Goal: Task Accomplishment & Management: Manage account settings

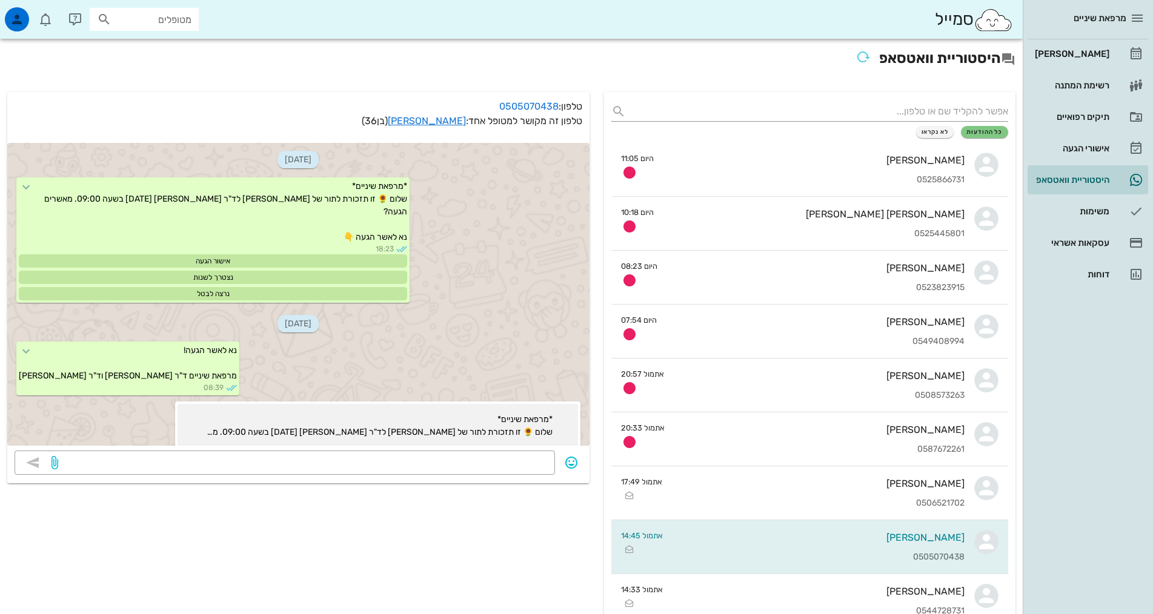
scroll to position [797, 0]
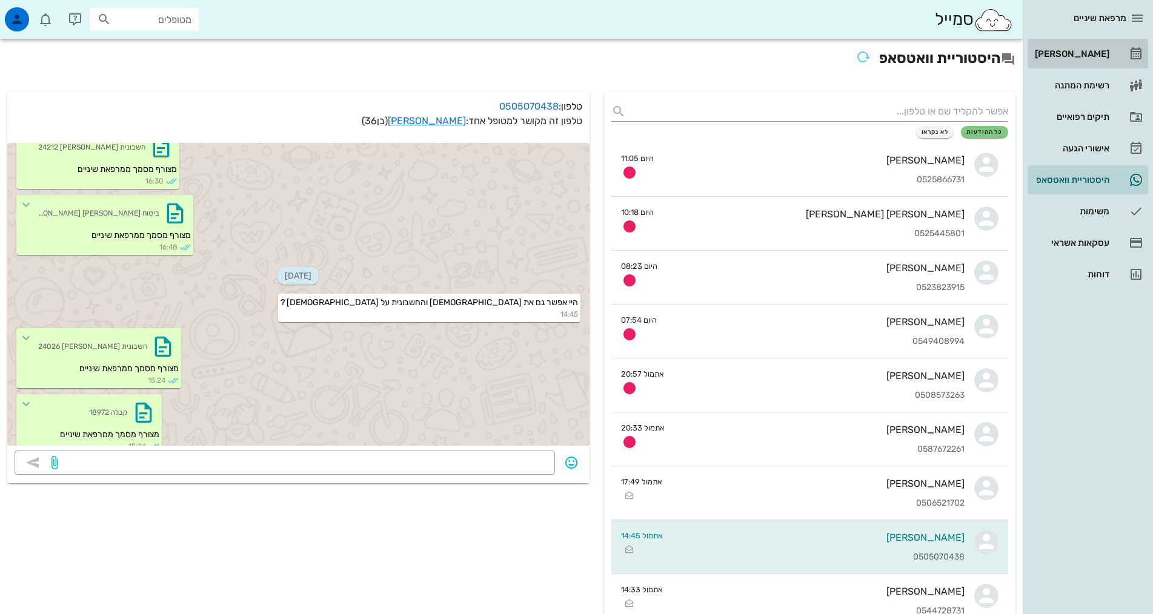
click at [1096, 55] on div "[PERSON_NAME]" at bounding box center [1070, 54] width 77 height 10
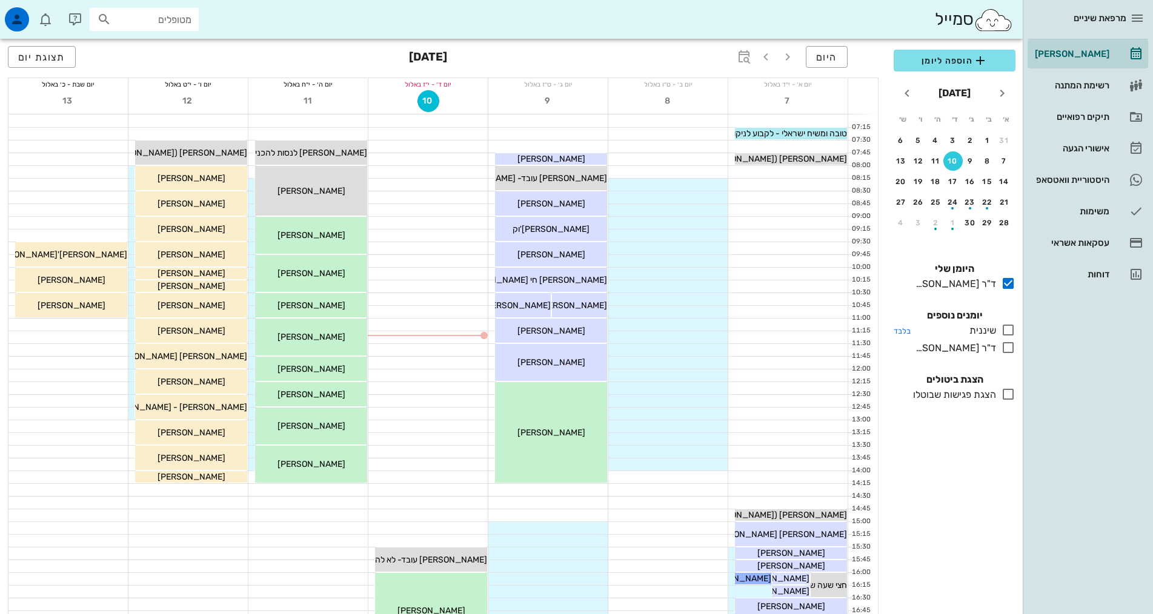
click at [1007, 330] on icon at bounding box center [1008, 330] width 15 height 15
drag, startPoint x: 1007, startPoint y: 330, endPoint x: 1008, endPoint y: 349, distance: 18.8
click at [1007, 330] on icon at bounding box center [1008, 330] width 15 height 15
click at [1008, 349] on icon at bounding box center [1008, 347] width 15 height 15
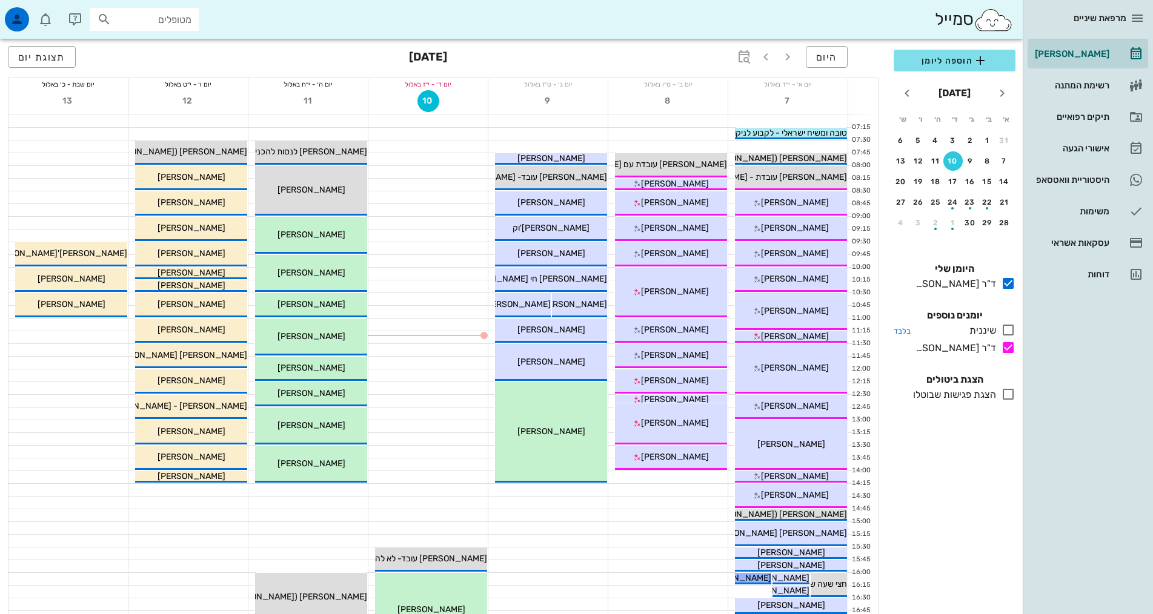
click at [1009, 331] on icon at bounding box center [1008, 330] width 15 height 15
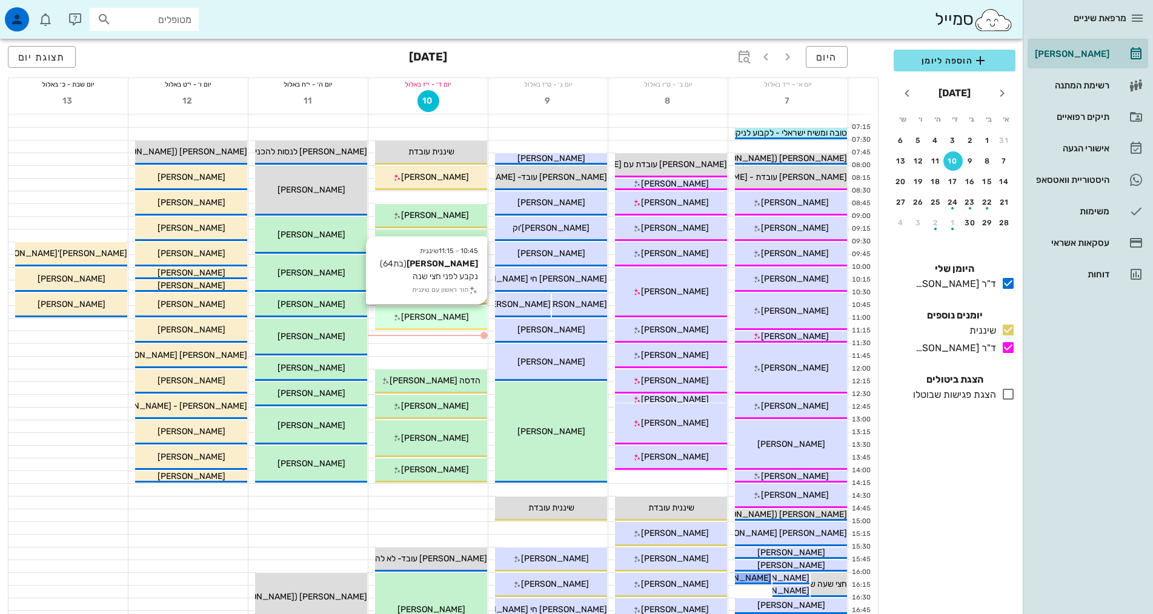
click at [451, 315] on div "[PERSON_NAME]" at bounding box center [431, 317] width 112 height 13
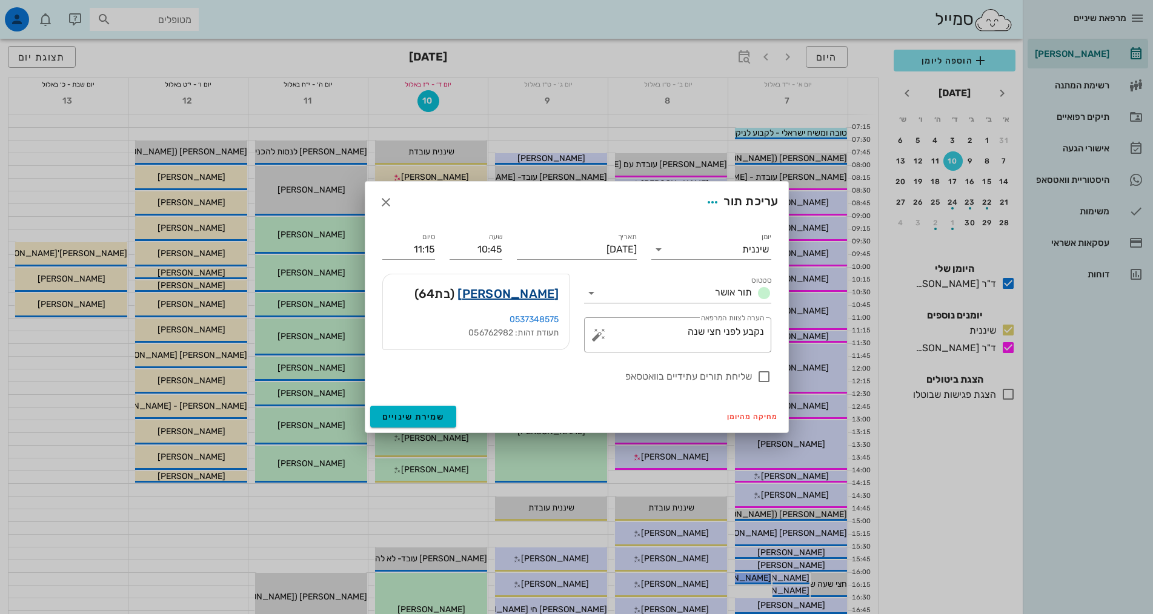
click at [529, 293] on link "[PERSON_NAME]" at bounding box center [507, 293] width 101 height 19
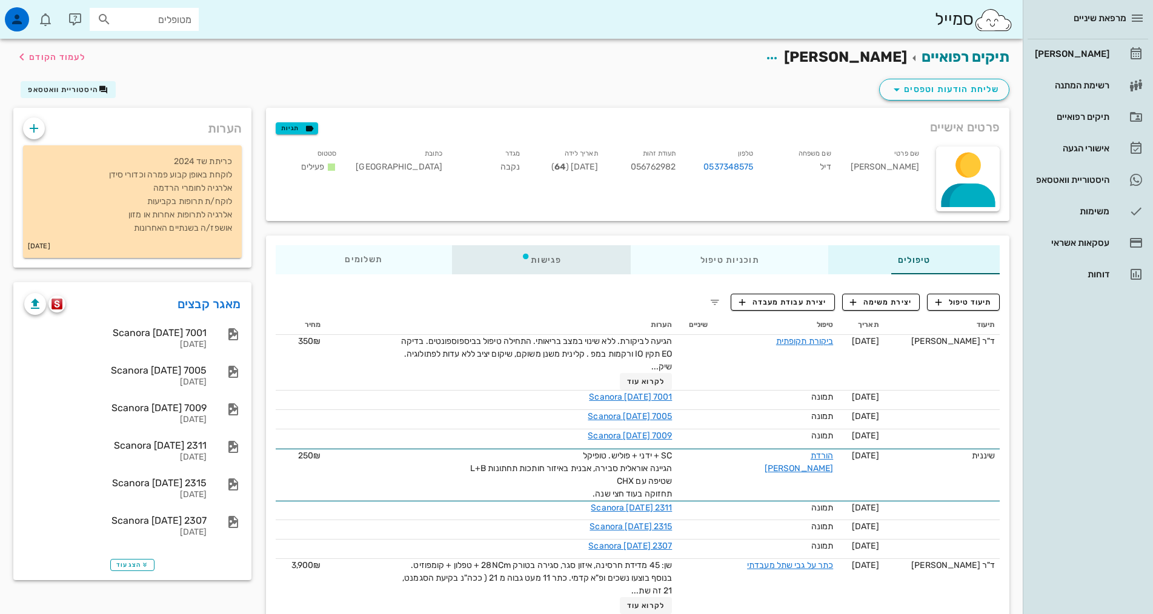
click at [480, 261] on div "פגישות" at bounding box center [541, 259] width 179 height 29
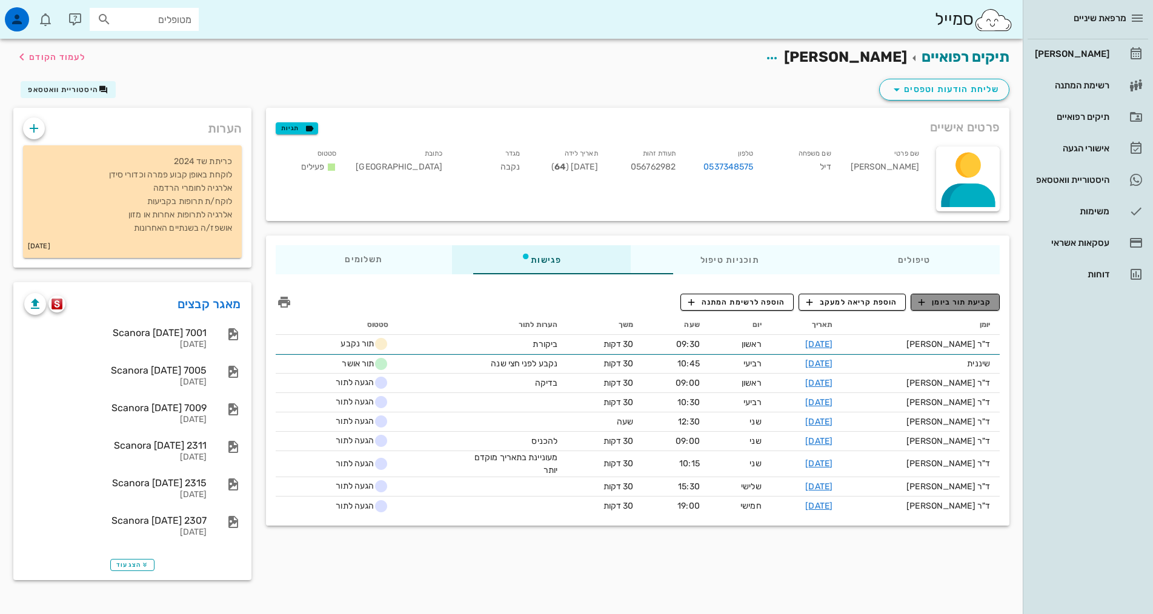
click at [930, 297] on span "קביעת תור ביומן" at bounding box center [954, 302] width 73 height 11
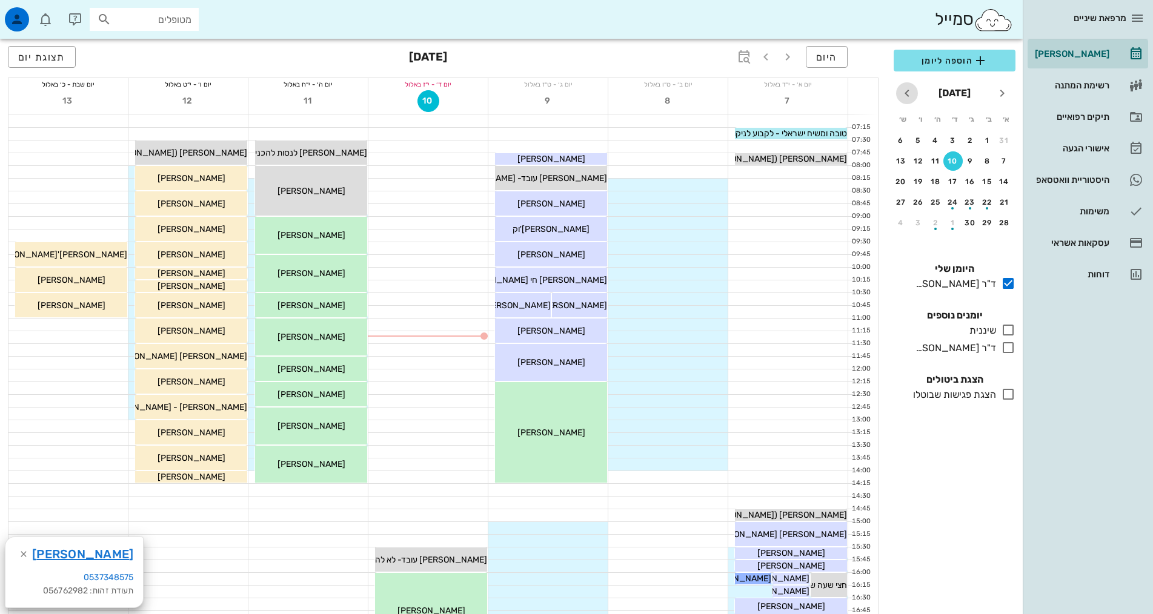
click at [909, 90] on icon "חודש הבא" at bounding box center [907, 93] width 15 height 15
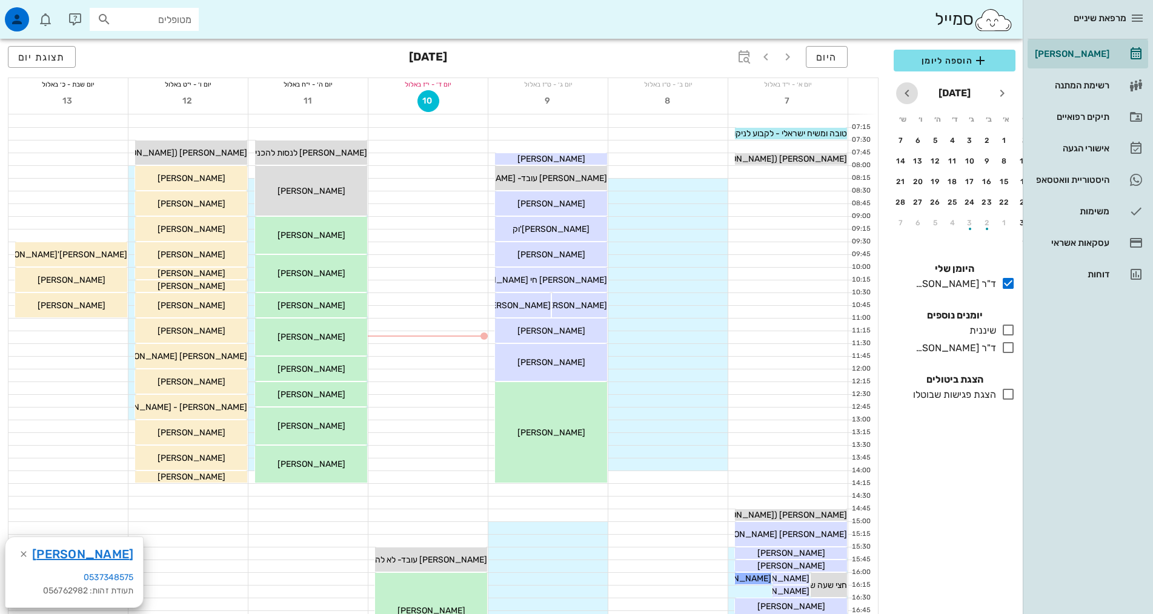
click at [909, 90] on icon "חודש הבא" at bounding box center [907, 93] width 15 height 15
click at [971, 164] on div "10" at bounding box center [969, 161] width 19 height 8
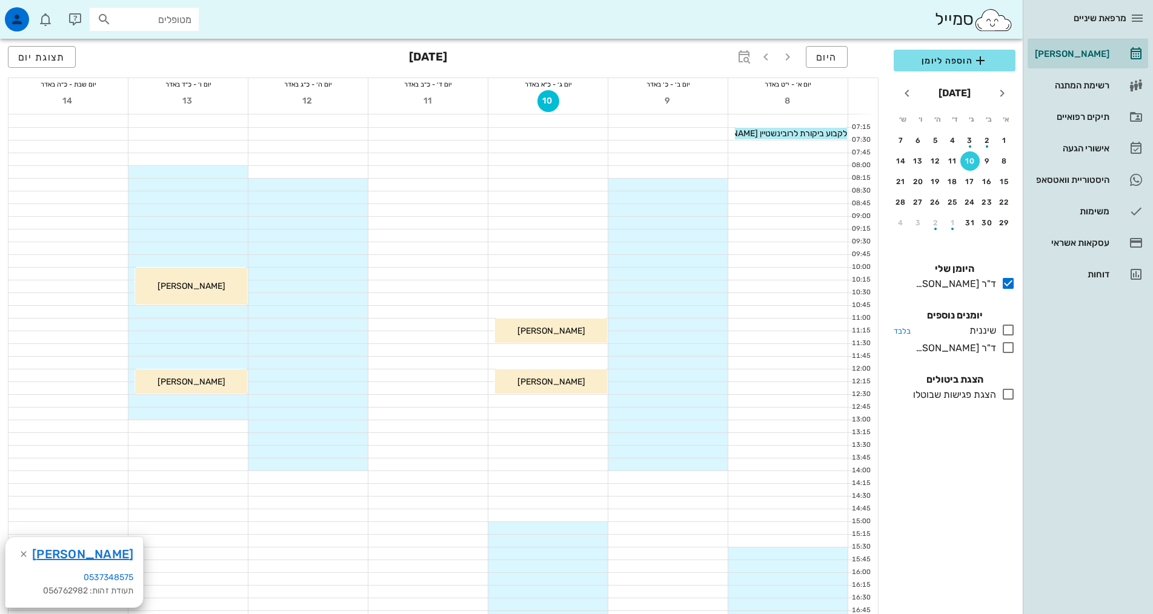
click at [1009, 325] on icon at bounding box center [1008, 330] width 15 height 15
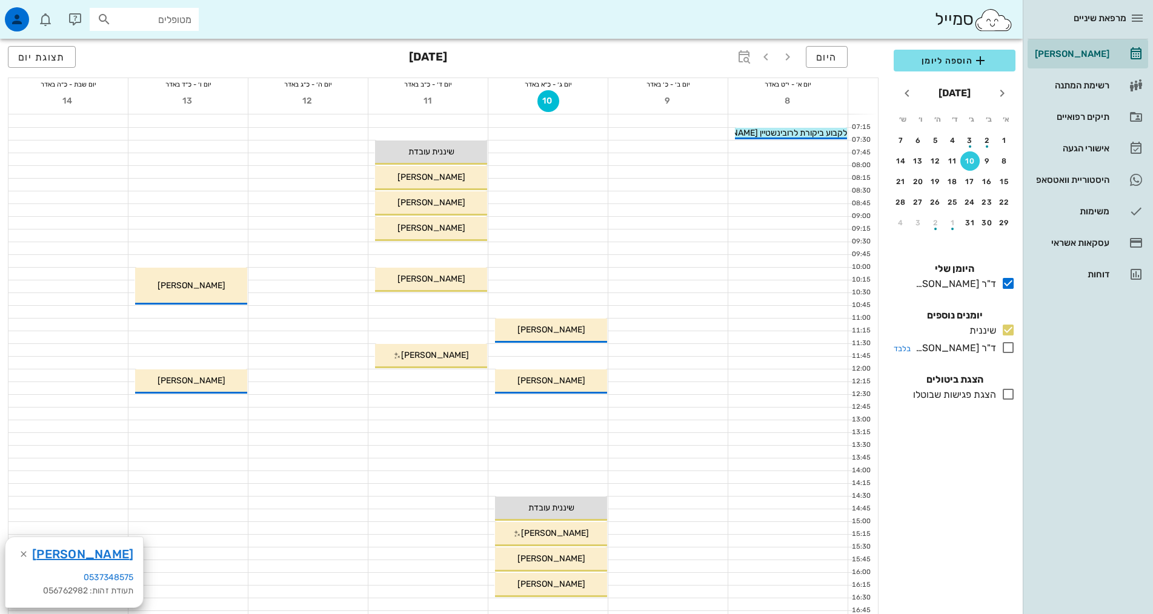
drag, startPoint x: 1006, startPoint y: 348, endPoint x: 1012, endPoint y: 350, distance: 6.3
click at [1008, 348] on icon at bounding box center [1008, 347] width 15 height 15
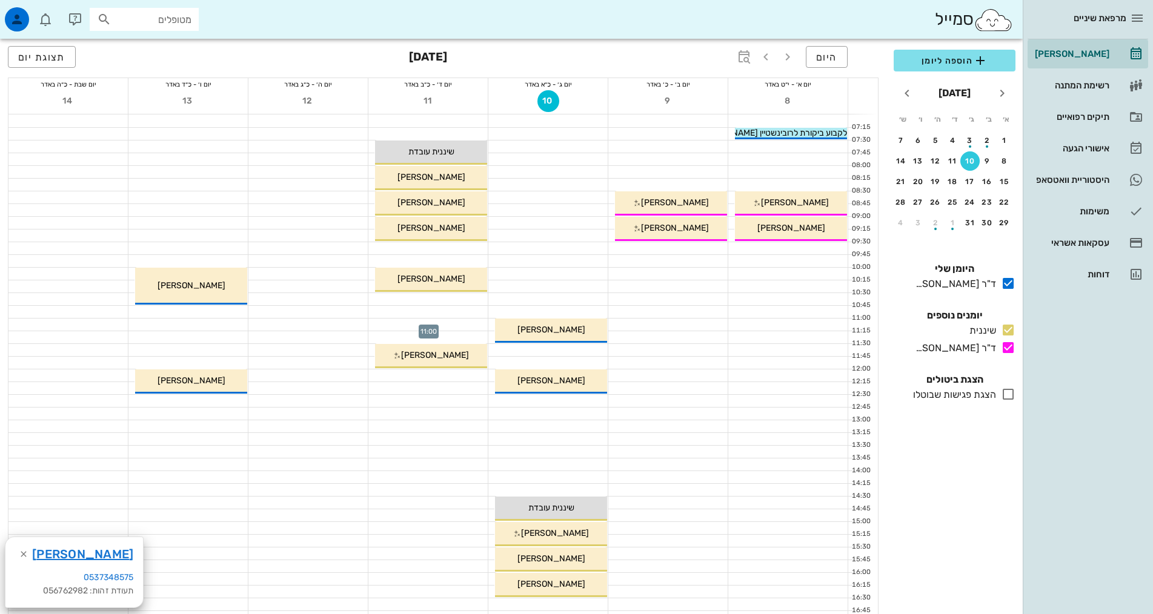
click at [462, 324] on div at bounding box center [427, 325] width 119 height 12
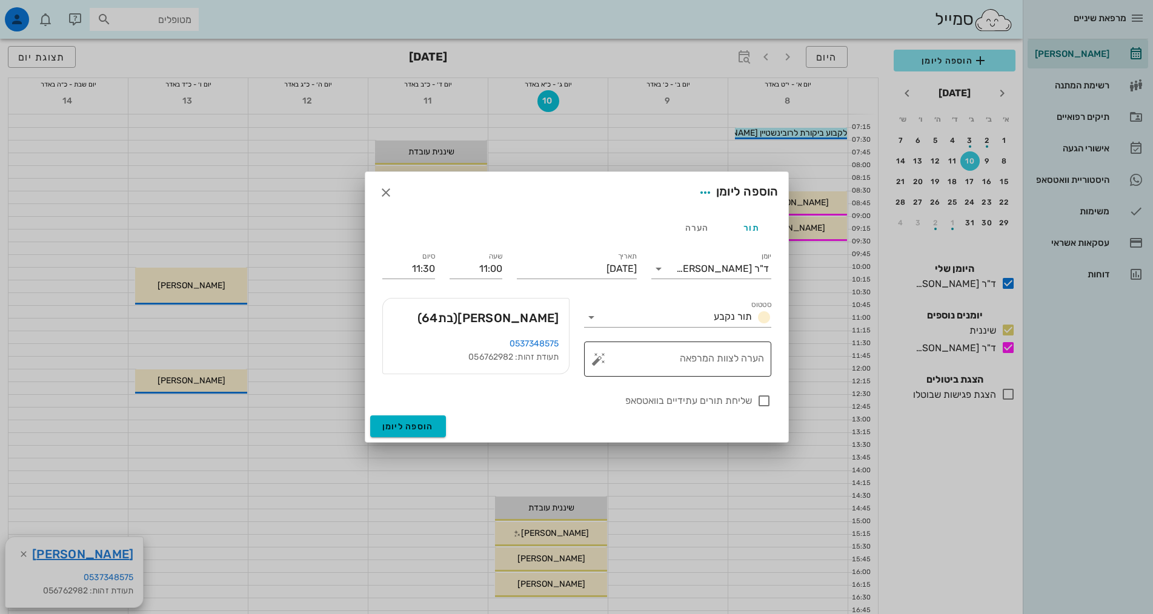
click at [722, 353] on div "הערה לצוות המרפאה" at bounding box center [682, 359] width 163 height 35
click at [736, 274] on div "ד"ר [PERSON_NAME]" at bounding box center [719, 268] width 103 height 19
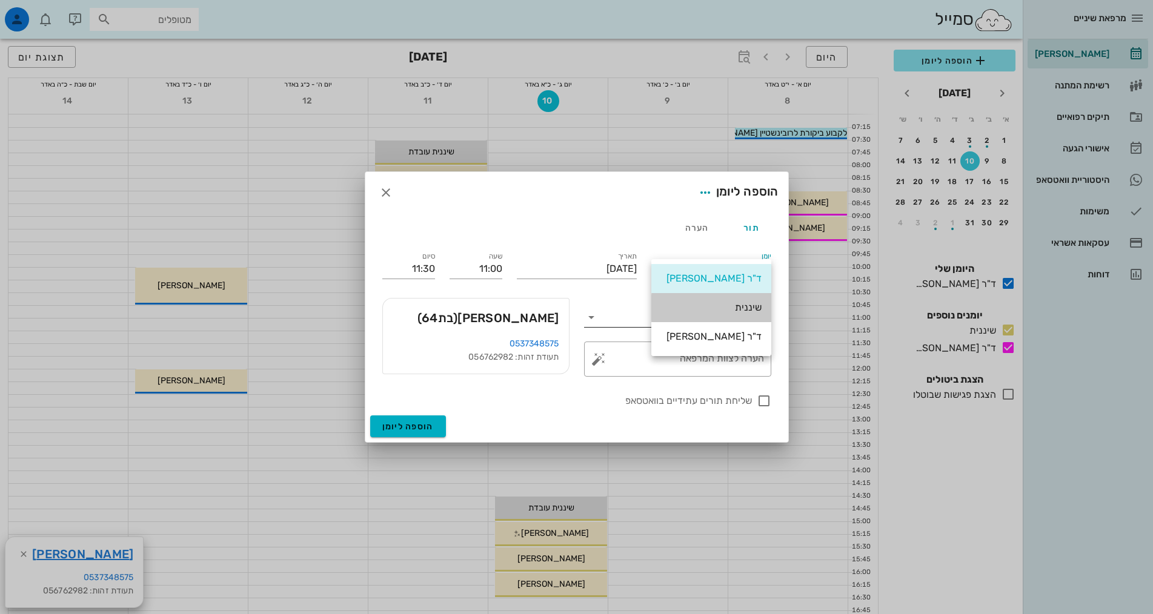
click at [757, 311] on div "שיננית" at bounding box center [711, 308] width 101 height 12
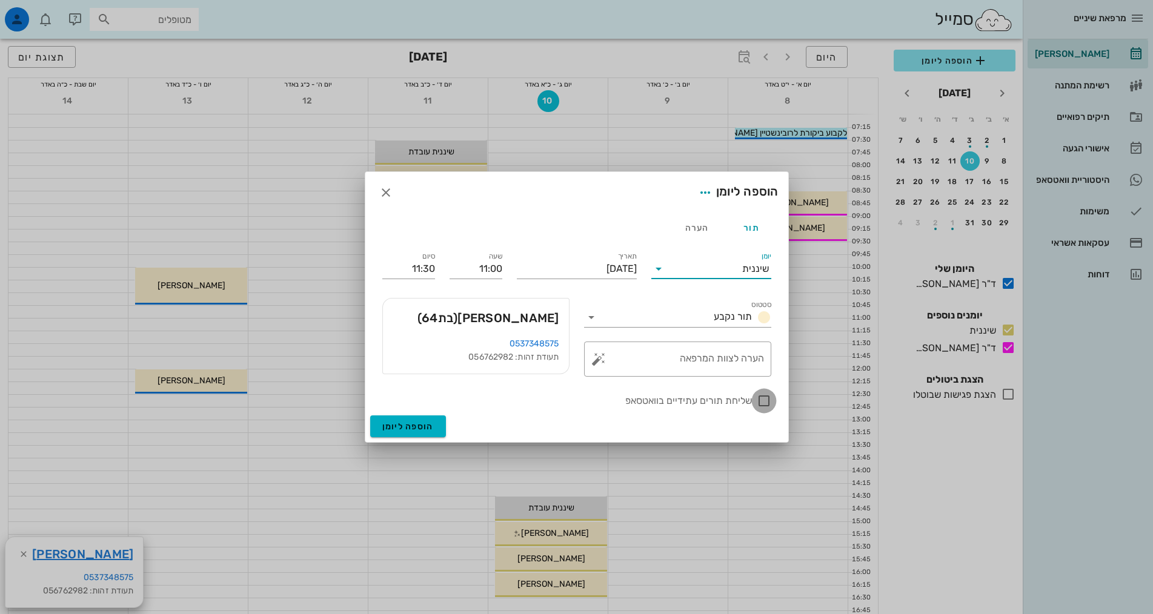
click at [765, 405] on div at bounding box center [764, 401] width 21 height 21
checkbox input "true"
click at [745, 364] on textarea "הערה לצוות המרפאה" at bounding box center [682, 362] width 163 height 29
type textarea "נקבע לפני חצי שנה"
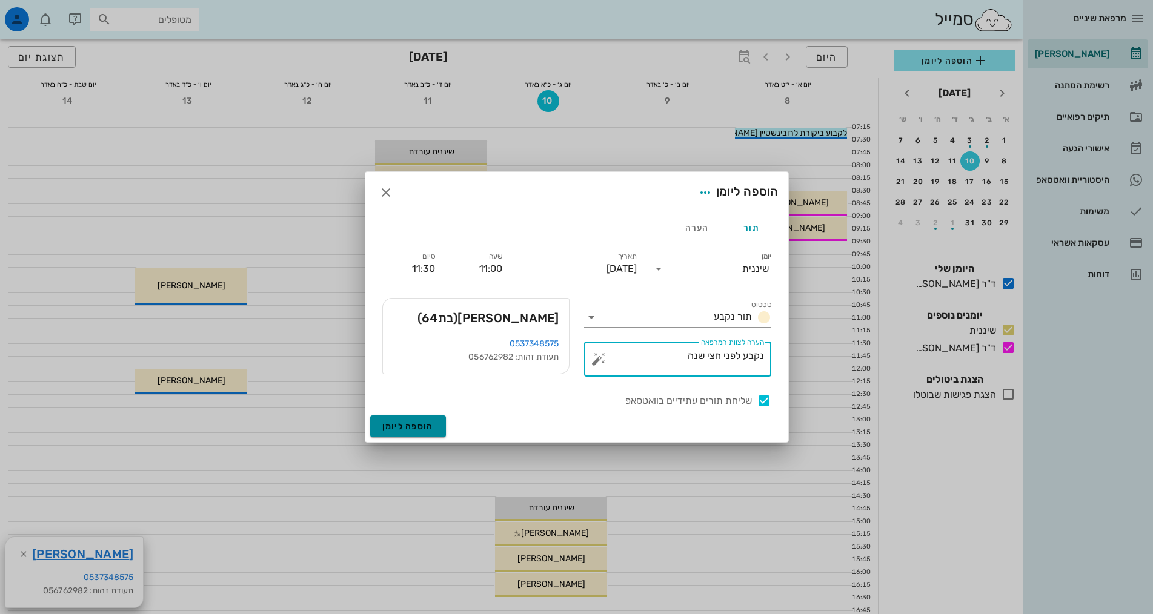
click at [434, 425] on button "הוספה ליומן" at bounding box center [408, 427] width 76 height 22
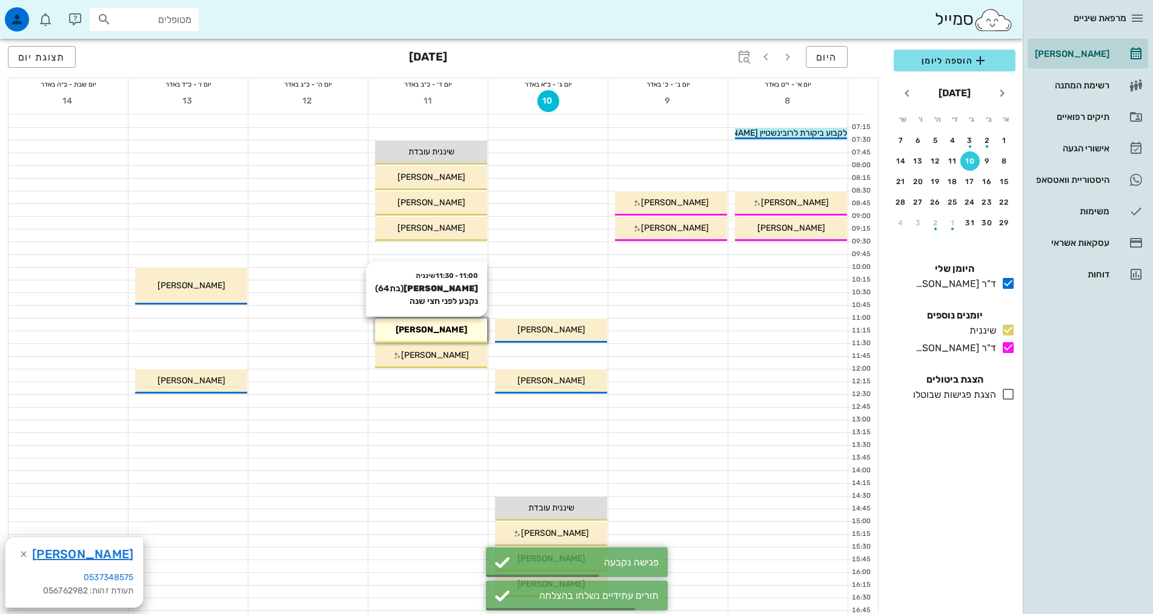
click at [459, 336] on div "[PERSON_NAME]" at bounding box center [431, 330] width 112 height 13
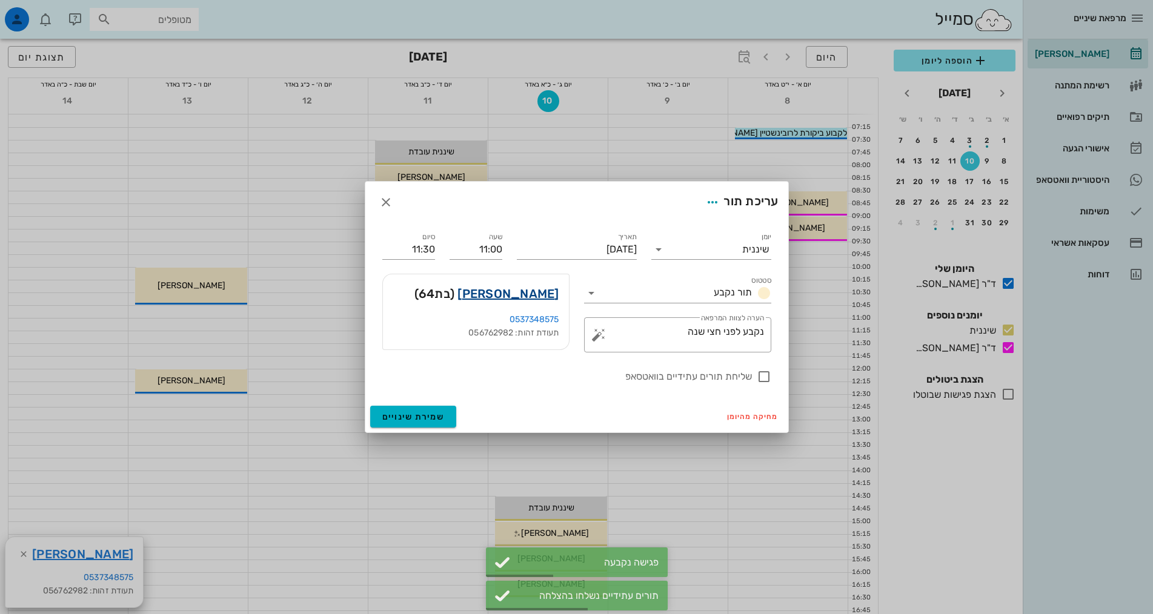
click at [548, 300] on link "[PERSON_NAME]" at bounding box center [507, 293] width 101 height 19
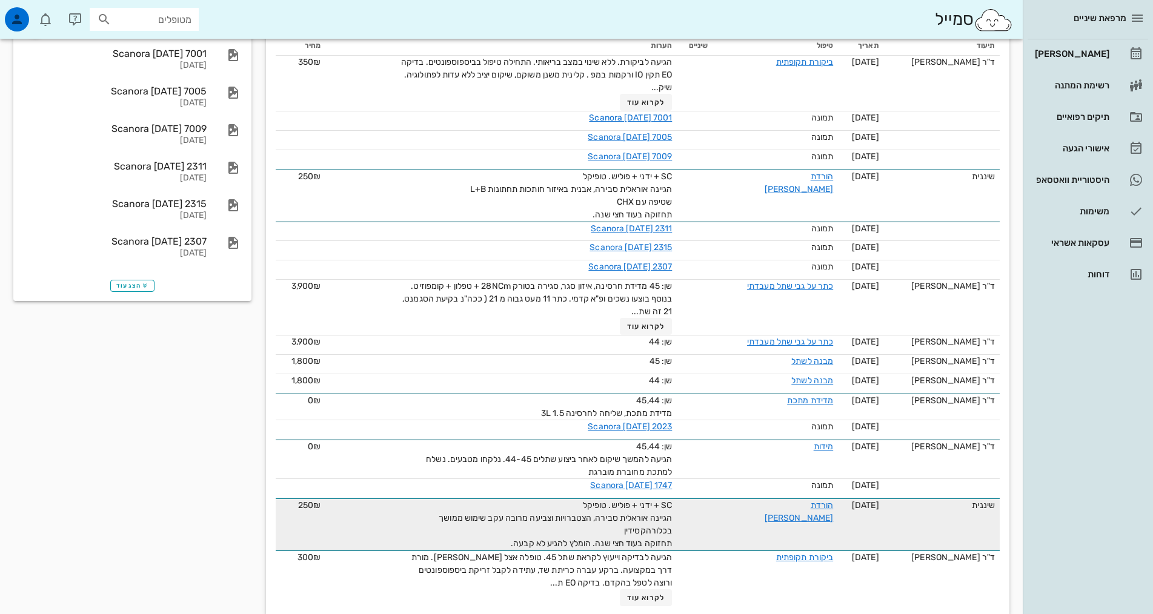
scroll to position [301, 0]
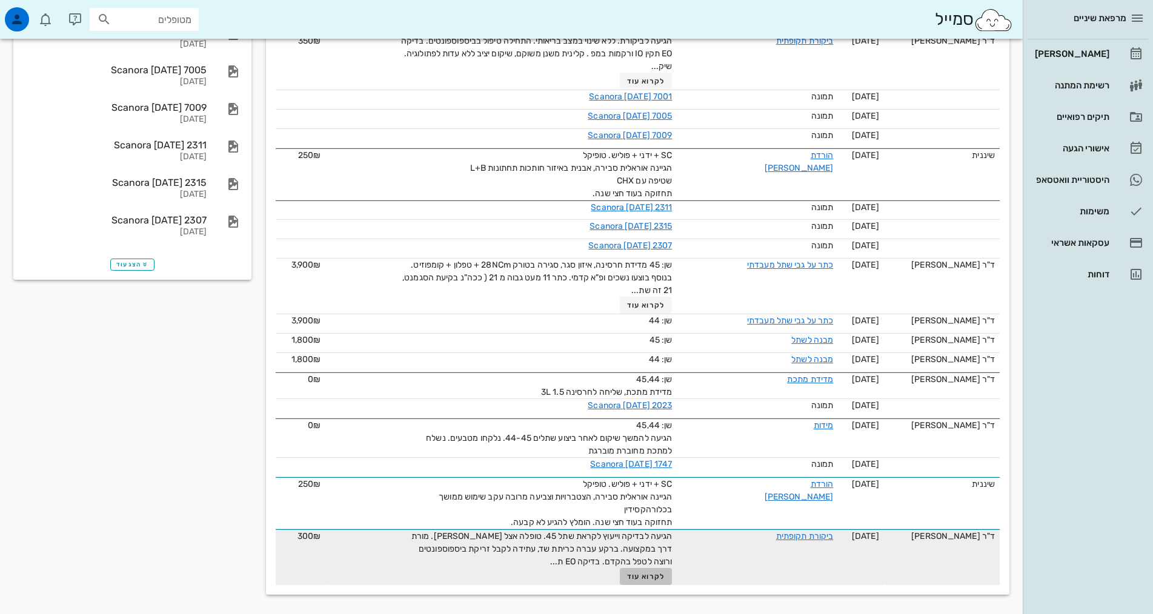
click at [627, 574] on span "לקרוא עוד" at bounding box center [646, 577] width 38 height 8
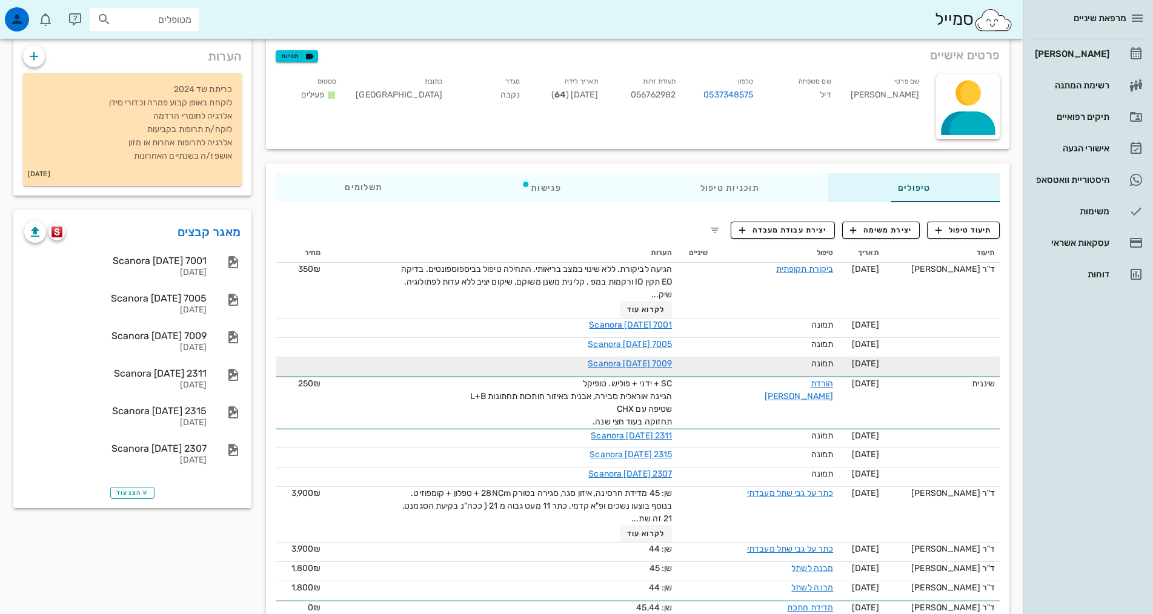
scroll to position [0, 0]
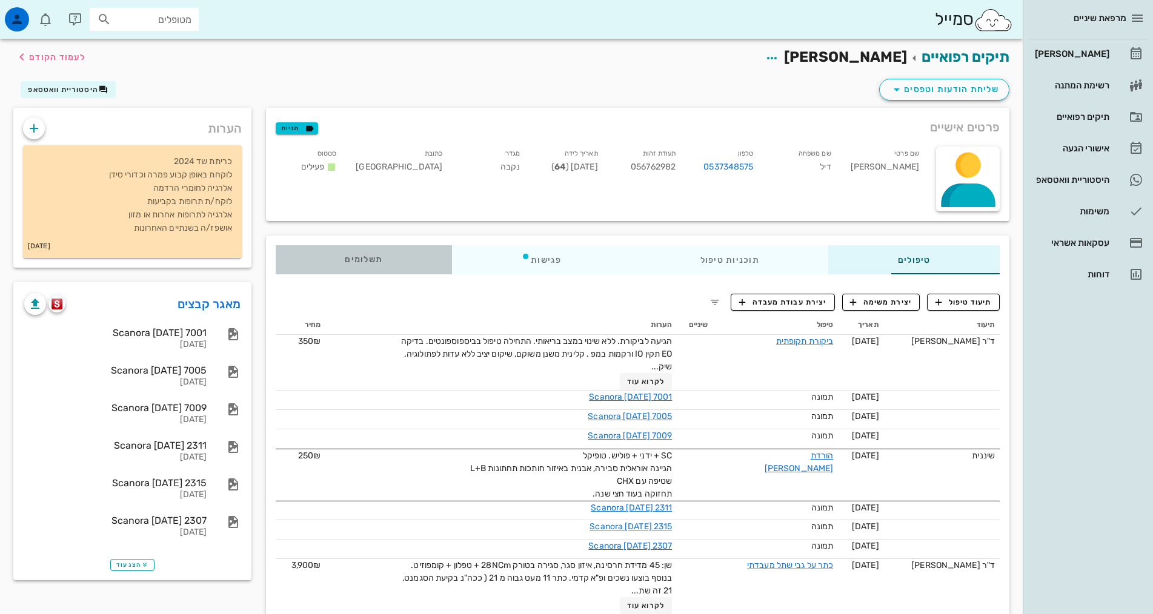
click at [345, 260] on span "תשלומים 0₪" at bounding box center [364, 260] width 38 height 8
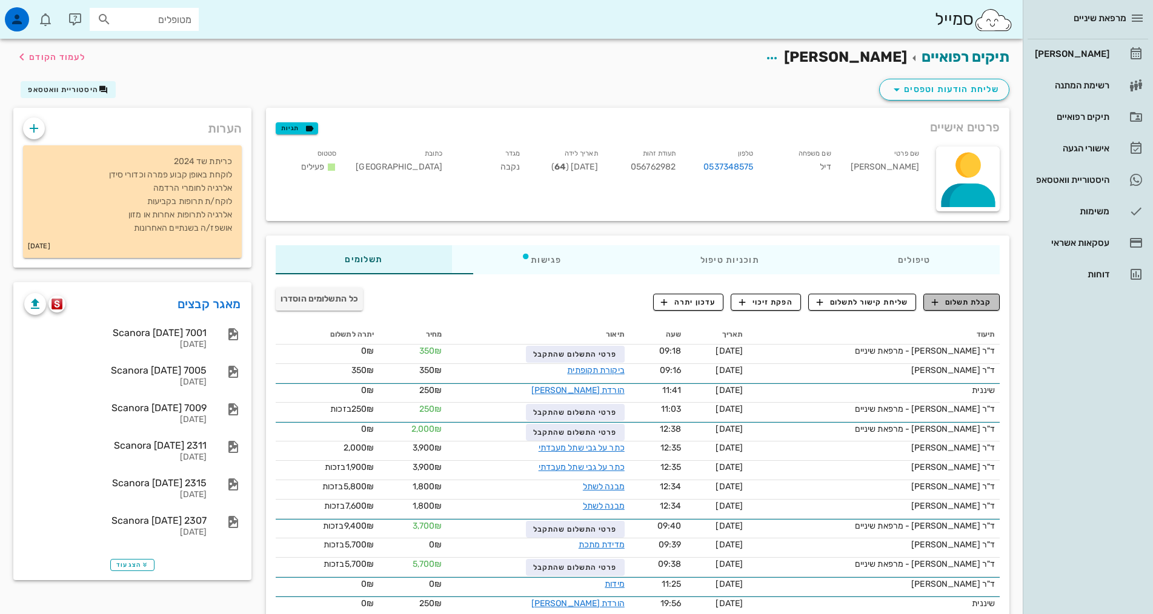
click at [963, 302] on span "קבלת תשלום" at bounding box center [962, 302] width 60 height 11
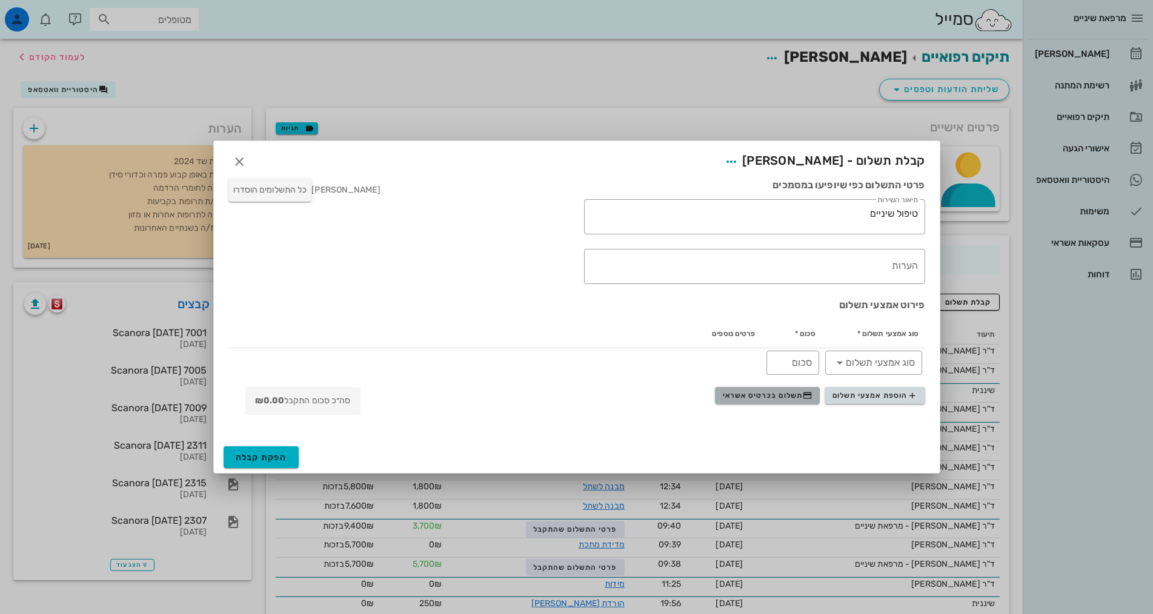
click at [815, 403] on button "תשלום בכרטיס אשראי" at bounding box center [767, 395] width 105 height 17
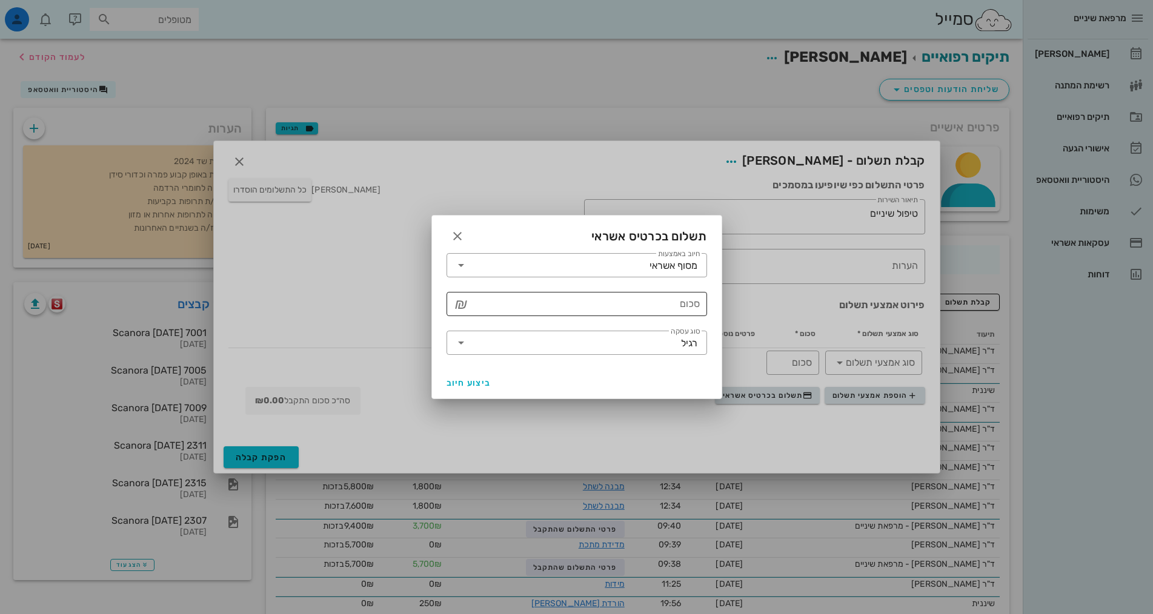
click at [666, 293] on div "סכום" at bounding box center [585, 304] width 229 height 24
type input "250"
click at [477, 385] on span "ביצוע חיוב" at bounding box center [469, 383] width 45 height 10
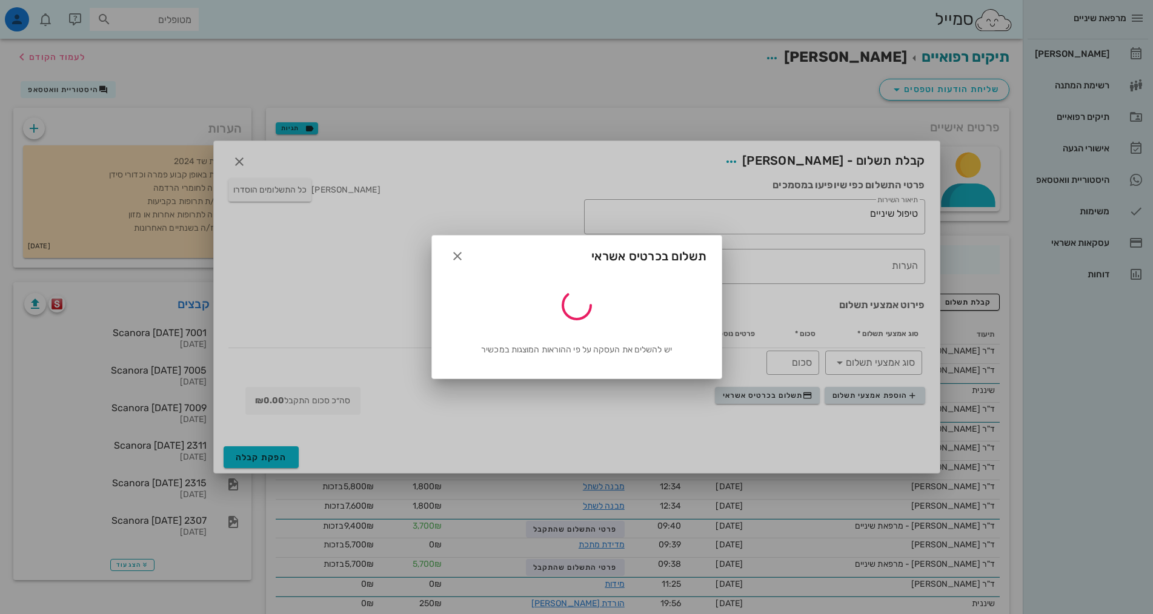
type input "250"
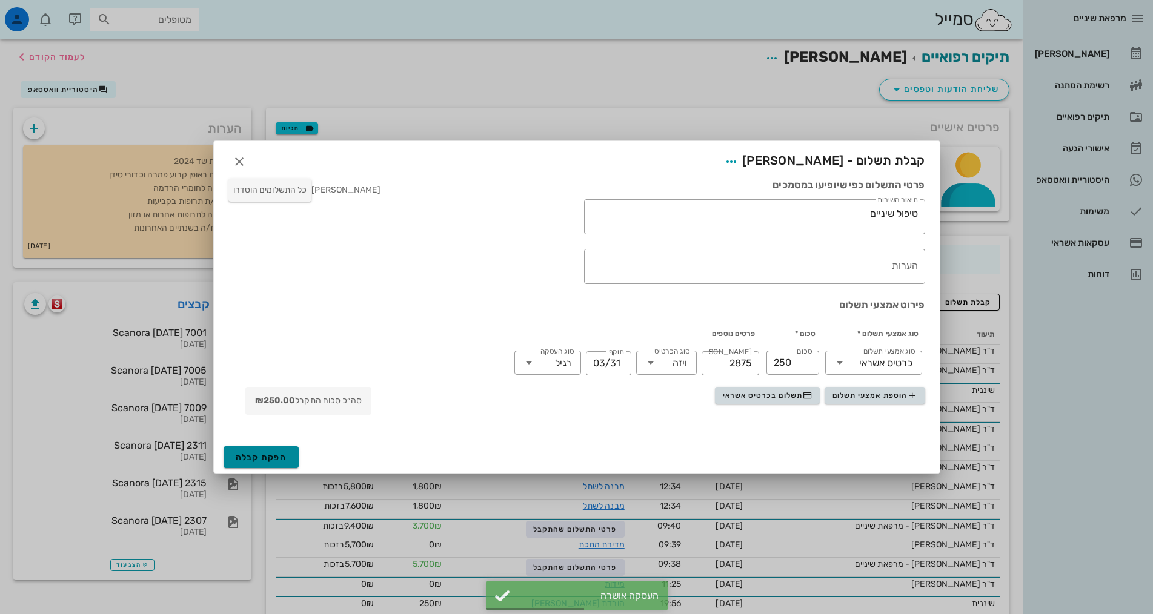
click at [240, 460] on span "הפקת קבלה" at bounding box center [261, 458] width 51 height 10
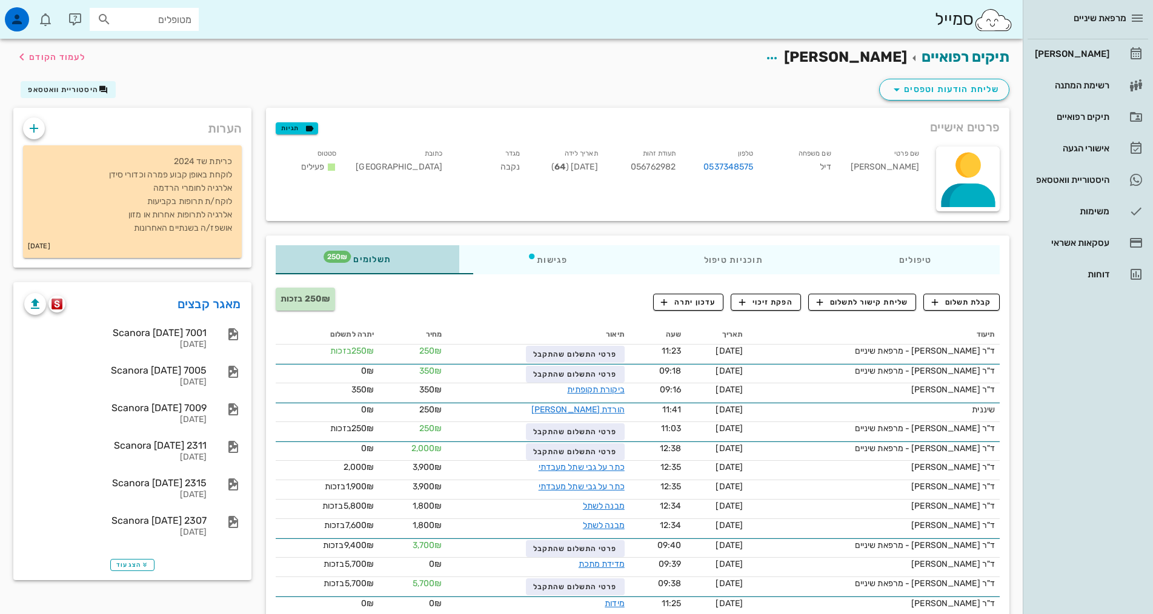
drag, startPoint x: 346, startPoint y: 263, endPoint x: 351, endPoint y: 257, distance: 7.8
click at [348, 261] on div "תשלומים 250₪" at bounding box center [368, 259] width 184 height 29
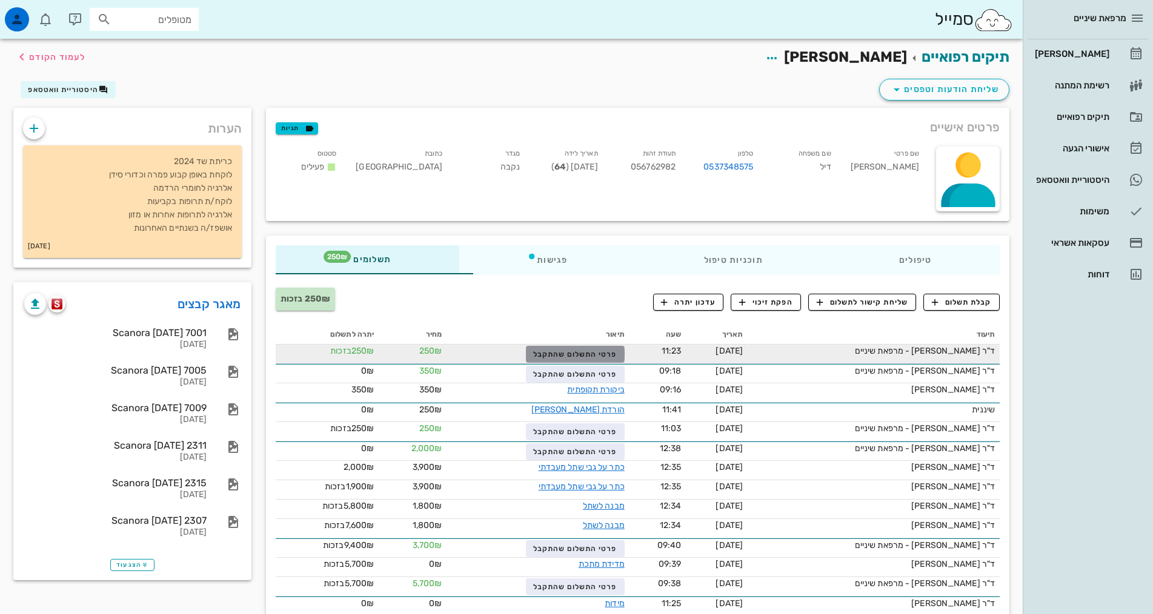
click at [533, 353] on span "פרטי התשלום שהתקבל" at bounding box center [575, 354] width 84 height 8
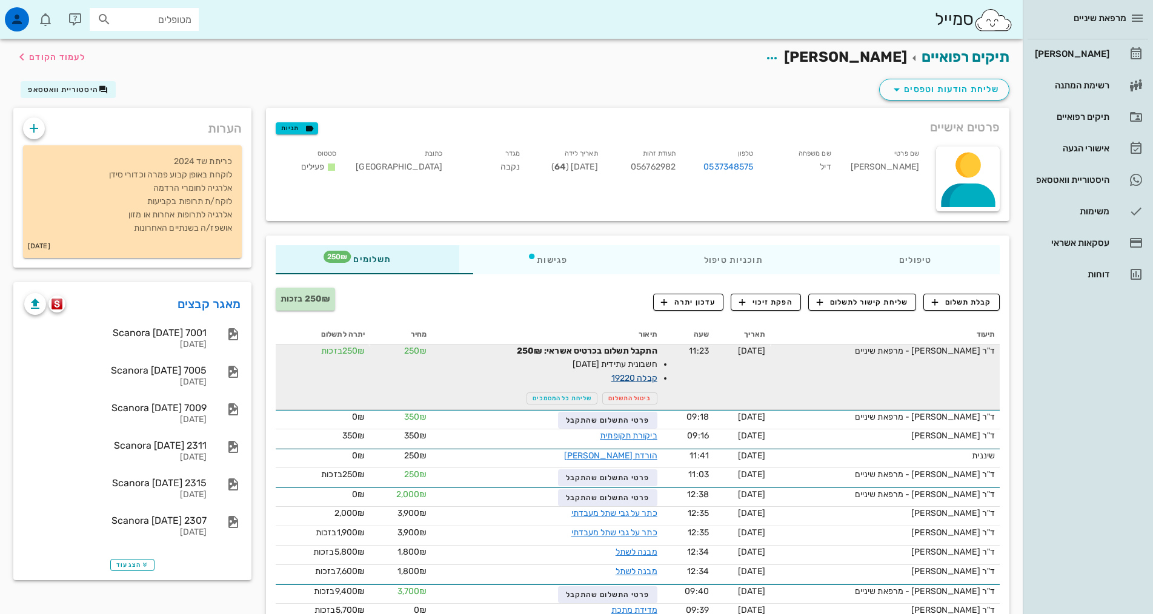
click at [620, 381] on link "קבלה 19220" at bounding box center [634, 378] width 46 height 10
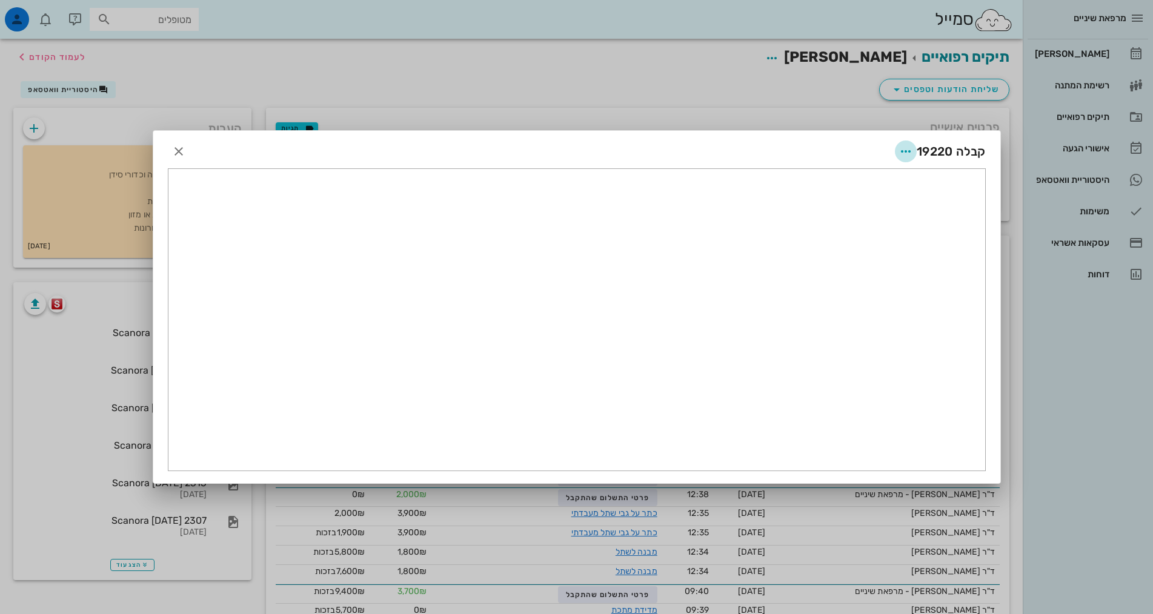
click at [911, 149] on icon "button" at bounding box center [905, 151] width 15 height 15
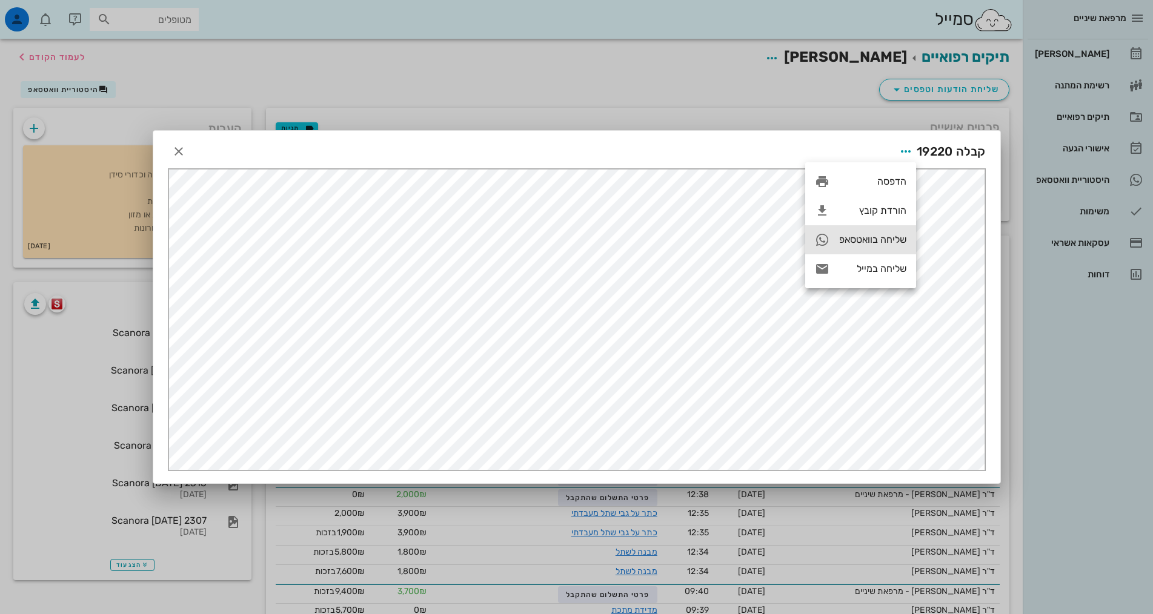
click at [877, 240] on div "שליחה בוואטסאפ" at bounding box center [872, 240] width 67 height 12
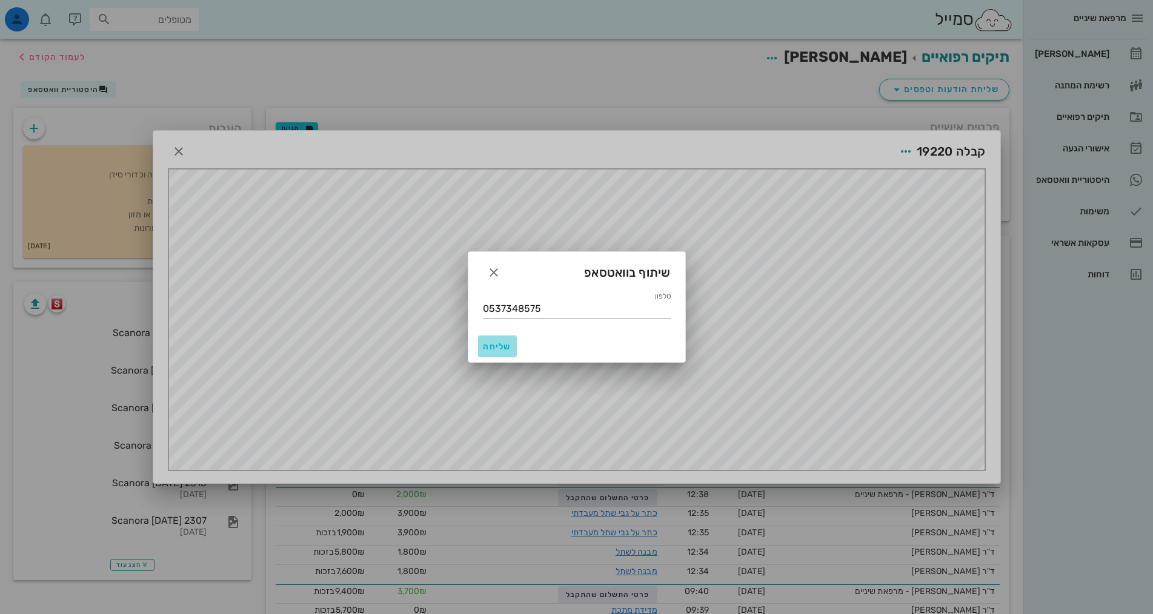
click at [497, 340] on button "שליחה" at bounding box center [497, 347] width 39 height 22
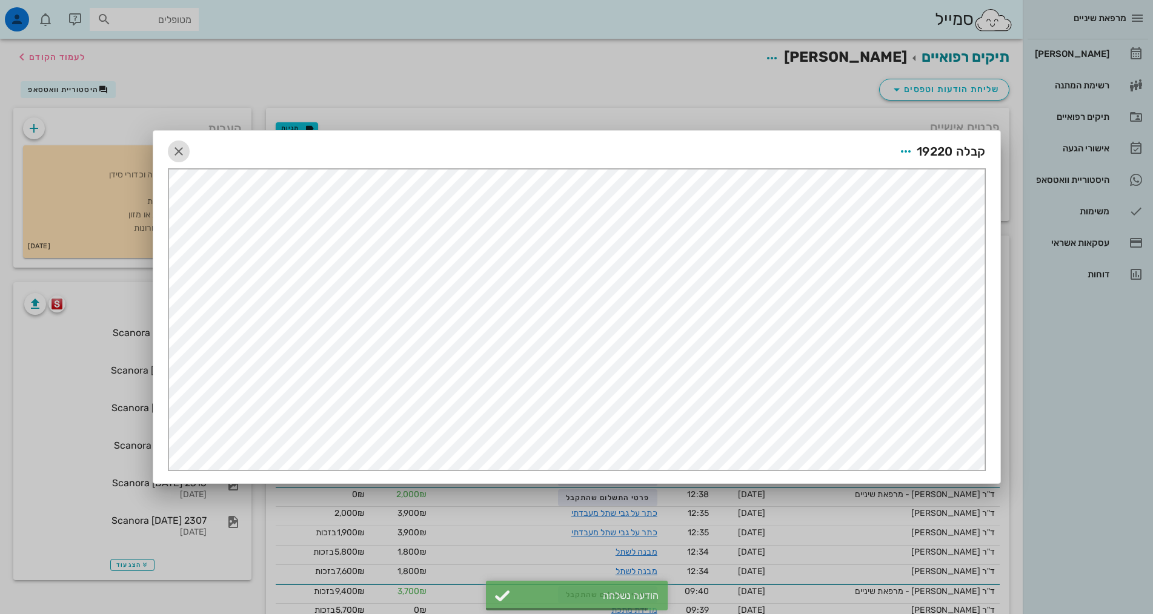
click at [172, 145] on icon "button" at bounding box center [178, 151] width 15 height 15
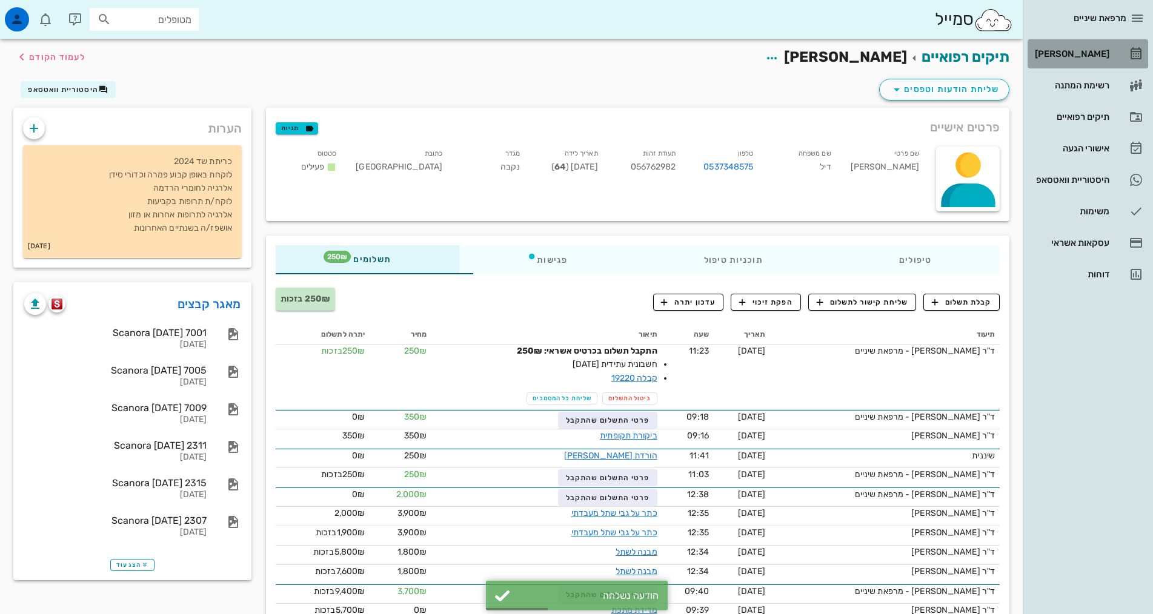
click at [1094, 41] on link "[PERSON_NAME]" at bounding box center [1088, 53] width 121 height 29
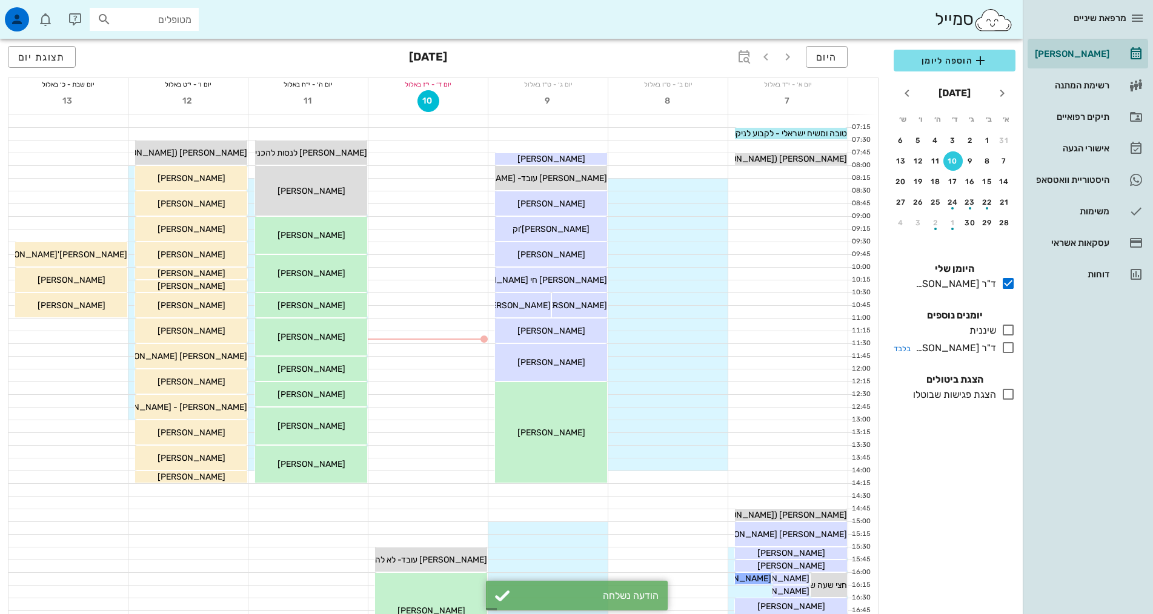
click at [1009, 330] on icon at bounding box center [1008, 330] width 15 height 15
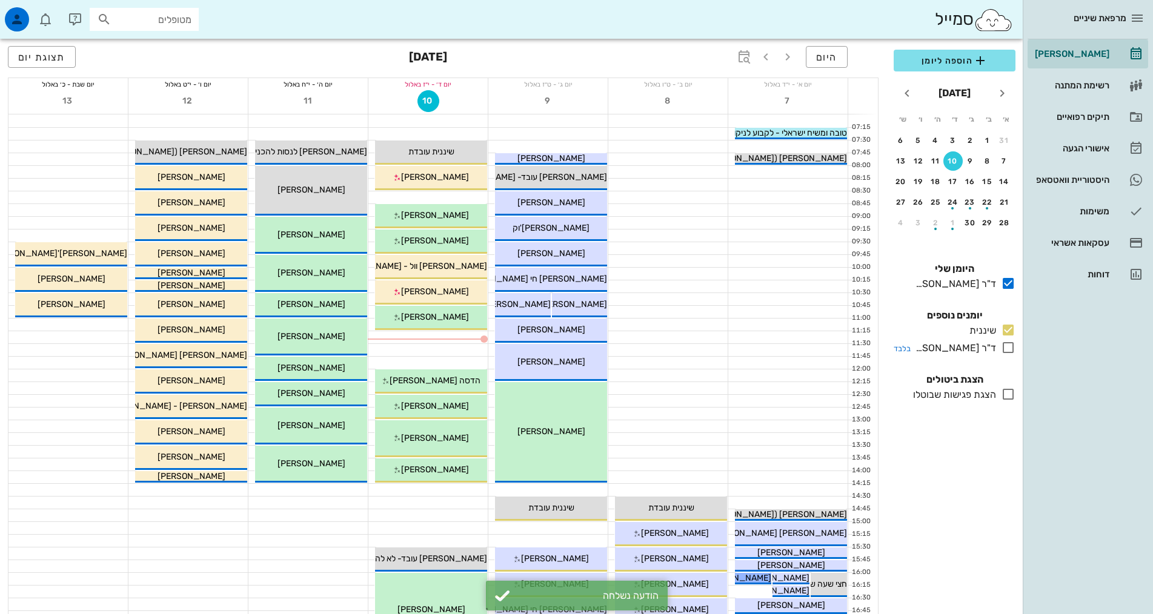
click at [1008, 345] on icon at bounding box center [1008, 347] width 15 height 15
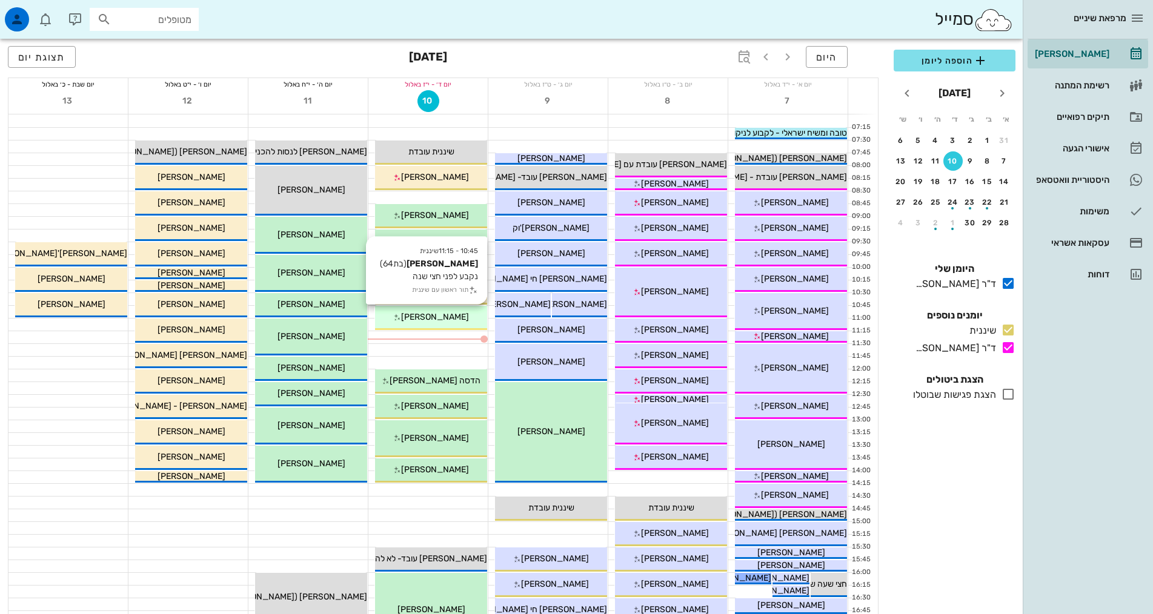
click at [401, 325] on div "10:45 - 11:15 שיננית [PERSON_NAME] (בת 64 ) נקבע לפני חצי שנה תור ראשון עם שיננ…" at bounding box center [431, 318] width 112 height 24
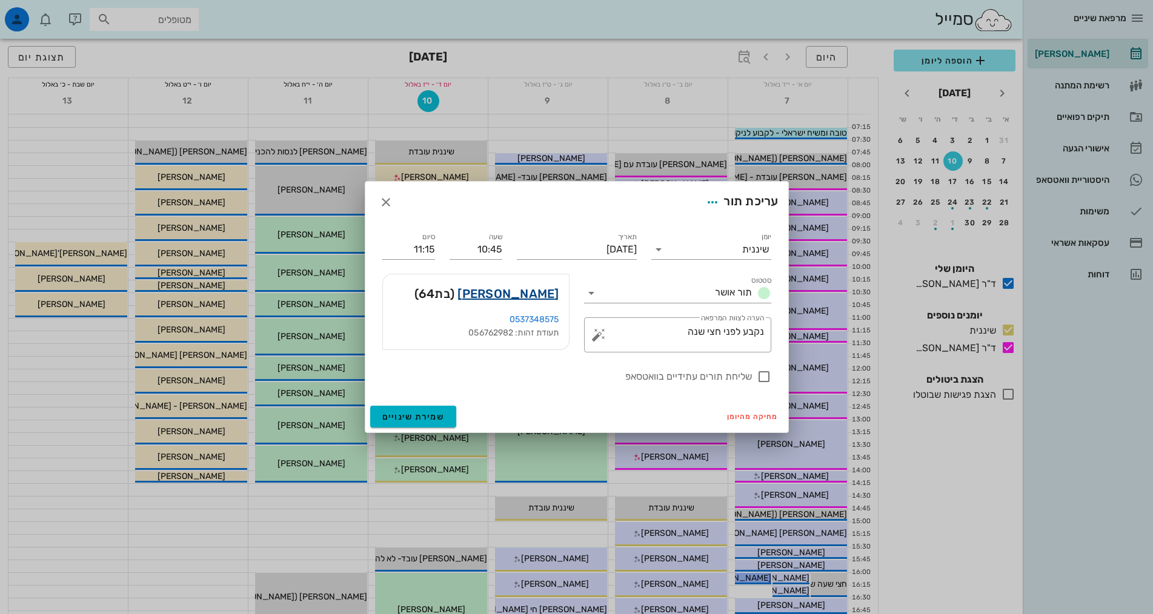
click at [557, 297] on link "[PERSON_NAME]" at bounding box center [507, 293] width 101 height 19
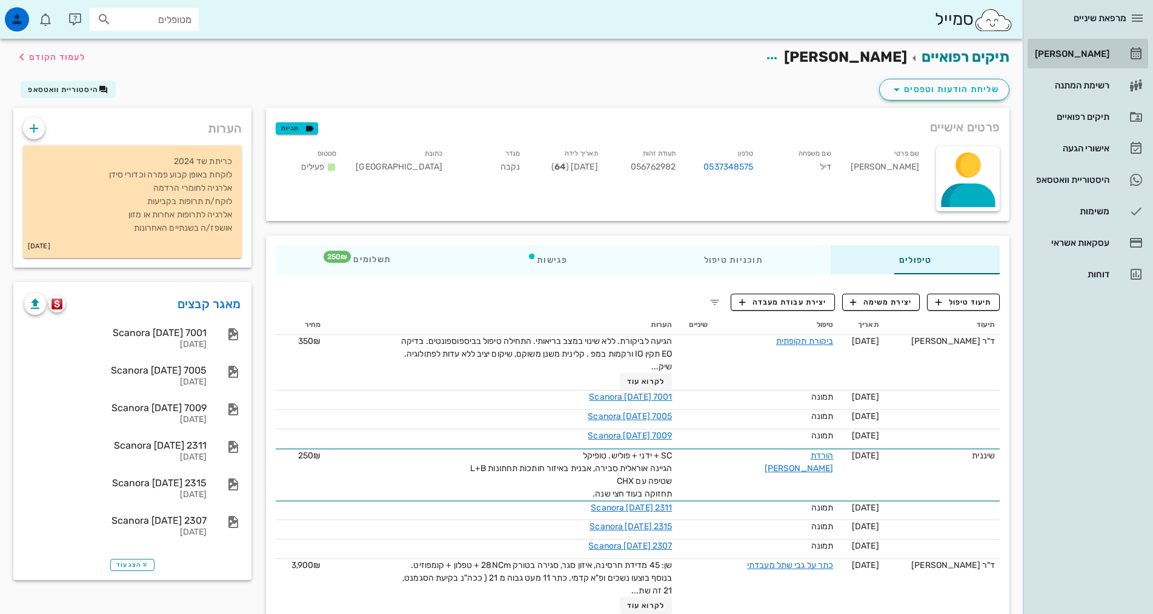
click at [1088, 60] on div "[PERSON_NAME]" at bounding box center [1070, 53] width 77 height 19
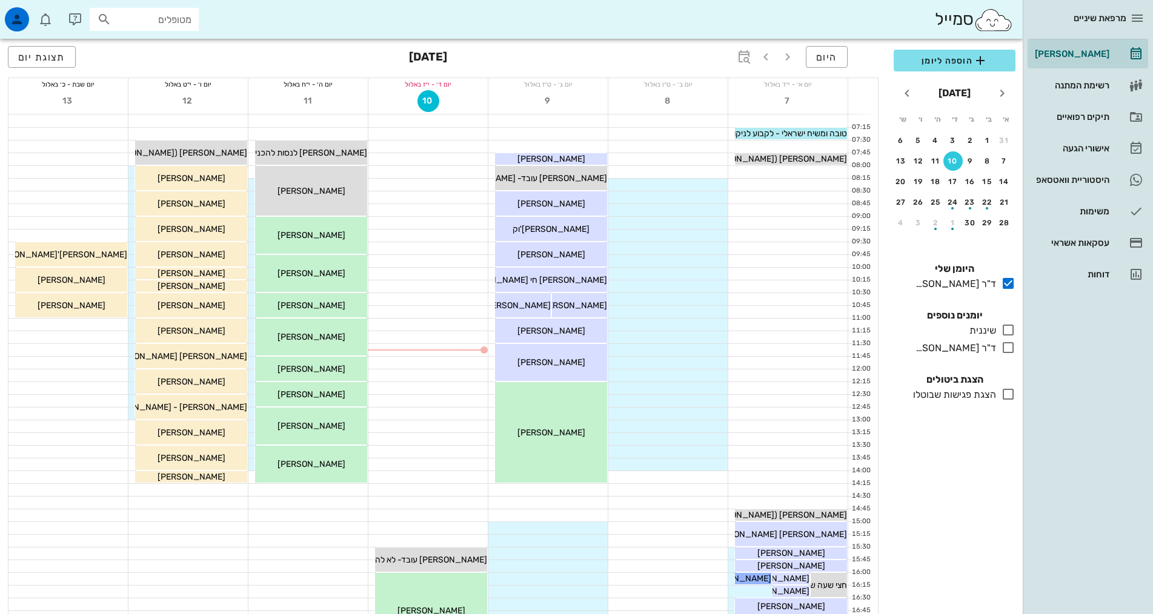
drag, startPoint x: 1007, startPoint y: 330, endPoint x: 1005, endPoint y: 359, distance: 29.1
click at [1008, 330] on icon at bounding box center [1008, 330] width 15 height 15
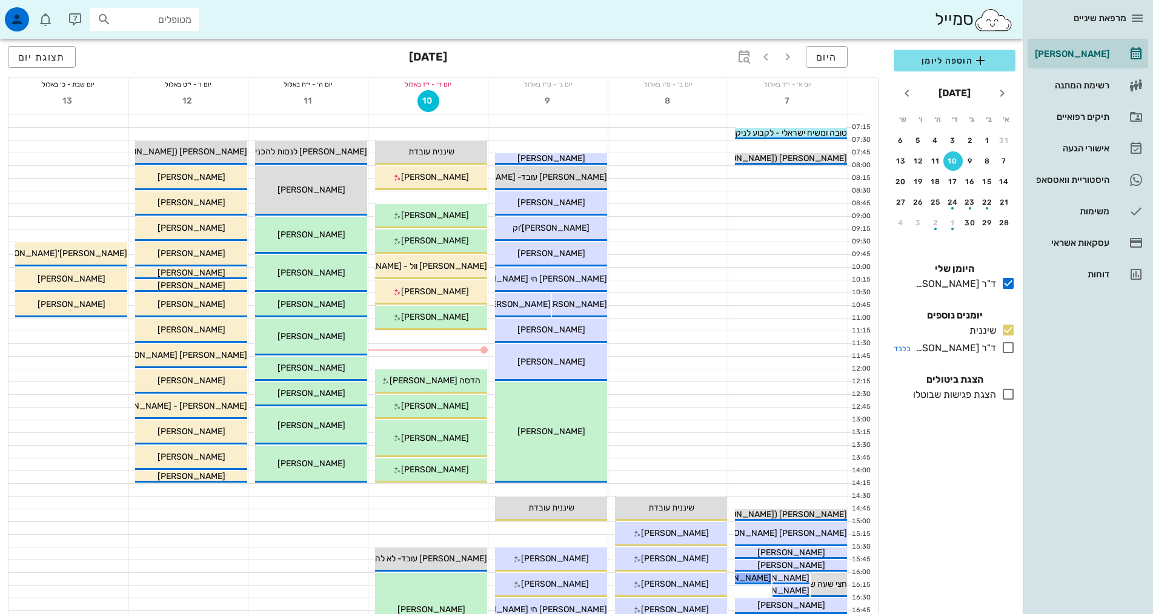
click at [1008, 351] on icon at bounding box center [1008, 347] width 15 height 15
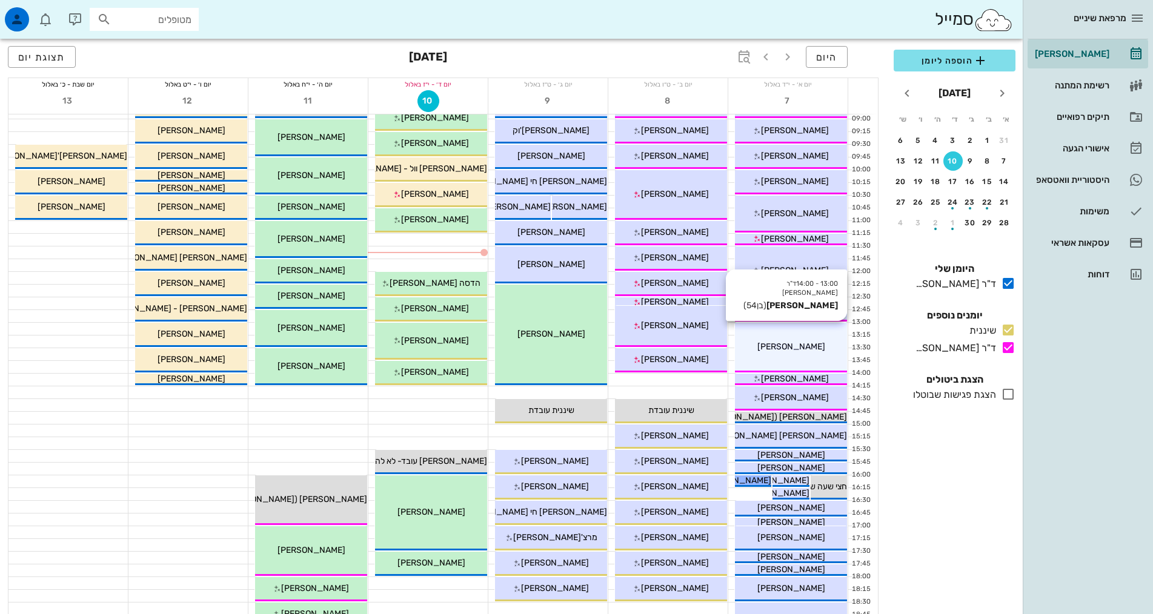
scroll to position [242, 0]
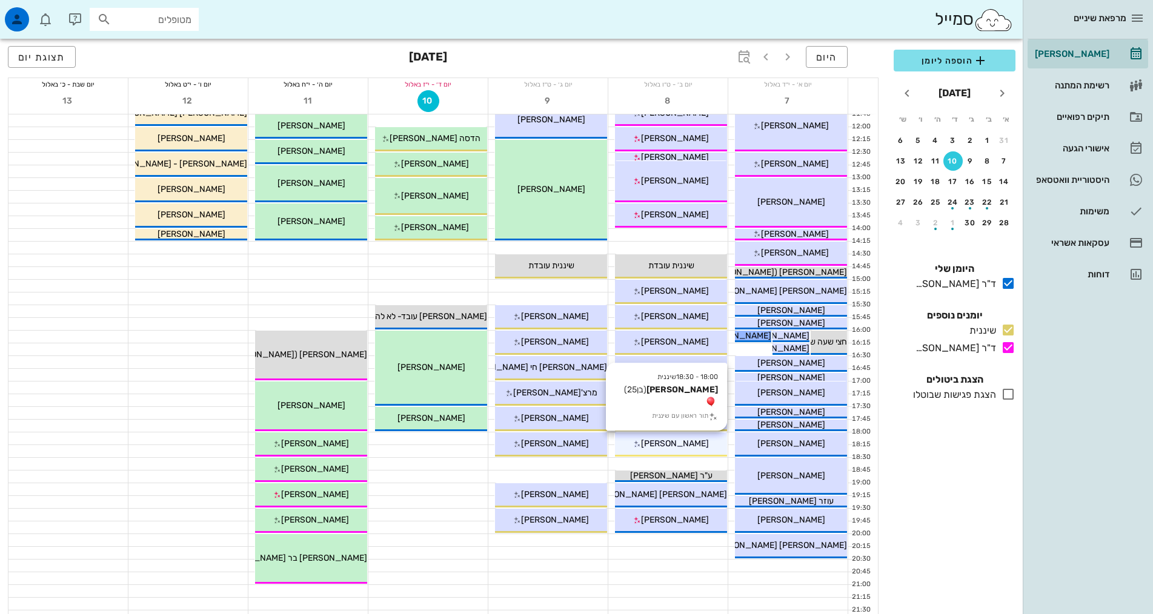
click at [689, 447] on span "[PERSON_NAME]" at bounding box center [675, 444] width 68 height 10
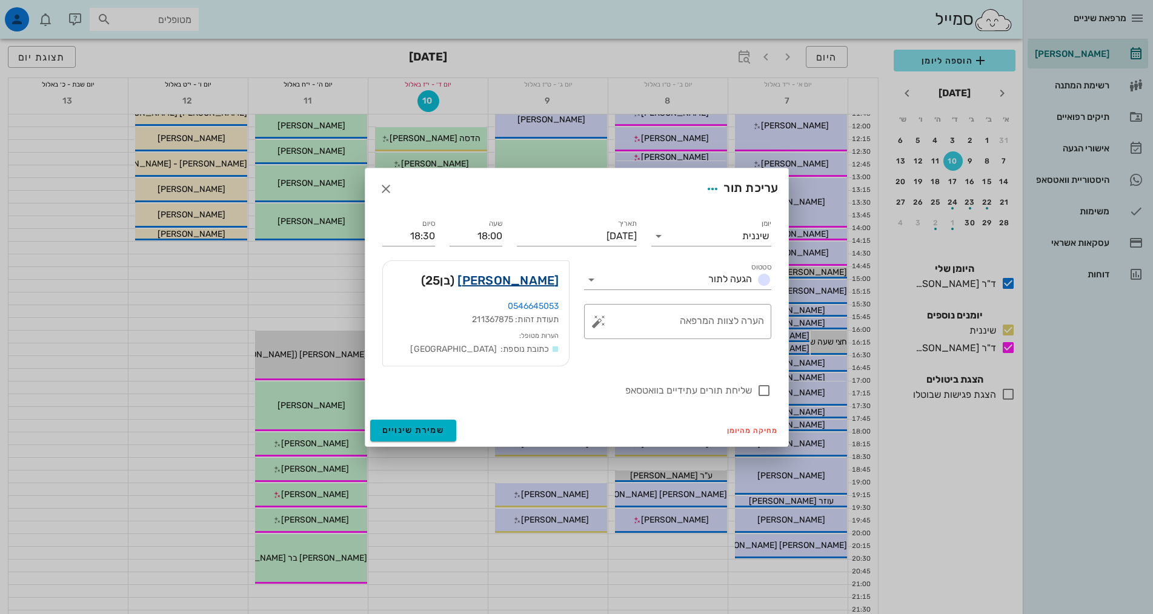
click at [548, 284] on link "[PERSON_NAME]" at bounding box center [507, 280] width 101 height 19
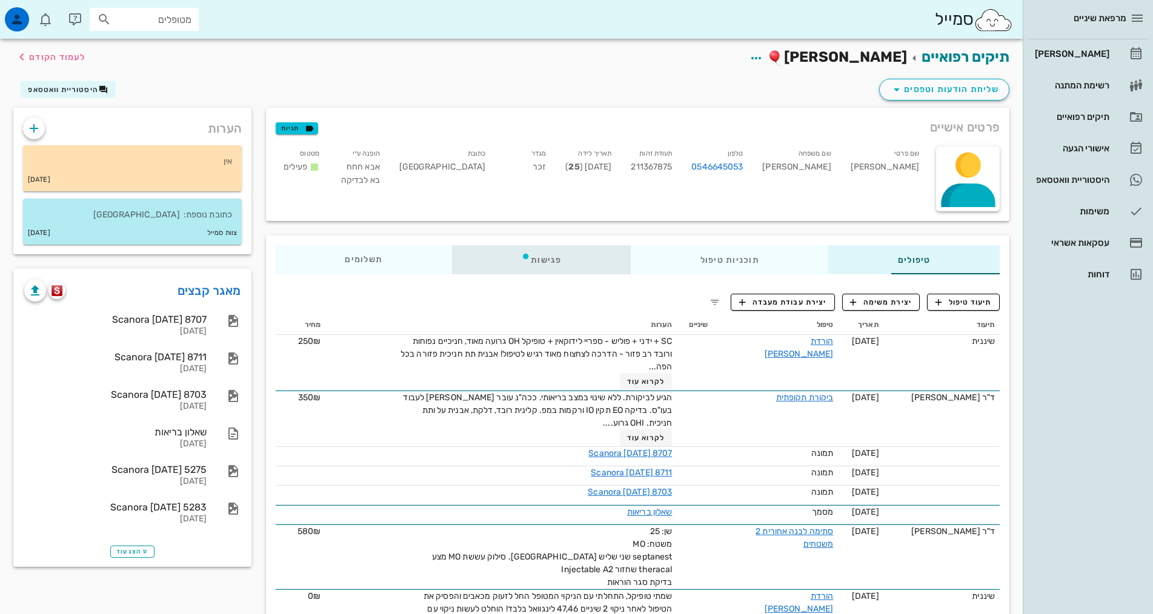
click at [507, 262] on div "פגישות" at bounding box center [541, 259] width 179 height 29
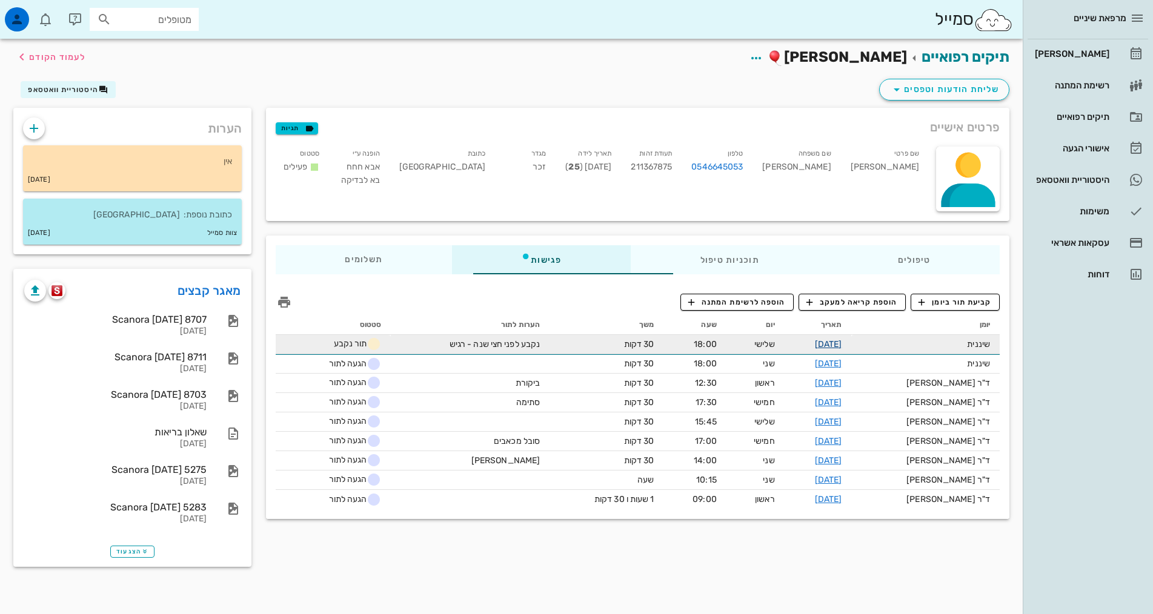
click at [842, 345] on link "[DATE]" at bounding box center [828, 344] width 27 height 10
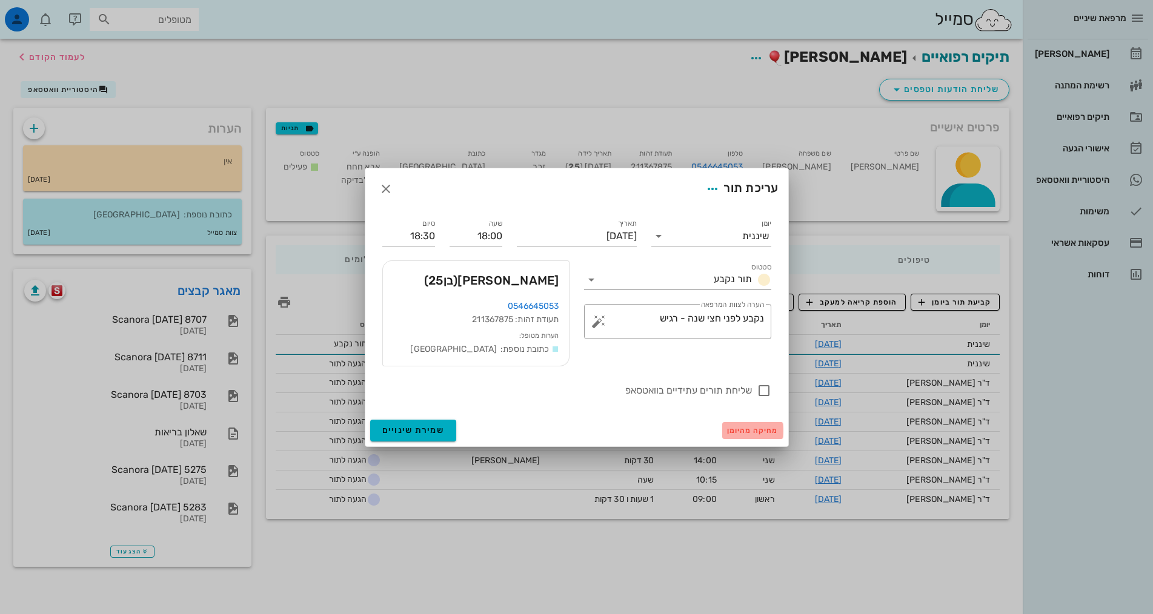
click at [753, 428] on span "מחיקה מהיומן" at bounding box center [752, 431] width 51 height 8
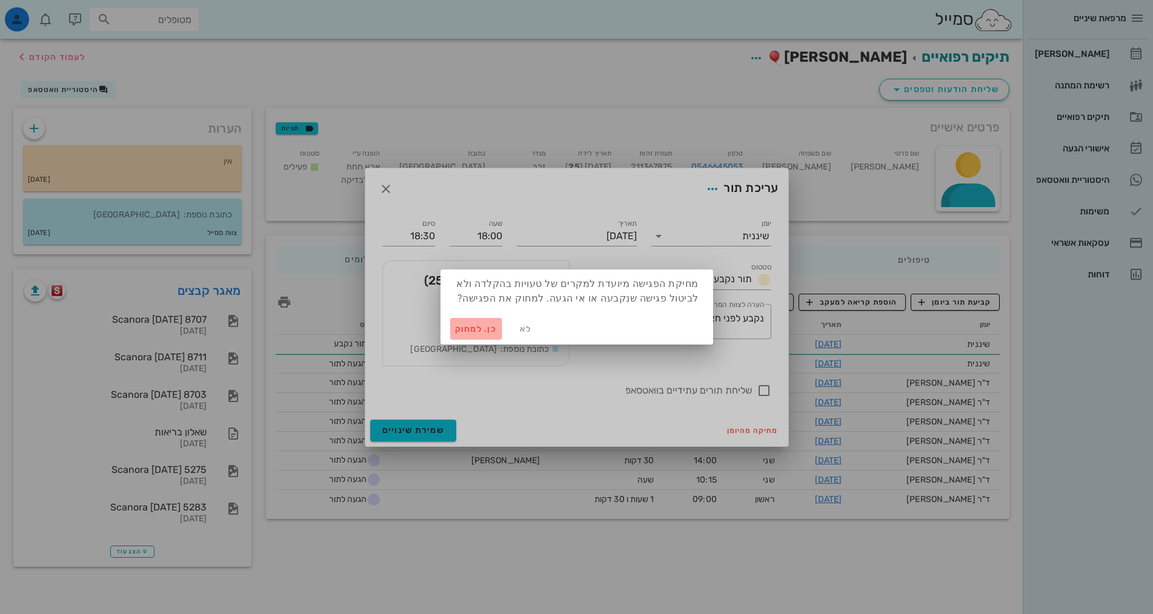
click at [474, 331] on span "כן. למחוק" at bounding box center [476, 329] width 42 height 10
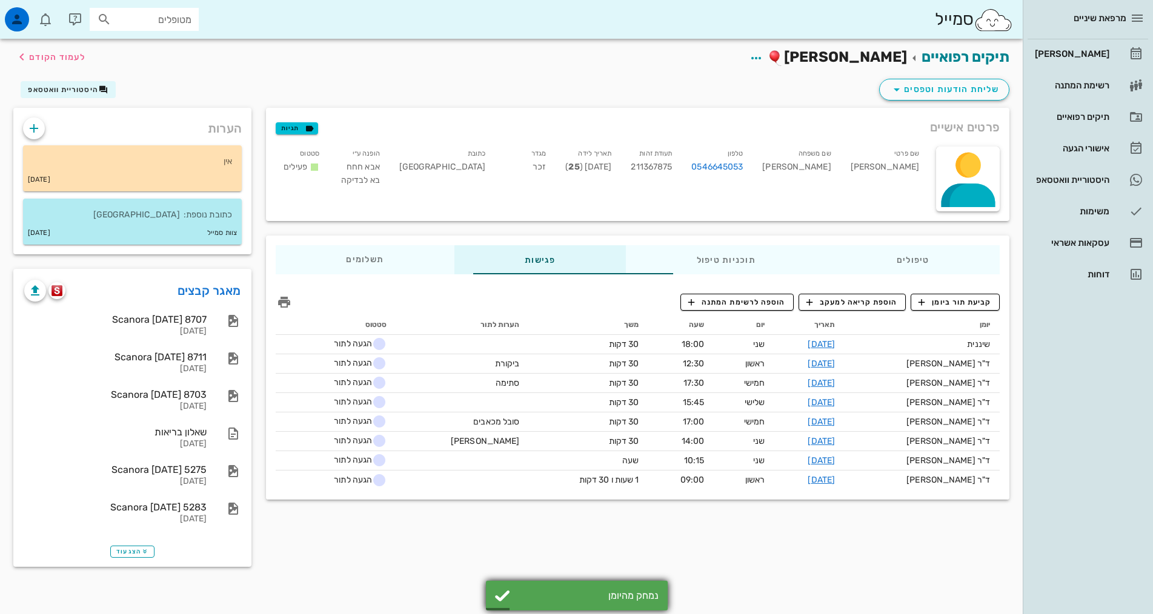
click at [559, 593] on div "נמחק מהיומן" at bounding box center [587, 596] width 142 height 12
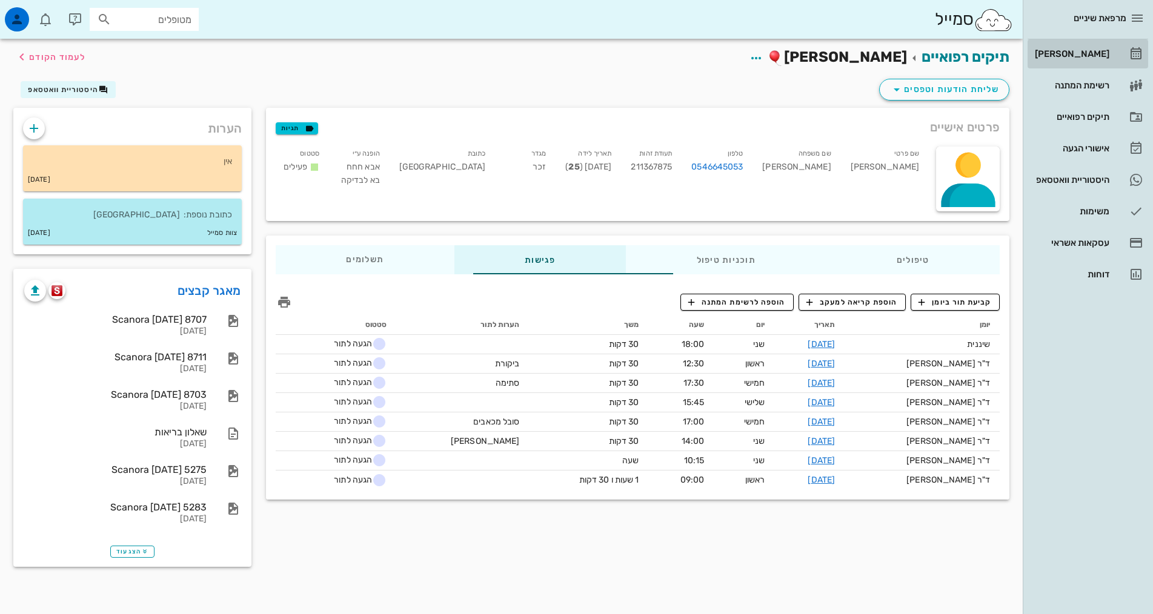
click at [1090, 51] on div "[PERSON_NAME]" at bounding box center [1070, 54] width 77 height 10
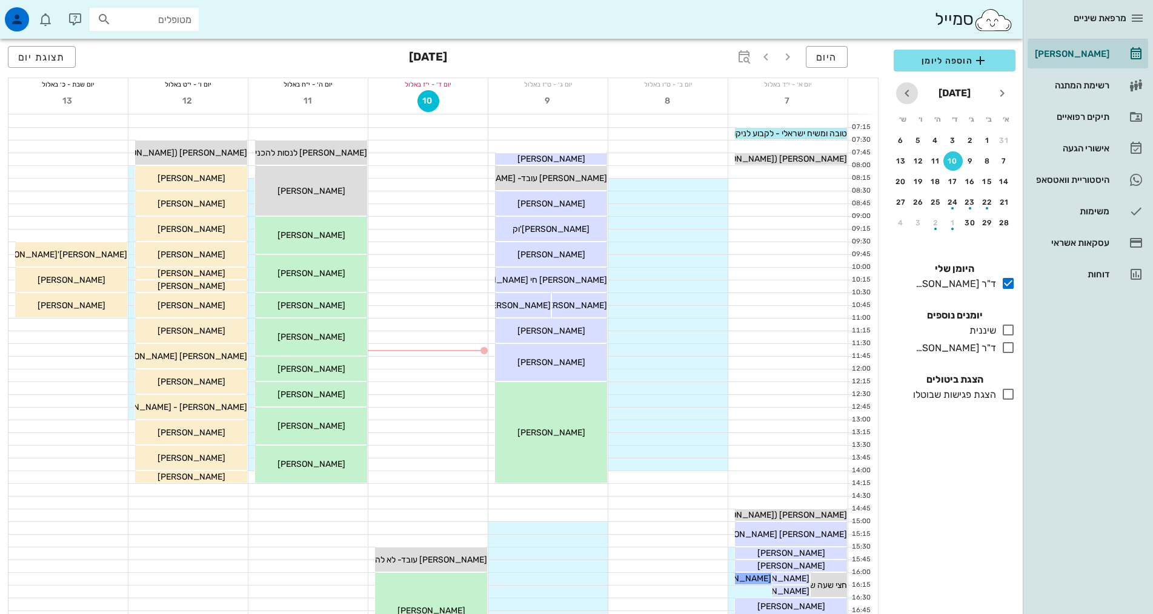
click at [909, 90] on icon "חודש הבא" at bounding box center [907, 93] width 15 height 15
click at [910, 94] on icon "חודש הבא" at bounding box center [907, 93] width 15 height 15
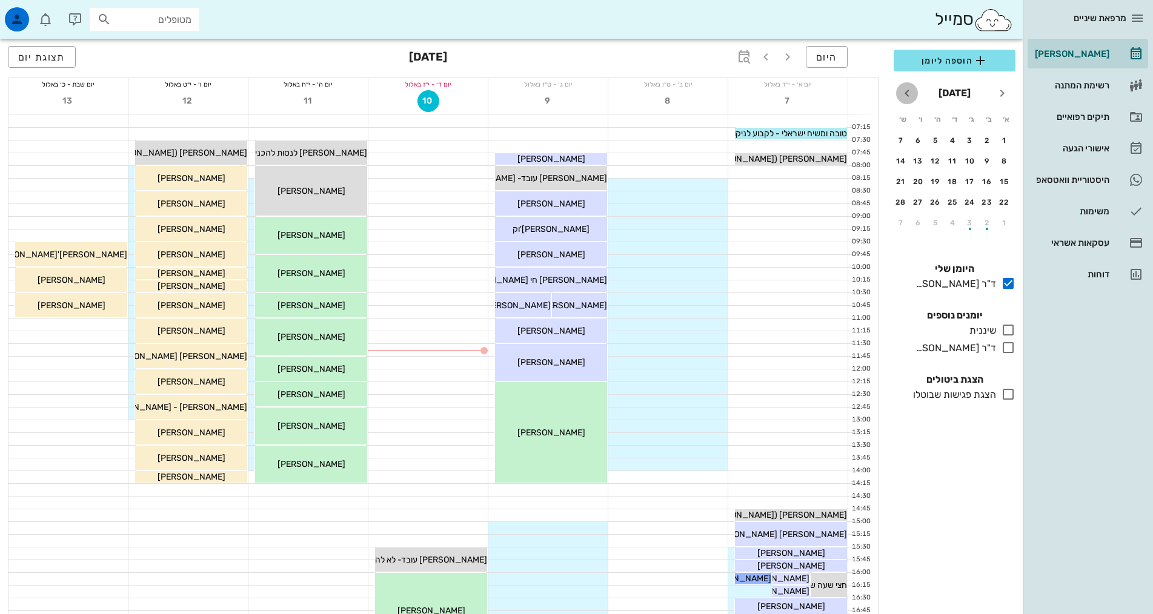
click at [910, 94] on icon "חודש הבא" at bounding box center [907, 93] width 15 height 15
click at [921, 146] on button "6" at bounding box center [918, 140] width 19 height 19
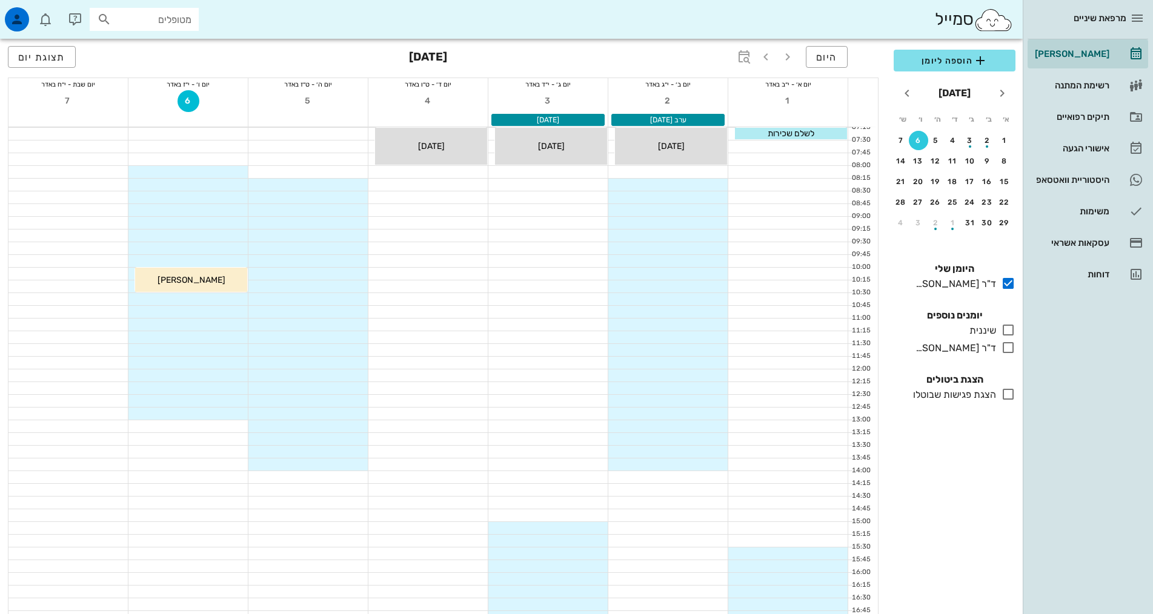
click at [1011, 391] on icon at bounding box center [1008, 394] width 15 height 15
click at [921, 158] on div "13" at bounding box center [918, 161] width 19 height 8
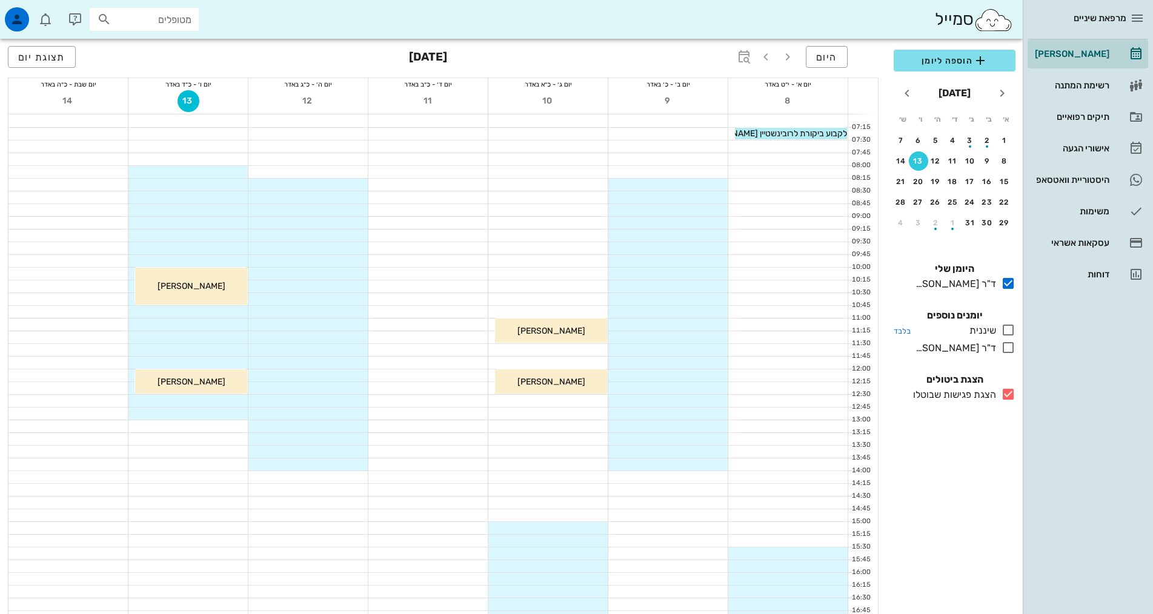
click at [1009, 328] on icon at bounding box center [1008, 330] width 15 height 15
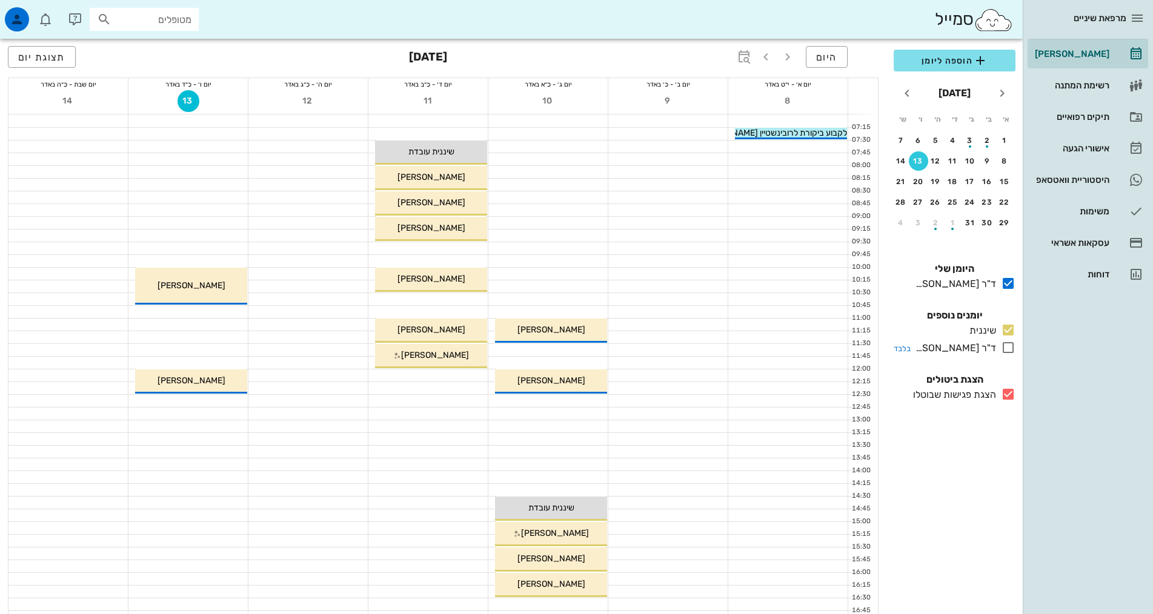
click at [1008, 344] on icon at bounding box center [1008, 347] width 15 height 15
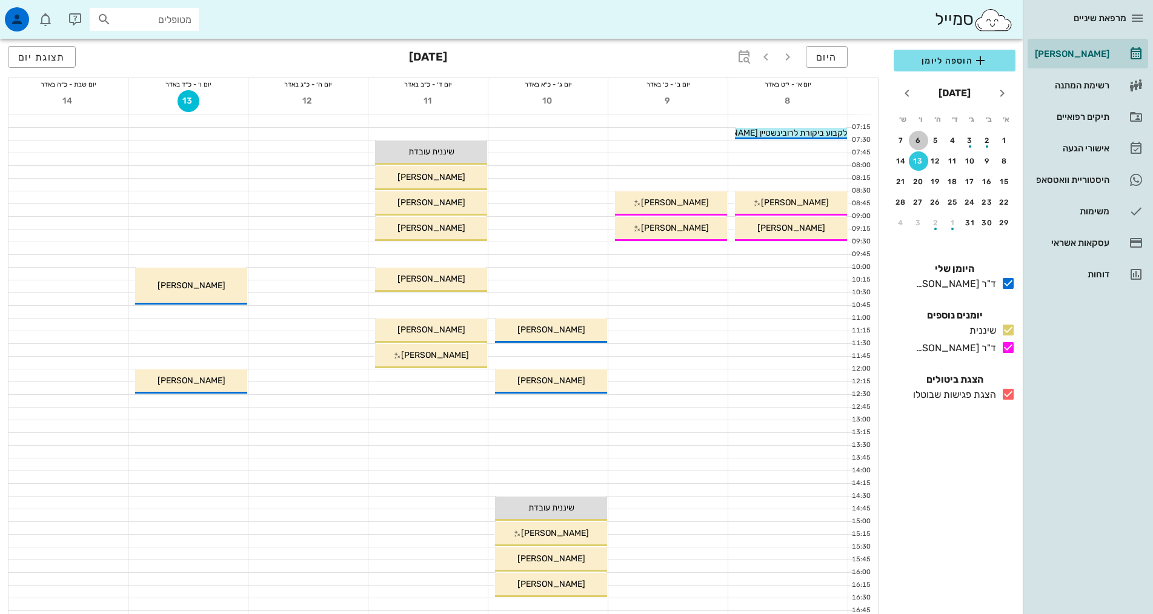
click at [912, 144] on div "6" at bounding box center [918, 140] width 19 height 8
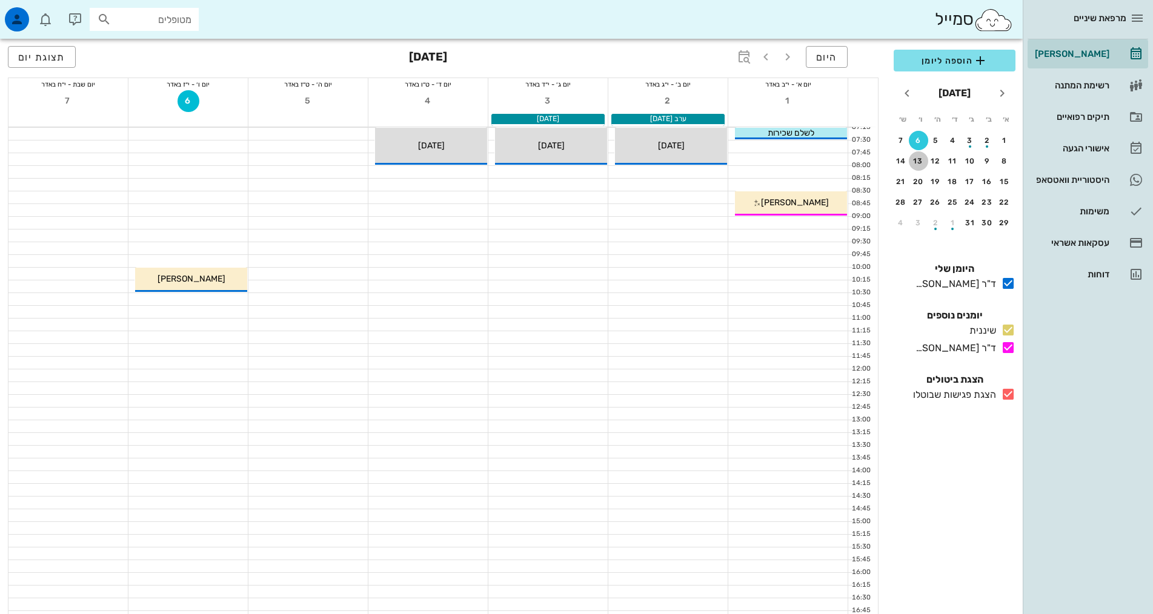
click at [918, 161] on div "13" at bounding box center [918, 161] width 19 height 8
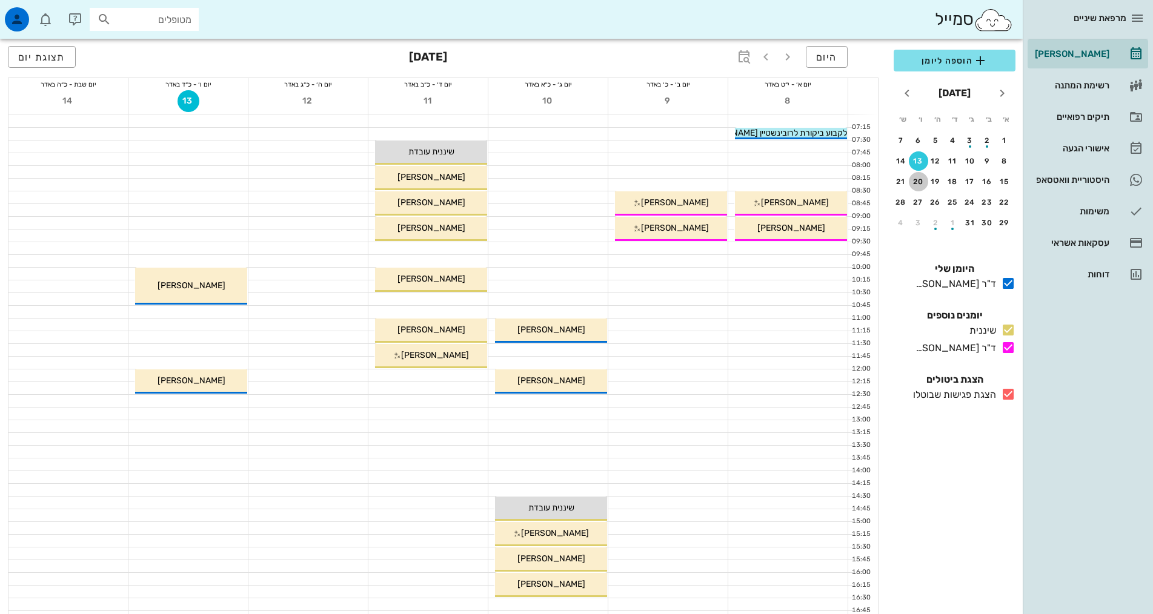
click at [917, 182] on div "20" at bounding box center [918, 182] width 19 height 8
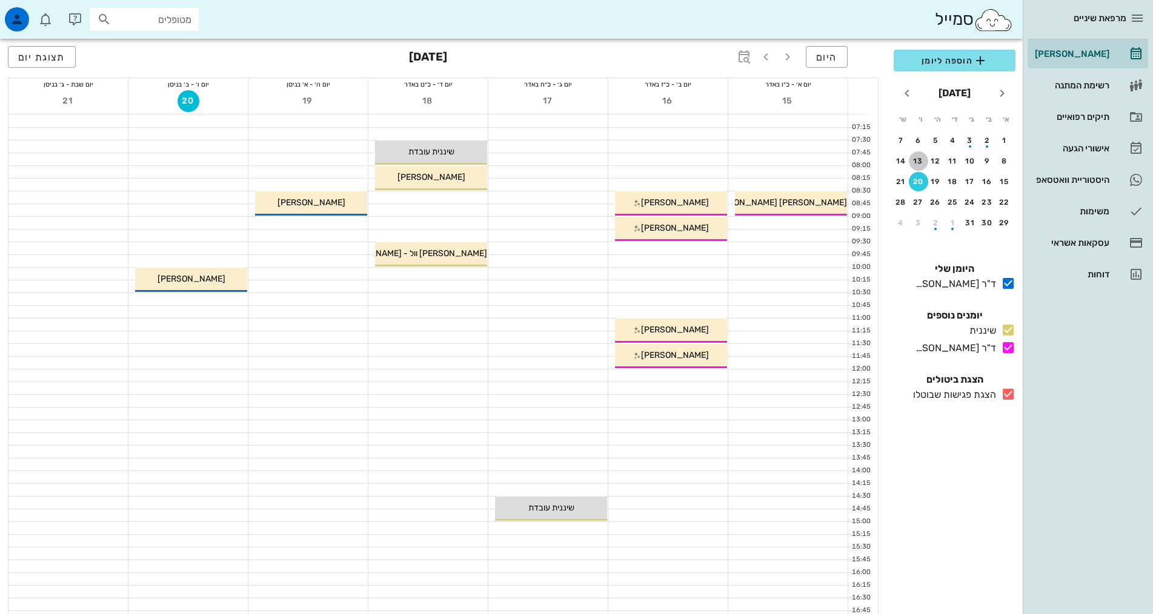
click at [920, 160] on div "13" at bounding box center [918, 161] width 19 height 8
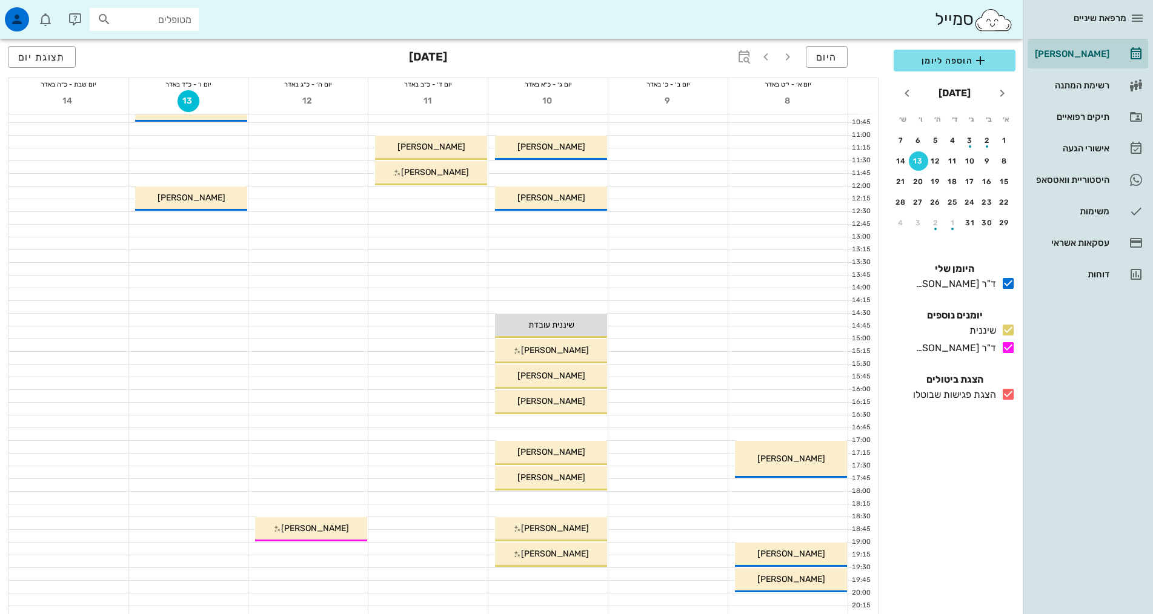
scroll to position [242, 0]
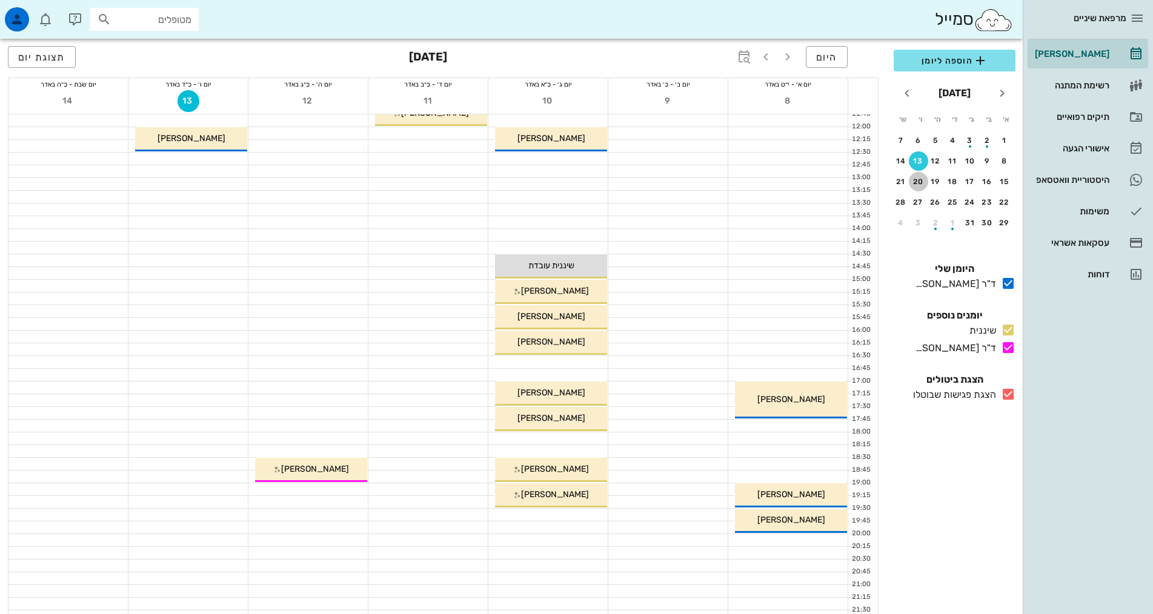
click at [914, 185] on div "20" at bounding box center [918, 182] width 19 height 8
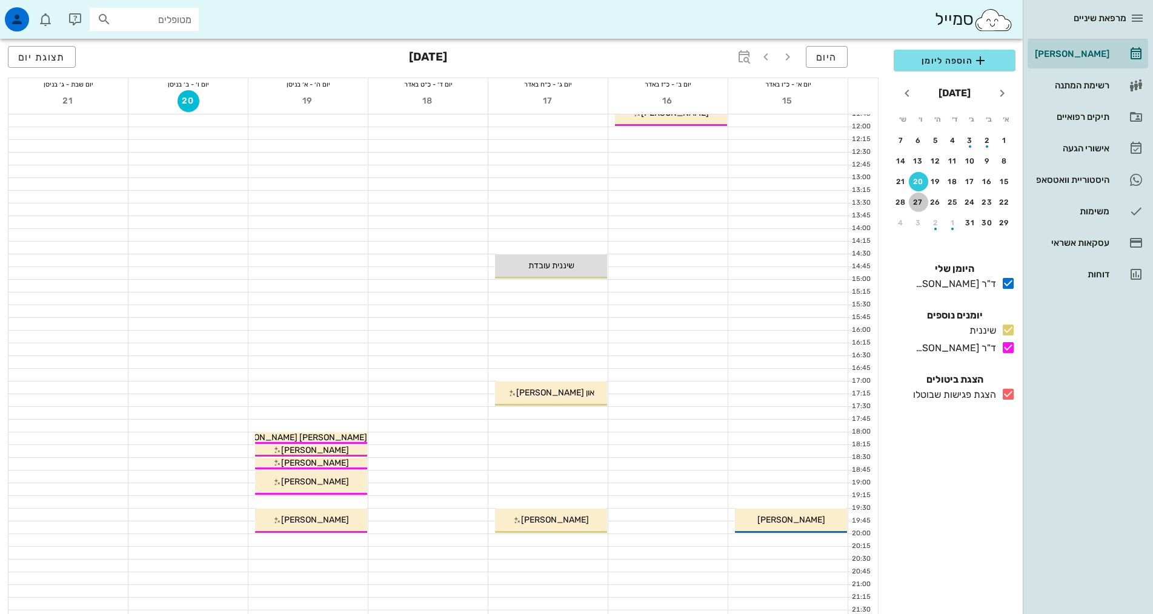
click at [920, 204] on div "27" at bounding box center [918, 202] width 19 height 8
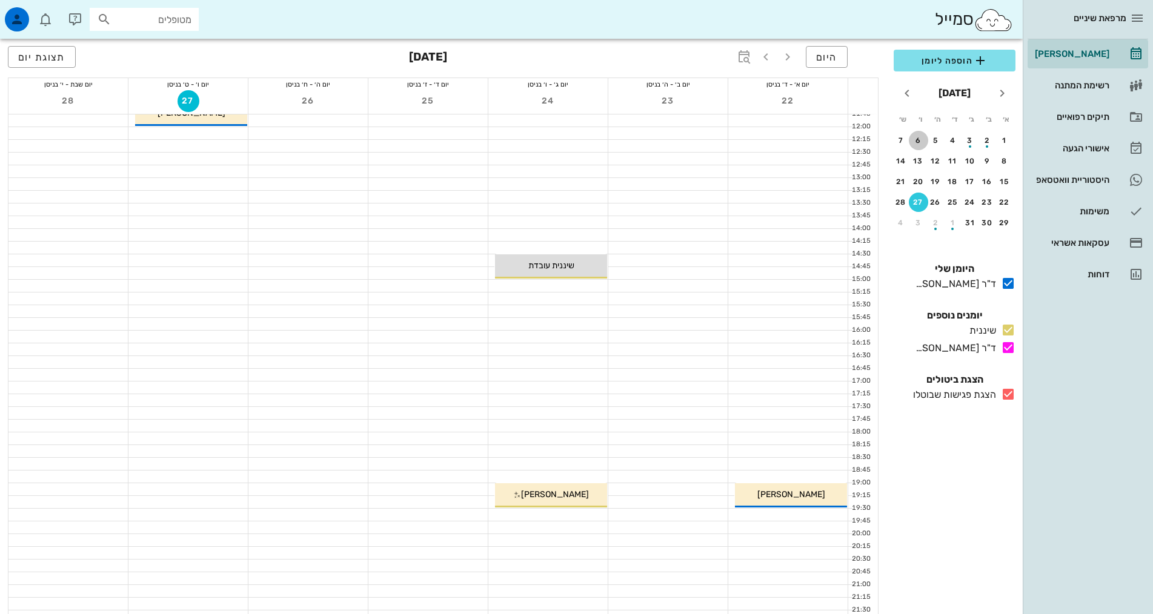
click at [917, 140] on div "6" at bounding box center [918, 140] width 19 height 8
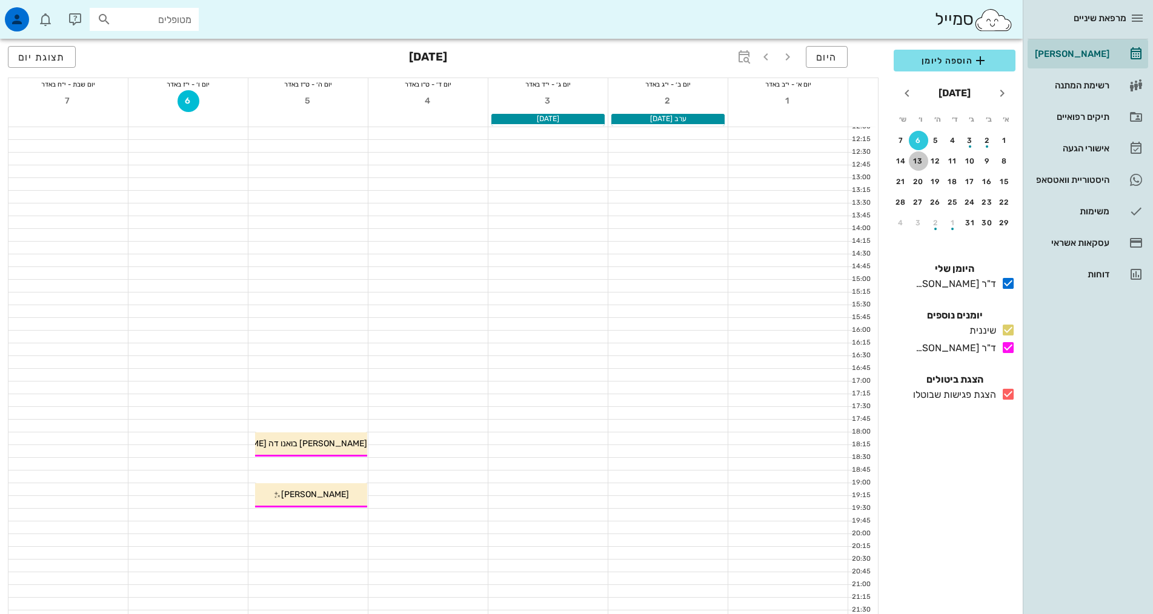
click at [915, 159] on div "13" at bounding box center [918, 161] width 19 height 8
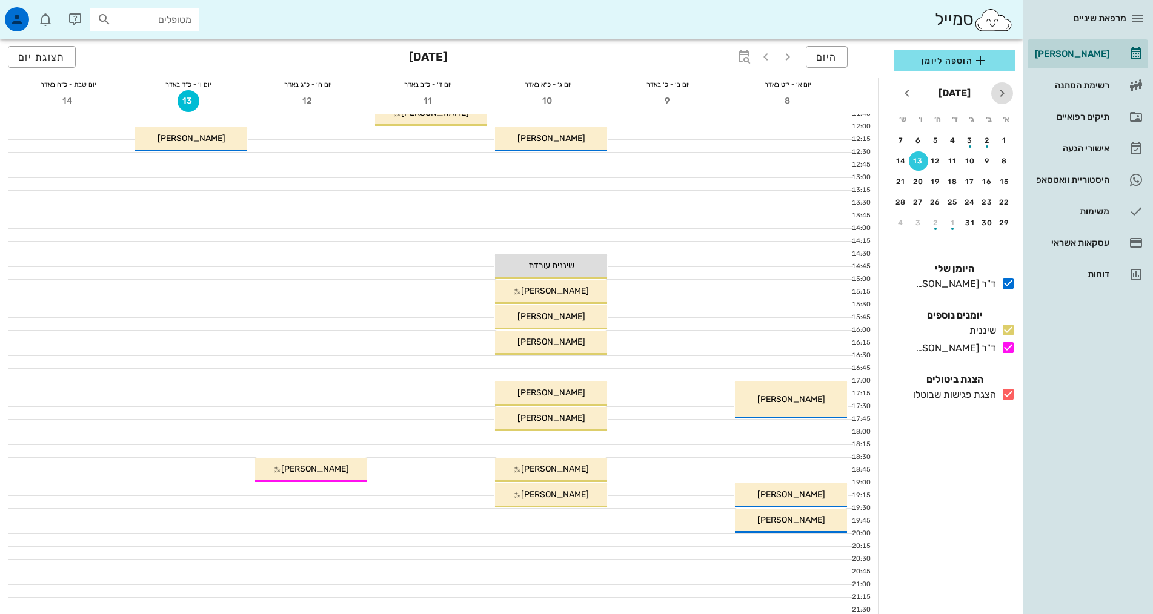
click at [999, 91] on icon "חודש שעבר" at bounding box center [1002, 93] width 15 height 15
click at [948, 140] on div "4" at bounding box center [952, 140] width 19 height 8
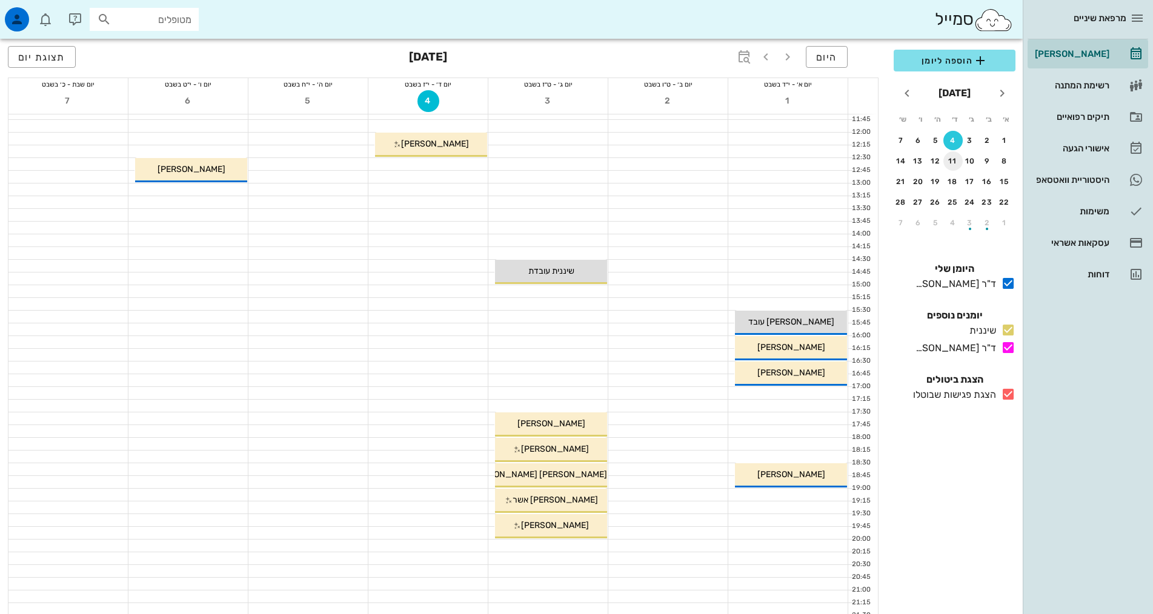
scroll to position [242, 0]
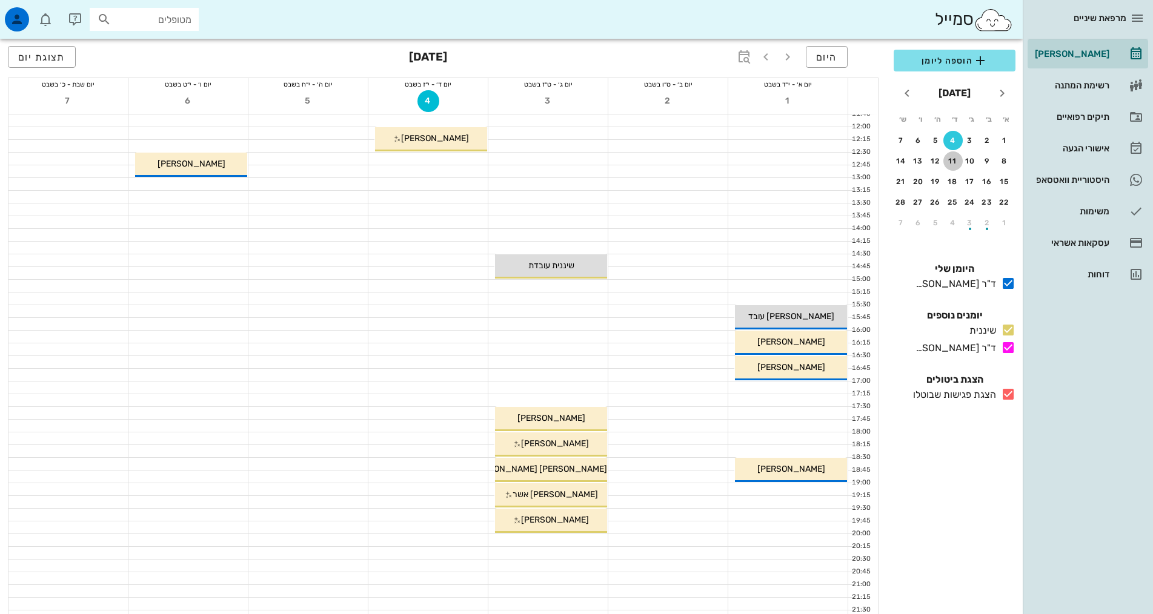
click at [950, 159] on div "11" at bounding box center [952, 161] width 19 height 8
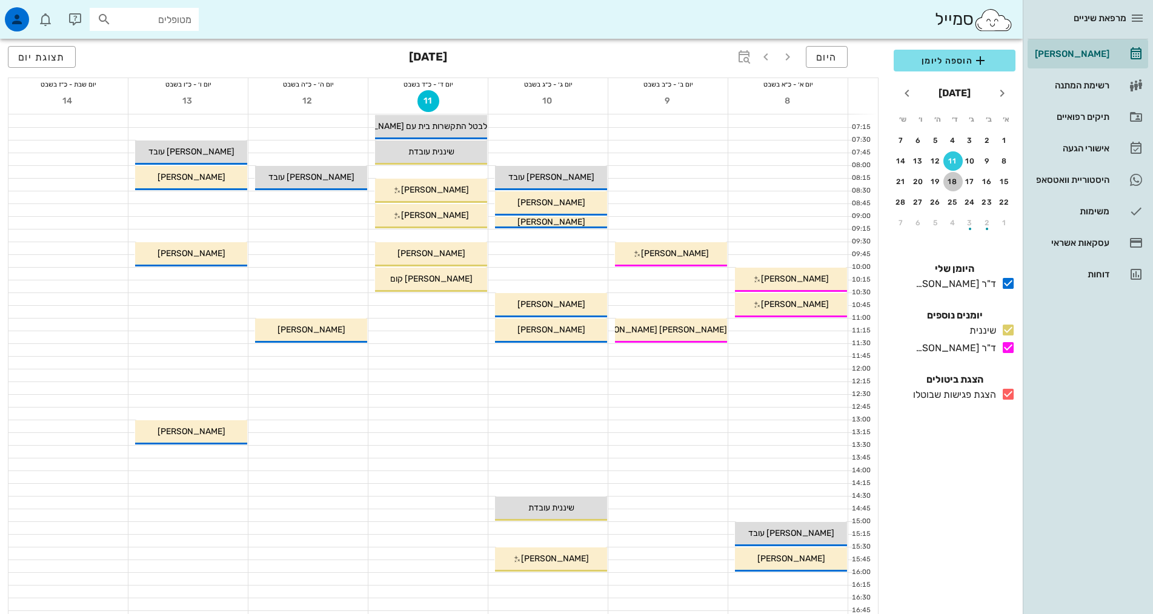
click at [951, 180] on div "18" at bounding box center [952, 182] width 19 height 8
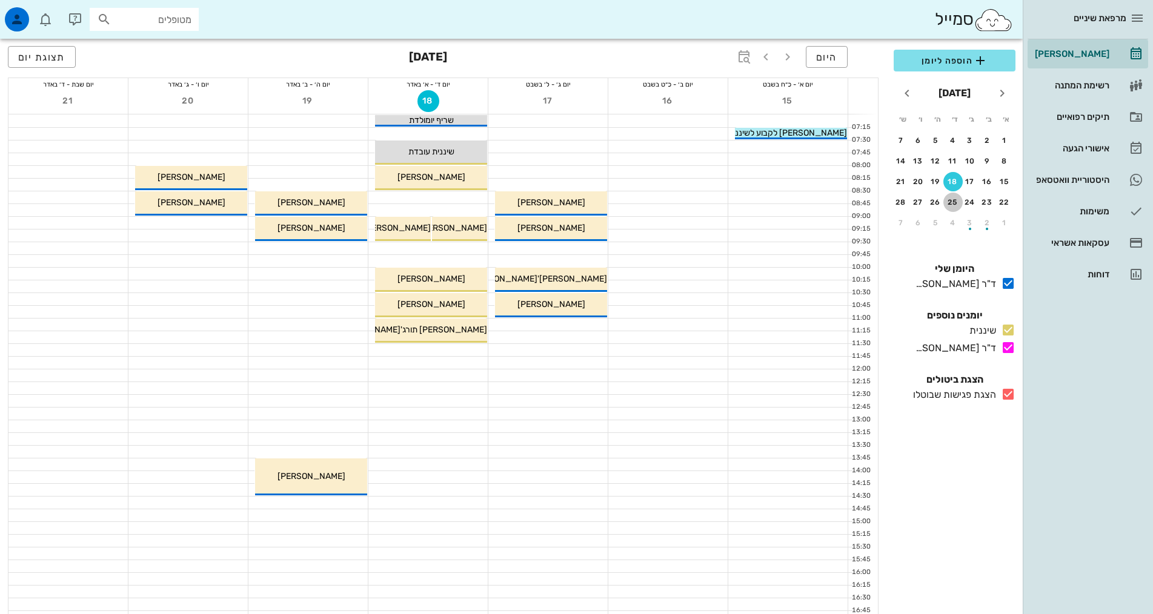
click at [953, 204] on div "25" at bounding box center [952, 202] width 19 height 8
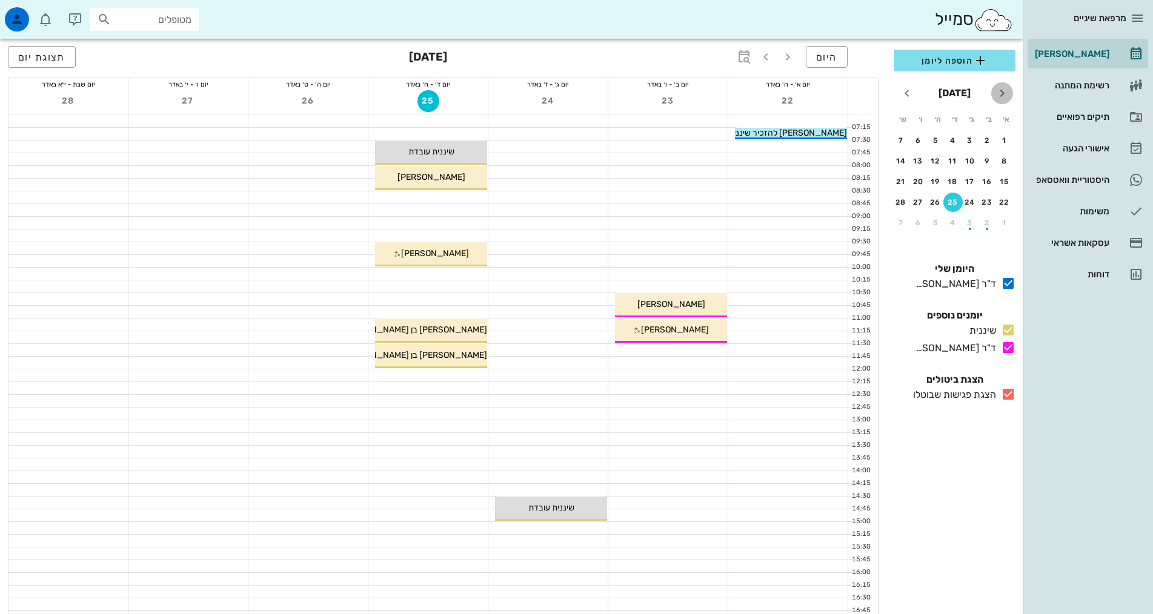
click at [1000, 95] on icon "חודש שעבר" at bounding box center [1002, 93] width 15 height 15
click at [954, 136] on div "31" at bounding box center [952, 140] width 19 height 8
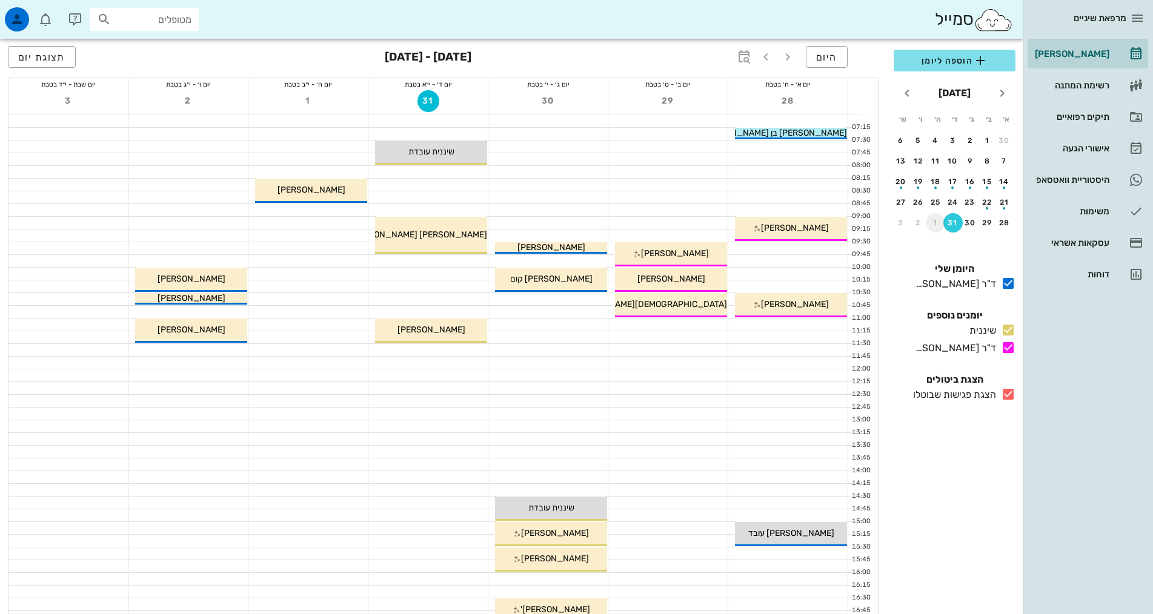
click at [934, 222] on div "1" at bounding box center [935, 223] width 19 height 8
click at [934, 165] on button "8" at bounding box center [935, 160] width 19 height 19
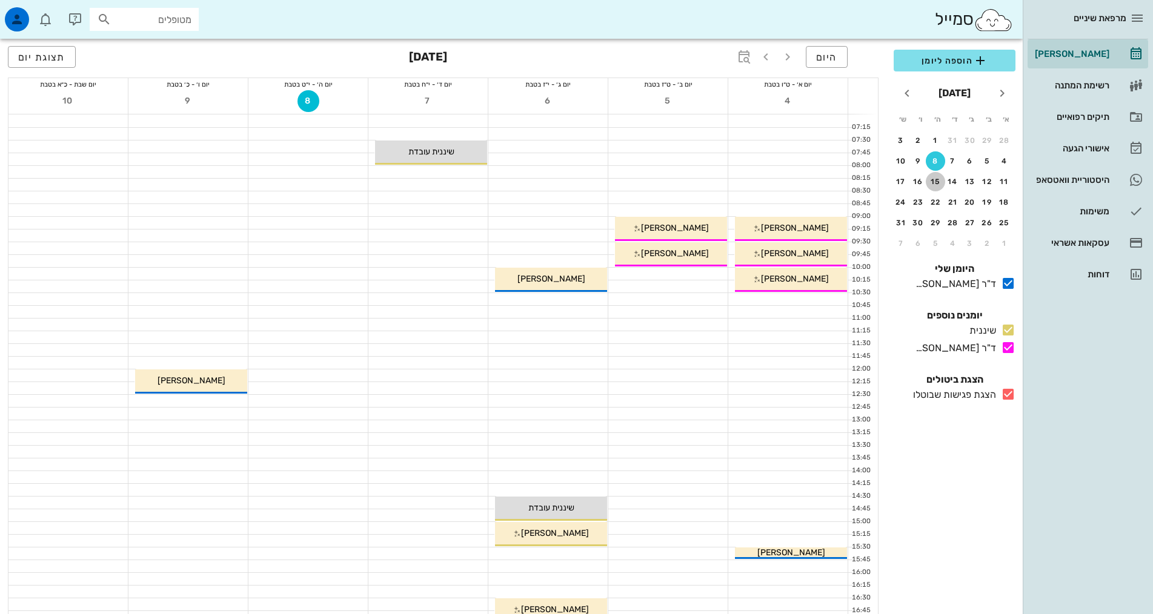
click at [935, 178] on div "15" at bounding box center [935, 182] width 19 height 8
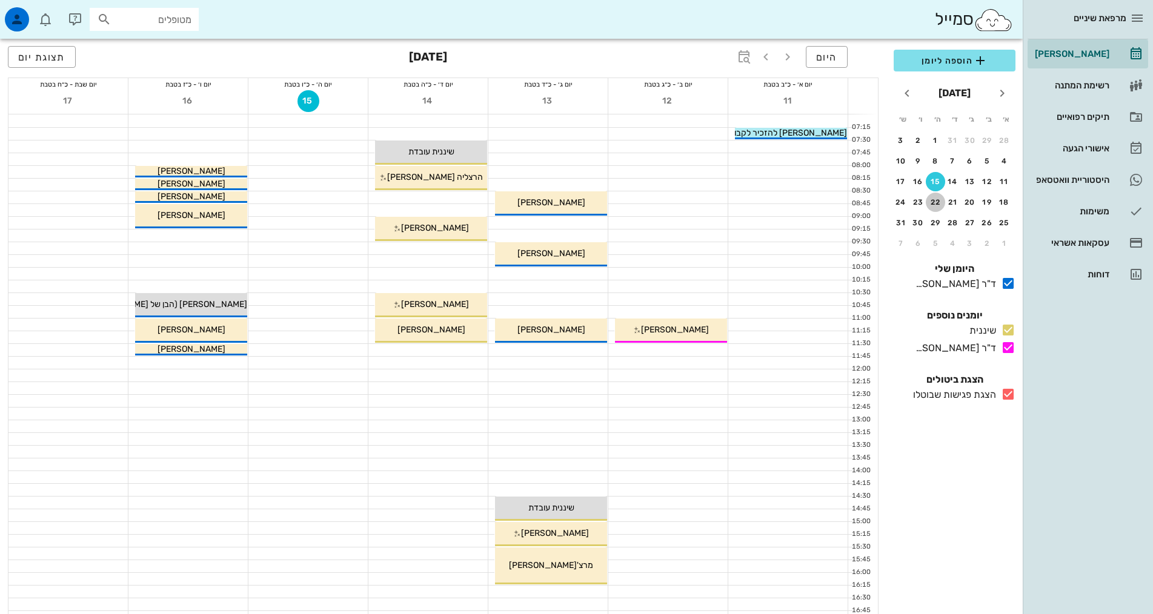
click at [933, 200] on div "22" at bounding box center [935, 202] width 19 height 8
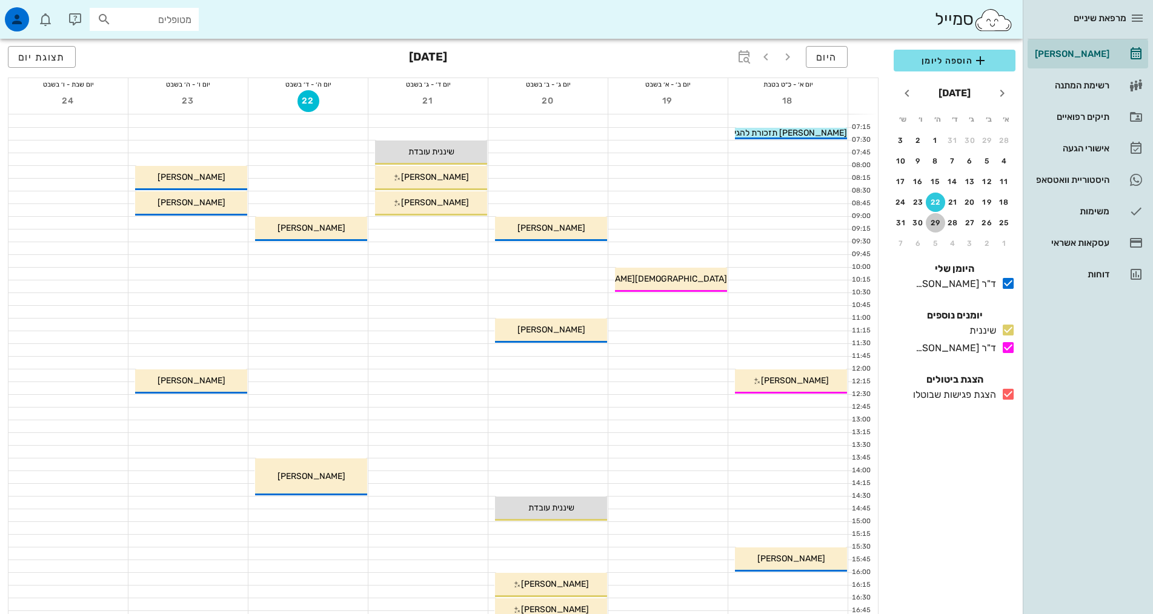
click at [942, 224] on div "29" at bounding box center [935, 223] width 19 height 8
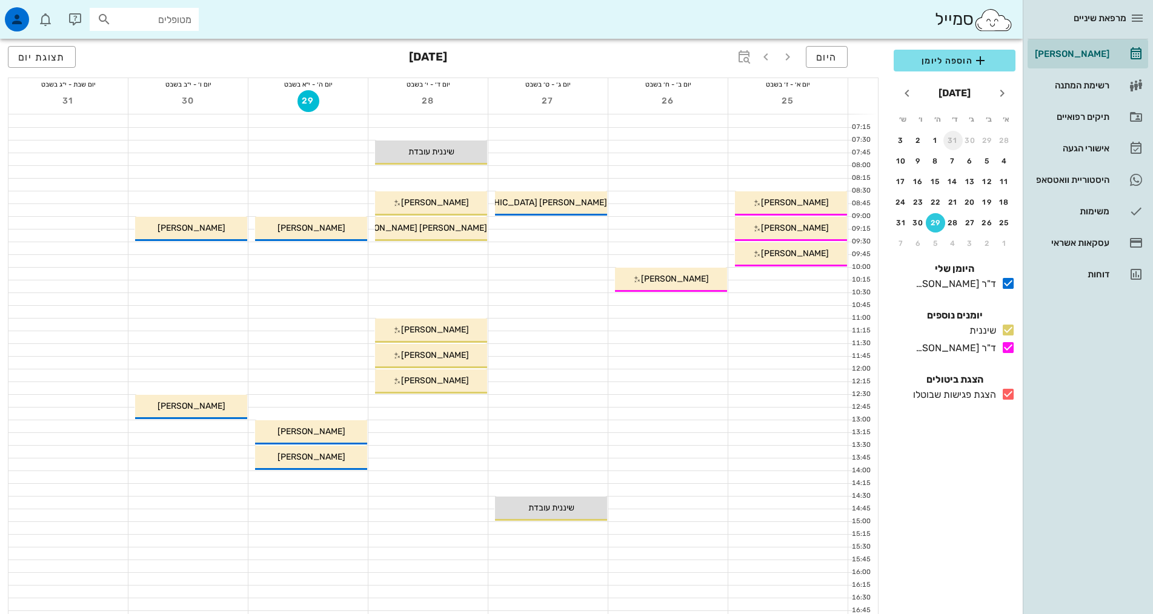
click at [953, 144] on div "31" at bounding box center [952, 140] width 19 height 8
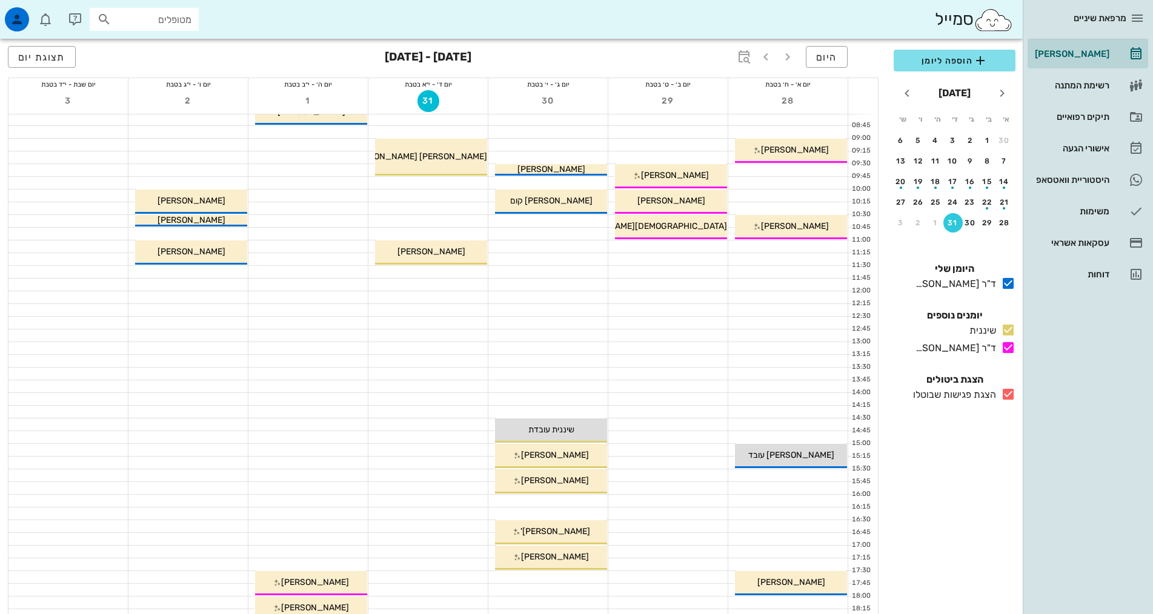
scroll to position [61, 0]
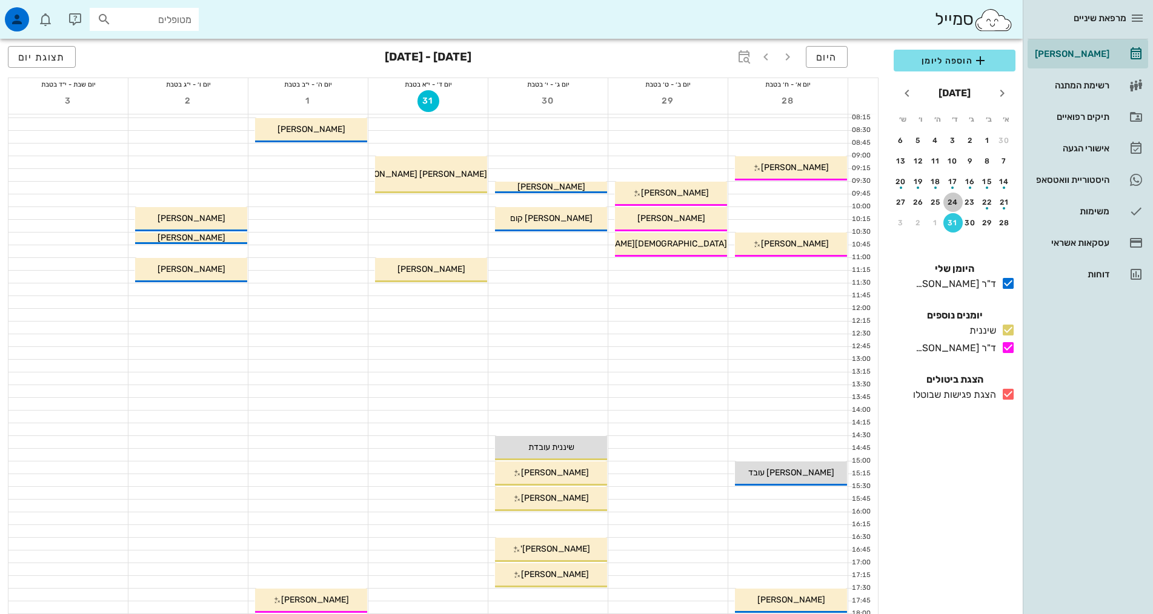
click at [954, 202] on div "24" at bounding box center [952, 202] width 19 height 8
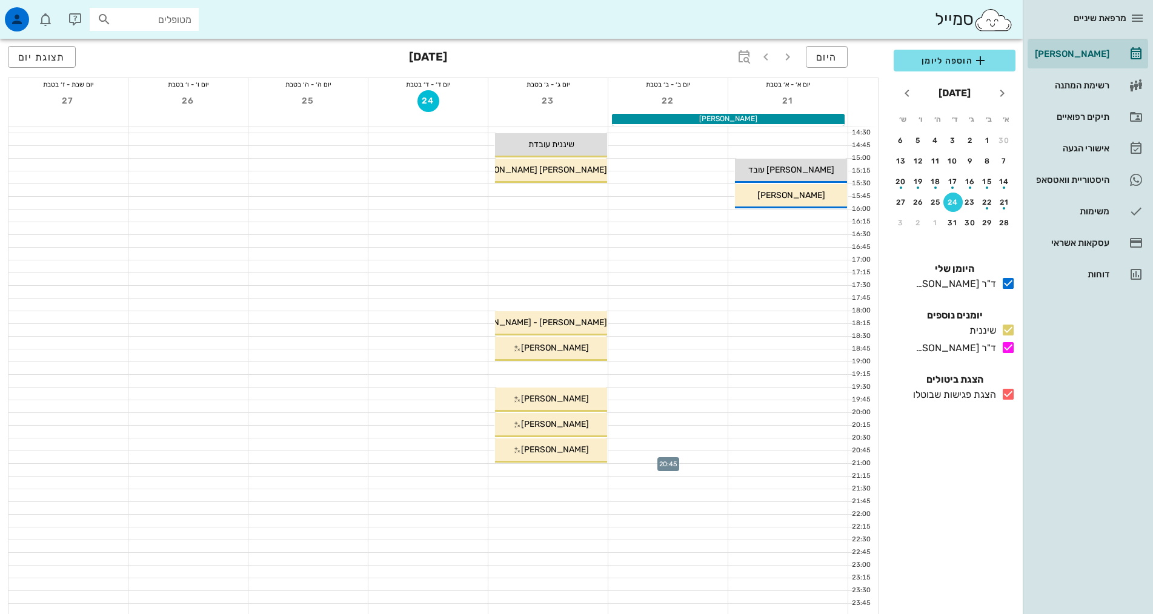
scroll to position [121, 0]
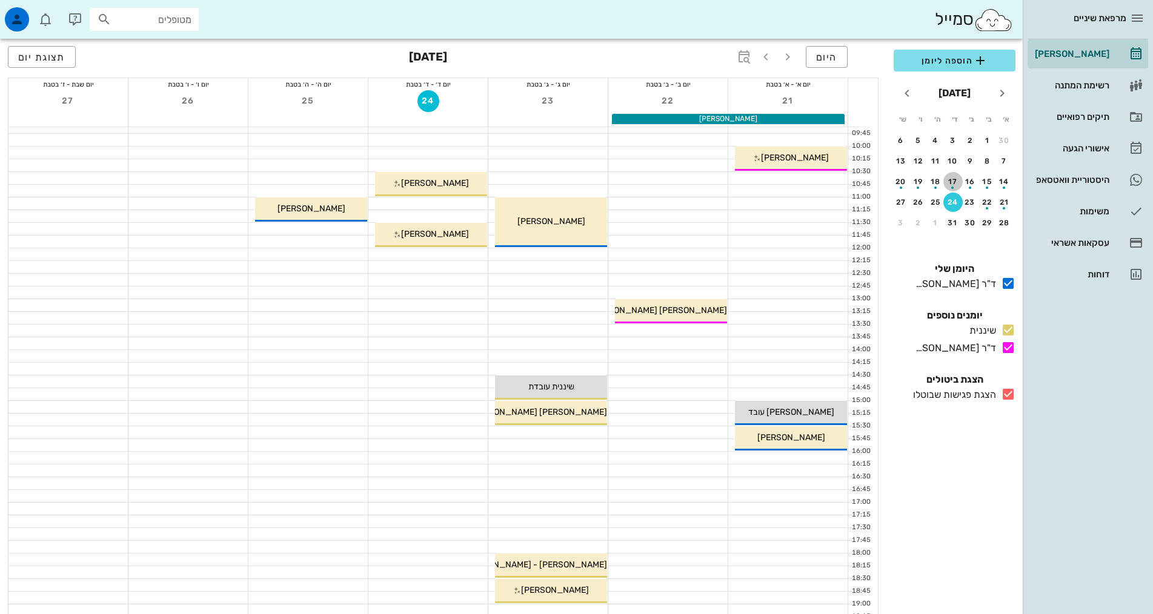
click at [958, 184] on div "button" at bounding box center [952, 184] width 19 height 7
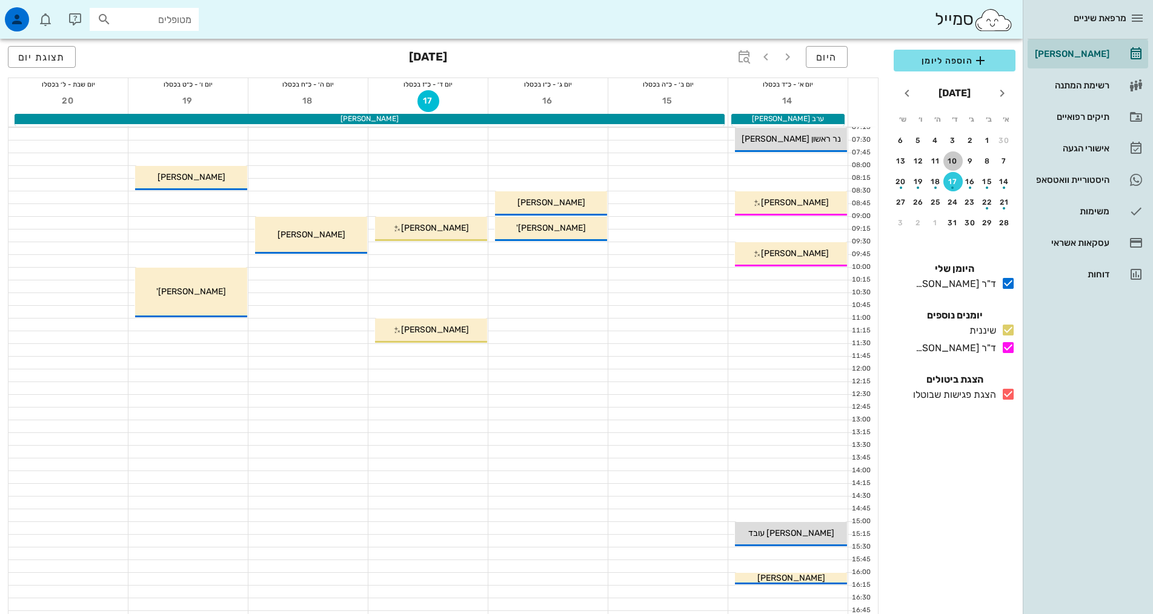
click at [958, 162] on div "10" at bounding box center [952, 161] width 19 height 8
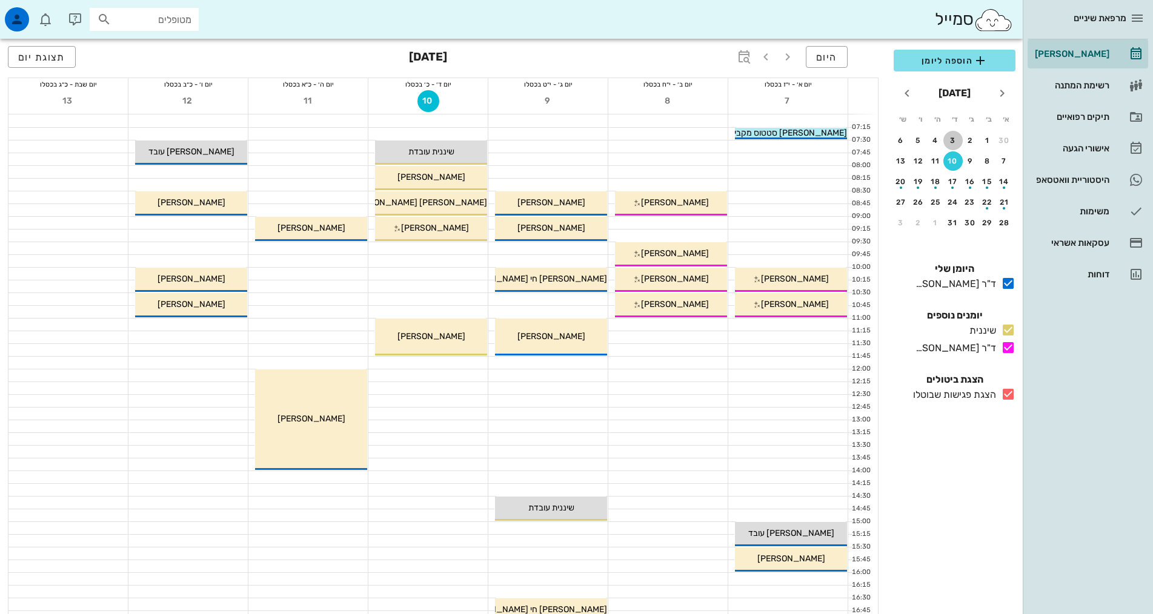
click at [948, 140] on div "3" at bounding box center [952, 140] width 19 height 8
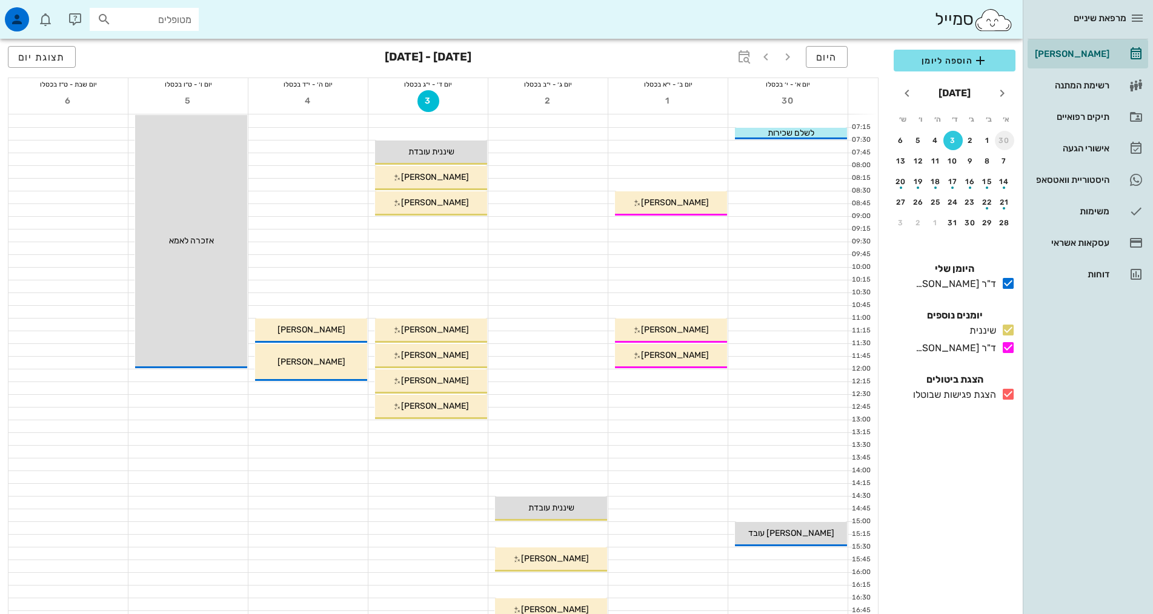
click at [1001, 140] on div "30" at bounding box center [1004, 140] width 19 height 8
click at [953, 138] on div "29" at bounding box center [952, 140] width 19 height 8
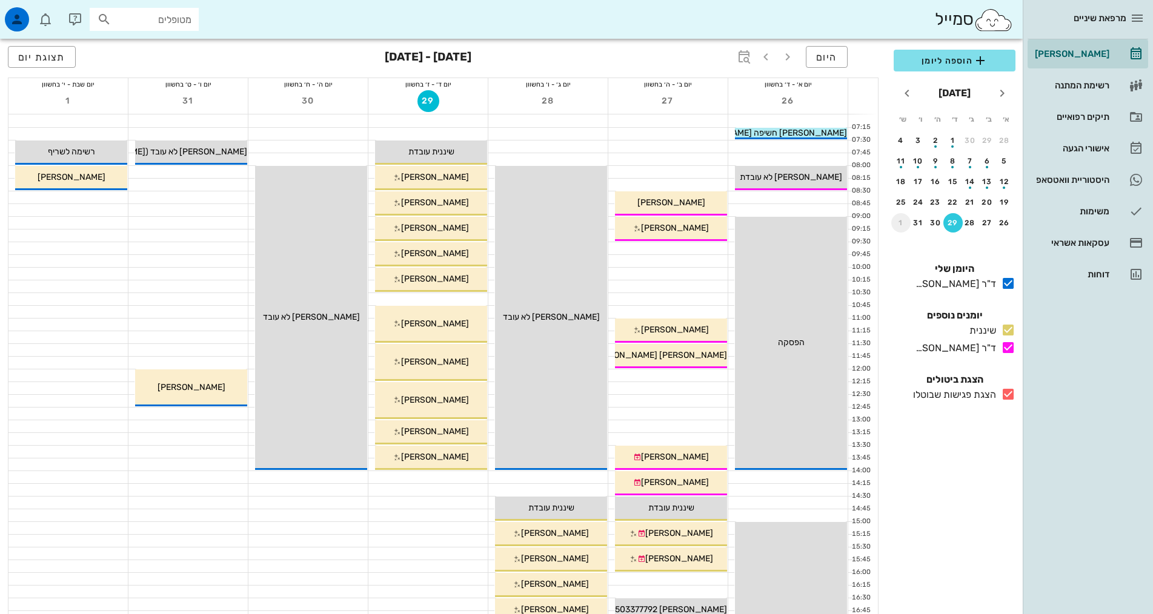
click at [904, 226] on div "1" at bounding box center [900, 223] width 19 height 8
click at [948, 159] on div "5" at bounding box center [952, 161] width 19 height 8
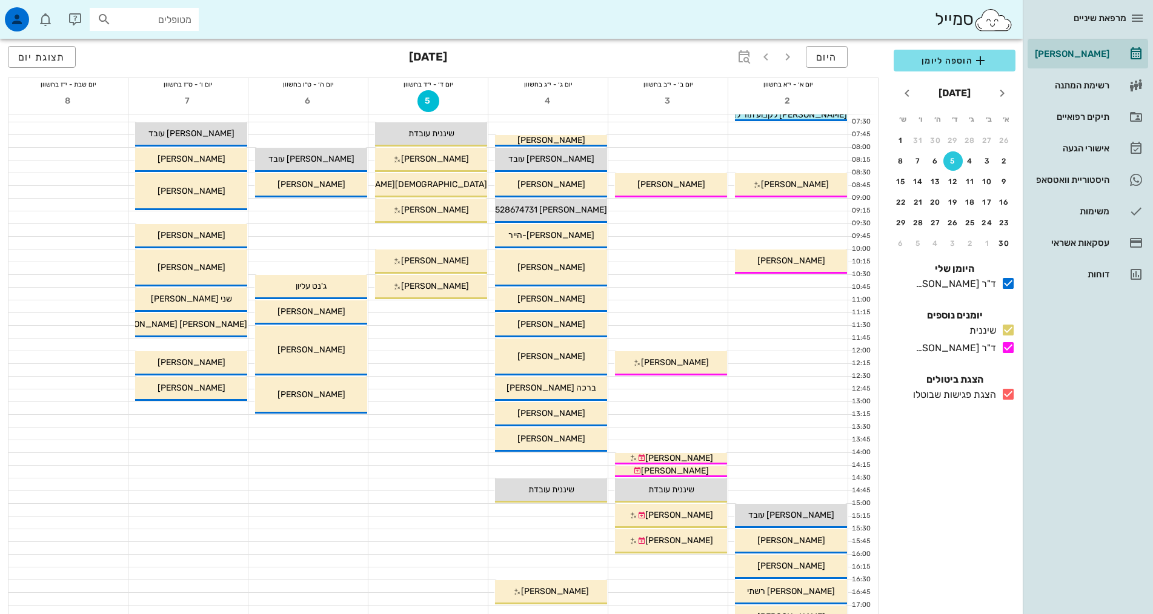
scroll to position [61, 0]
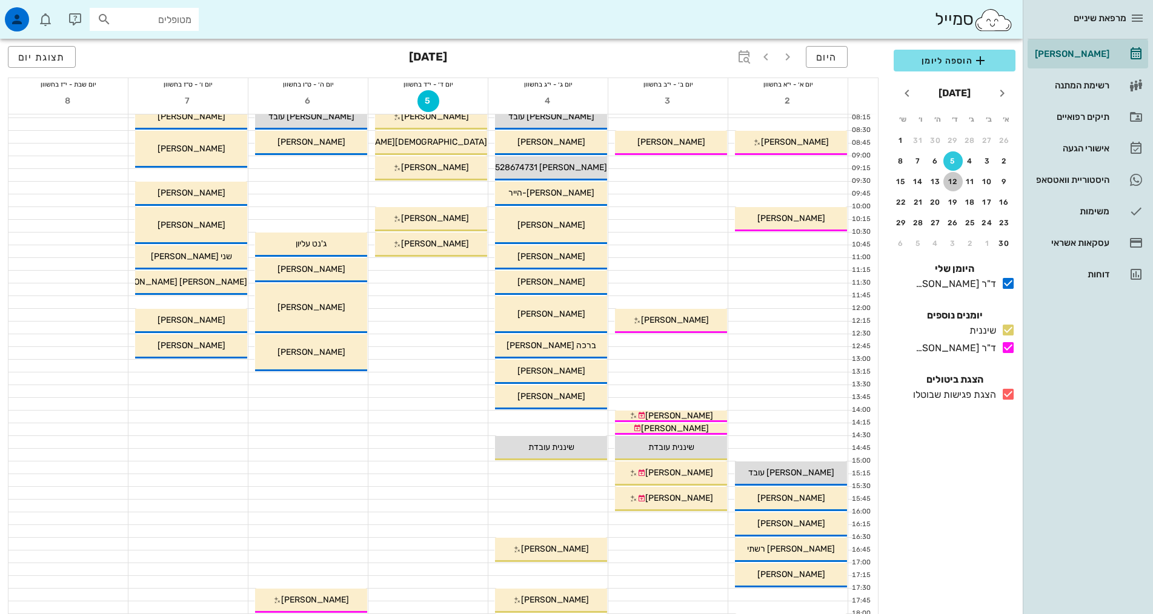
click at [951, 179] on div "12" at bounding box center [952, 182] width 19 height 8
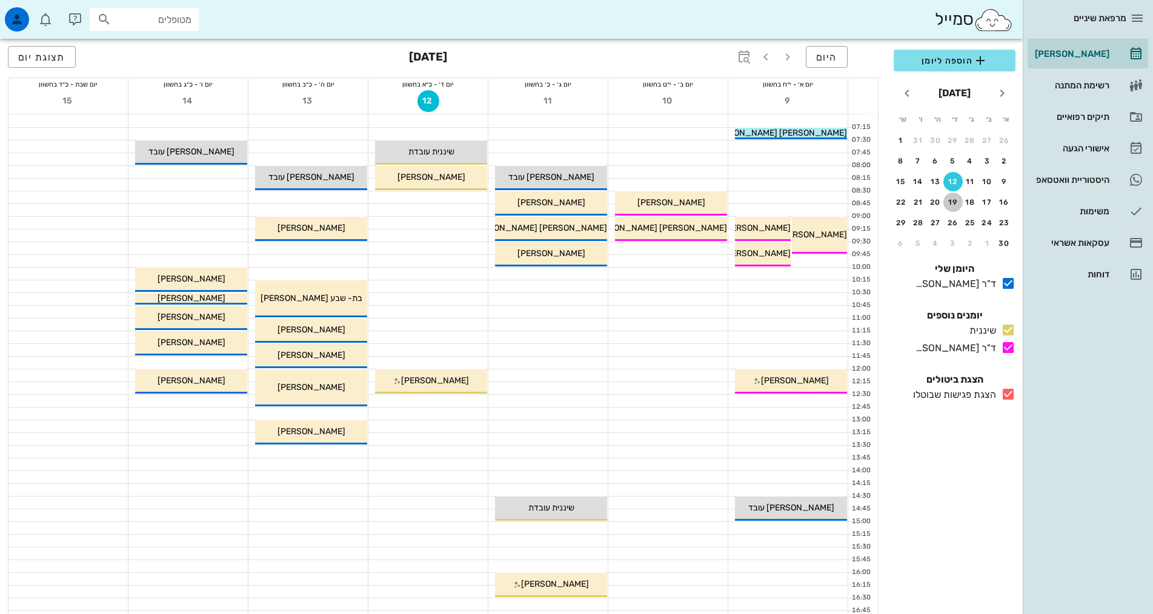
click at [954, 205] on div "19" at bounding box center [952, 202] width 19 height 8
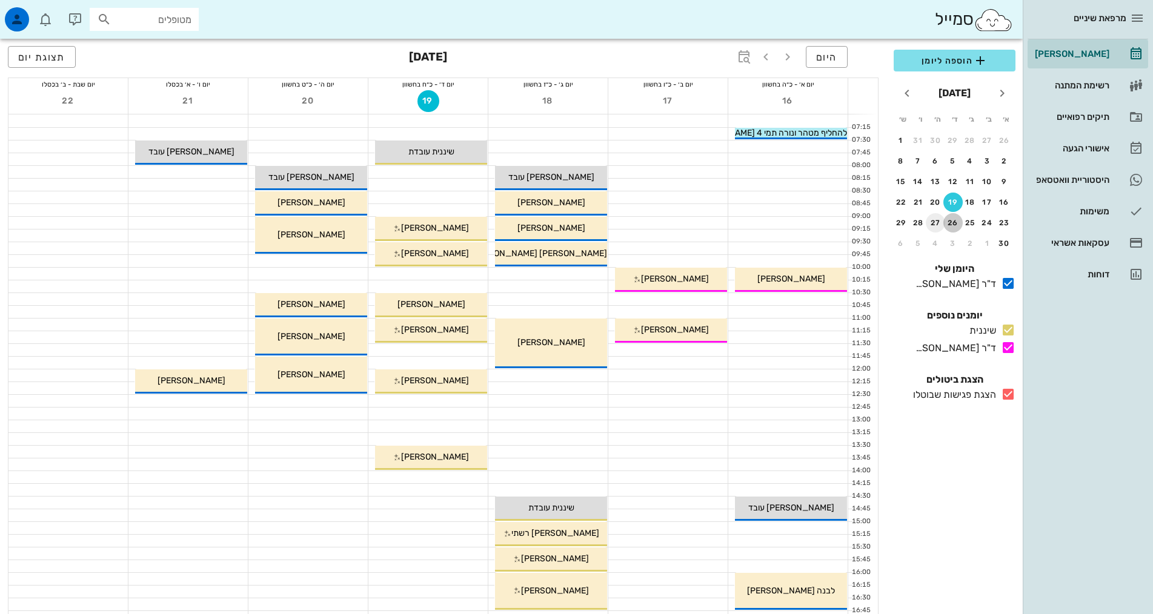
click at [954, 223] on div "26" at bounding box center [952, 223] width 19 height 8
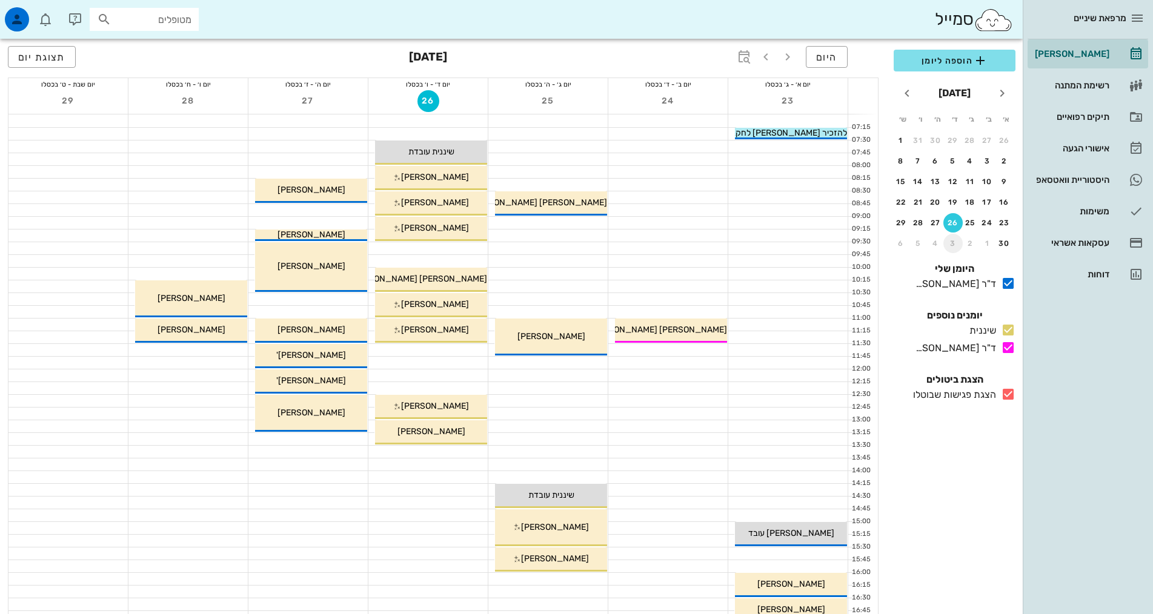
click at [954, 244] on div "3" at bounding box center [952, 243] width 19 height 8
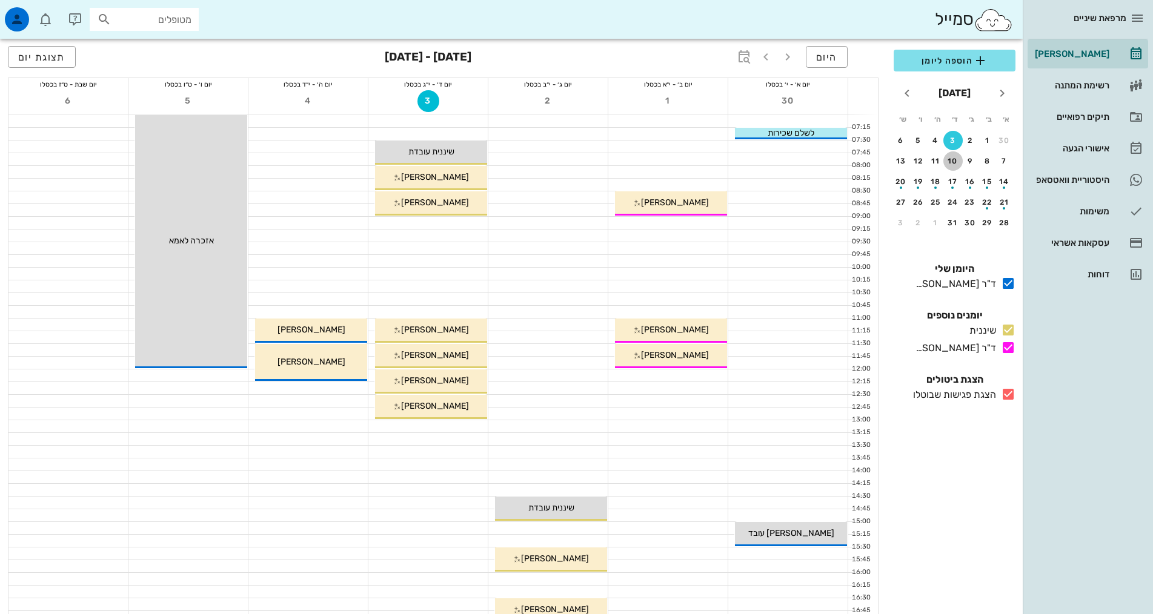
click at [949, 164] on div "10" at bounding box center [952, 161] width 19 height 8
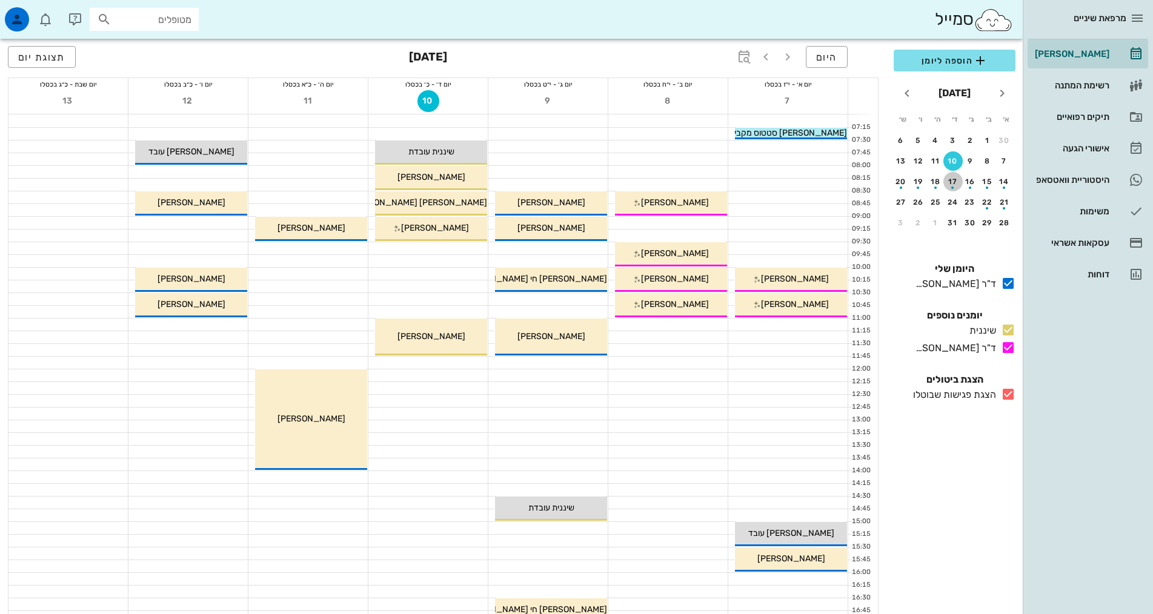
click at [952, 185] on div "button" at bounding box center [952, 184] width 19 height 7
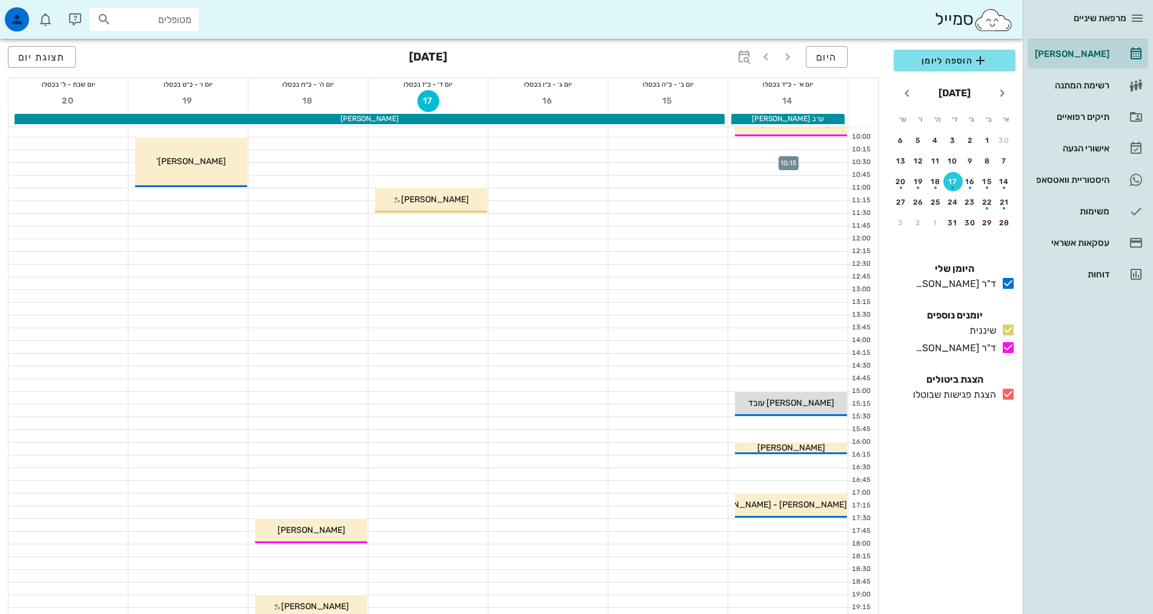
scroll to position [364, 0]
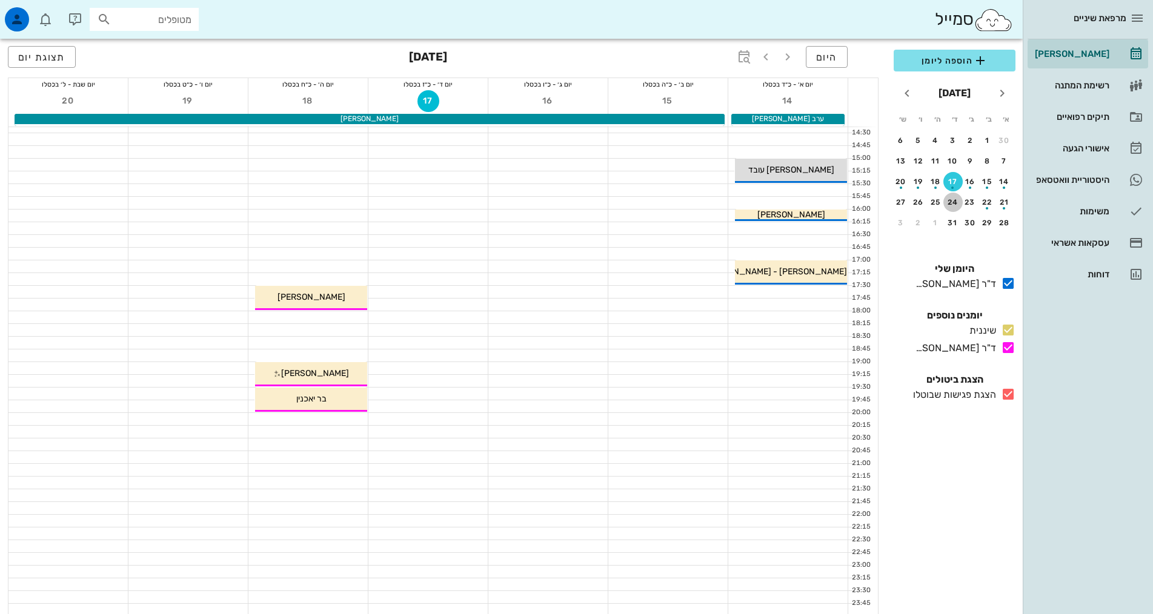
click at [950, 205] on div "24" at bounding box center [952, 202] width 19 height 8
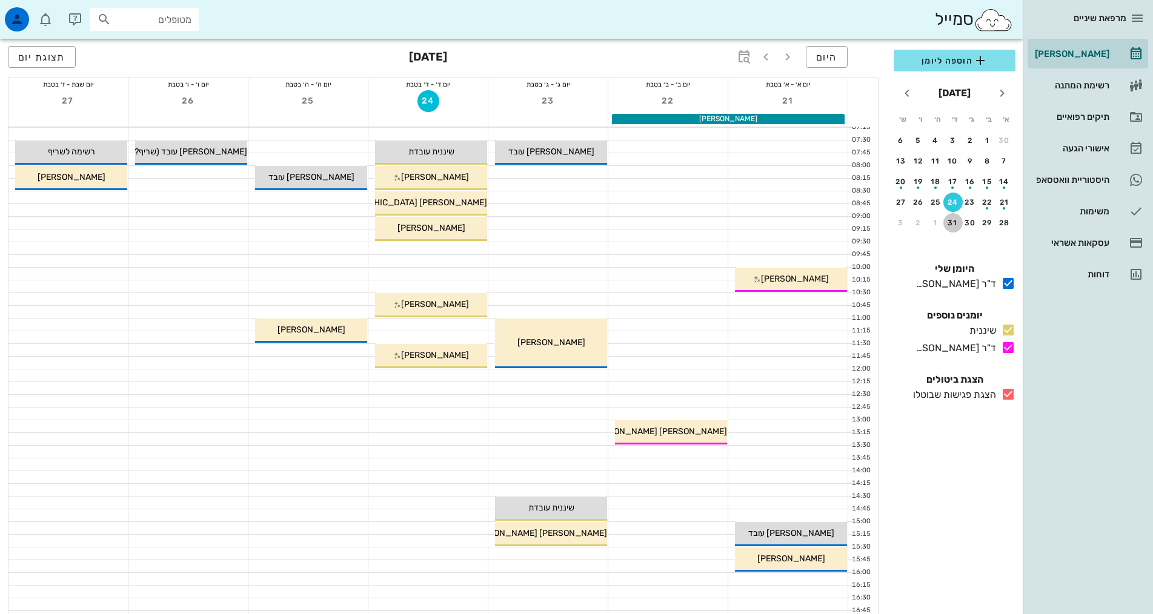
click at [952, 225] on div "31" at bounding box center [952, 223] width 19 height 8
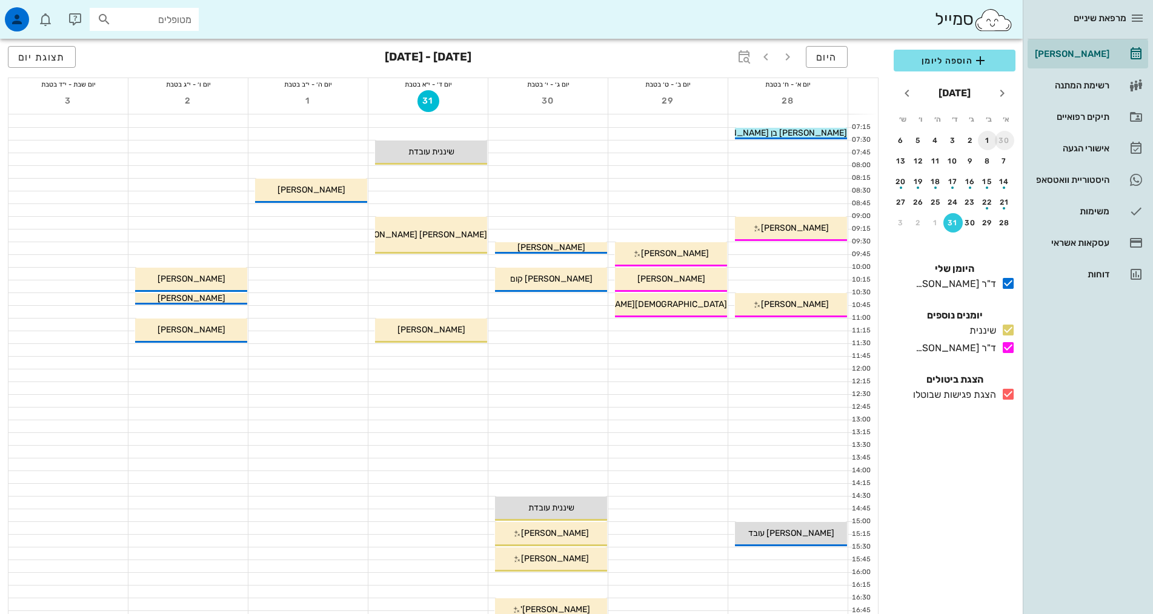
click at [1000, 140] on div "30" at bounding box center [1004, 140] width 19 height 8
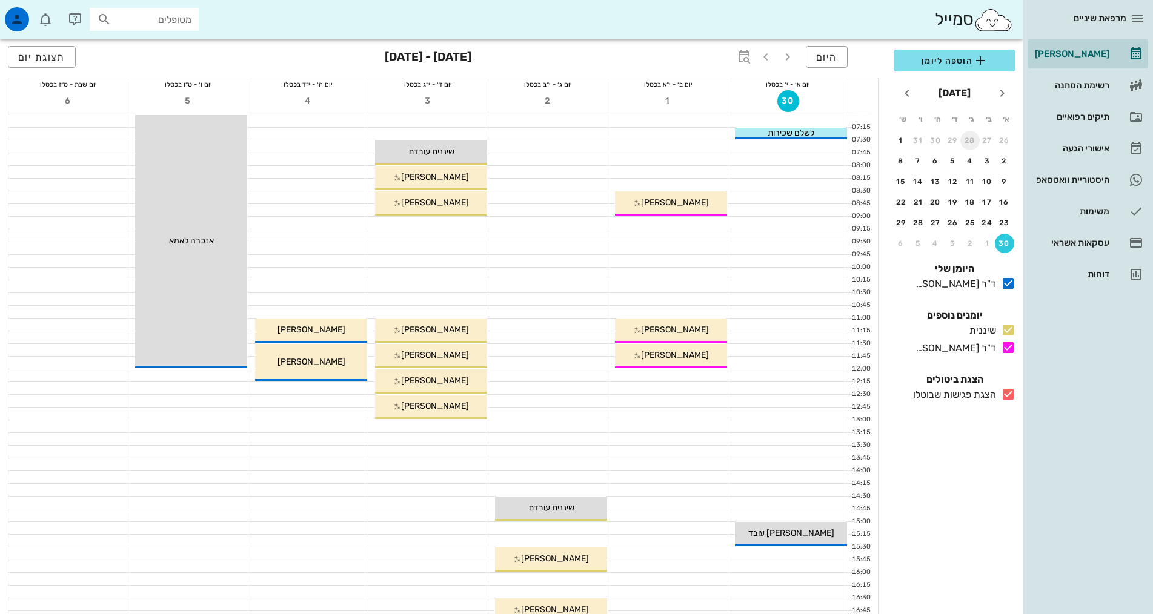
click at [966, 142] on div "28" at bounding box center [969, 140] width 19 height 8
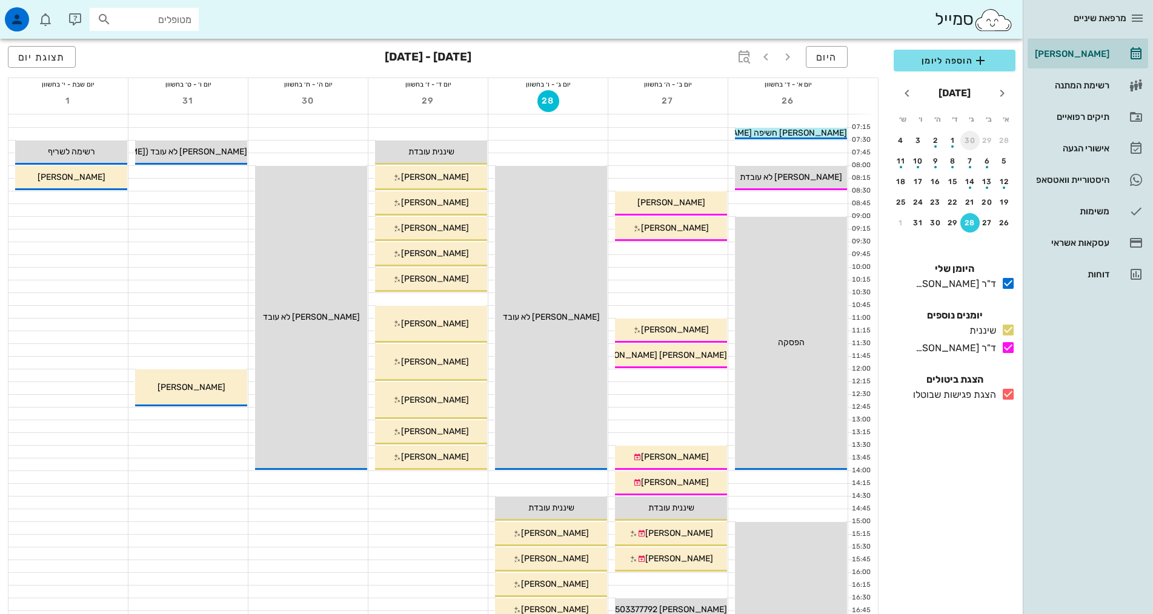
click at [968, 144] on div "30" at bounding box center [969, 140] width 19 height 8
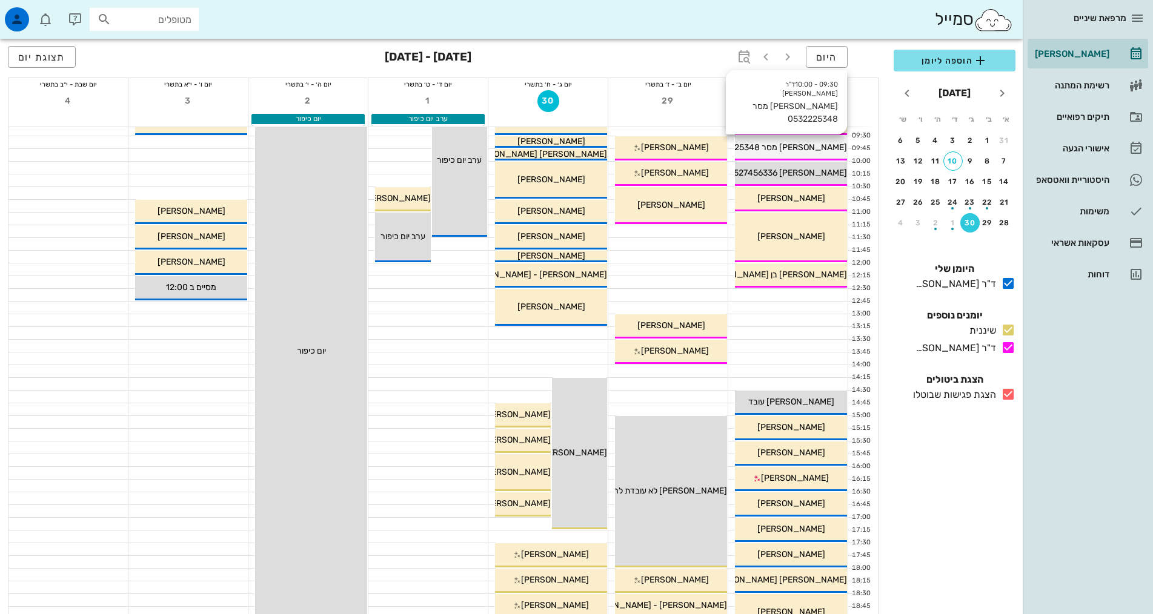
scroll to position [364, 0]
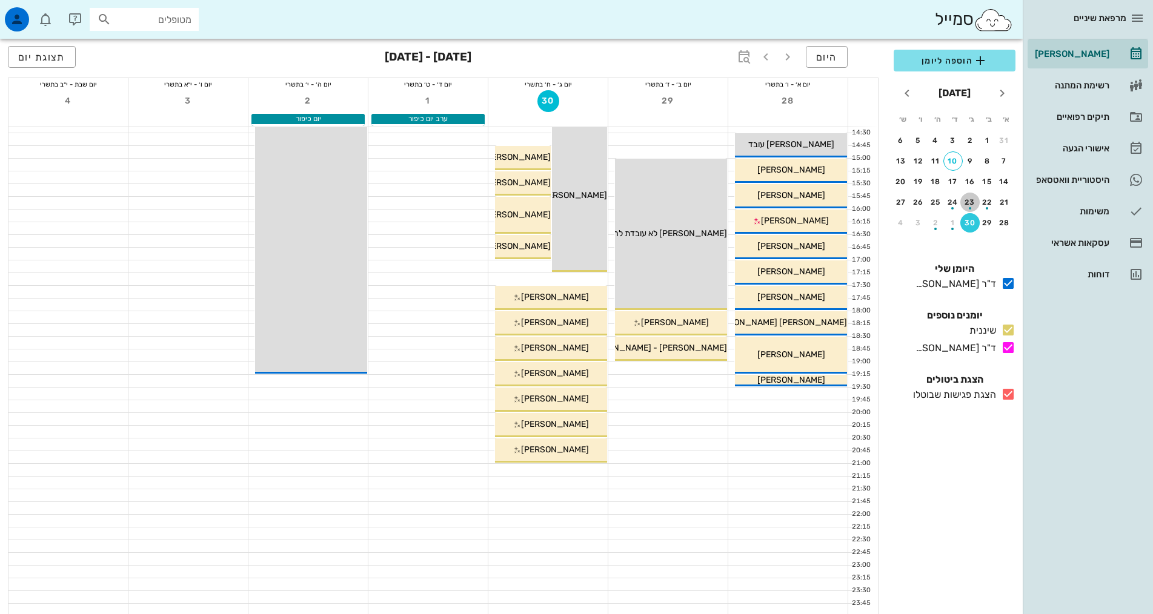
click at [969, 201] on div "23" at bounding box center [969, 202] width 19 height 8
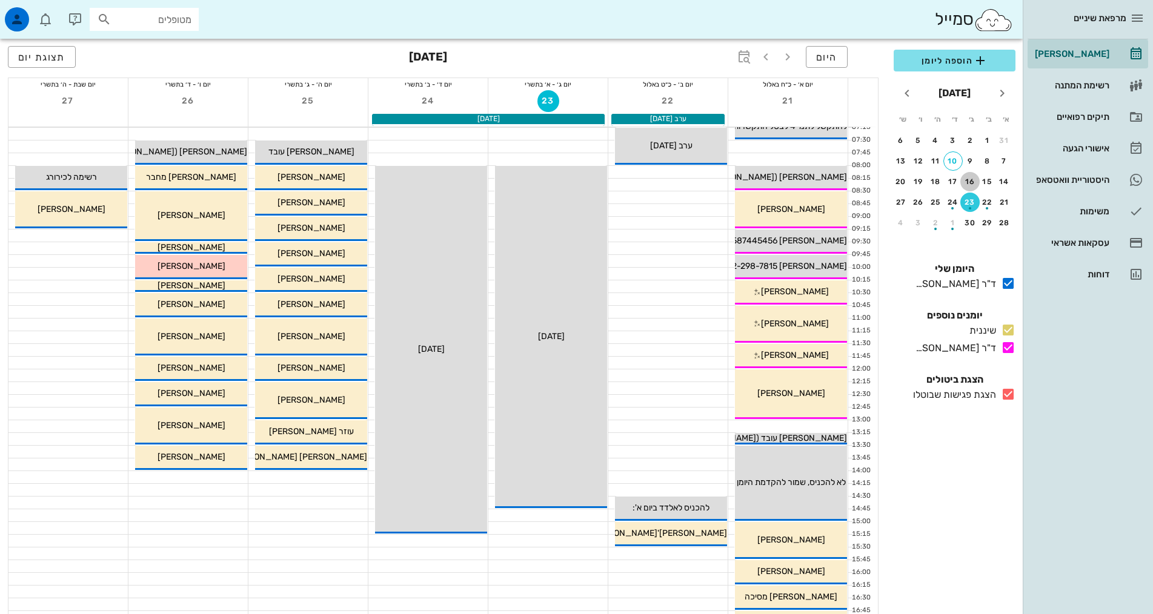
click at [970, 184] on div "16" at bounding box center [969, 182] width 19 height 8
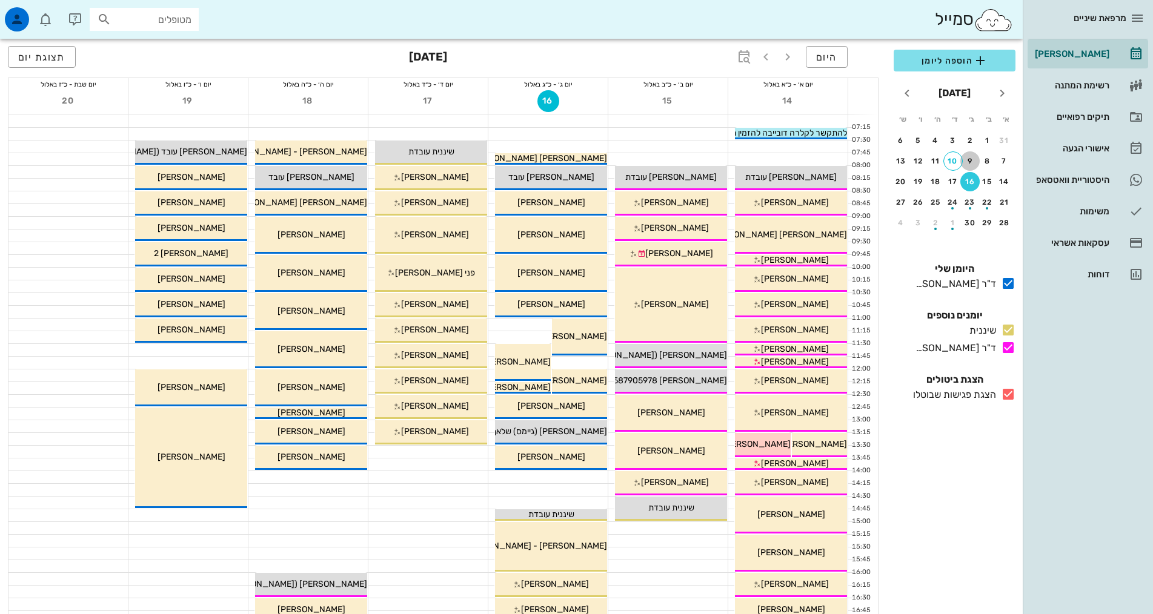
click at [966, 169] on button "9" at bounding box center [969, 160] width 19 height 19
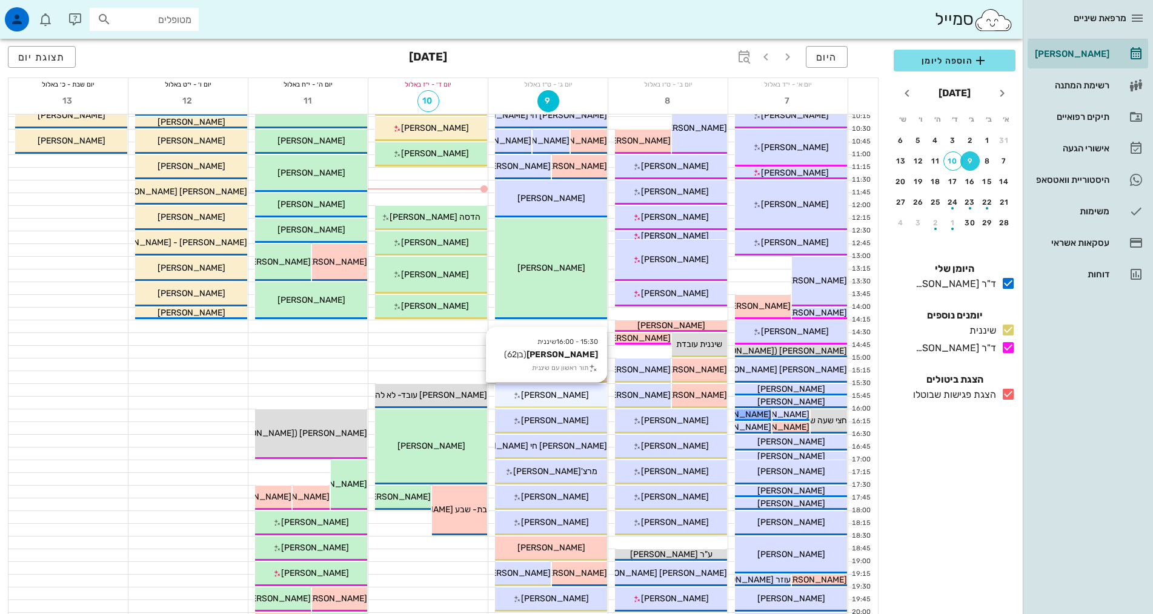
scroll to position [242, 0]
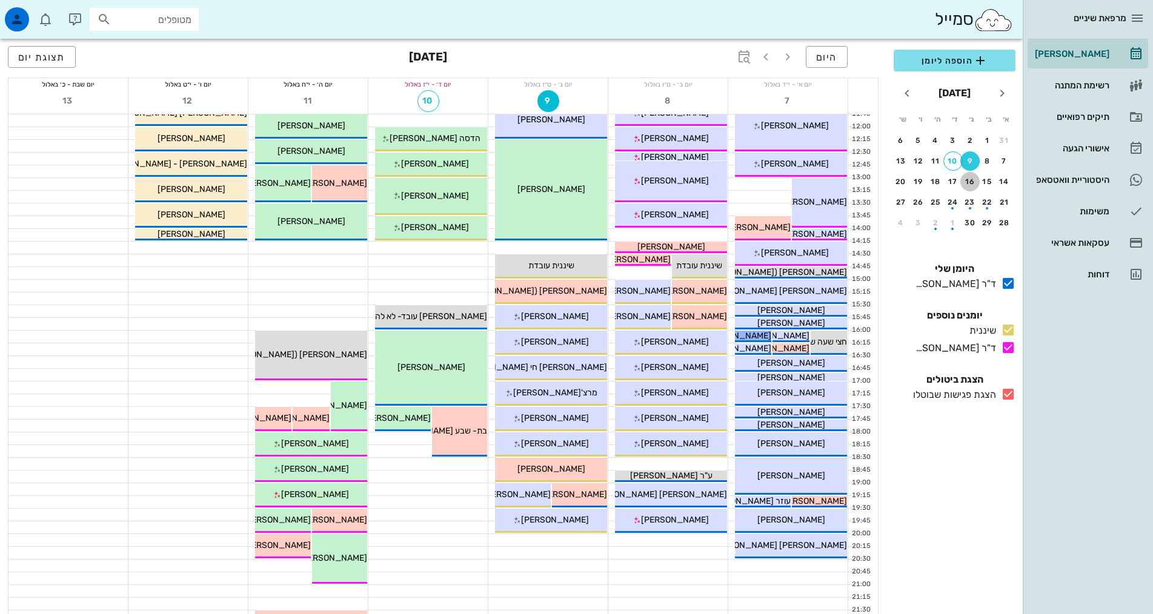
click at [968, 181] on div "16" at bounding box center [969, 182] width 19 height 8
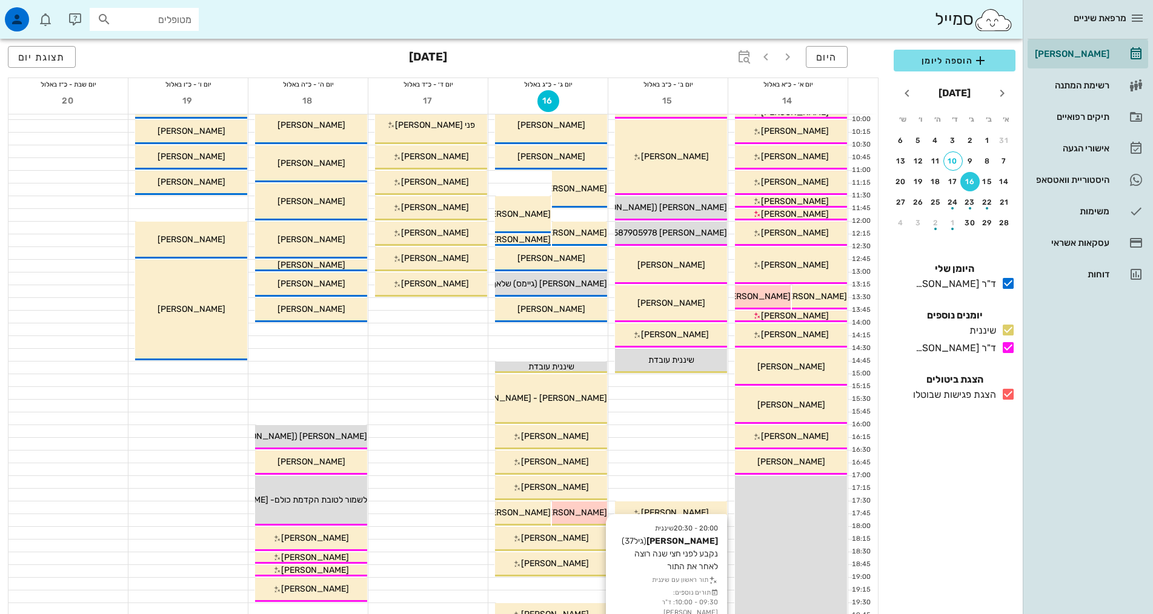
scroll to position [242, 0]
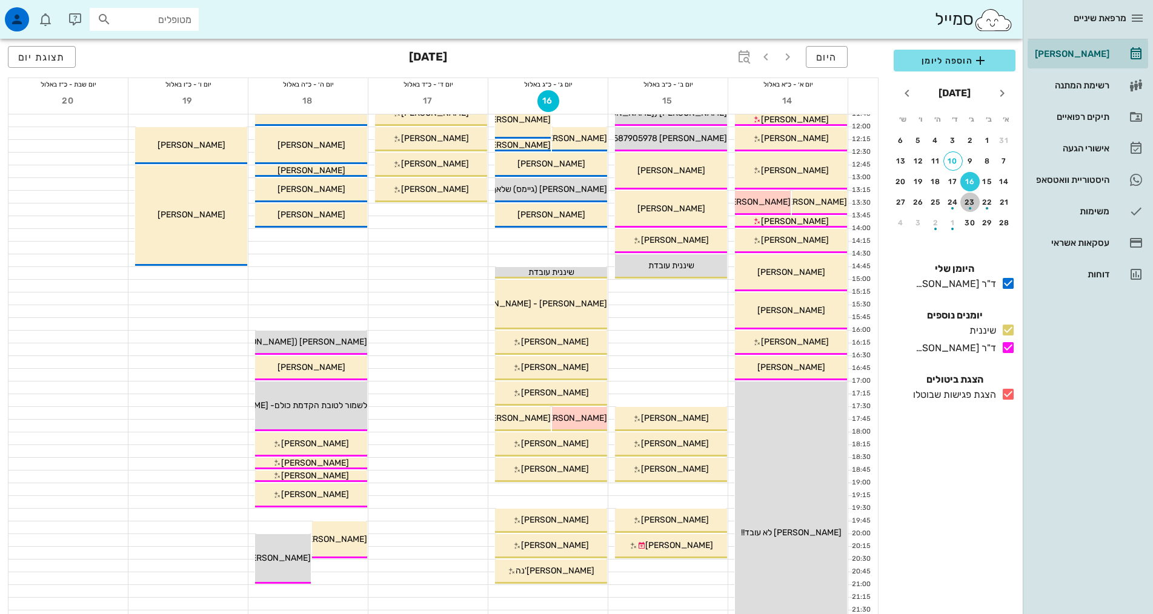
click at [967, 204] on div "button" at bounding box center [969, 205] width 19 height 7
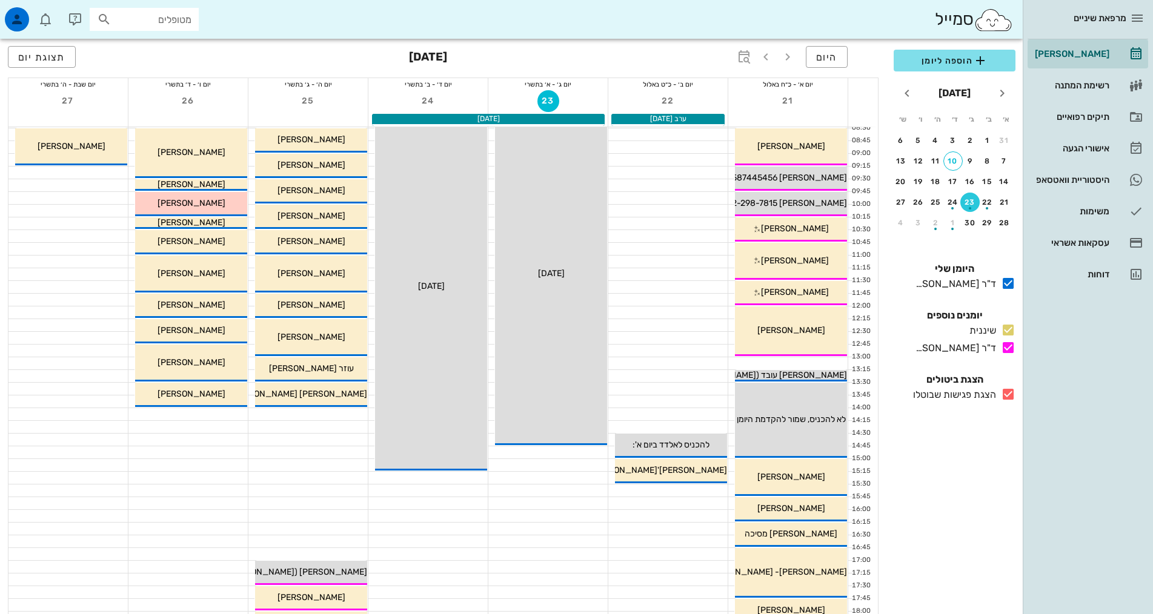
scroll to position [62, 0]
click at [962, 220] on div "1" at bounding box center [952, 223] width 19 height 8
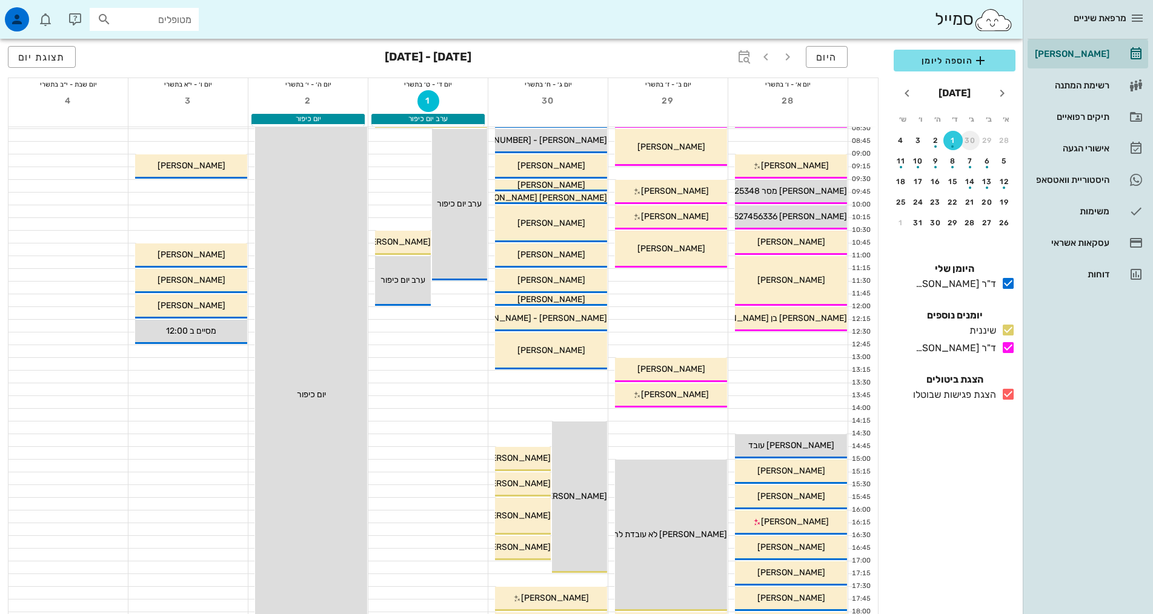
click at [973, 139] on div "30" at bounding box center [969, 140] width 19 height 8
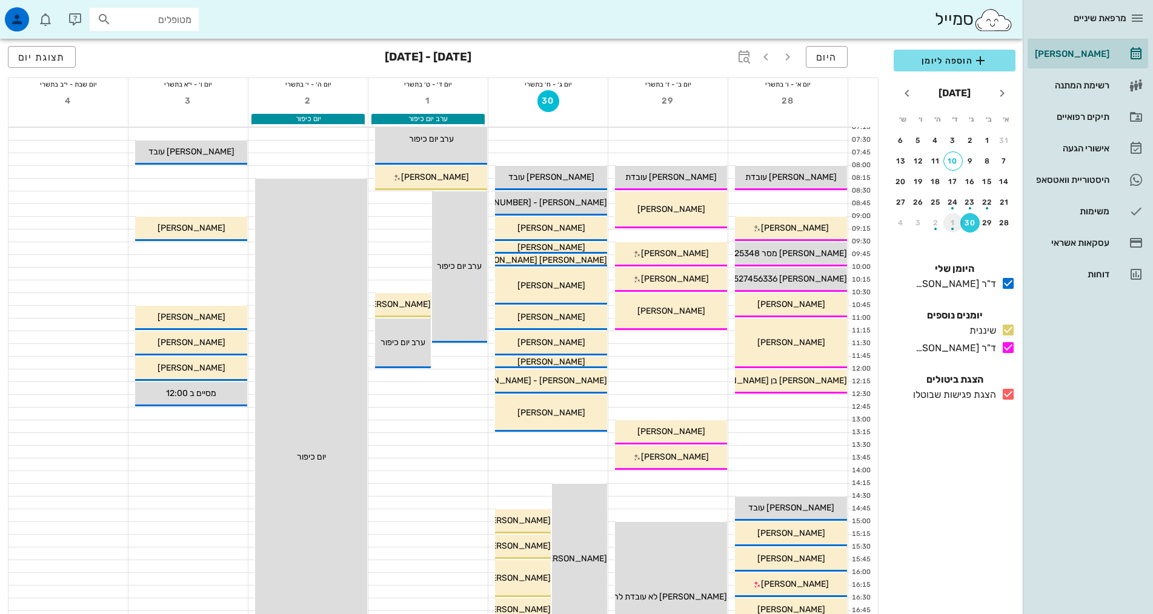
click at [951, 227] on div "button" at bounding box center [952, 225] width 19 height 7
click at [952, 162] on div "button" at bounding box center [952, 164] width 19 height 7
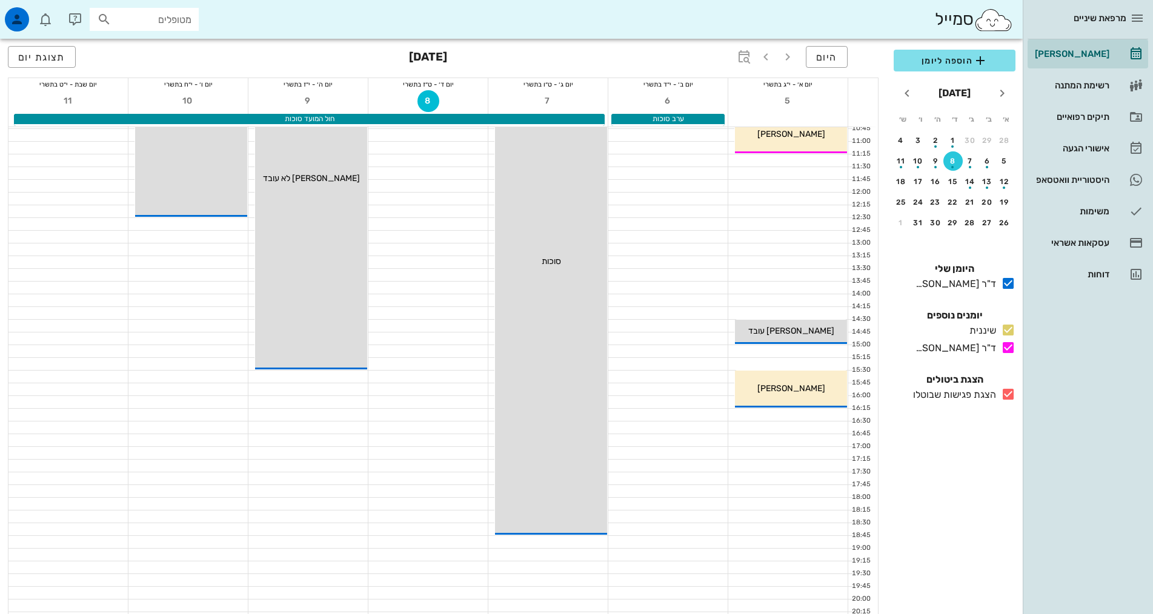
scroll to position [303, 0]
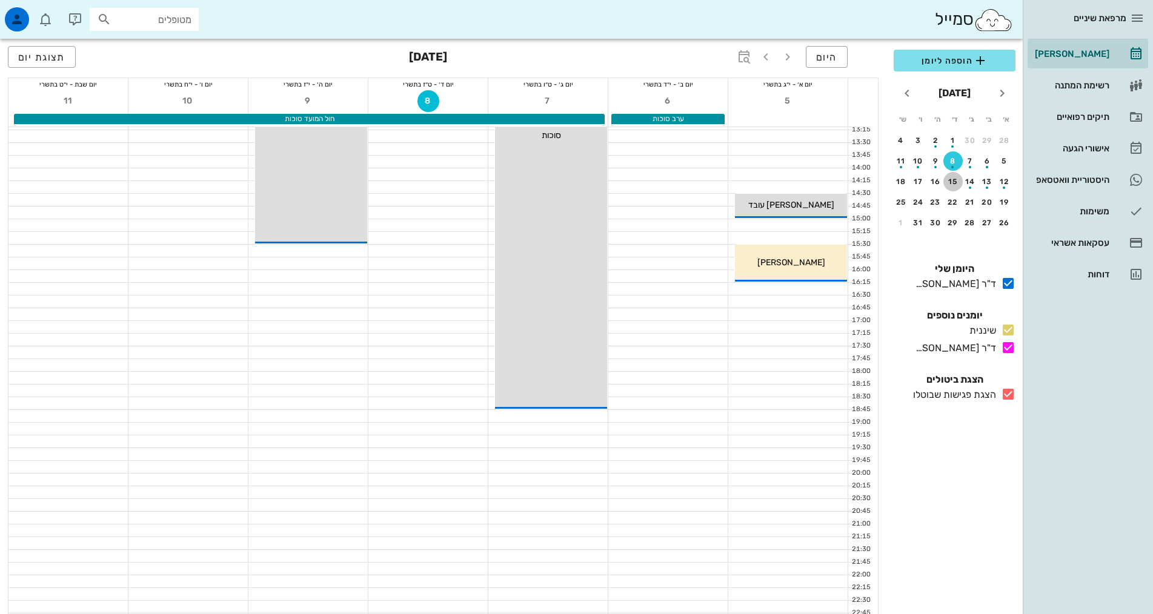
click at [951, 180] on div "15" at bounding box center [952, 182] width 19 height 8
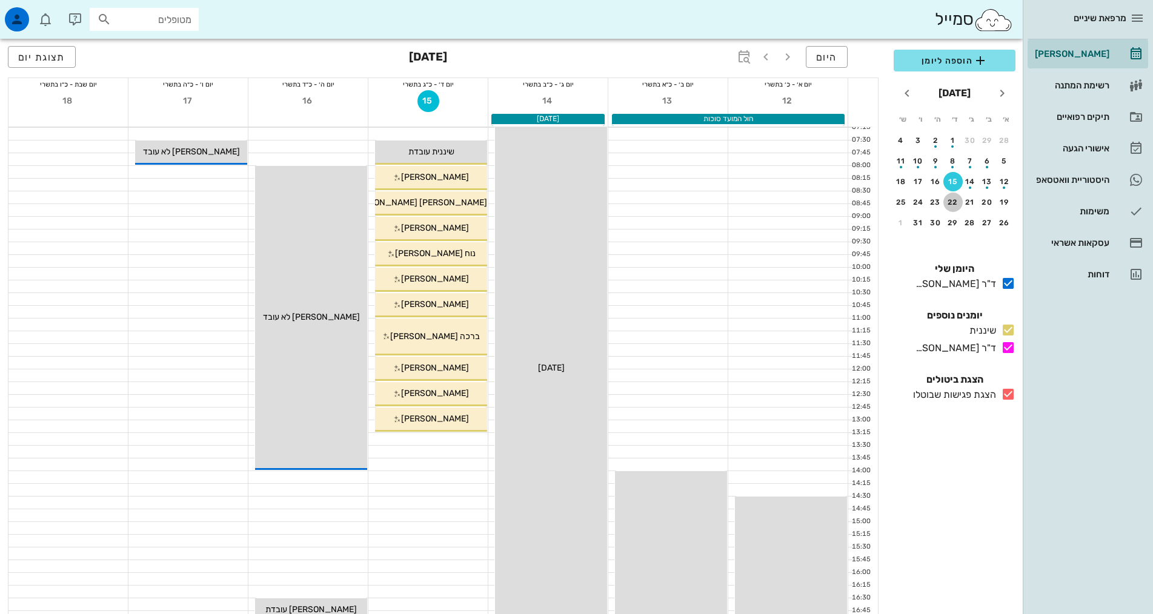
click at [947, 196] on button "22" at bounding box center [952, 202] width 19 height 19
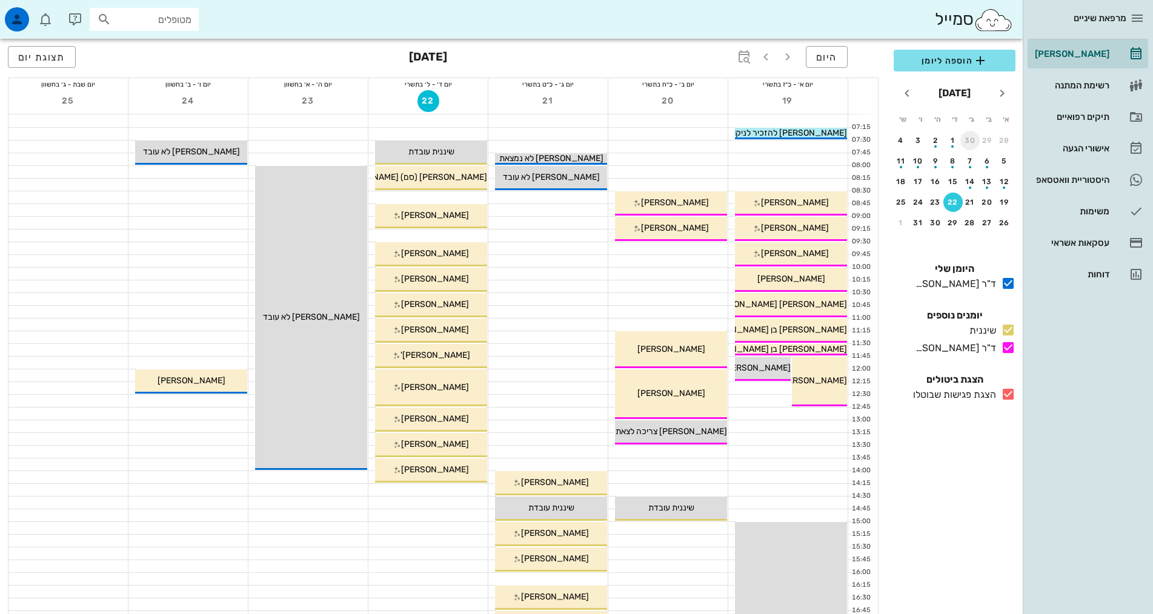
click at [966, 141] on div "30" at bounding box center [969, 140] width 19 height 8
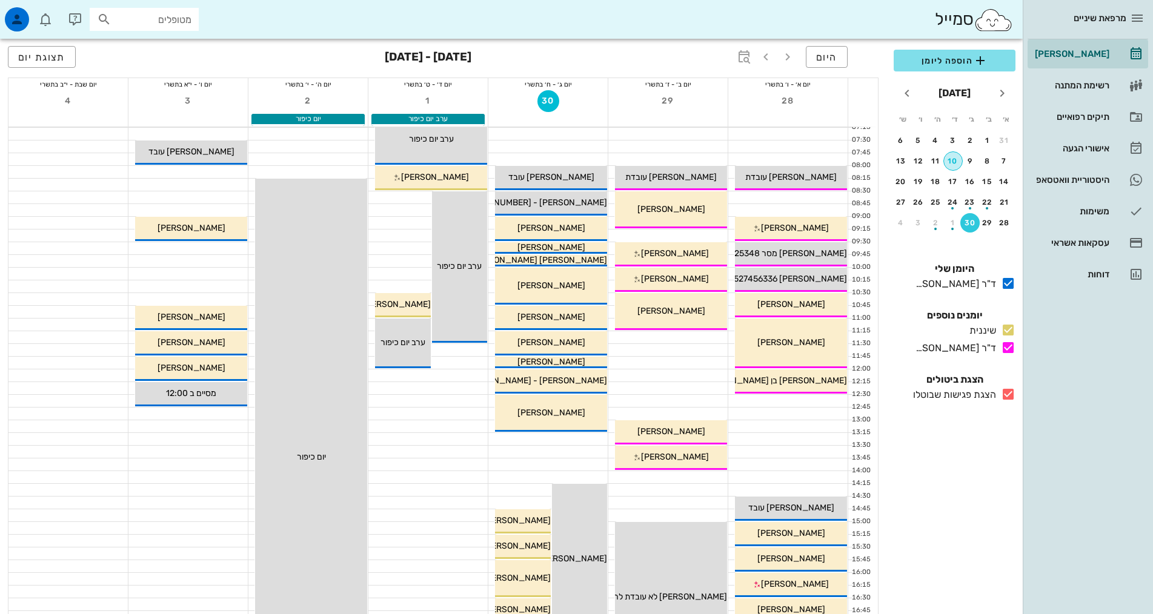
click at [957, 165] on div "10" at bounding box center [953, 161] width 18 height 8
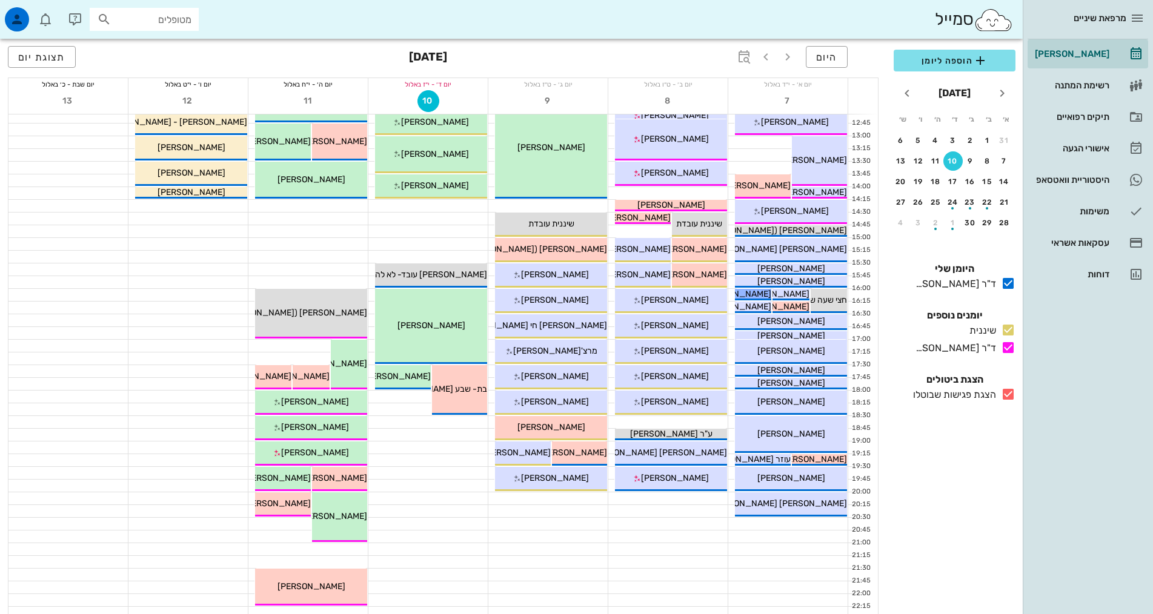
scroll to position [303, 0]
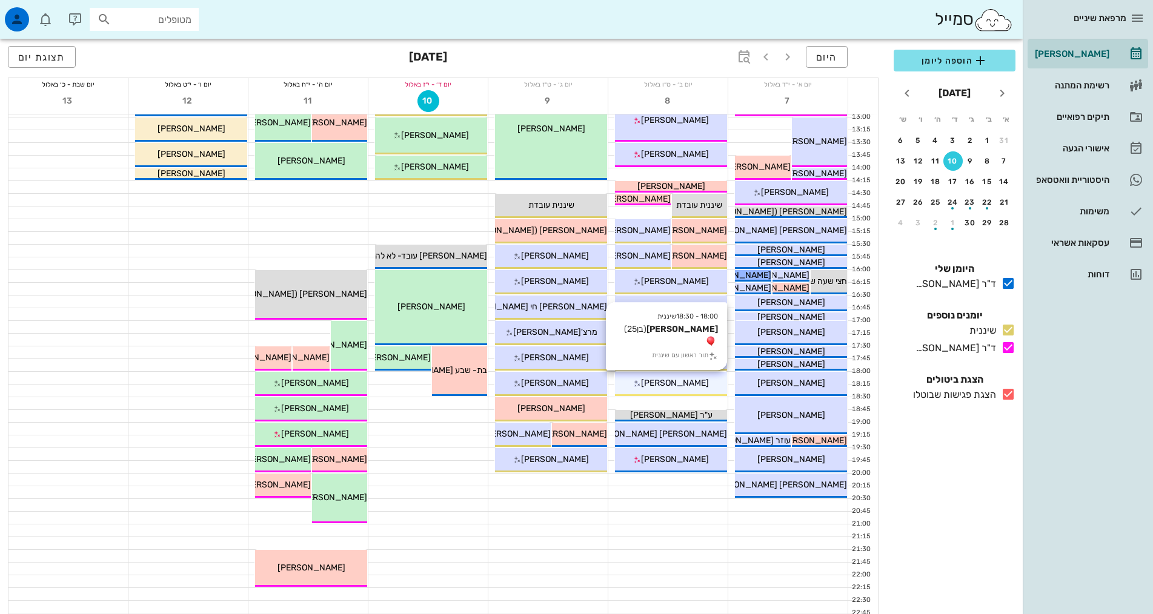
click at [686, 379] on span "[PERSON_NAME]" at bounding box center [675, 383] width 68 height 10
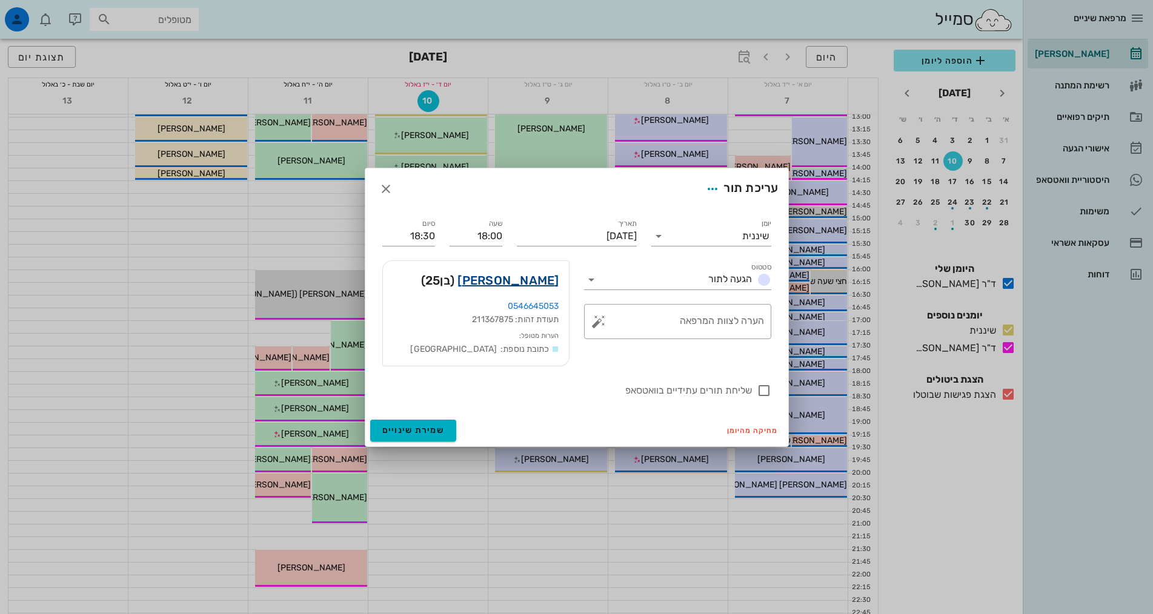
click at [532, 275] on link "[PERSON_NAME]" at bounding box center [507, 280] width 101 height 19
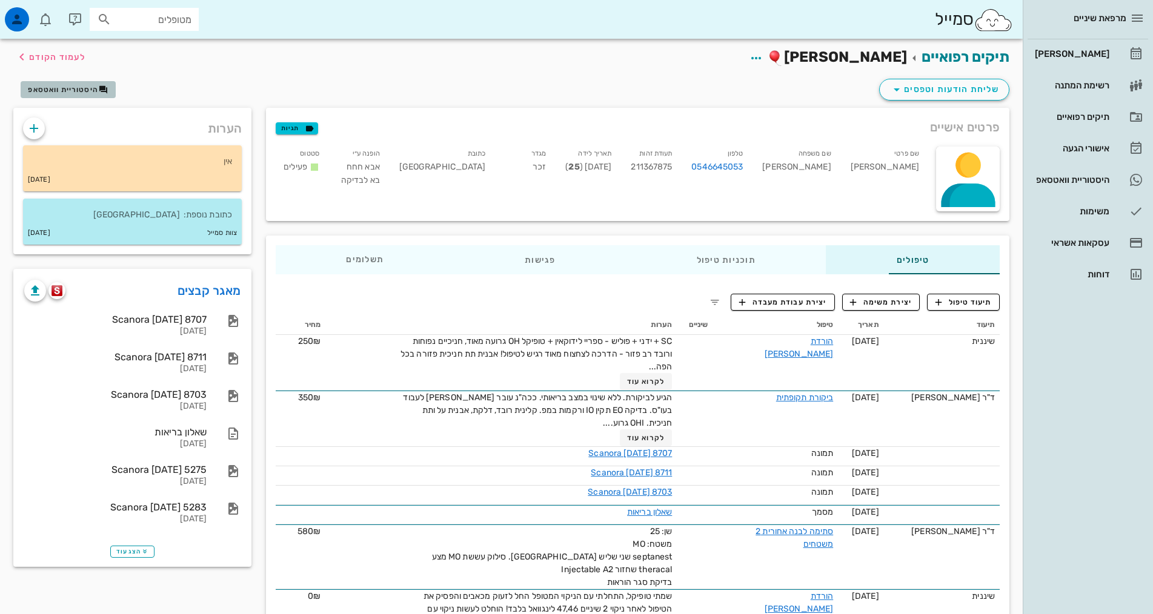
click at [85, 88] on span "היסטוריית וואטסאפ" at bounding box center [63, 89] width 70 height 8
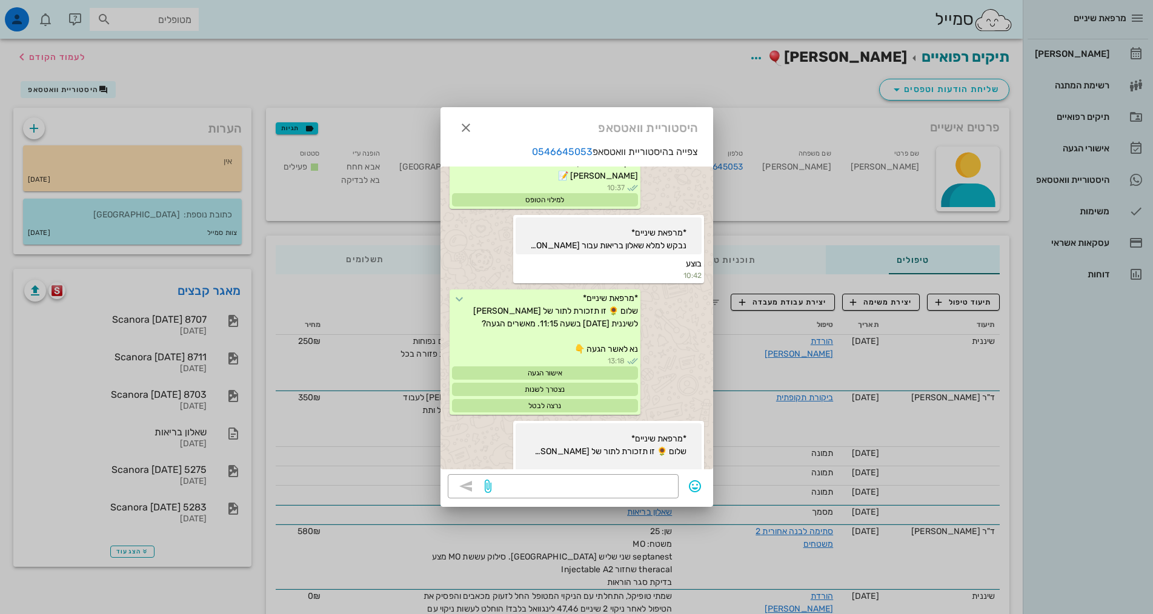
scroll to position [570, 0]
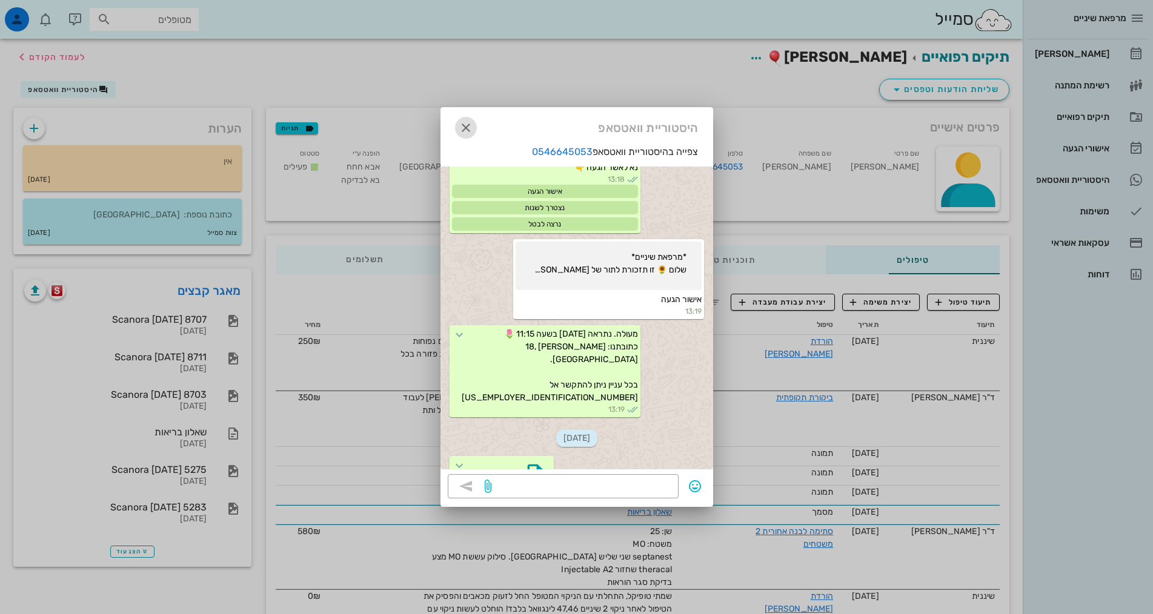
click at [464, 126] on icon "button" at bounding box center [466, 128] width 15 height 15
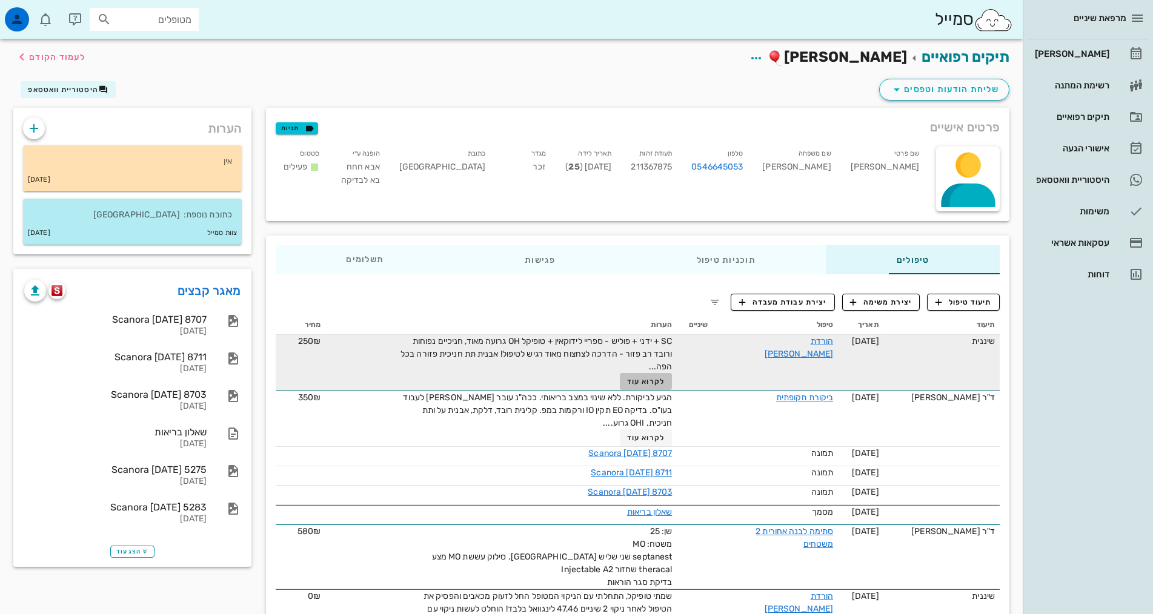
click at [620, 387] on button "לקרוא עוד" at bounding box center [646, 381] width 53 height 17
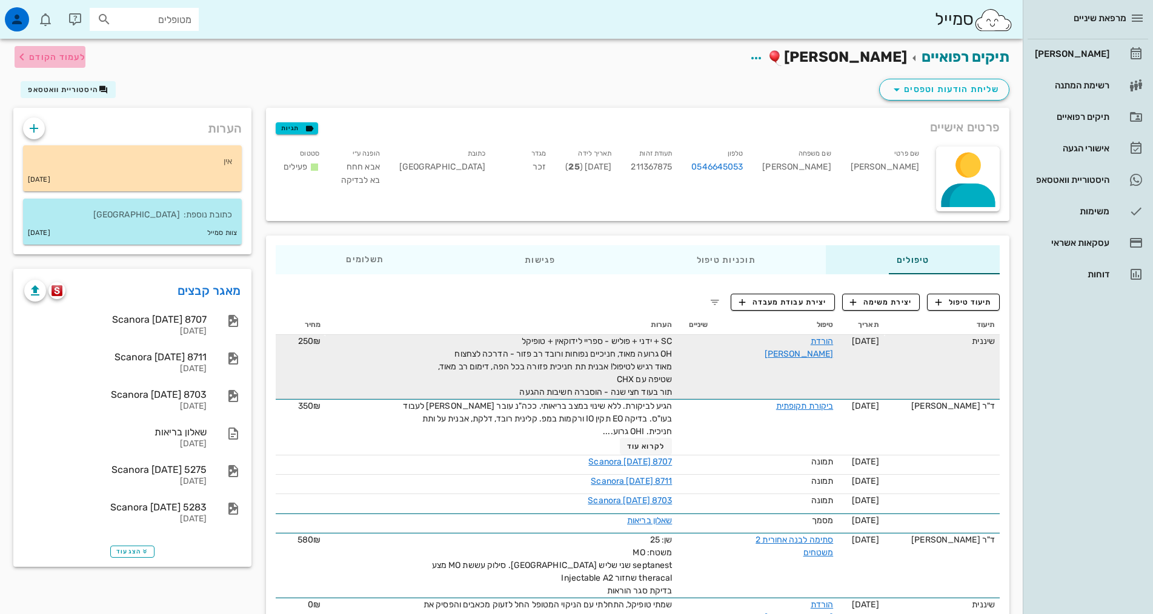
click at [64, 53] on span "לעמוד הקודם" at bounding box center [57, 57] width 56 height 10
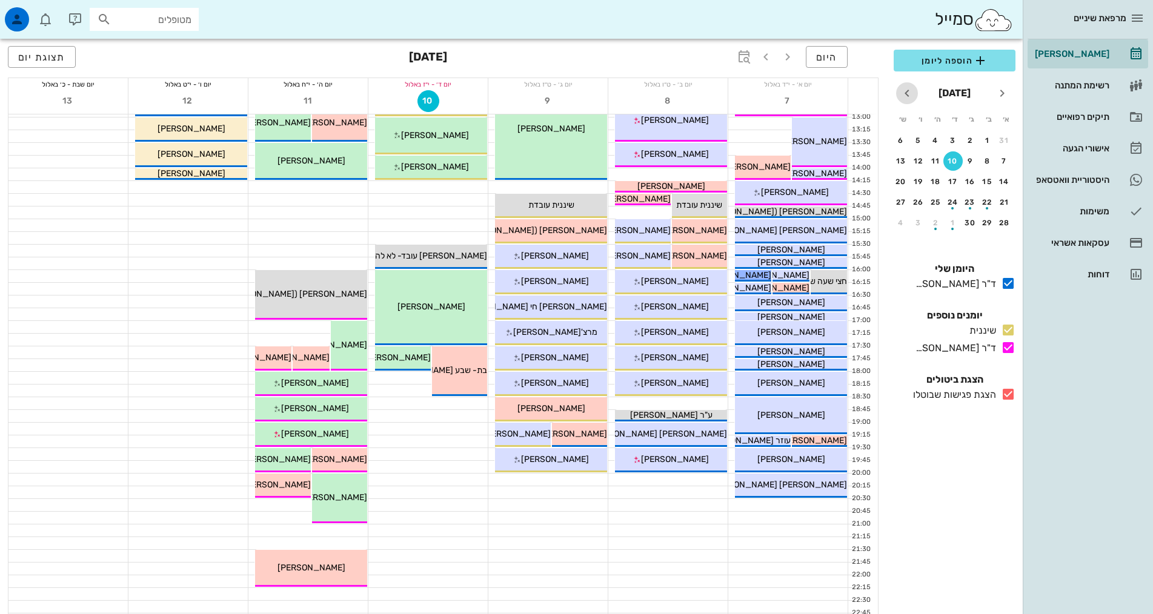
click at [906, 93] on icon "חודש הבא" at bounding box center [907, 93] width 15 height 15
click at [907, 93] on icon "חודש הבא" at bounding box center [907, 93] width 15 height 15
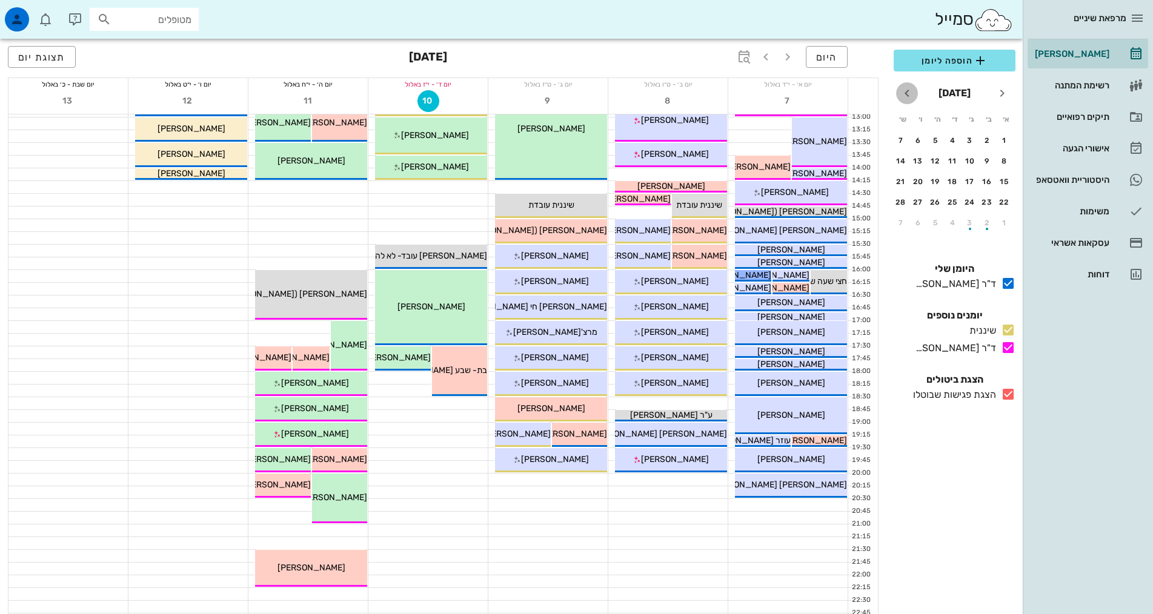
click at [907, 93] on icon "חודש הבא" at bounding box center [907, 93] width 15 height 15
click at [952, 141] on div "4" at bounding box center [952, 140] width 19 height 8
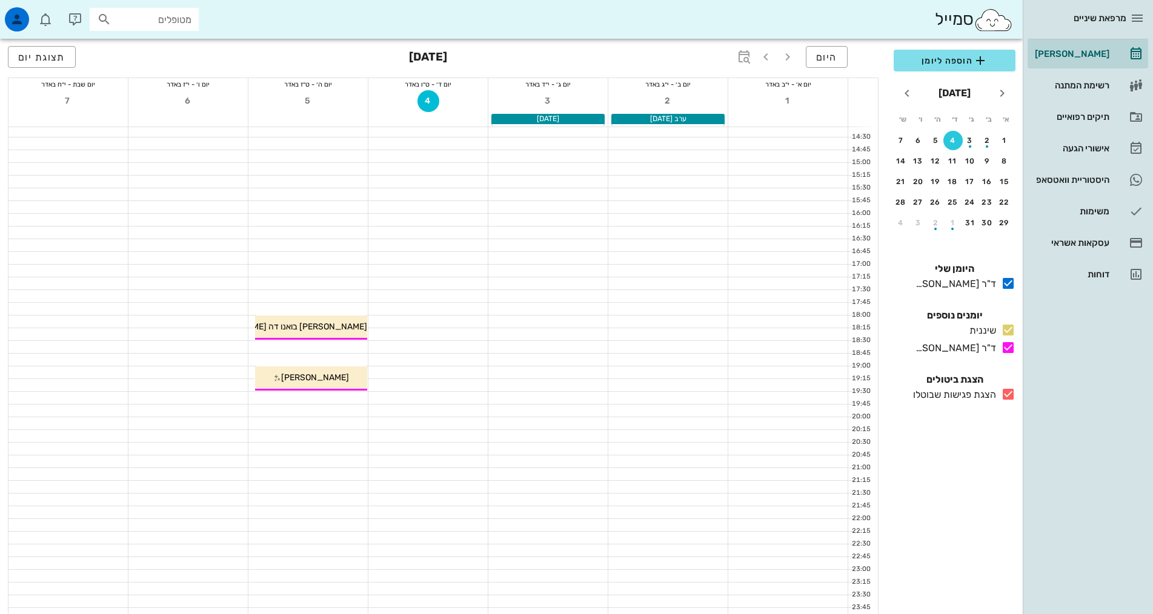
scroll to position [365, 0]
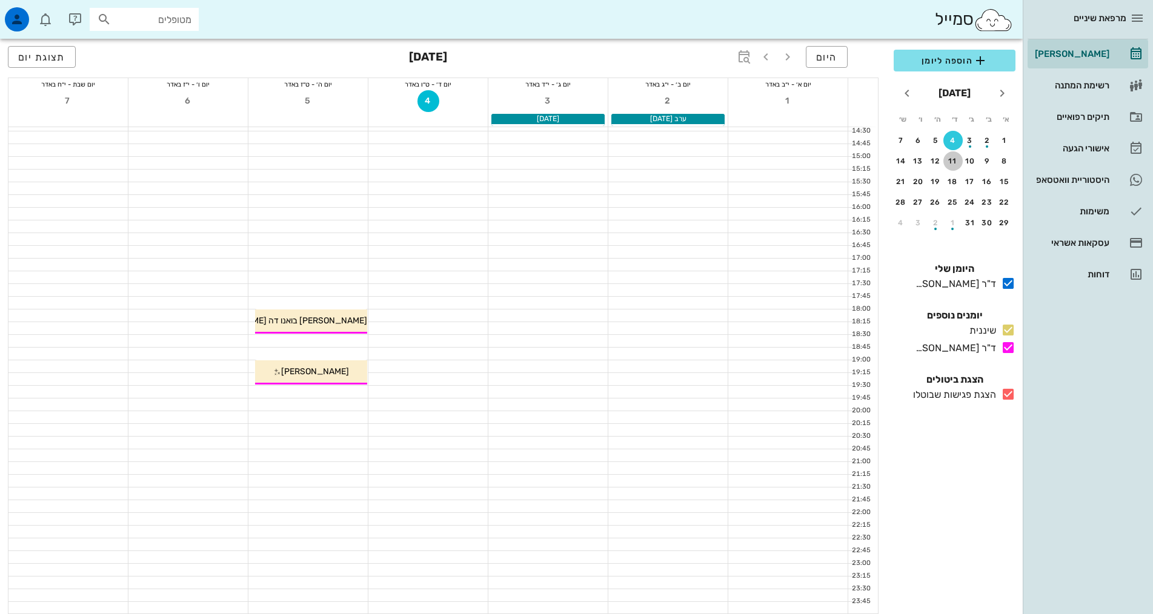
click at [954, 160] on div "11" at bounding box center [952, 161] width 19 height 8
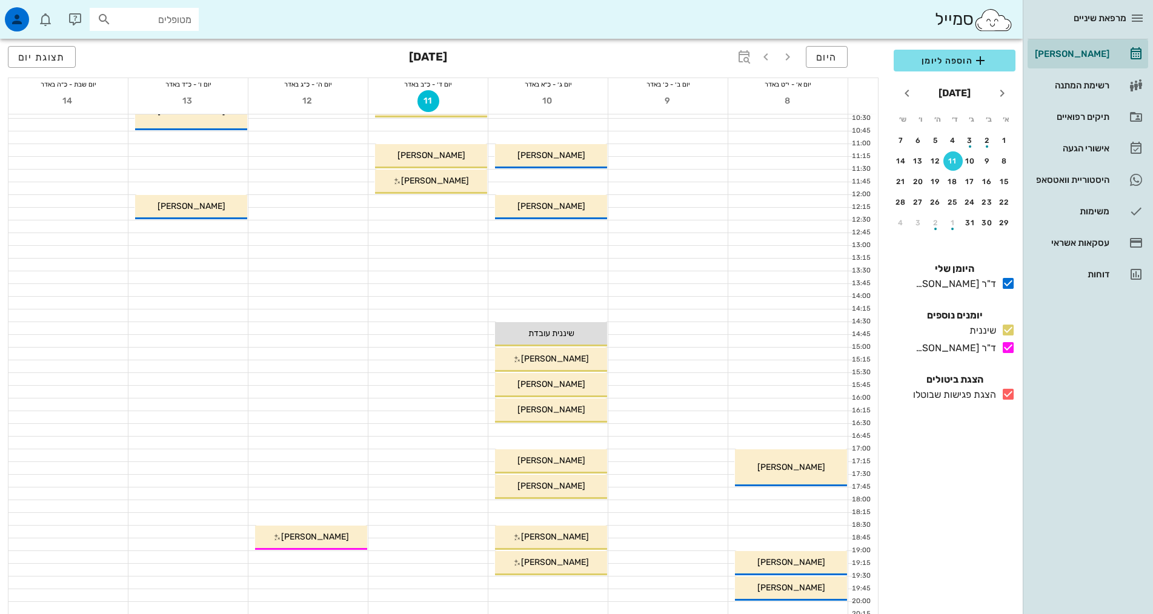
scroll to position [365, 0]
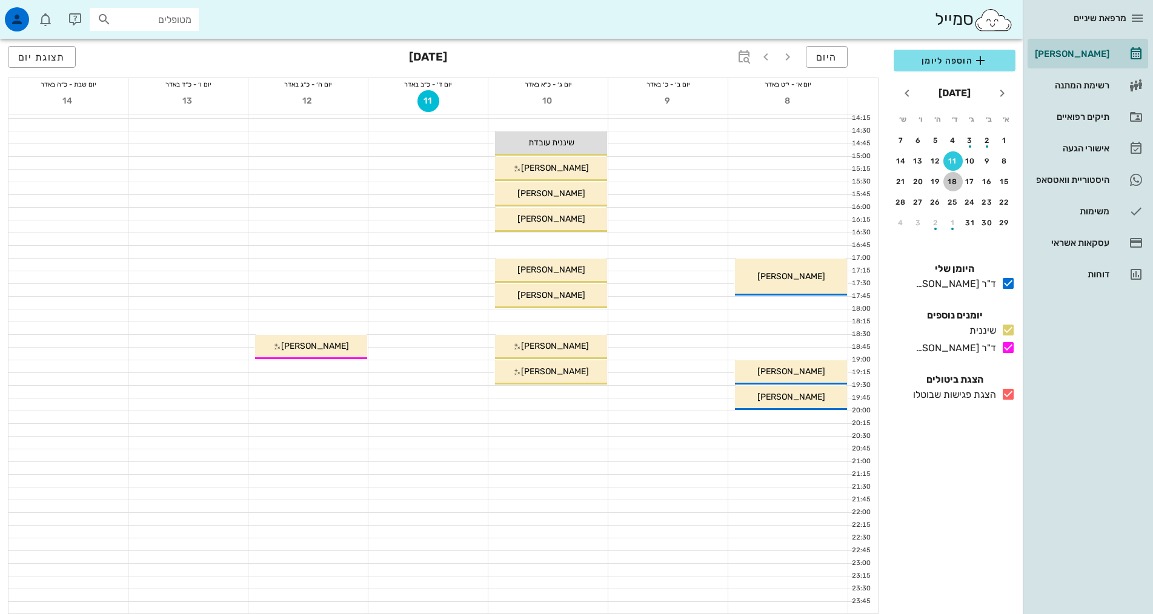
click at [955, 178] on div "18" at bounding box center [952, 182] width 19 height 8
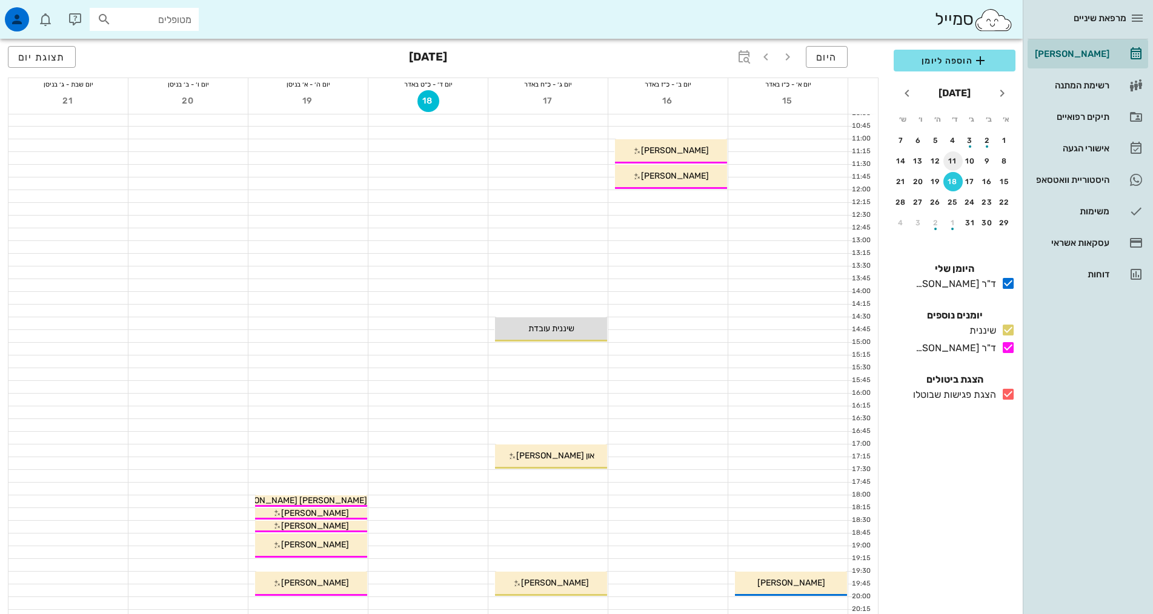
scroll to position [182, 0]
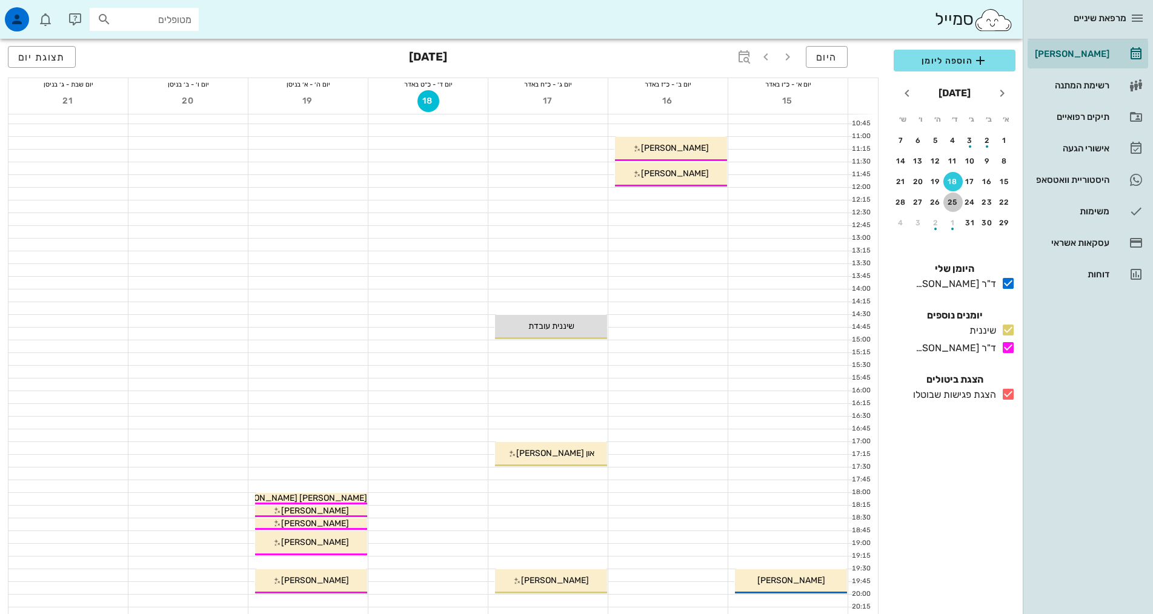
click at [946, 204] on div "25" at bounding box center [952, 202] width 19 height 8
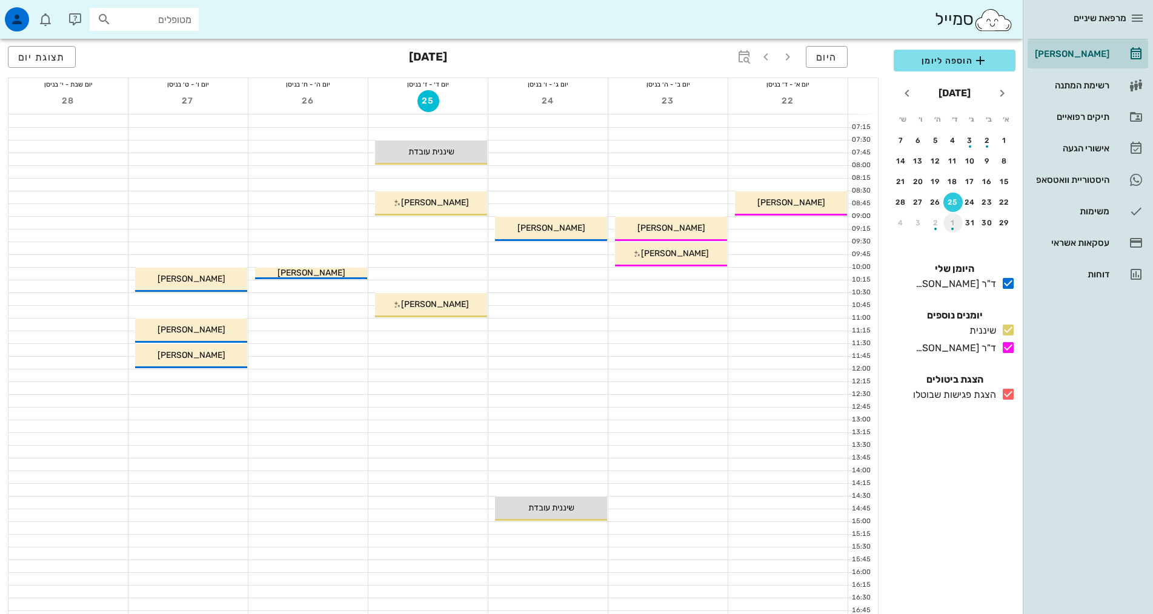
click at [950, 224] on div "button" at bounding box center [952, 225] width 19 height 7
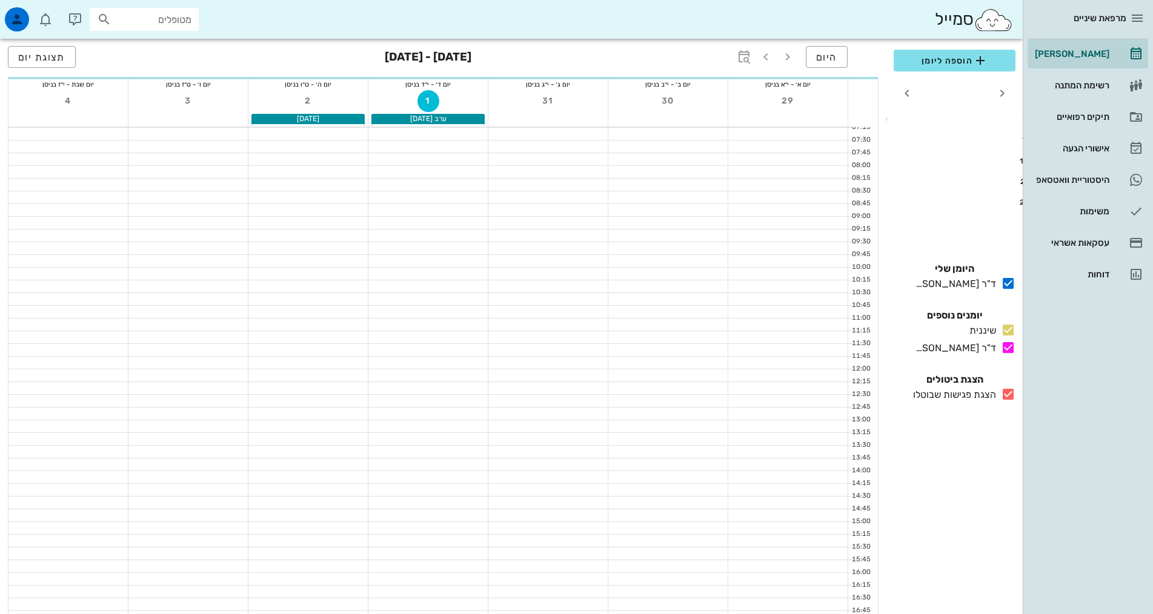
scroll to position [61, 0]
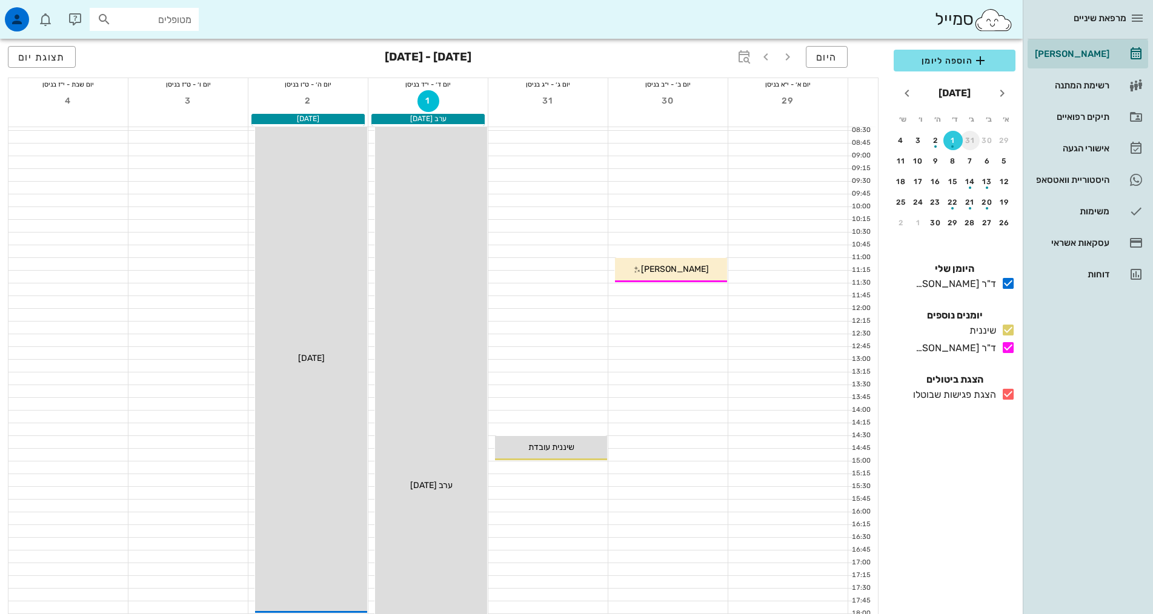
click at [971, 145] on button "31" at bounding box center [969, 140] width 19 height 19
click at [962, 201] on div "25" at bounding box center [952, 202] width 19 height 8
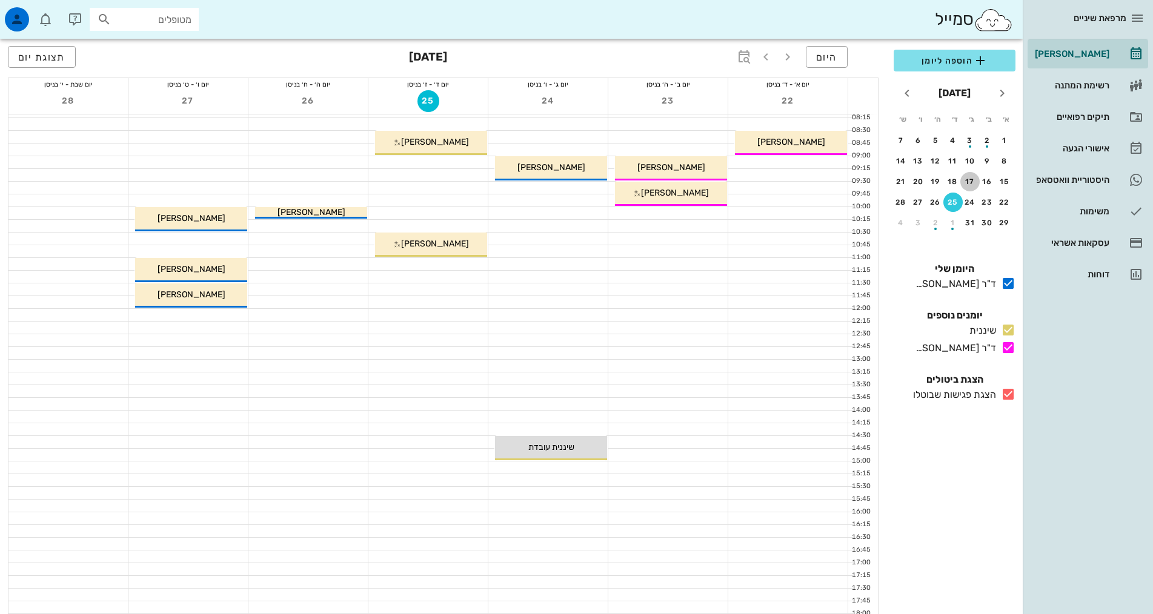
click at [966, 179] on div "17" at bounding box center [969, 182] width 19 height 8
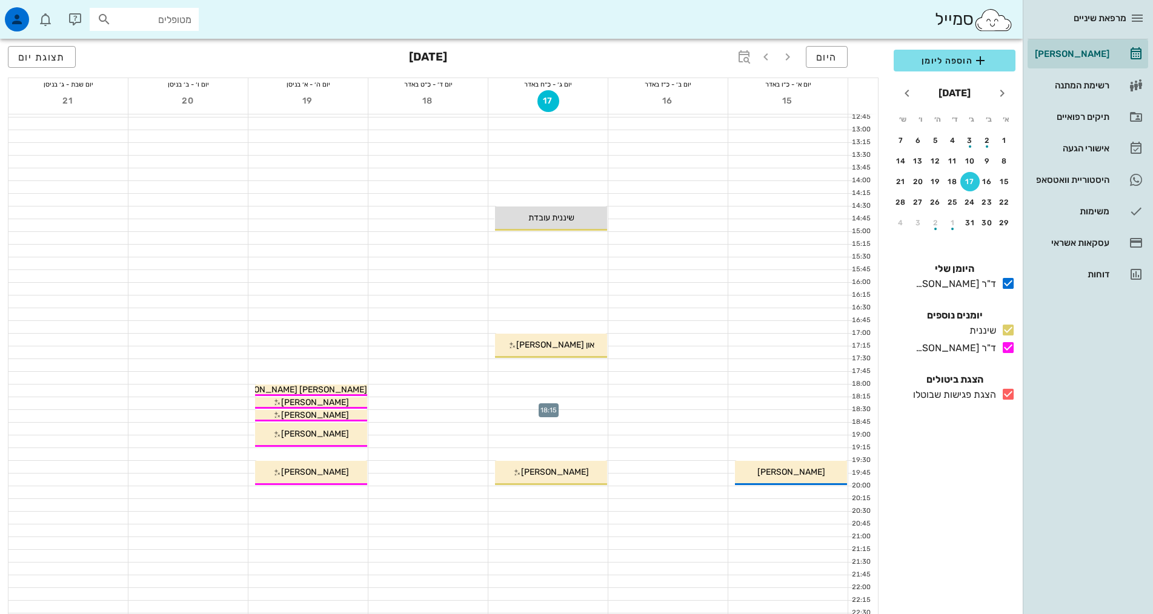
scroll to position [184, 0]
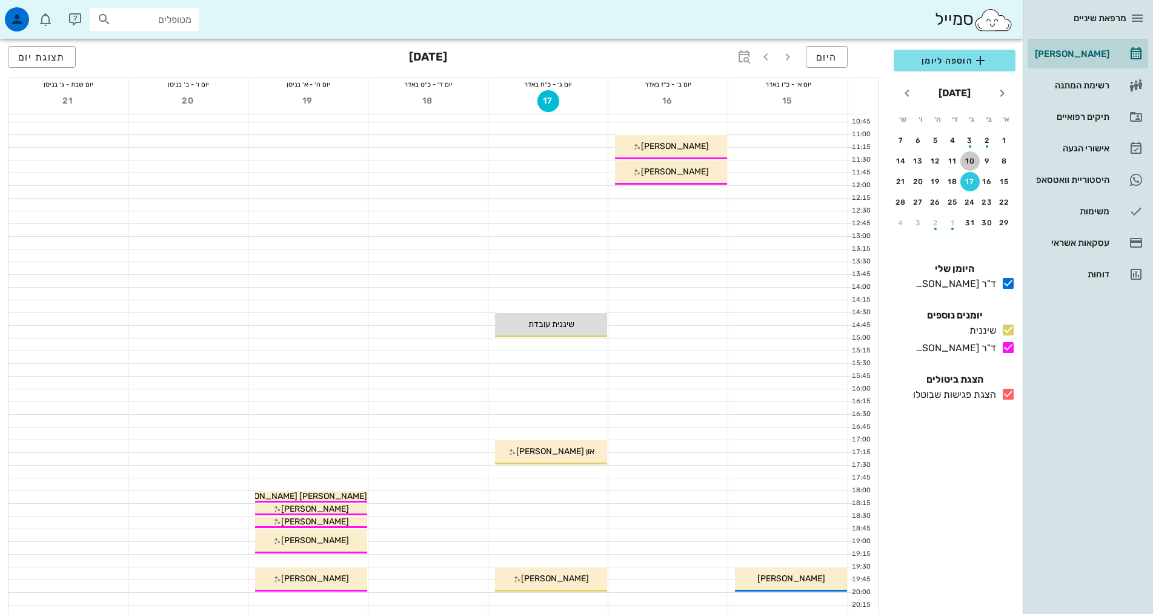
click at [969, 166] on button "10" at bounding box center [969, 160] width 19 height 19
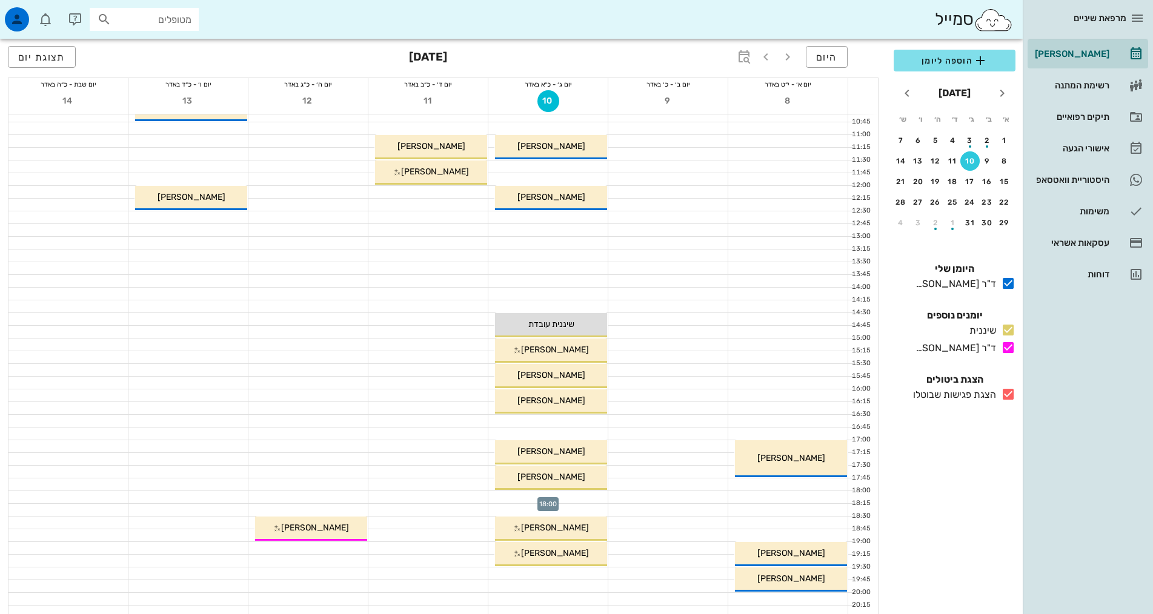
click at [583, 496] on div at bounding box center [547, 497] width 119 height 12
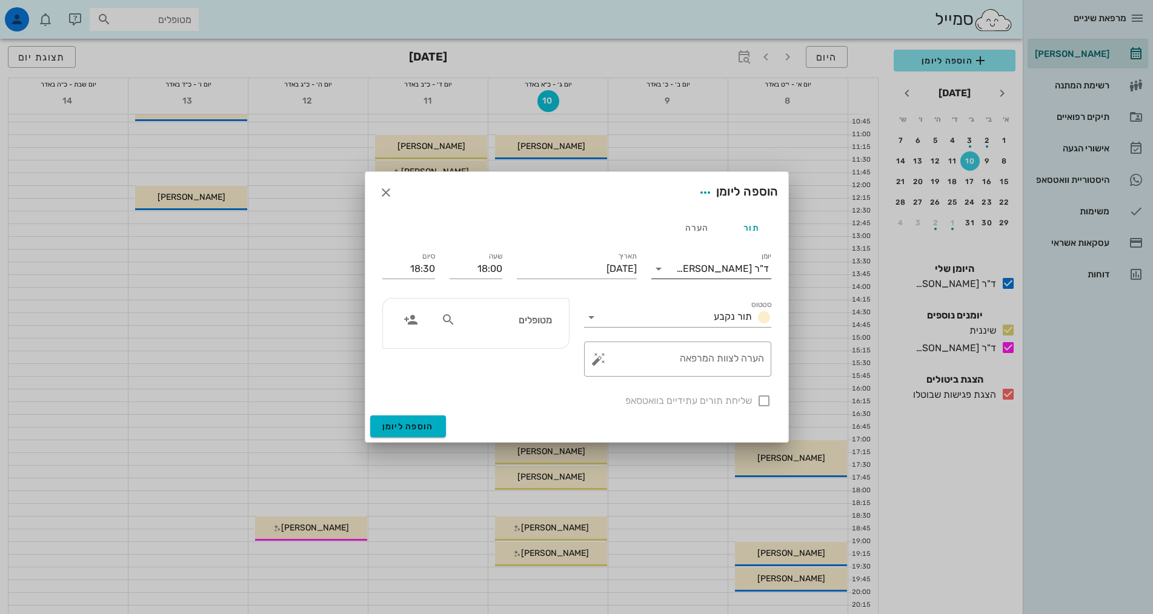
click at [717, 269] on div "ד"ר [PERSON_NAME]" at bounding box center [722, 269] width 93 height 11
click at [712, 308] on div "שיננית" at bounding box center [711, 308] width 101 height 12
click at [510, 318] on input "text" at bounding box center [504, 320] width 93 height 16
type input "[PERSON_NAME]"
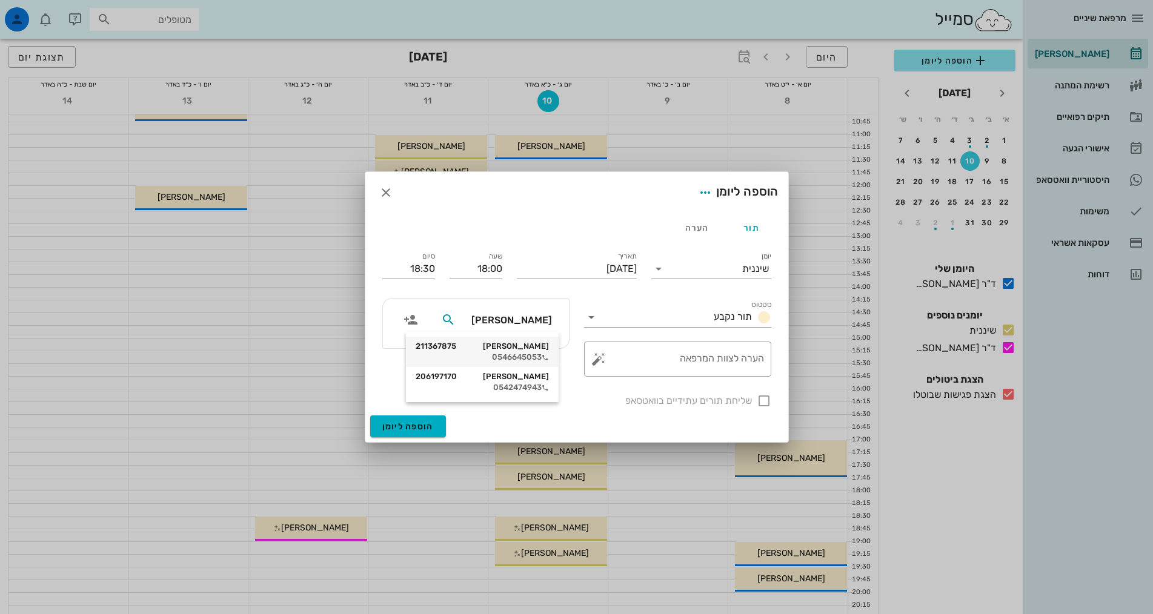
click at [528, 354] on div "0546645053" at bounding box center [482, 358] width 133 height 10
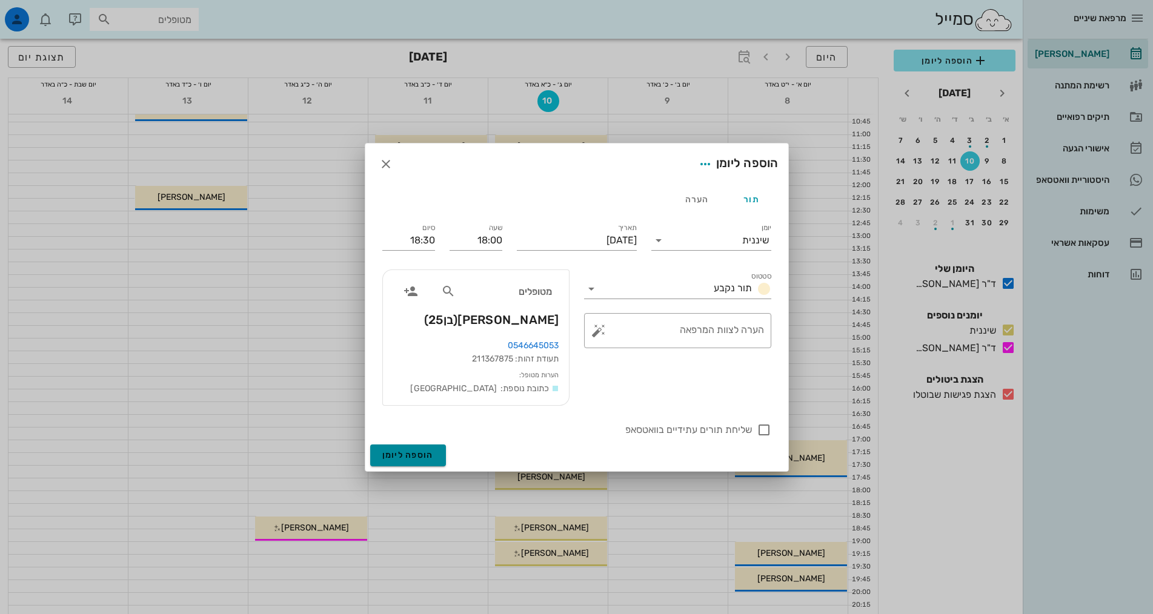
click at [406, 455] on span "הוספה ליומן" at bounding box center [407, 455] width 51 height 10
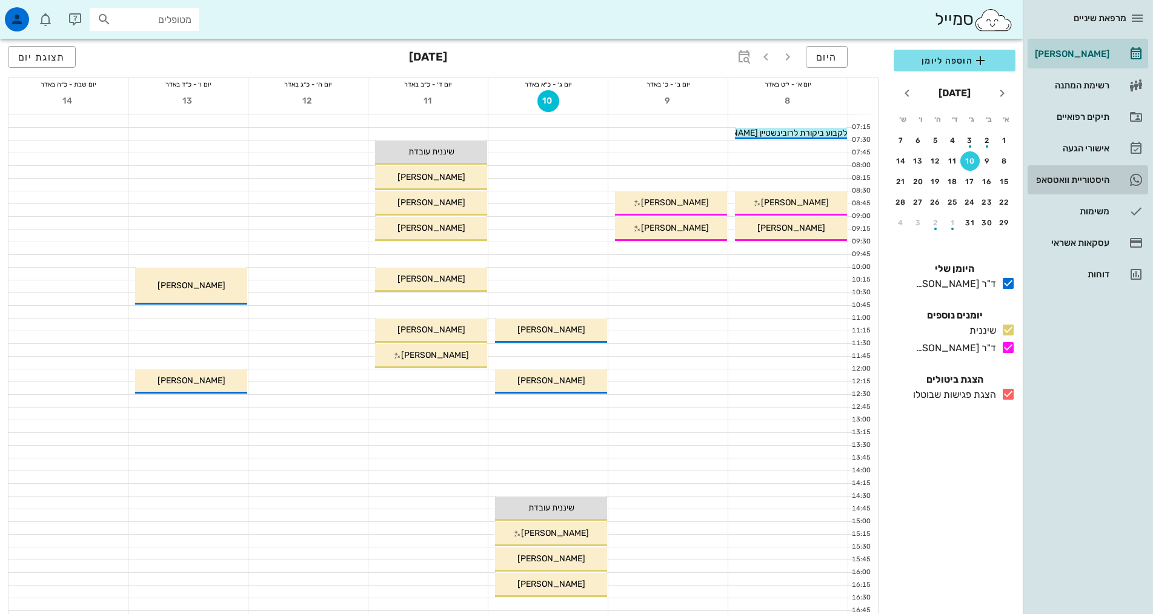
click at [1096, 186] on div "היסטוריית וואטסאפ" at bounding box center [1070, 179] width 77 height 19
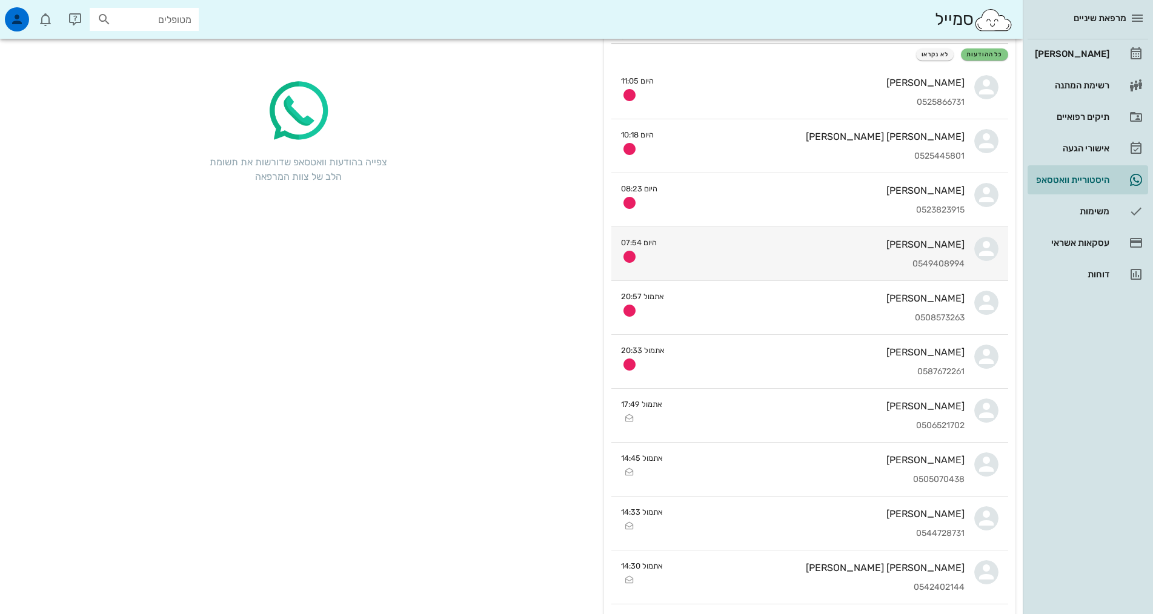
scroll to position [242, 0]
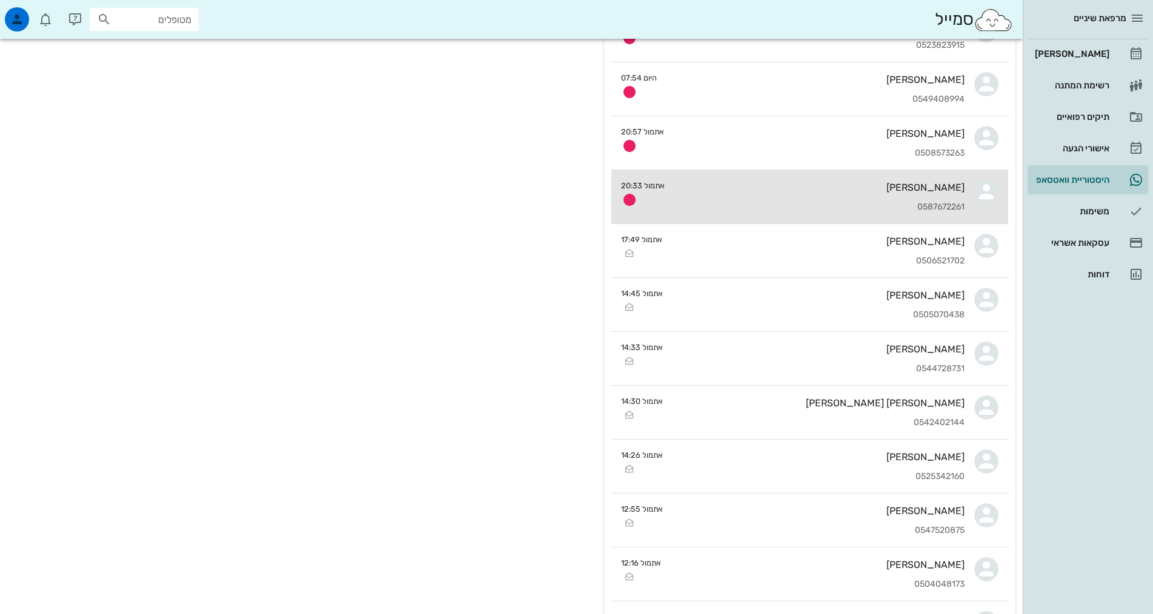
click at [866, 203] on div "0587672261" at bounding box center [819, 207] width 290 height 10
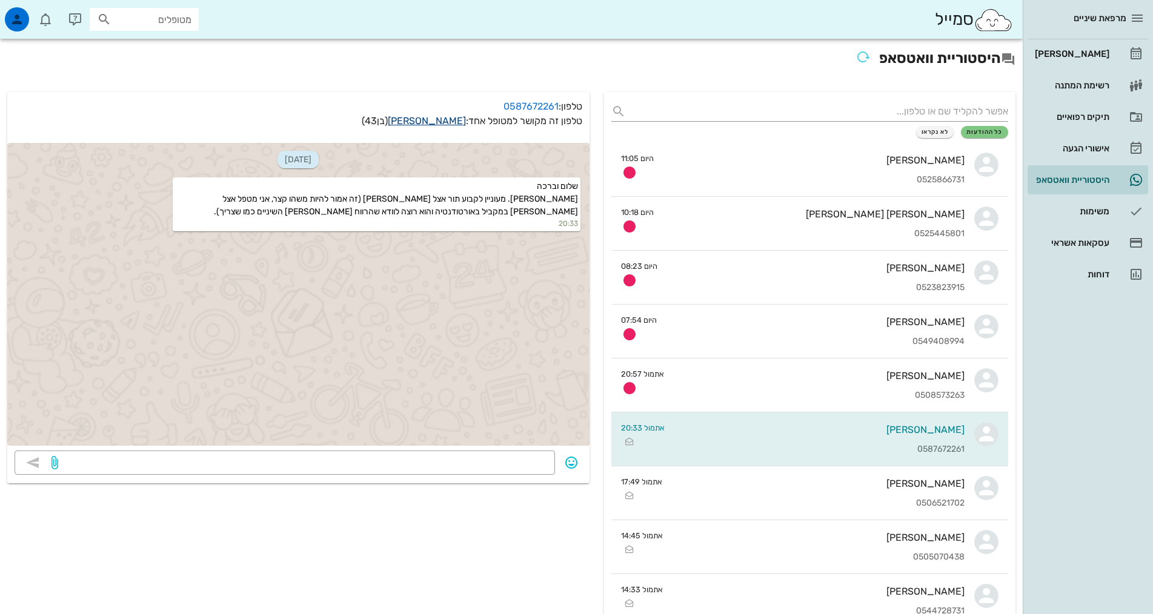
click at [433, 123] on link "[PERSON_NAME]" at bounding box center [427, 121] width 78 height 12
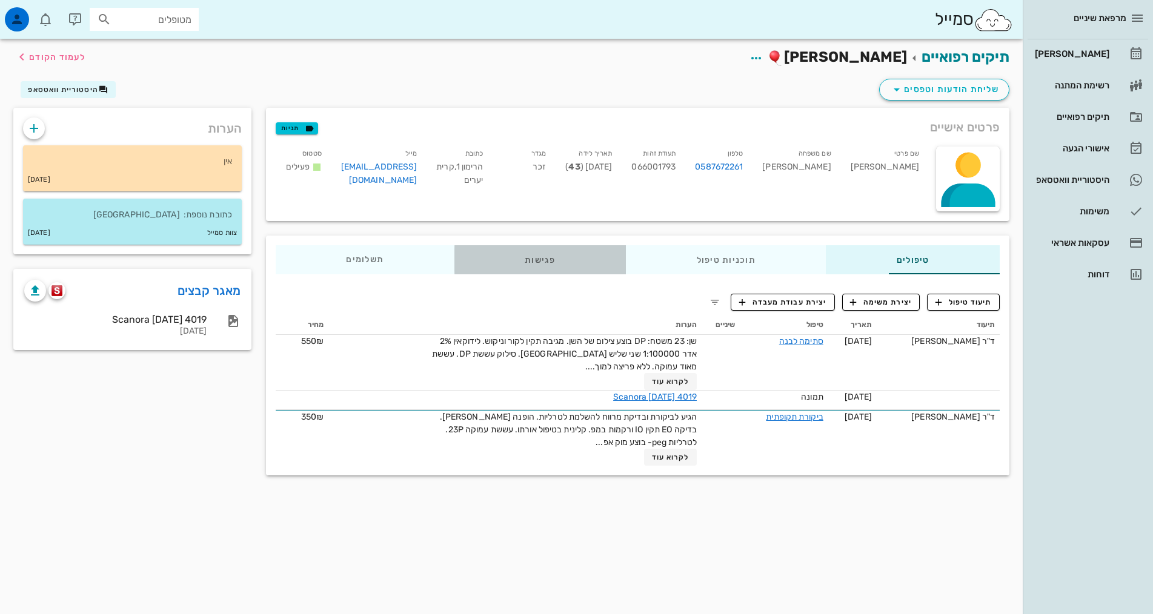
click at [468, 259] on div "פגישות" at bounding box center [539, 259] width 171 height 29
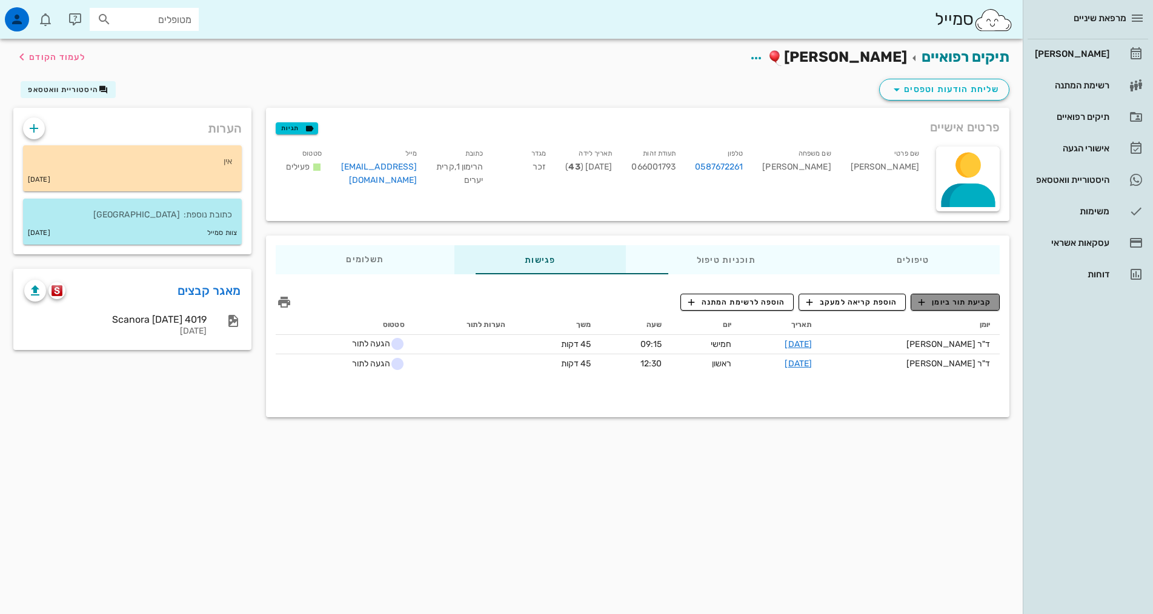
click at [975, 302] on span "קביעת תור ביומן" at bounding box center [954, 302] width 73 height 11
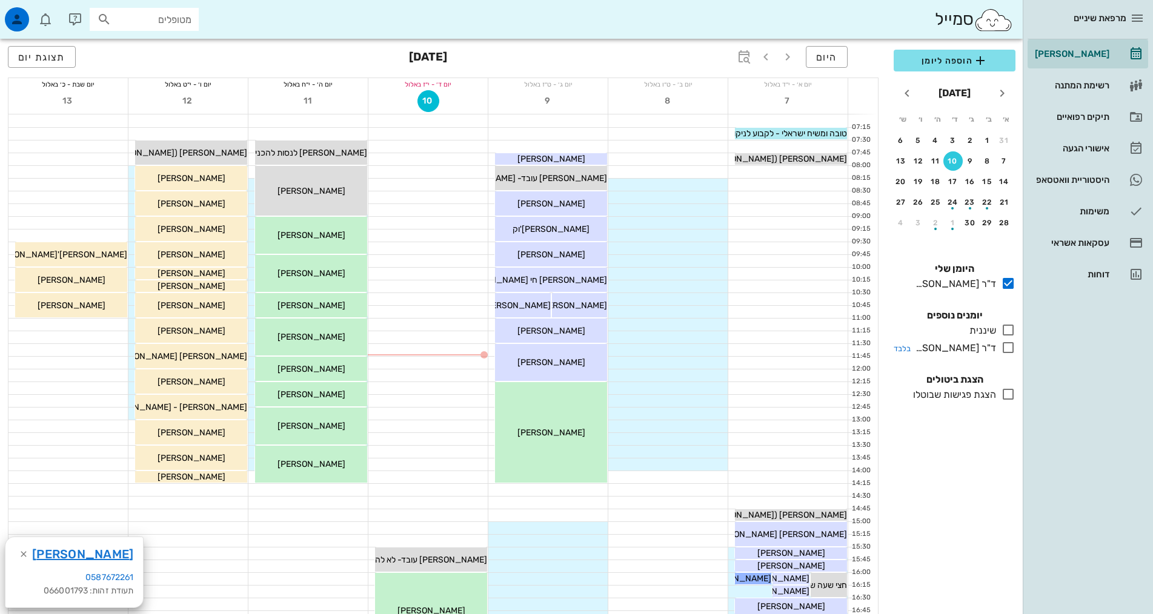
click at [1008, 354] on icon at bounding box center [1008, 347] width 15 height 15
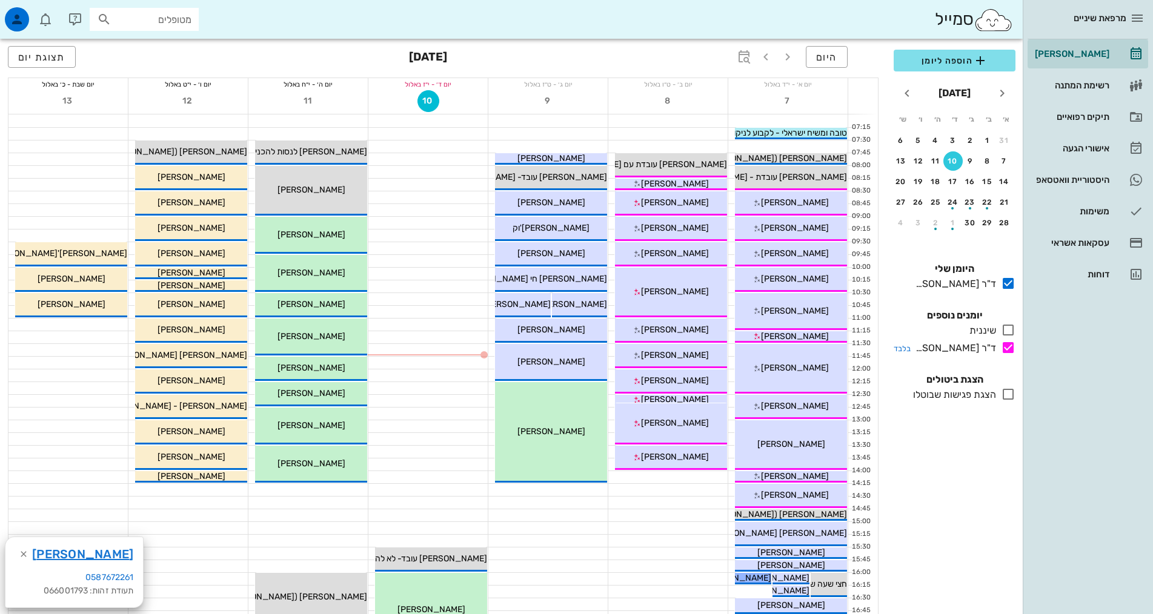
click at [1007, 348] on icon at bounding box center [1008, 347] width 15 height 15
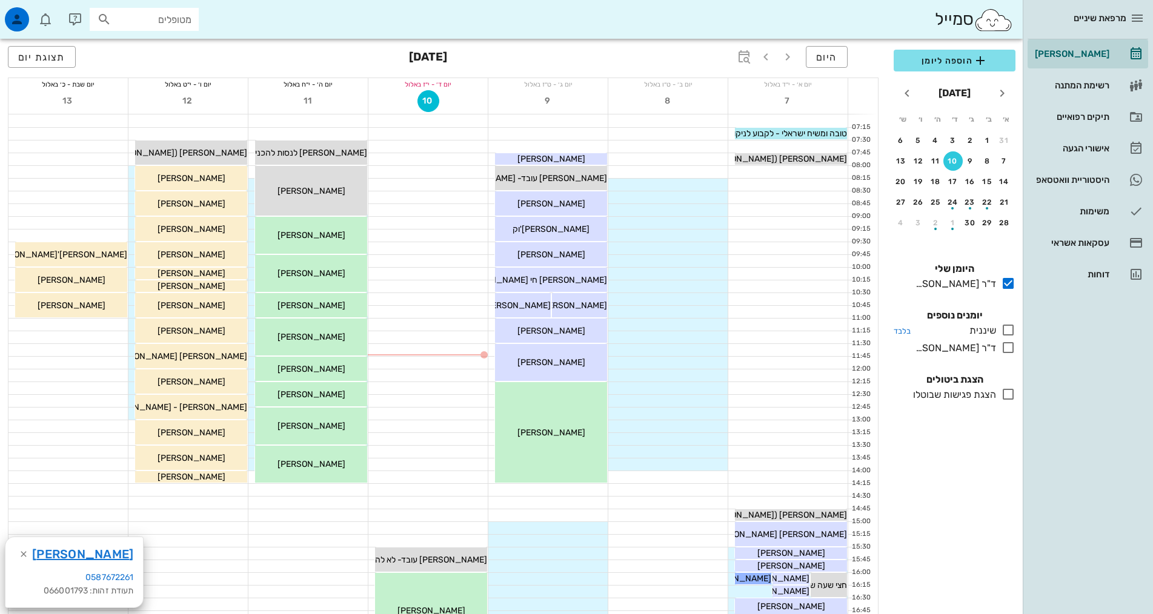
click at [1005, 328] on icon at bounding box center [1008, 330] width 15 height 15
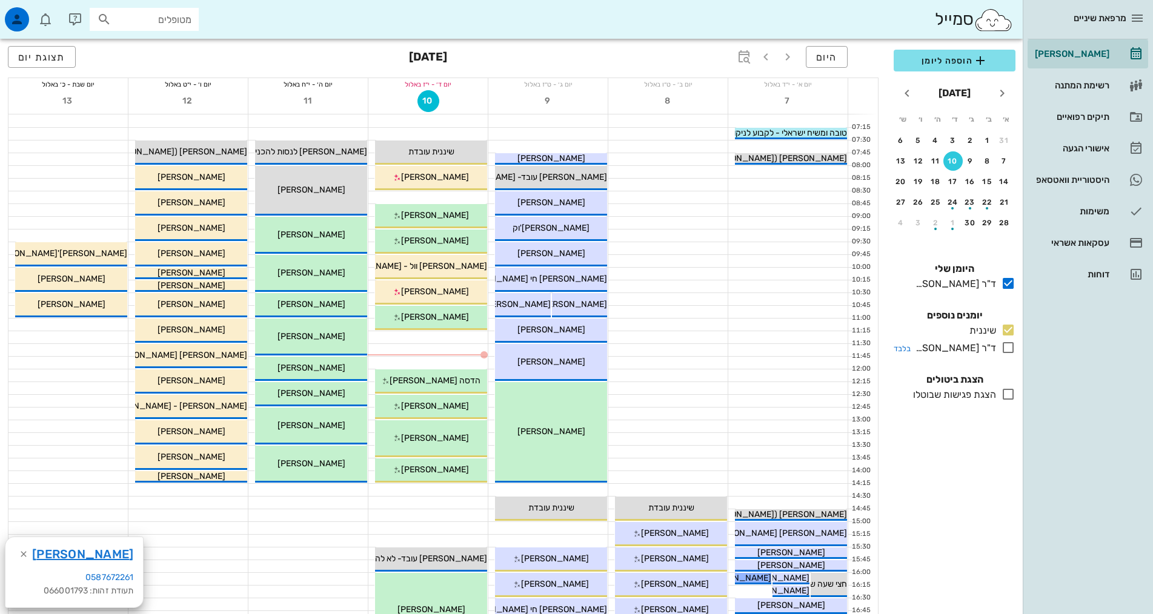
click at [1007, 348] on icon at bounding box center [1008, 347] width 15 height 15
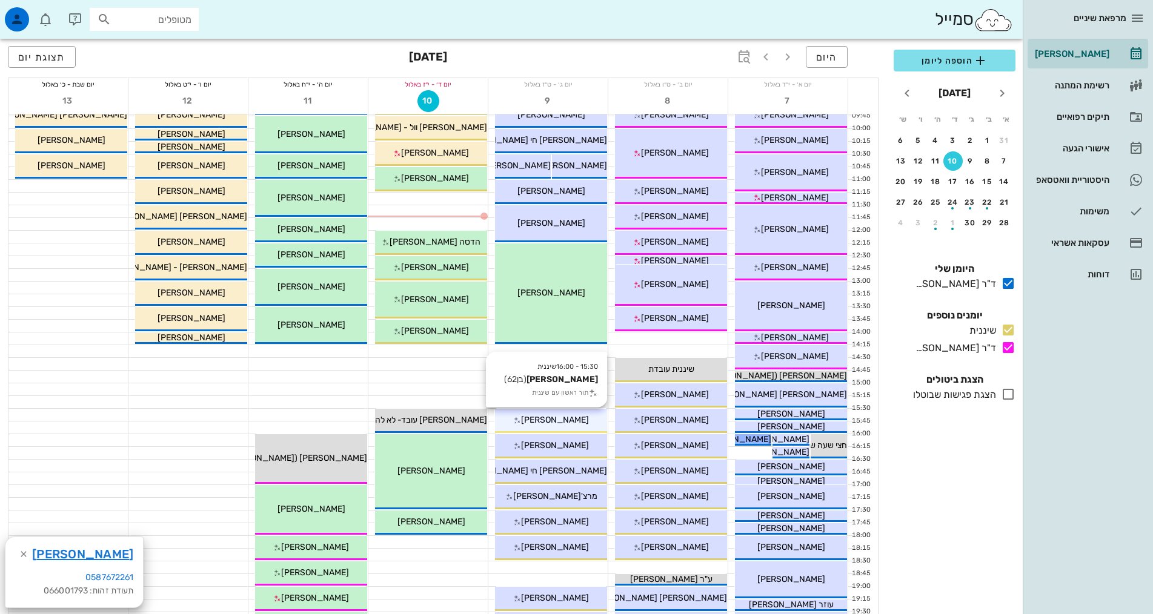
scroll to position [242, 0]
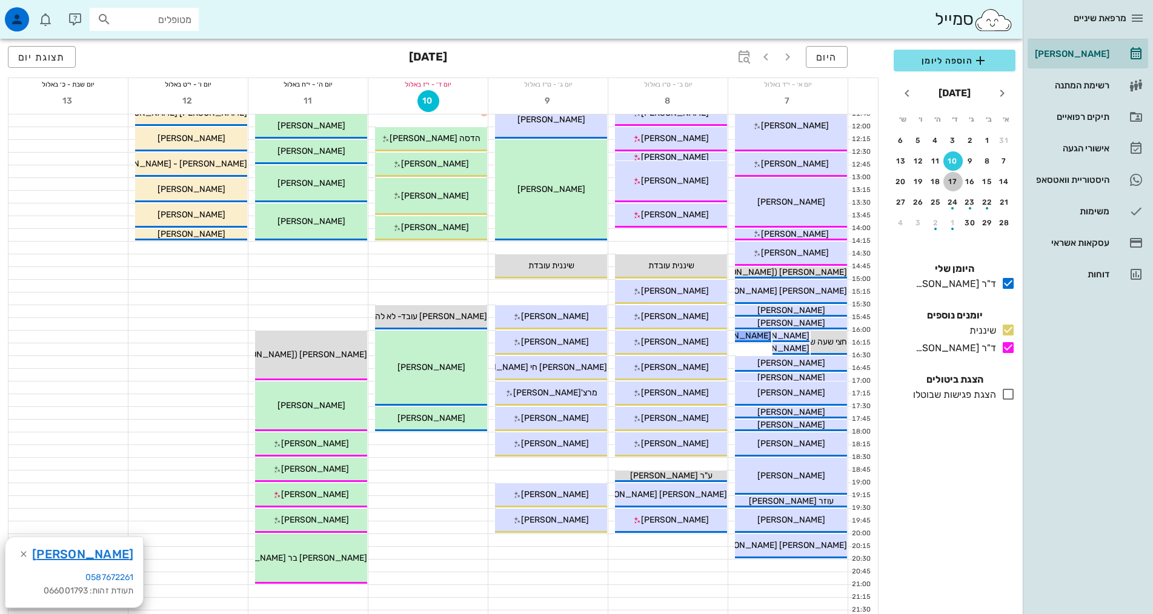
click at [952, 184] on div "17" at bounding box center [952, 182] width 19 height 8
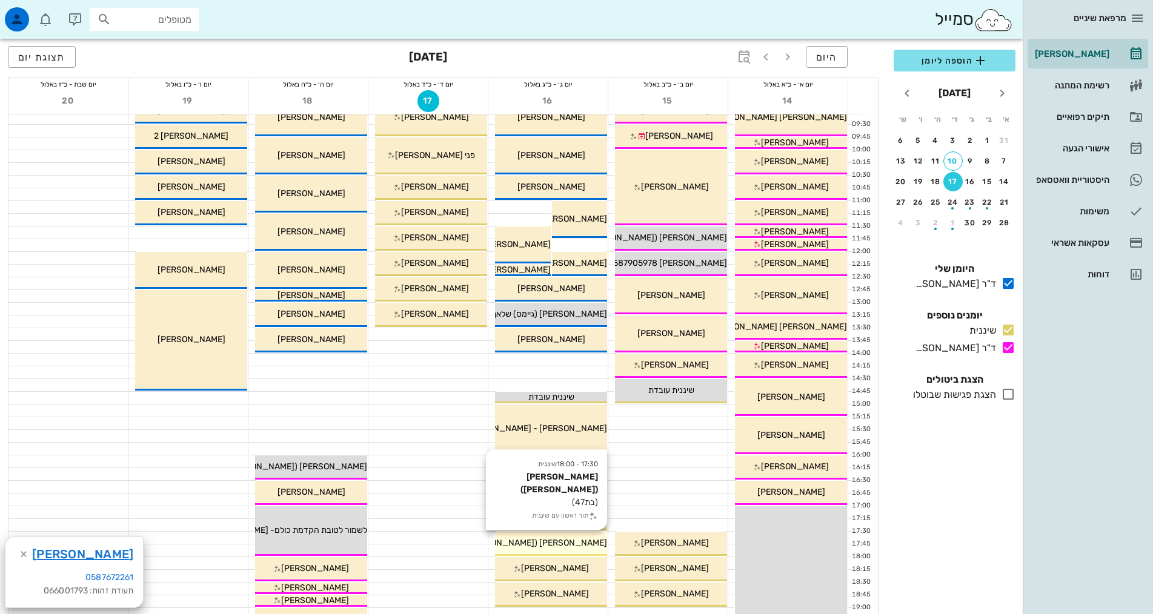
scroll to position [303, 0]
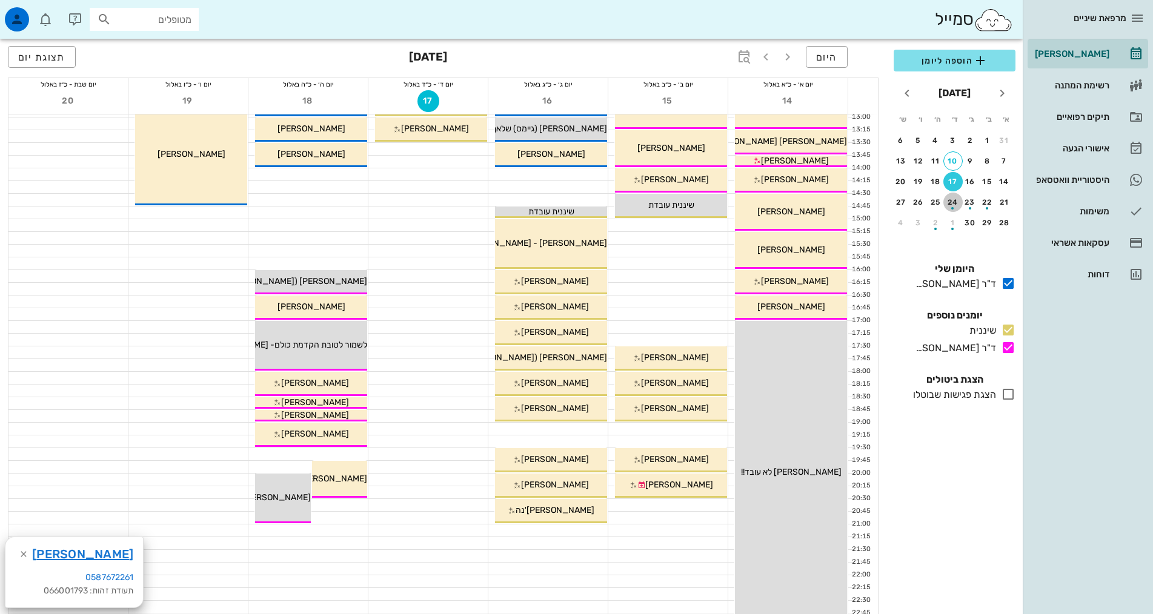
click at [950, 199] on div "24" at bounding box center [952, 202] width 19 height 8
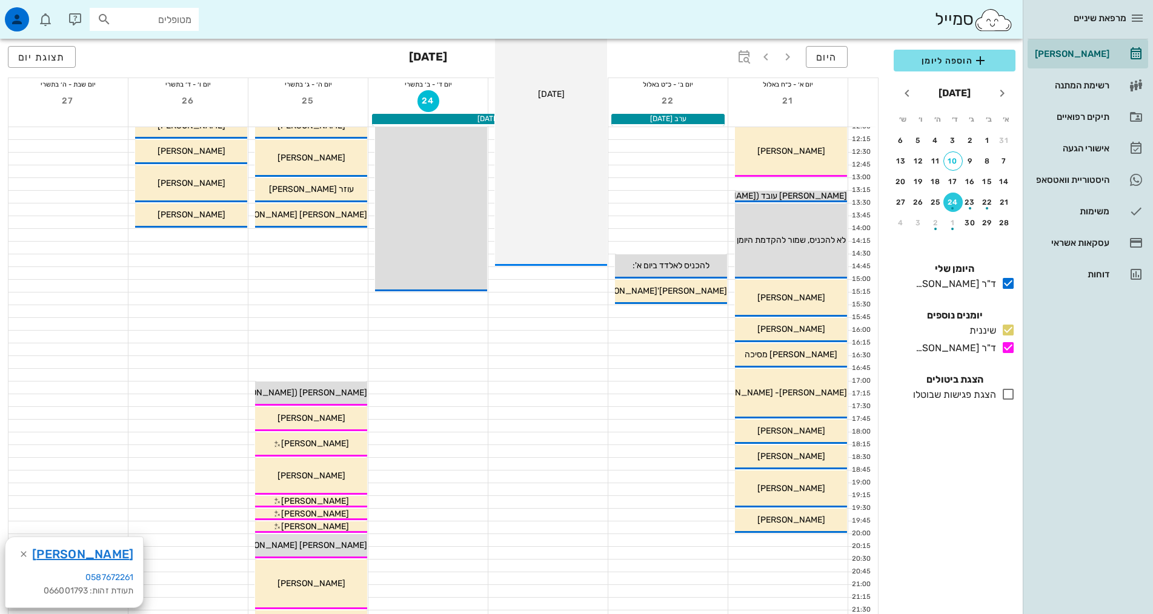
scroll to position [468, 0]
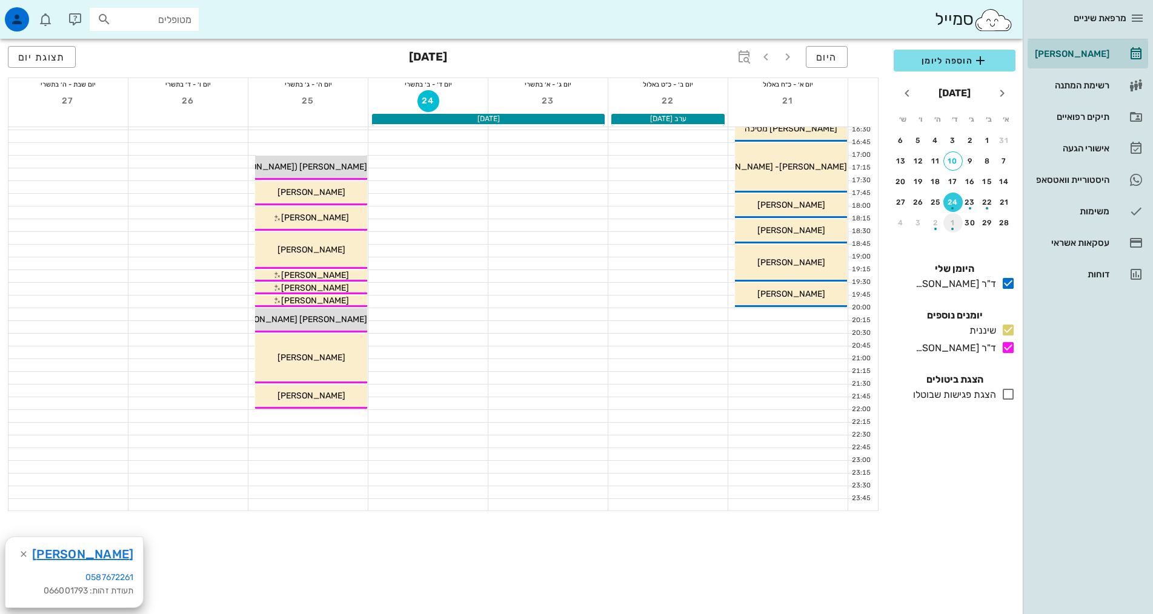
click at [951, 222] on div "1" at bounding box center [952, 223] width 19 height 8
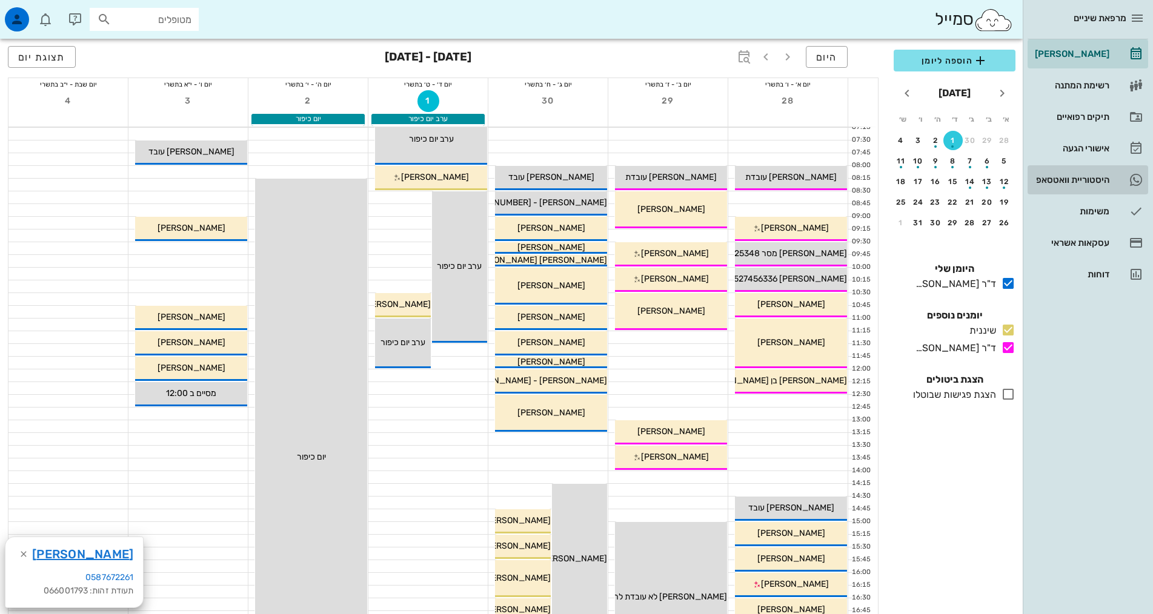
click at [1068, 177] on div "היסטוריית וואטסאפ" at bounding box center [1070, 180] width 77 height 10
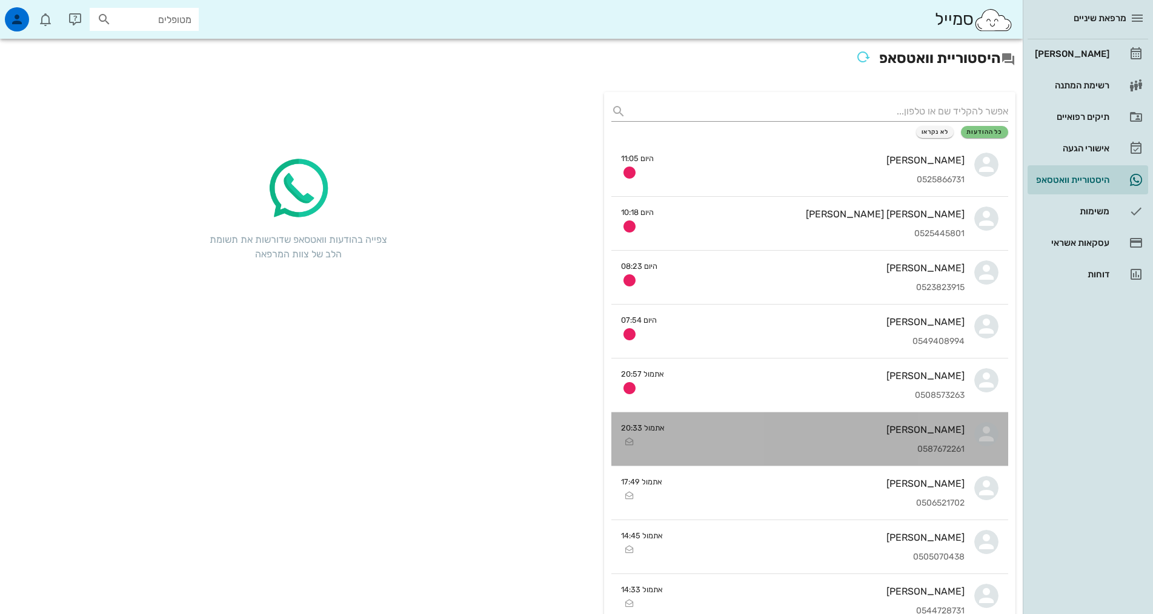
click at [892, 436] on div "[PERSON_NAME] 0587672261" at bounding box center [819, 439] width 290 height 53
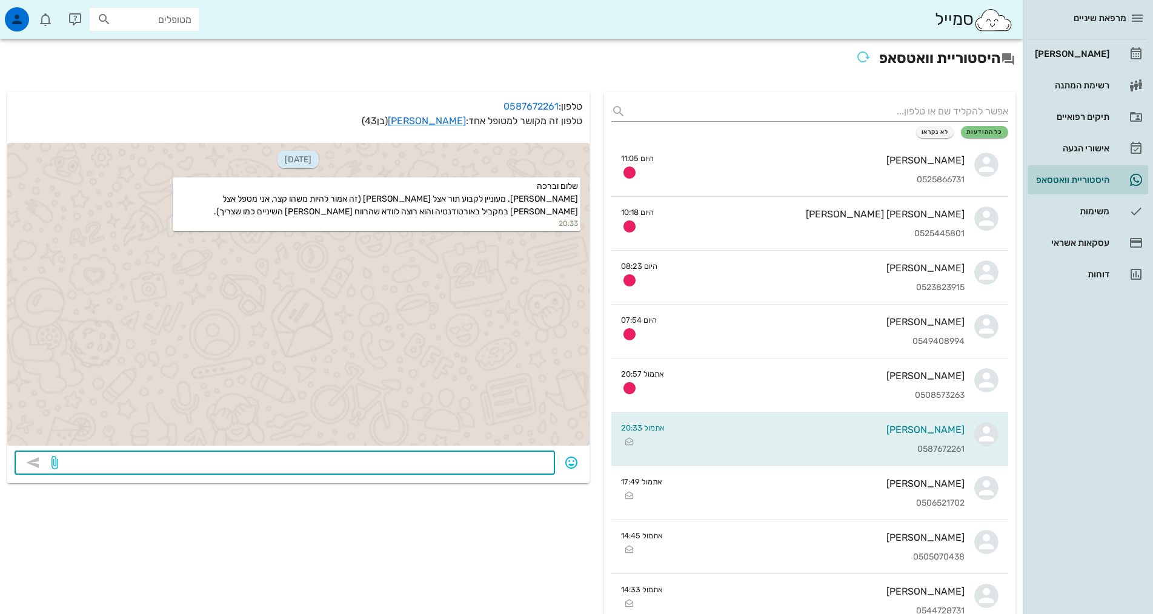
click at [524, 459] on textarea at bounding box center [304, 463] width 487 height 19
type textarea "[PERSON_NAME], [PERSON_NAME] מהמזכירה של ד"ר [PERSON_NAME] לחזור אלייך"
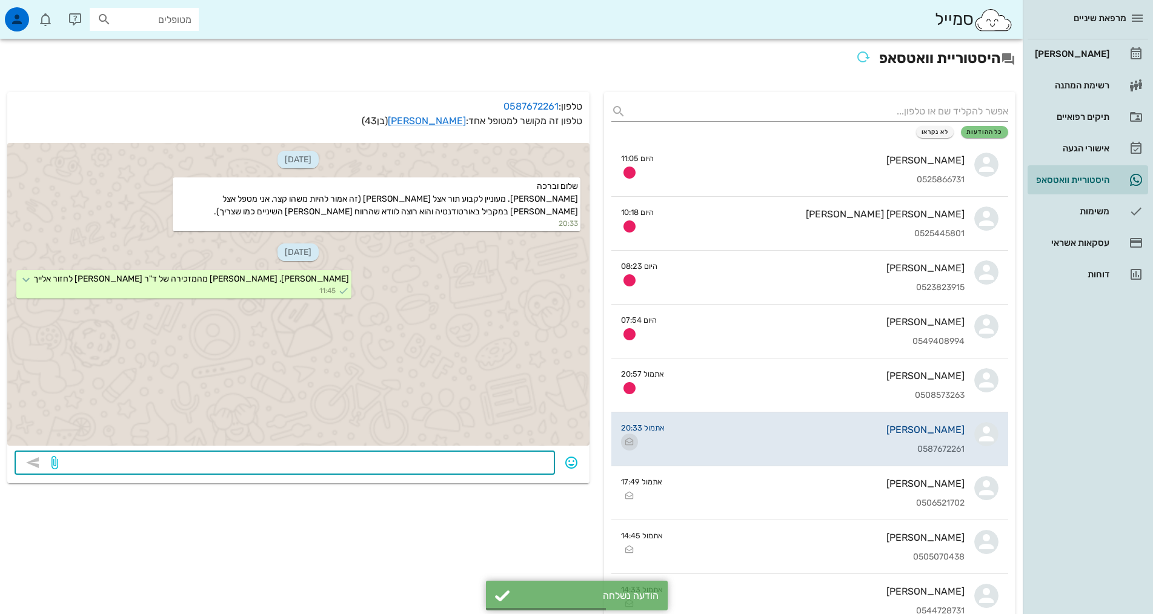
click at [628, 440] on icon "button" at bounding box center [629, 442] width 15 height 15
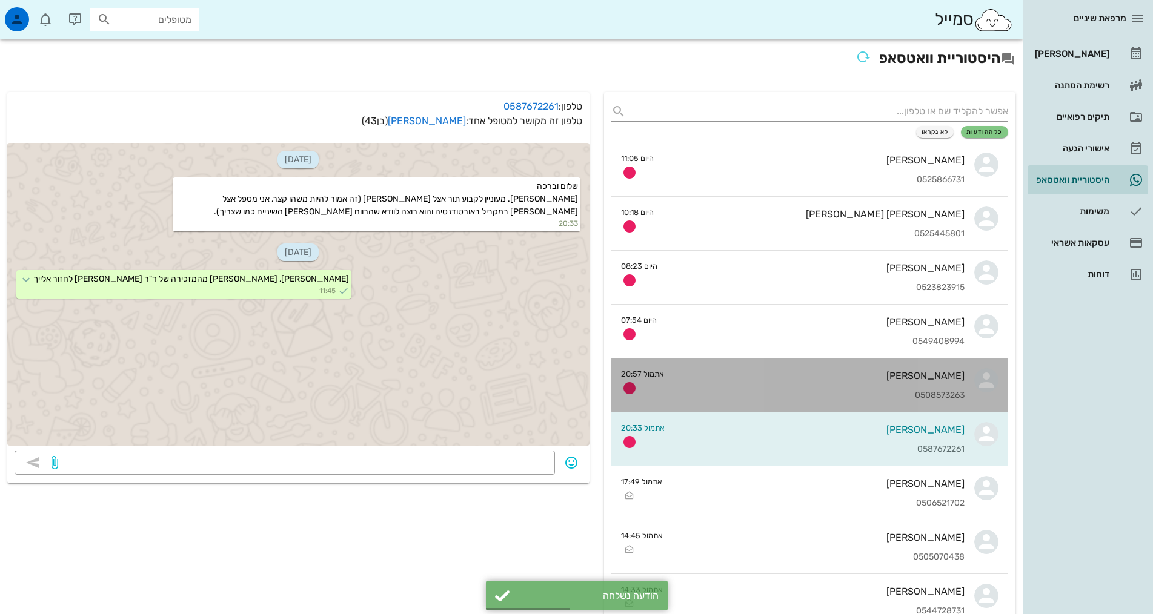
click at [963, 386] on div "[PERSON_NAME] 0508573263" at bounding box center [819, 385] width 291 height 53
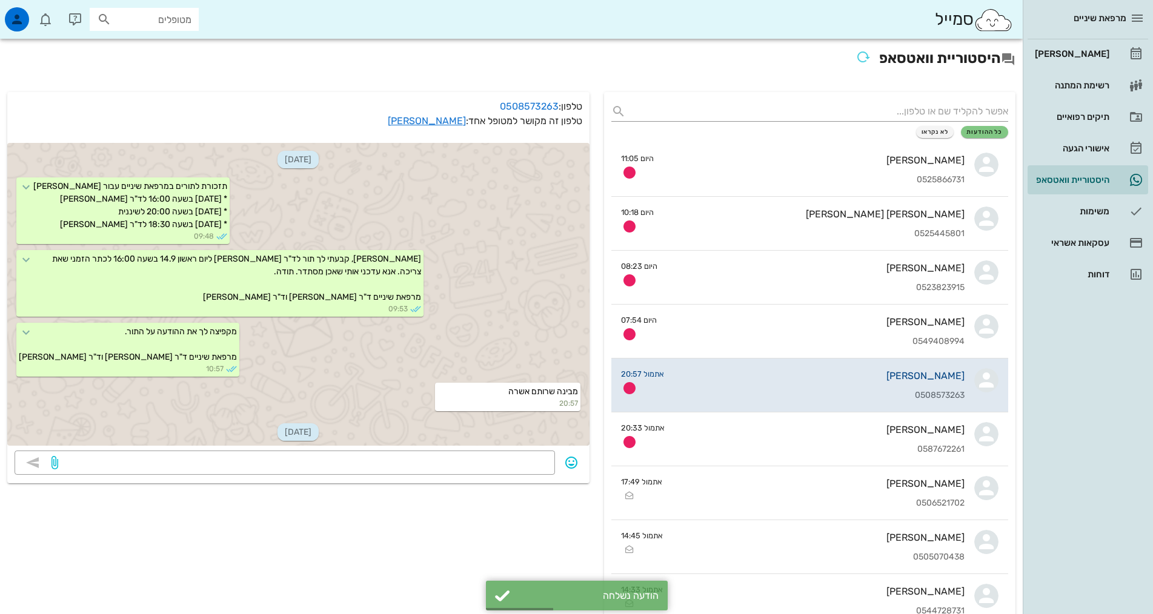
scroll to position [50, 0]
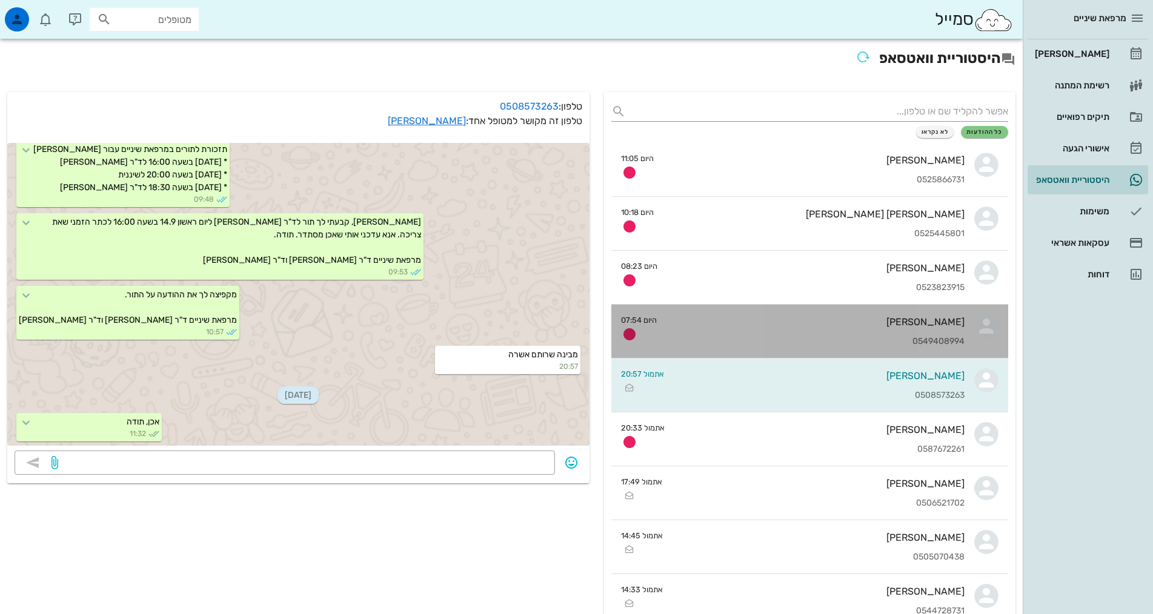
click at [955, 340] on div "0549408994" at bounding box center [815, 342] width 298 height 10
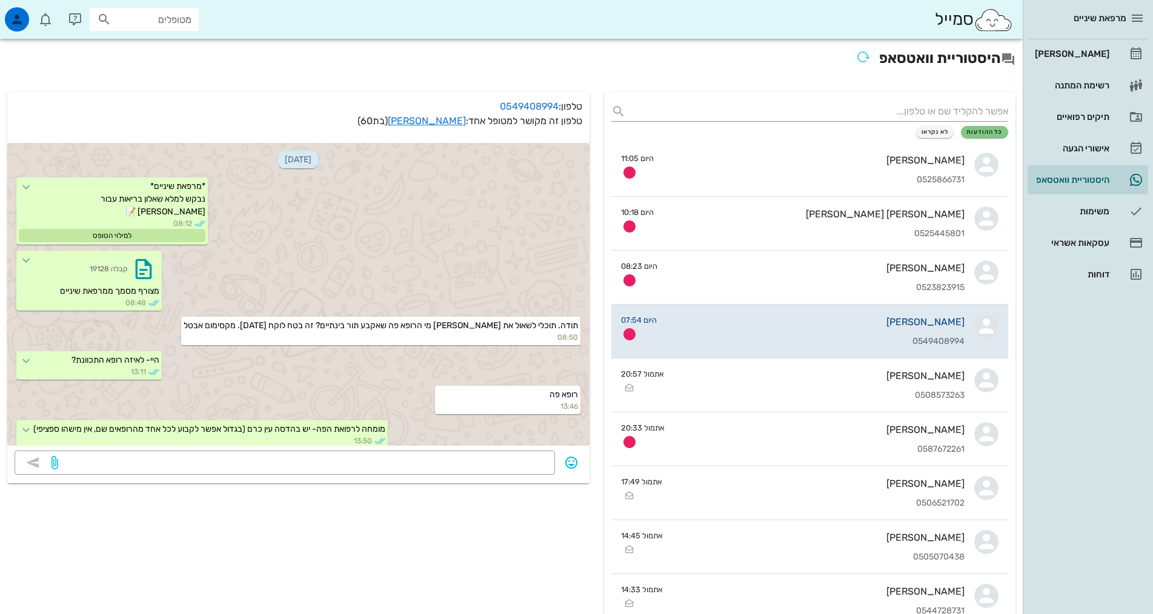
scroll to position [605, 0]
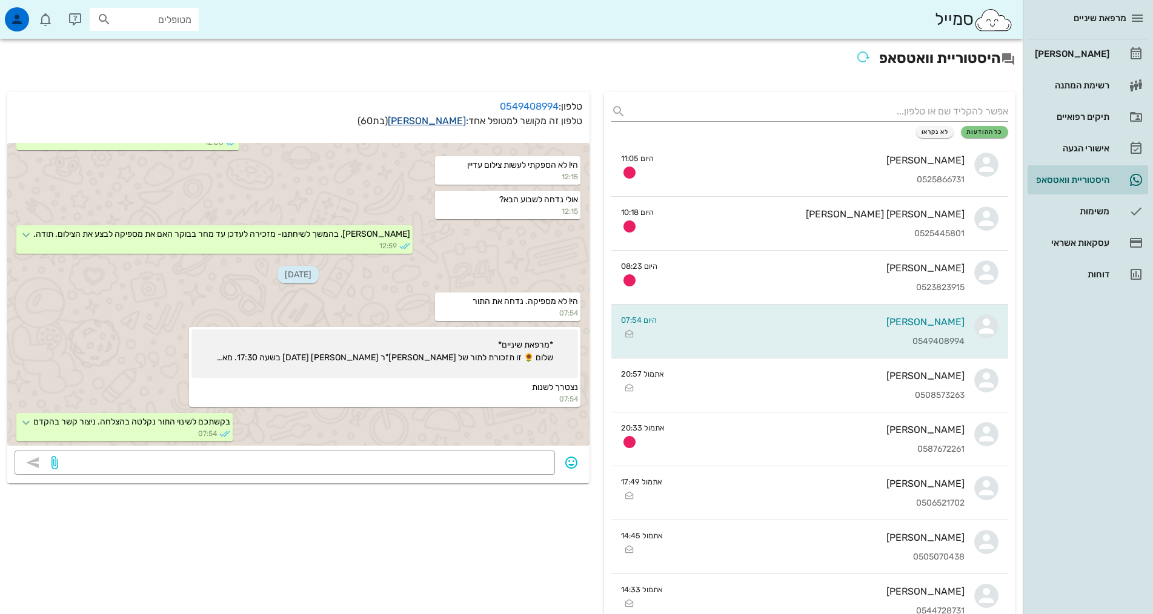
click at [426, 120] on link "[PERSON_NAME]" at bounding box center [427, 121] width 78 height 12
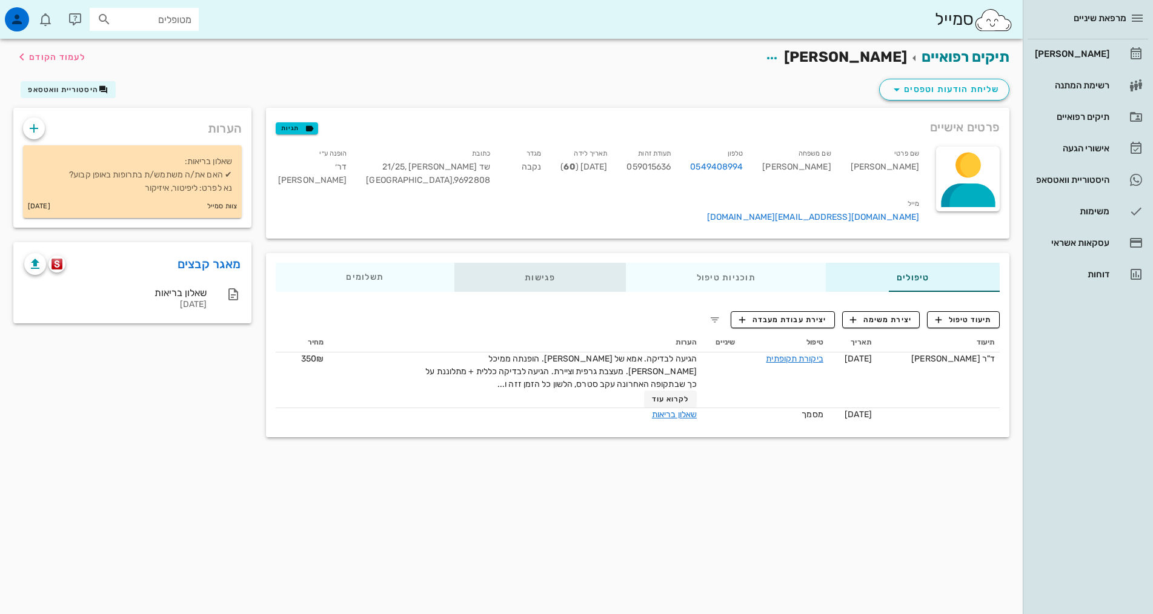
click at [485, 266] on div "פגישות" at bounding box center [539, 277] width 171 height 29
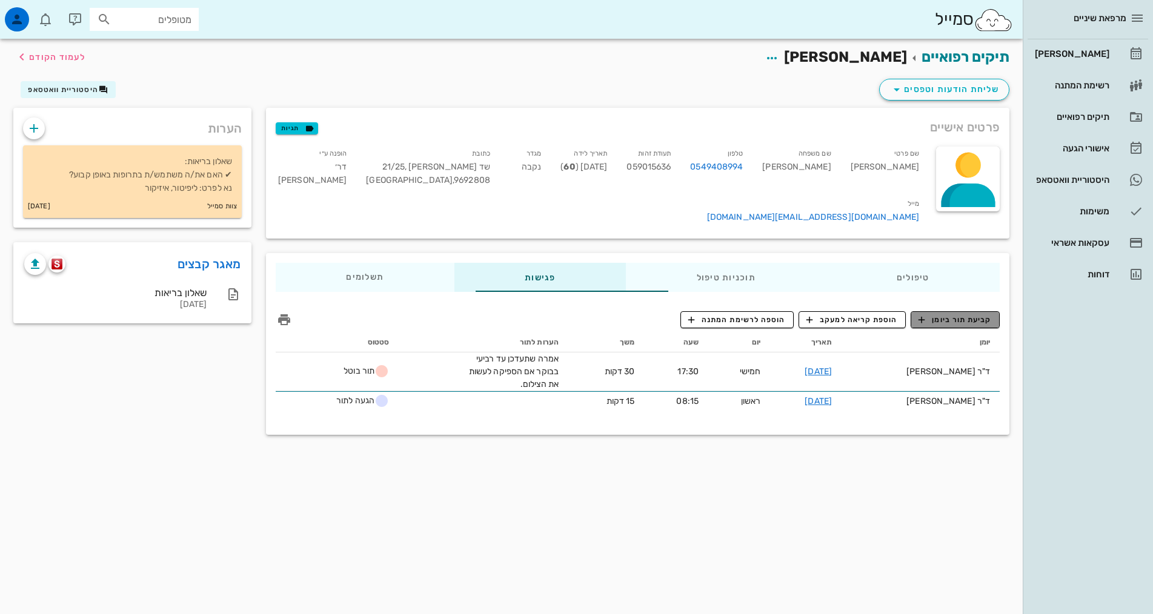
click at [955, 311] on button "קביעת תור ביומן" at bounding box center [955, 319] width 89 height 17
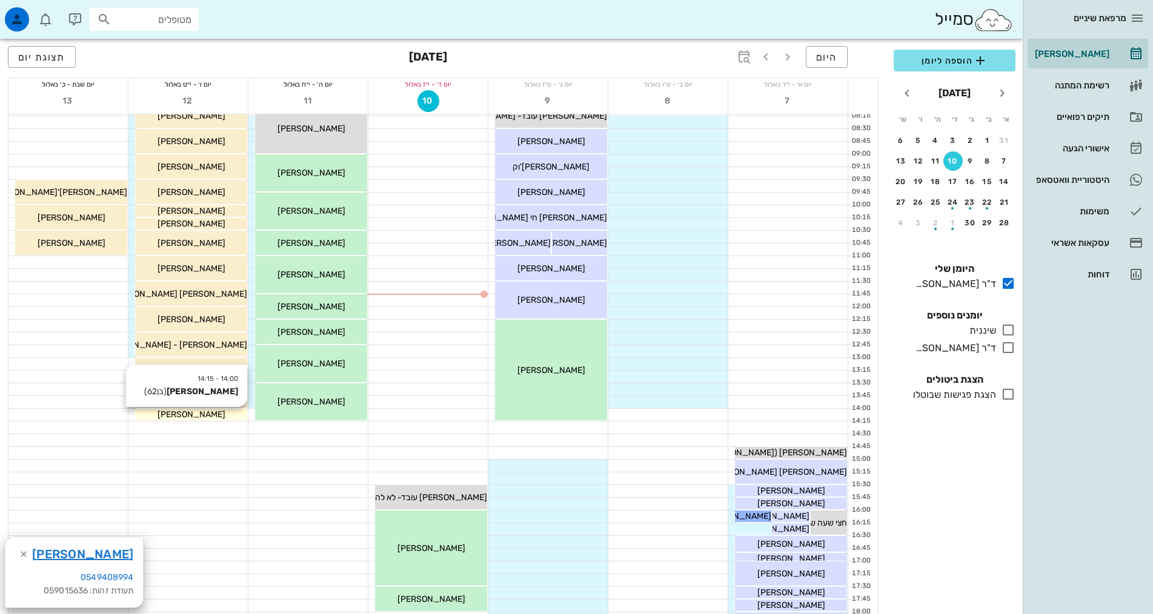
scroll to position [303, 0]
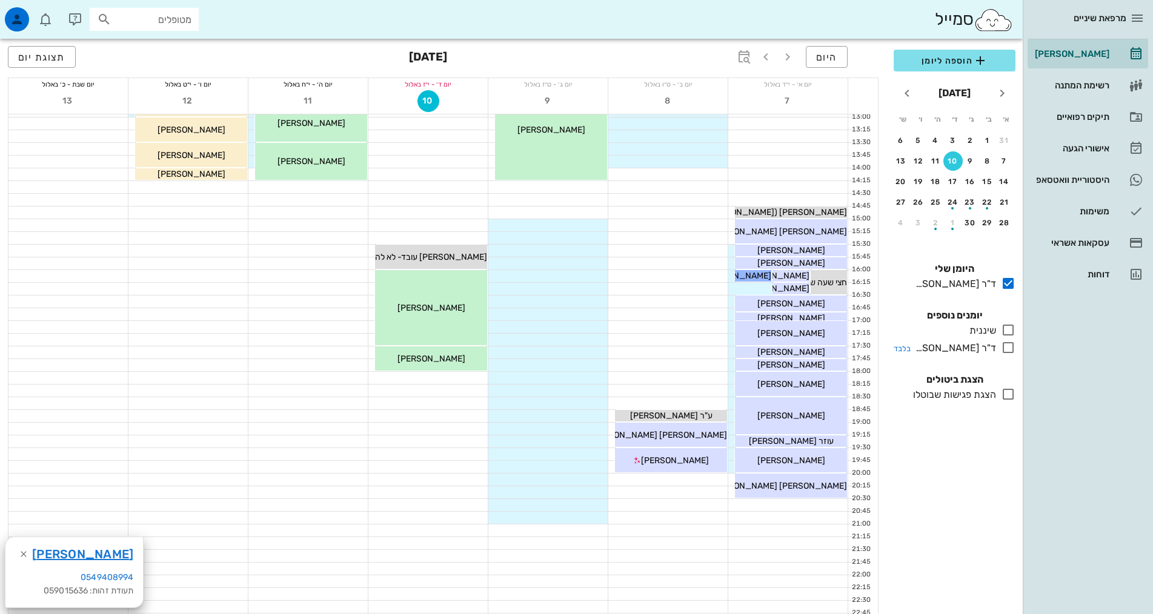
click at [1008, 347] on icon at bounding box center [1008, 347] width 15 height 15
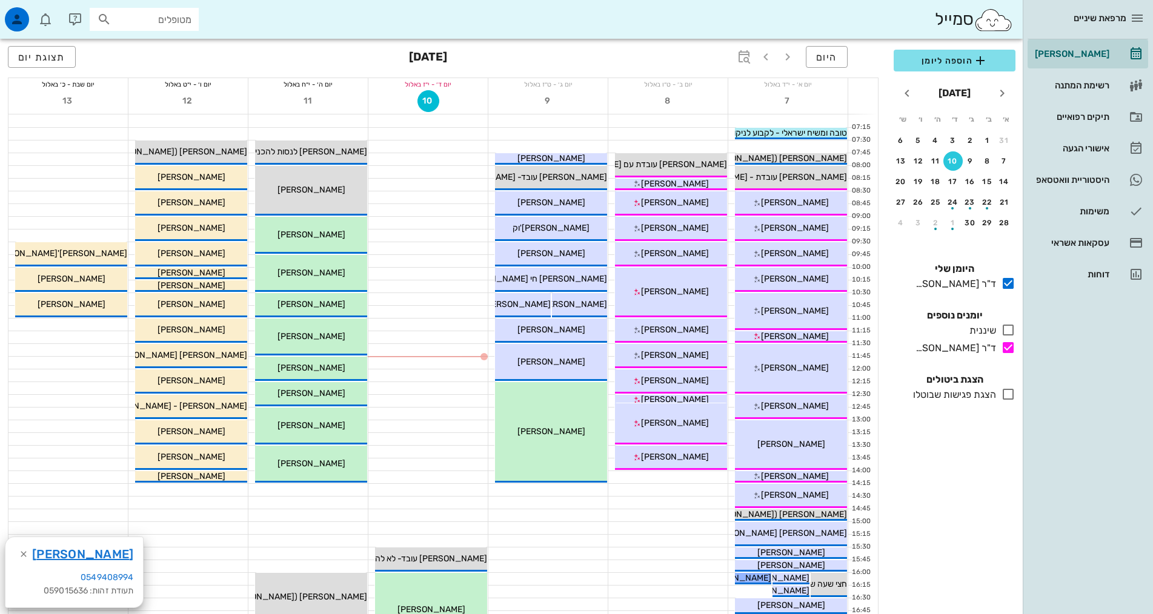
click at [954, 165] on div "10" at bounding box center [952, 161] width 19 height 8
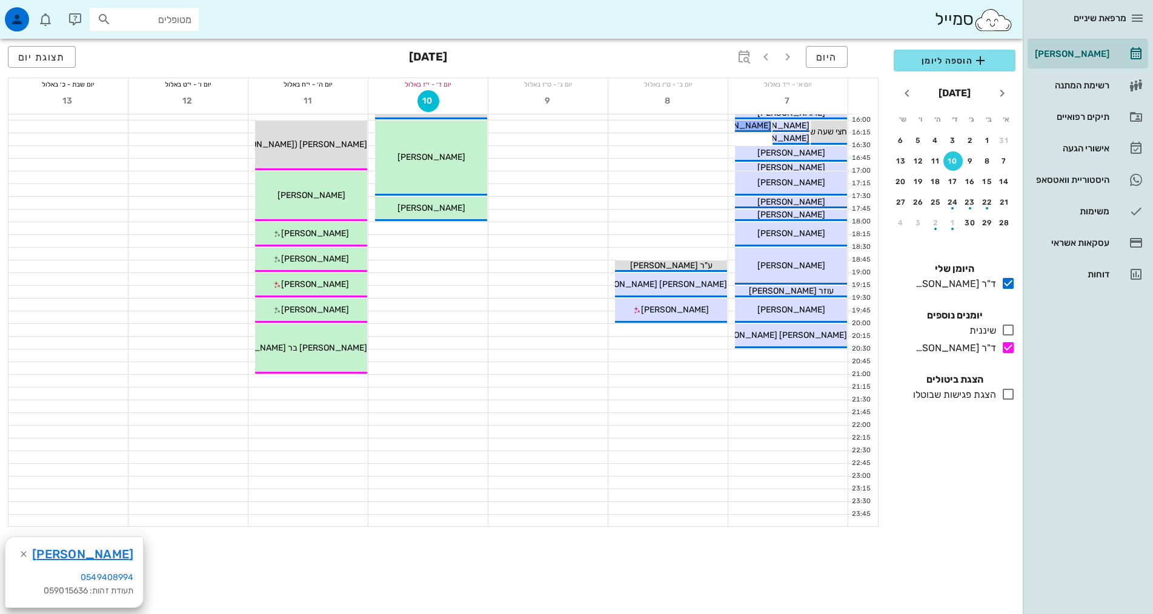
scroll to position [468, 0]
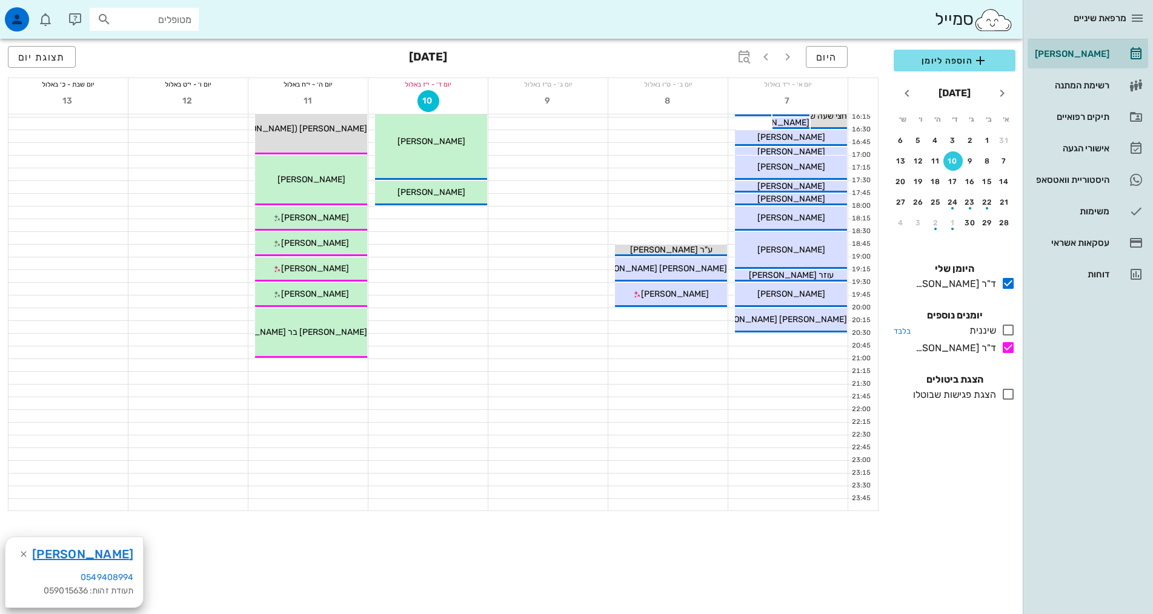
click at [1015, 327] on icon at bounding box center [1008, 330] width 15 height 15
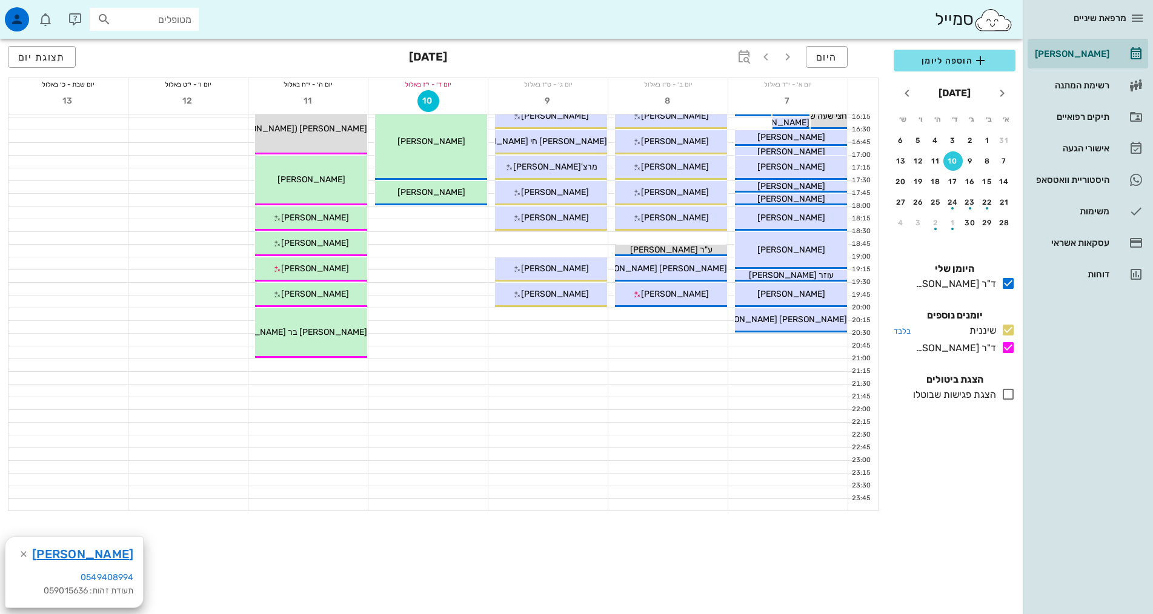
click at [1008, 329] on icon at bounding box center [1008, 330] width 15 height 15
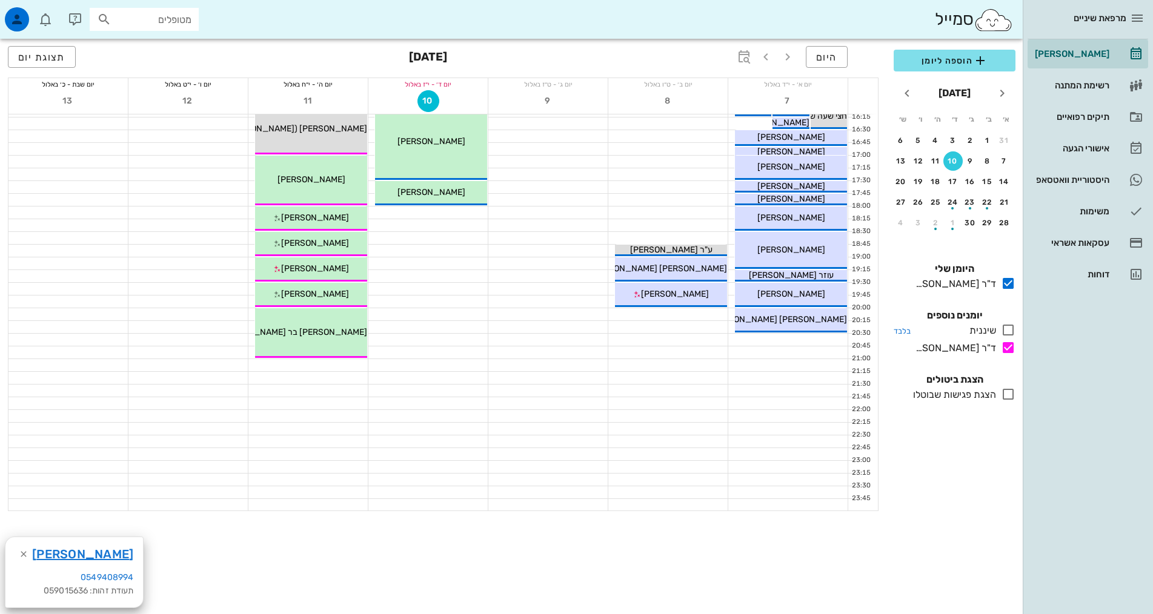
click at [1008, 329] on icon at bounding box center [1008, 330] width 15 height 15
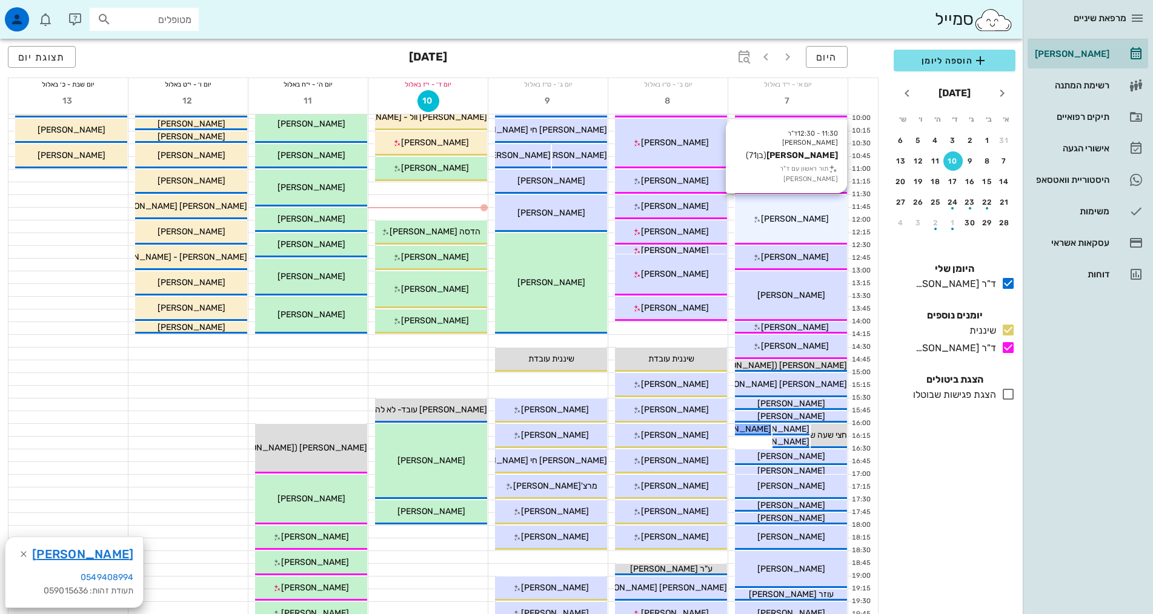
scroll to position [105, 0]
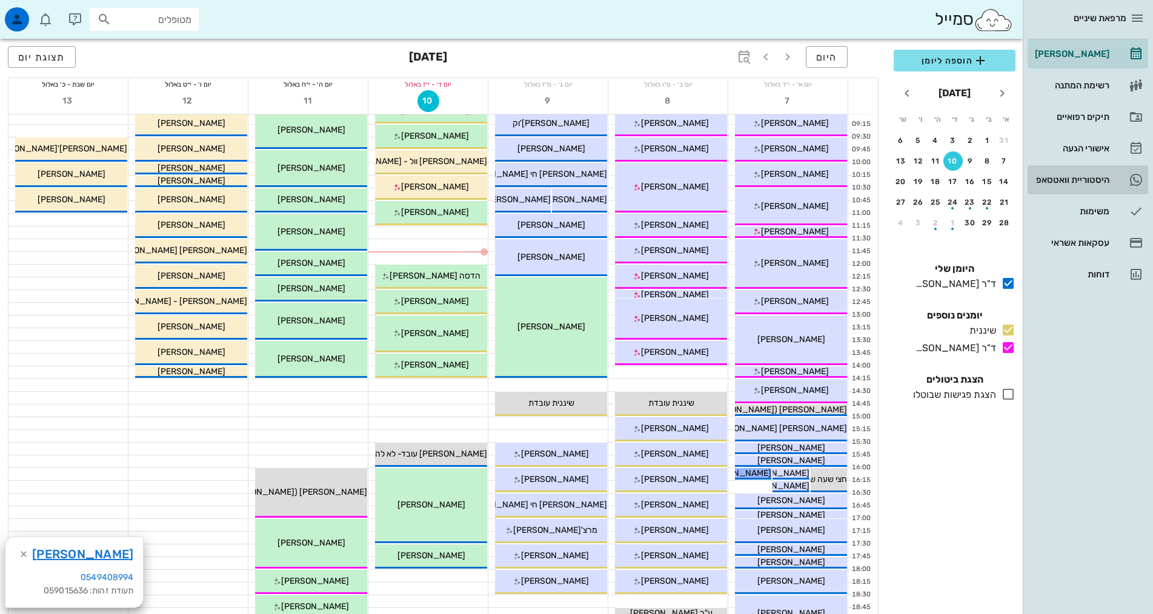
click at [1103, 181] on div "היסטוריית וואטסאפ" at bounding box center [1070, 180] width 77 height 10
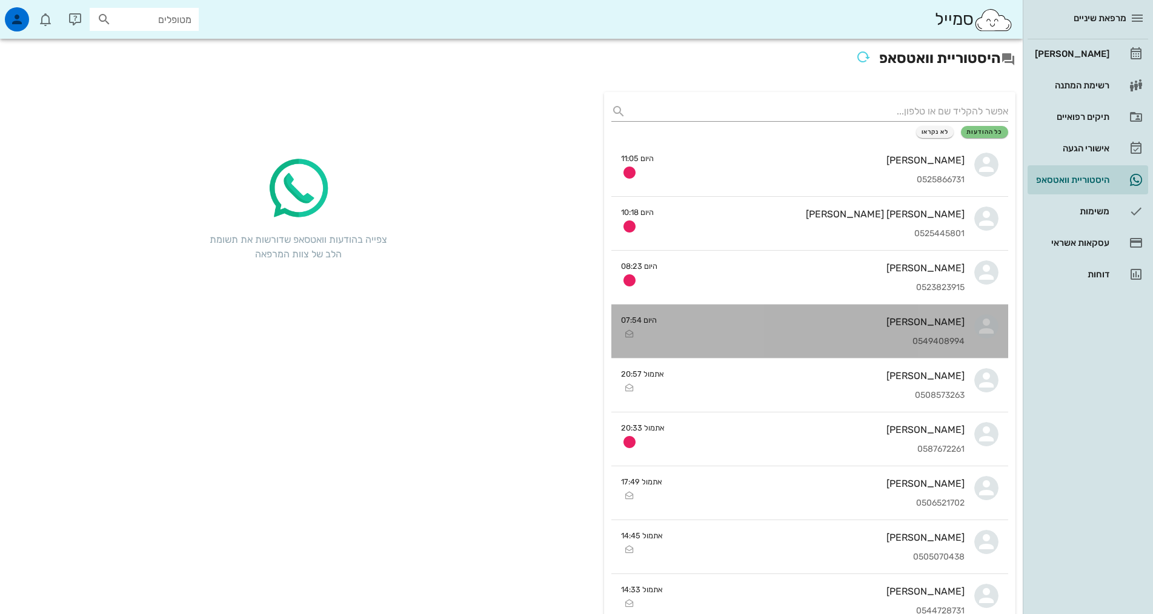
click at [909, 325] on div "[PERSON_NAME]" at bounding box center [815, 322] width 298 height 12
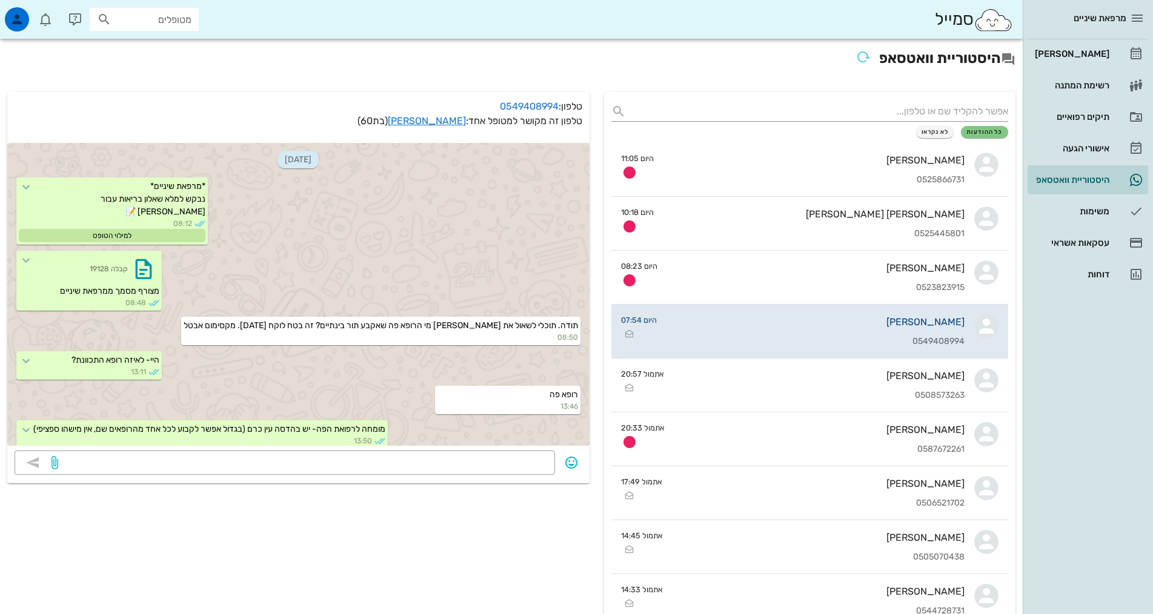
scroll to position [605, 0]
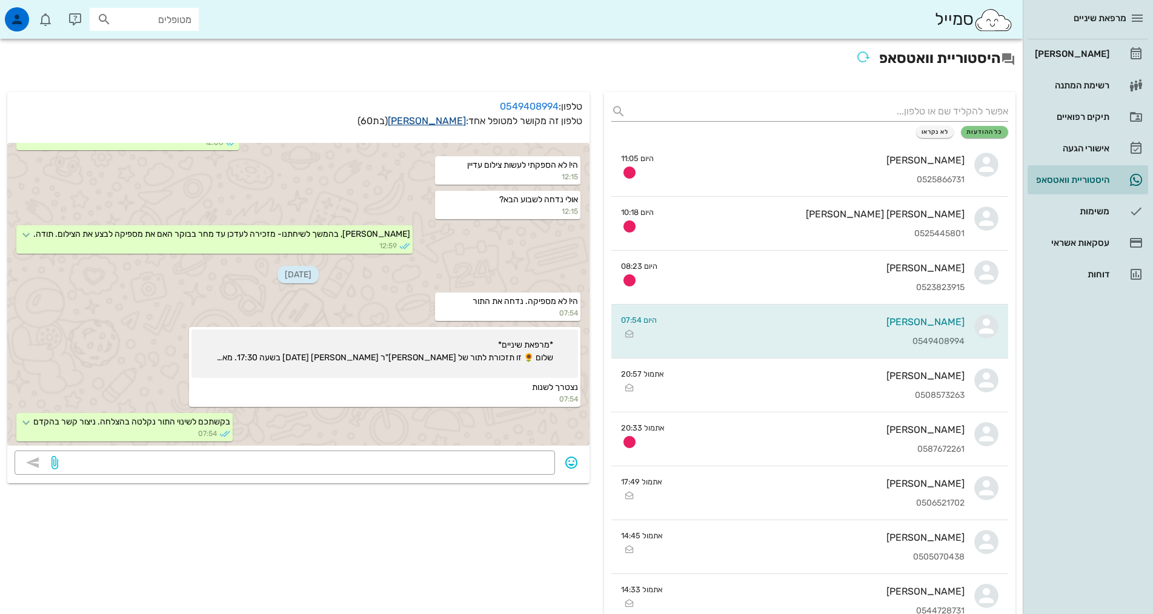
click at [440, 122] on link "[PERSON_NAME]" at bounding box center [427, 121] width 78 height 12
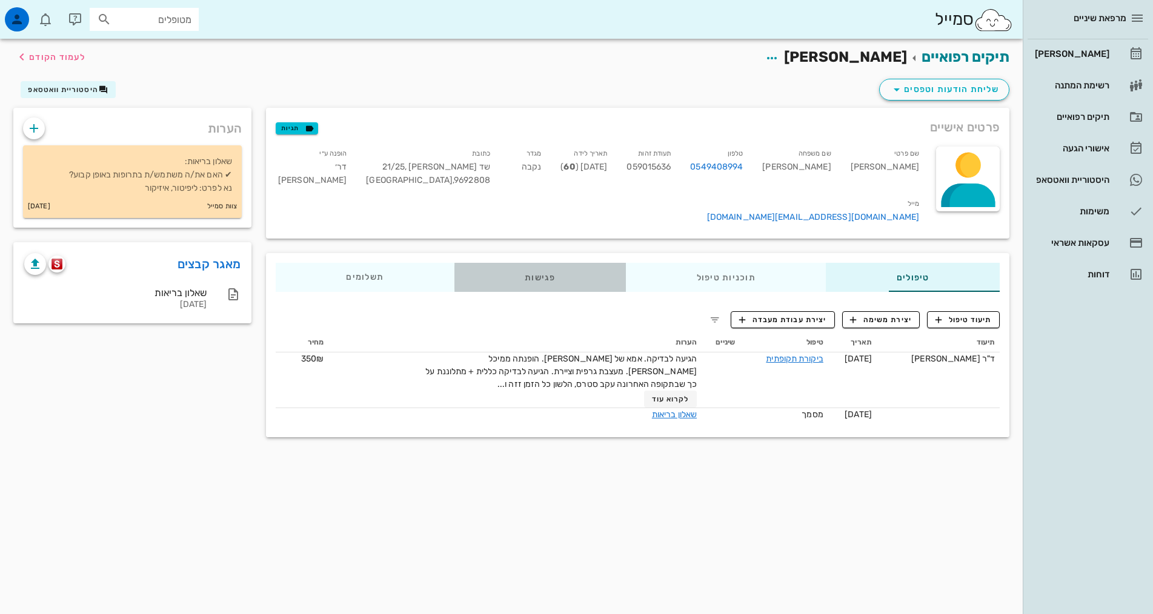
click at [462, 263] on div "פגישות" at bounding box center [539, 277] width 171 height 29
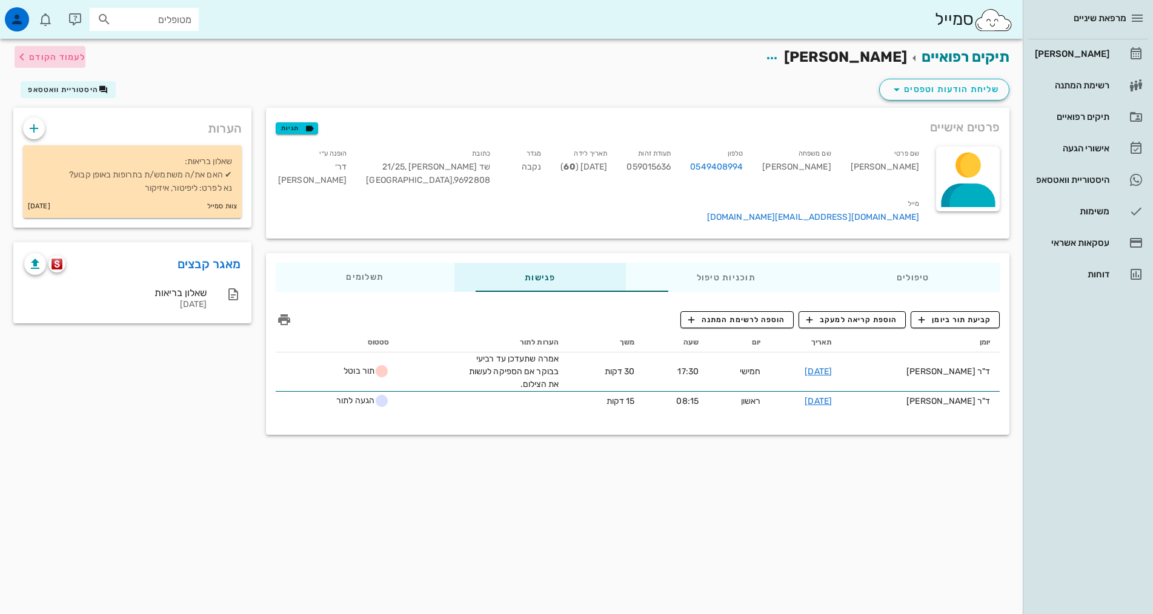
click at [74, 58] on span "לעמוד הקודם" at bounding box center [57, 57] width 56 height 10
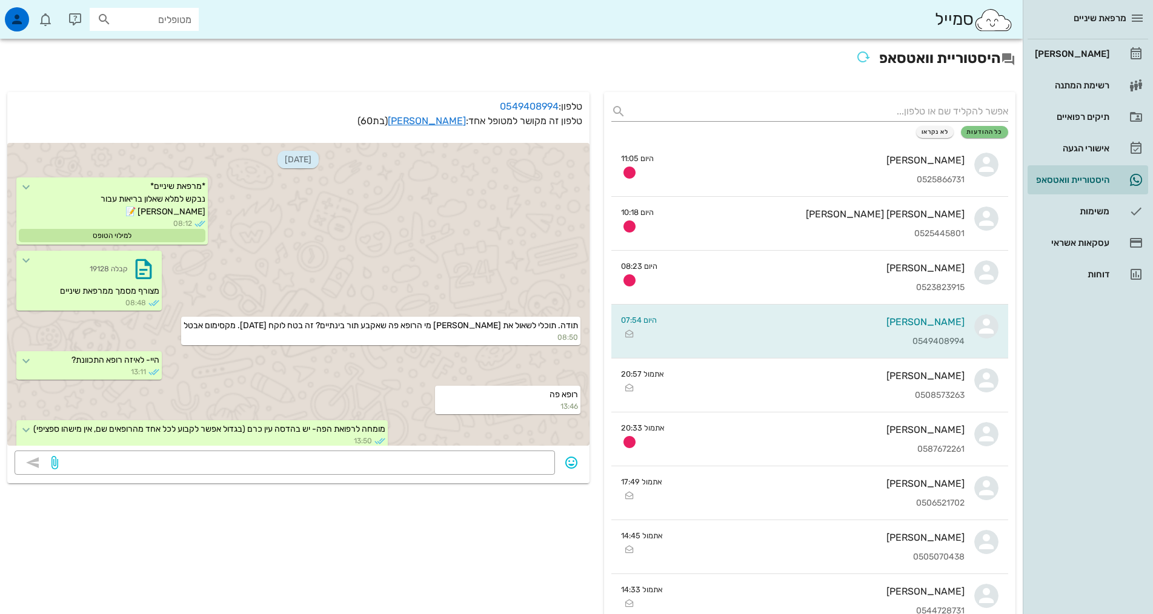
scroll to position [605, 0]
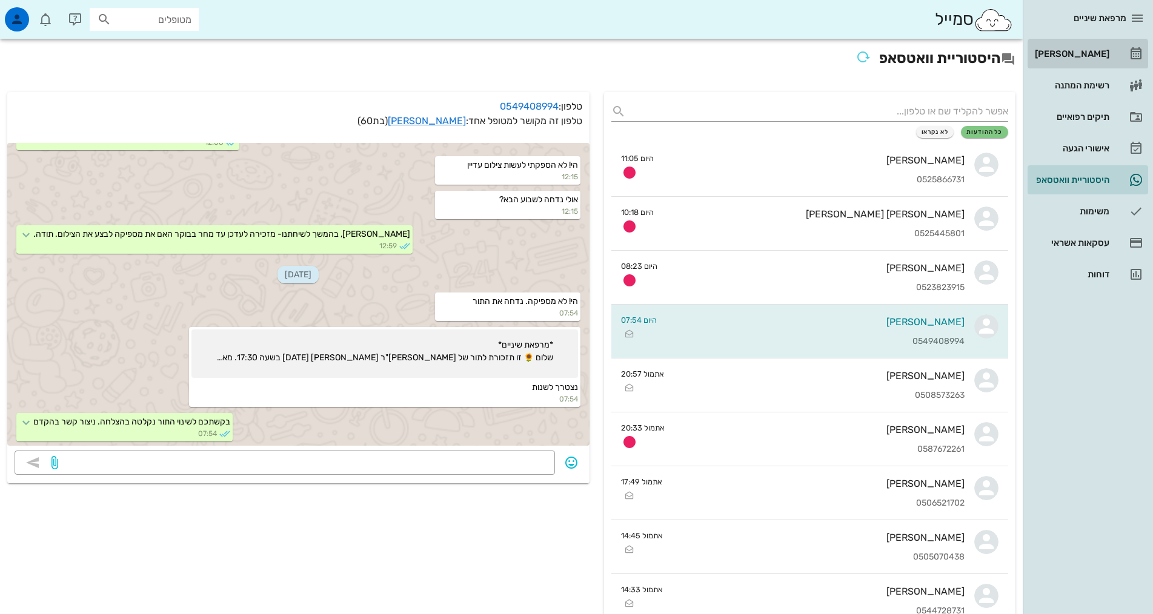
click at [1094, 45] on div "[PERSON_NAME]" at bounding box center [1070, 53] width 77 height 19
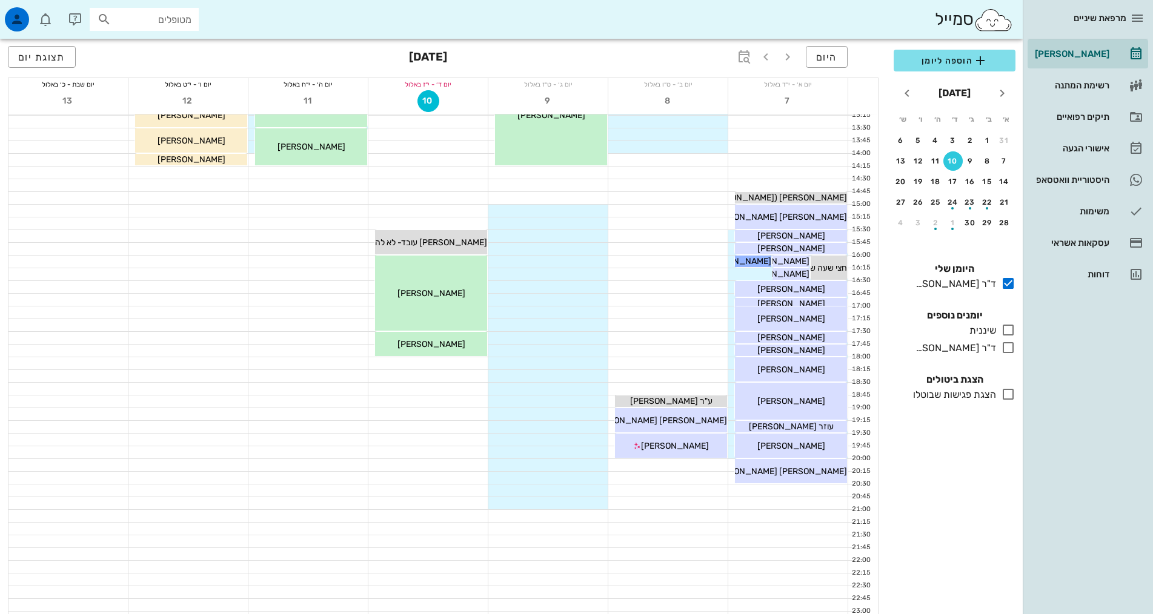
scroll to position [365, 0]
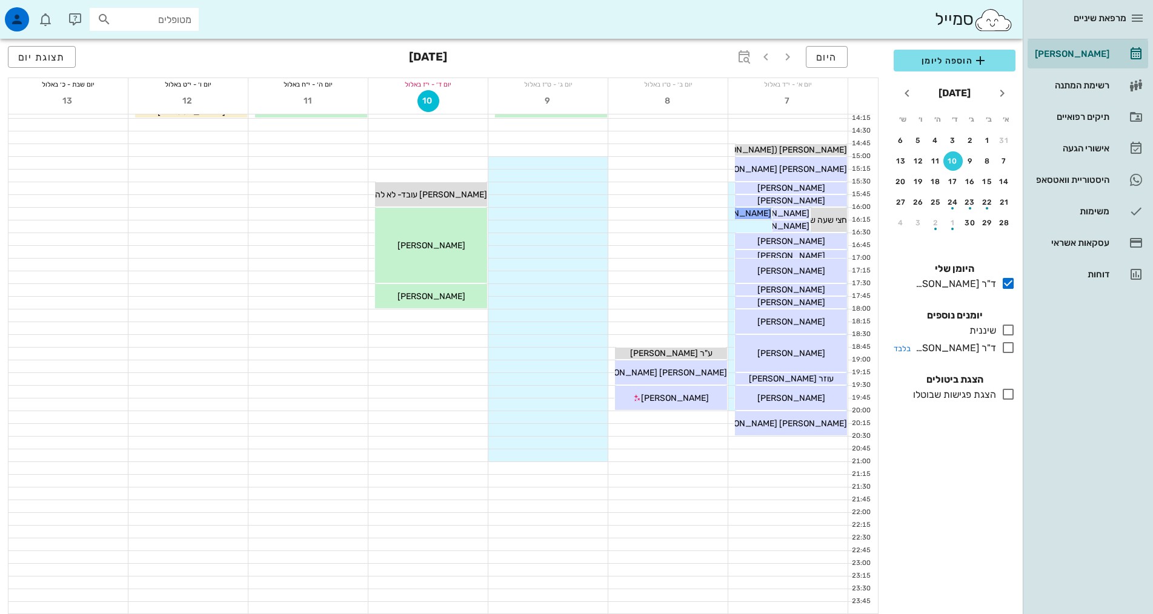
click at [1009, 350] on icon at bounding box center [1008, 347] width 15 height 15
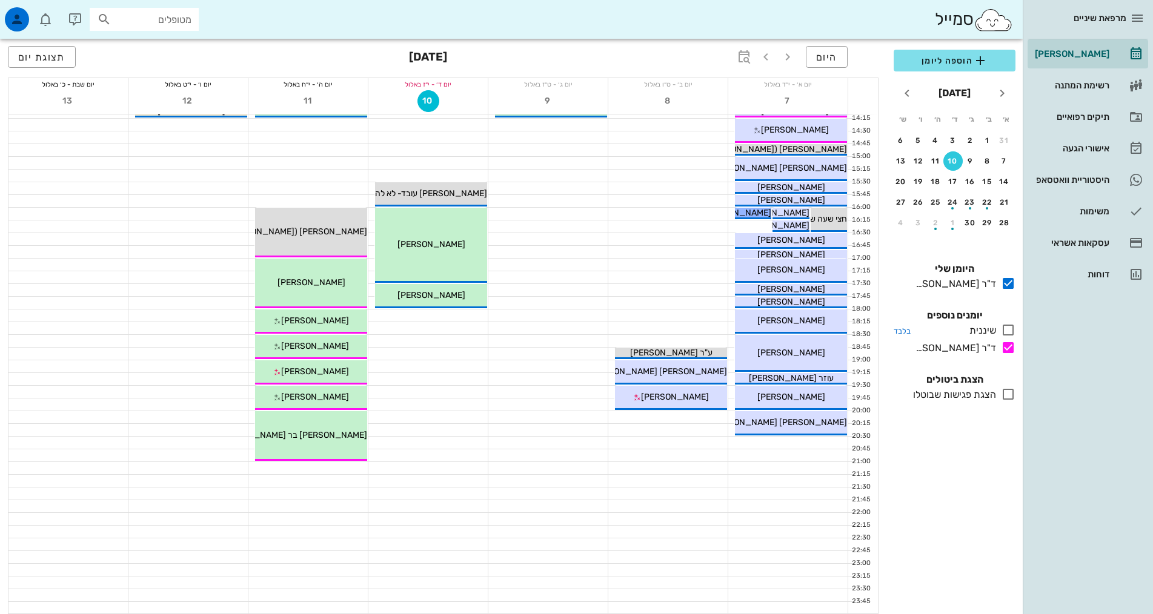
click at [1008, 328] on icon at bounding box center [1008, 330] width 15 height 15
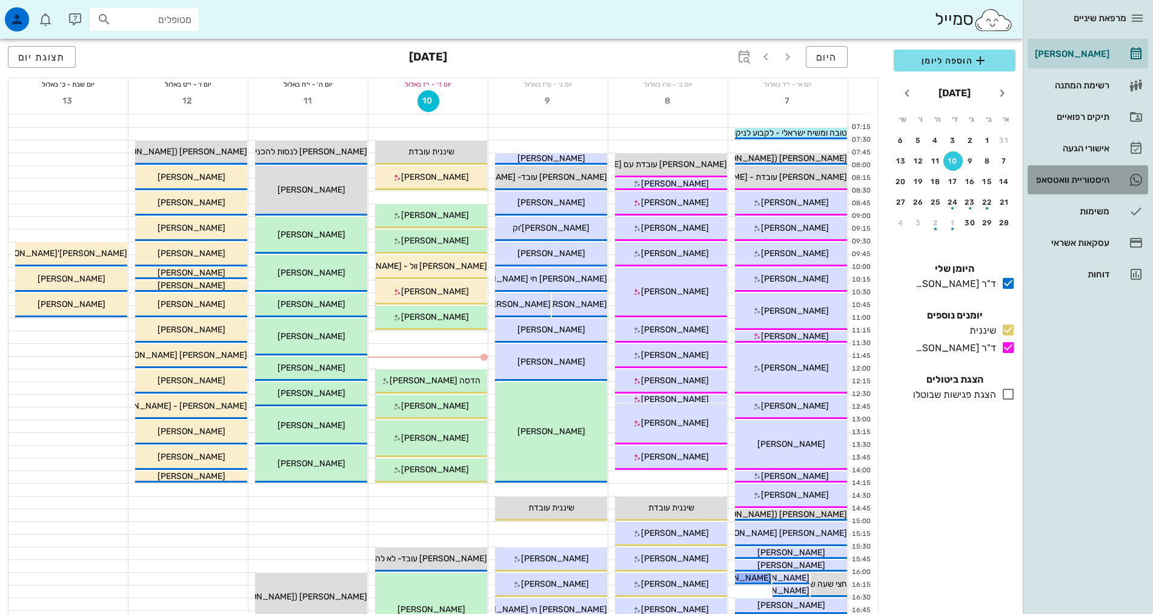
click at [1084, 181] on div "היסטוריית וואטסאפ" at bounding box center [1070, 180] width 77 height 10
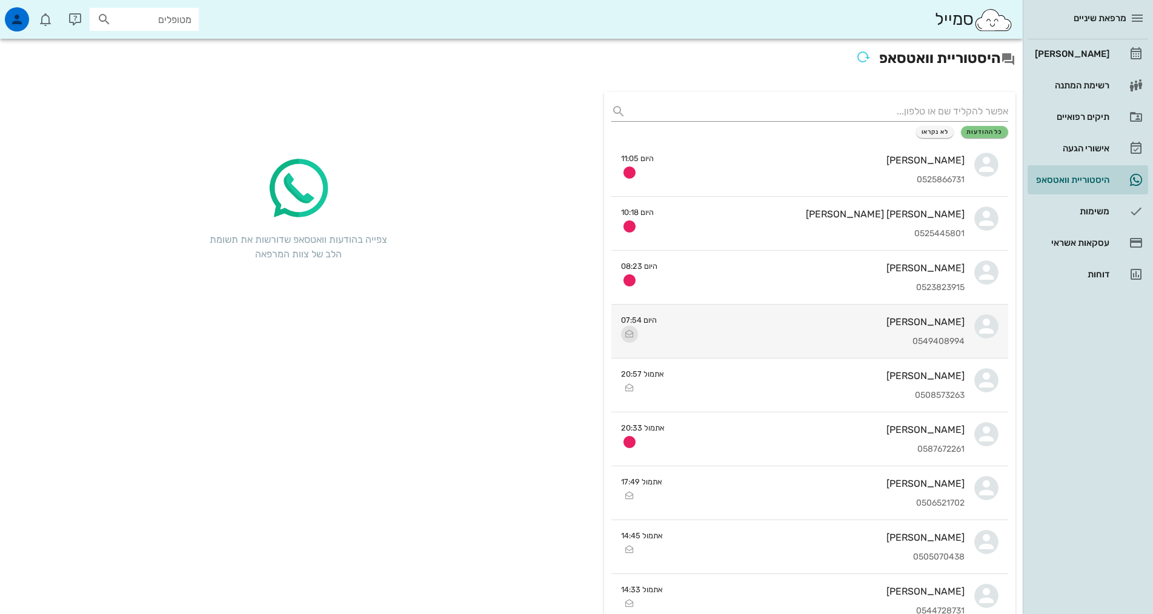
click at [634, 328] on icon "button" at bounding box center [629, 334] width 15 height 15
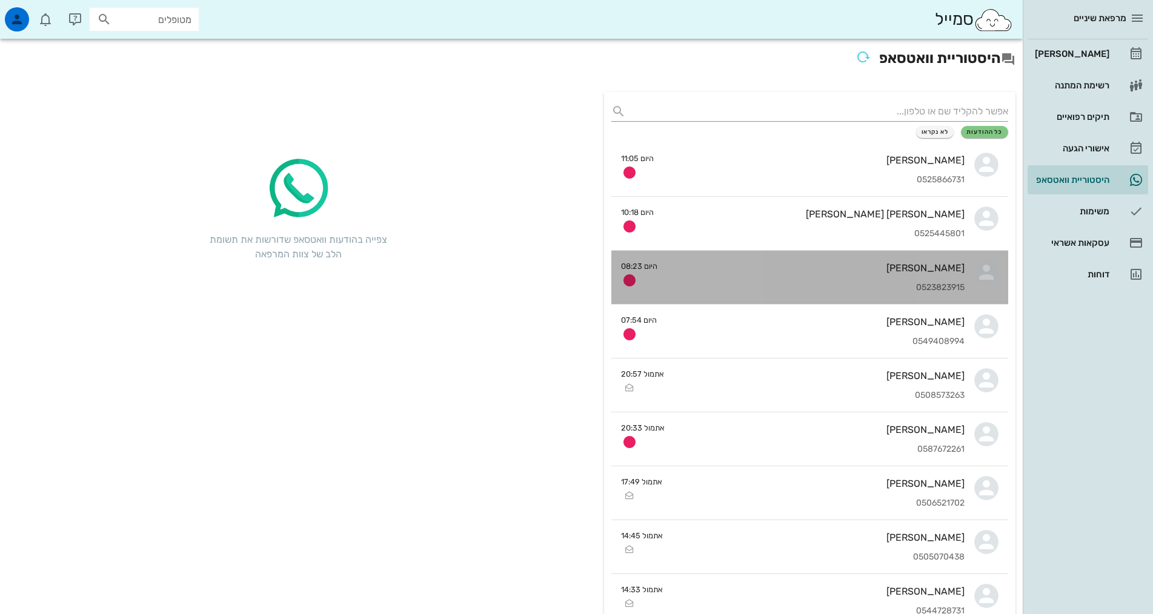
click at [960, 276] on div "[PERSON_NAME] 0523823915" at bounding box center [815, 277] width 297 height 53
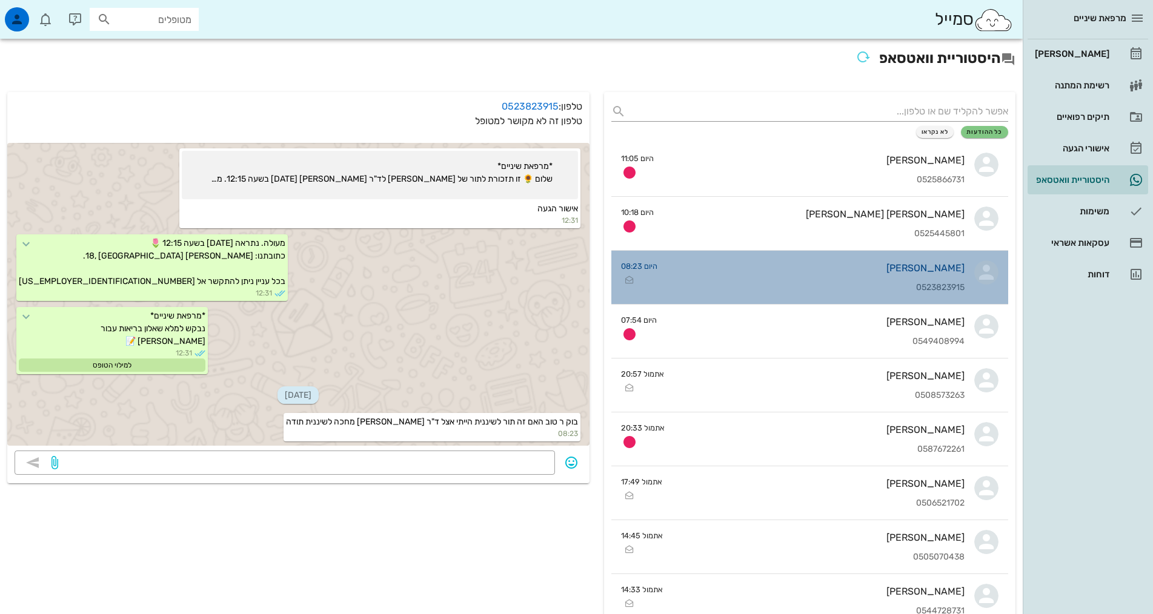
click at [906, 264] on div "[PERSON_NAME]" at bounding box center [815, 268] width 297 height 12
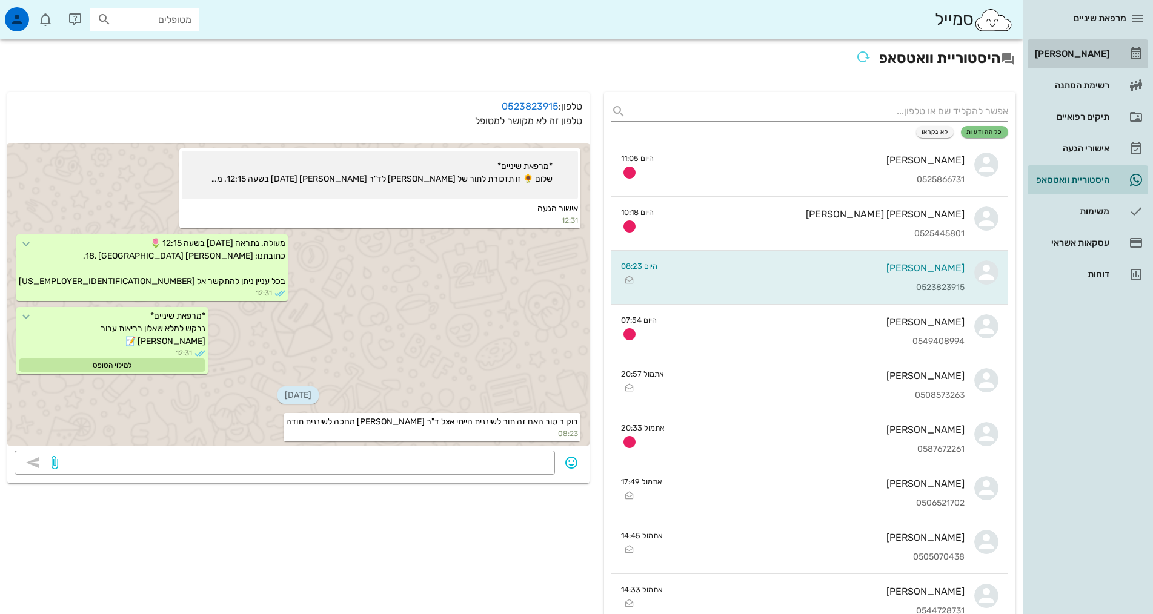
click at [1083, 56] on div "[PERSON_NAME]" at bounding box center [1070, 54] width 77 height 10
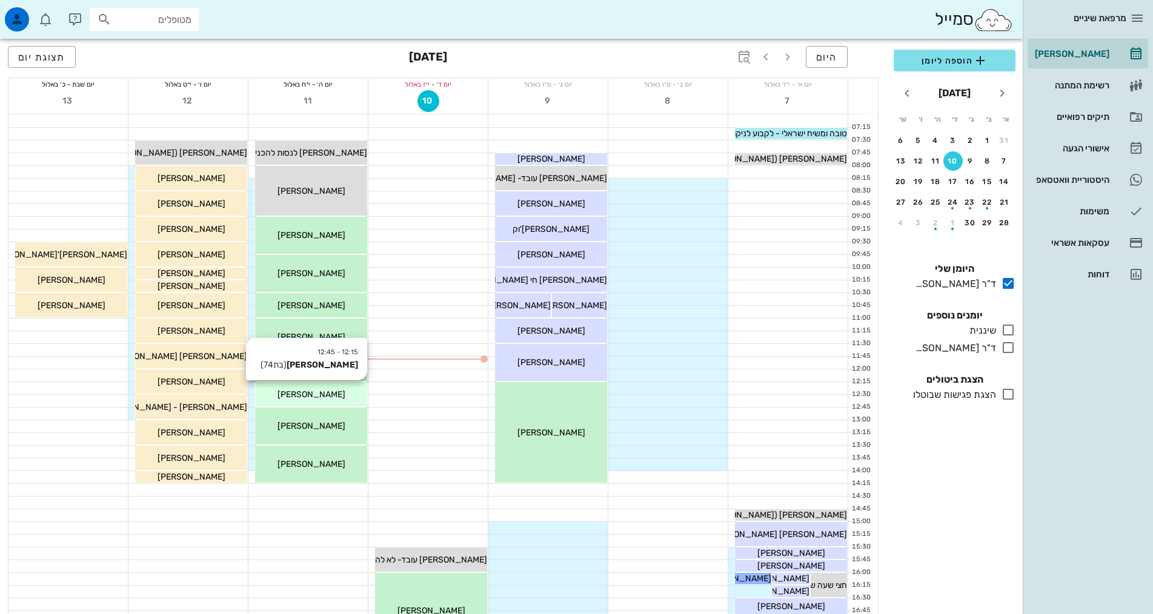
click at [333, 390] on div "[PERSON_NAME]" at bounding box center [311, 394] width 112 height 13
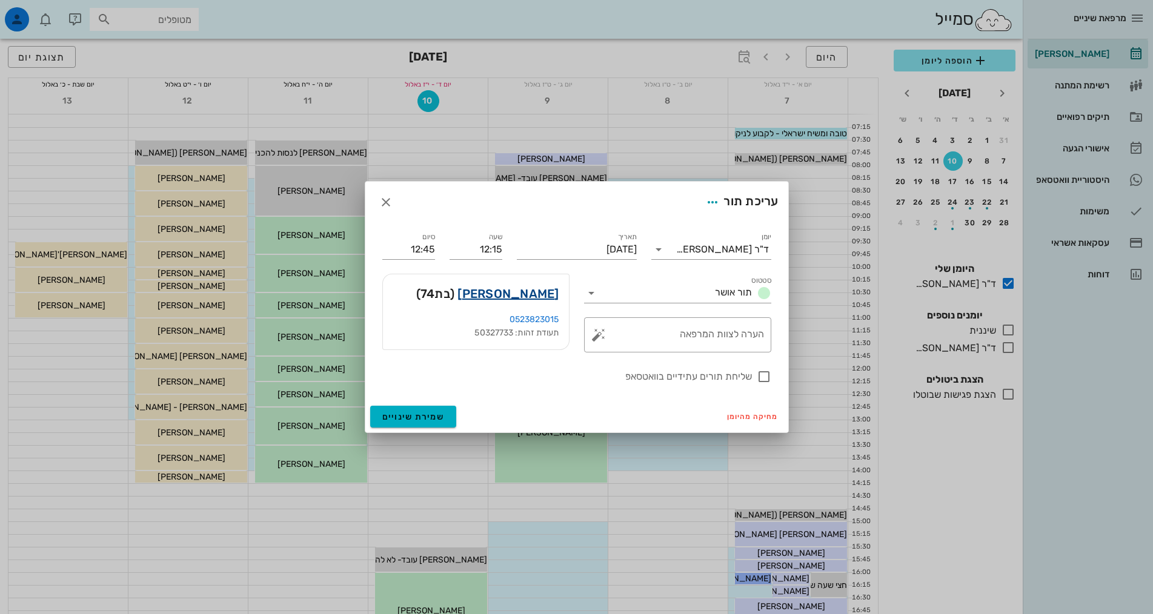
click at [536, 294] on link "[PERSON_NAME]" at bounding box center [507, 293] width 101 height 19
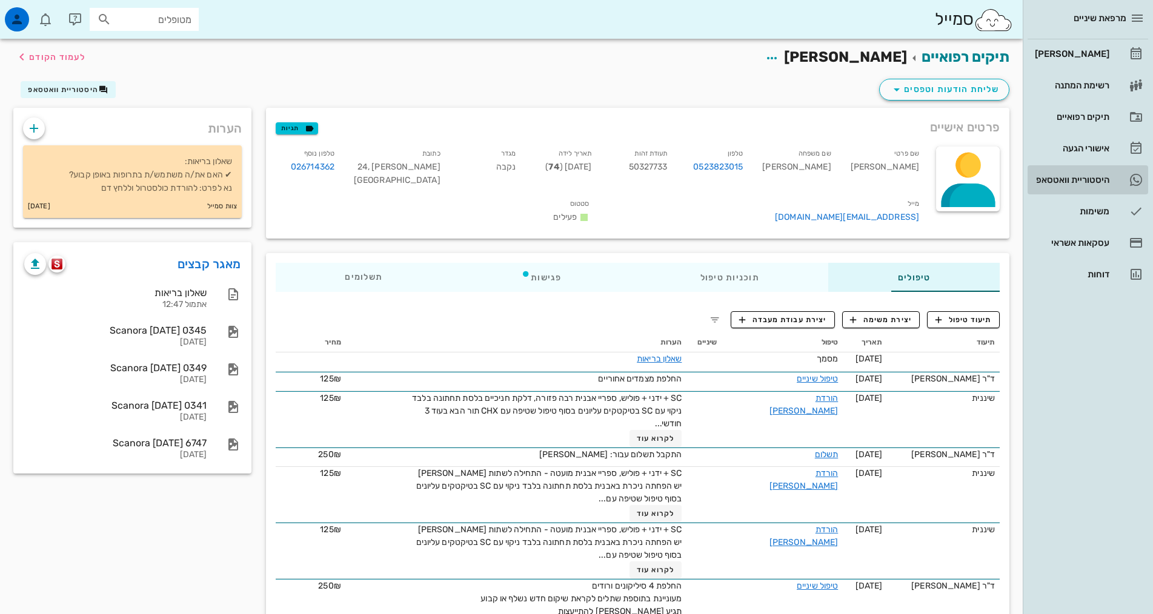
click at [1093, 177] on div "היסטוריית וואטסאפ" at bounding box center [1070, 180] width 77 height 10
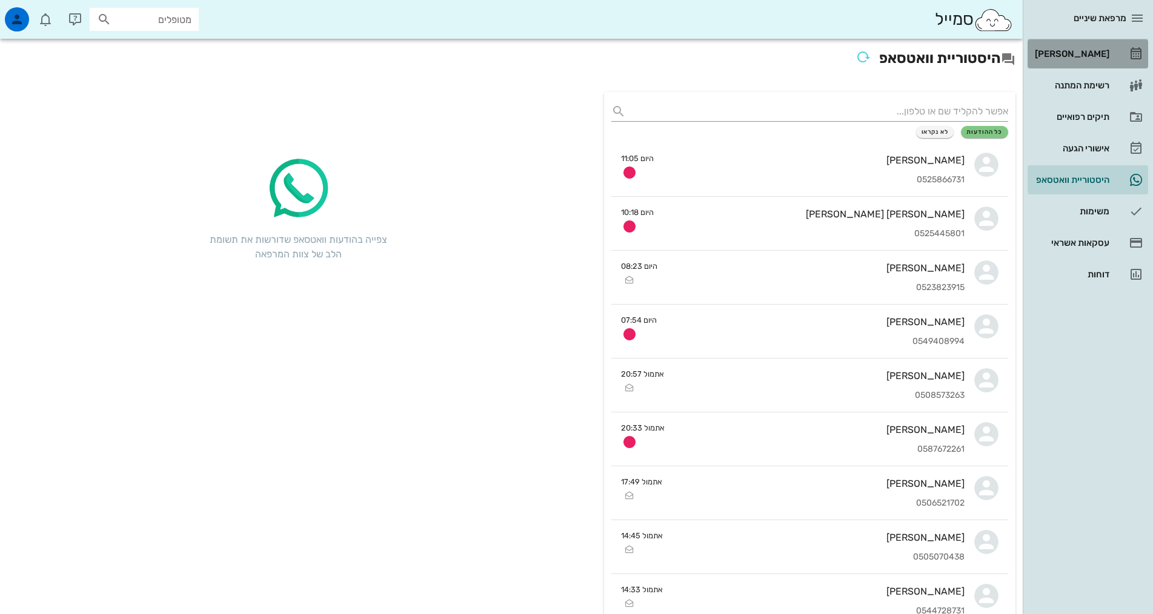
click at [1100, 56] on div "[PERSON_NAME]" at bounding box center [1070, 54] width 77 height 10
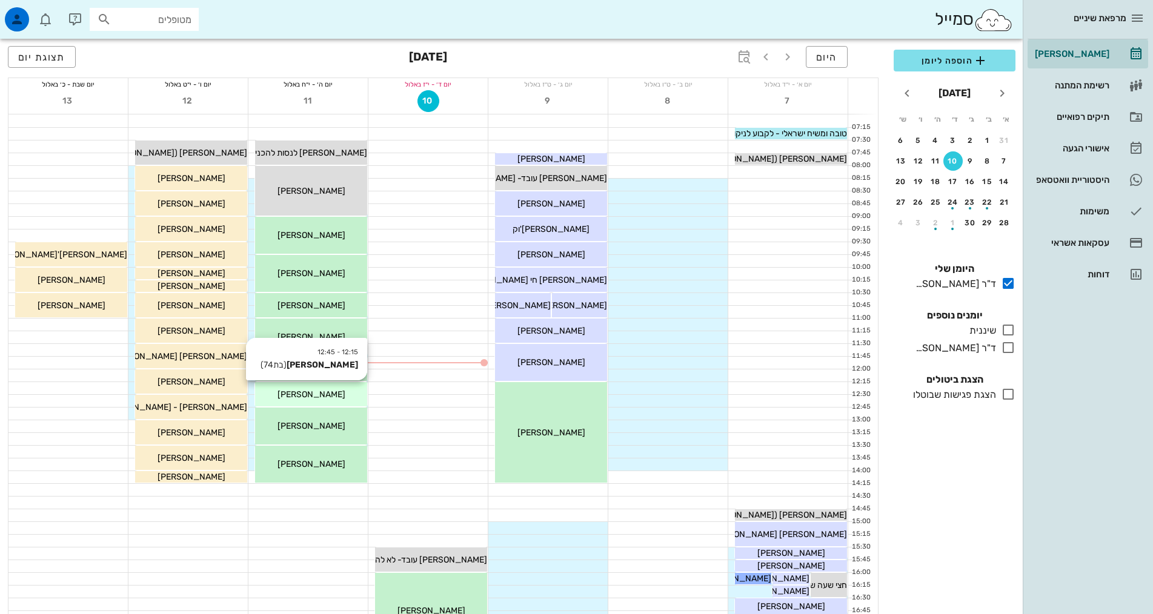
click at [316, 390] on span "[PERSON_NAME]" at bounding box center [311, 395] width 68 height 10
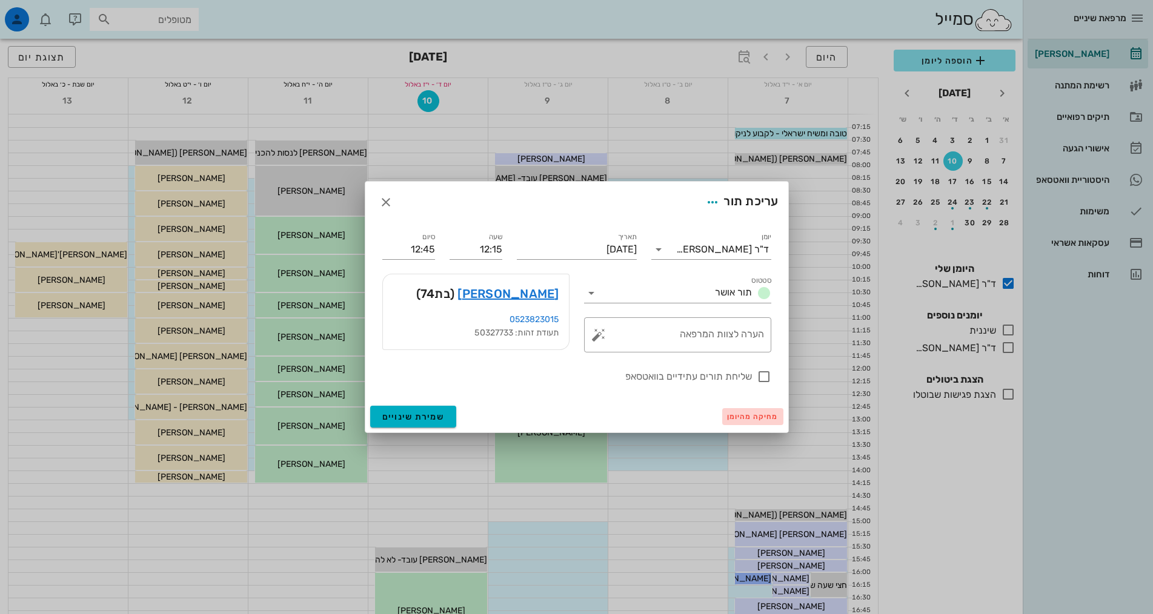
click at [747, 416] on span "מחיקה מהיומן" at bounding box center [752, 417] width 51 height 8
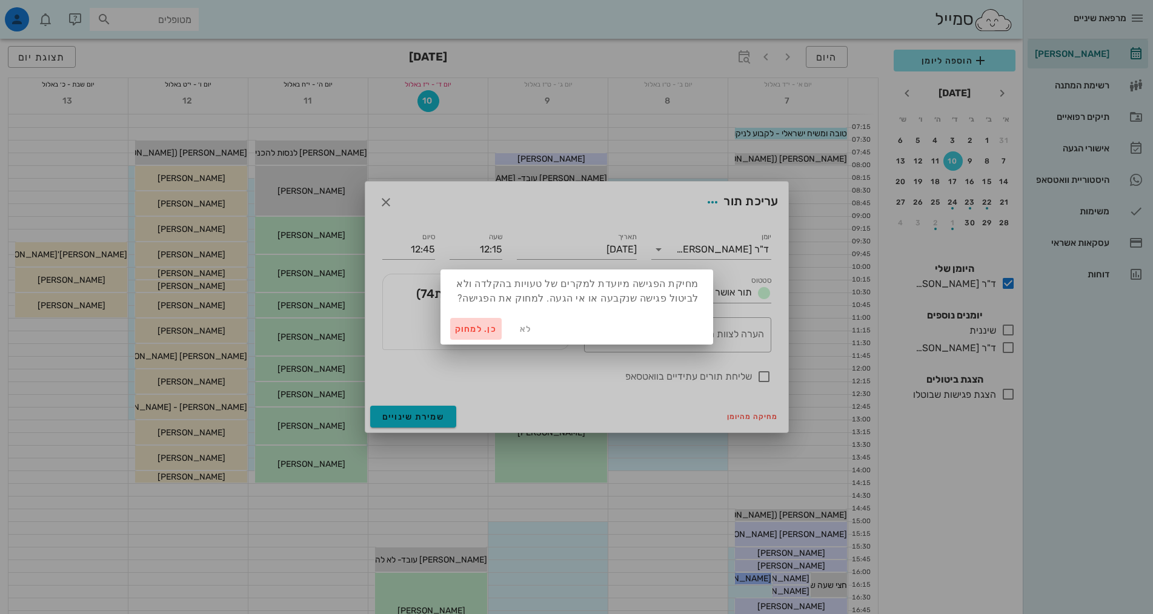
click at [474, 328] on span "כן. למחוק" at bounding box center [476, 329] width 42 height 10
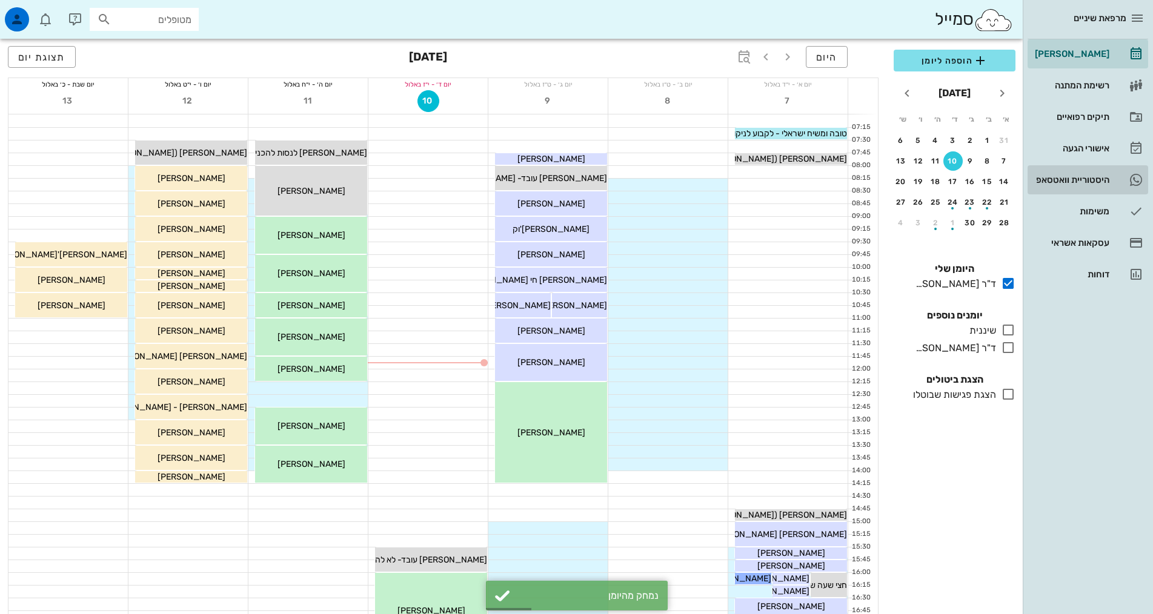
click at [1089, 182] on div "היסטוריית וואטסאפ" at bounding box center [1070, 180] width 77 height 10
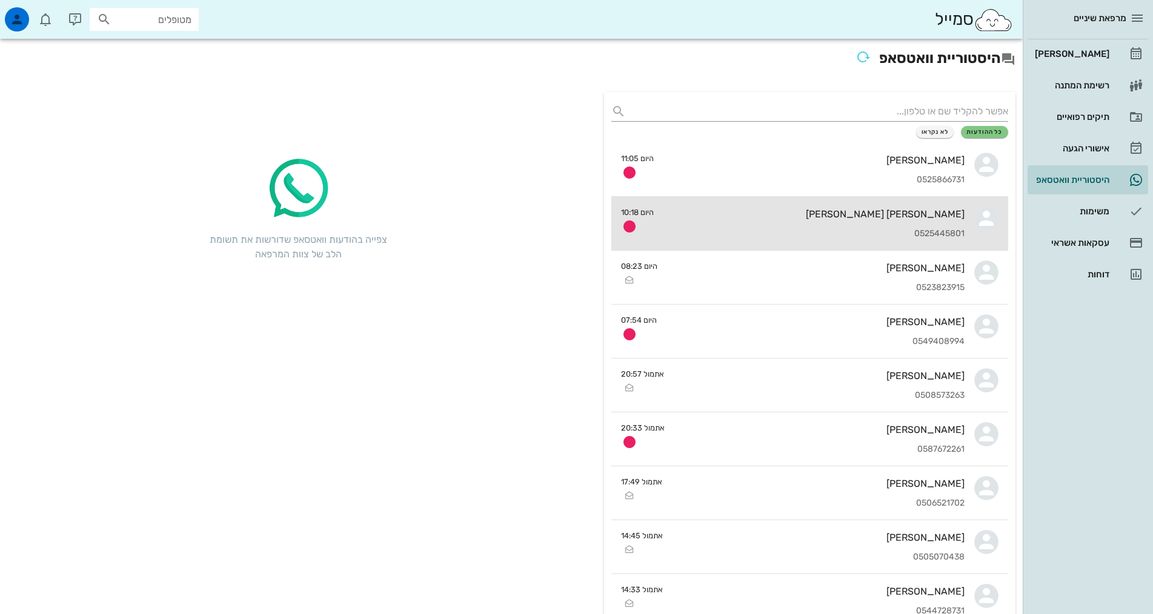
click at [866, 222] on div "[PERSON_NAME] [PERSON_NAME] 0525445801" at bounding box center [813, 223] width 301 height 53
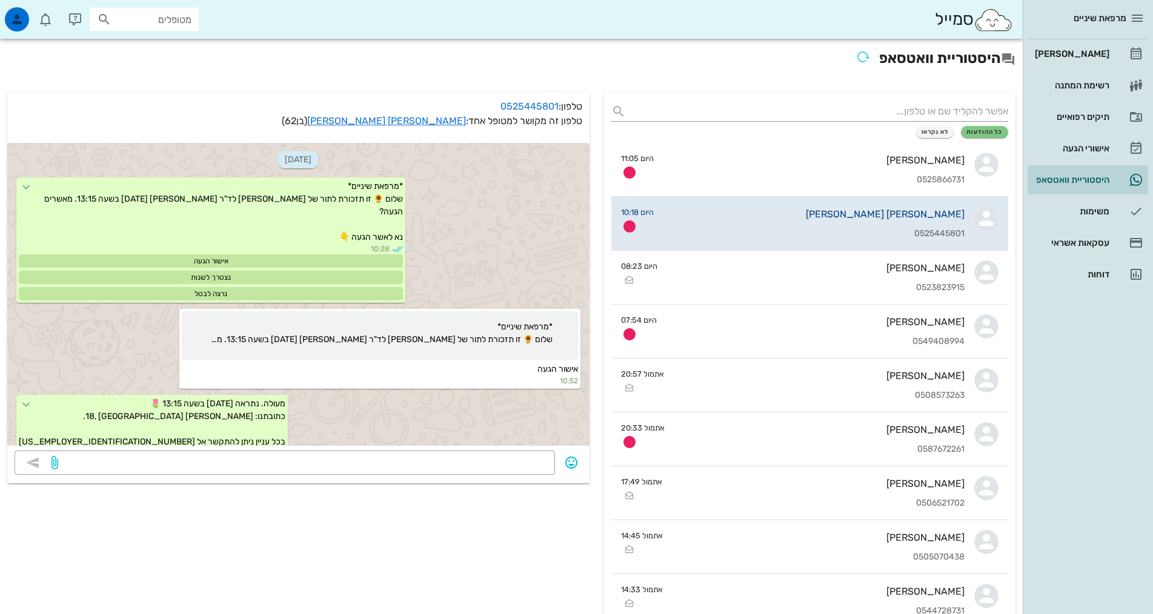
scroll to position [528, 0]
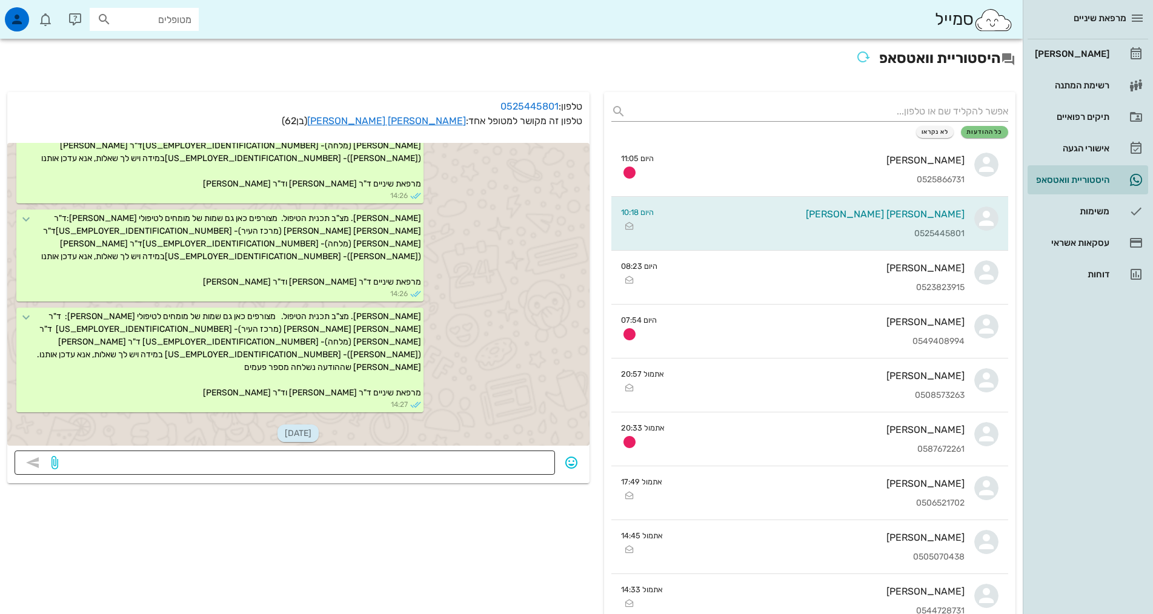
click at [528, 459] on textarea at bounding box center [304, 463] width 487 height 19
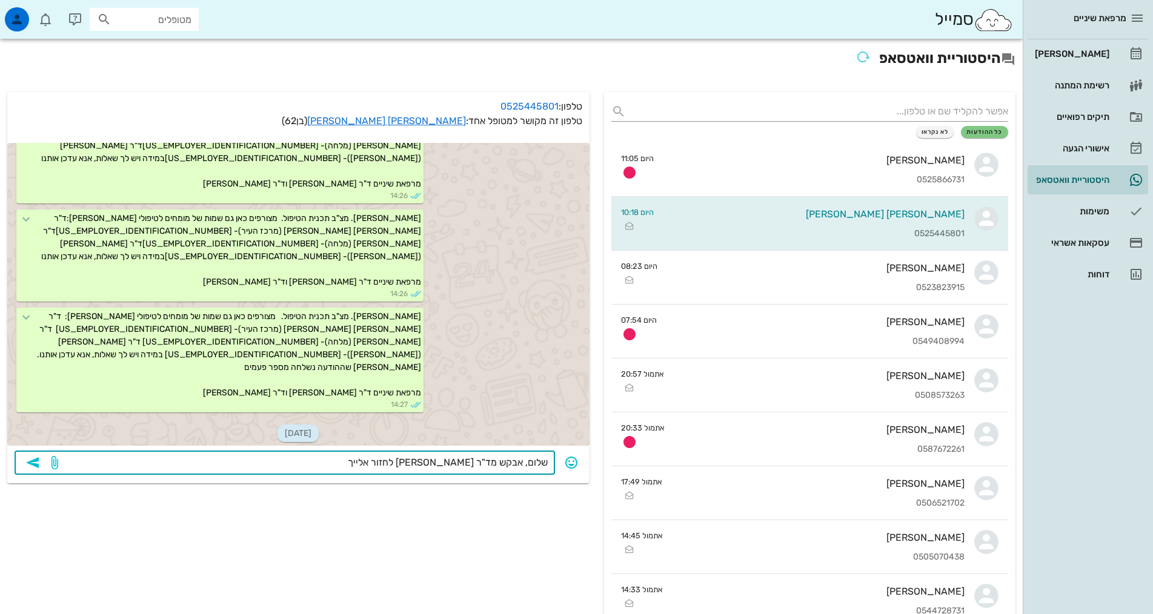
type textarea "שלום, אבקש מד"ר [PERSON_NAME] לחזור אלייך"
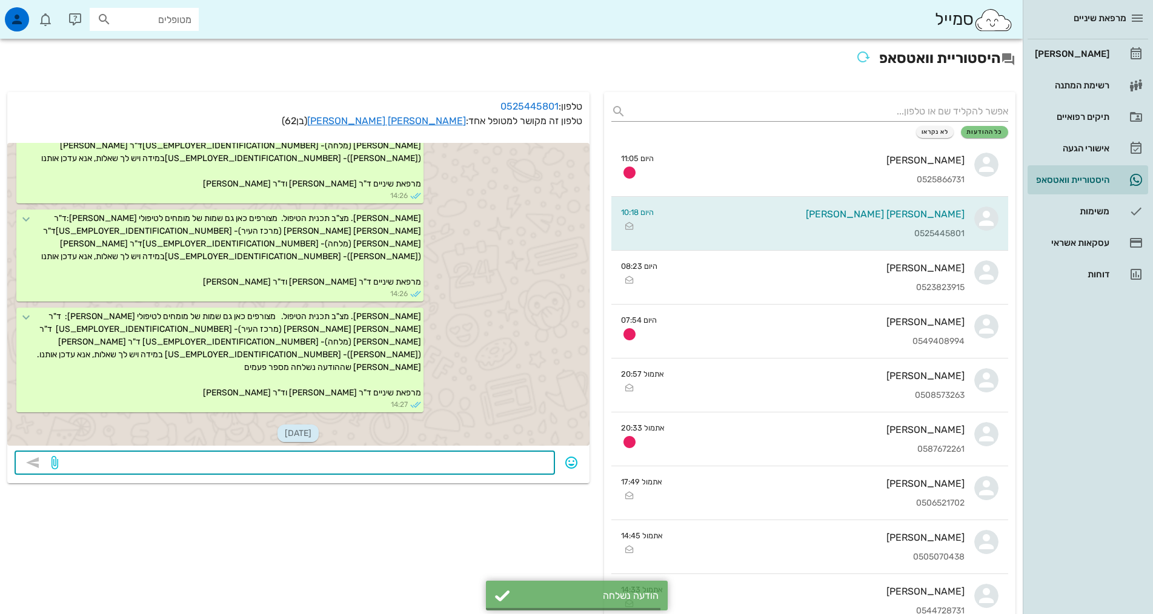
scroll to position [563, 0]
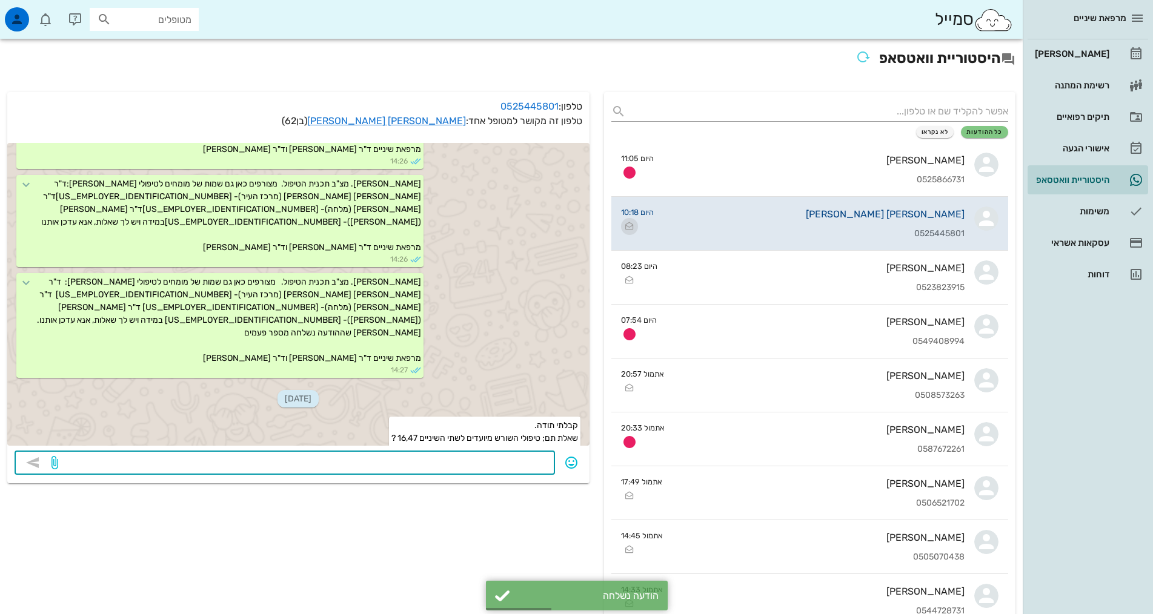
click at [626, 225] on icon "button" at bounding box center [629, 226] width 15 height 15
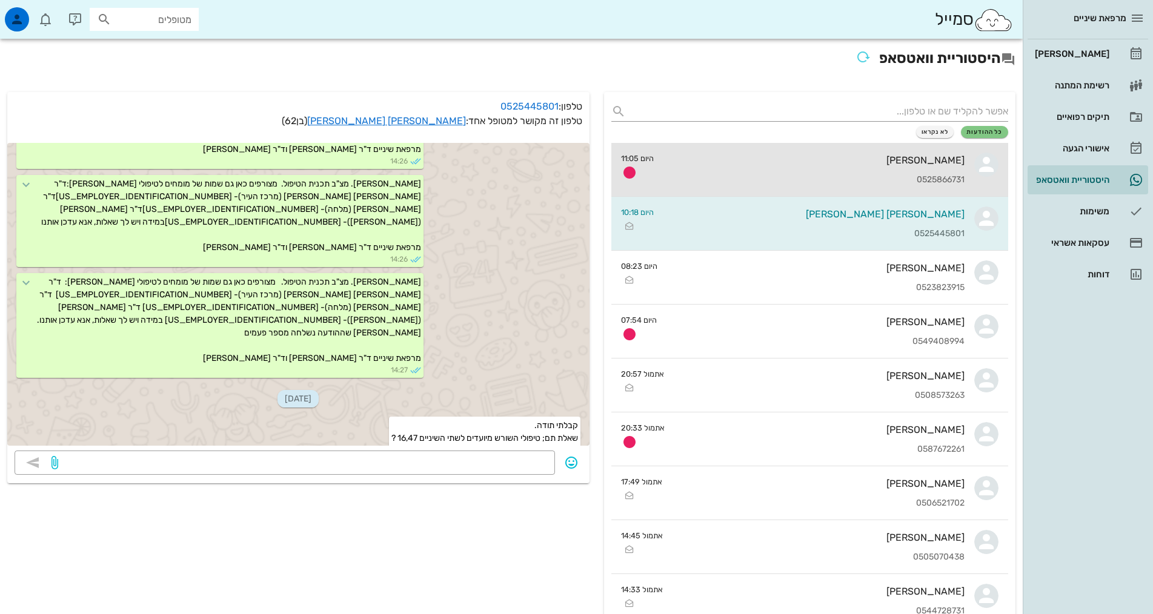
click at [945, 173] on div "[PERSON_NAME] 0525866731" at bounding box center [813, 169] width 301 height 53
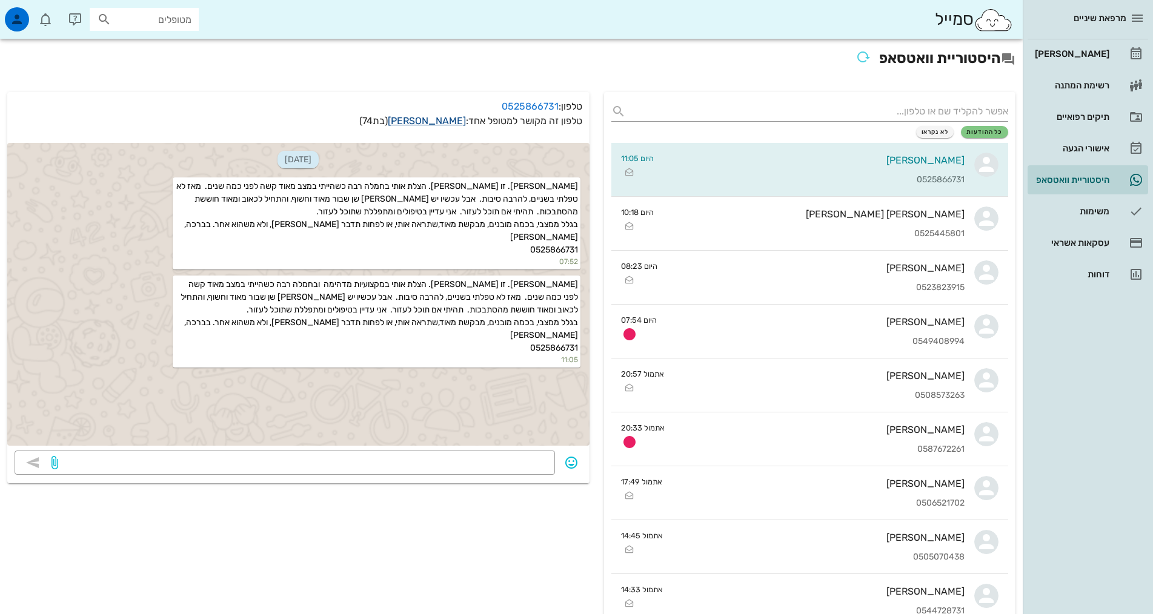
click at [437, 116] on link "[PERSON_NAME]" at bounding box center [427, 121] width 78 height 12
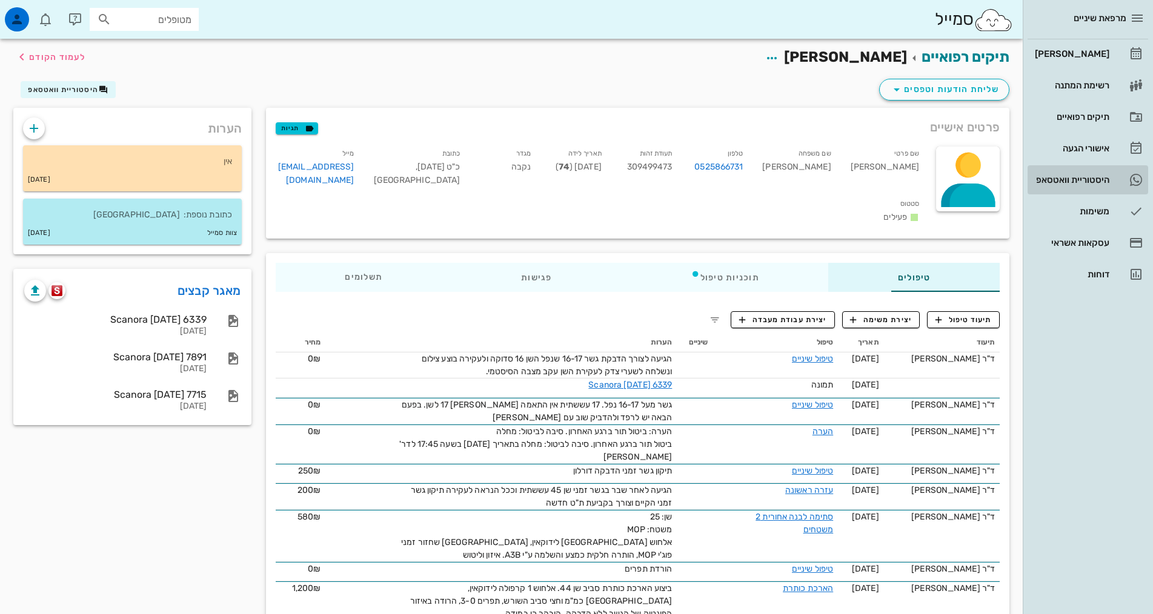
click at [1095, 179] on div "היסטוריית וואטסאפ" at bounding box center [1070, 180] width 77 height 10
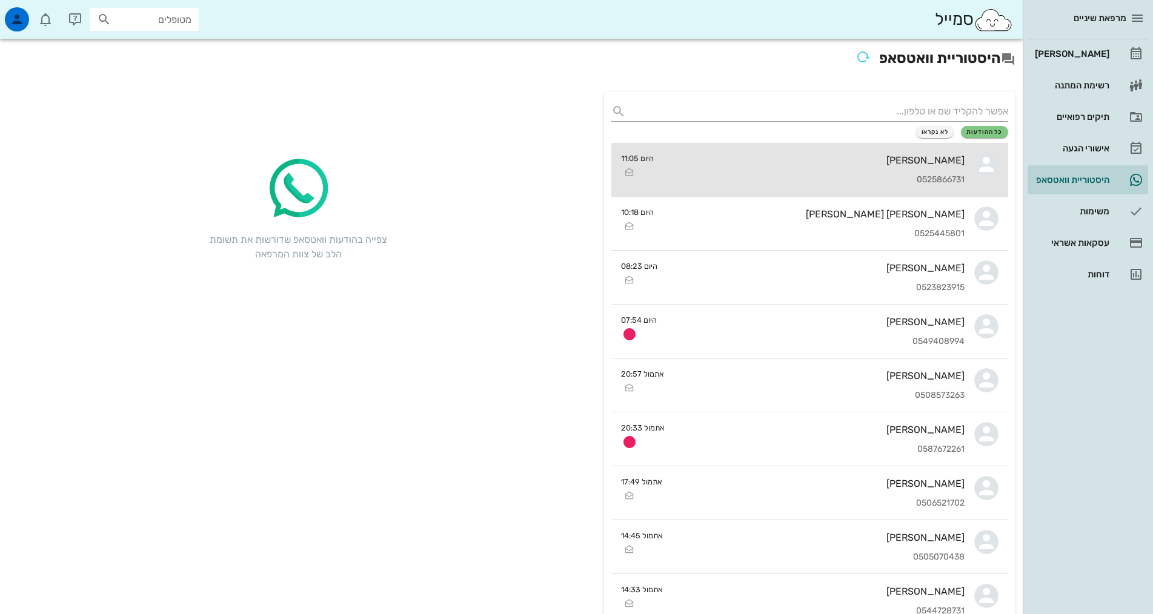
click at [946, 182] on div "0525866731" at bounding box center [813, 180] width 301 height 10
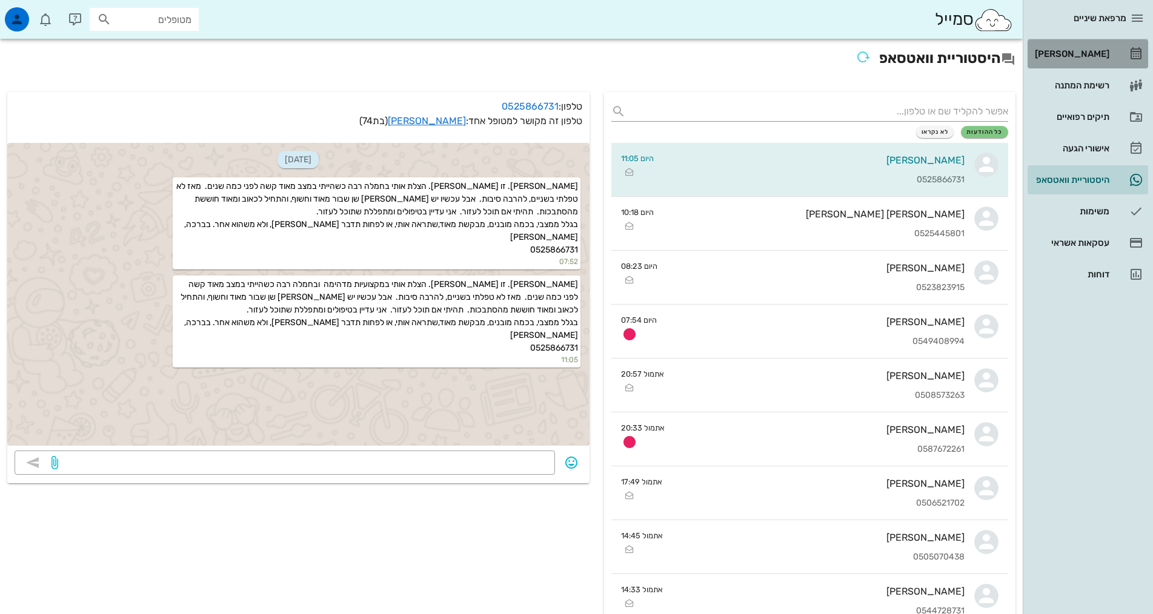
click at [1103, 56] on div "[PERSON_NAME]" at bounding box center [1070, 54] width 77 height 10
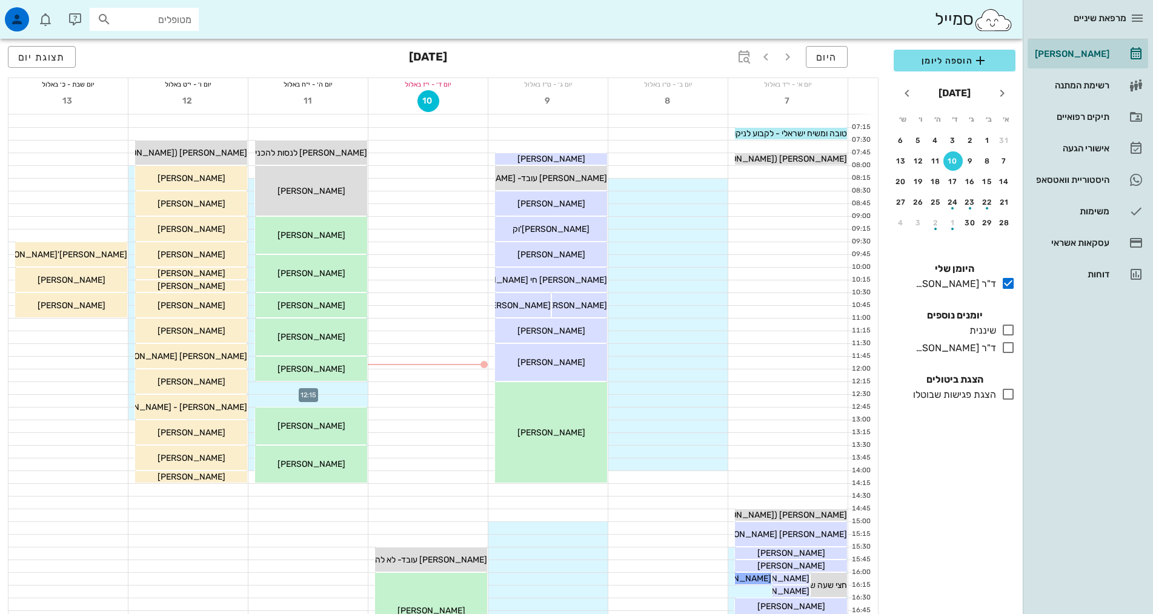
click at [322, 389] on div at bounding box center [307, 388] width 119 height 12
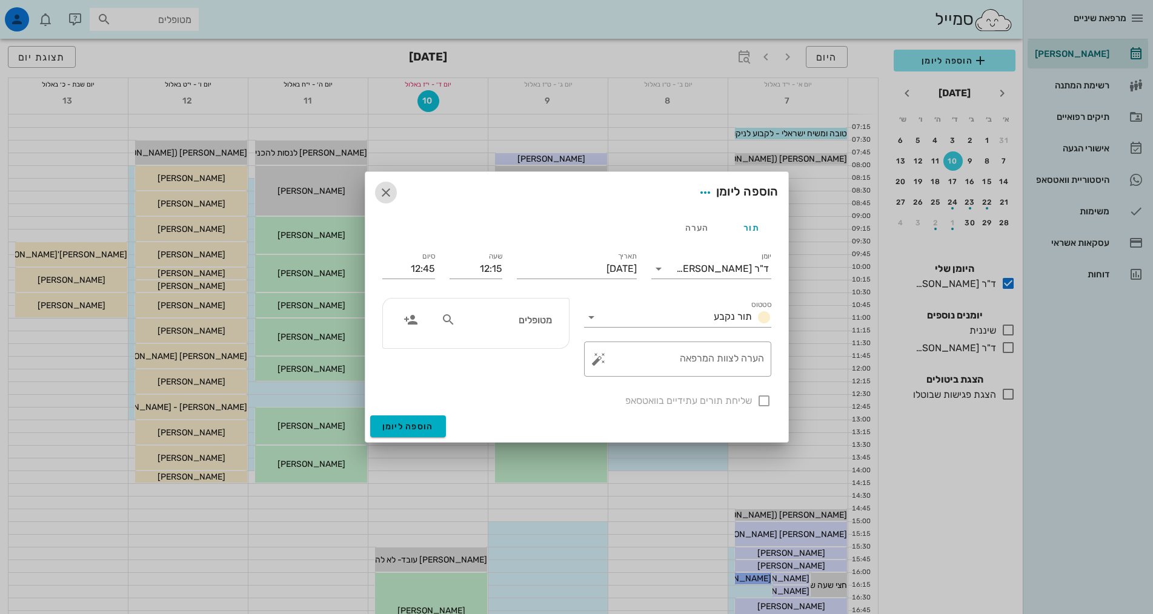
click at [382, 191] on icon "button" at bounding box center [386, 192] width 15 height 15
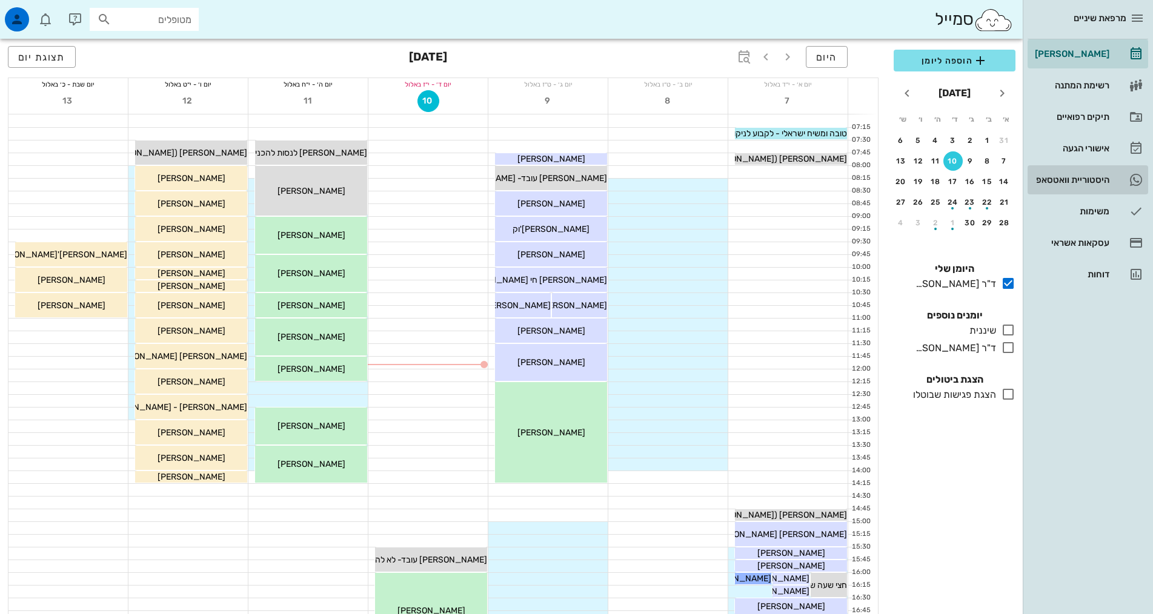
click at [1101, 183] on div "היסטוריית וואטסאפ" at bounding box center [1070, 180] width 77 height 10
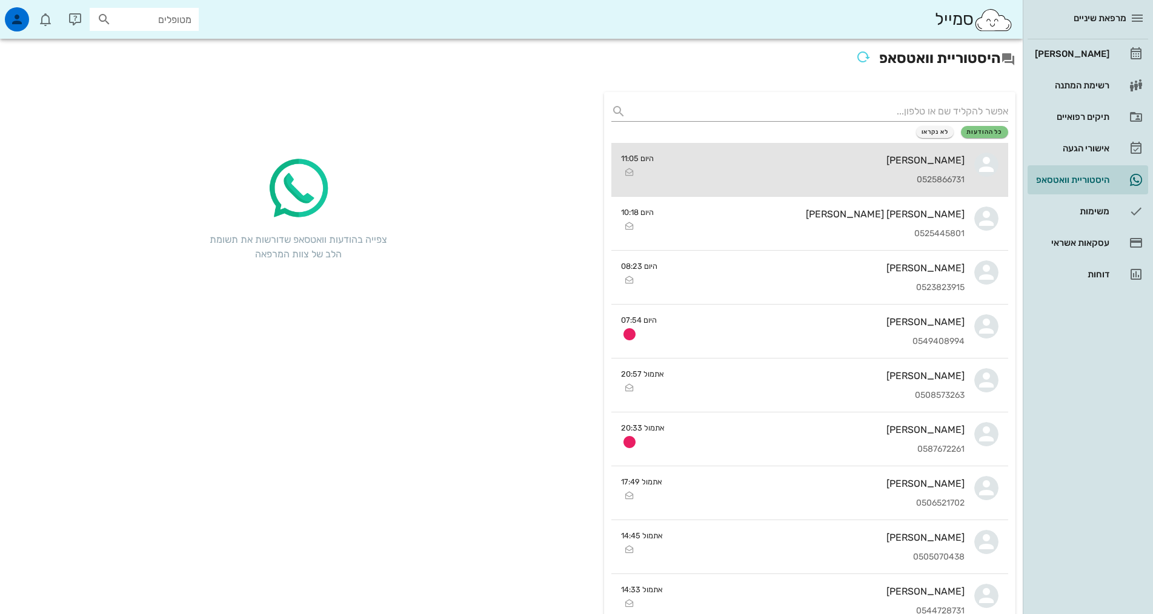
click at [872, 162] on div "[PERSON_NAME]" at bounding box center [813, 160] width 301 height 12
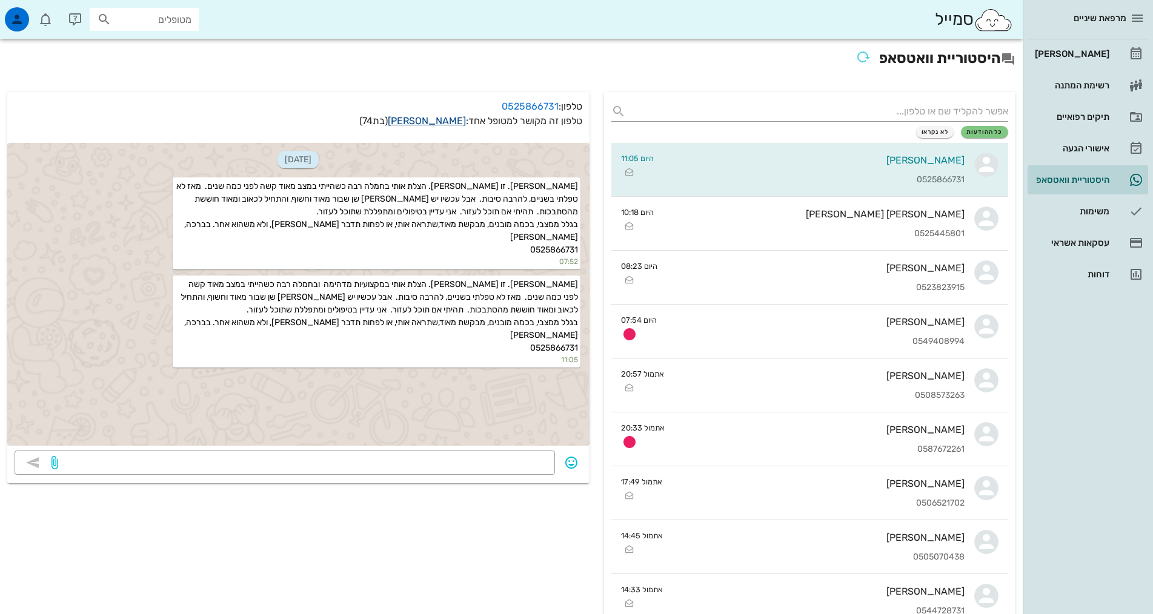
click at [442, 119] on link "[PERSON_NAME]" at bounding box center [427, 121] width 78 height 12
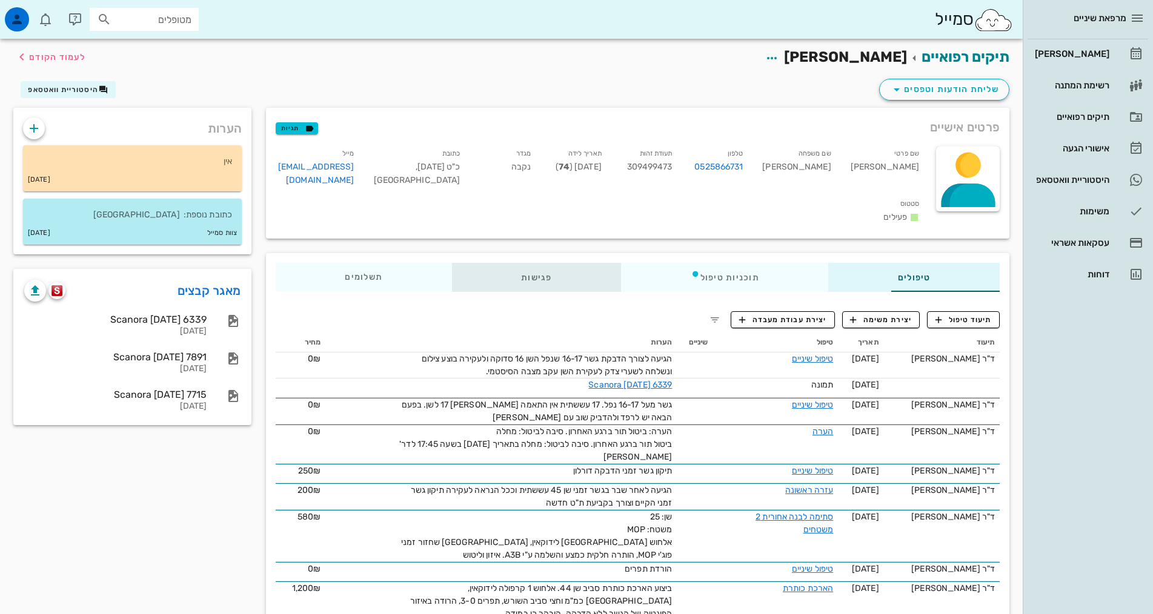
drag, startPoint x: 470, startPoint y: 266, endPoint x: 487, endPoint y: 262, distance: 18.1
click at [471, 266] on div "פגישות" at bounding box center [536, 277] width 169 height 29
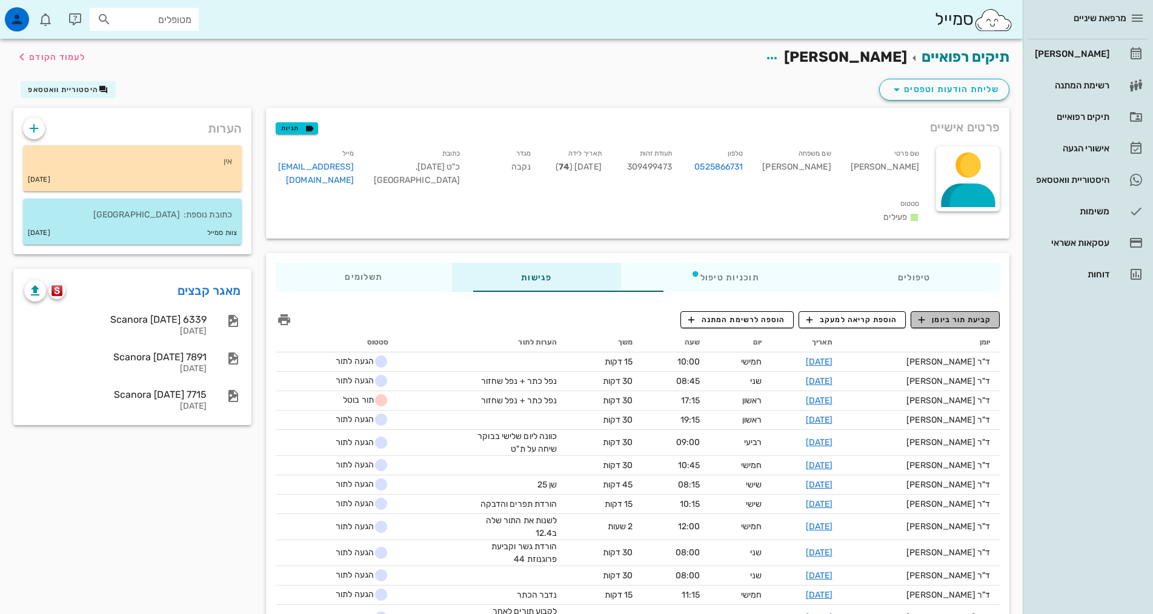
click at [962, 314] on span "קביעת תור ביומן" at bounding box center [954, 319] width 73 height 11
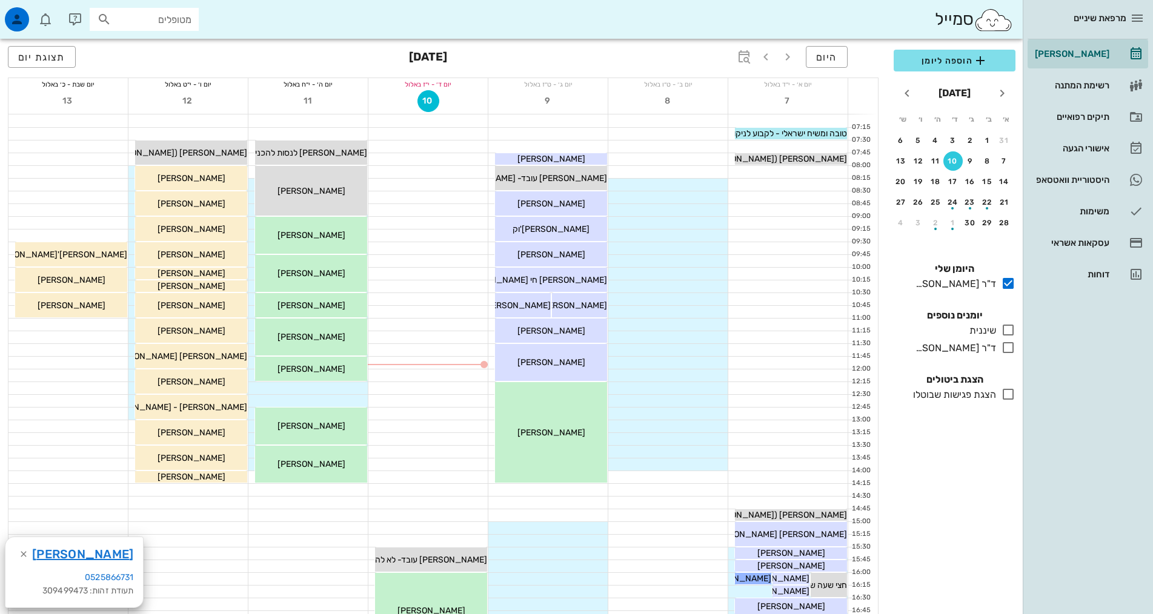
click at [287, 390] on div at bounding box center [307, 388] width 119 height 12
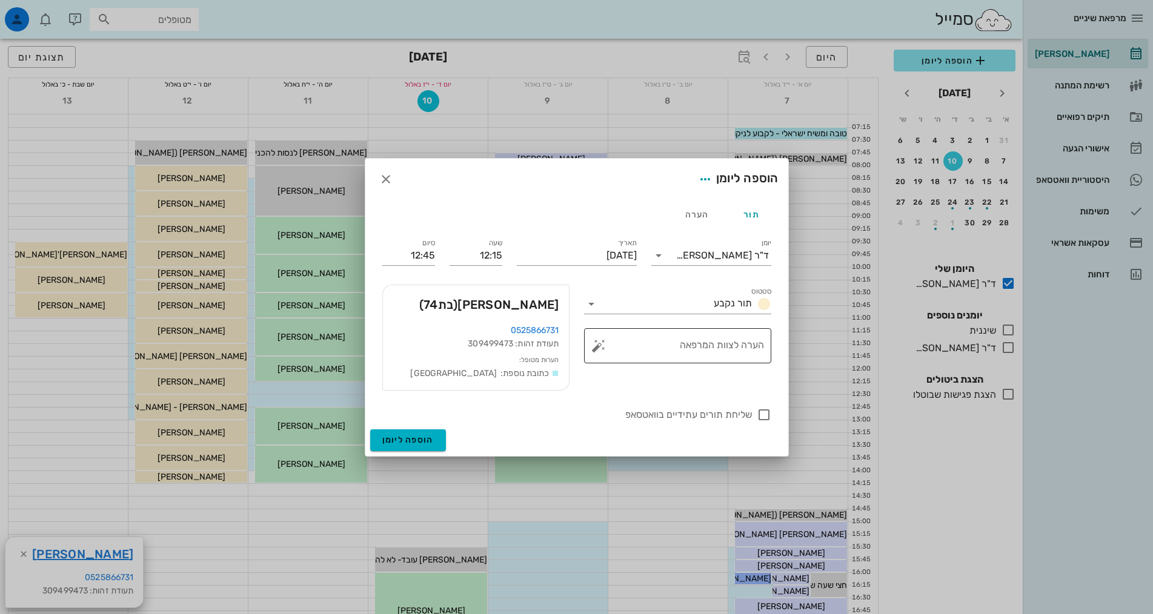
click at [750, 348] on textarea "הערה לצוות המרפאה" at bounding box center [682, 348] width 163 height 29
type textarea "שן שבורה"
click at [424, 443] on span "הוספה ליומן" at bounding box center [407, 440] width 51 height 10
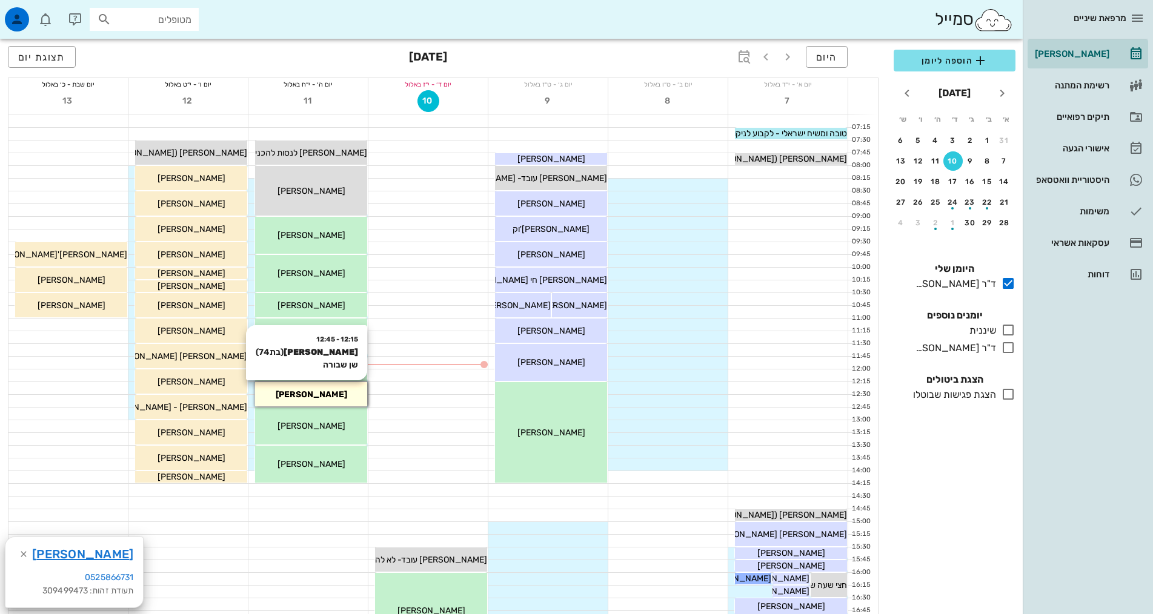
click at [334, 399] on span "[PERSON_NAME]" at bounding box center [311, 395] width 71 height 10
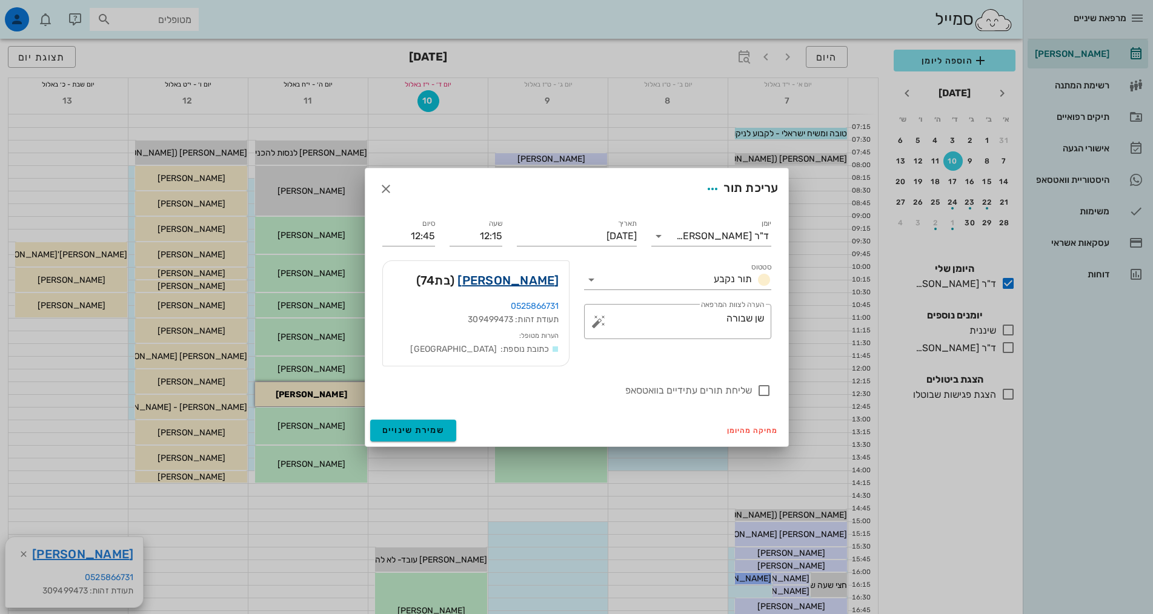
click at [553, 285] on link "[PERSON_NAME]" at bounding box center [507, 280] width 101 height 19
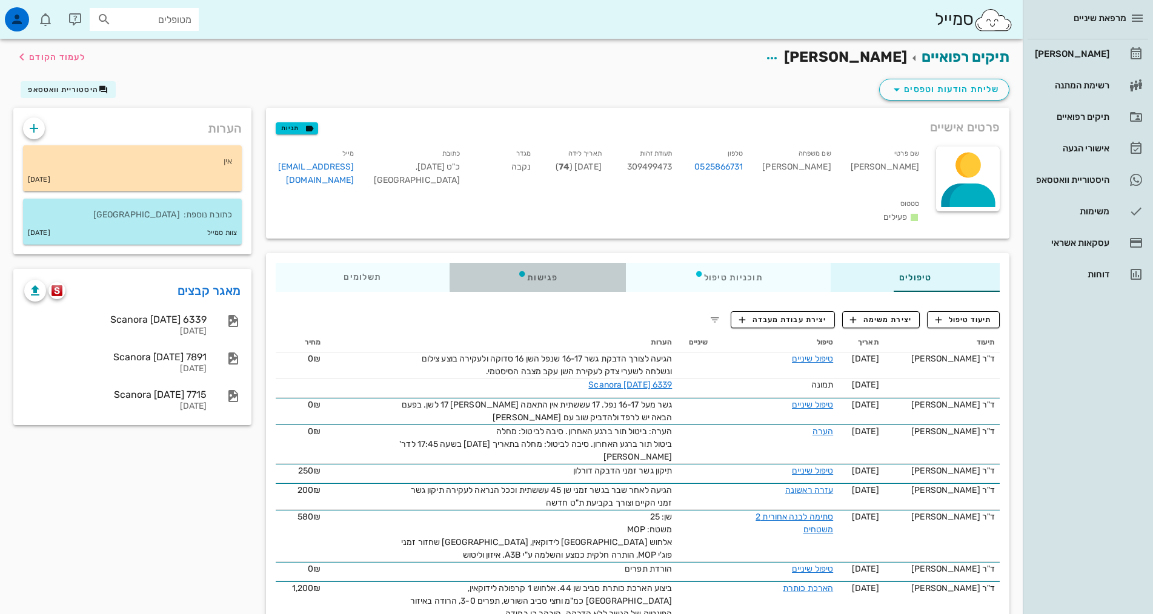
click at [469, 263] on div "פגישות" at bounding box center [538, 277] width 176 height 29
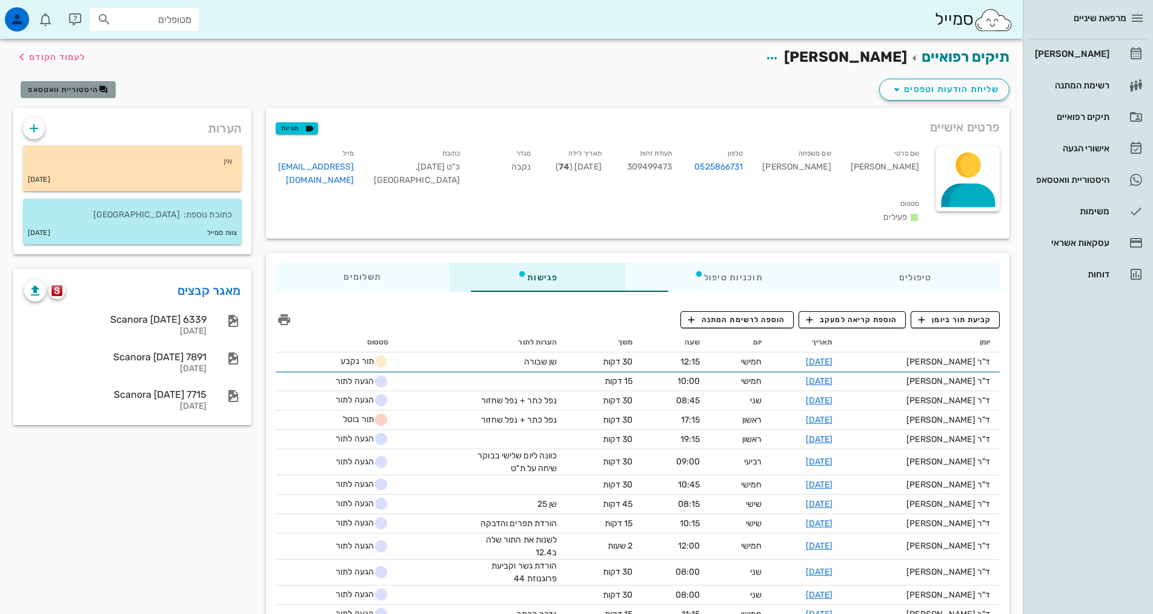
click at [90, 84] on button "היסטוריית וואטסאפ" at bounding box center [68, 89] width 95 height 17
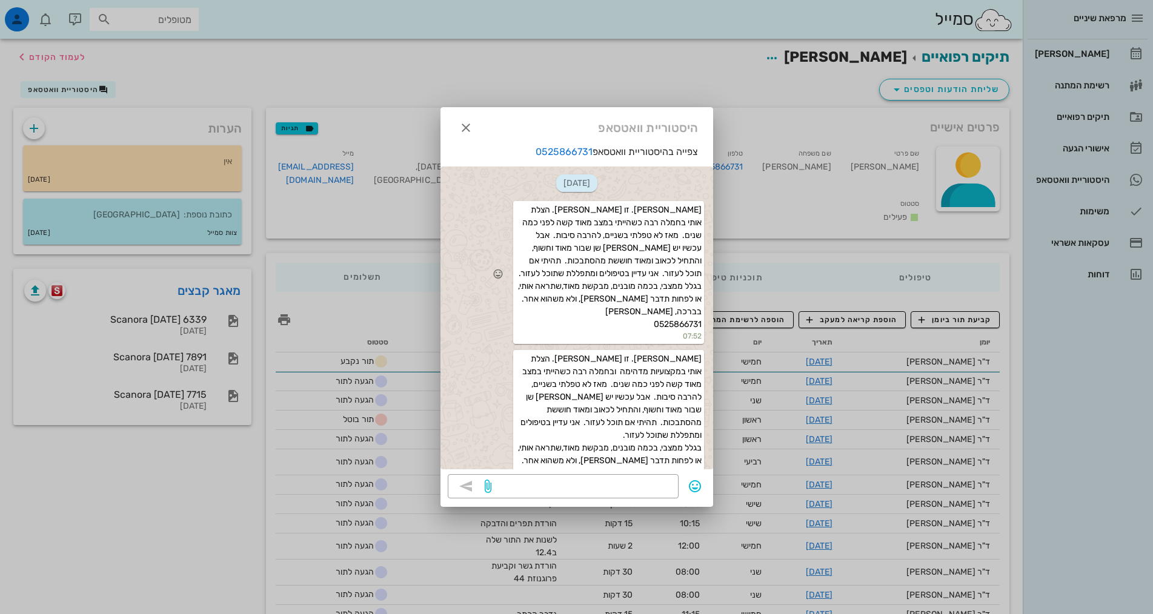
scroll to position [41, 0]
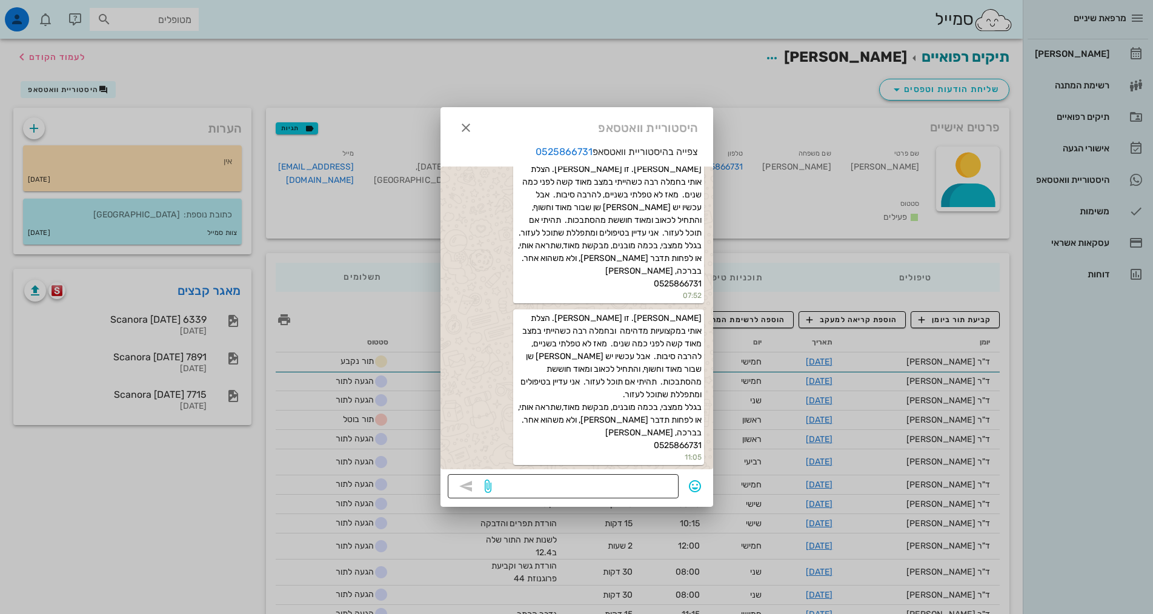
click at [659, 486] on textarea at bounding box center [583, 487] width 178 height 19
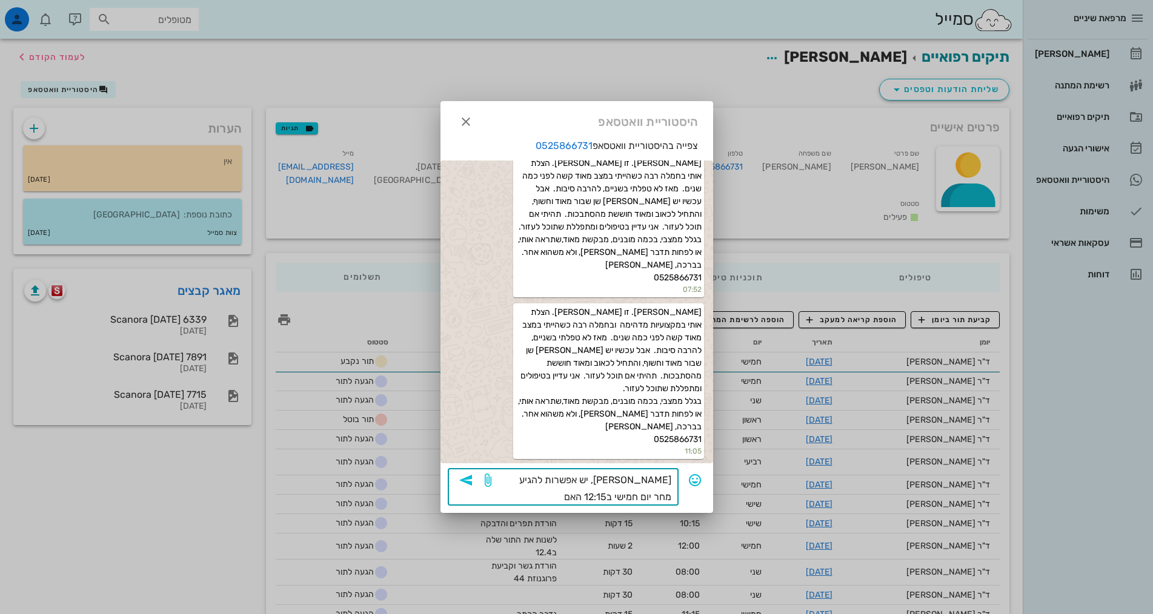
drag, startPoint x: 576, startPoint y: 479, endPoint x: 620, endPoint y: 481, distance: 44.9
click at [620, 481] on textarea "[PERSON_NAME], יש אפשרות להגיע מחר יום חמישי ב12:15 האם" at bounding box center [583, 489] width 178 height 34
click at [624, 499] on textarea "[PERSON_NAME], התפנה תור מחר יום חמישי ב12:15 האם" at bounding box center [583, 489] width 178 height 34
type textarea "[PERSON_NAME], התפנה תור מחר יום חמישי ב12:15 האם תרצי לקבוע?"
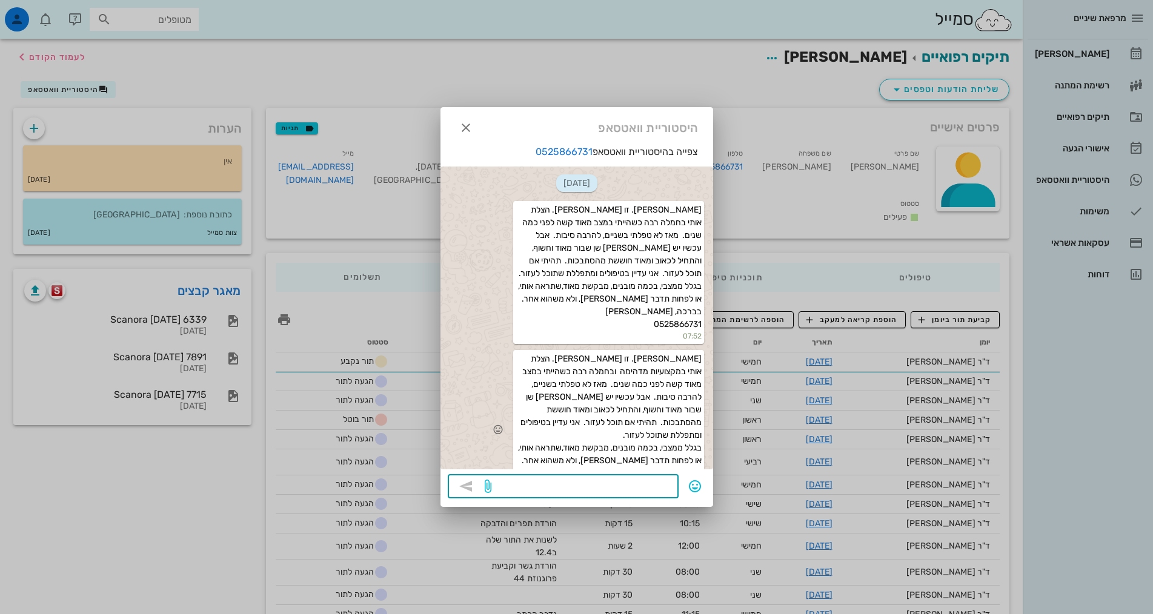
scroll to position [88, 0]
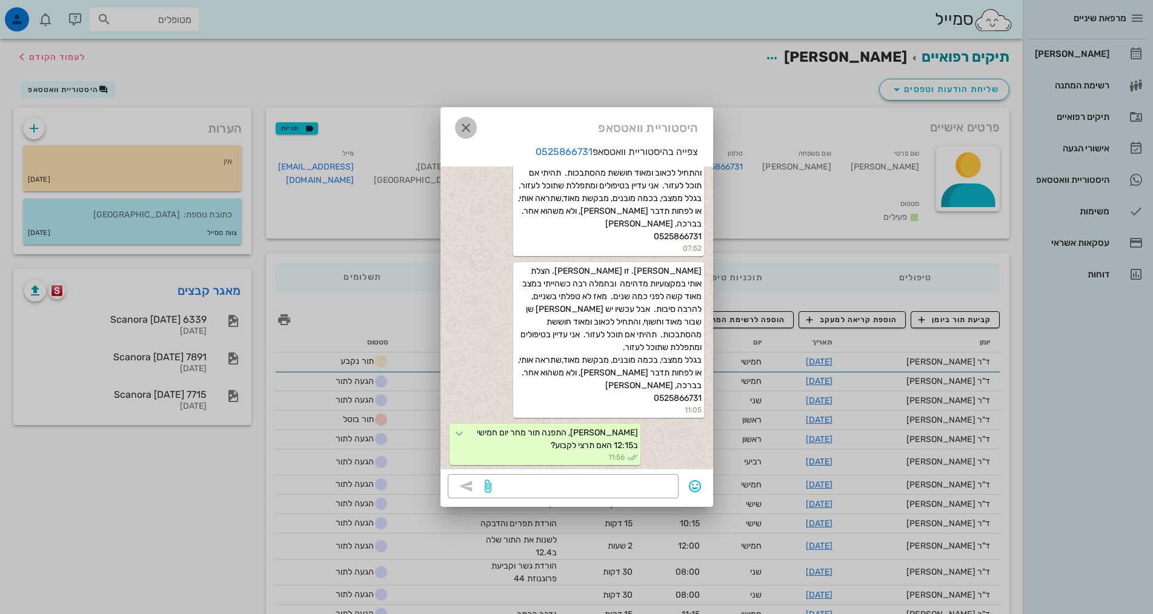
click at [465, 131] on icon "button" at bounding box center [466, 128] width 15 height 15
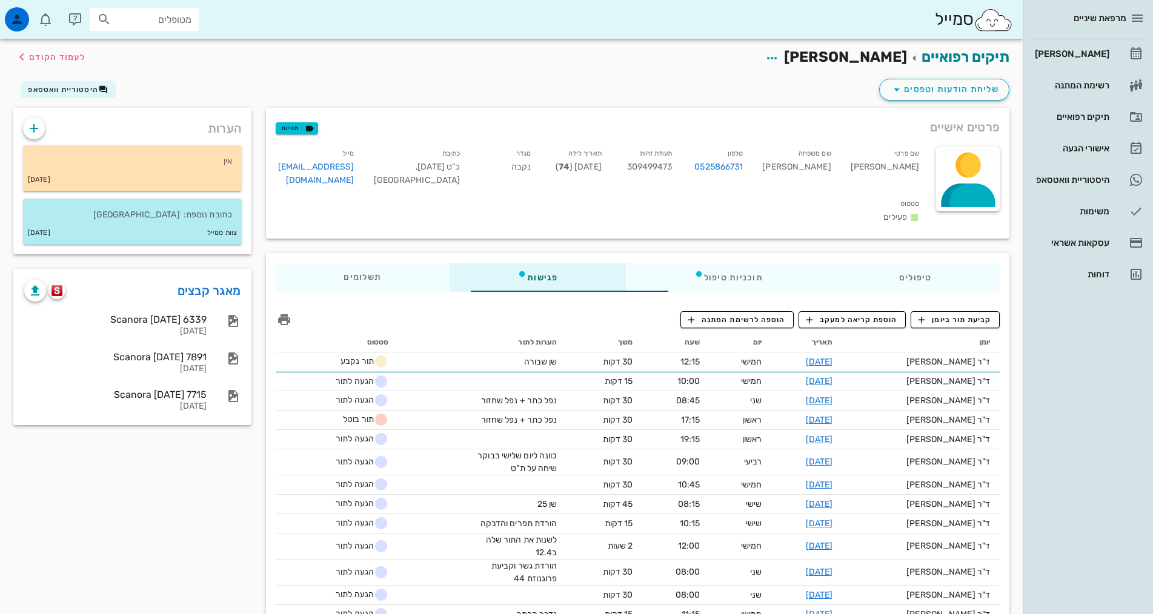
click at [136, 25] on input "מטופלים" at bounding box center [153, 20] width 78 height 16
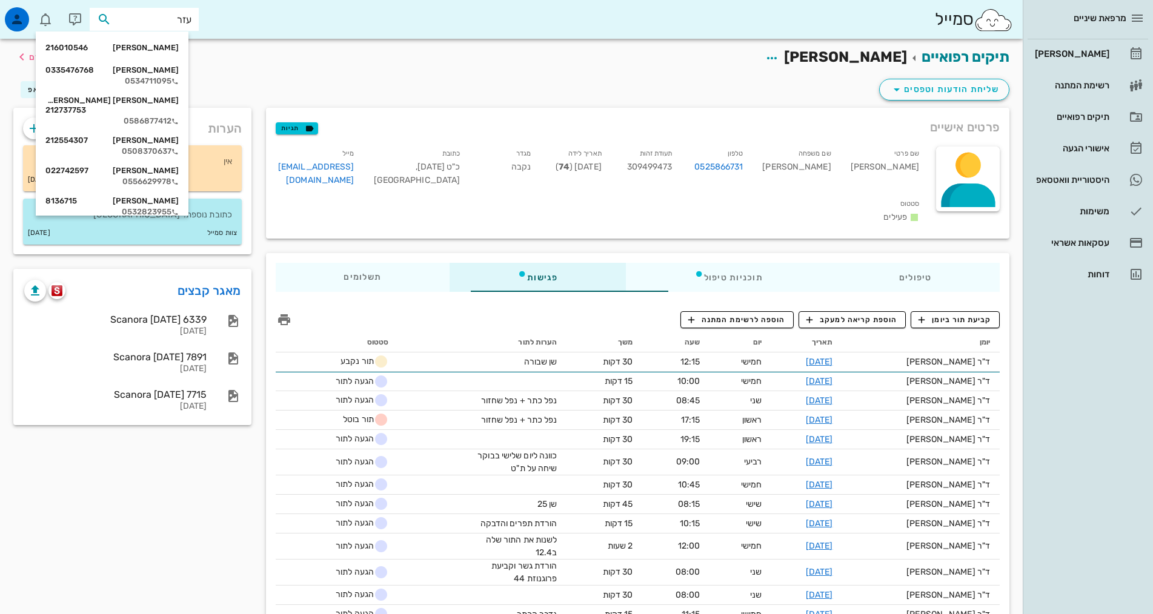
type input "[PERSON_NAME]"
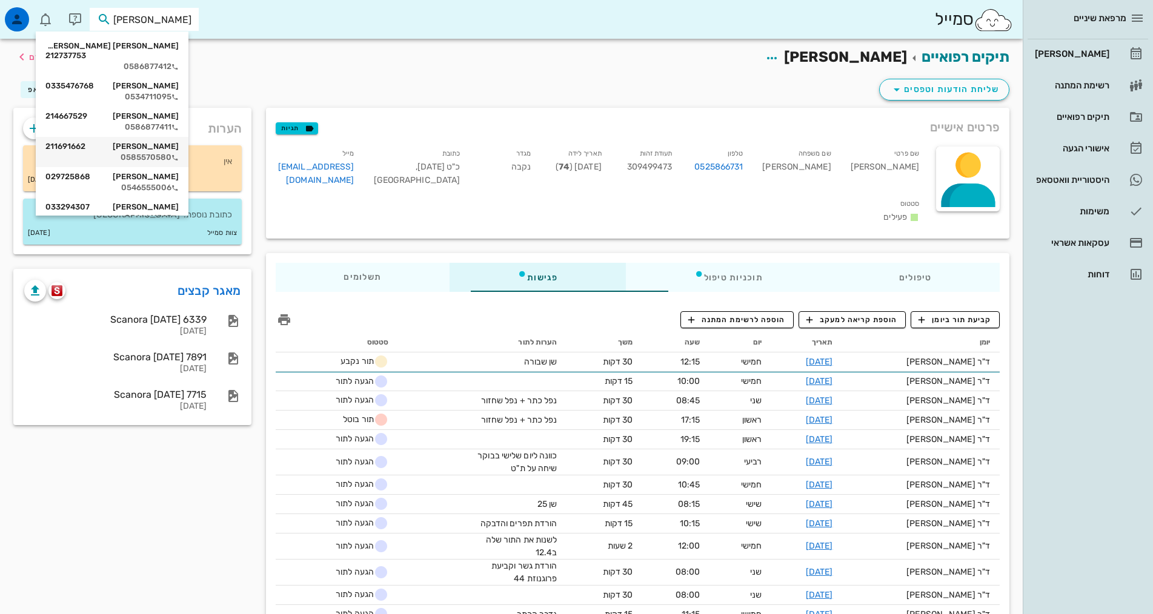
click at [153, 142] on div "[PERSON_NAME] 211691662" at bounding box center [111, 147] width 133 height 10
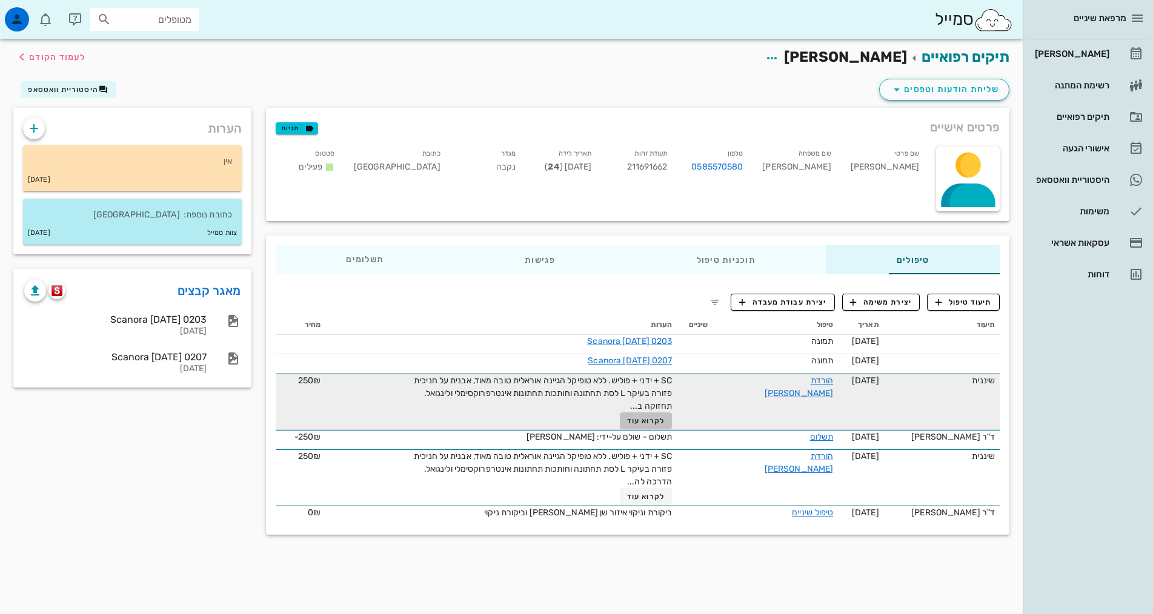
click at [665, 419] on span "לקרוא עוד" at bounding box center [646, 421] width 38 height 8
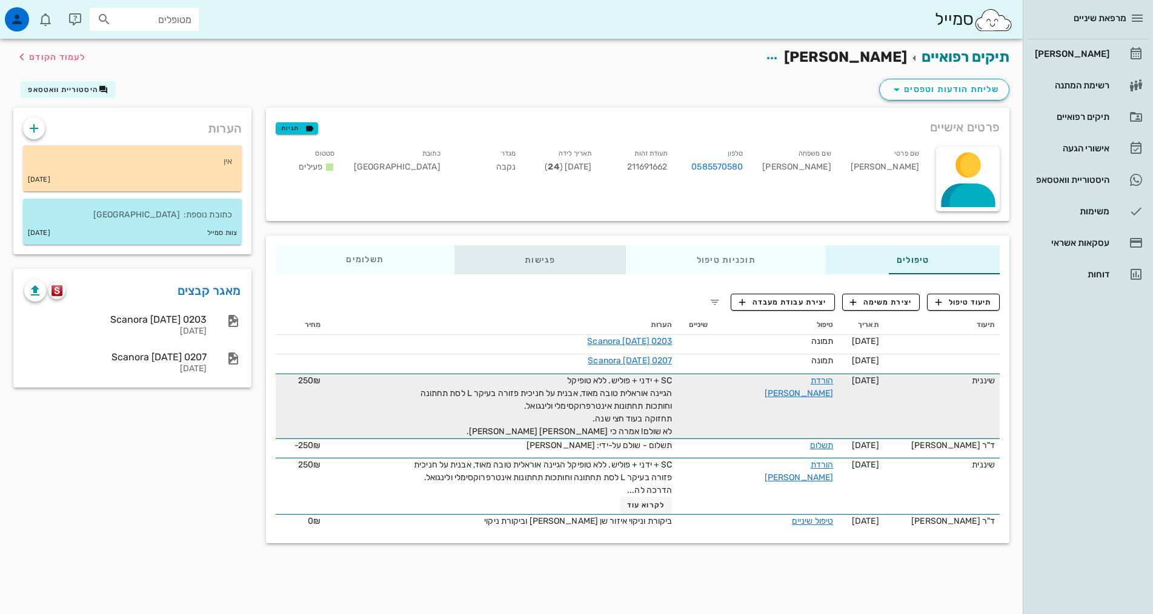
click at [473, 259] on div "פגישות" at bounding box center [539, 259] width 171 height 29
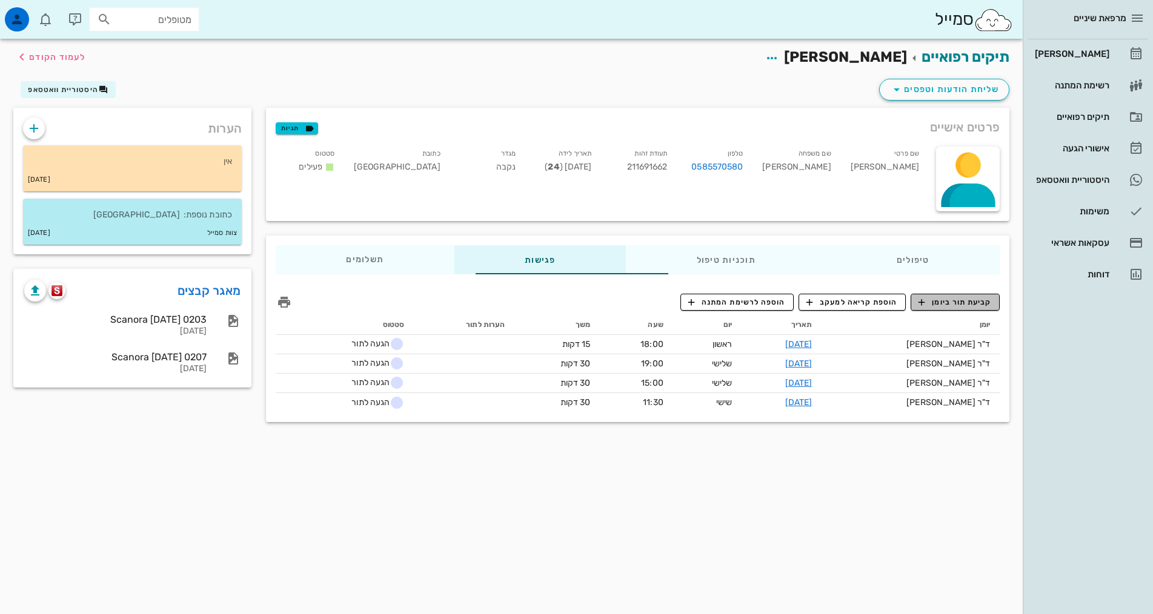
click at [948, 301] on span "קביעת תור ביומן" at bounding box center [954, 302] width 73 height 11
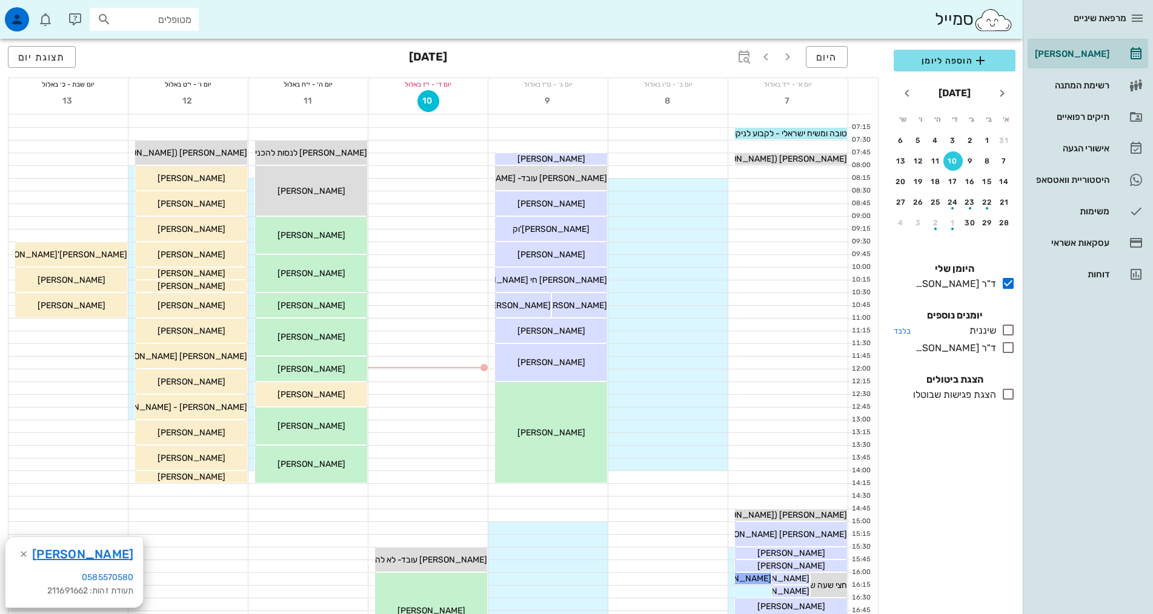
click at [1008, 330] on icon at bounding box center [1008, 330] width 15 height 15
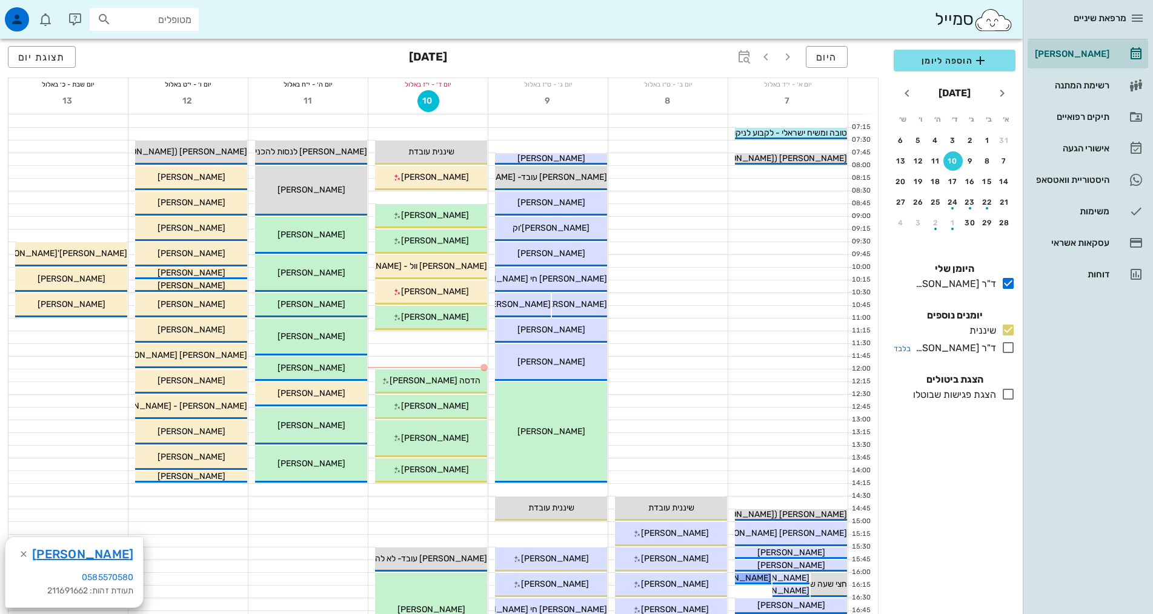
click at [1010, 349] on icon at bounding box center [1008, 347] width 15 height 15
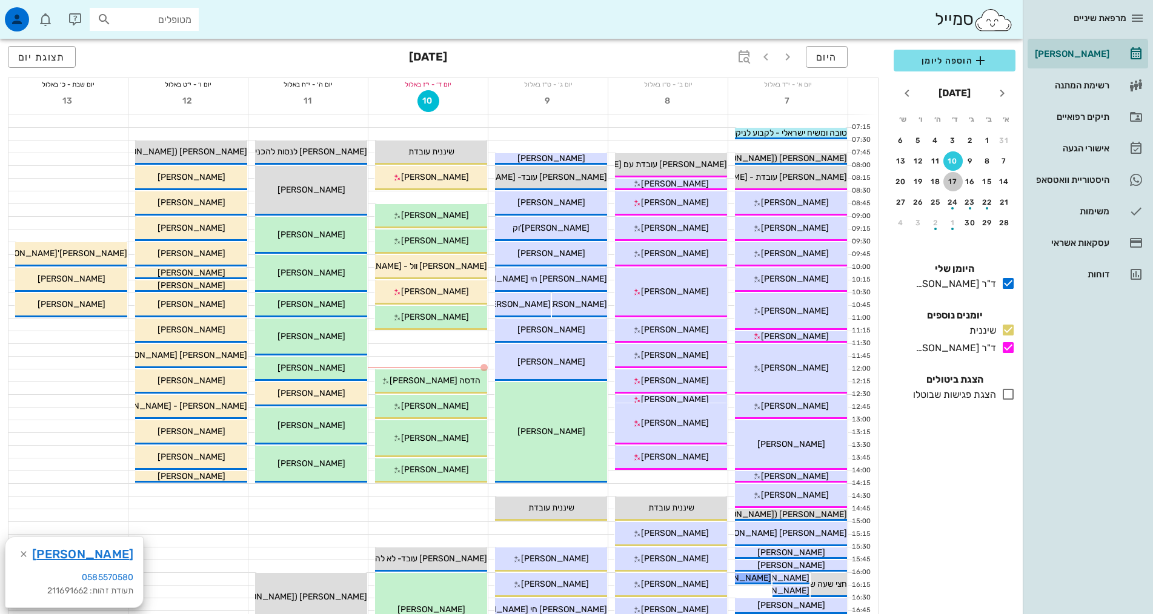
click at [953, 184] on div "17" at bounding box center [952, 182] width 19 height 8
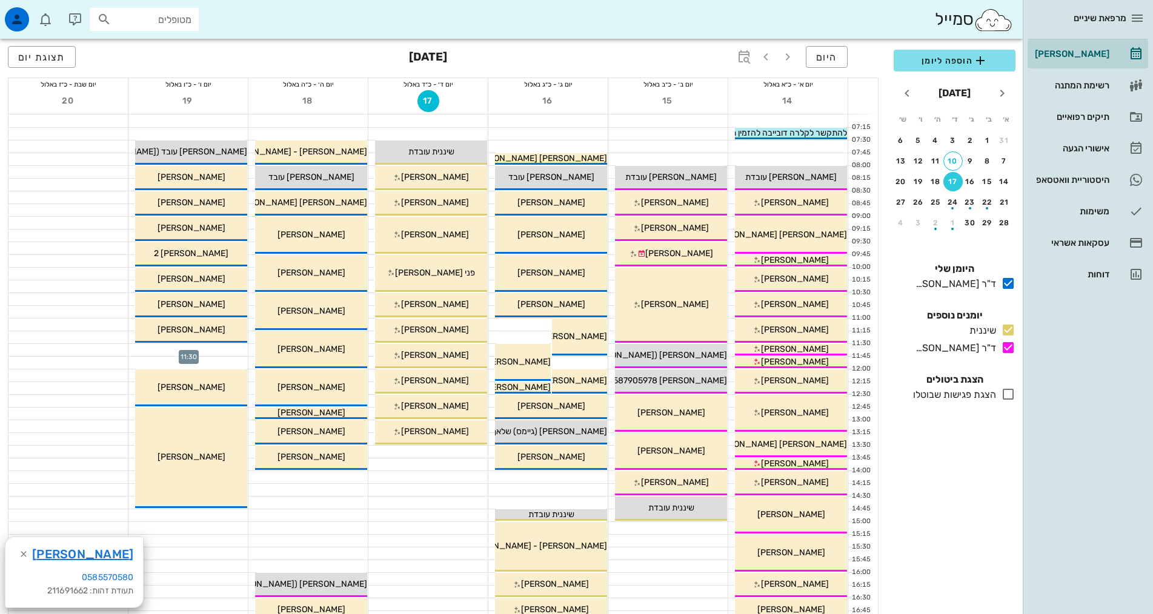
click at [241, 349] on div at bounding box center [187, 350] width 119 height 12
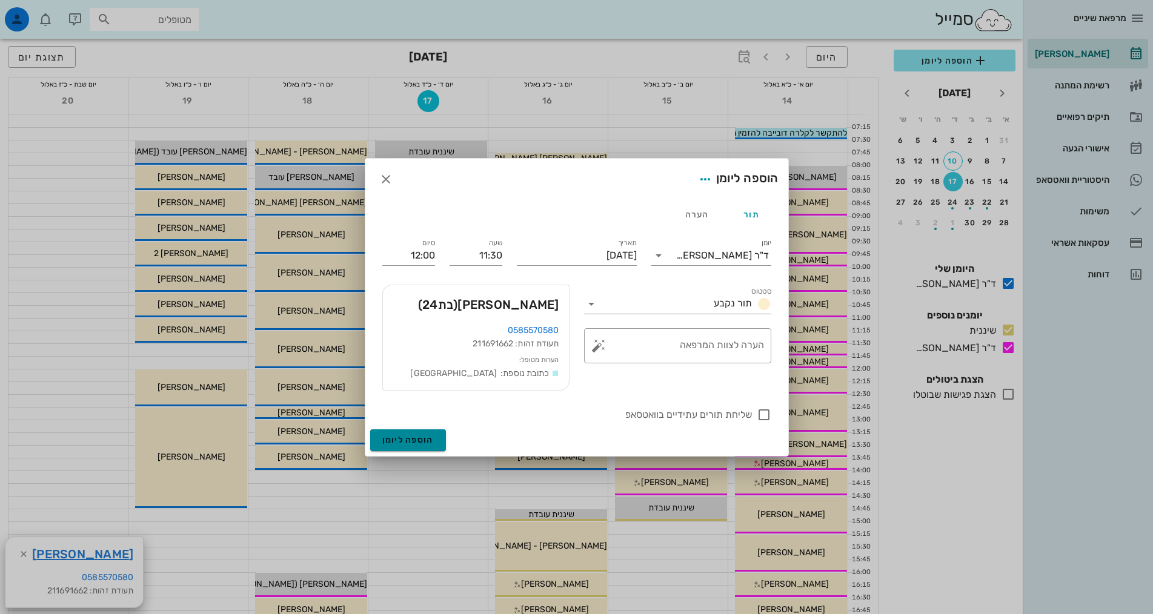
click at [412, 434] on button "הוספה ליומן" at bounding box center [408, 441] width 76 height 22
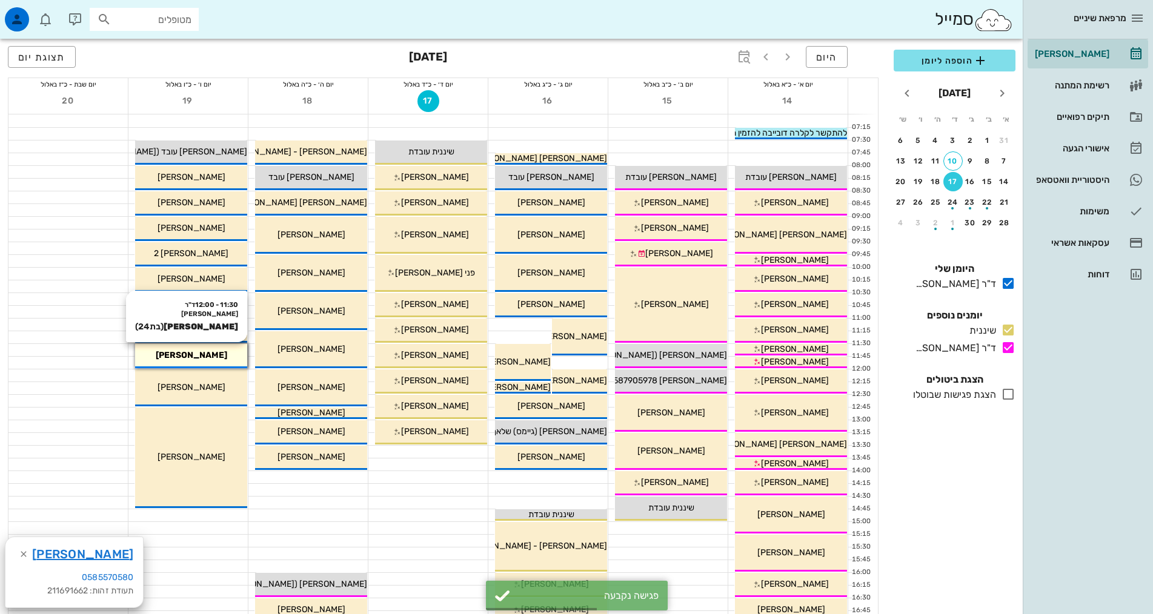
click at [233, 354] on div "[PERSON_NAME]" at bounding box center [191, 355] width 112 height 13
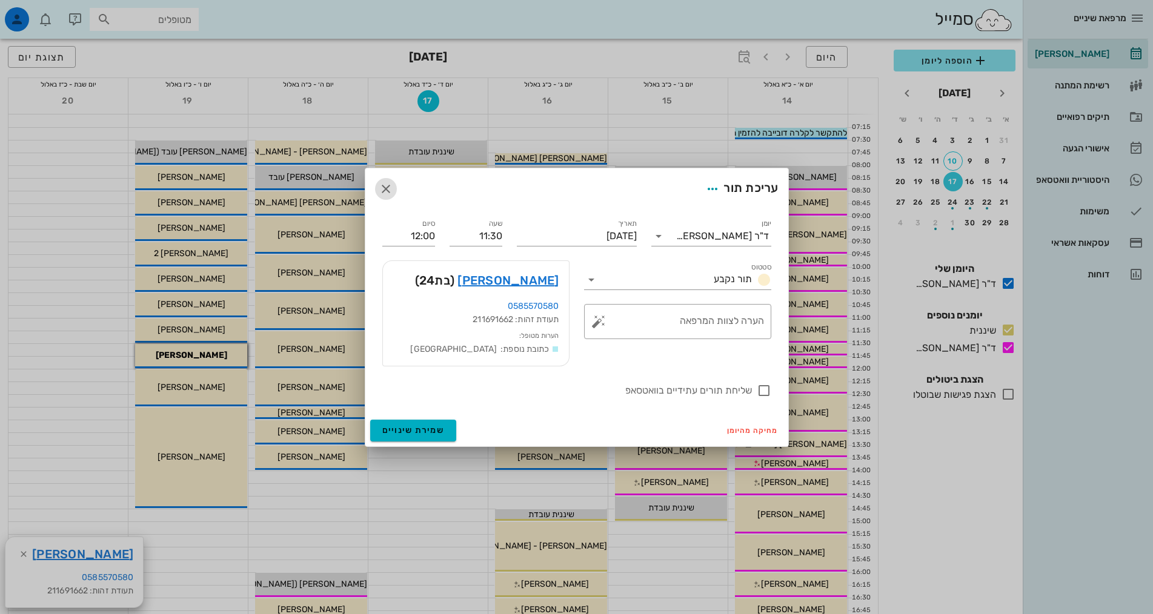
click at [385, 185] on icon "button" at bounding box center [386, 189] width 15 height 15
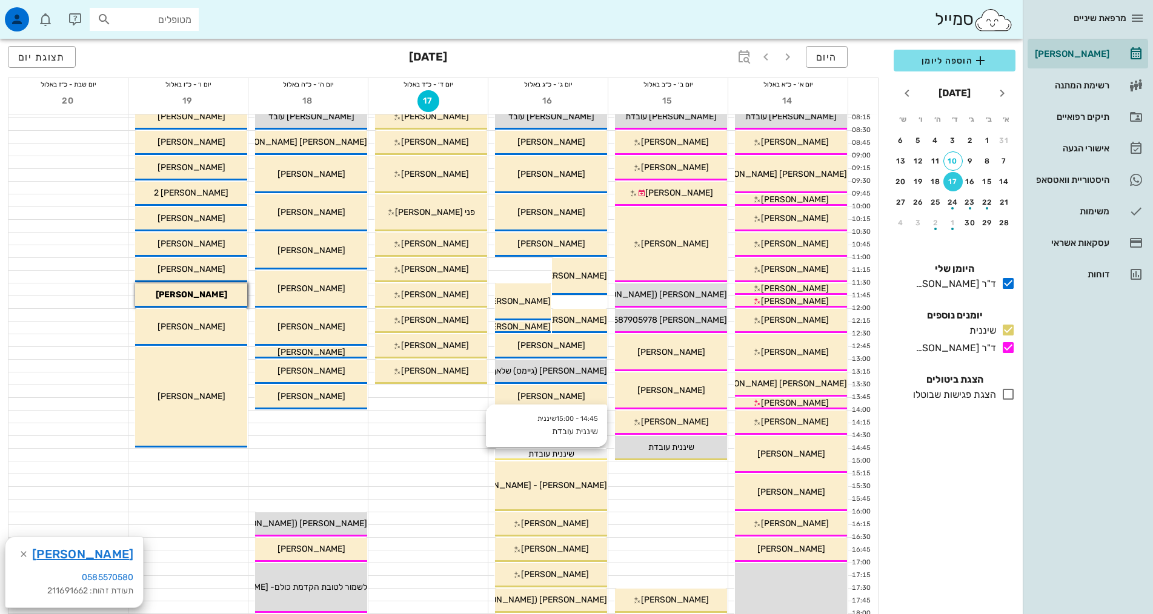
scroll to position [242, 0]
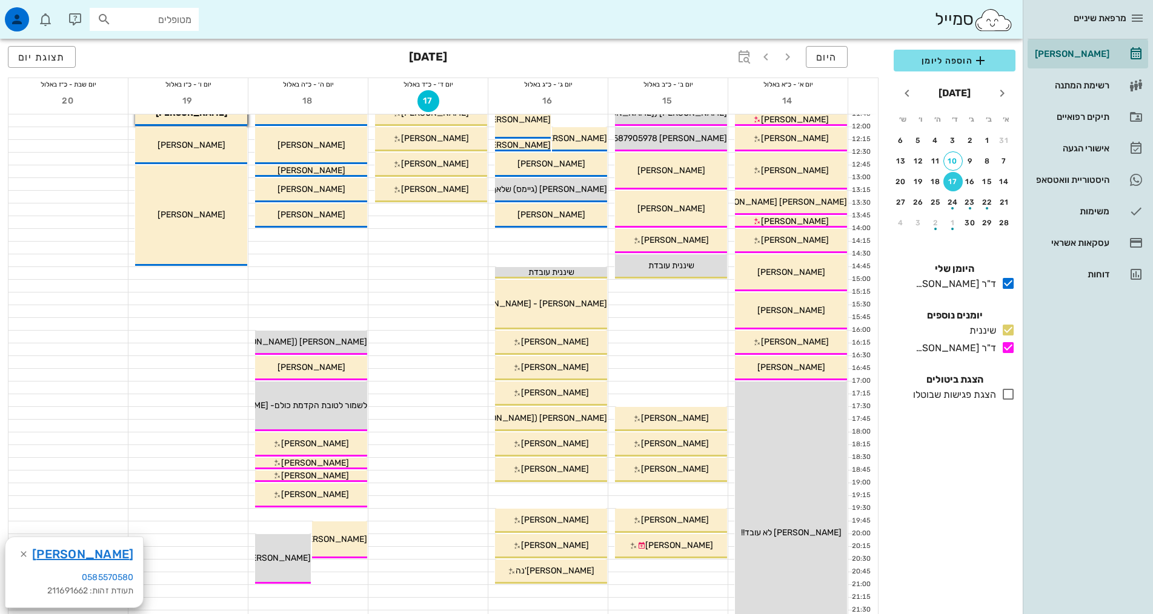
click at [645, 490] on div at bounding box center [667, 489] width 119 height 12
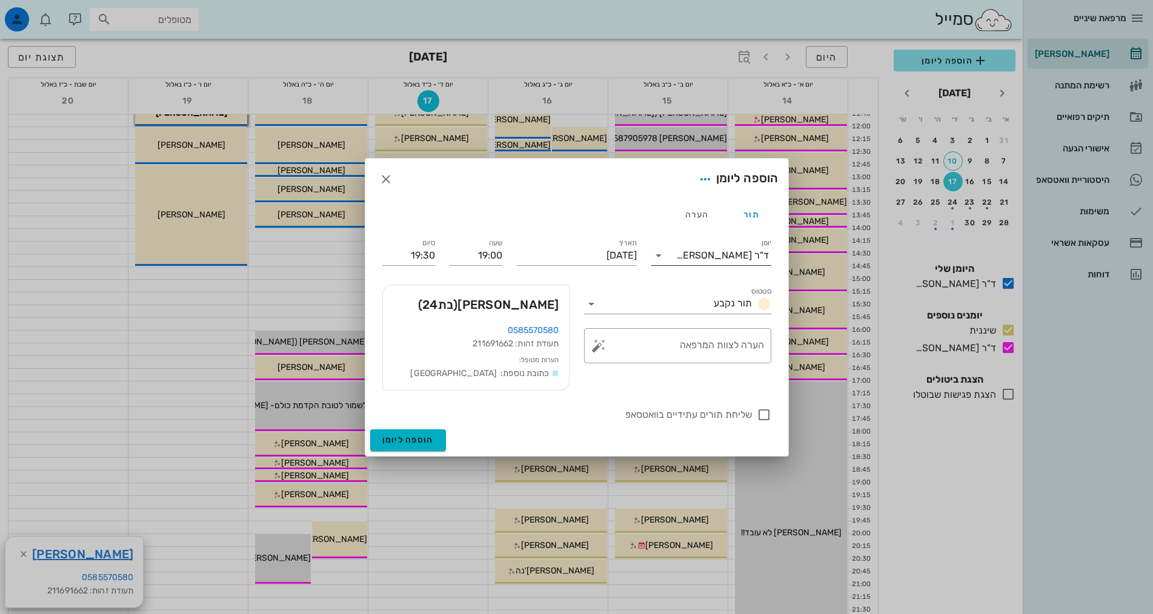
click at [709, 262] on div "ד"ר [PERSON_NAME]" at bounding box center [719, 255] width 103 height 19
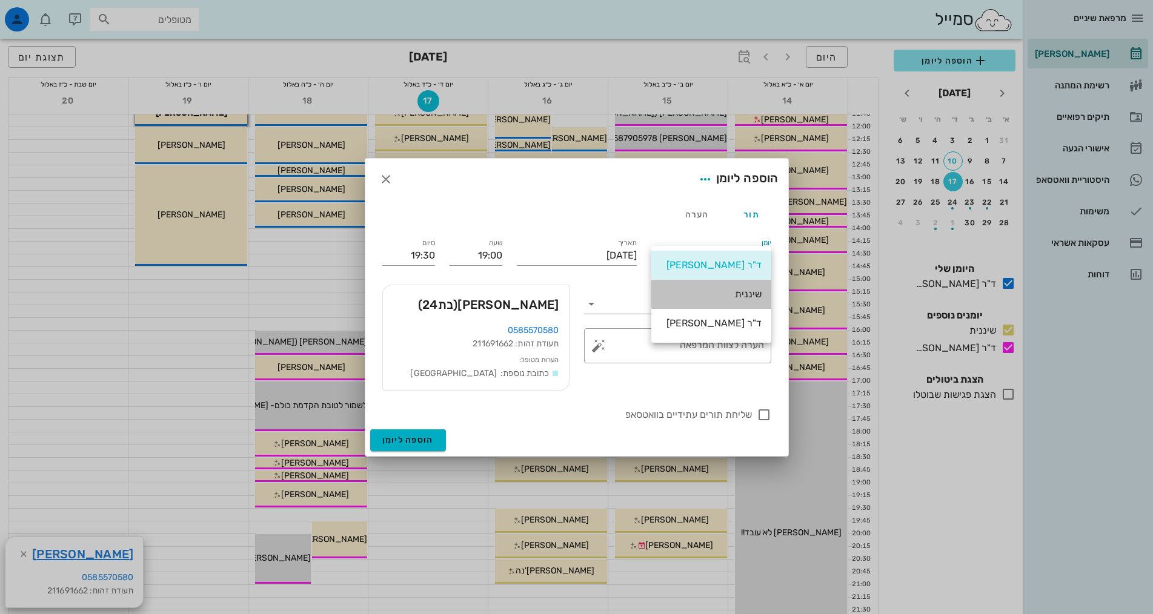
click at [734, 301] on div "שיננית" at bounding box center [711, 294] width 101 height 26
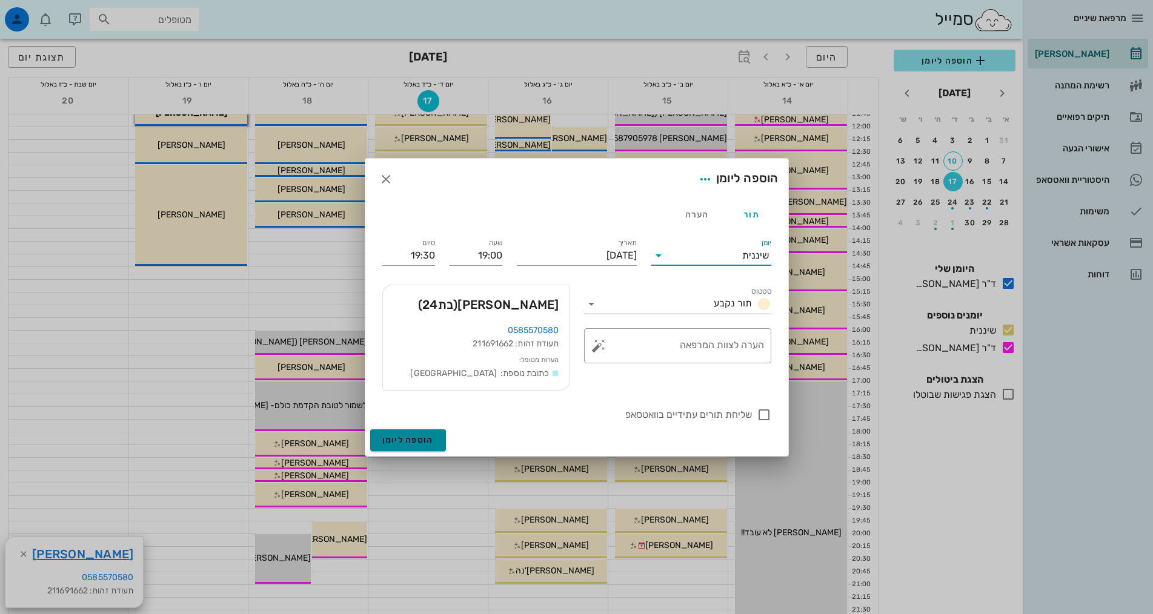
click at [411, 434] on button "הוספה ליומן" at bounding box center [408, 441] width 76 height 22
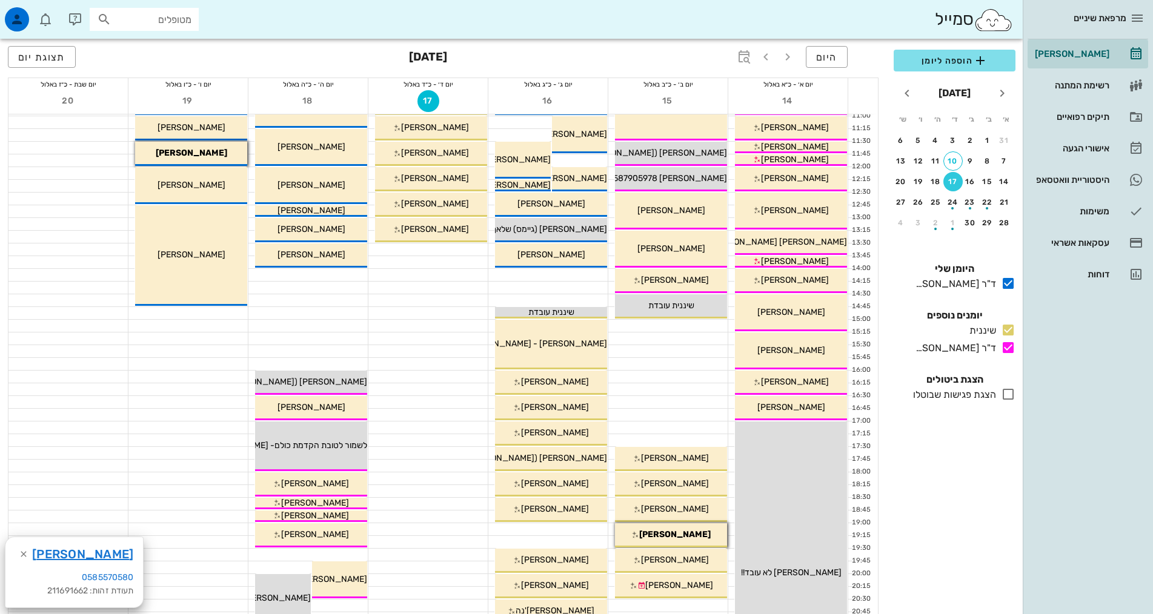
scroll to position [0, 0]
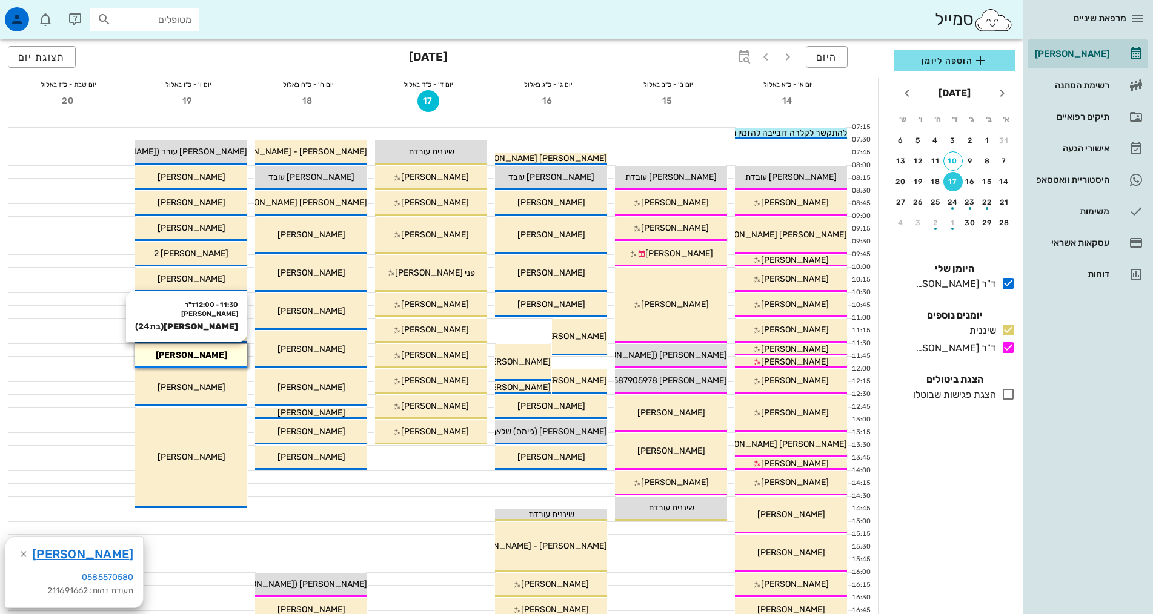
click at [198, 351] on span "[PERSON_NAME]" at bounding box center [191, 355] width 71 height 10
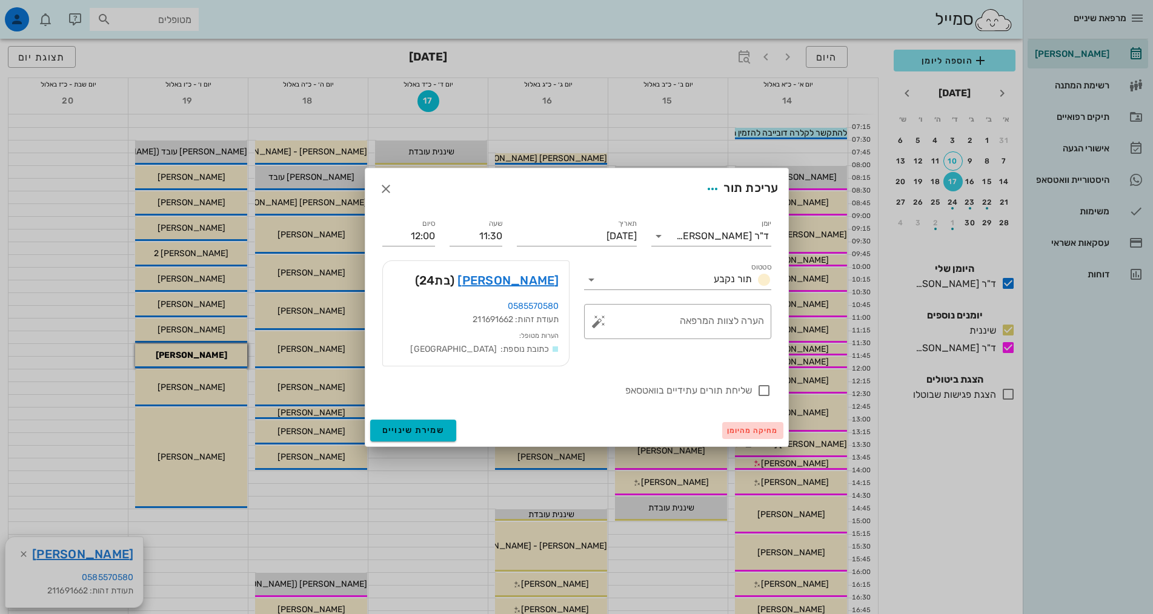
click at [776, 431] on span "מחיקה מהיומן" at bounding box center [752, 431] width 51 height 8
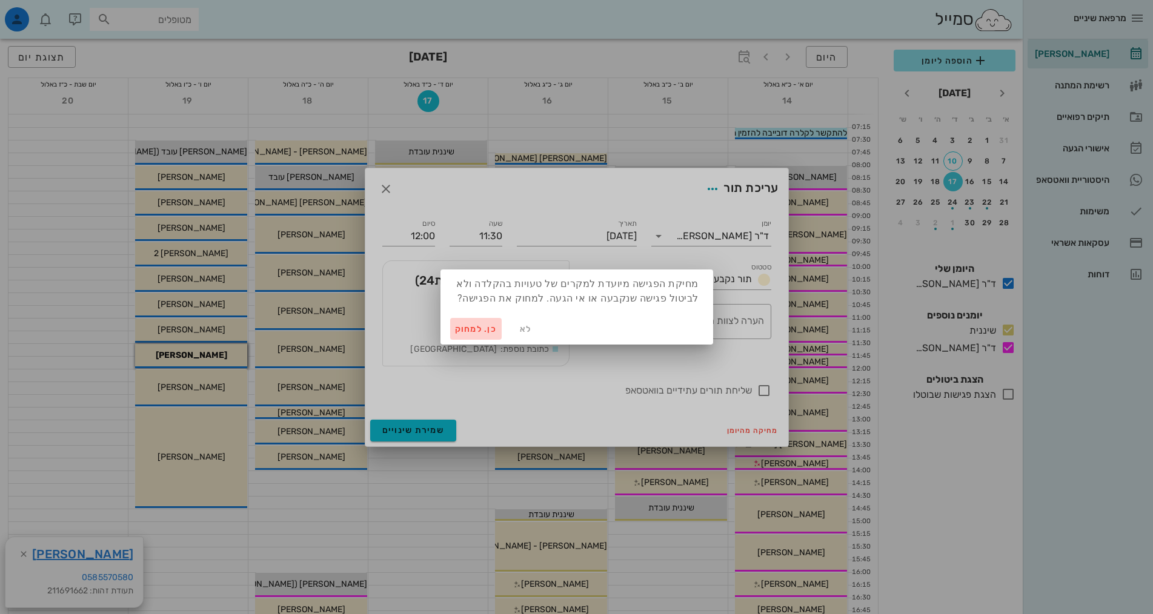
drag, startPoint x: 460, startPoint y: 328, endPoint x: 468, endPoint y: 328, distance: 7.9
click at [461, 328] on span "כן. למחוק" at bounding box center [476, 329] width 42 height 10
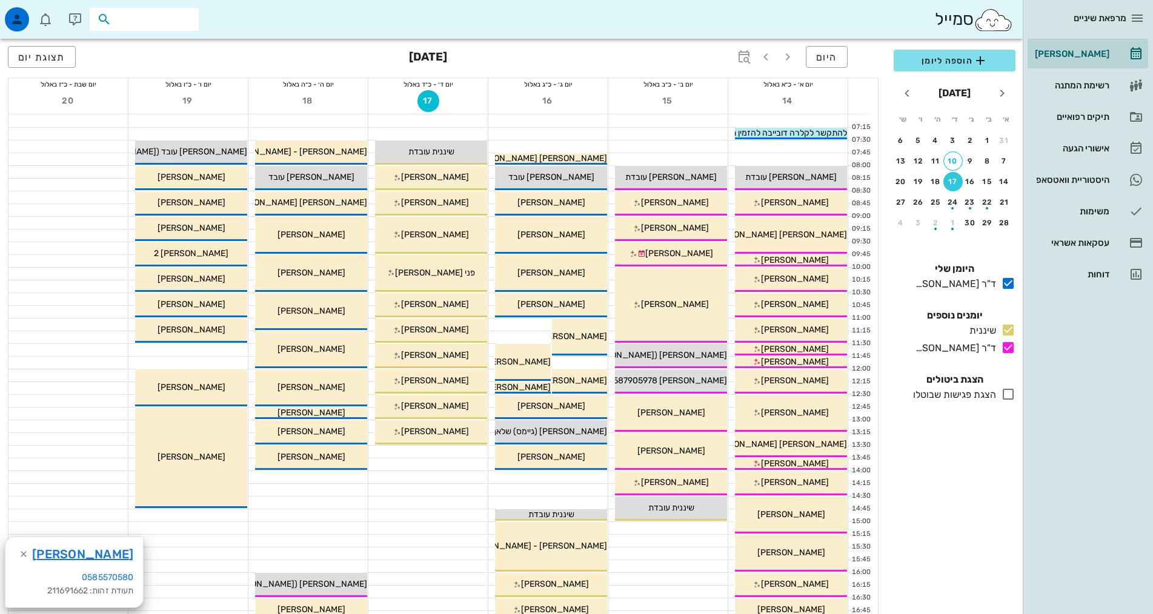
click at [186, 12] on input "text" at bounding box center [153, 20] width 78 height 16
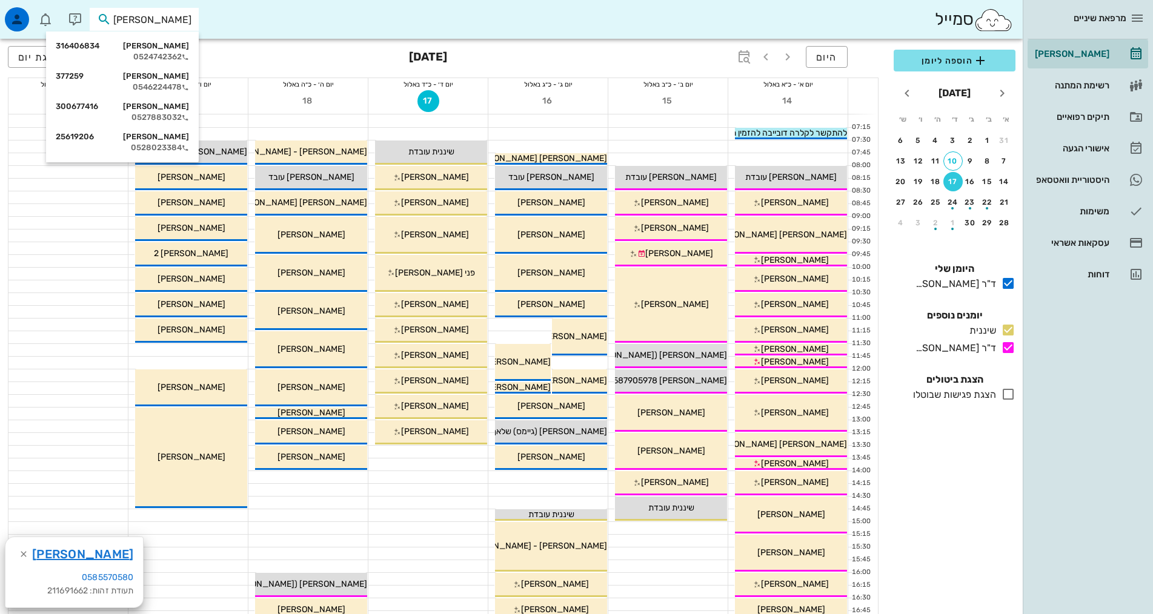
type input "[PERSON_NAME]"
click at [173, 44] on div "[PERSON_NAME] 316406834" at bounding box center [122, 46] width 133 height 10
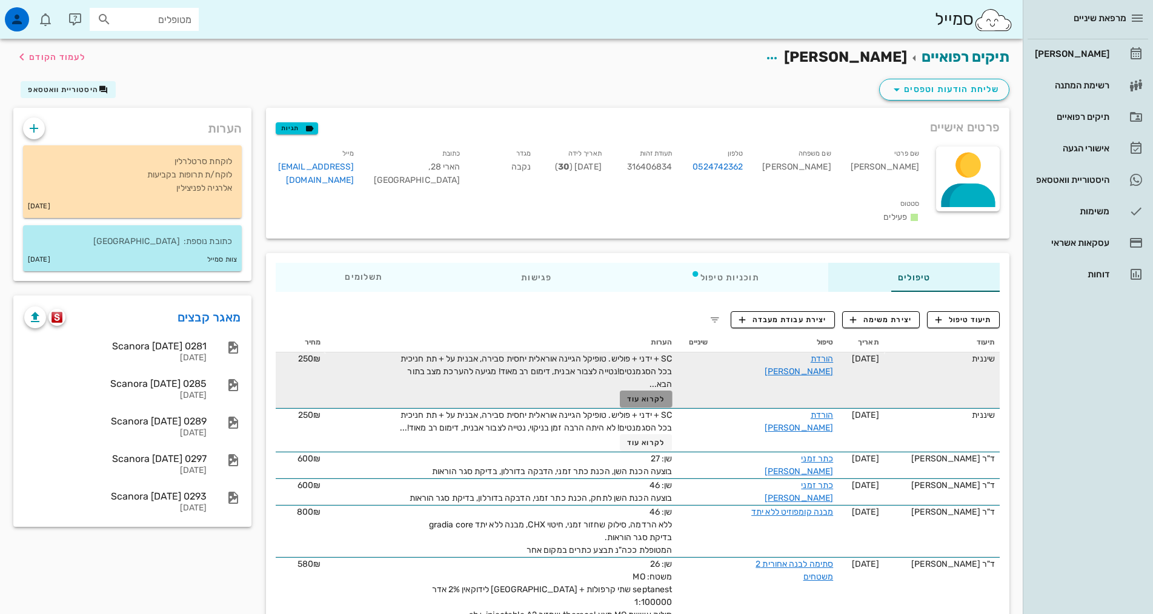
click at [627, 395] on span "לקרוא עוד" at bounding box center [646, 399] width 38 height 8
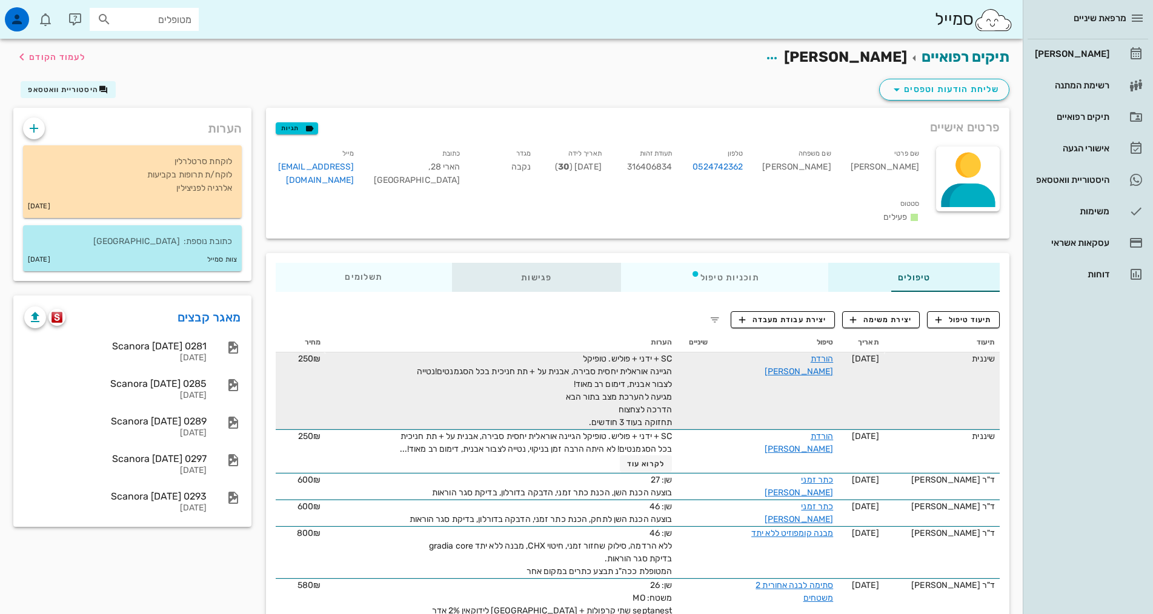
click at [505, 263] on div "פגישות" at bounding box center [536, 277] width 169 height 29
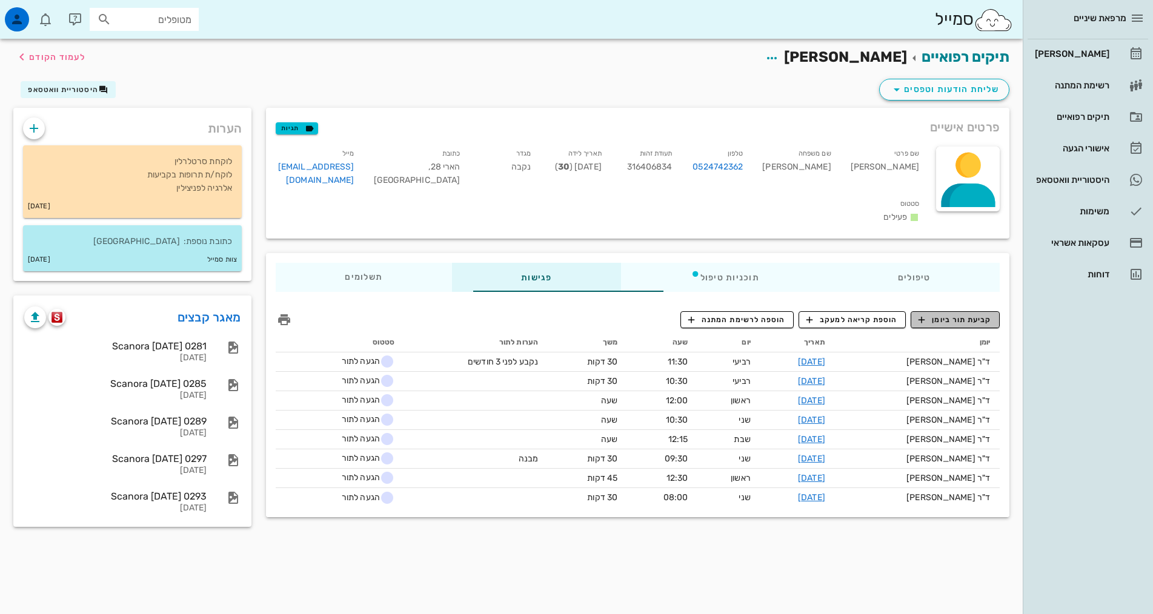
click at [986, 314] on span "קביעת תור ביומן" at bounding box center [954, 319] width 73 height 11
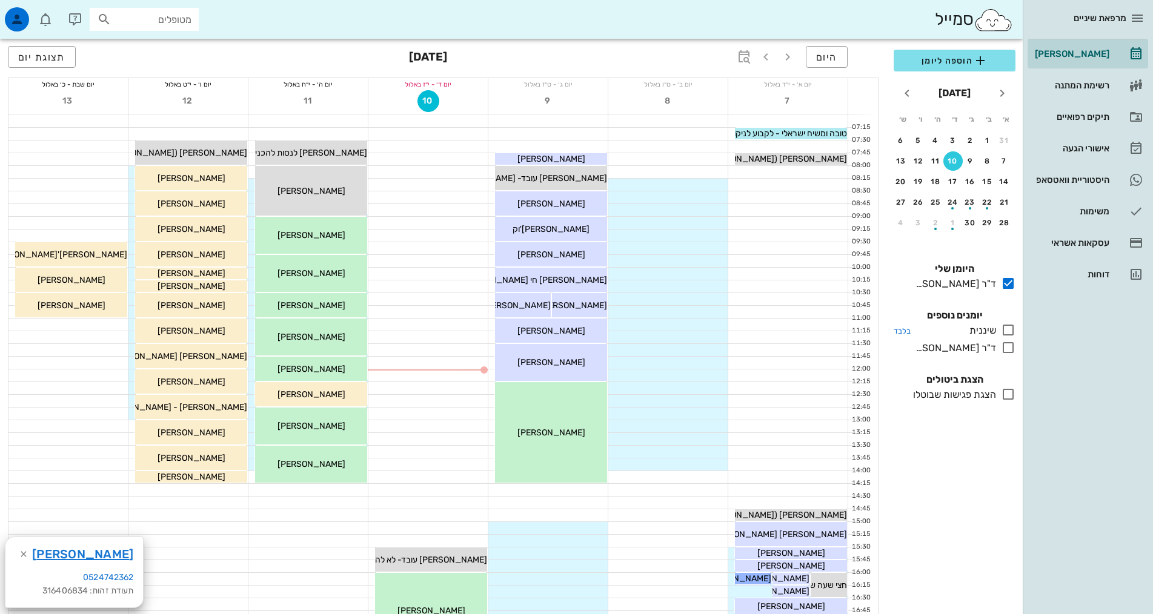
click at [1005, 331] on icon at bounding box center [1008, 330] width 15 height 15
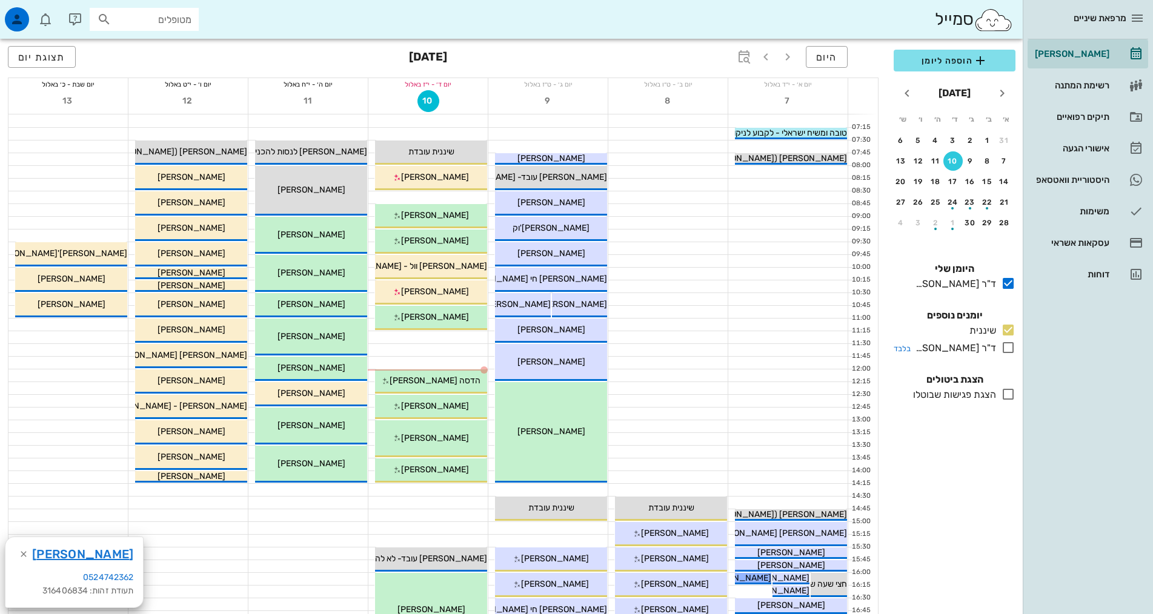
click at [1006, 346] on icon at bounding box center [1008, 347] width 15 height 15
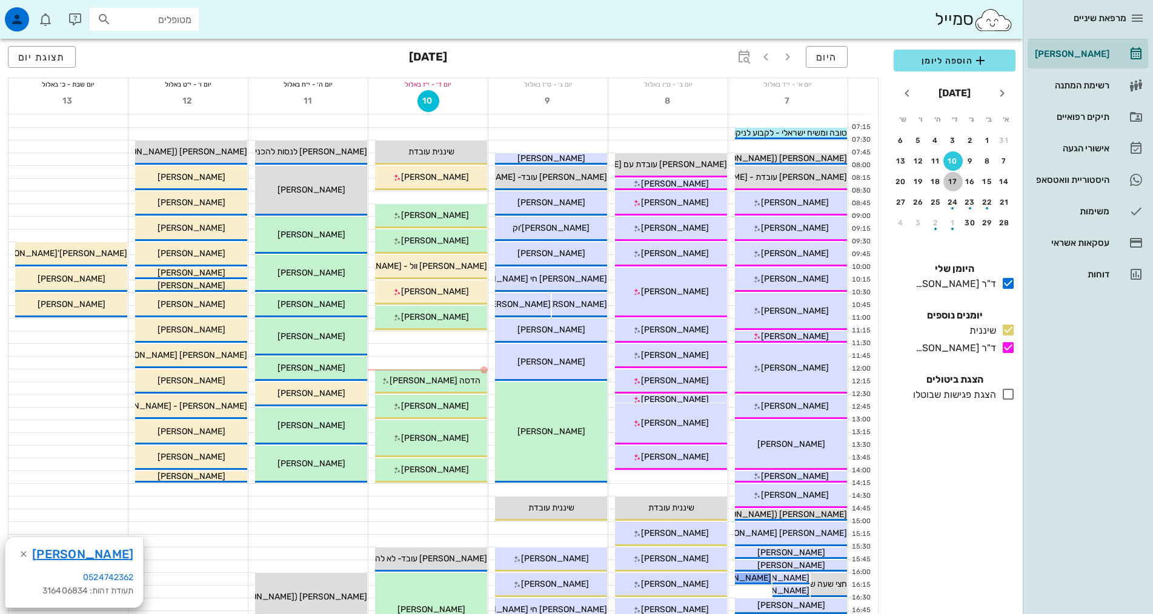
click at [959, 182] on div "17" at bounding box center [952, 182] width 19 height 8
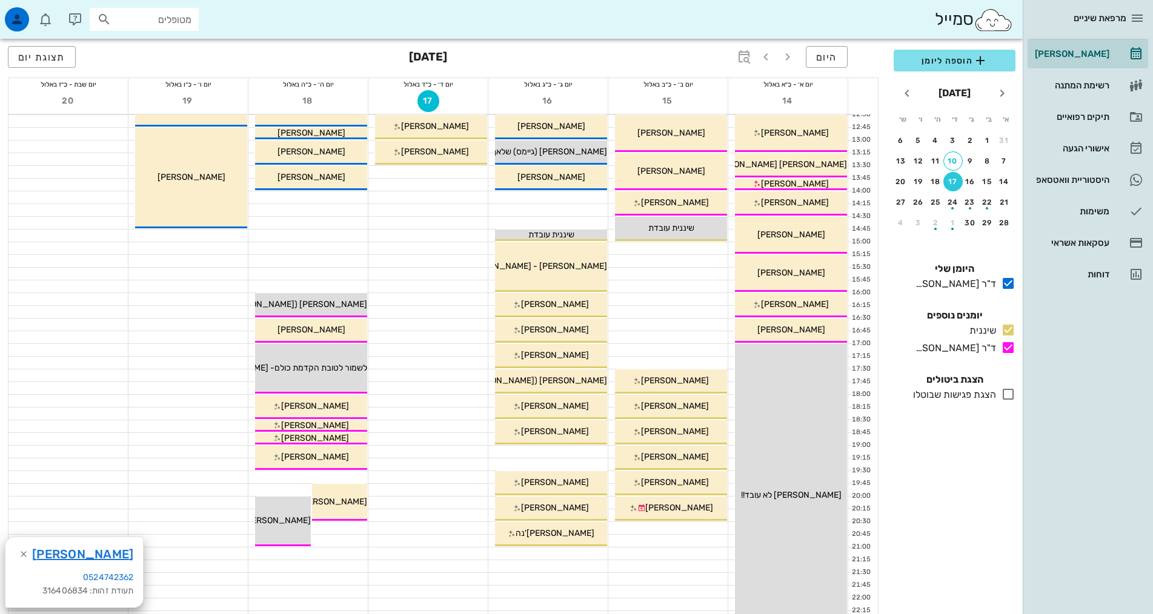
scroll to position [44, 0]
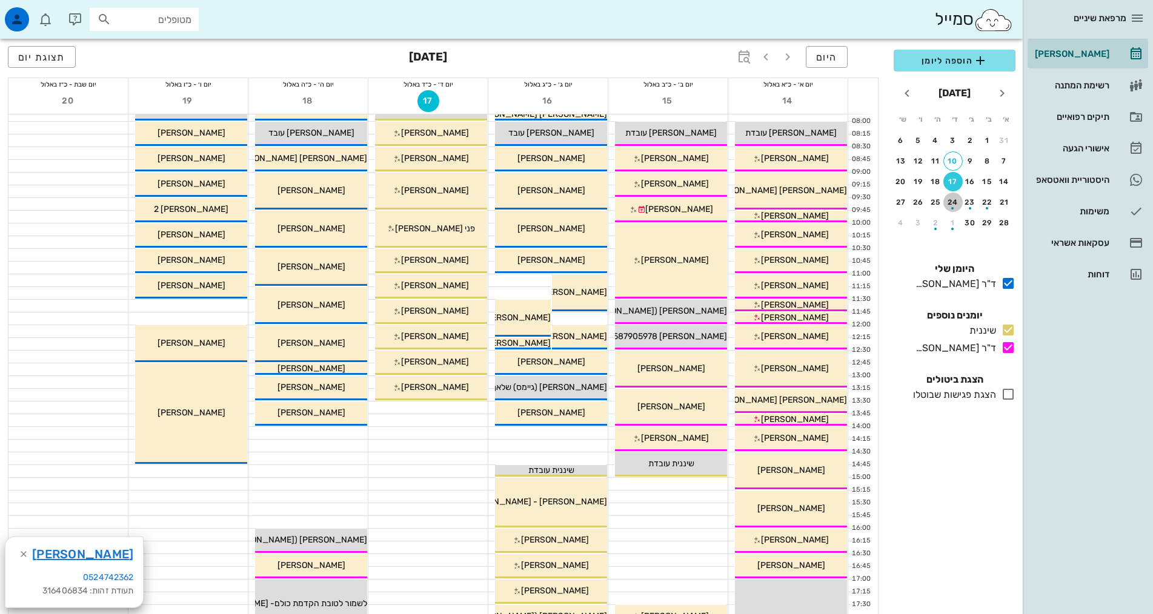
click at [951, 205] on div "button" at bounding box center [952, 205] width 19 height 7
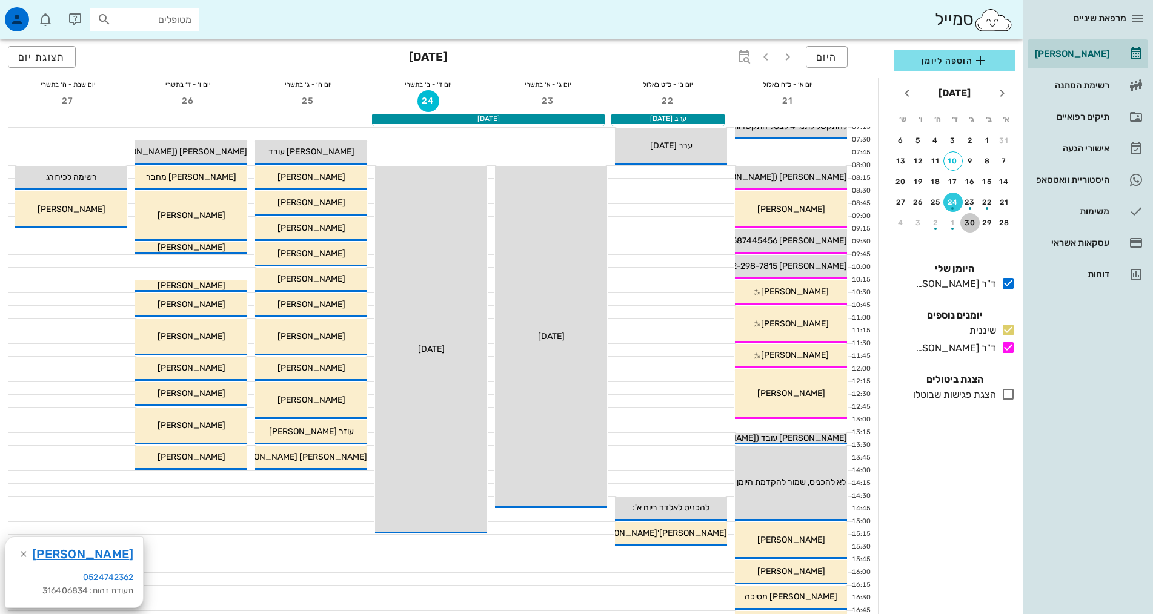
click at [965, 221] on div "30" at bounding box center [969, 223] width 19 height 8
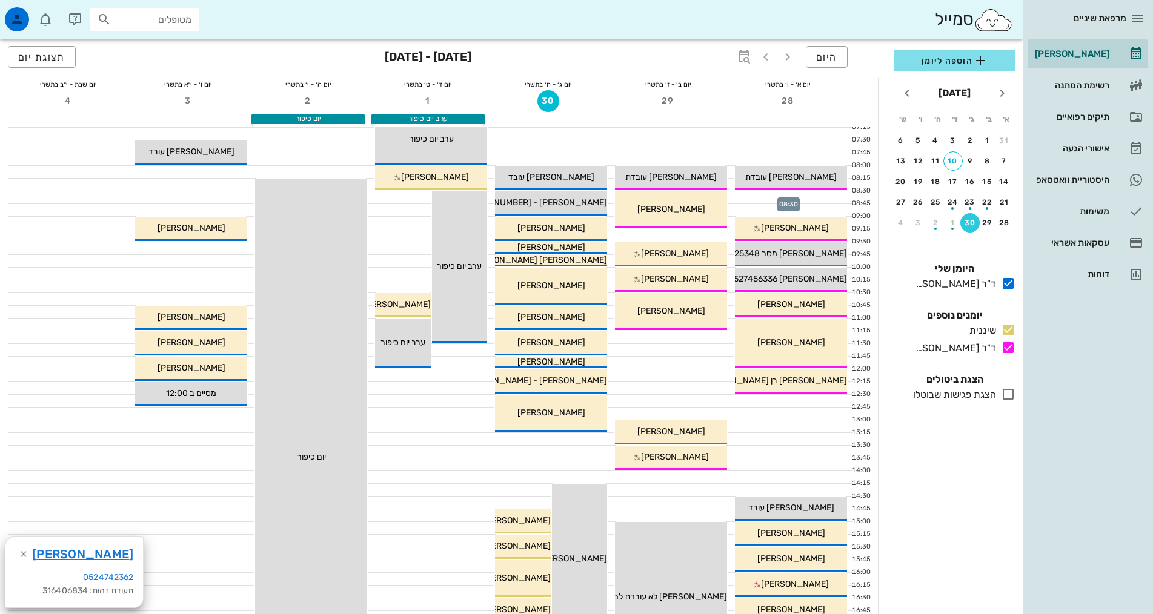
click at [823, 198] on div at bounding box center [787, 197] width 119 height 12
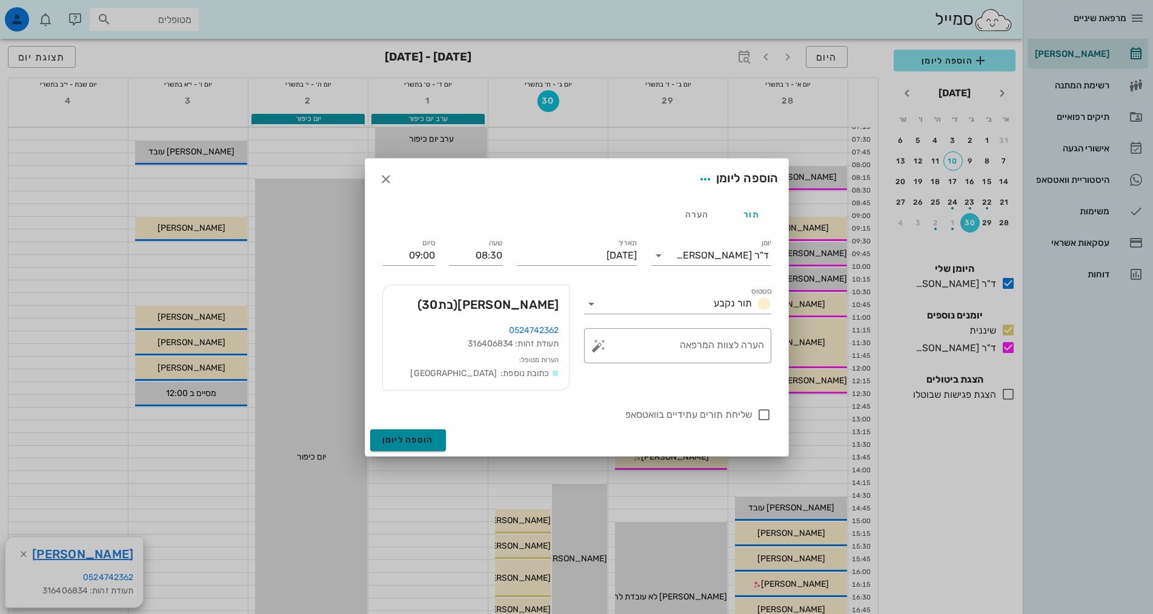
click at [413, 443] on span "הוספה ליומן" at bounding box center [407, 440] width 51 height 10
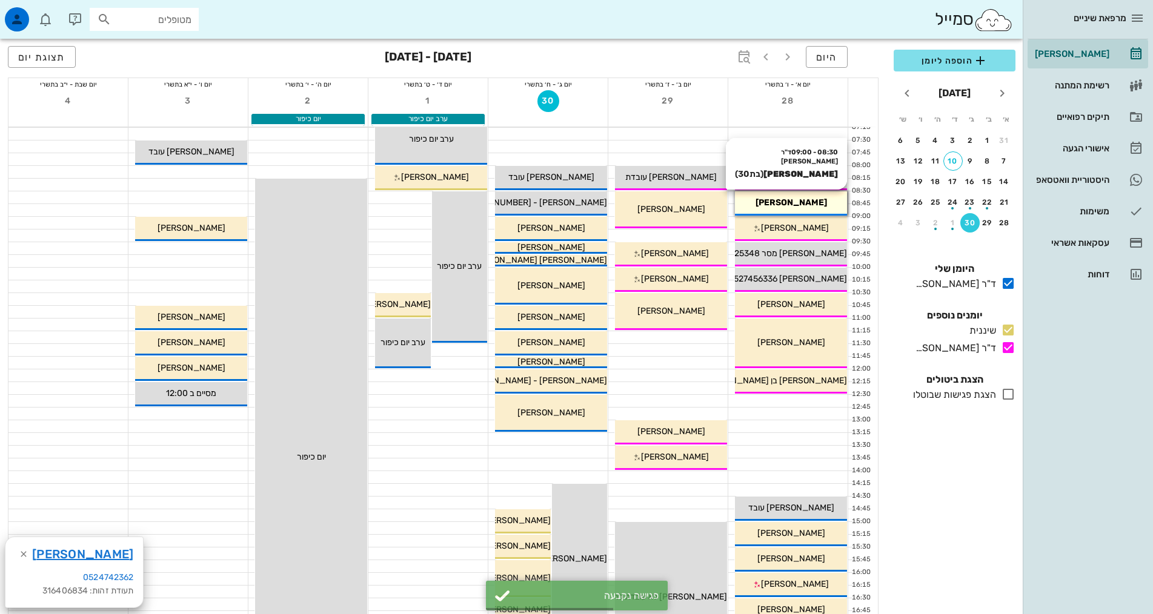
click at [812, 208] on div "[PERSON_NAME]" at bounding box center [791, 202] width 112 height 13
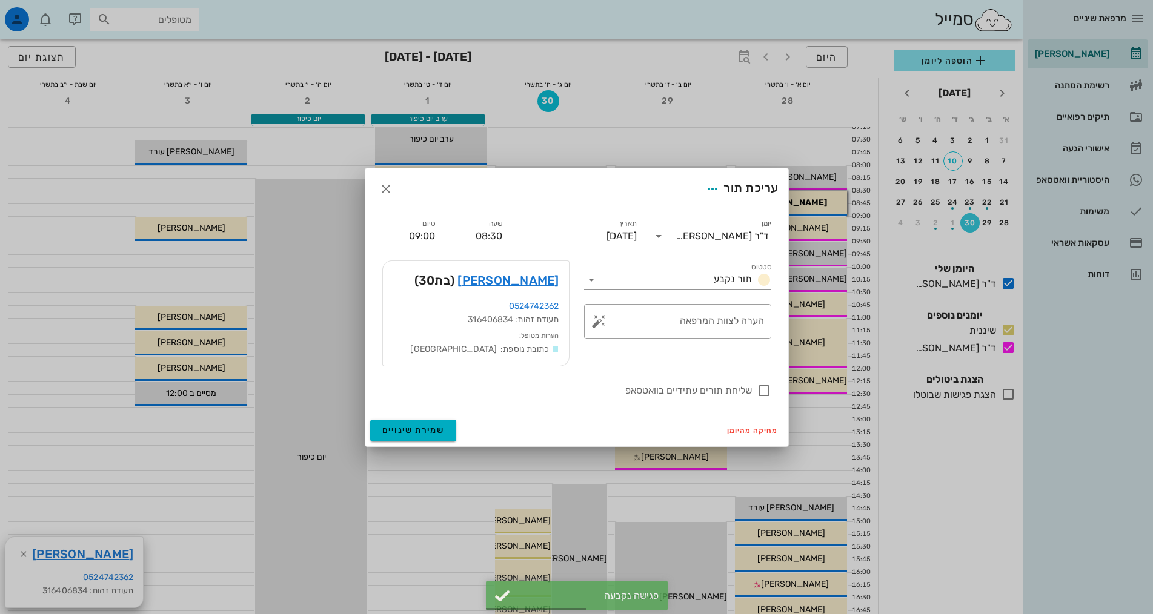
click at [734, 235] on div "ד"ר [PERSON_NAME]" at bounding box center [722, 236] width 93 height 11
click at [740, 305] on div "ד"ר [PERSON_NAME]" at bounding box center [711, 304] width 101 height 12
click at [399, 430] on span "שמירת שינויים" at bounding box center [413, 430] width 62 height 10
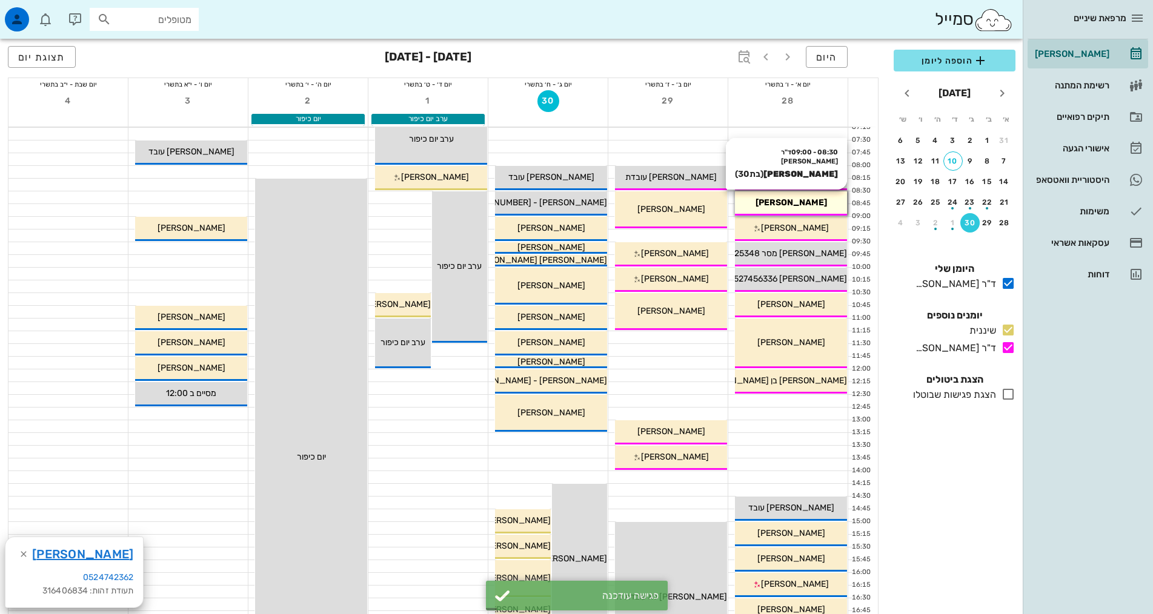
click at [802, 194] on div "08:30 - 09:00 ד"ר [PERSON_NAME] [PERSON_NAME] (בת 30 ) [PERSON_NAME]" at bounding box center [791, 203] width 112 height 24
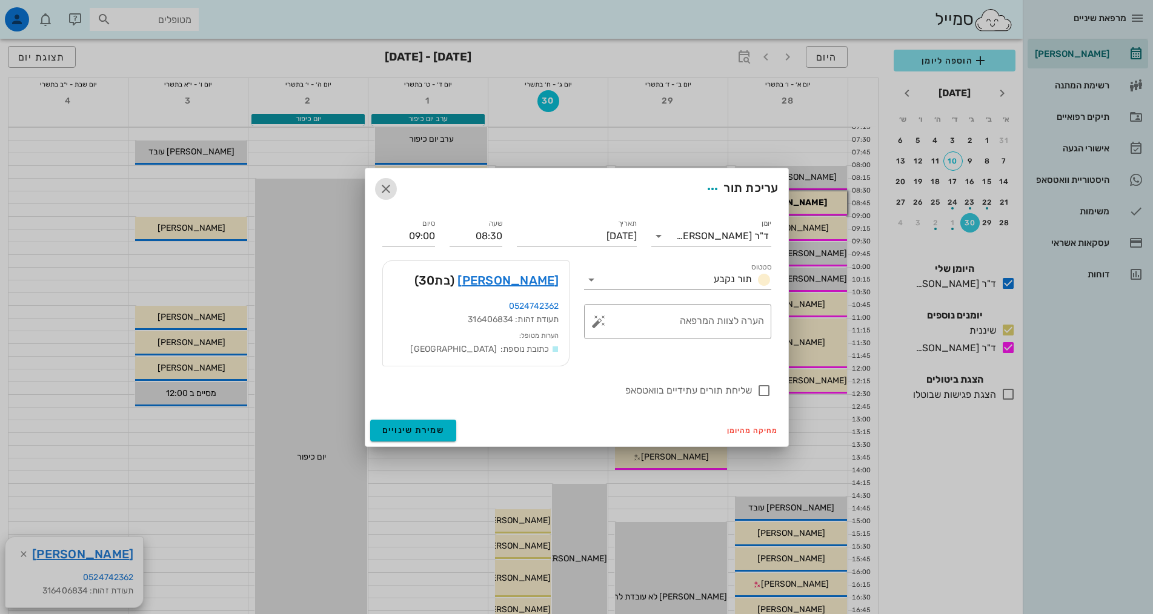
click at [386, 188] on icon "button" at bounding box center [386, 189] width 15 height 15
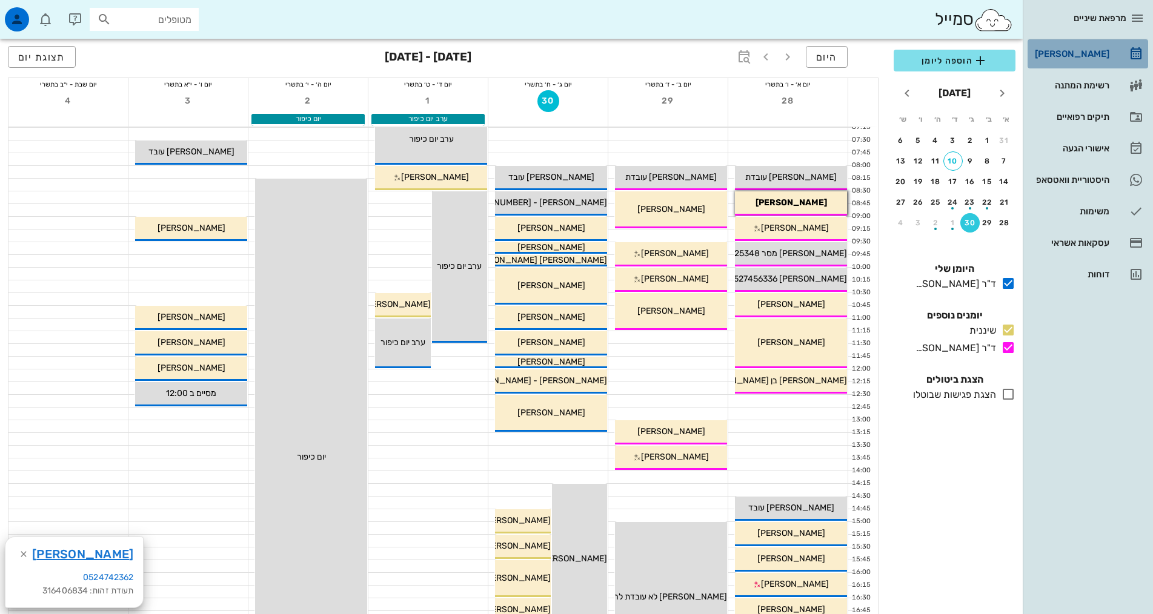
click at [1095, 45] on div "[PERSON_NAME]" at bounding box center [1070, 53] width 77 height 19
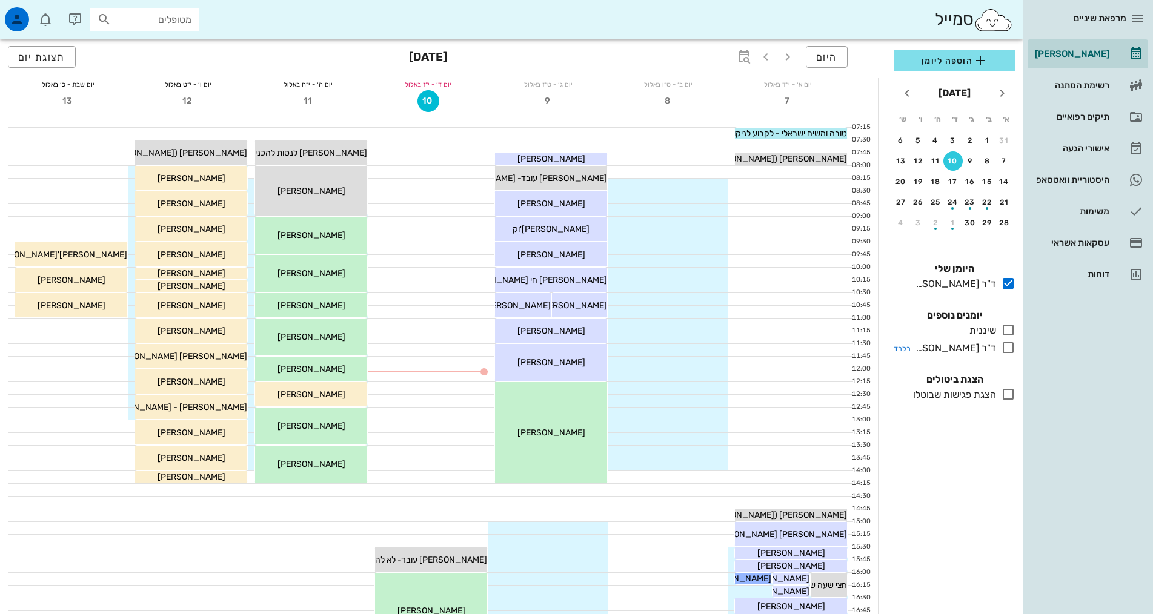
click at [1009, 328] on icon at bounding box center [1008, 330] width 15 height 15
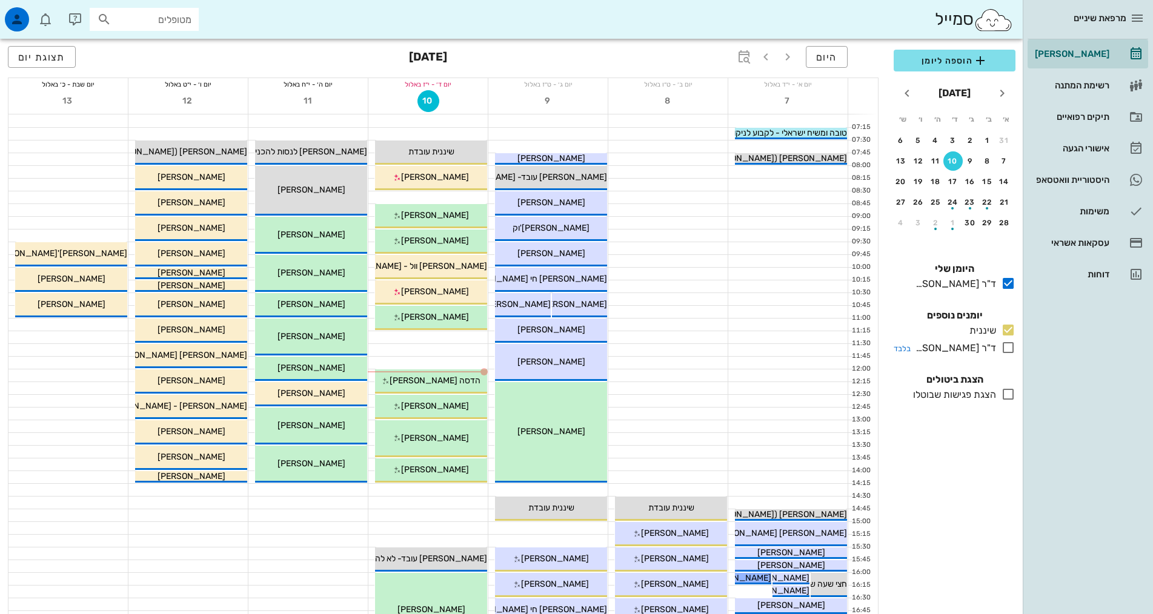
click at [1005, 348] on icon at bounding box center [1008, 347] width 15 height 15
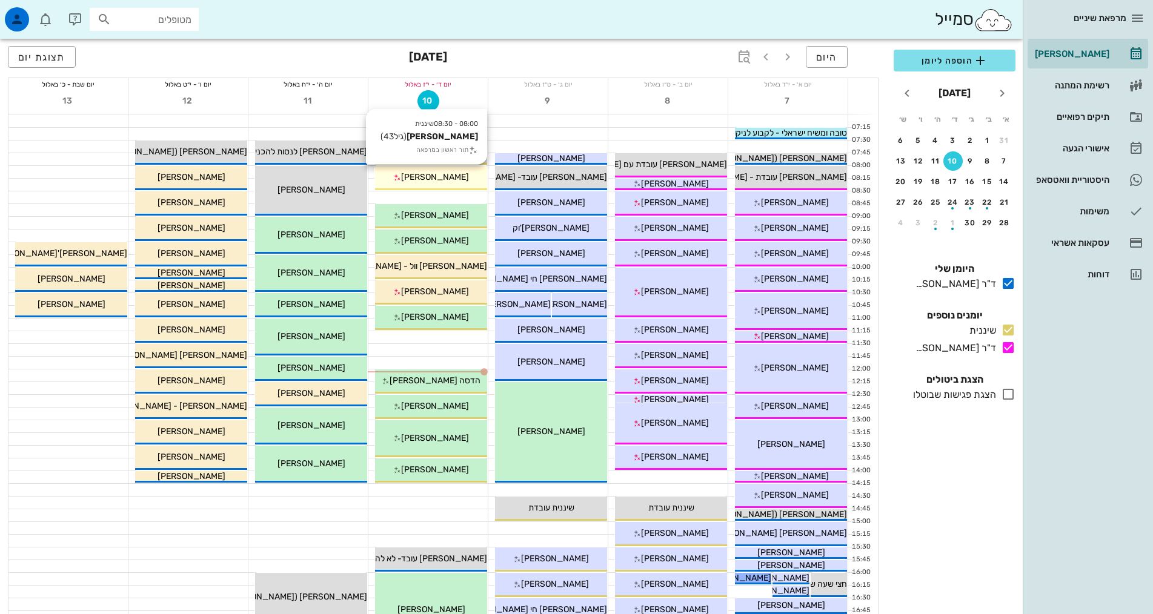
click at [456, 172] on div "[PERSON_NAME]" at bounding box center [431, 177] width 112 height 13
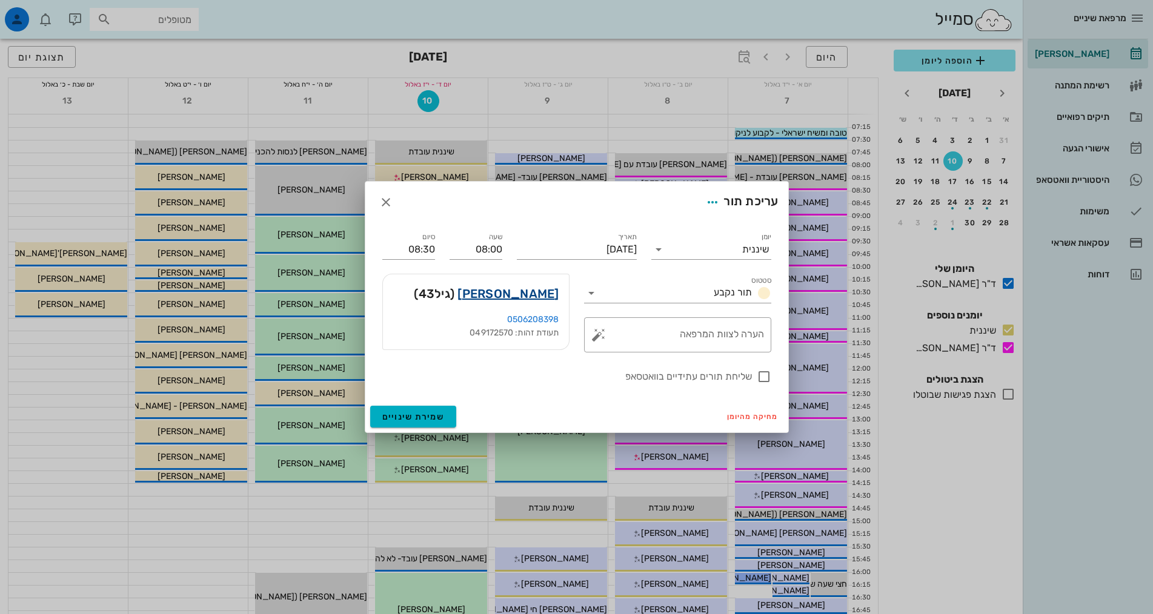
click at [549, 294] on link "[PERSON_NAME]" at bounding box center [507, 293] width 101 height 19
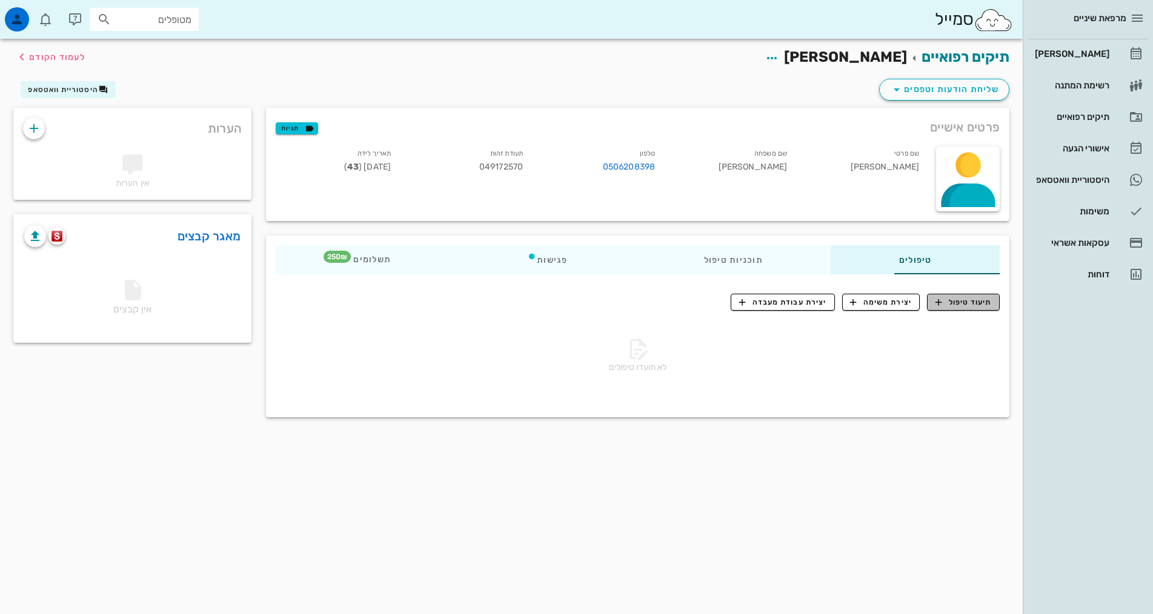
click at [966, 304] on span "תיעוד טיפול" at bounding box center [963, 302] width 56 height 11
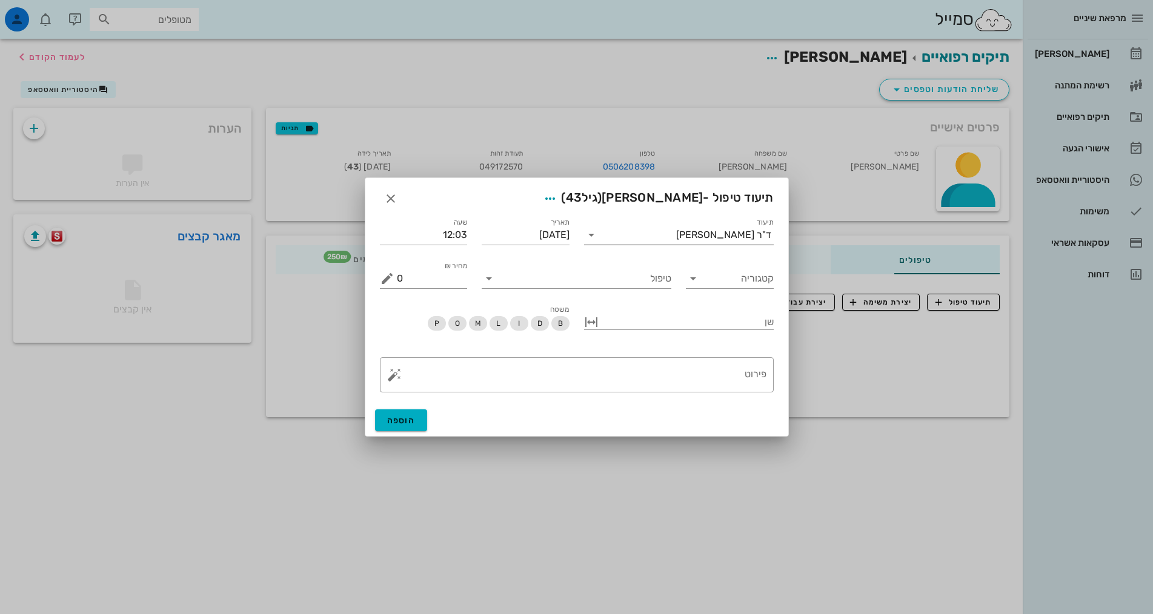
click at [753, 234] on div "ד"ר [PERSON_NAME]" at bounding box center [723, 235] width 95 height 11
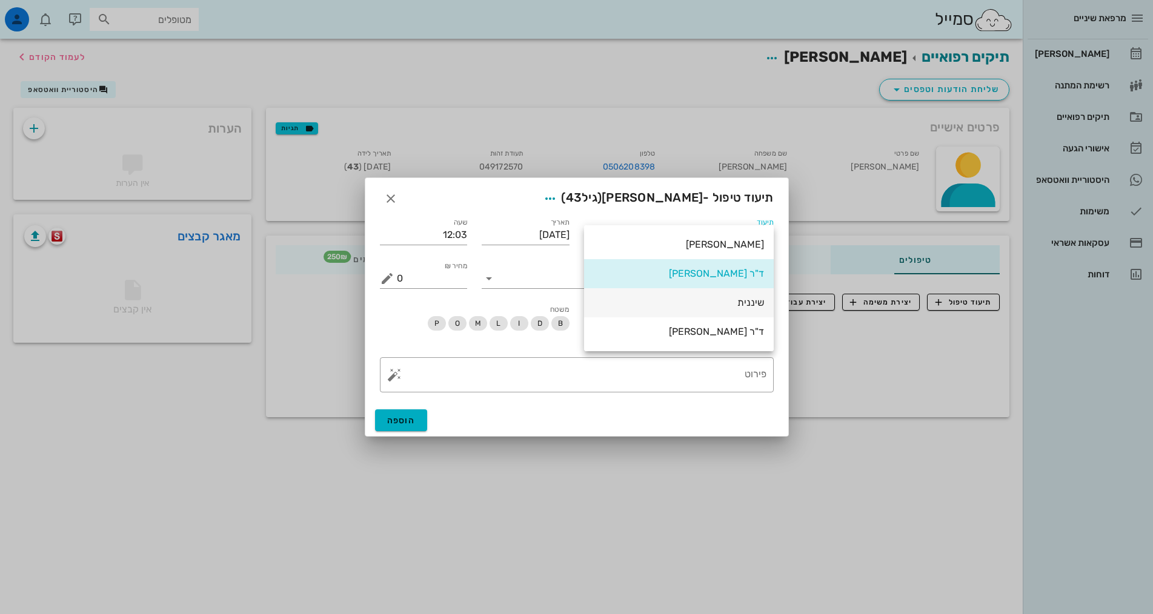
click at [766, 302] on div "שיננית" at bounding box center [679, 302] width 190 height 29
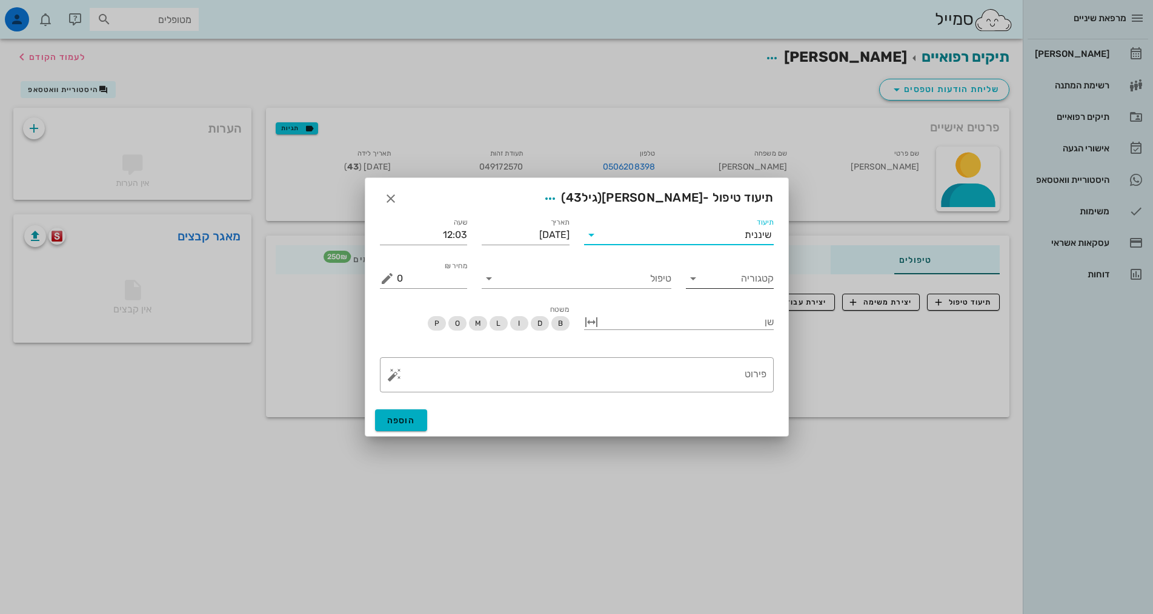
click at [717, 273] on input "קטגוריה" at bounding box center [739, 278] width 68 height 19
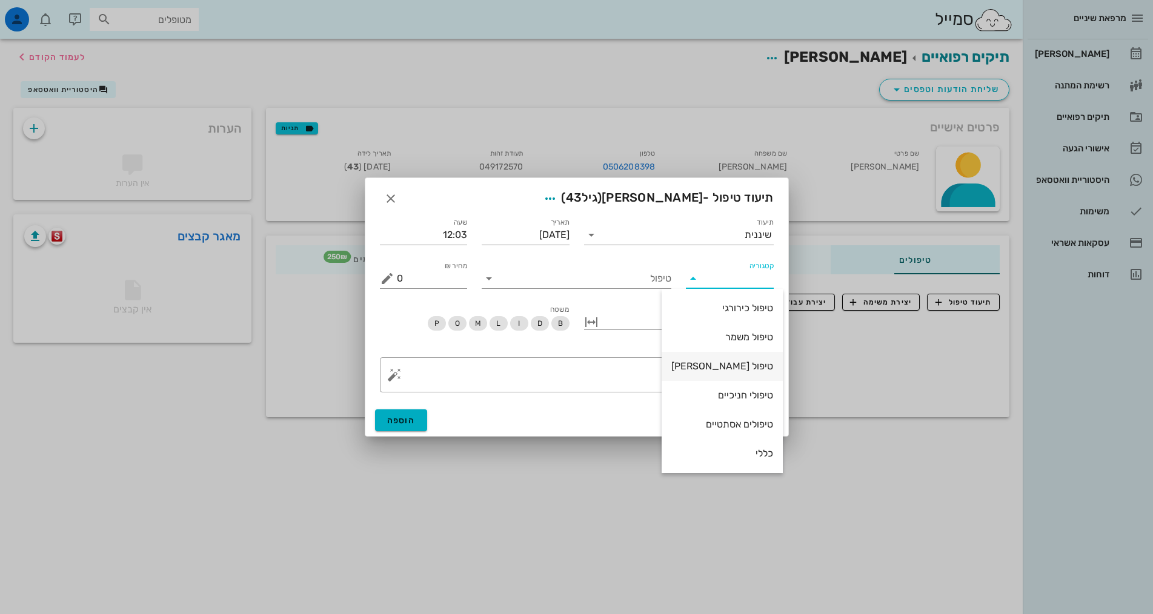
scroll to position [116, 0]
drag, startPoint x: 739, startPoint y: 394, endPoint x: 662, endPoint y: 288, distance: 131.1
click at [739, 394] on div "שיננית" at bounding box center [722, 396] width 102 height 12
type input "שיננית"
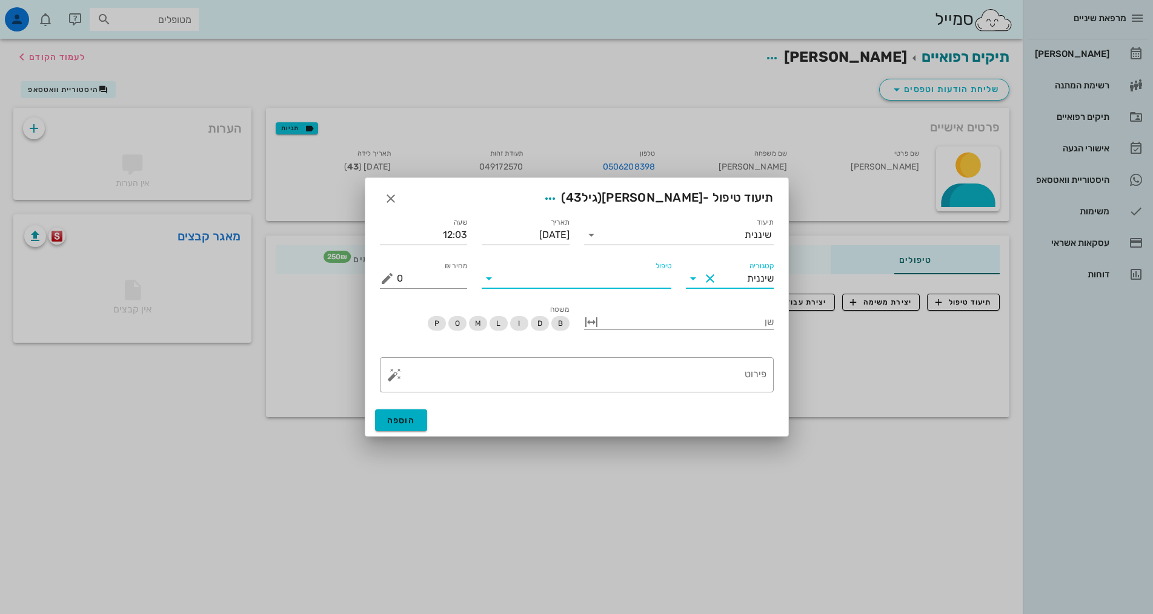
click at [659, 282] on input "טיפול" at bounding box center [585, 278] width 173 height 19
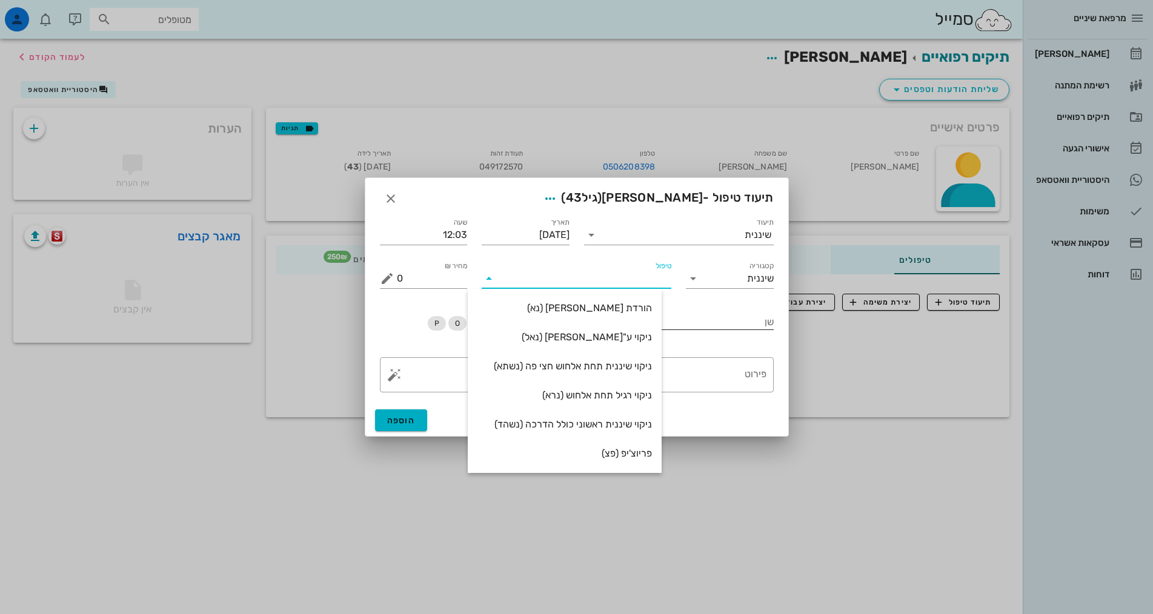
drag, startPoint x: 662, startPoint y: 310, endPoint x: 677, endPoint y: 325, distance: 21.4
click at [662, 311] on div "הורדת [PERSON_NAME] (נא)" at bounding box center [565, 308] width 194 height 29
type input "250"
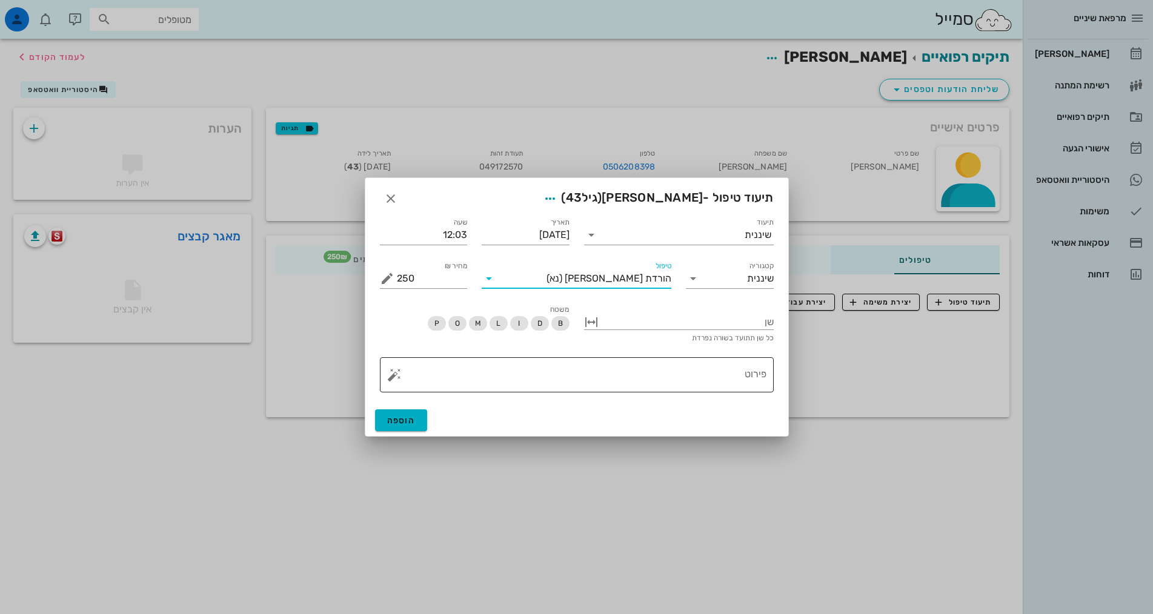
click at [692, 377] on textarea "פירוט" at bounding box center [582, 378] width 370 height 29
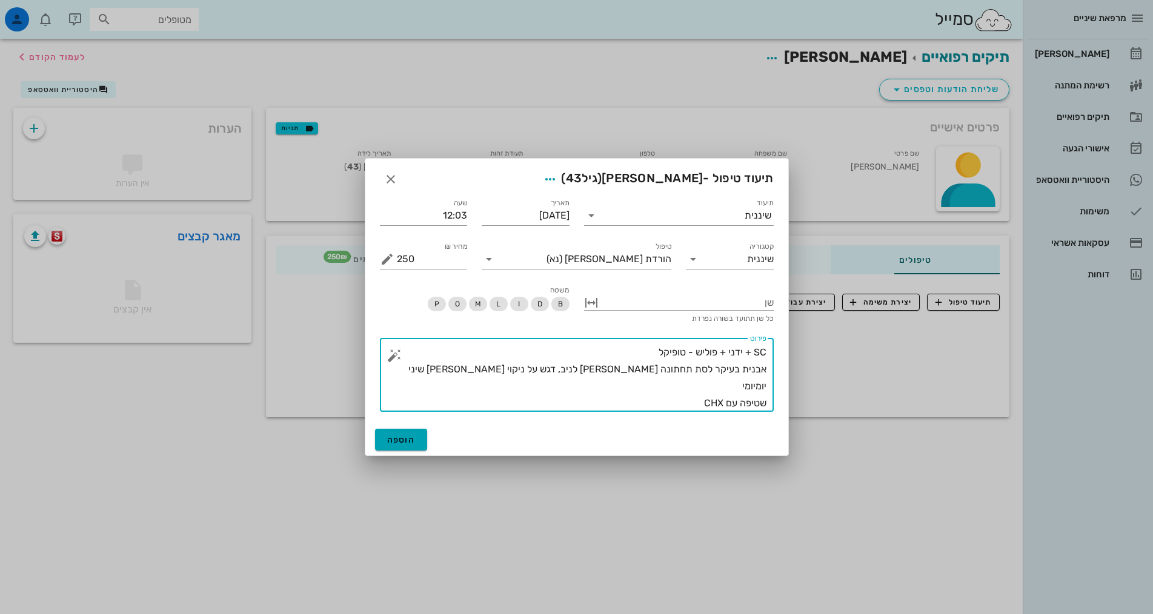
type textarea "SC + ידני + פוליש - טופיקל אבנית בעיקר לסת תחתונה [PERSON_NAME] לניב, דגש על ני…"
click at [391, 439] on span "הוספה" at bounding box center [401, 440] width 28 height 10
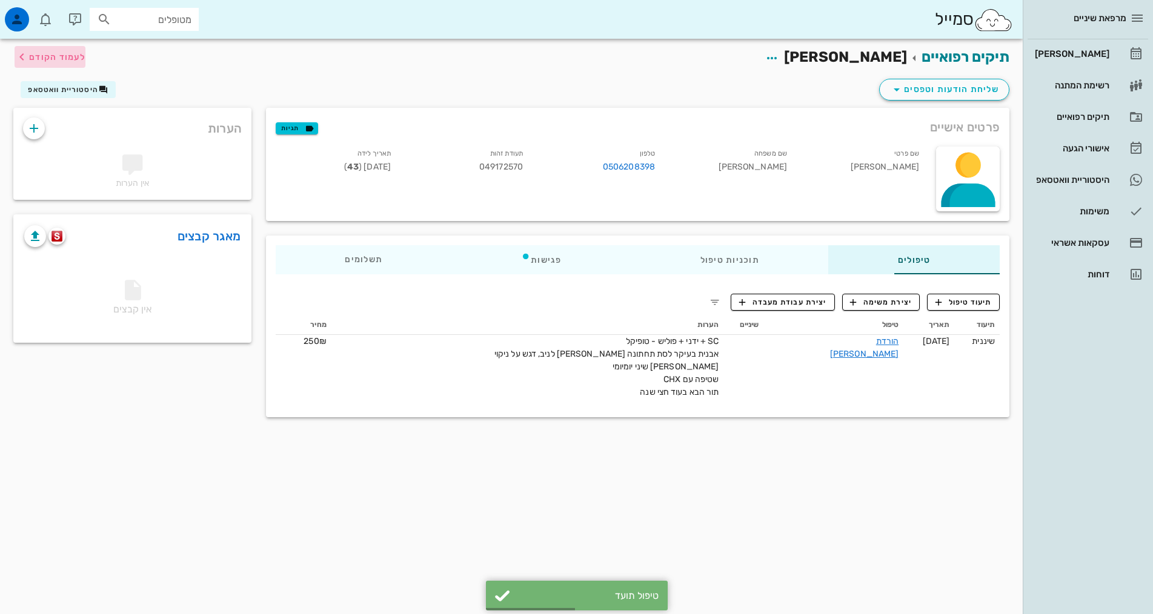
click at [37, 49] on button "לעמוד הקודם" at bounding box center [50, 57] width 71 height 22
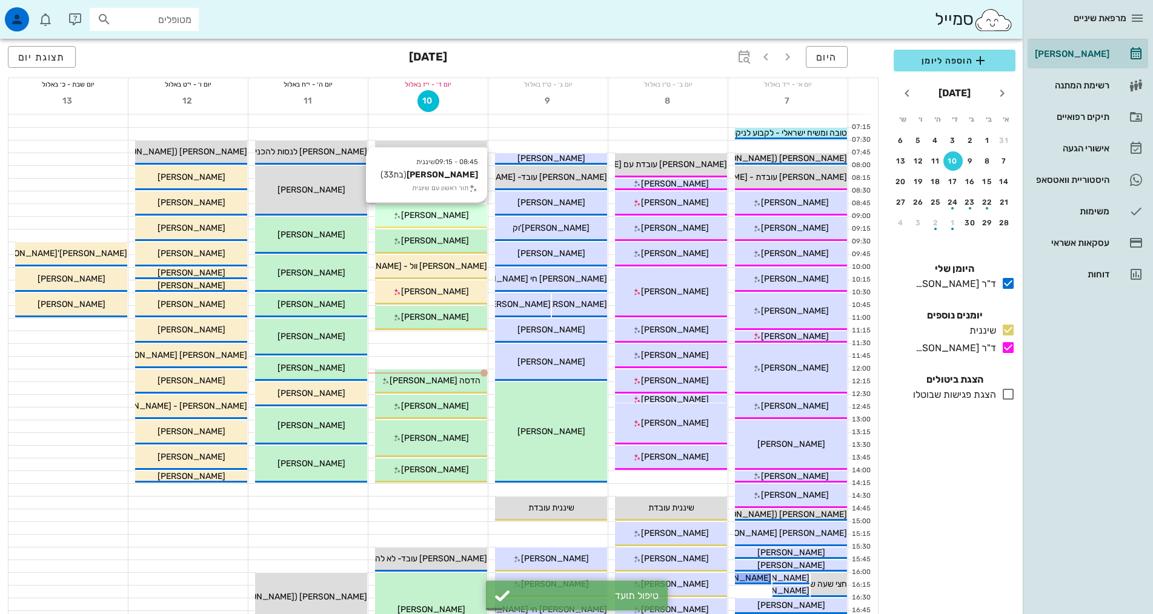
click at [453, 215] on span "[PERSON_NAME]" at bounding box center [435, 215] width 68 height 10
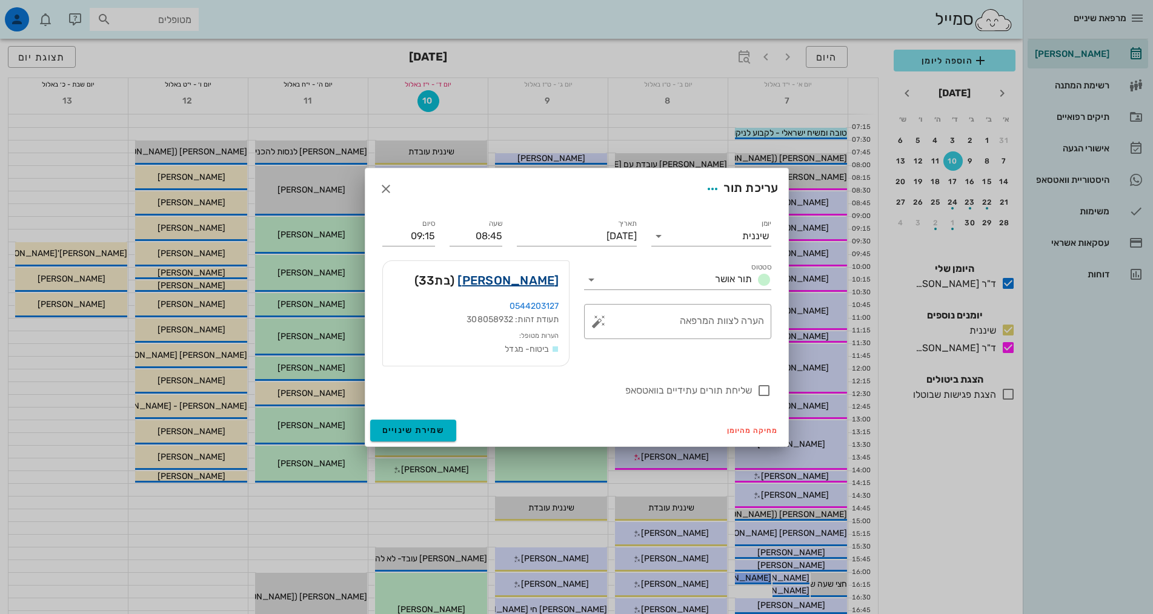
click at [542, 279] on link "[PERSON_NAME]" at bounding box center [507, 280] width 101 height 19
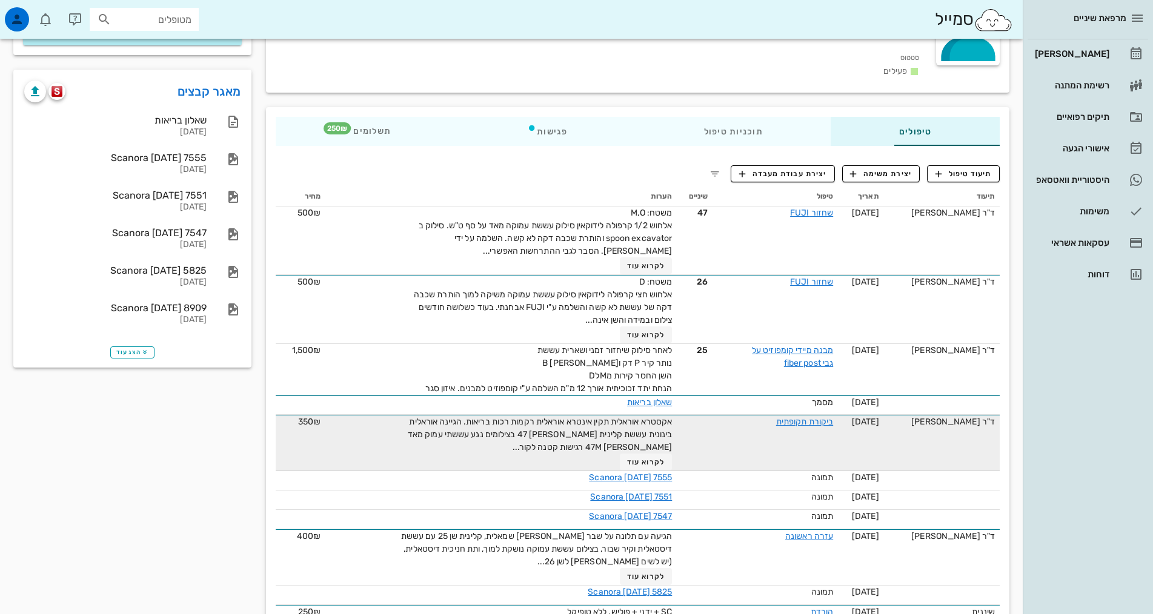
scroll to position [242, 0]
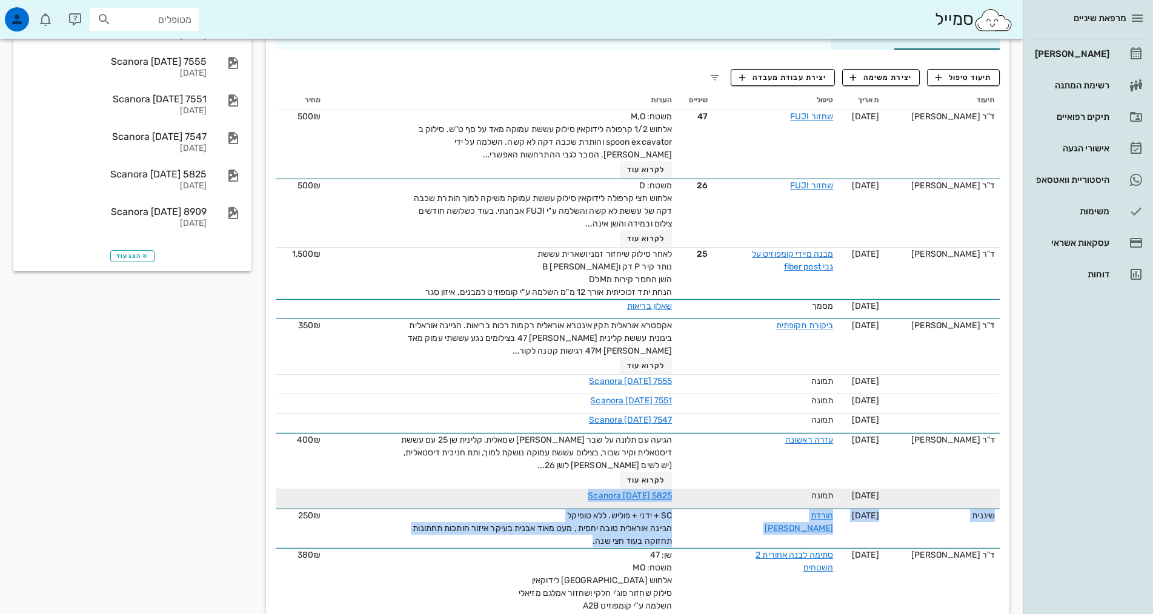
drag, startPoint x: 554, startPoint y: 522, endPoint x: 660, endPoint y: 485, distance: 112.5
click at [660, 485] on tbody "ד"ר [PERSON_NAME] [DATE] שחזור FUJI 47 משטח: M,O אלחוש 1/2 קרפולה לידוקאין סילו…" at bounding box center [638, 479] width 724 height 738
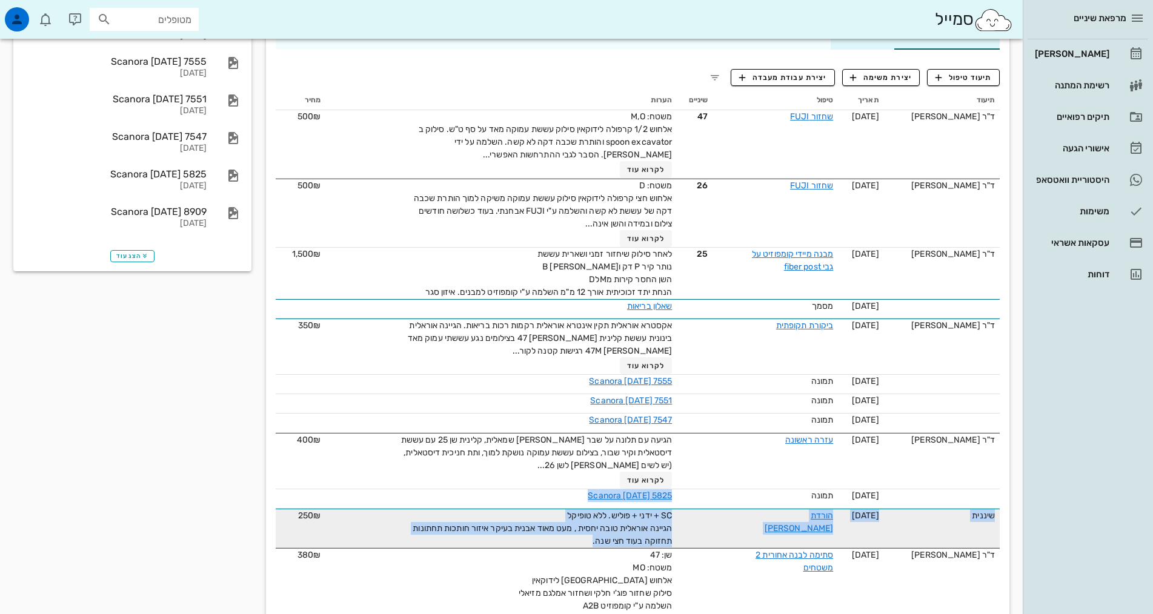
click at [634, 510] on div "SC + ידני + פוליש. ללא טופיקל הגיינה אוראלית טובה יחסית , מעט מאוד אבנית בעיקר …" at bounding box center [535, 529] width 273 height 38
drag, startPoint x: 550, startPoint y: 521, endPoint x: 662, endPoint y: 499, distance: 114.8
click at [662, 509] on tr "שיננית [DATE] הורדת [PERSON_NAME] SC + ידני + פוליש. ללא טופיקל הגיינה אוראלית …" at bounding box center [638, 528] width 724 height 39
click at [609, 511] on span "SC + ידני + פוליש. ללא טופיקל הגיינה אוראלית טובה יחסית , מעט מאוד אבנית בעיקר …" at bounding box center [542, 529] width 259 height 36
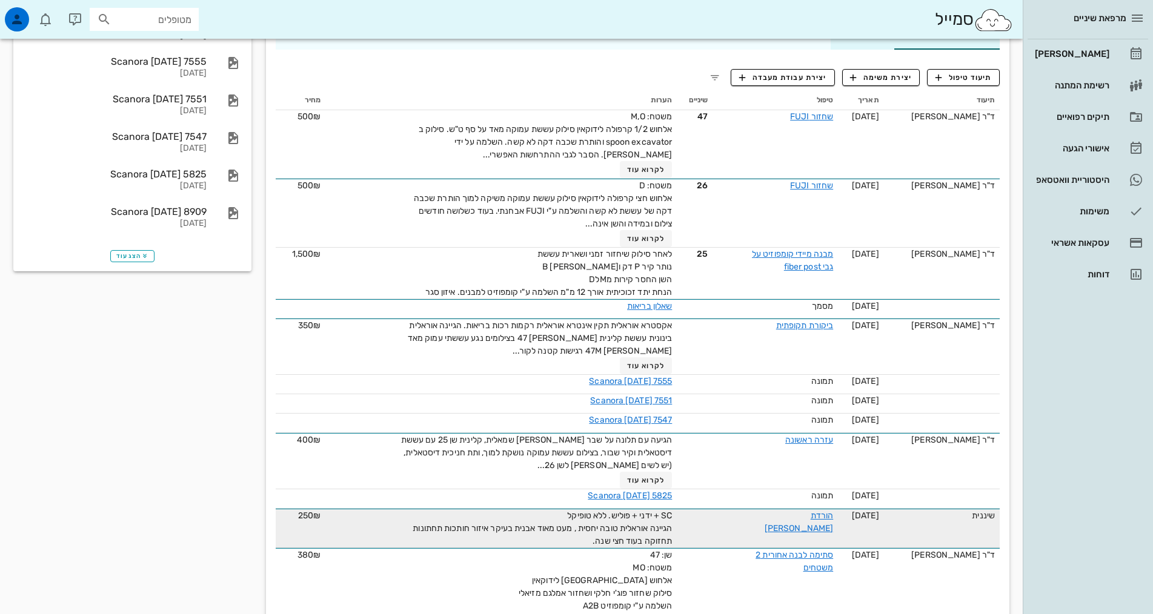
click at [609, 511] on span "SC + ידני + פוליש. ללא טופיקל הגיינה אוראלית טובה יחסית , מעט מאוד אבנית בעיקר …" at bounding box center [542, 529] width 259 height 36
drag, startPoint x: 555, startPoint y: 523, endPoint x: 647, endPoint y: 494, distance: 96.6
click at [647, 509] on tr "שיננית [DATE] הורדת [PERSON_NAME] SC + ידני + פוליש. ללא טופיקל הגיינה אוראלית …" at bounding box center [638, 528] width 724 height 39
copy span "SC + ידני + פוליש. ללא טופיקל הגיינה אוראלית טובה יחסית , מעט מאוד אבנית בעיקר …"
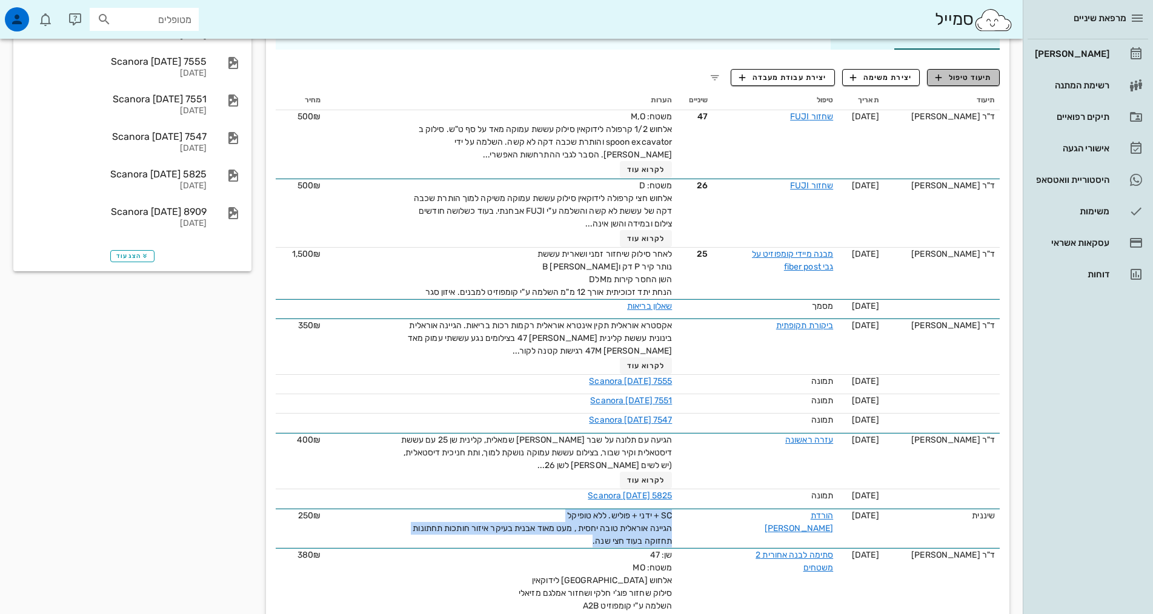
click at [970, 69] on button "תיעוד טיפול" at bounding box center [963, 77] width 73 height 17
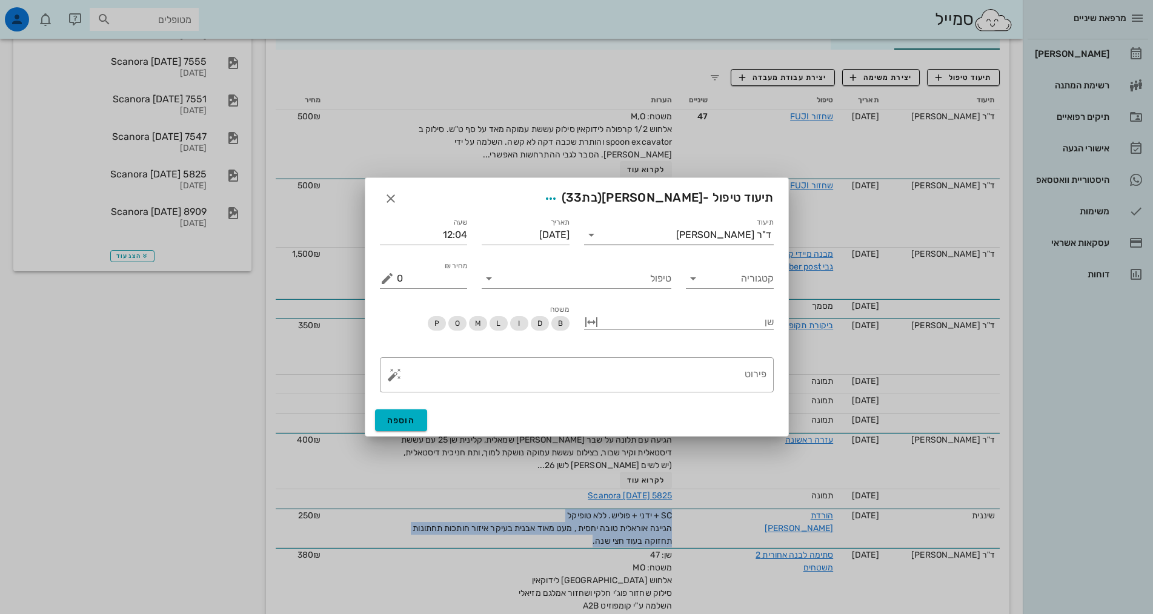
click at [749, 230] on div "ד"ר [PERSON_NAME]" at bounding box center [723, 235] width 95 height 11
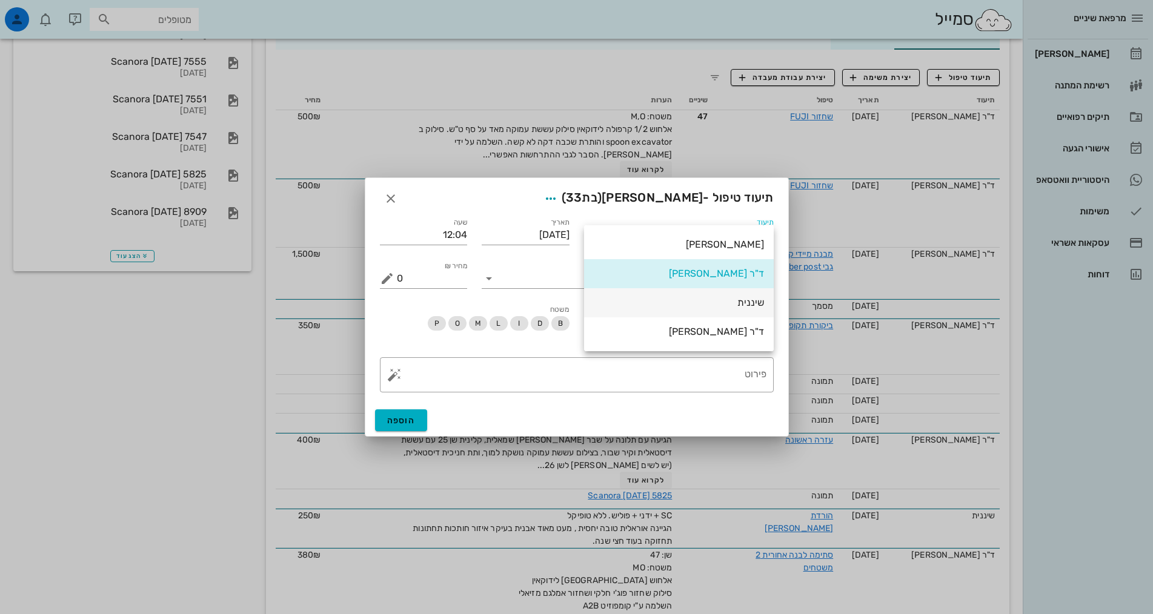
click at [755, 301] on div "שיננית" at bounding box center [679, 303] width 170 height 12
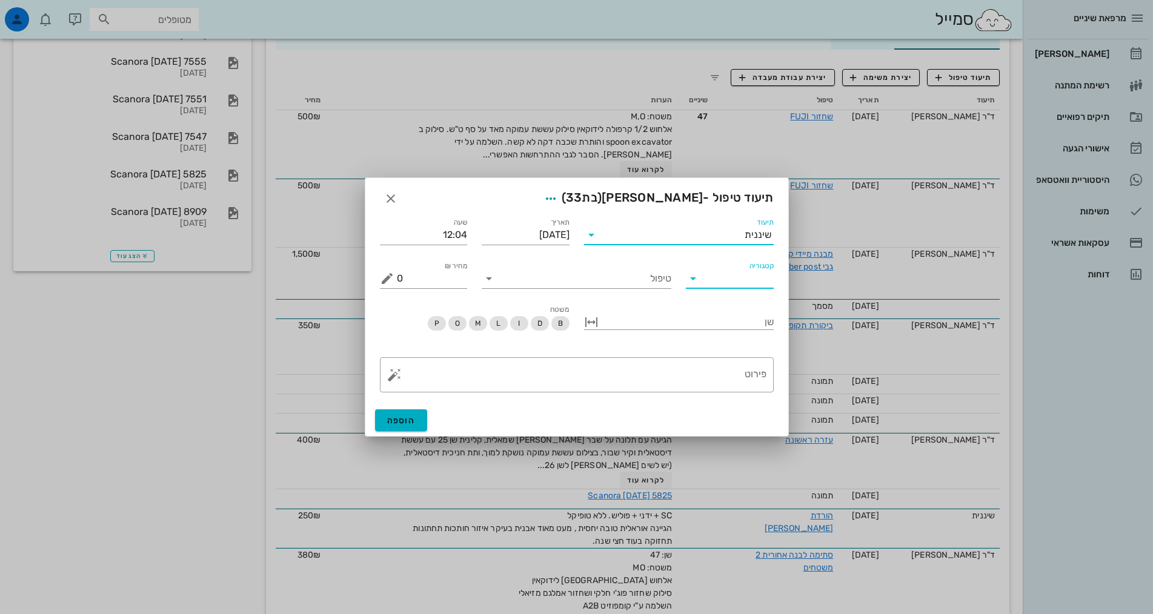
click at [735, 284] on input "קטגוריה" at bounding box center [739, 278] width 68 height 19
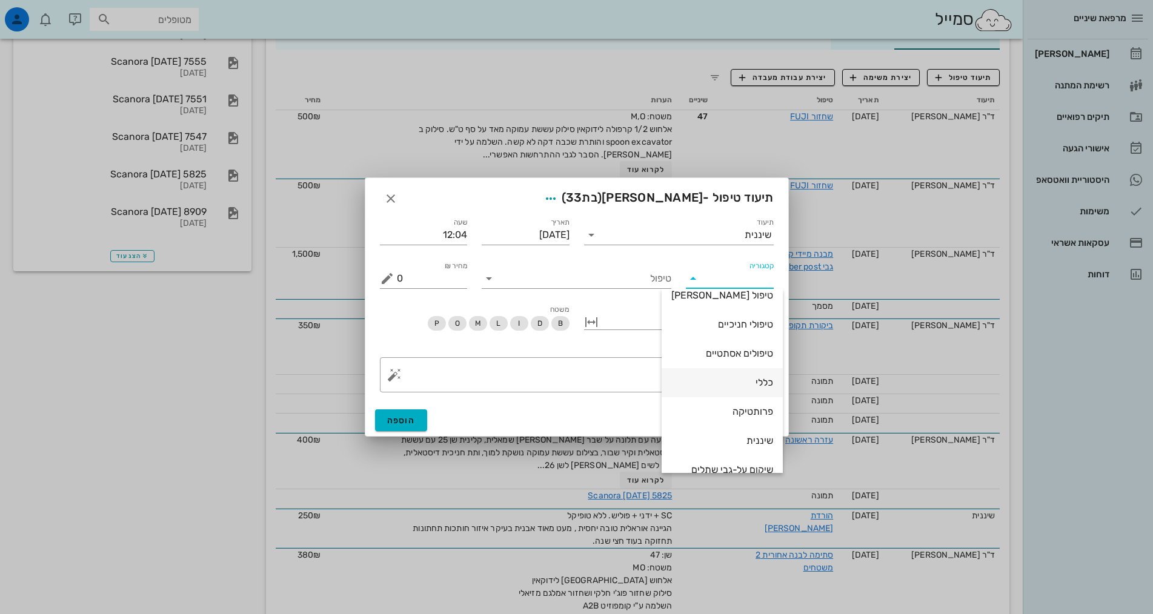
scroll to position [116, 0]
click at [743, 393] on div "שיננית" at bounding box center [722, 396] width 102 height 12
type input "שיננית"
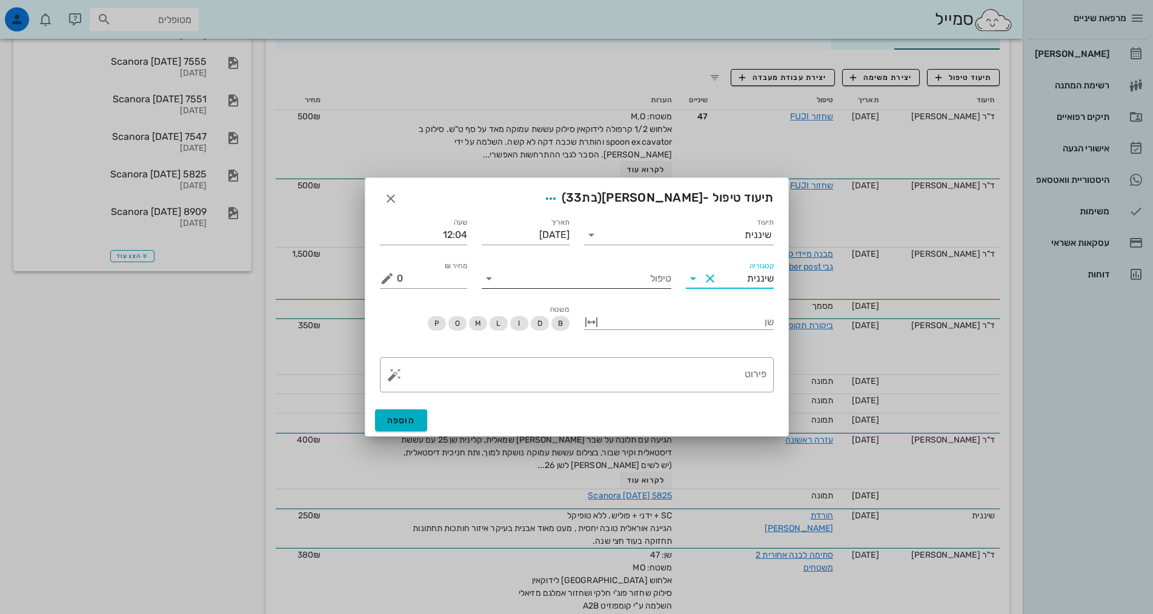
click at [651, 288] on input "טיפול" at bounding box center [585, 278] width 173 height 19
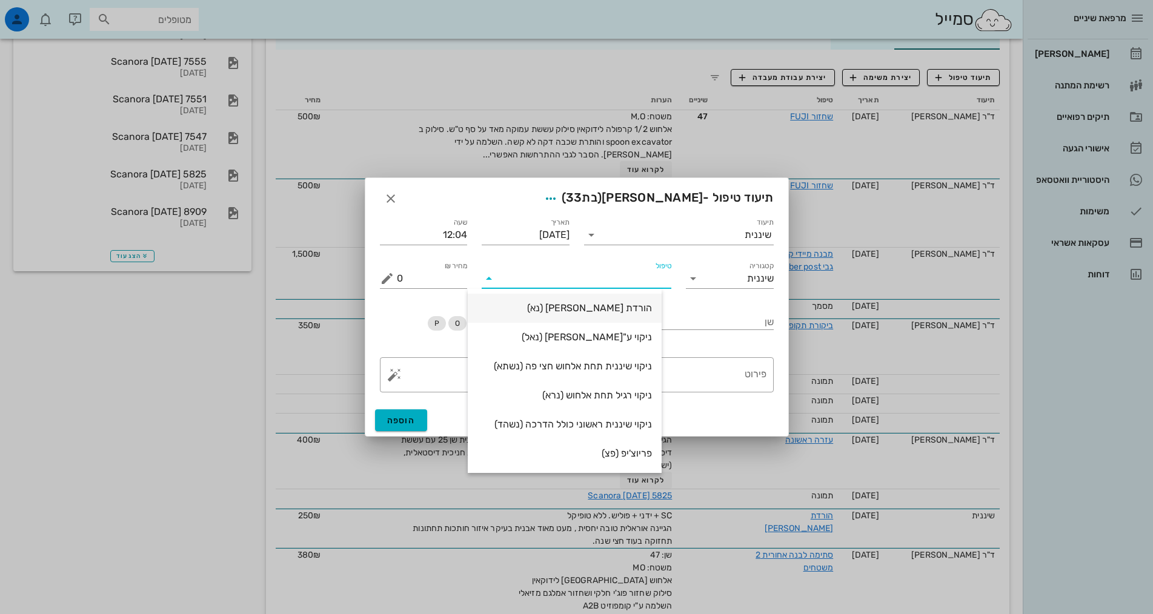
click at [651, 309] on div "הורדת [PERSON_NAME] (נא)" at bounding box center [564, 308] width 174 height 12
type input "250"
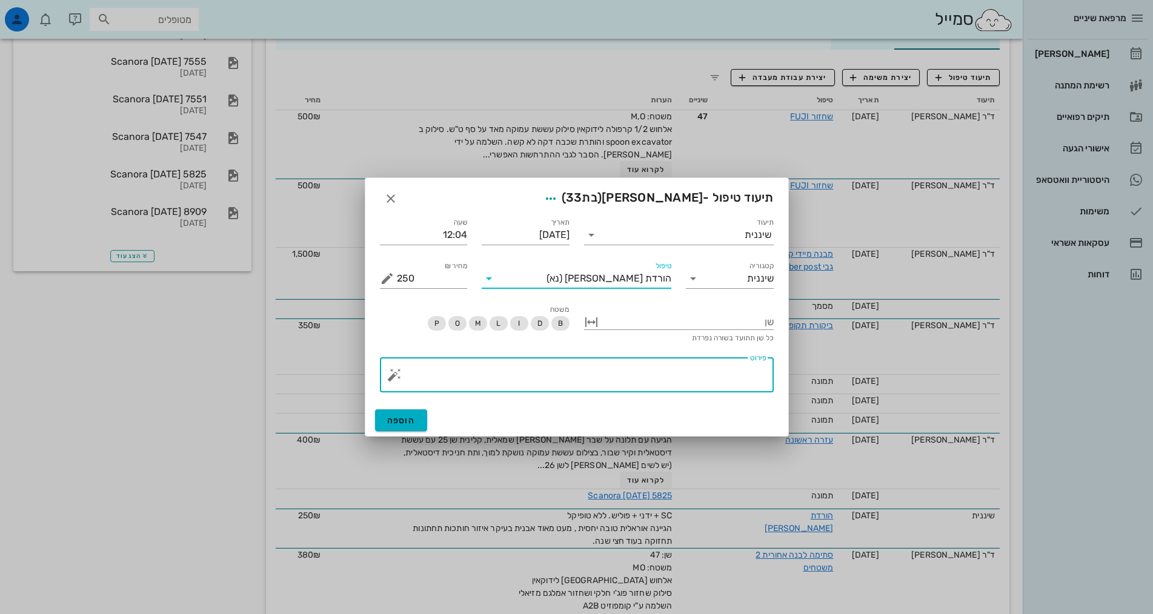
click at [676, 376] on textarea "פירוט" at bounding box center [582, 378] width 370 height 29
paste textarea "SC + ידני + פוליש. ללא טופיקל הגיינה אוראלית טובה יחסית , מעט מאוד אבנית בעיקר …"
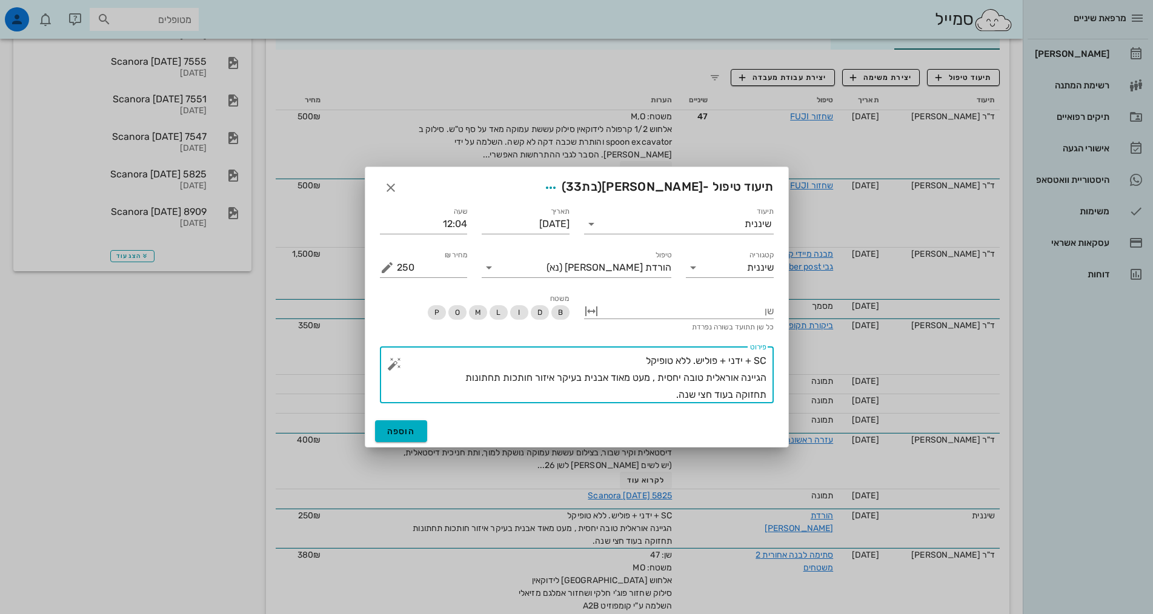
drag, startPoint x: 741, startPoint y: 361, endPoint x: 783, endPoint y: 353, distance: 43.1
click at [783, 353] on div "תיעוד שיננית תאריך [DATE] שעה 12:04 קטגוריה שיננית טיפול הורדת [PERSON_NAME] (נ…" at bounding box center [576, 307] width 423 height 218
click at [751, 360] on textarea "ידני + פוליש. ללא טופיקל הגיינה אוראלית טובה יחסית , מעט מאוד אבנית בעיקר איזור…" at bounding box center [582, 378] width 370 height 51
drag, startPoint x: 702, startPoint y: 379, endPoint x: 659, endPoint y: 374, distance: 43.4
click at [659, 374] on textarea "ידני בלבד+ פוליש. ללא טופיקל הגיינה אוראלית טובה יחסית , מעט מאוד אבנית בעיקר א…" at bounding box center [582, 378] width 370 height 51
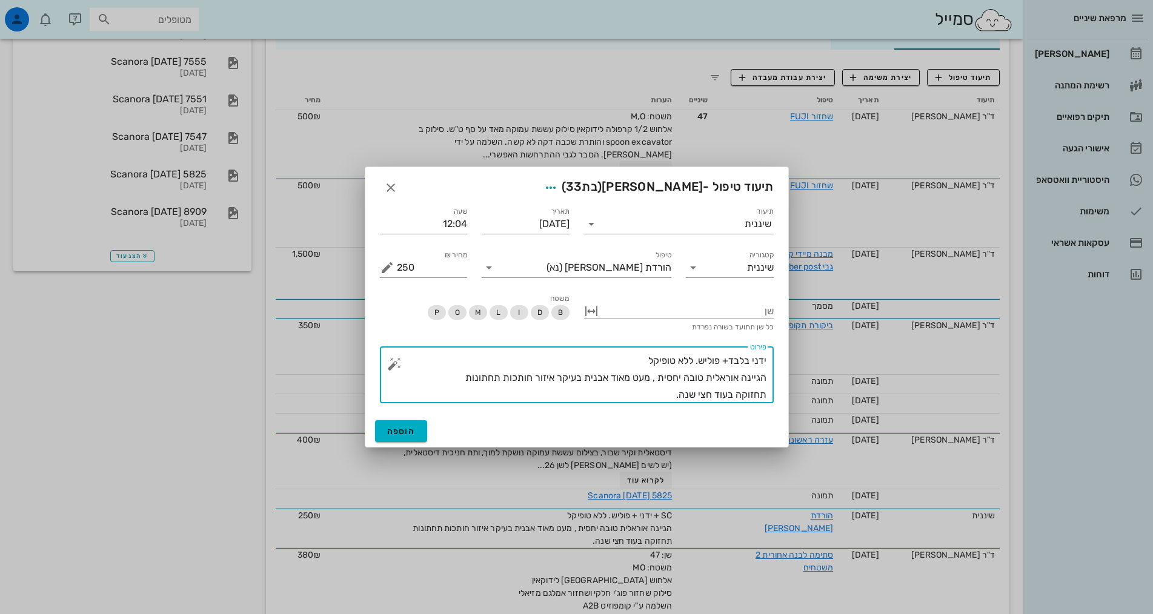
click at [463, 377] on textarea "ידני בלבד+ פוליש. ללא טופיקל הגיינה אוראלית טובה יחסית , מעט מאוד אבנית בעיקר א…" at bounding box center [582, 378] width 370 height 51
click at [457, 377] on textarea "ידני בלבד+ פוליש. ללא טופיקל הגיינה אוראלית טובה יחסית , מעט מאוד אבנית בעיקר א…" at bounding box center [582, 378] width 370 height 51
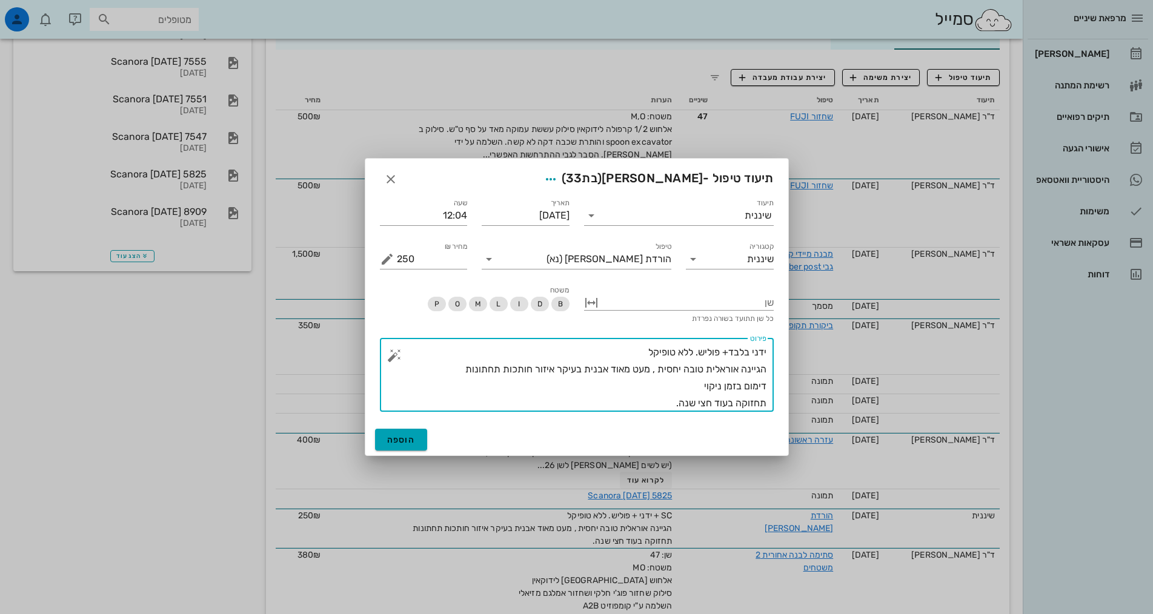
type textarea "ידני בלבד+ פוליש. ללא טופיקל הגיינה אוראלית טובה יחסית , מעט מאוד אבנית בעיקר א…"
click at [412, 439] on span "הוספה" at bounding box center [401, 440] width 28 height 10
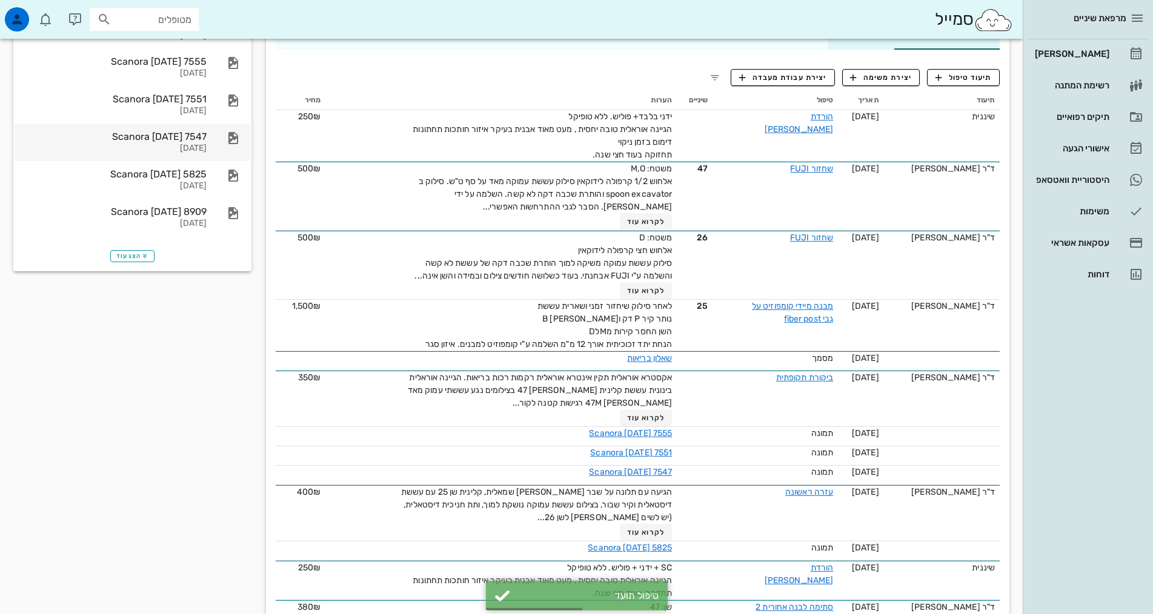
scroll to position [0, 0]
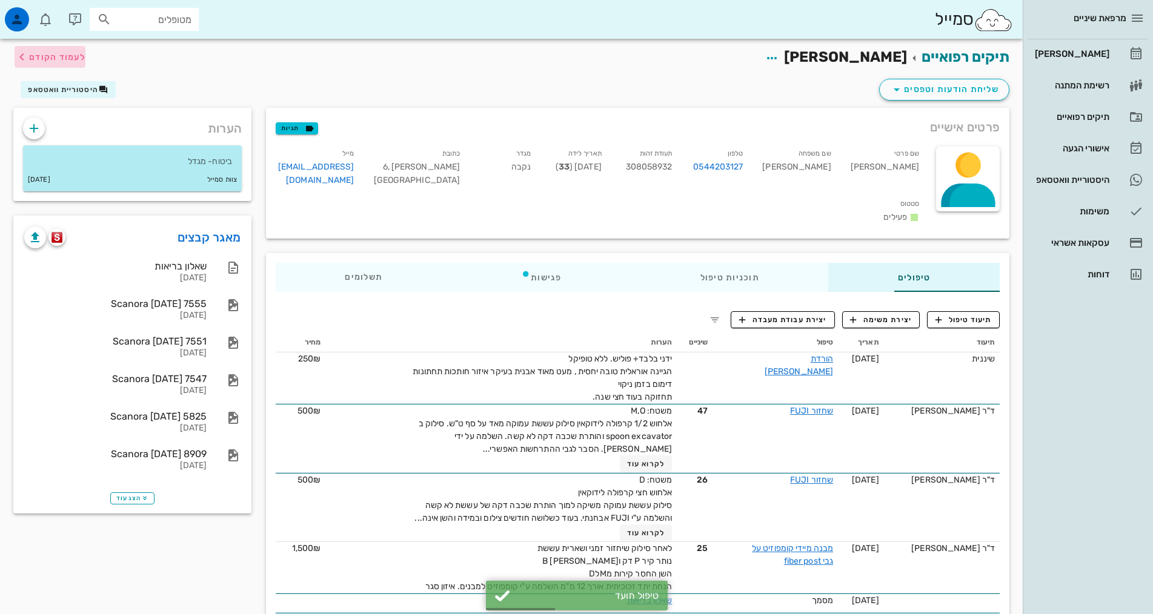
click at [25, 53] on icon "button" at bounding box center [22, 57] width 15 height 15
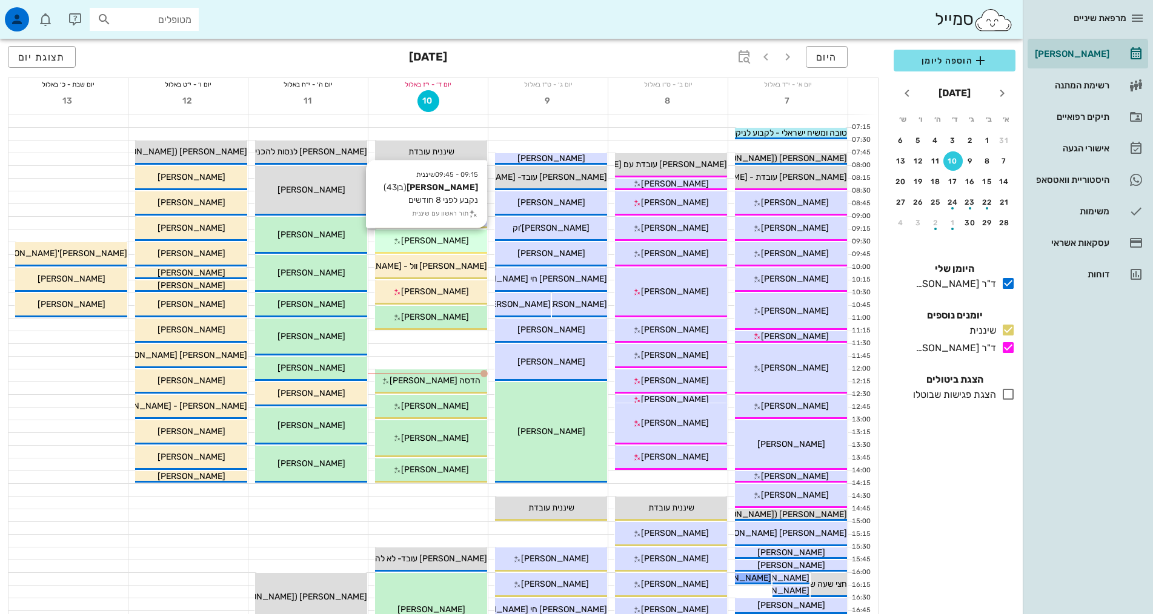
click at [453, 245] on div "[PERSON_NAME]" at bounding box center [431, 240] width 112 height 13
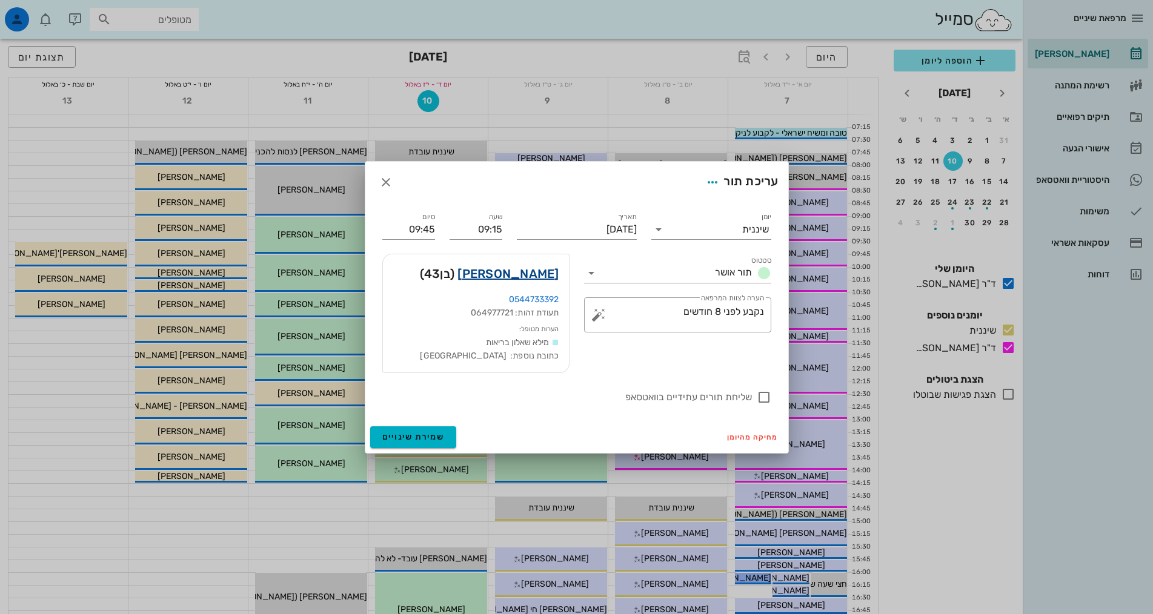
click at [526, 270] on link "[PERSON_NAME]" at bounding box center [507, 273] width 101 height 19
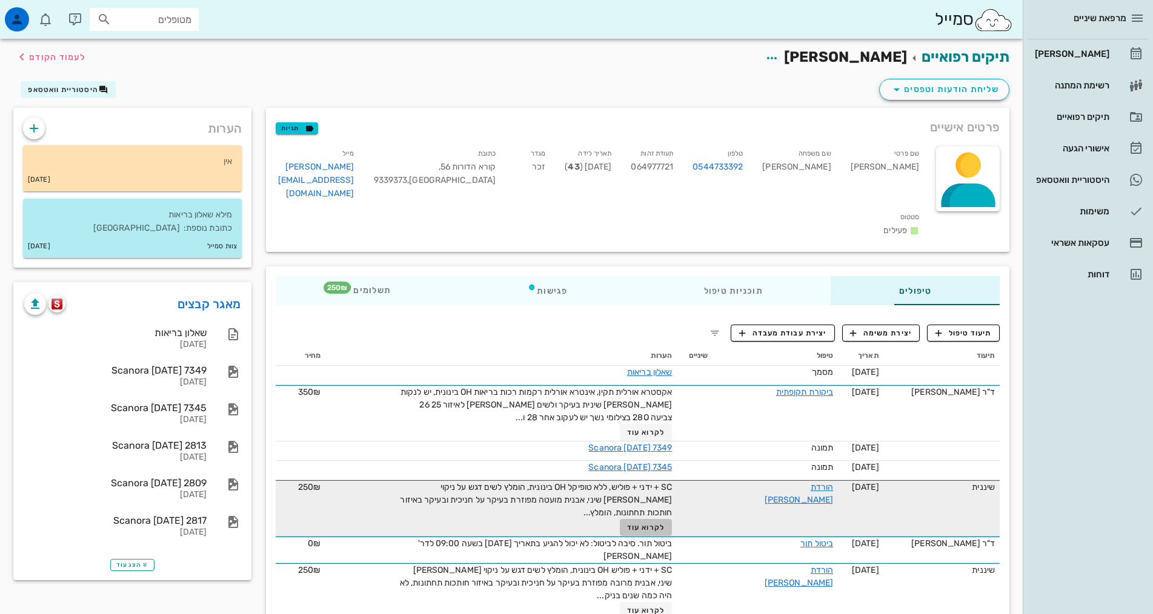
click at [627, 523] on span "לקרוא עוד" at bounding box center [646, 527] width 38 height 8
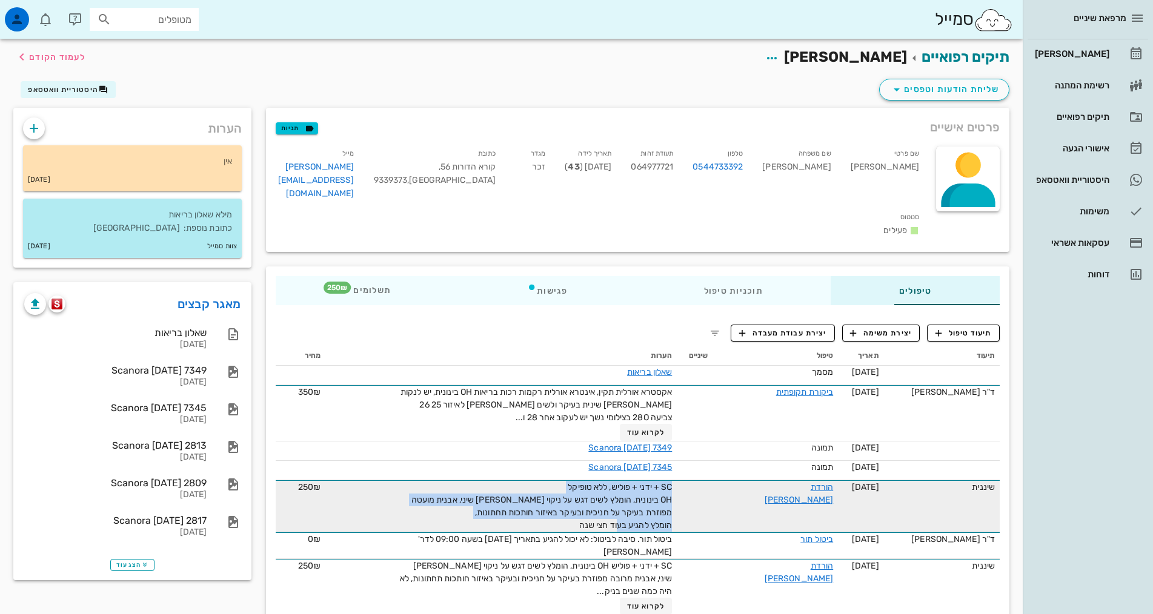
drag, startPoint x: 542, startPoint y: 491, endPoint x: 681, endPoint y: 468, distance: 140.7
click at [681, 480] on tr "שיננית [DATE] הורדת [PERSON_NAME] SC + ידני + פוליש, ללא טופיקל OH בינונית, הומ…" at bounding box center [638, 506] width 724 height 52
copy span "SC + ידני + פוליש, ללא טופיקל OH בינונית, הומלץ לשים דגש על ניקוי [PERSON_NAME]…"
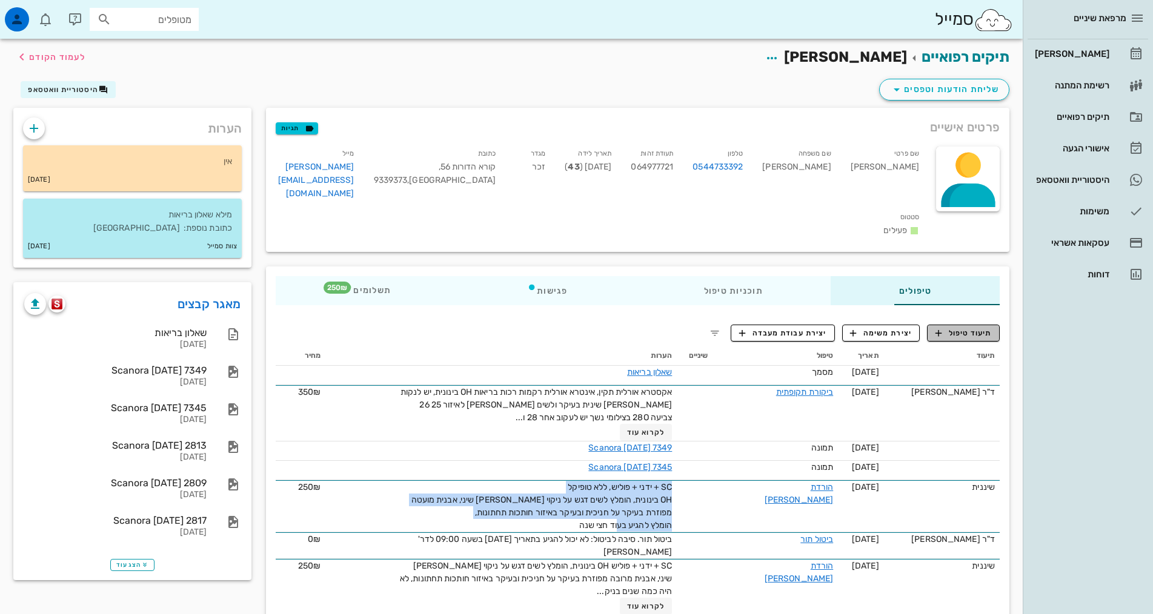
click at [975, 328] on span "תיעוד טיפול" at bounding box center [963, 333] width 56 height 11
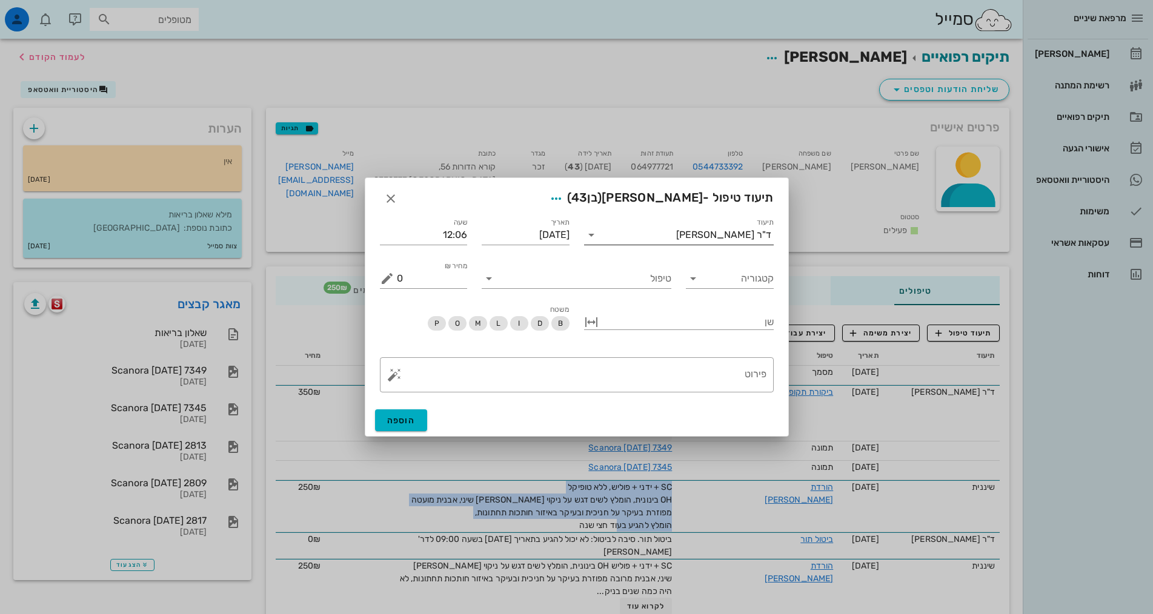
drag, startPoint x: 732, startPoint y: 233, endPoint x: 774, endPoint y: 293, distance: 72.6
click at [732, 234] on div "ד"ר [PERSON_NAME]" at bounding box center [723, 235] width 95 height 11
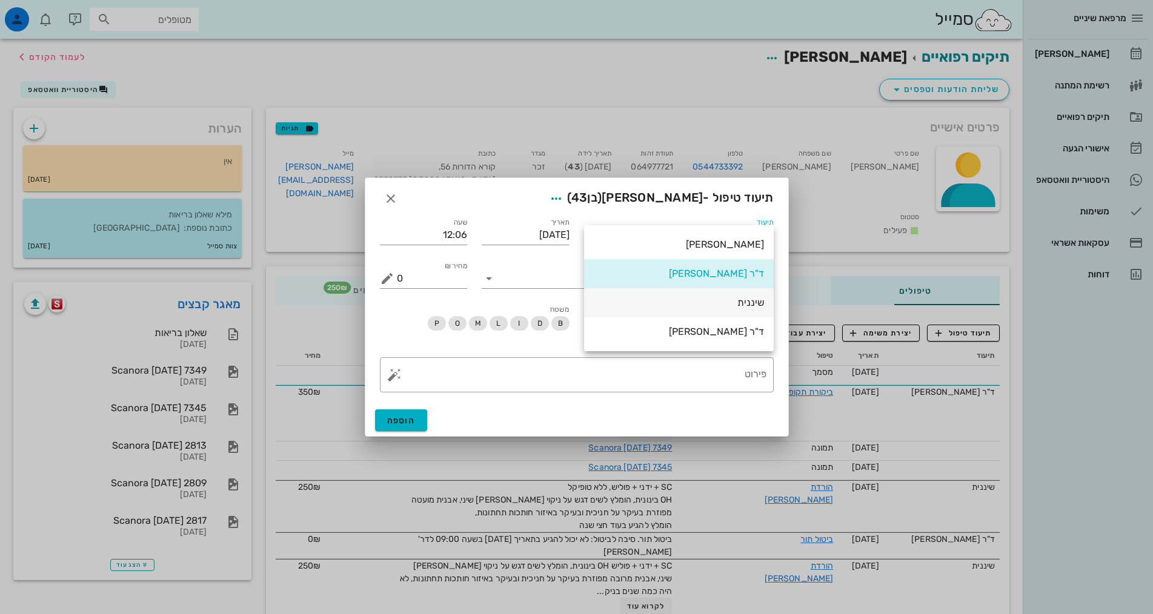
click at [754, 304] on div "שיננית" at bounding box center [679, 303] width 170 height 12
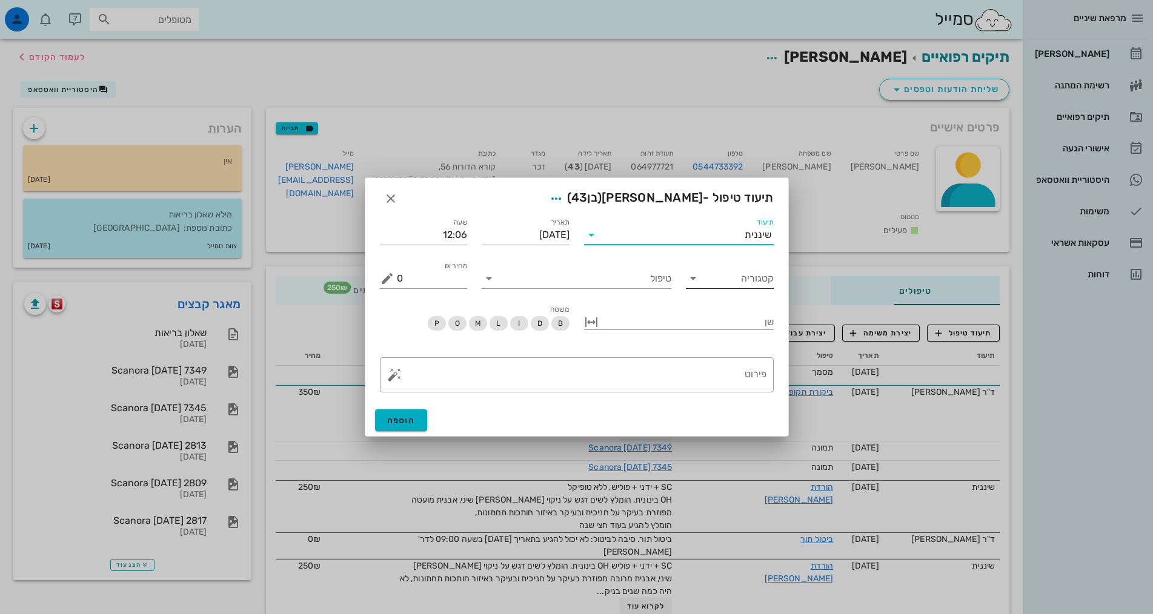
click at [728, 279] on input "קטגוריה" at bounding box center [739, 278] width 68 height 19
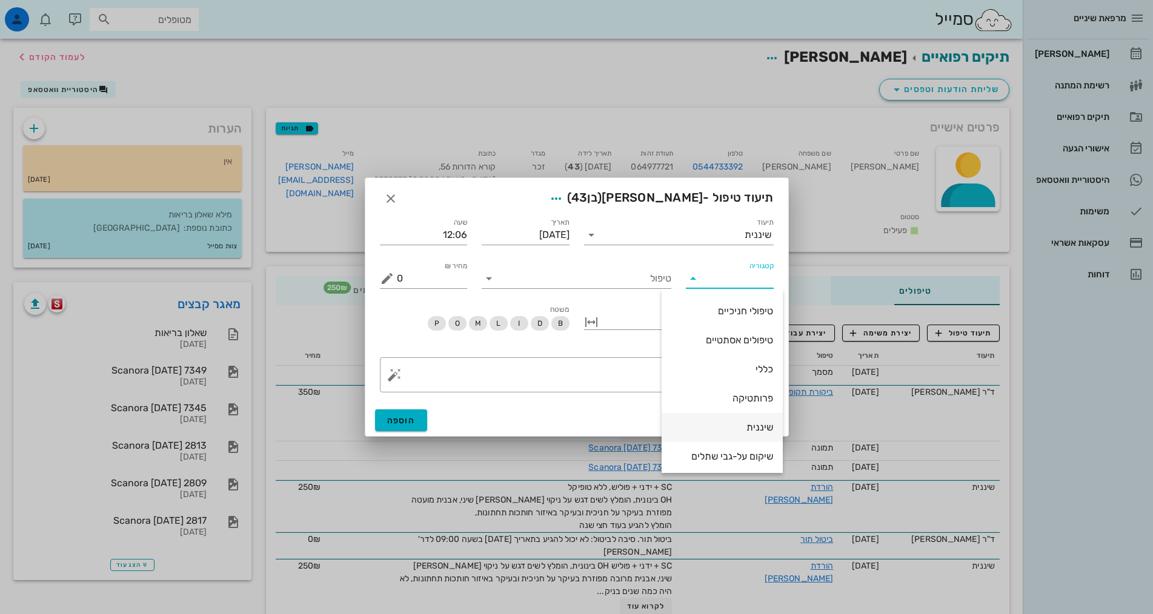
scroll to position [116, 0]
click at [746, 396] on div "שיננית" at bounding box center [722, 396] width 102 height 12
type input "שיננית"
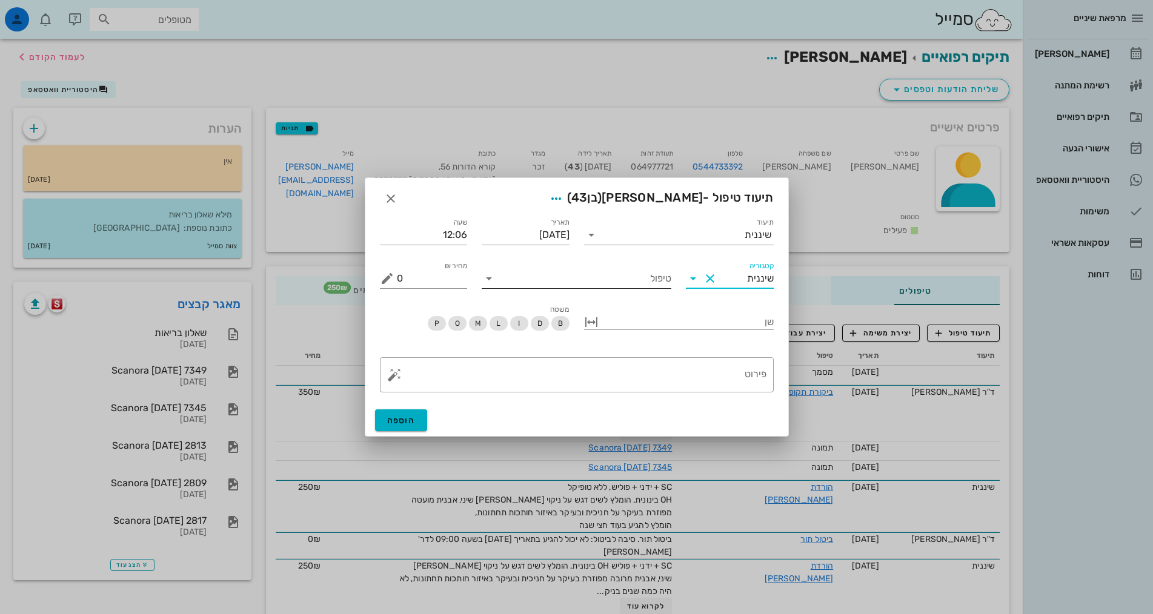
click at [649, 281] on input "טיפול" at bounding box center [585, 278] width 173 height 19
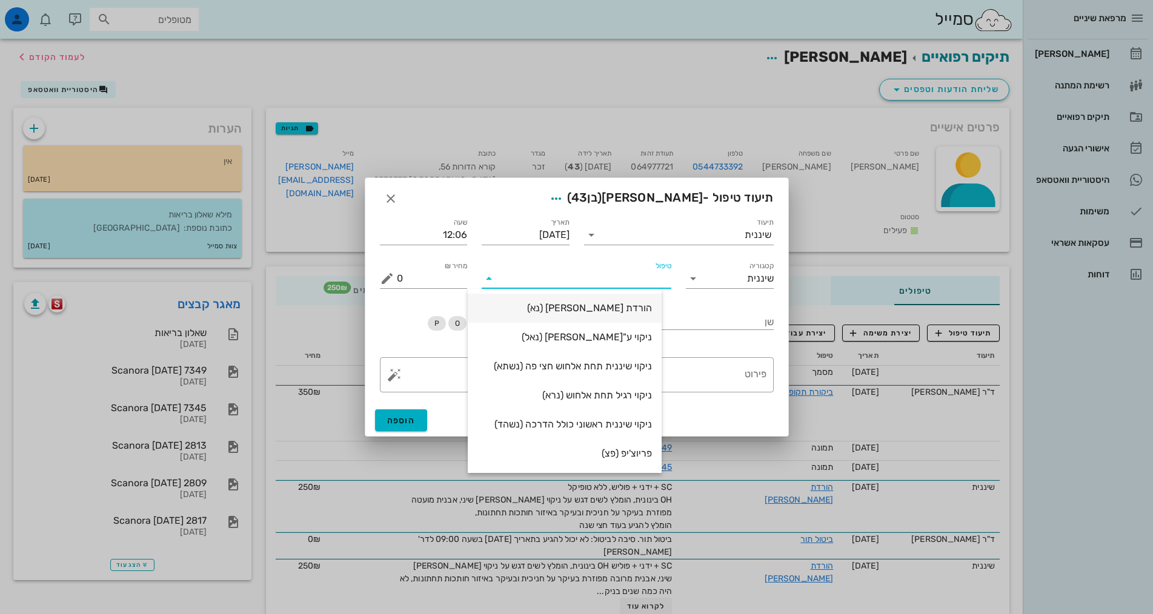
click at [652, 310] on div "הורדת [PERSON_NAME] (נא)" at bounding box center [564, 308] width 174 height 12
type input "250"
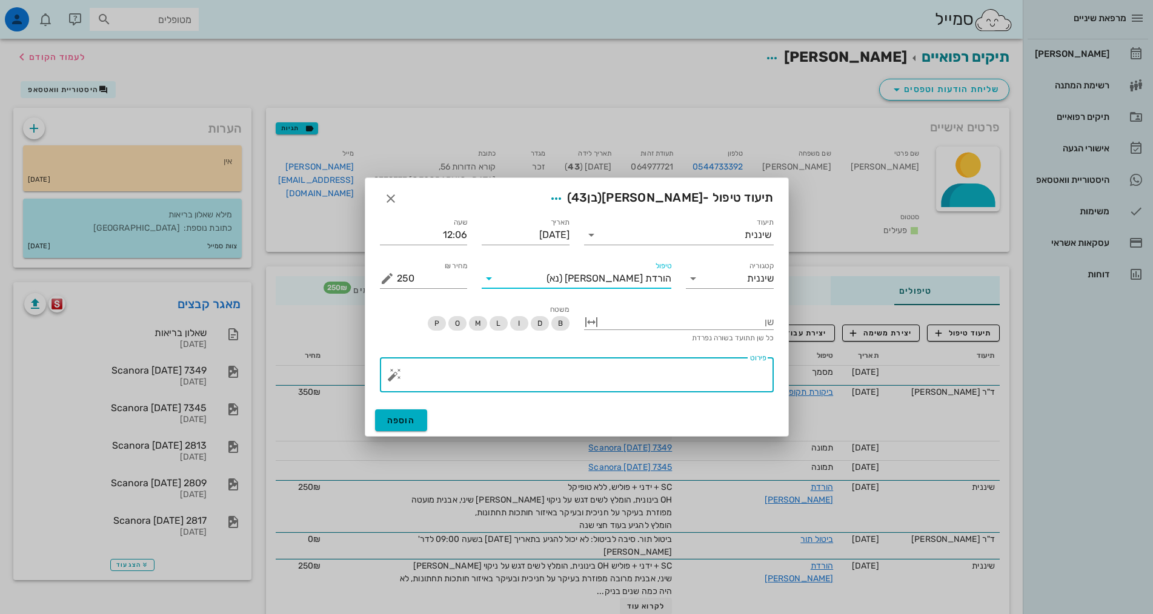
paste textarea "SC + ידני + פוליש, ללא טופיקל OH בינונית, הומלץ לשים דגש על ניקוי [PERSON_NAME]…"
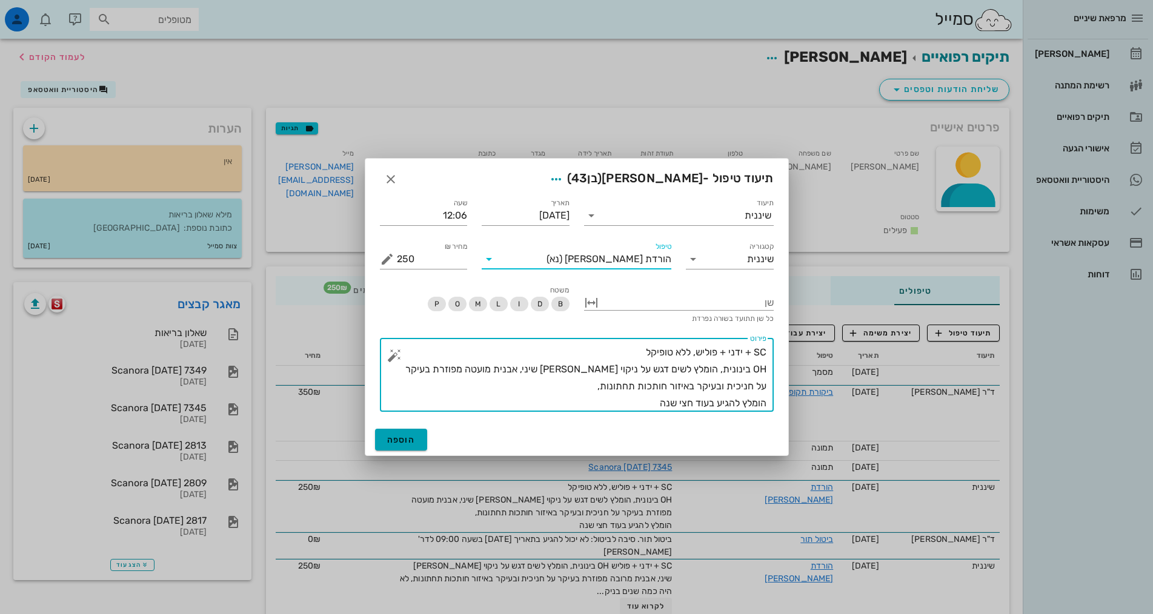
type textarea "SC + ידני + פוליש, ללא טופיקל OH בינונית, הומלץ לשים דגש על ניקוי [PERSON_NAME]…"
click at [384, 440] on button "הוספה" at bounding box center [401, 440] width 53 height 22
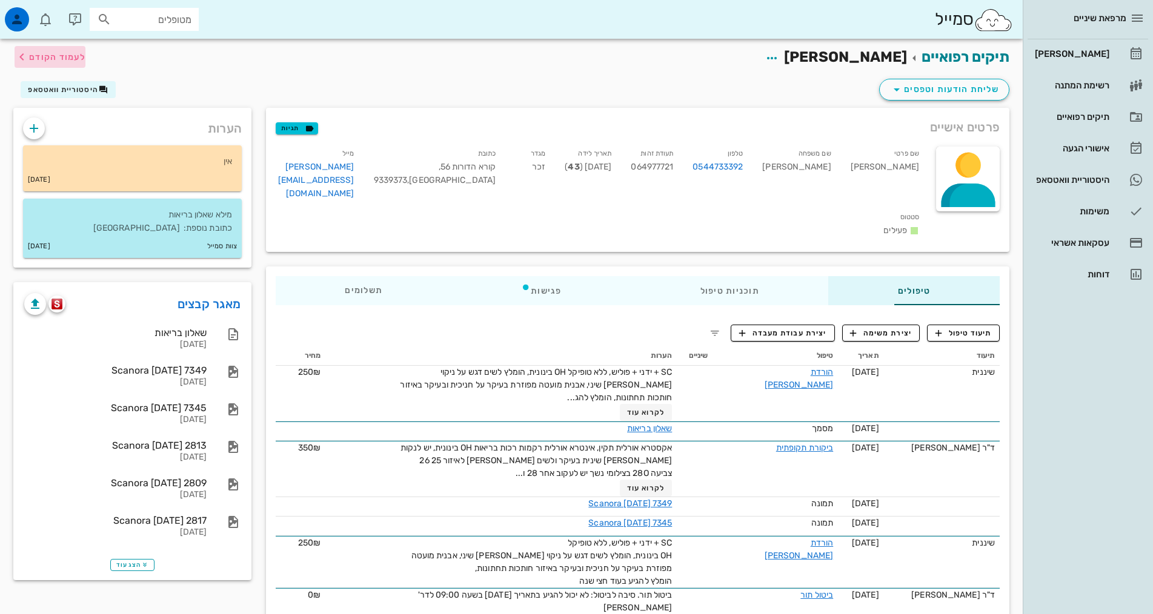
click at [41, 52] on span "לעמוד הקודם" at bounding box center [57, 57] width 56 height 10
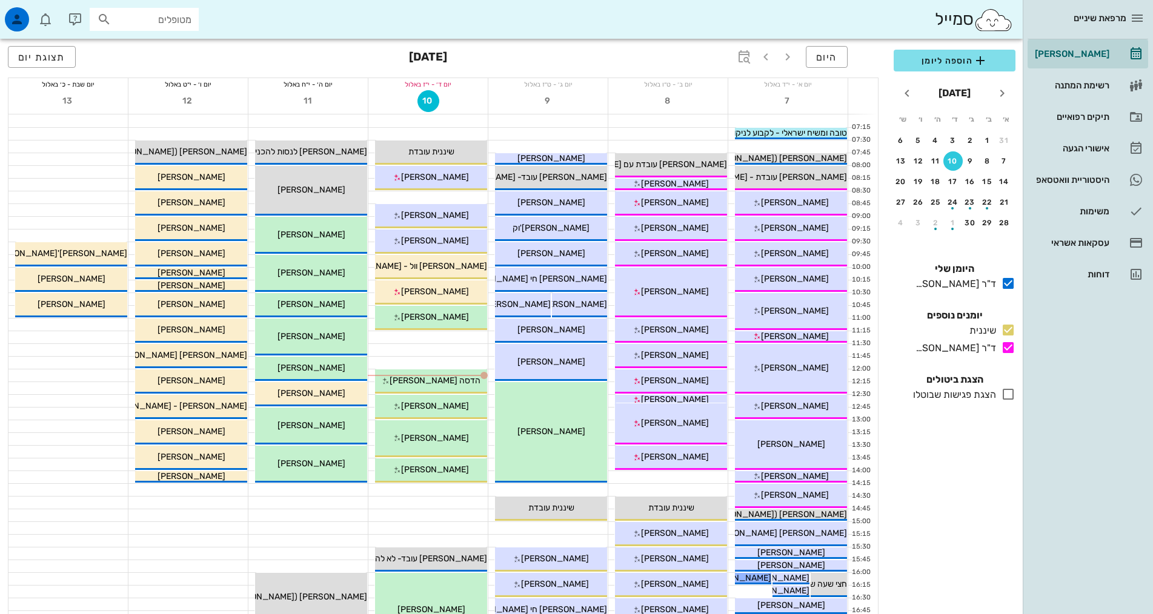
click at [142, 15] on input "מטופלים" at bounding box center [153, 20] width 78 height 16
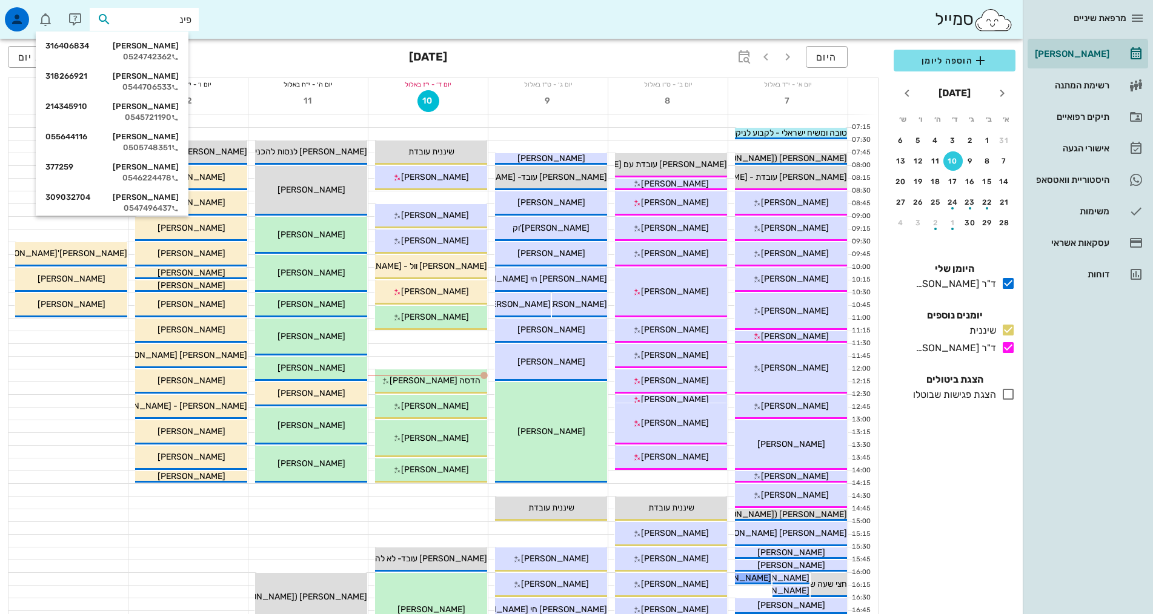
type input "[PERSON_NAME]"
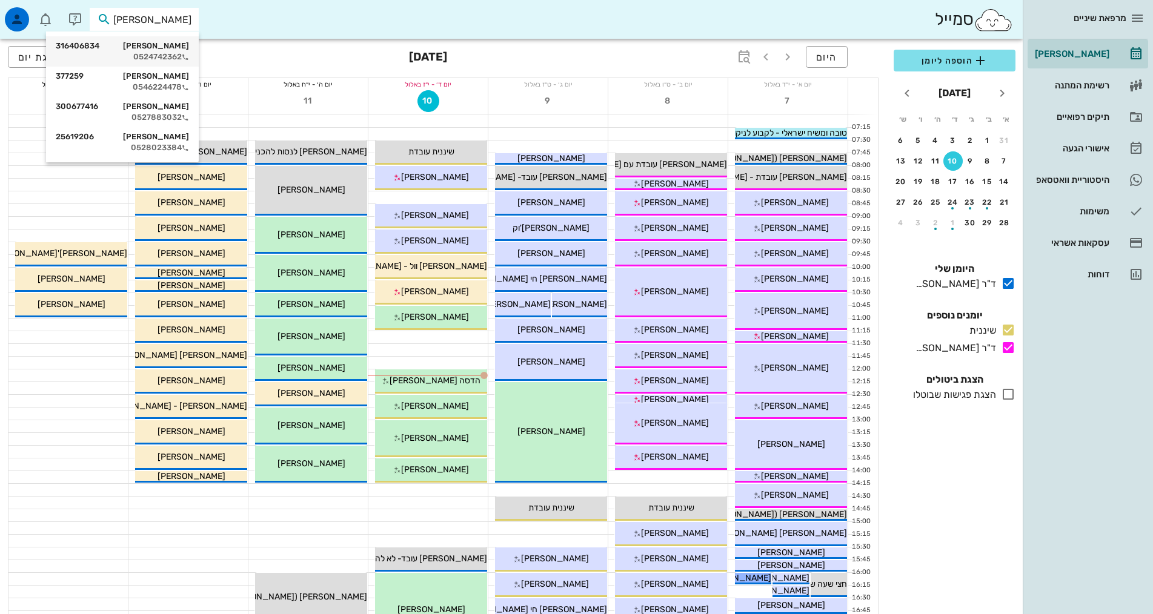
click at [153, 44] on div "[PERSON_NAME] 316406834" at bounding box center [122, 46] width 133 height 10
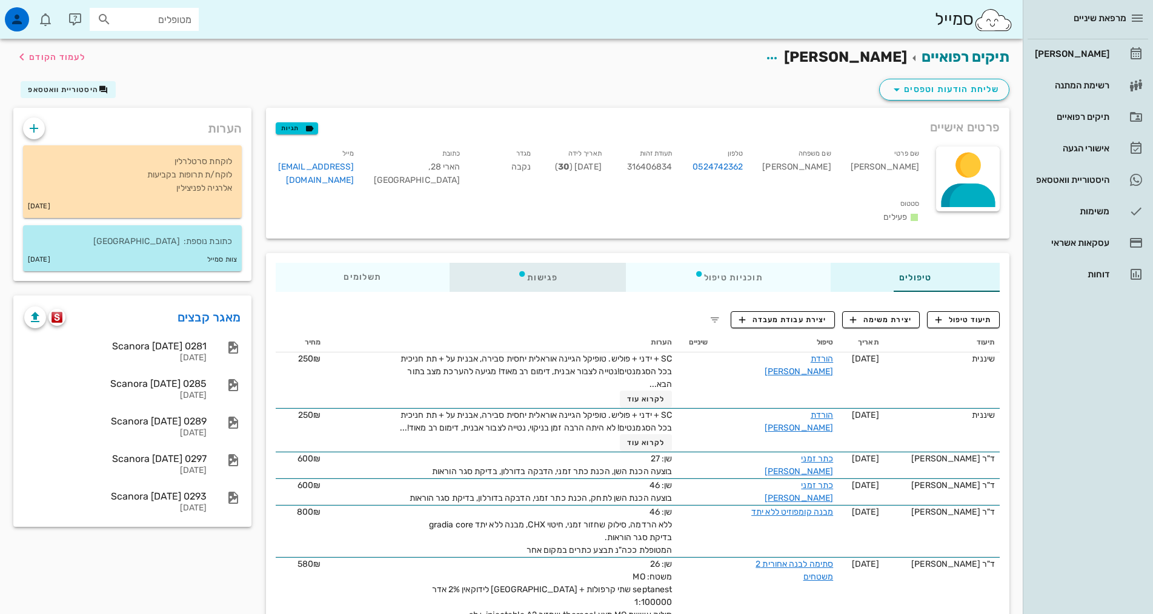
click at [487, 263] on div "פגישות" at bounding box center [538, 277] width 176 height 29
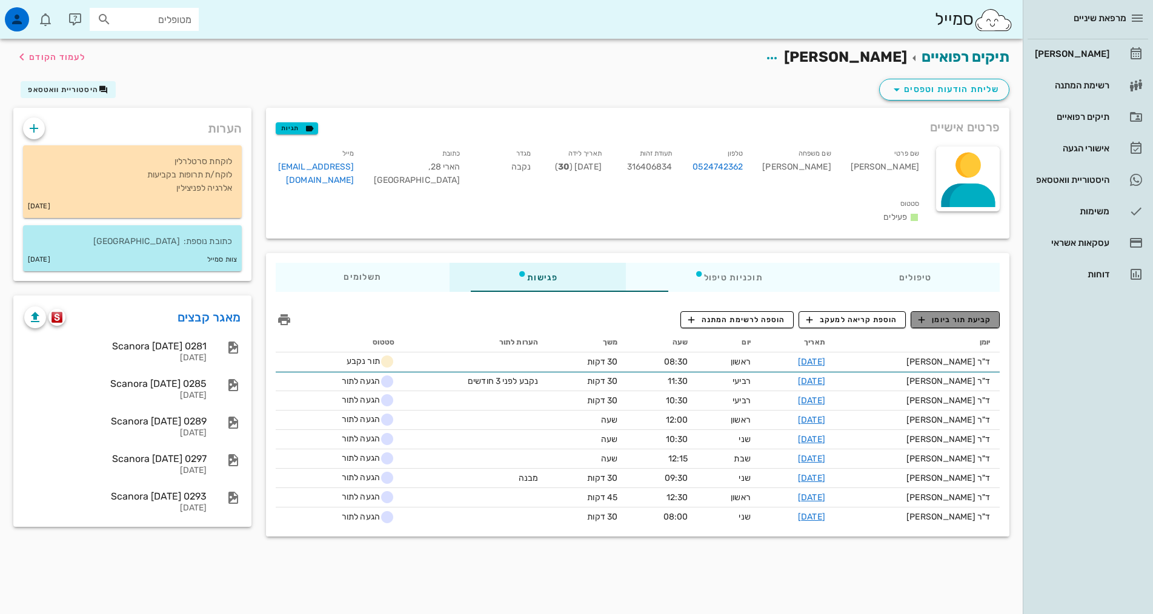
click at [978, 314] on span "קביעת תור ביומן" at bounding box center [954, 319] width 73 height 11
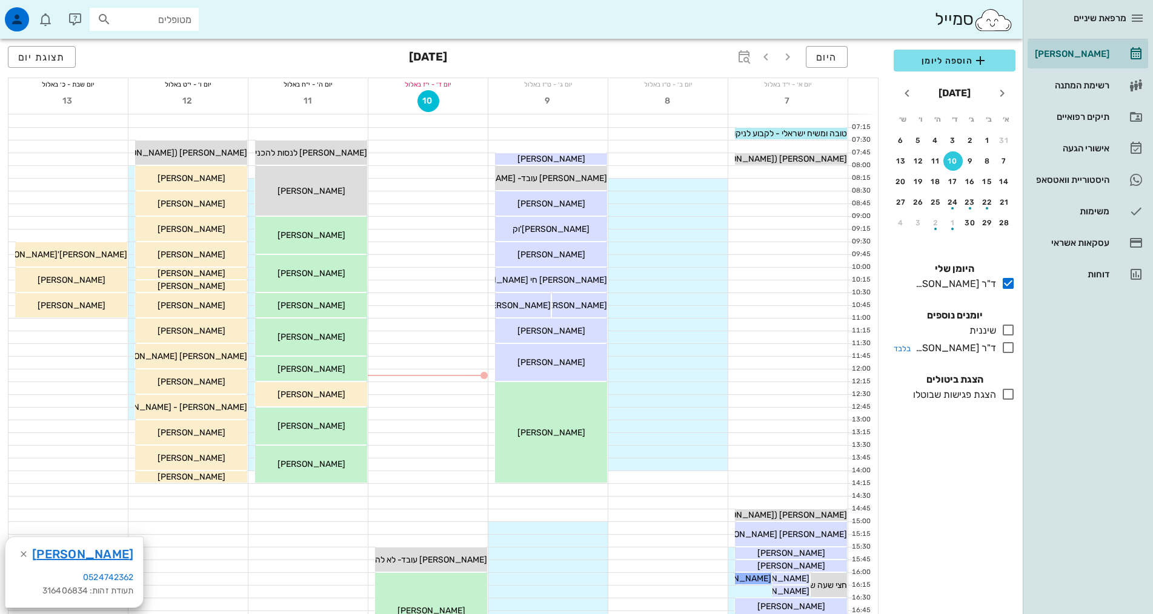
click at [1008, 347] on icon at bounding box center [1008, 347] width 15 height 15
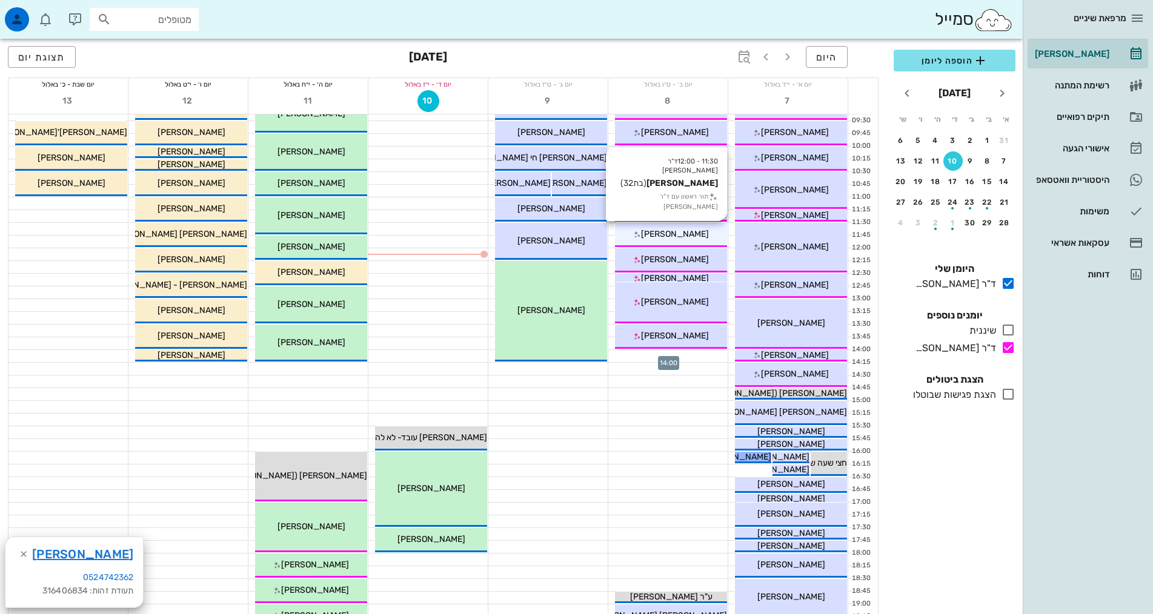
scroll to position [182, 0]
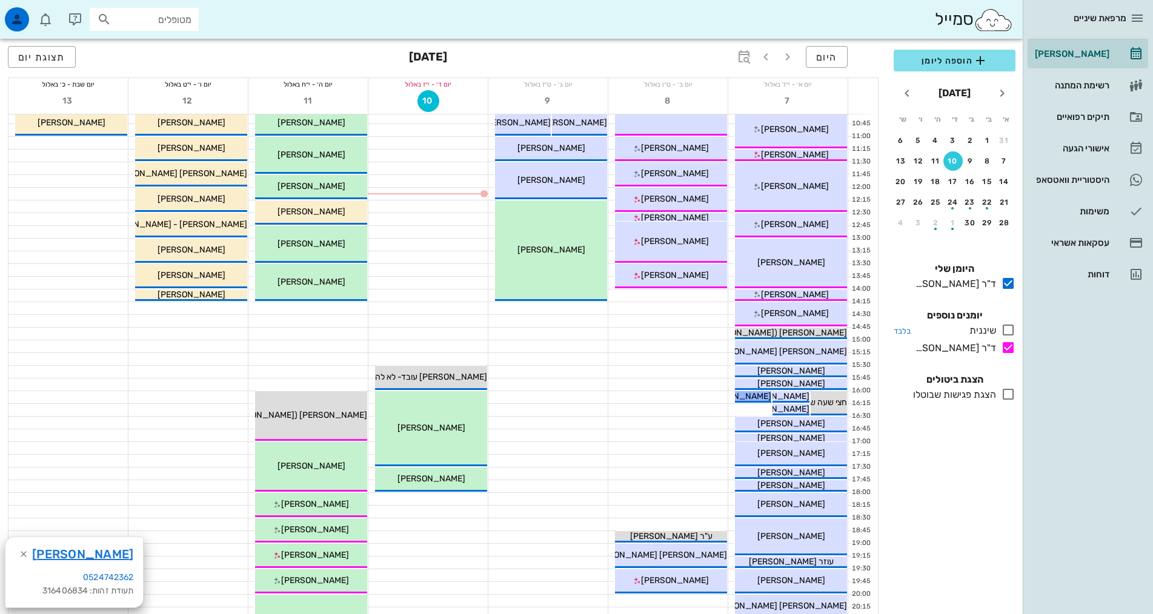
click at [1009, 328] on icon at bounding box center [1008, 330] width 15 height 15
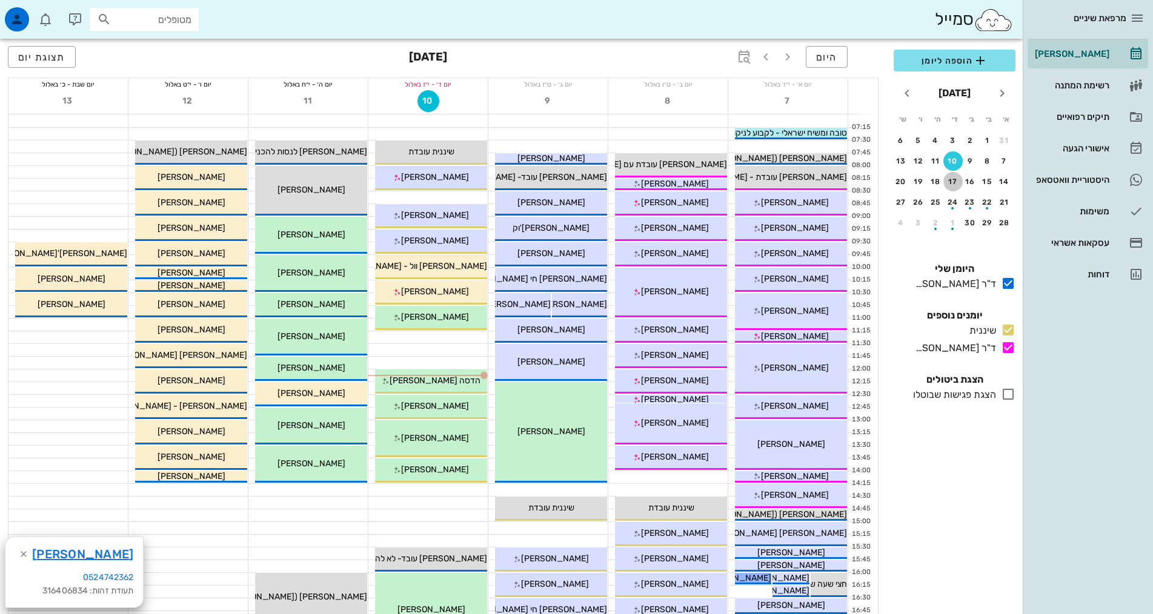
click at [949, 181] on div "17" at bounding box center [952, 182] width 19 height 8
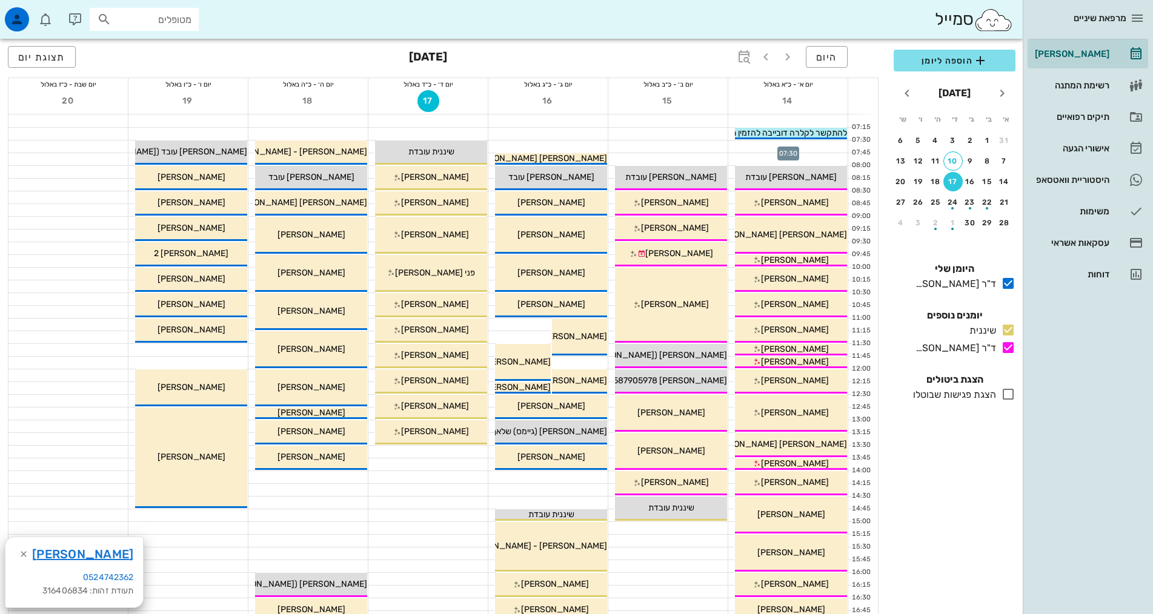
click at [801, 148] on div at bounding box center [787, 147] width 119 height 12
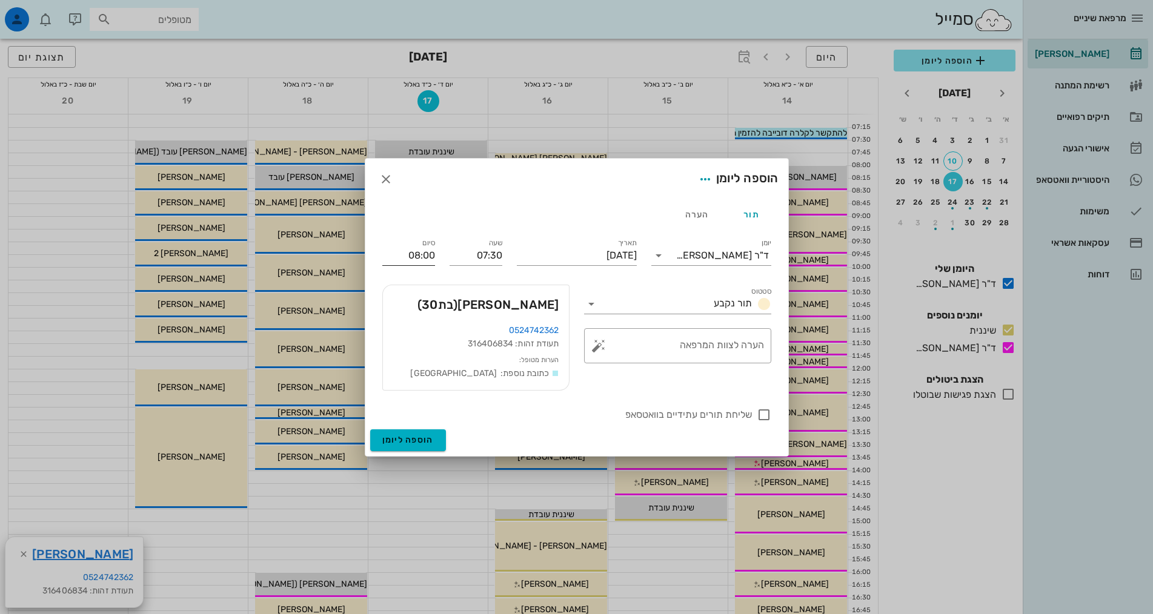
click at [423, 257] on input "08:00" at bounding box center [408, 255] width 53 height 19
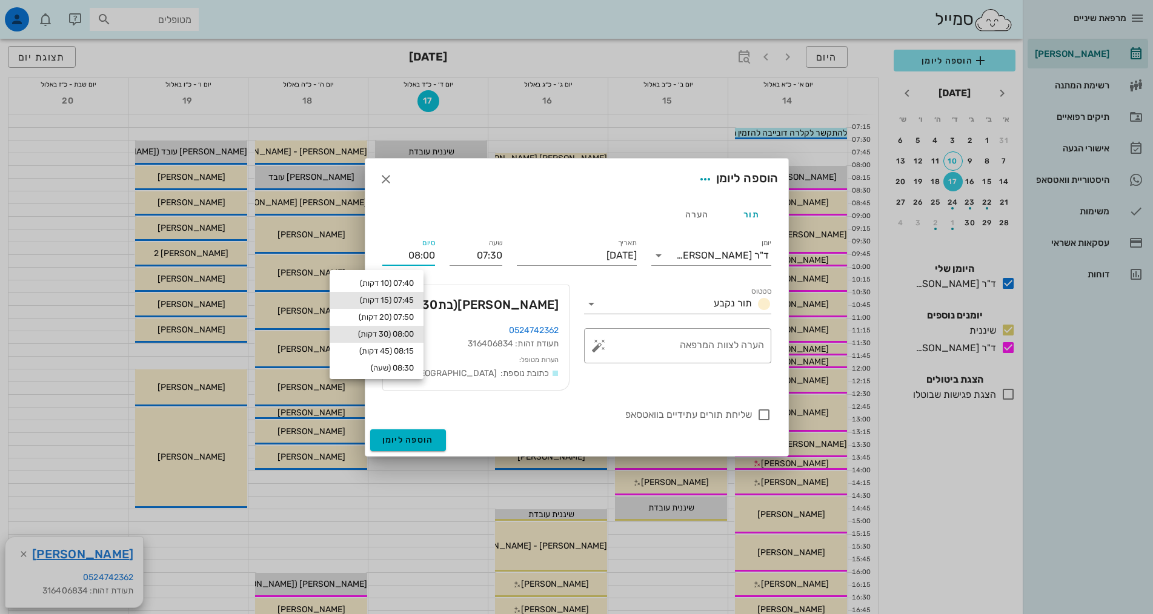
click at [392, 301] on div "07:45 (15 דקות)" at bounding box center [376, 301] width 75 height 10
type input "07:45"
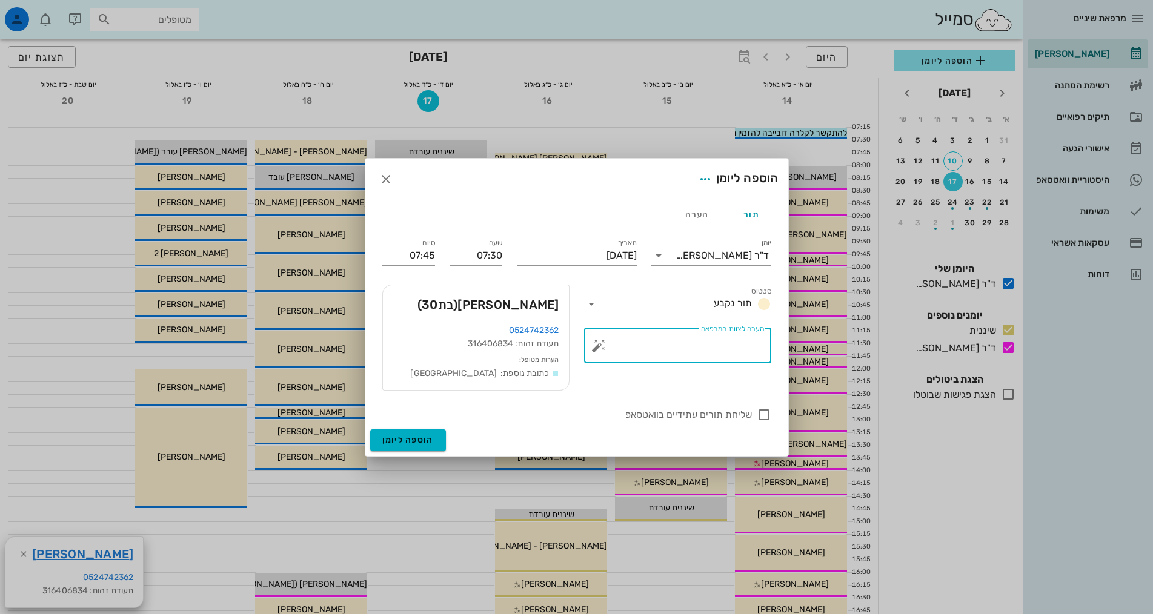
click at [699, 342] on textarea "הערה לצוות המרפאה" at bounding box center [682, 348] width 163 height 29
type textarea "להכניס אם יש ביטול - סובלת מכאבים"
click at [676, 256] on input "יומן" at bounding box center [672, 255] width 8 height 19
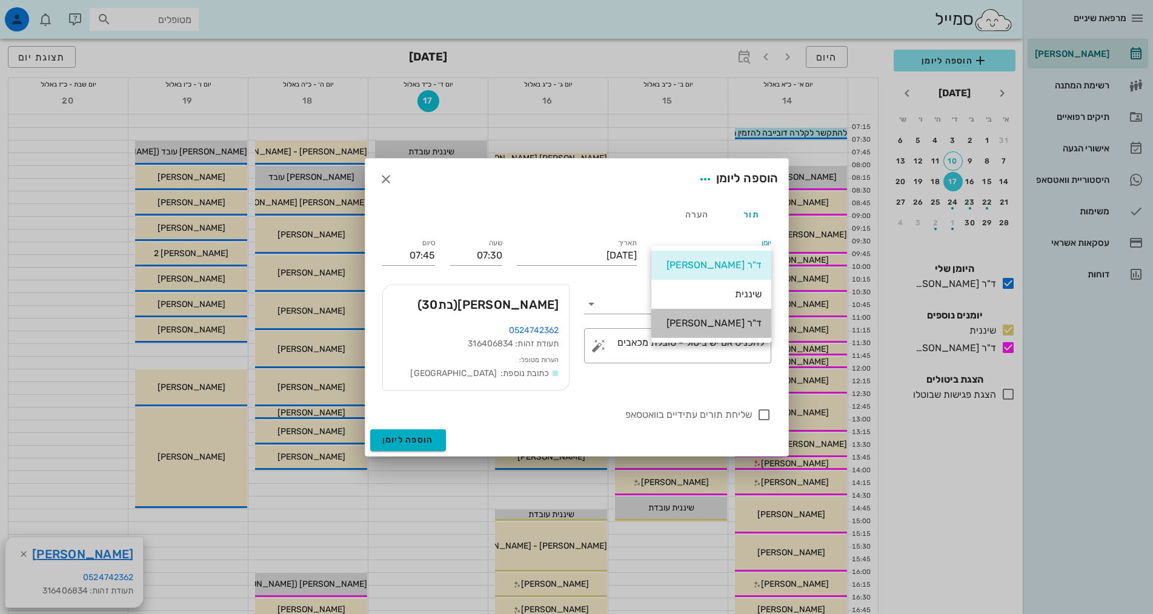
click at [758, 317] on div "ד"ר [PERSON_NAME]" at bounding box center [711, 323] width 101 height 12
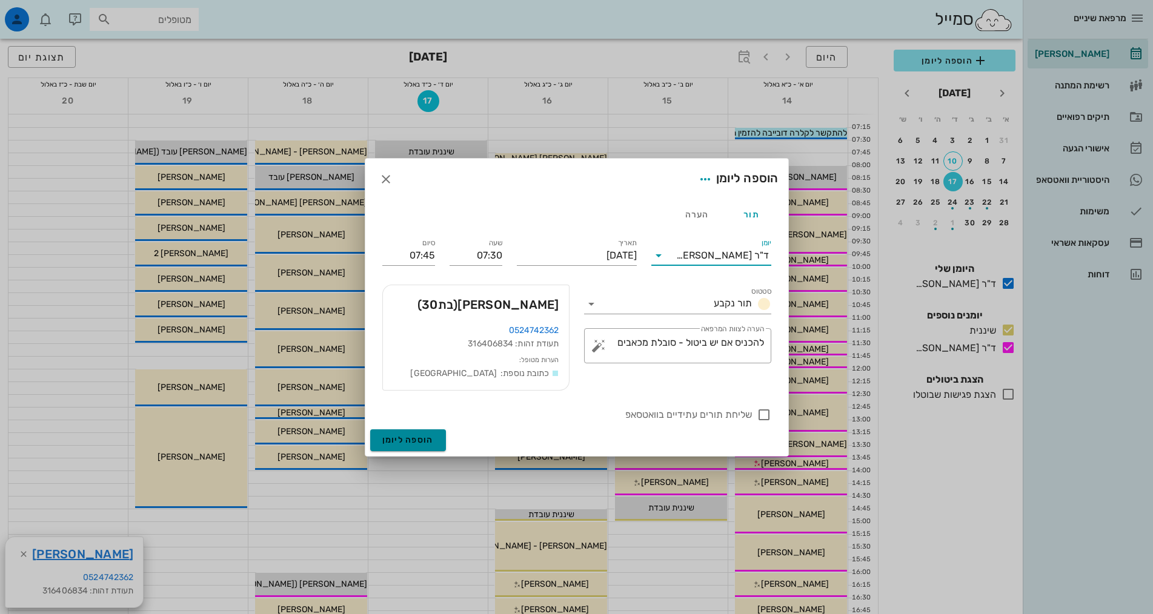
click at [404, 445] on button "הוספה ליומן" at bounding box center [408, 441] width 76 height 22
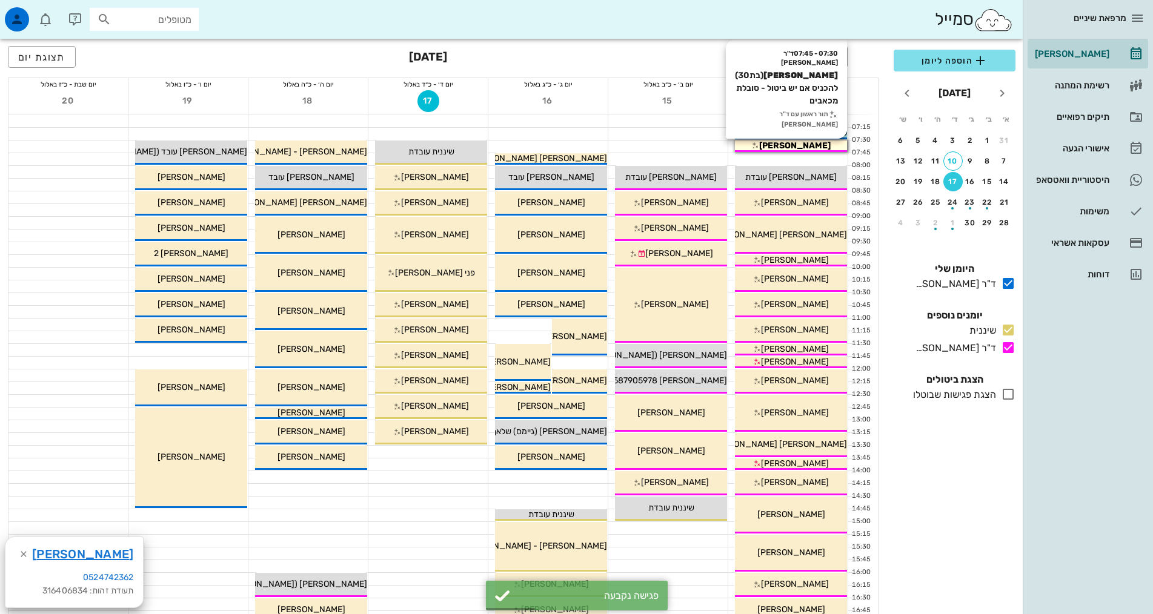
click at [832, 148] on div "[PERSON_NAME]" at bounding box center [791, 145] width 112 height 13
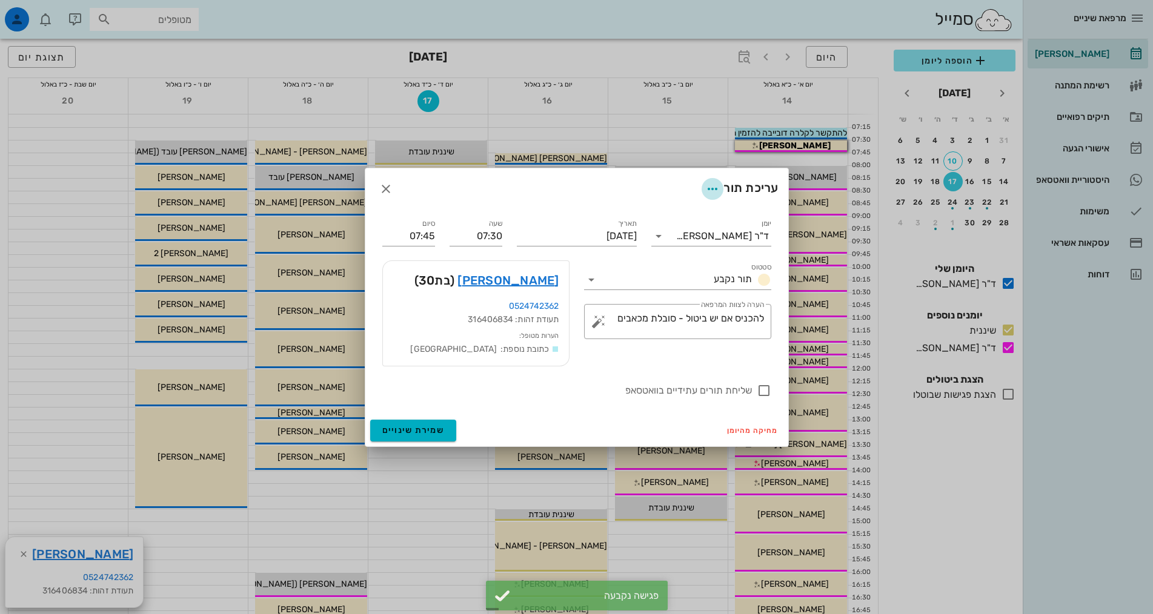
click at [709, 187] on icon "button" at bounding box center [712, 189] width 15 height 15
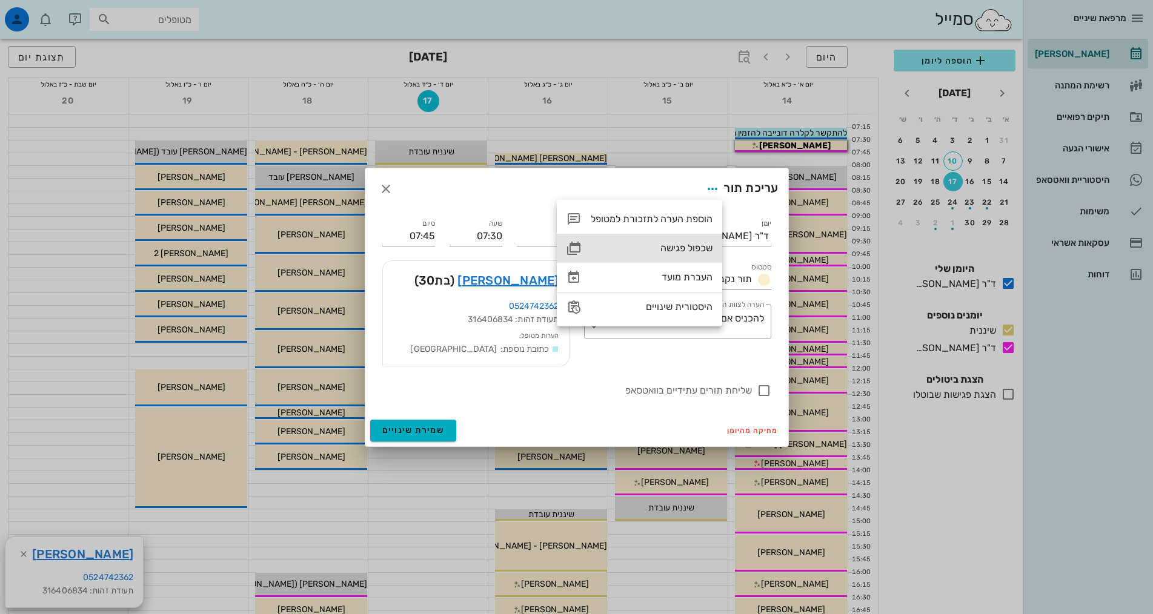
click at [708, 249] on div "שכפול פגישה" at bounding box center [652, 248] width 122 height 12
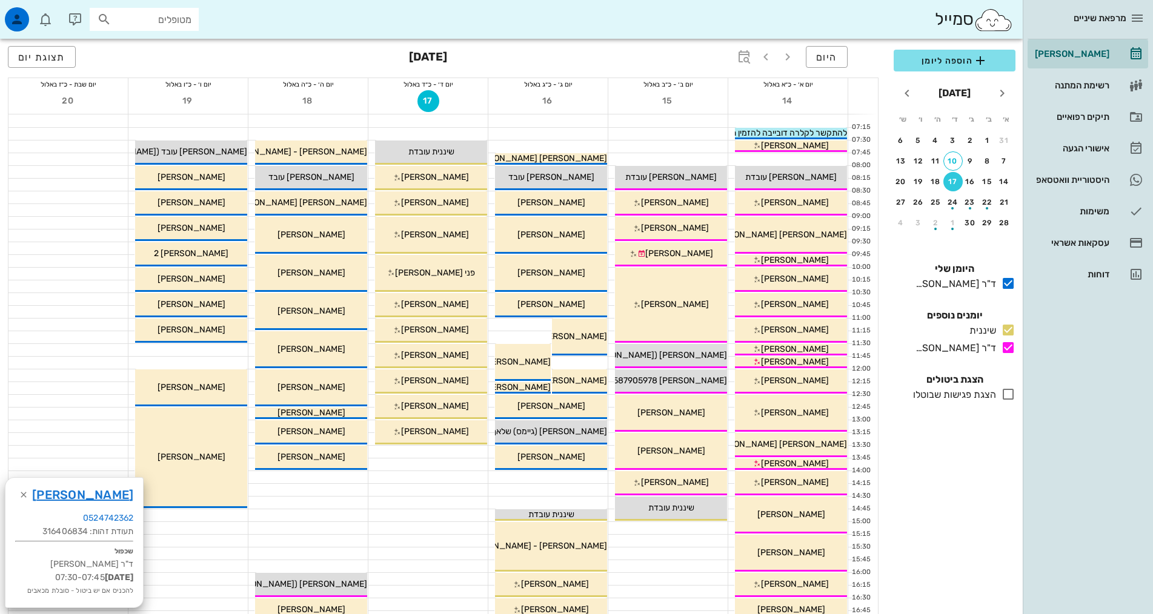
click at [676, 136] on div at bounding box center [667, 134] width 119 height 12
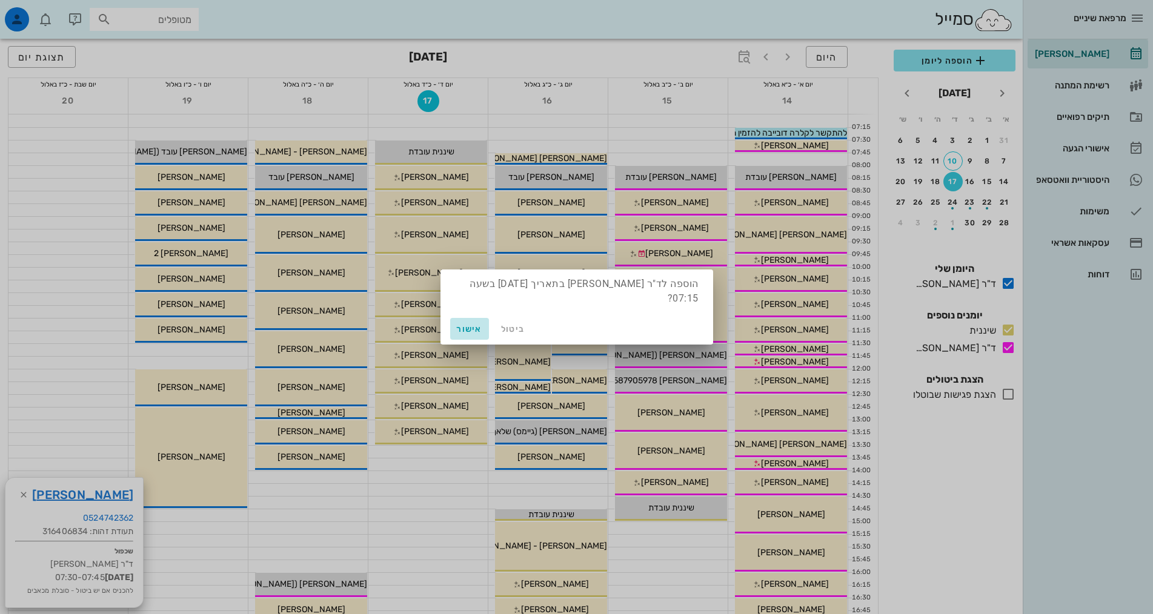
click at [475, 318] on button "אישור" at bounding box center [469, 329] width 39 height 22
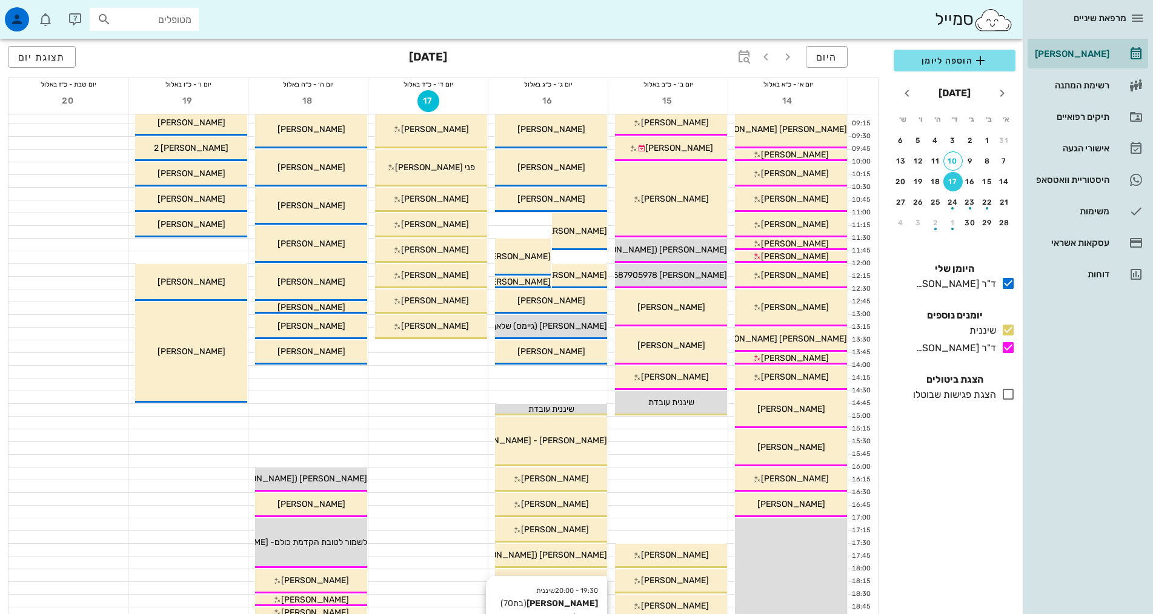
scroll to position [303, 0]
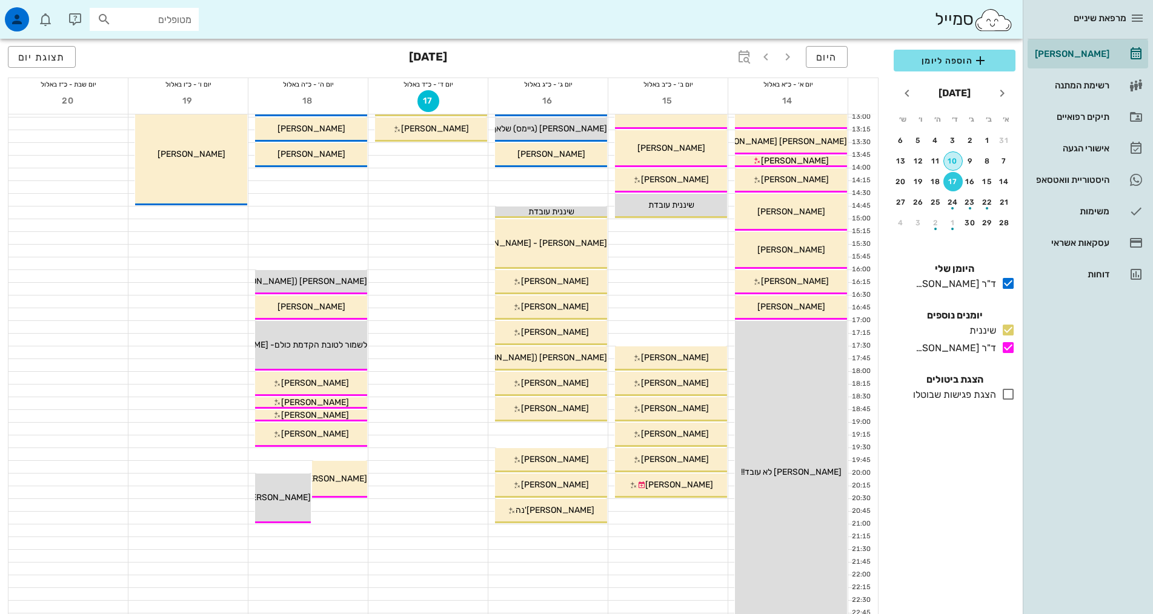
click at [949, 157] on div "10" at bounding box center [953, 161] width 18 height 8
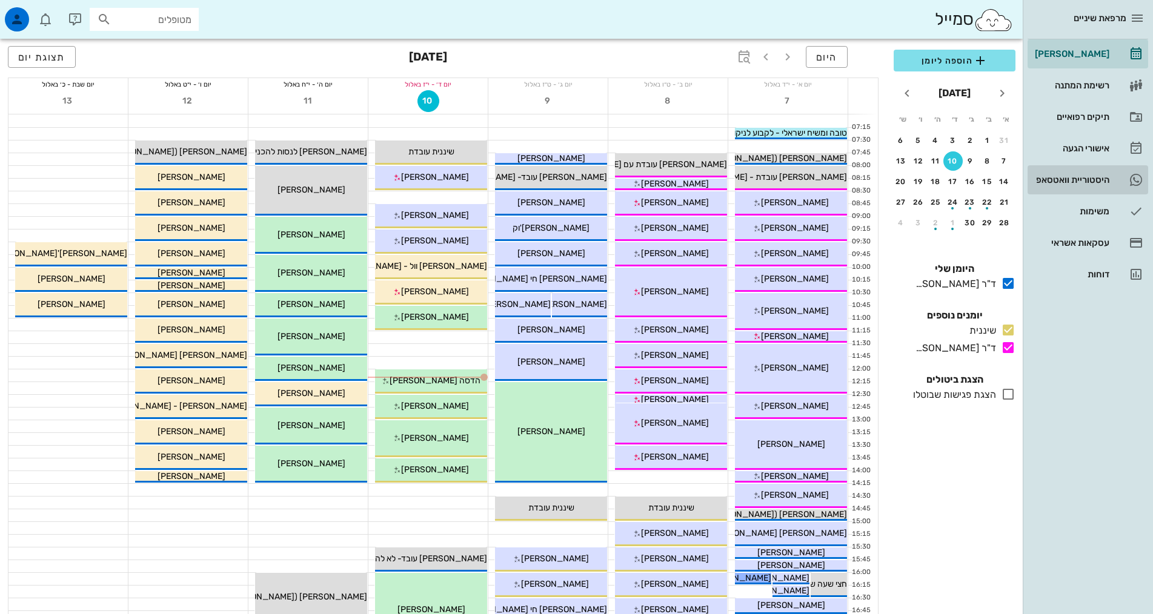
drag, startPoint x: 1086, startPoint y: 175, endPoint x: 1083, endPoint y: 168, distance: 7.1
click at [1086, 174] on div "היסטוריית וואטסאפ" at bounding box center [1070, 179] width 77 height 19
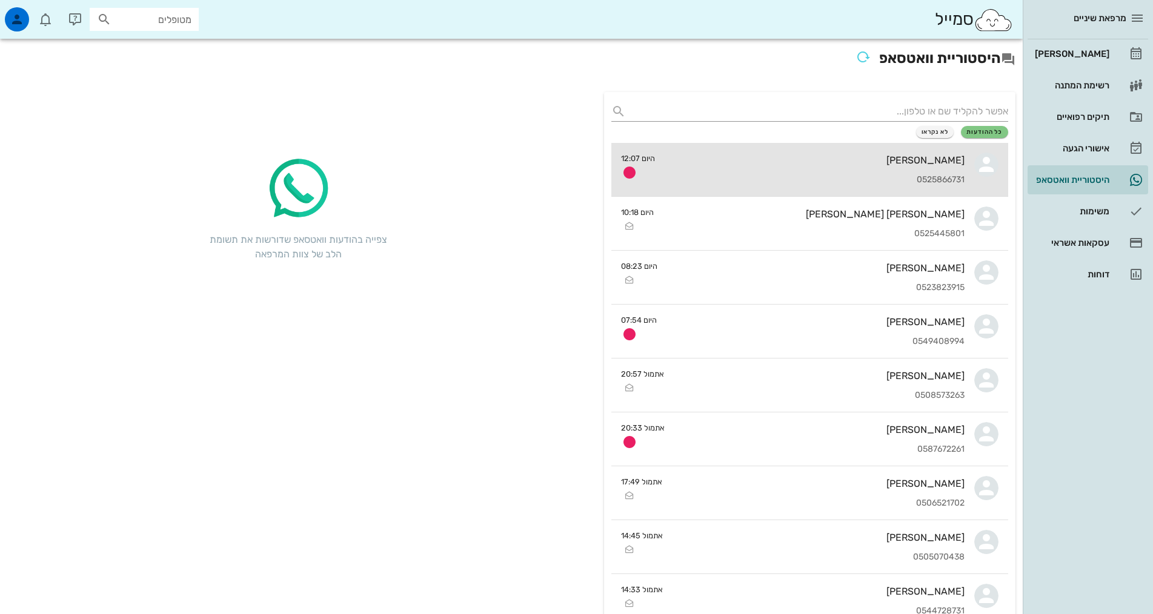
click at [891, 177] on div "0525866731" at bounding box center [815, 180] width 300 height 10
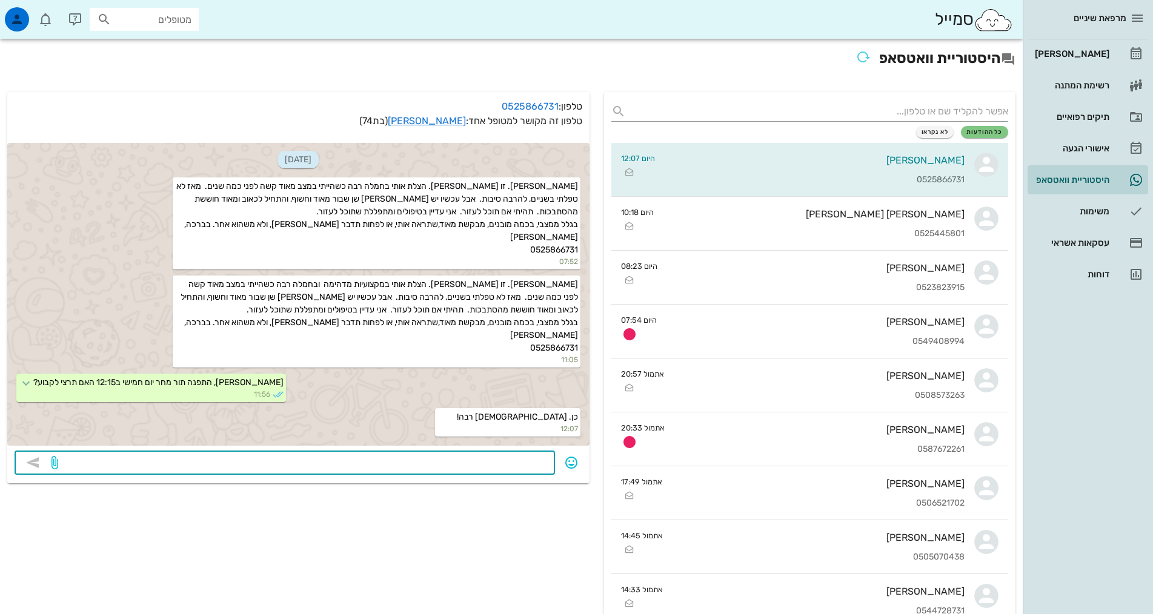
click at [533, 462] on textarea at bounding box center [304, 463] width 487 height 19
type textarea "נקבע"
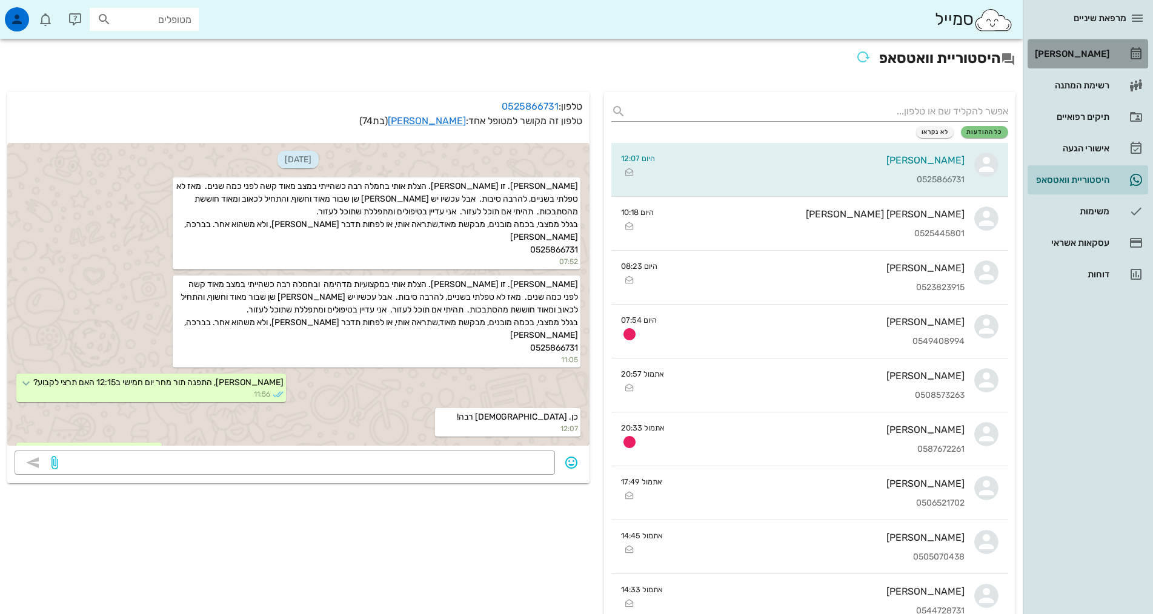
click at [1078, 50] on div "[PERSON_NAME]" at bounding box center [1070, 54] width 77 height 10
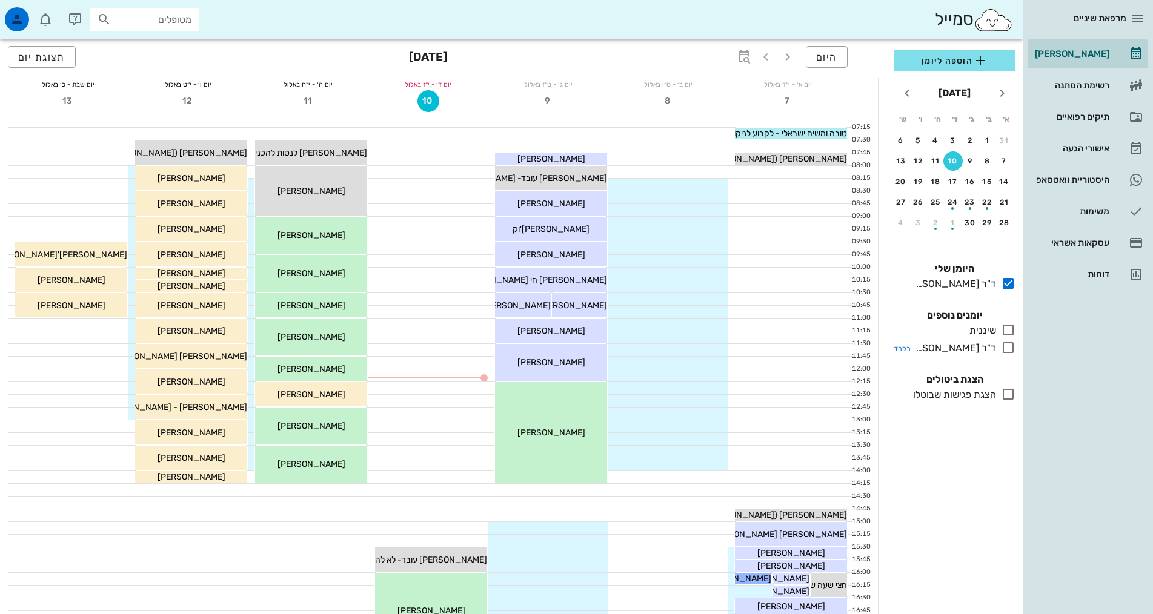
drag, startPoint x: 1006, startPoint y: 330, endPoint x: 1009, endPoint y: 354, distance: 25.1
click at [1007, 331] on icon at bounding box center [1008, 330] width 15 height 15
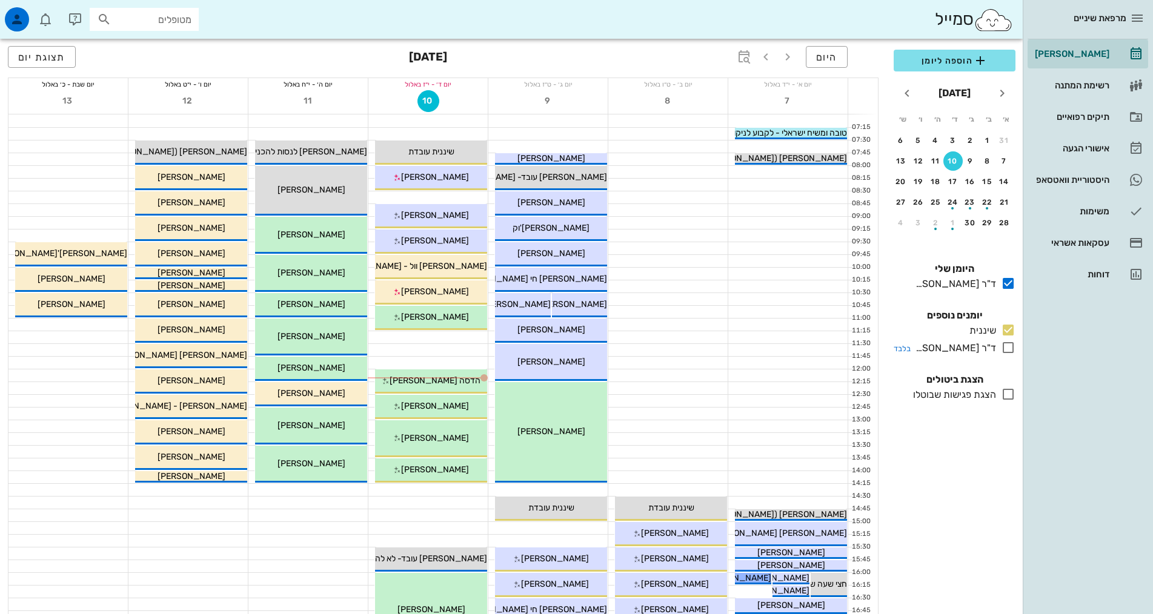
click at [1009, 348] on icon at bounding box center [1008, 347] width 15 height 15
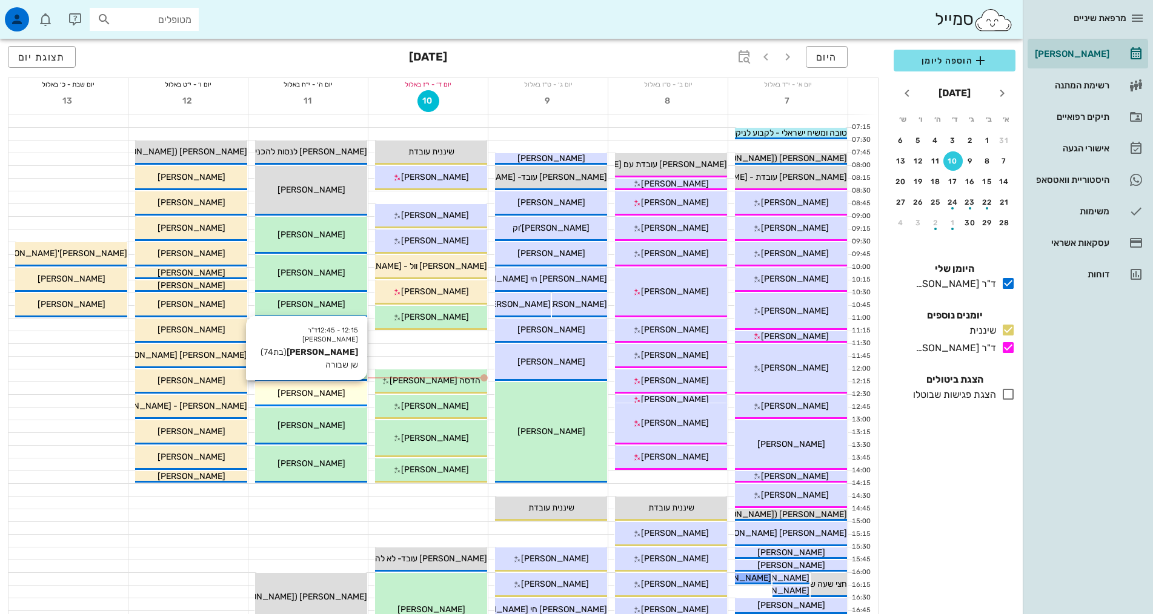
click at [319, 390] on span "[PERSON_NAME]" at bounding box center [311, 393] width 68 height 10
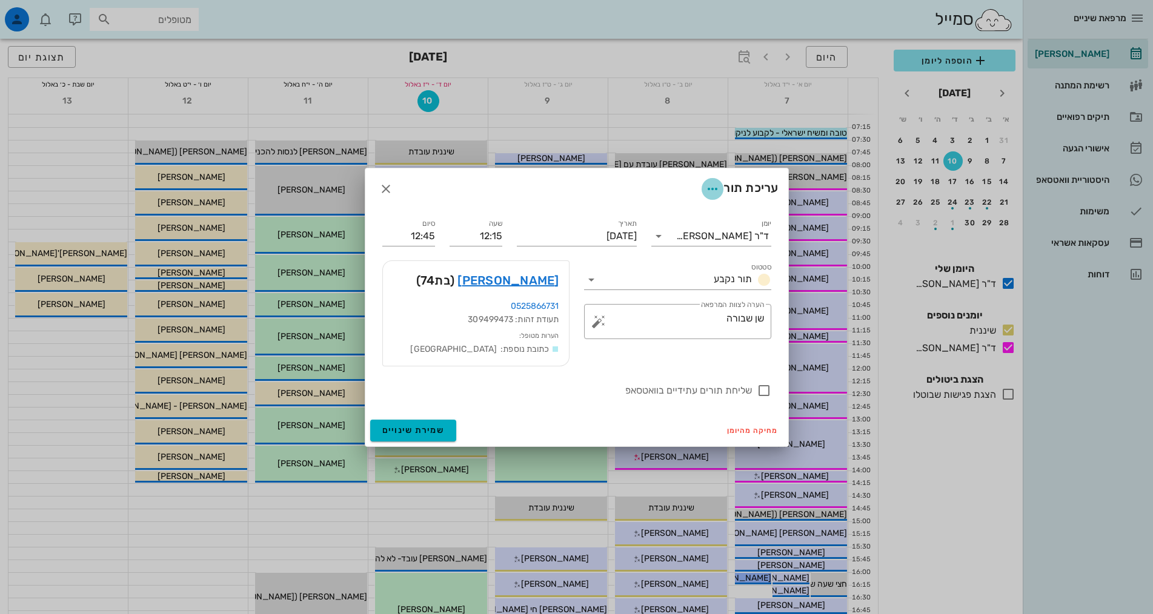
click at [714, 190] on icon "button" at bounding box center [712, 189] width 15 height 15
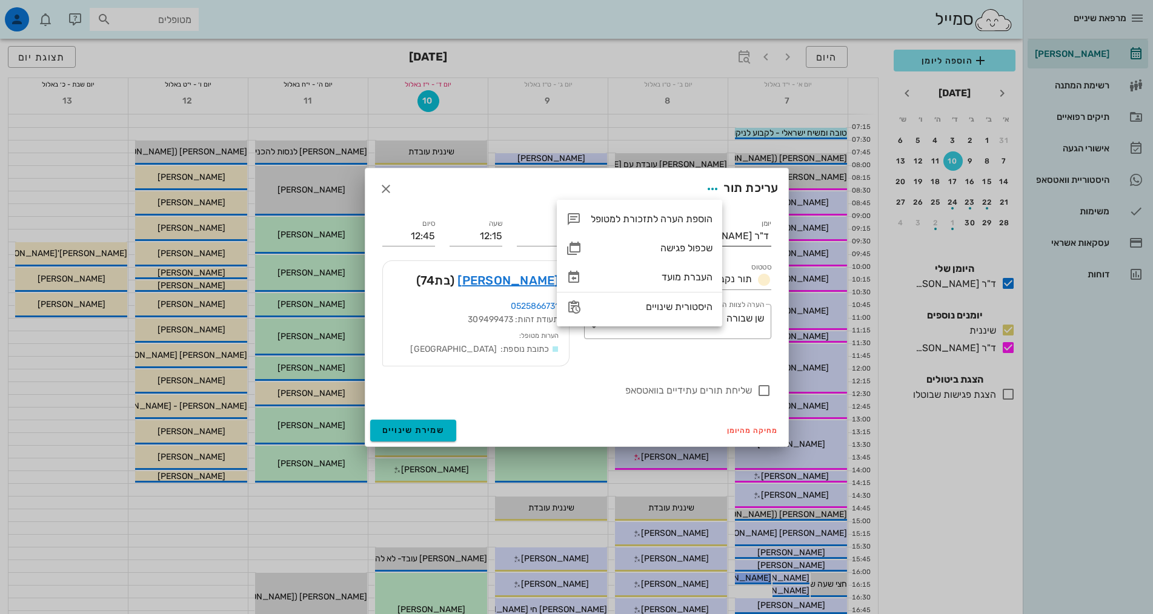
click at [738, 221] on div "יומן ד"ר [PERSON_NAME]" at bounding box center [711, 232] width 120 height 27
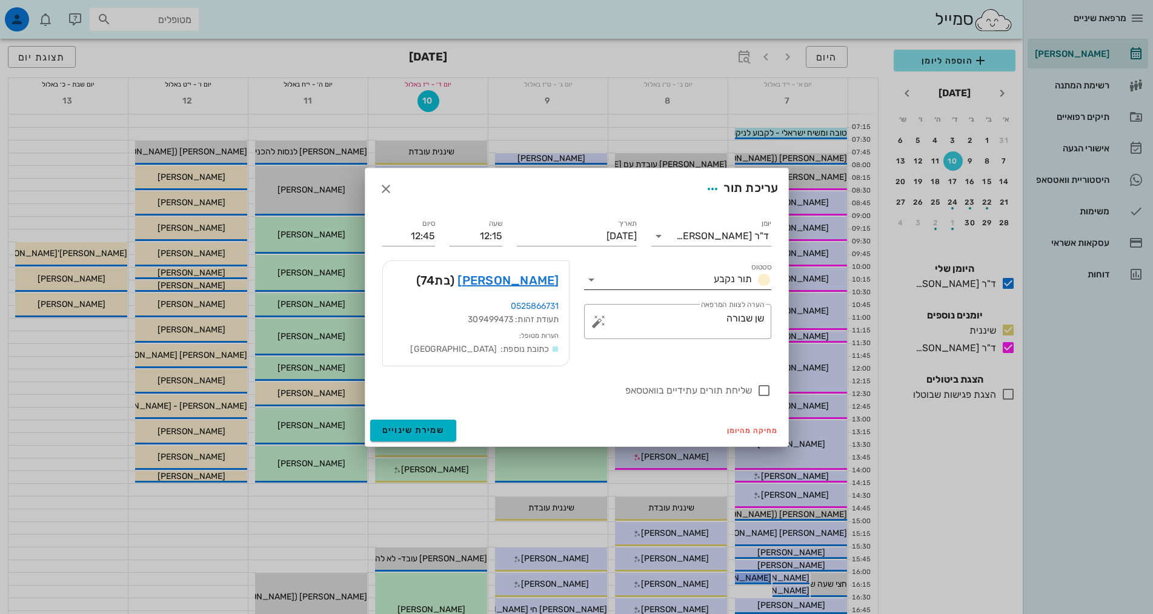
click at [752, 276] on div "תור נקבע" at bounding box center [740, 280] width 62 height 15
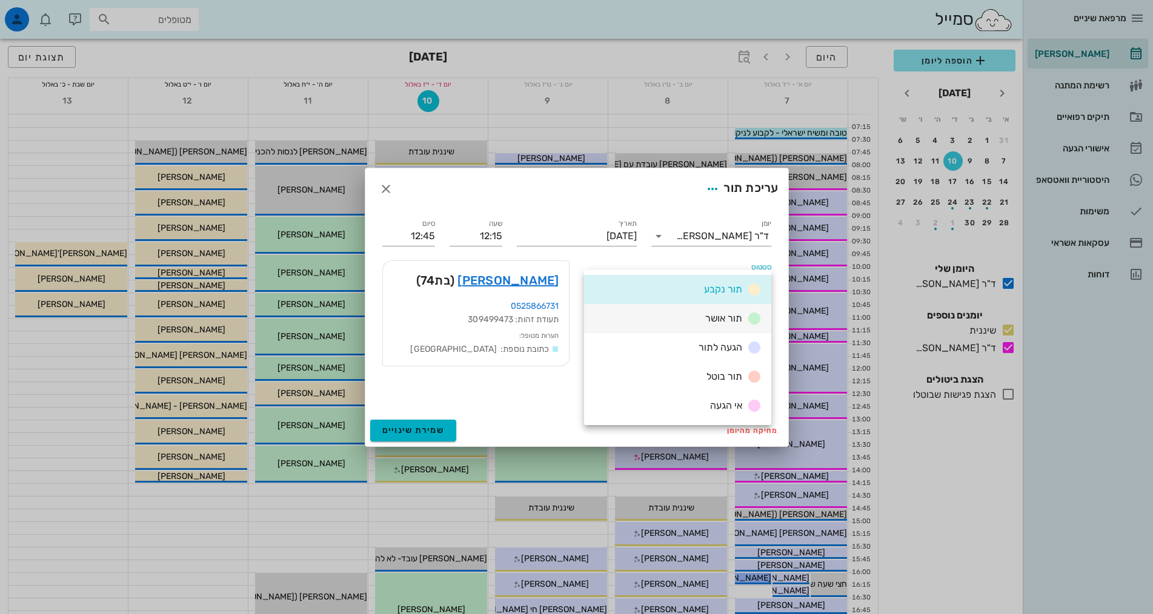
click at [731, 317] on span "תור אושר" at bounding box center [723, 319] width 37 height 12
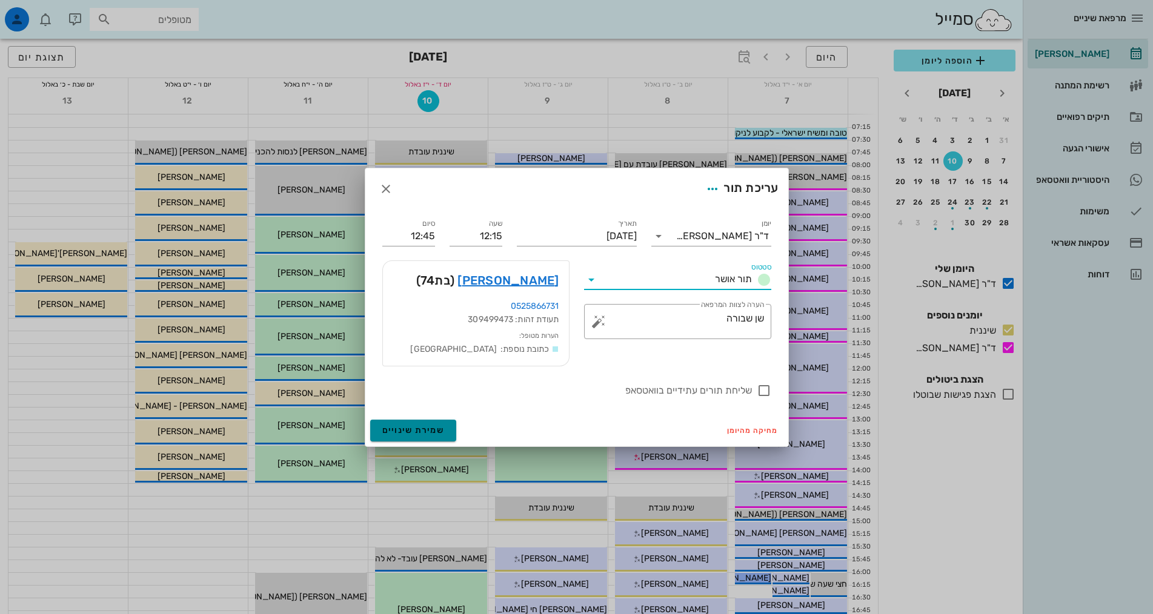
click at [428, 433] on span "שמירת שינויים" at bounding box center [413, 430] width 62 height 10
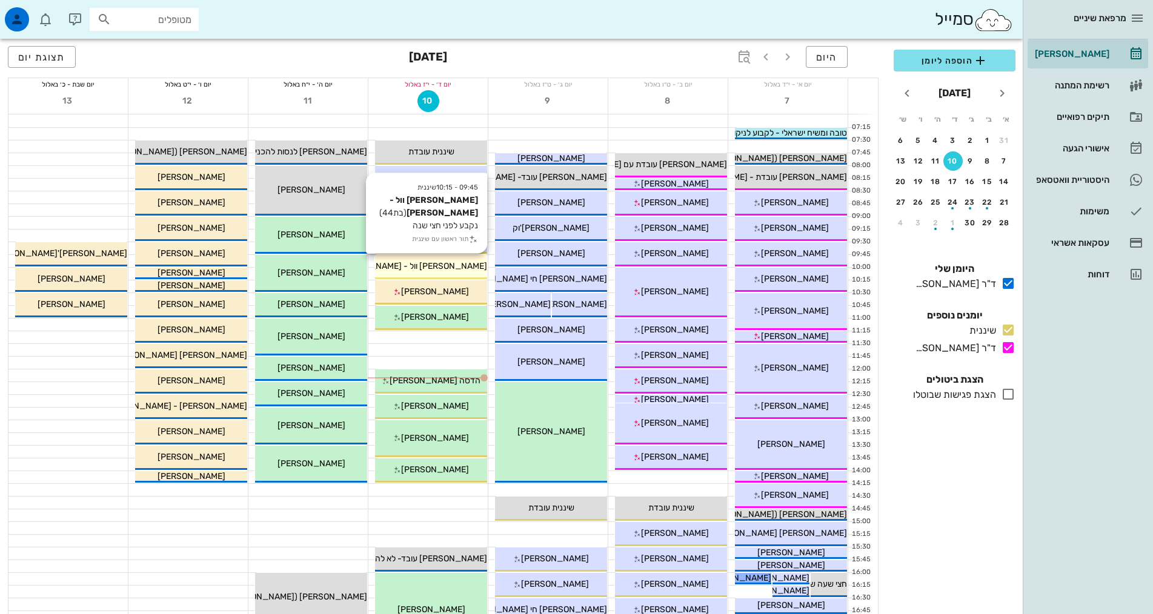
click at [446, 264] on span "[PERSON_NAME] וול - [PERSON_NAME]" at bounding box center [410, 266] width 153 height 10
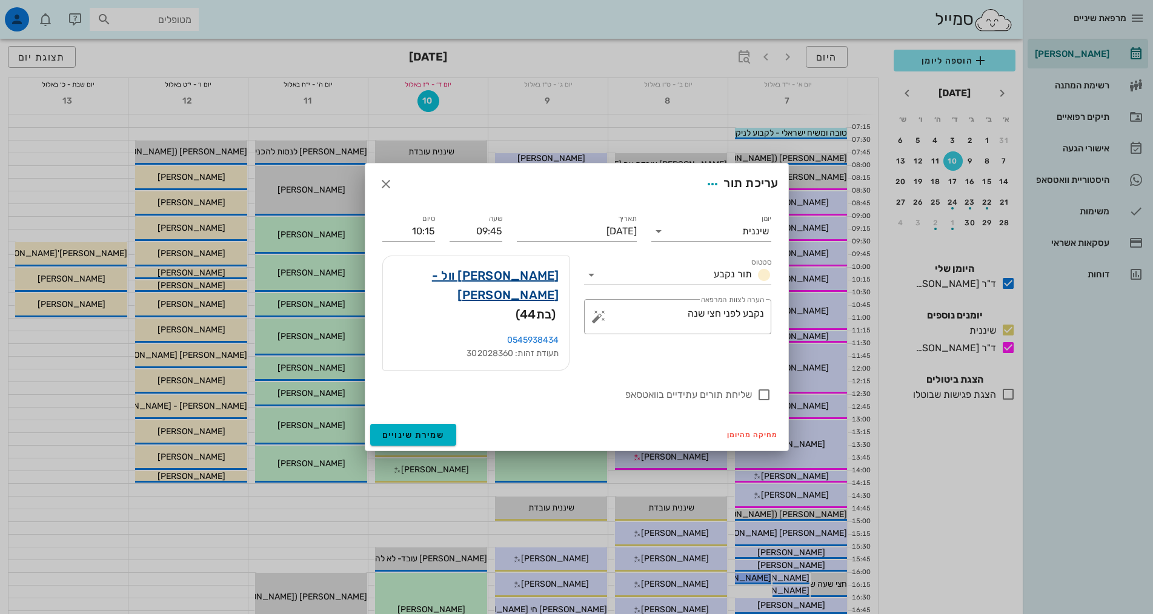
click at [534, 287] on link "[PERSON_NAME] וול - [PERSON_NAME]" at bounding box center [476, 285] width 167 height 39
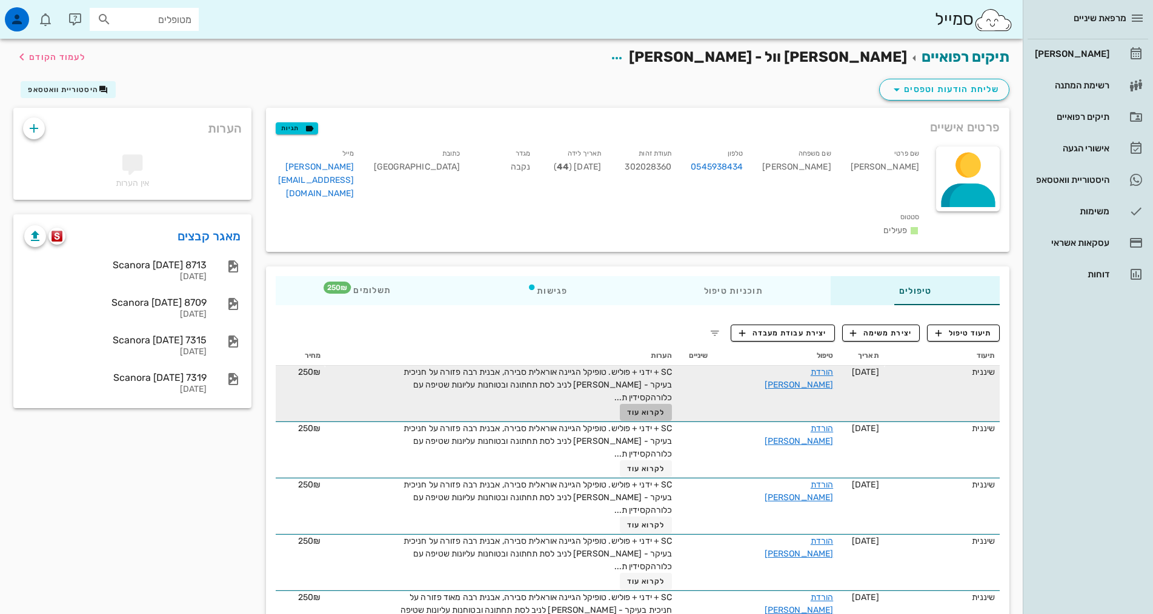
click at [644, 408] on span "לקרוא עוד" at bounding box center [646, 412] width 38 height 8
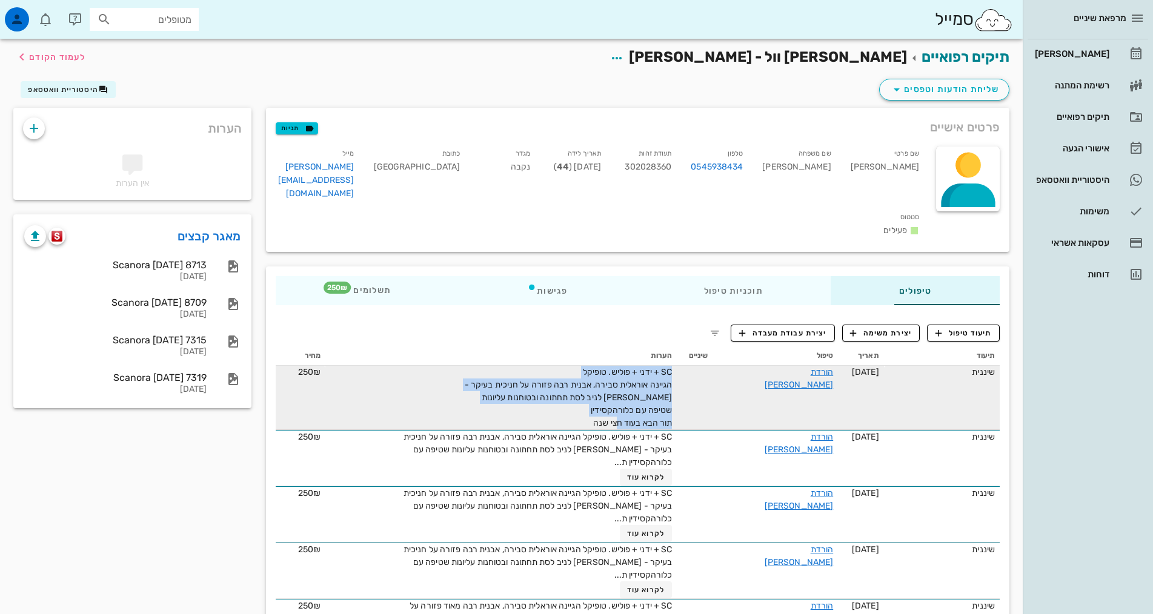
drag, startPoint x: 567, startPoint y: 387, endPoint x: 688, endPoint y: 336, distance: 130.9
click at [688, 366] on tr "שיננית [DATE] הורדת [PERSON_NAME] SC + ידני + פוליש. טופיקל הגיינה אוראלית סביר…" at bounding box center [638, 398] width 724 height 64
click at [629, 366] on div "SC + ידני + פוליש. טופיקל הגיינה אוראלית סבירה, אבנית רבה פזורה על חניכית בעיקר…" at bounding box center [535, 398] width 273 height 64
drag, startPoint x: 629, startPoint y: 360, endPoint x: 620, endPoint y: 375, distance: 17.1
click at [622, 375] on span "SC + ידני + פוליש. טופיקל הגיינה אוראלית סבירה, אבנית רבה פזורה על חניכית בעיקר…" at bounding box center [569, 397] width 208 height 61
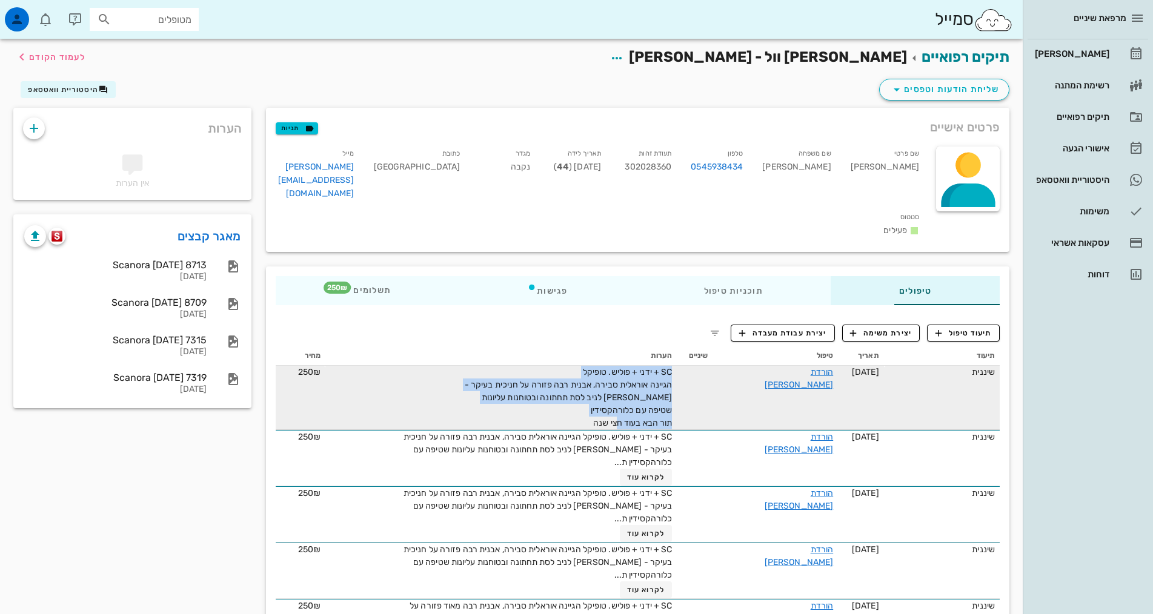
drag, startPoint x: 581, startPoint y: 390, endPoint x: 680, endPoint y: 348, distance: 107.8
click at [680, 366] on tr "שיננית [DATE] הורדת [PERSON_NAME] SC + ידני + פוליש. טופיקל הגיינה אוראלית סביר…" at bounding box center [638, 398] width 724 height 64
click at [642, 367] on span "SC + ידני + פוליש. טופיקל הגיינה אוראלית סבירה, אבנית רבה פזורה על חניכית בעיקר…" at bounding box center [569, 397] width 208 height 61
drag, startPoint x: 642, startPoint y: 354, endPoint x: 581, endPoint y: 379, distance: 65.5
click at [600, 384] on span "SC + ידני + פוליש. טופיקל הגיינה אוראלית סבירה, אבנית רבה פזורה על חניכית בעיקר…" at bounding box center [569, 397] width 208 height 61
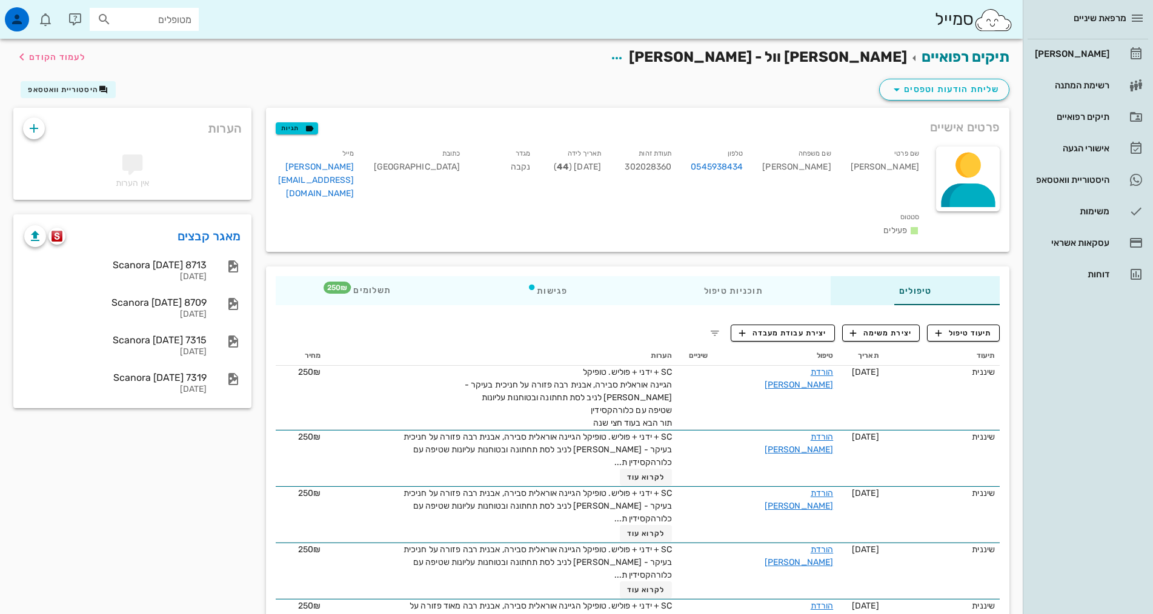
drag, startPoint x: 578, startPoint y: 388, endPoint x: 641, endPoint y: 354, distance: 71.3
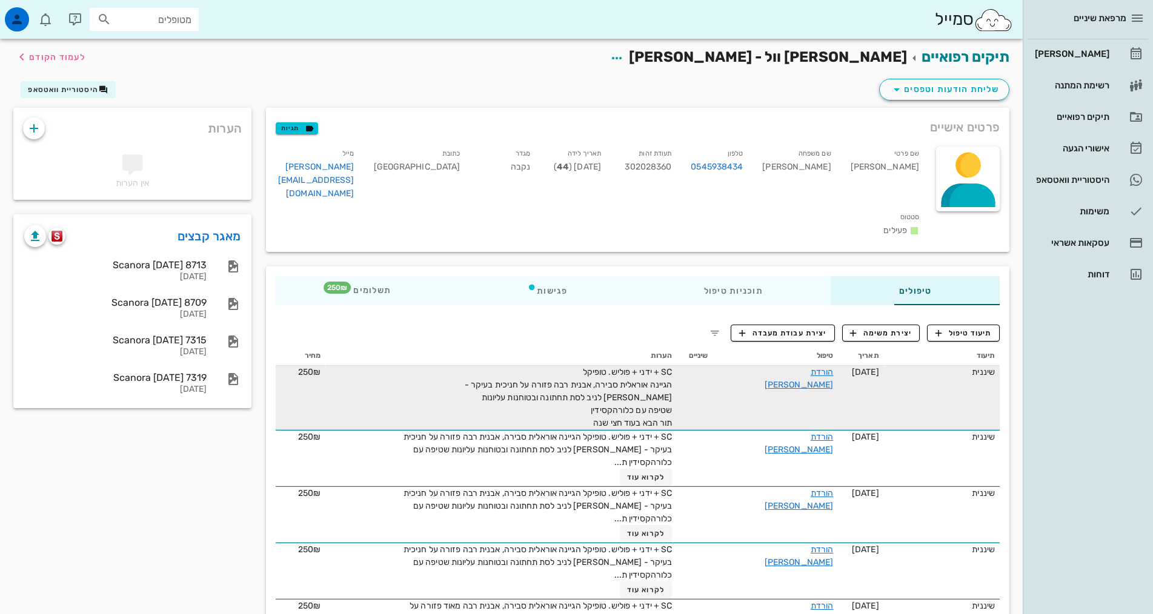
copy tr "שיננית [DATE] הורדת [PERSON_NAME] SC + ידני + פוליש. טופיקל הגיינה אוראלית סביר…"
click at [573, 388] on div "SC + ידני + פוליש. טופיקל הגיינה אוראלית סבירה, אבנית רבה פזורה על חניכית בעיקר…" at bounding box center [535, 398] width 273 height 64
click at [581, 390] on div "SC + ידני + פוליש. טופיקל הגיינה אוראלית סבירה, אבנית רבה פזורה על חניכית בעיקר…" at bounding box center [535, 398] width 273 height 64
drag, startPoint x: 582, startPoint y: 389, endPoint x: 670, endPoint y: 342, distance: 99.5
click at [670, 366] on td "SC + ידני + פוליש. טופיקל הגיינה אוראלית סבירה, אבנית רבה פזורה על חניכית בעיקר…" at bounding box center [500, 398] width 351 height 64
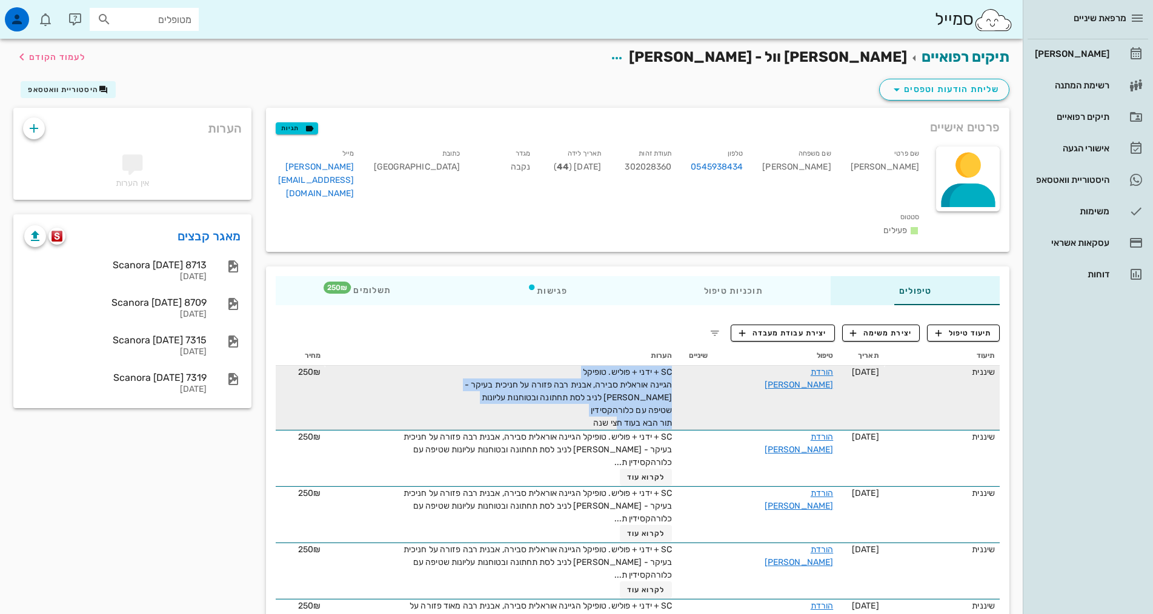
copy span "SC + ידני + פוליש. טופיקל הגיינה אוראלית סבירה, אבנית רבה פזורה על חניכית בעיקר…"
click at [625, 367] on span "SC + ידני + פוליש. טופיקל הגיינה אוראלית סבירה, אבנית רבה פזורה על חניכית בעיקר…" at bounding box center [569, 397] width 208 height 61
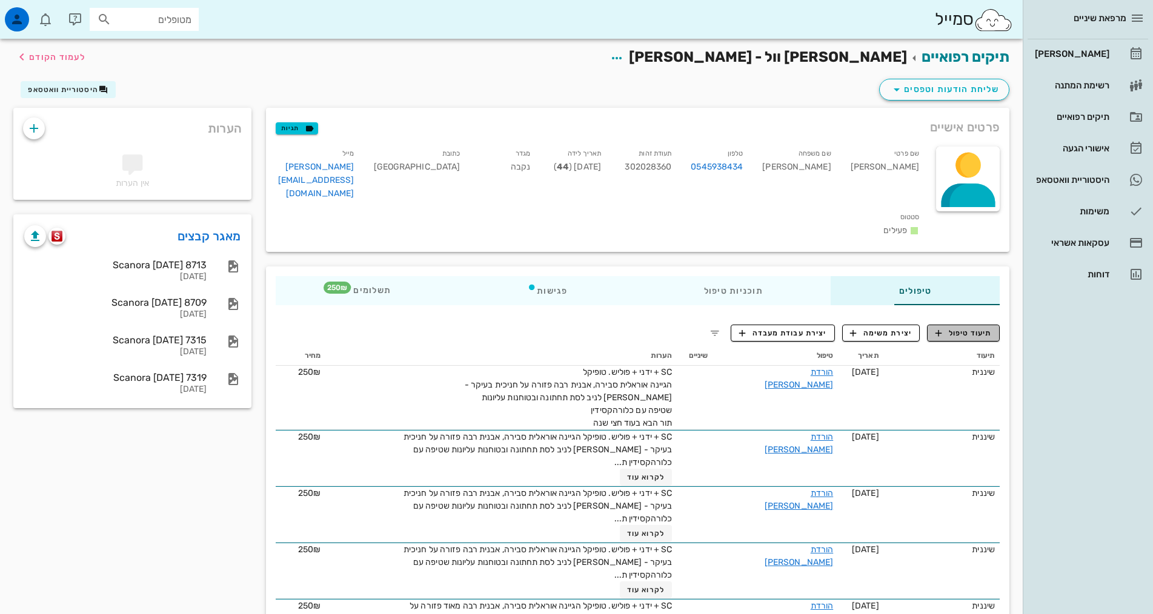
click at [972, 328] on span "תיעוד טיפול" at bounding box center [963, 333] width 56 height 11
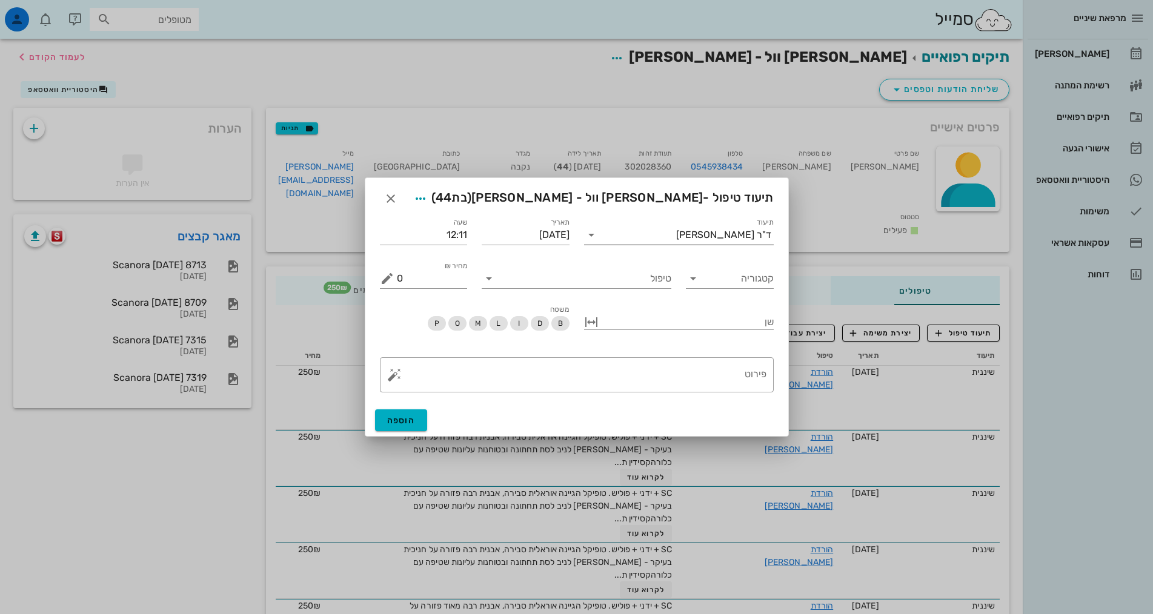
click at [764, 236] on div "ד"ר [PERSON_NAME]" at bounding box center [723, 235] width 95 height 11
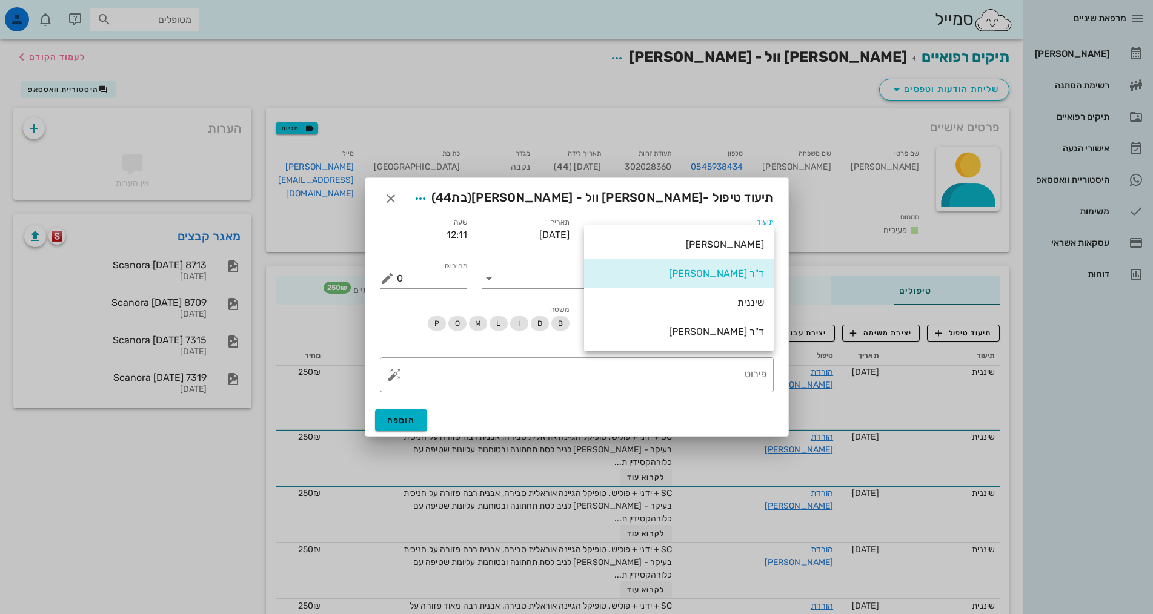
click at [757, 303] on div "שיננית" at bounding box center [679, 303] width 170 height 12
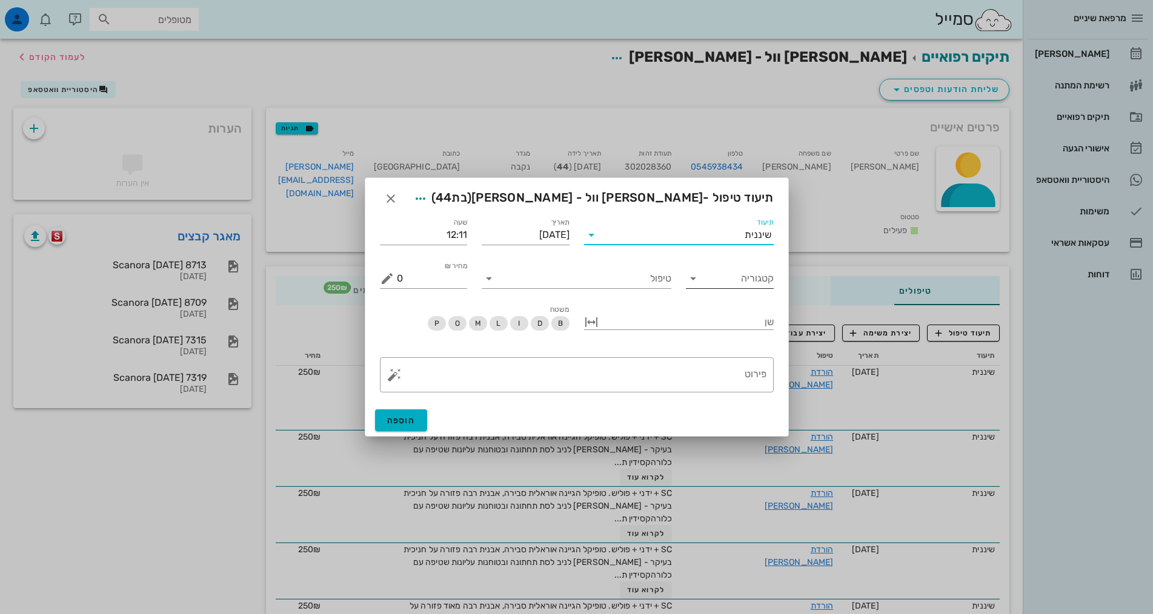
click at [756, 280] on input "קטגוריה" at bounding box center [739, 278] width 68 height 19
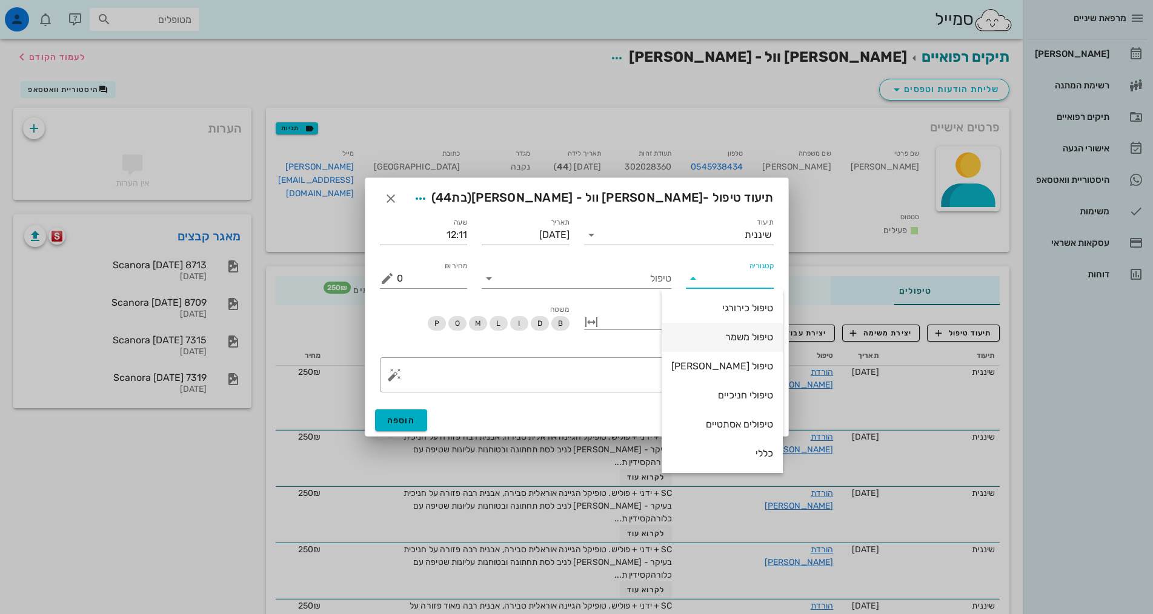
scroll to position [116, 0]
click at [748, 395] on div "שיננית" at bounding box center [722, 396] width 102 height 12
type input "שיננית"
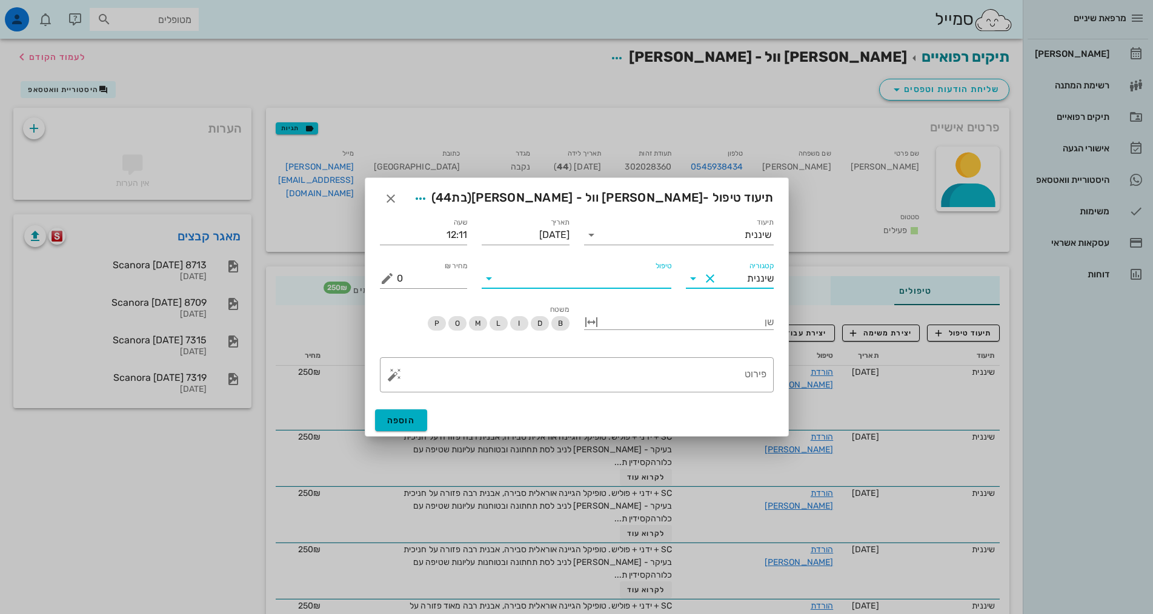
click at [659, 281] on input "טיפול" at bounding box center [585, 278] width 173 height 19
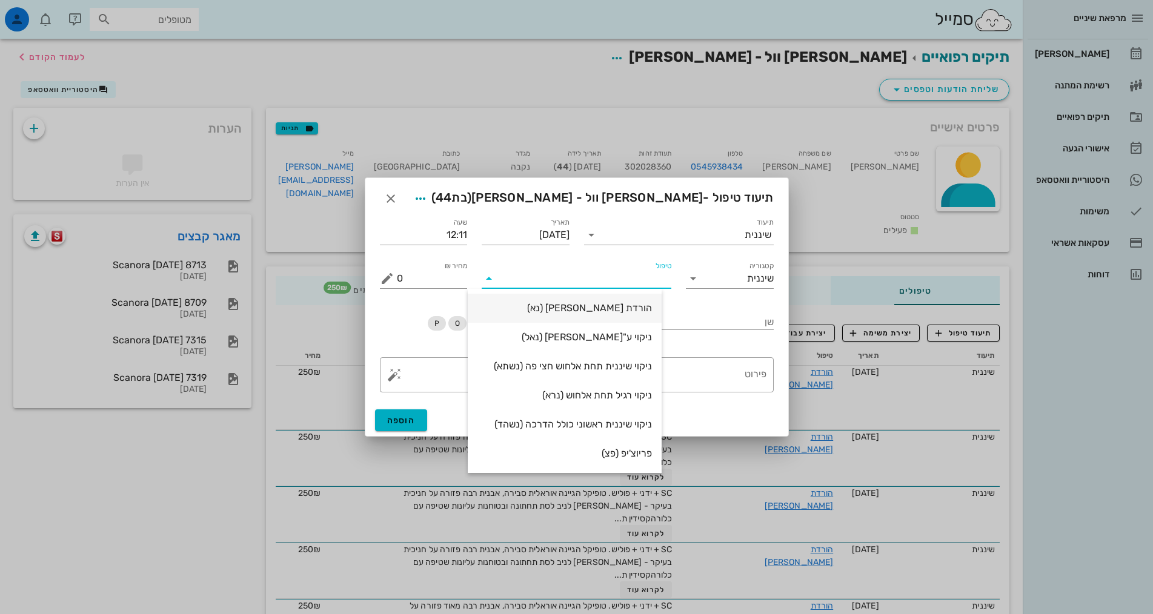
click at [639, 305] on div "הורדת [PERSON_NAME] (נא)" at bounding box center [564, 308] width 174 height 12
type input "250"
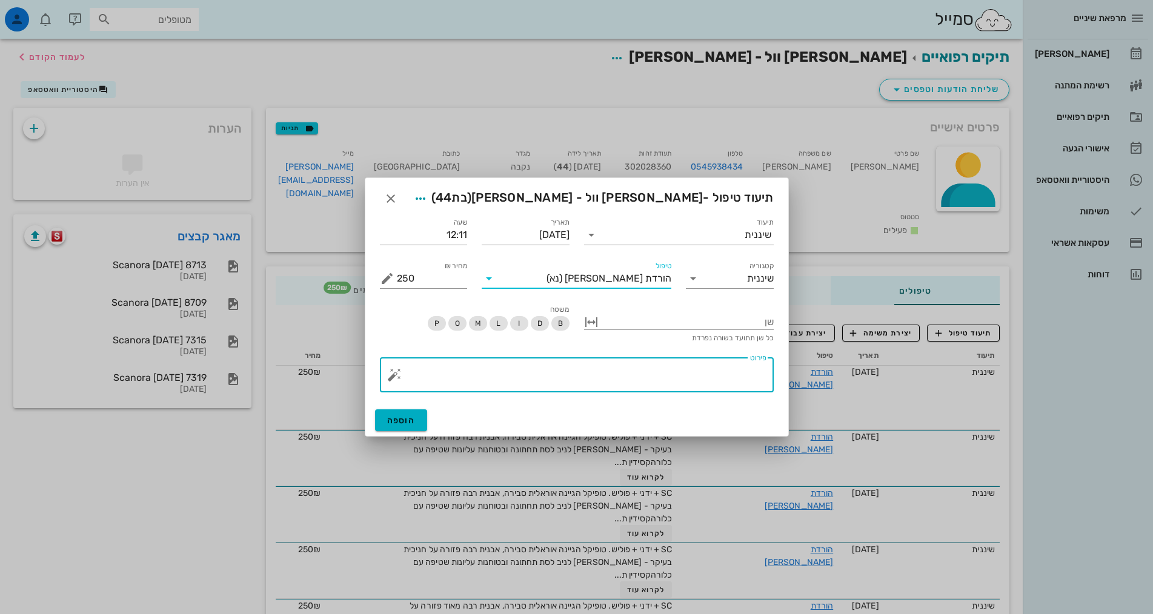
click at [671, 369] on textarea "פירוט" at bounding box center [582, 378] width 370 height 29
paste textarea "SC + ידני + פוליש. טופיקל הגיינה אוראלית סבירה, אבנית רבה פזורה על חניכית בעיקר…"
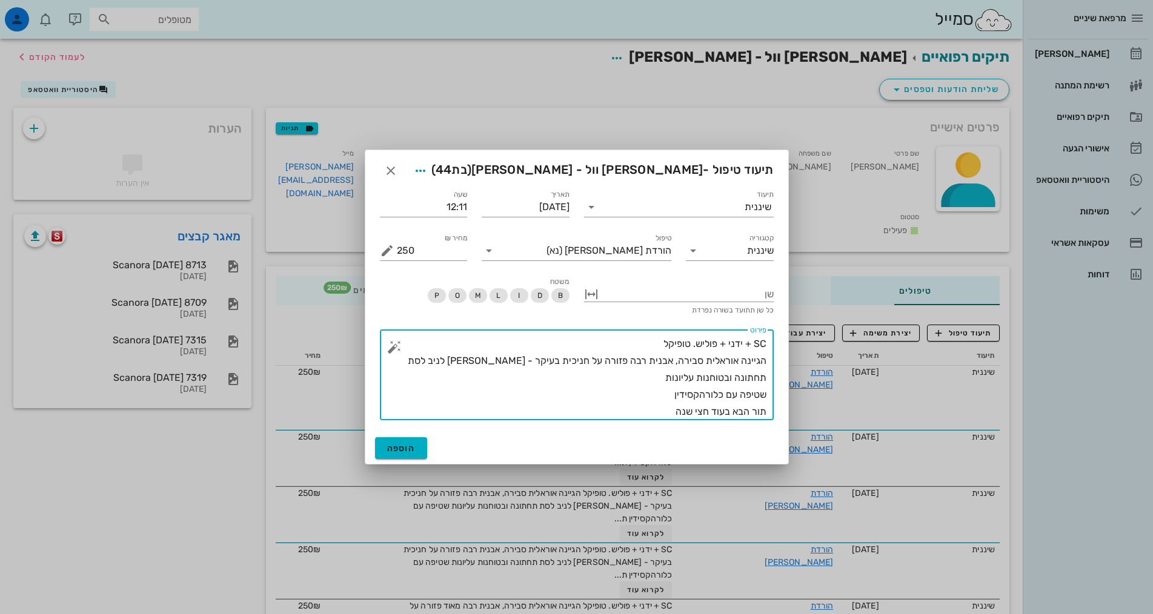
type textarea "SC + ידני + פוליש. טופיקל הגיינה אוראלית סבירה, אבנית רבה פזורה על חניכית בעיקר…"
click at [414, 449] on span "הוספה" at bounding box center [401, 448] width 28 height 10
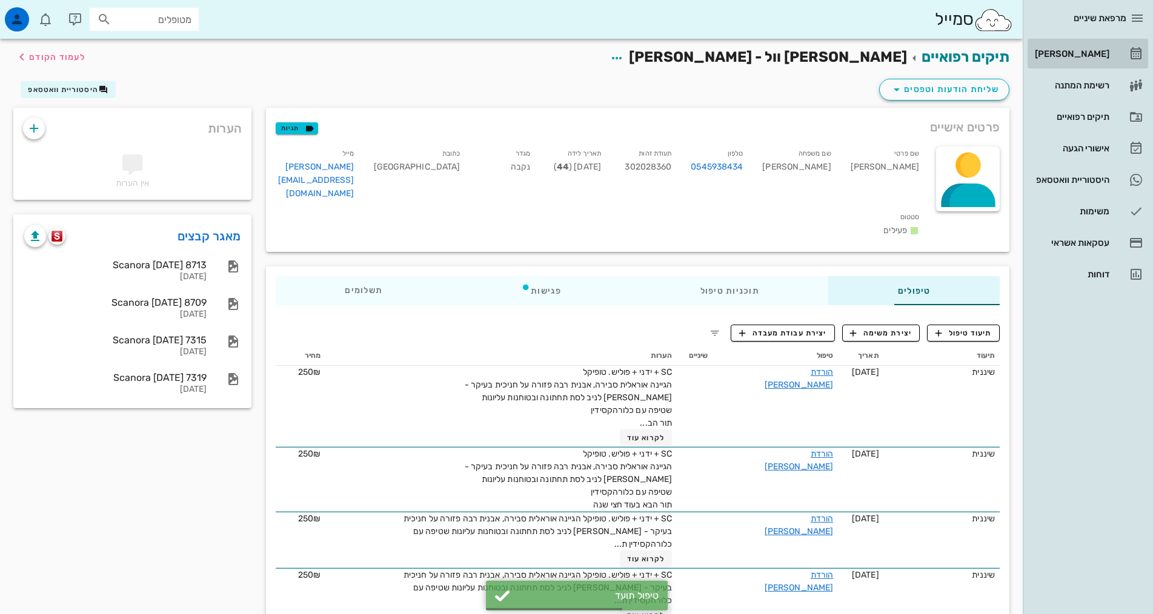
click at [1092, 45] on div "[PERSON_NAME]" at bounding box center [1070, 53] width 77 height 19
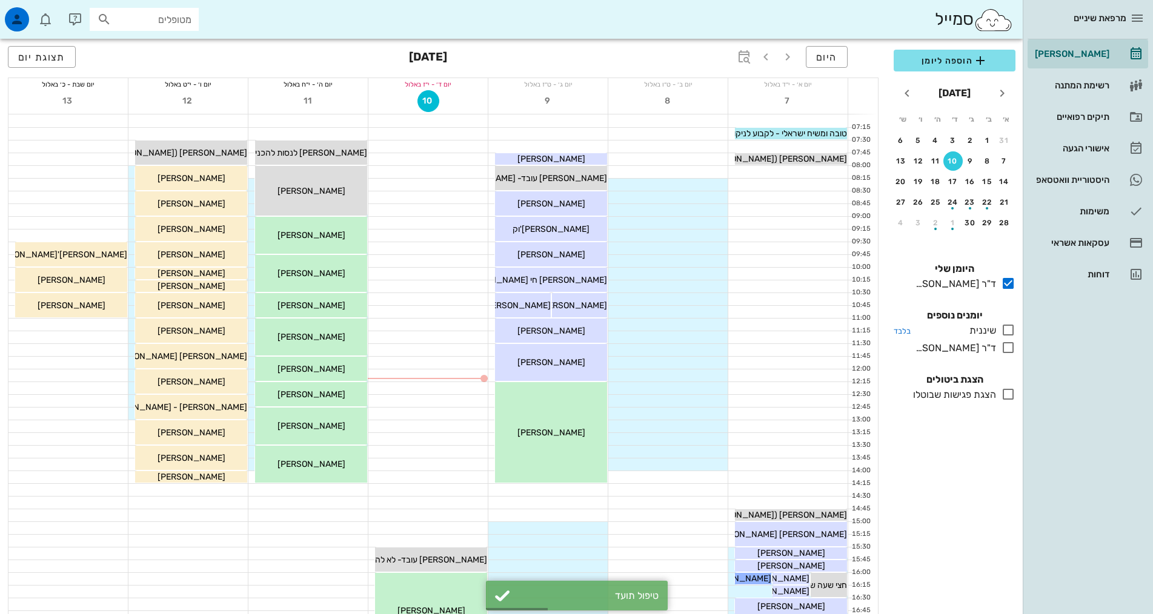
click at [1011, 326] on icon at bounding box center [1008, 330] width 15 height 15
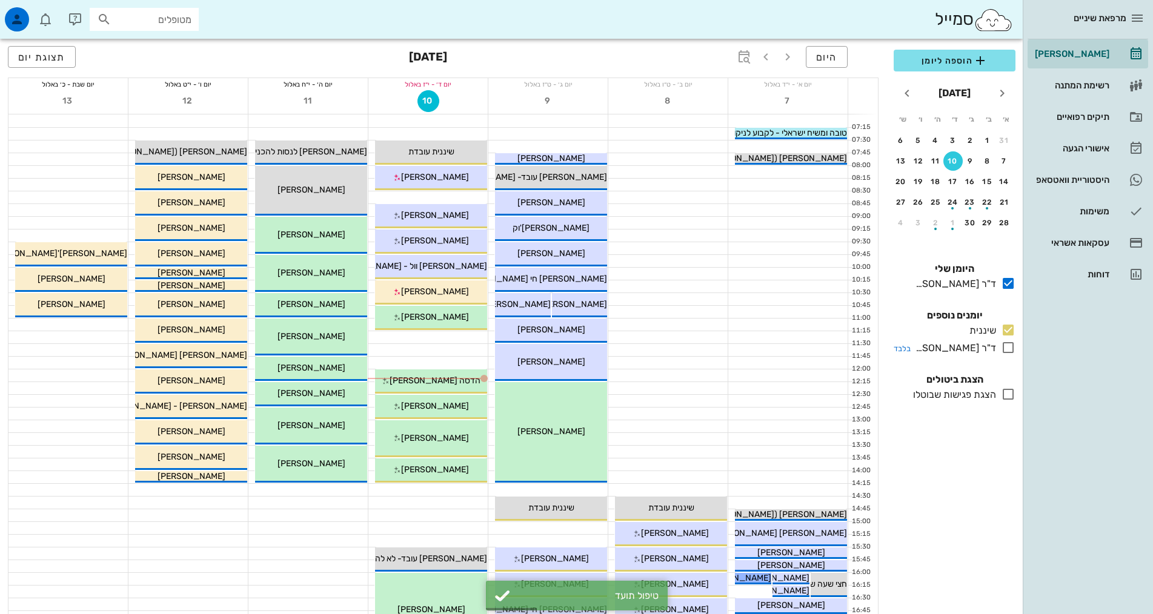
click at [1010, 345] on icon at bounding box center [1008, 347] width 15 height 15
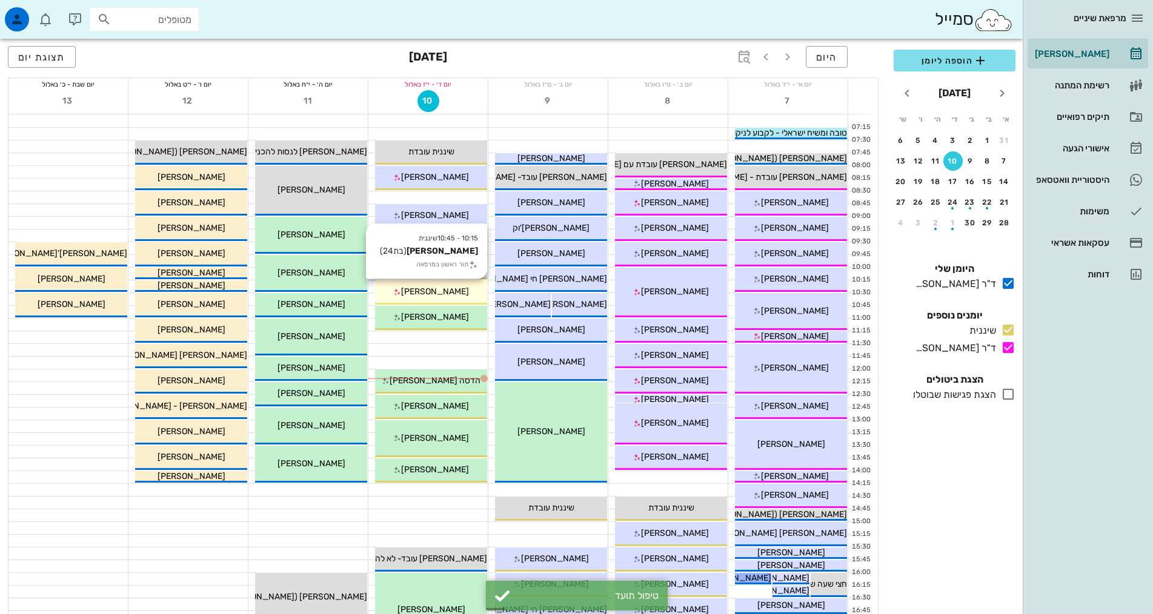
click at [446, 285] on div "10:15 - 10:45 שיננית [PERSON_NAME] (בת 24 ) תור ראשון במרפאה [PERSON_NAME]" at bounding box center [431, 293] width 112 height 24
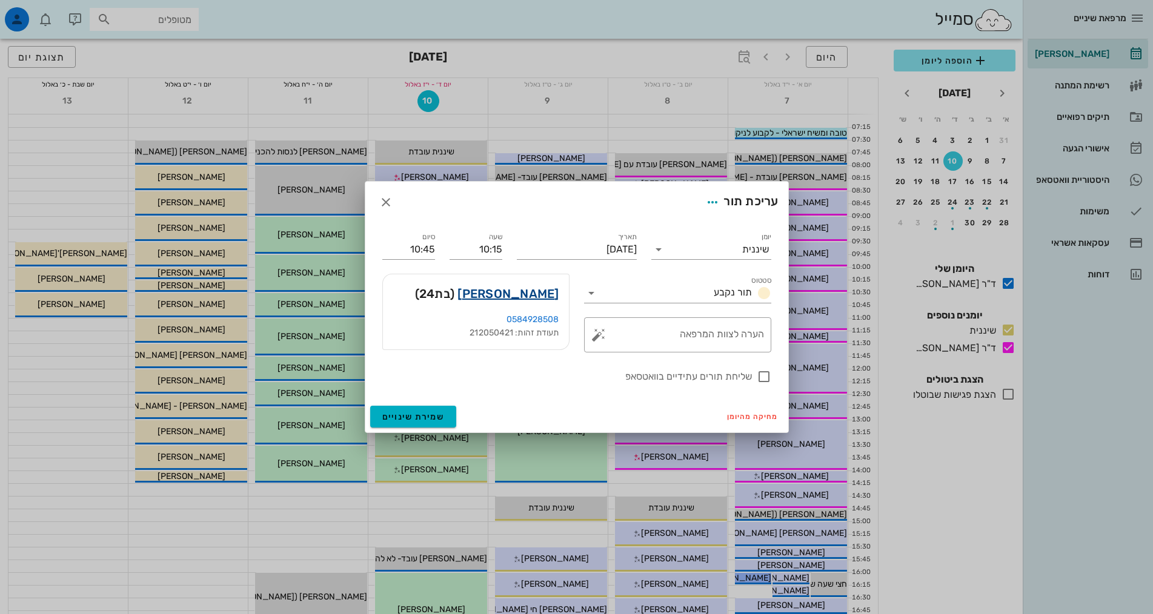
click at [548, 293] on link "[PERSON_NAME]" at bounding box center [507, 293] width 101 height 19
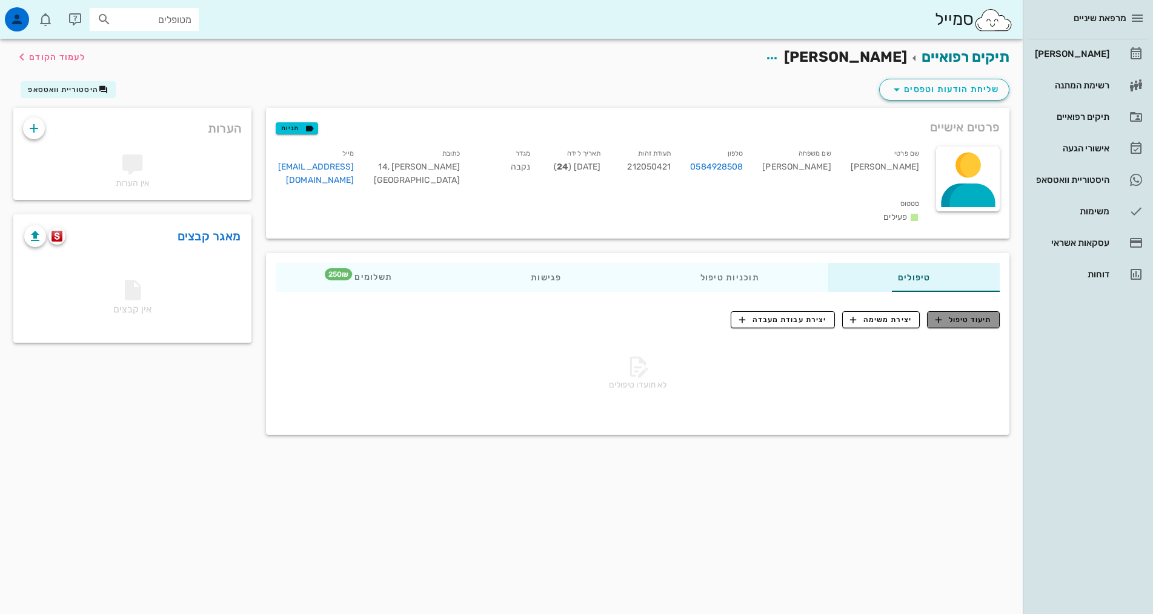
click at [975, 314] on span "תיעוד טיפול" at bounding box center [963, 319] width 56 height 11
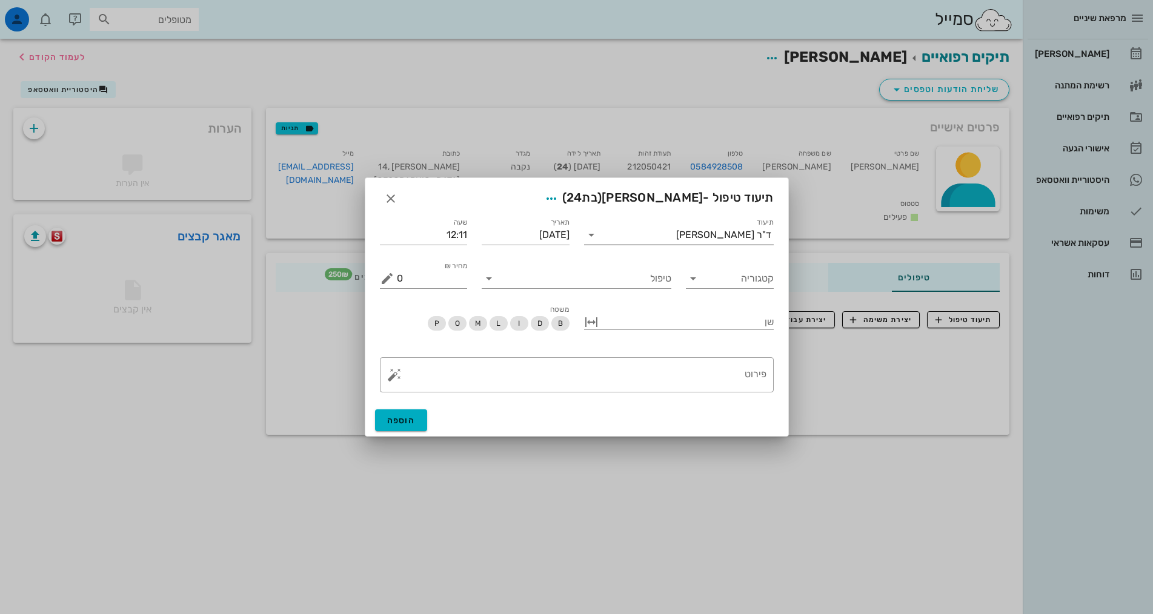
click at [712, 236] on div "ד"ר [PERSON_NAME]" at bounding box center [723, 235] width 95 height 11
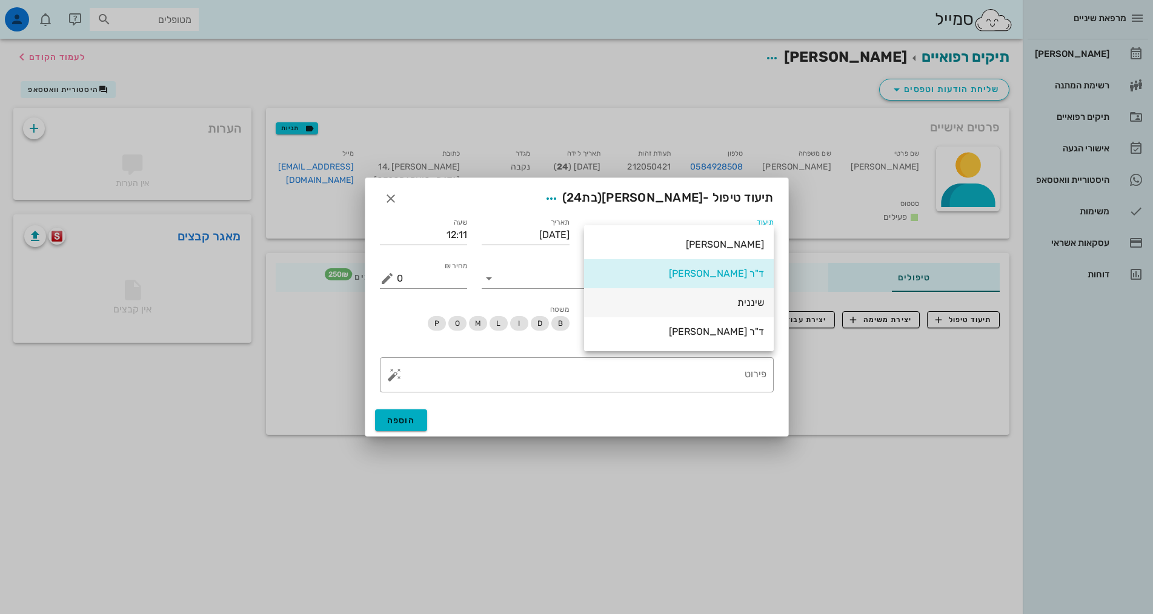
click at [759, 302] on div "שיננית" at bounding box center [679, 303] width 170 height 12
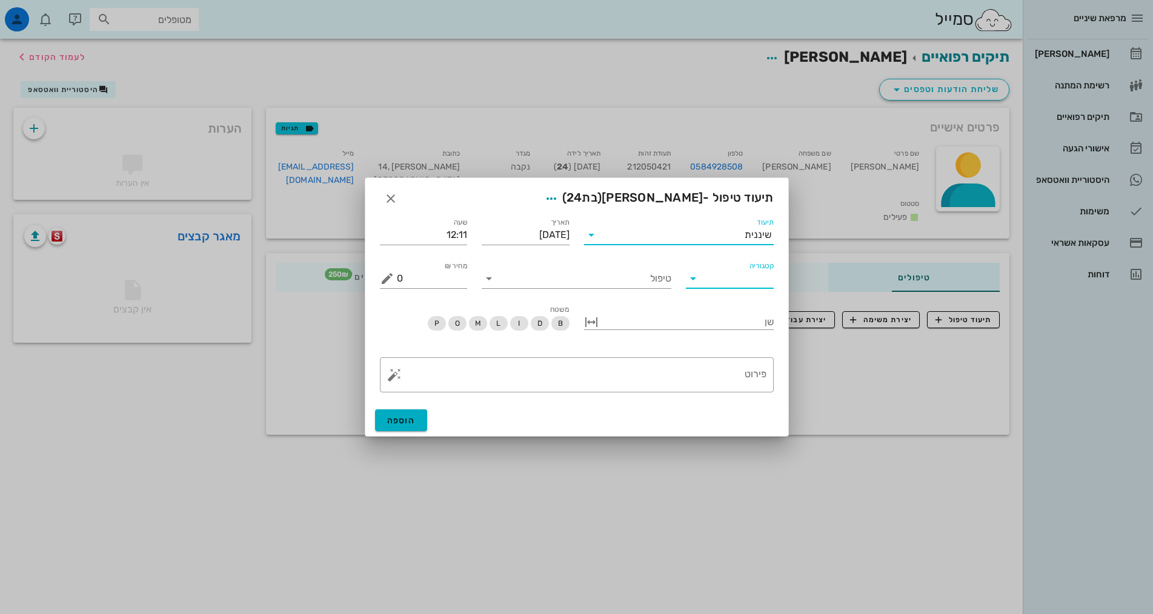
click at [728, 278] on input "קטגוריה" at bounding box center [739, 278] width 68 height 19
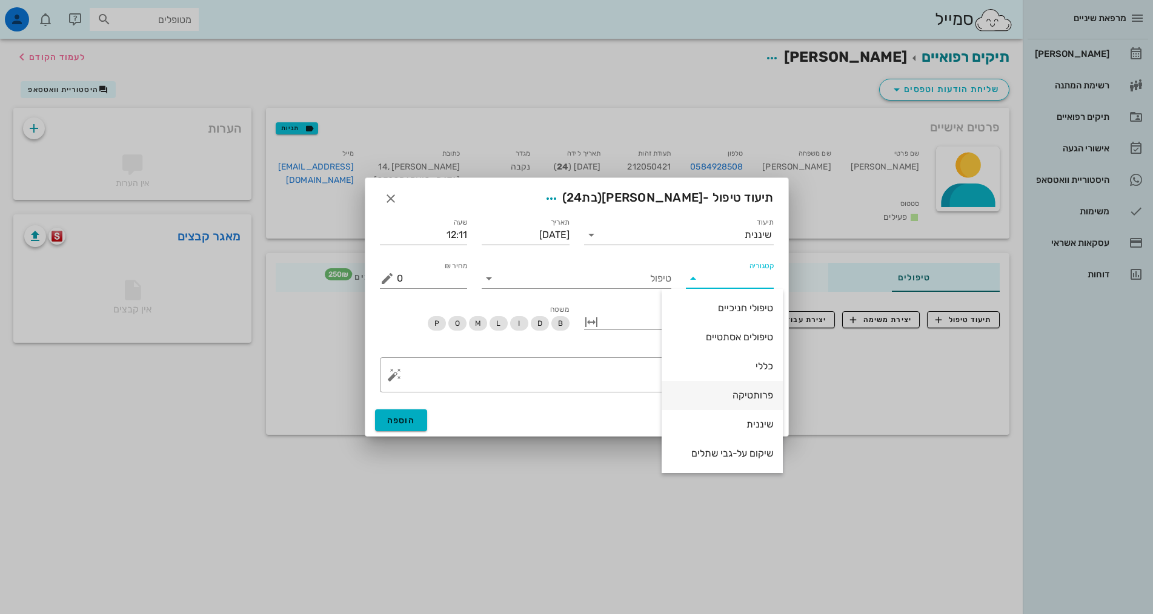
scroll to position [116, 0]
click at [764, 397] on div "שיננית" at bounding box center [722, 395] width 121 height 29
type input "שיננית"
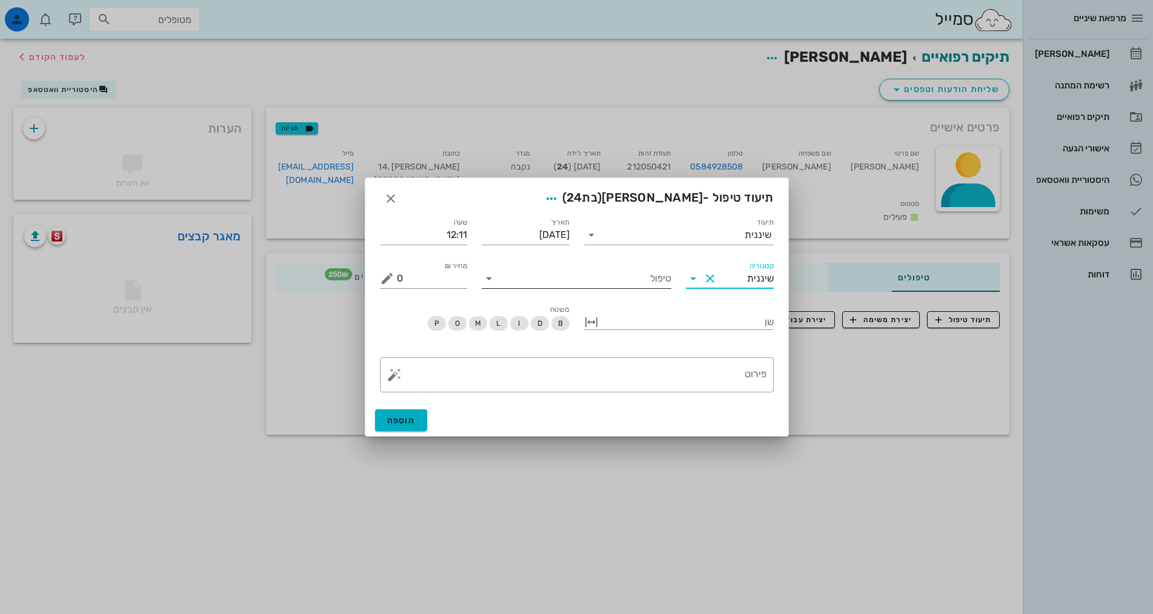
click at [642, 279] on input "טיפול" at bounding box center [585, 278] width 173 height 19
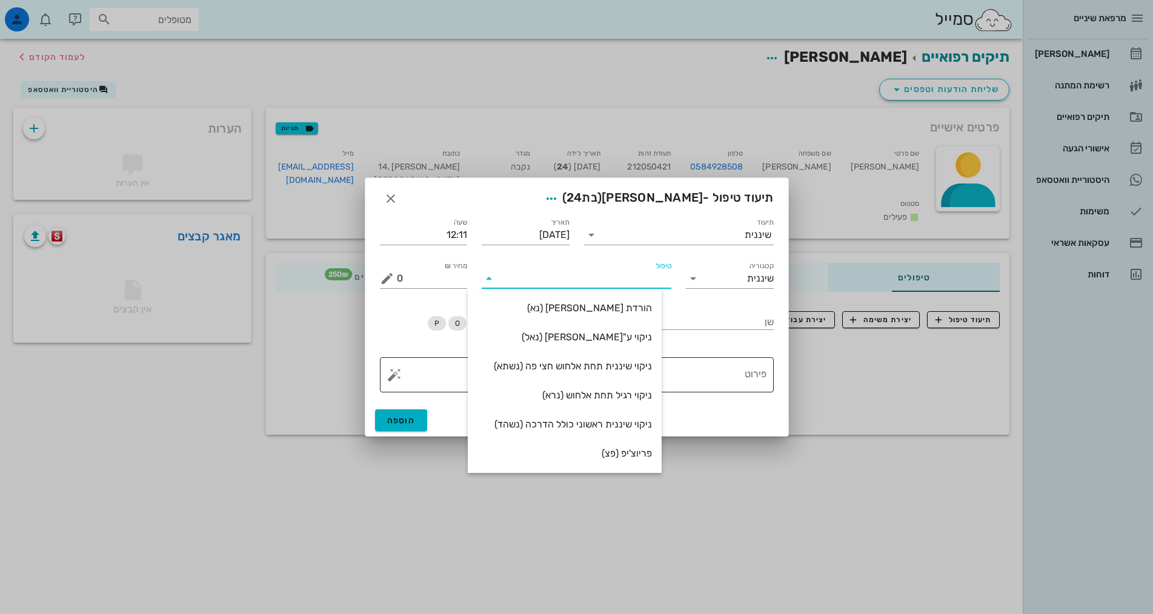
drag, startPoint x: 648, startPoint y: 300, endPoint x: 712, endPoint y: 381, distance: 103.1
click at [649, 300] on div "הורדת [PERSON_NAME] (נא)" at bounding box center [564, 308] width 174 height 26
type input "250"
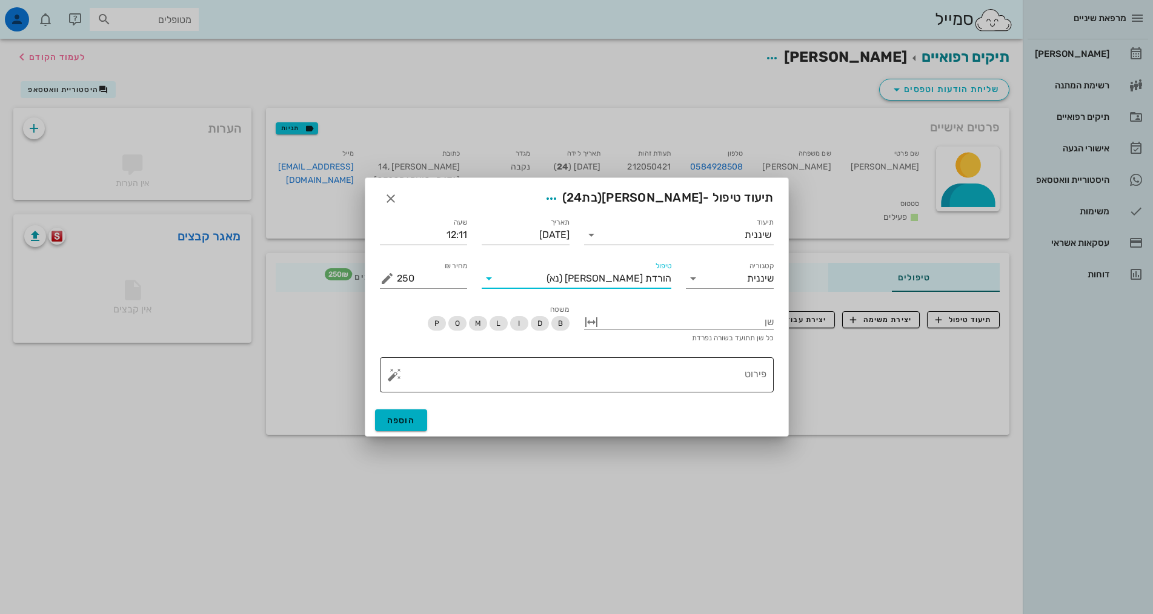
click at [692, 386] on textarea "פירוט" at bounding box center [582, 378] width 370 height 29
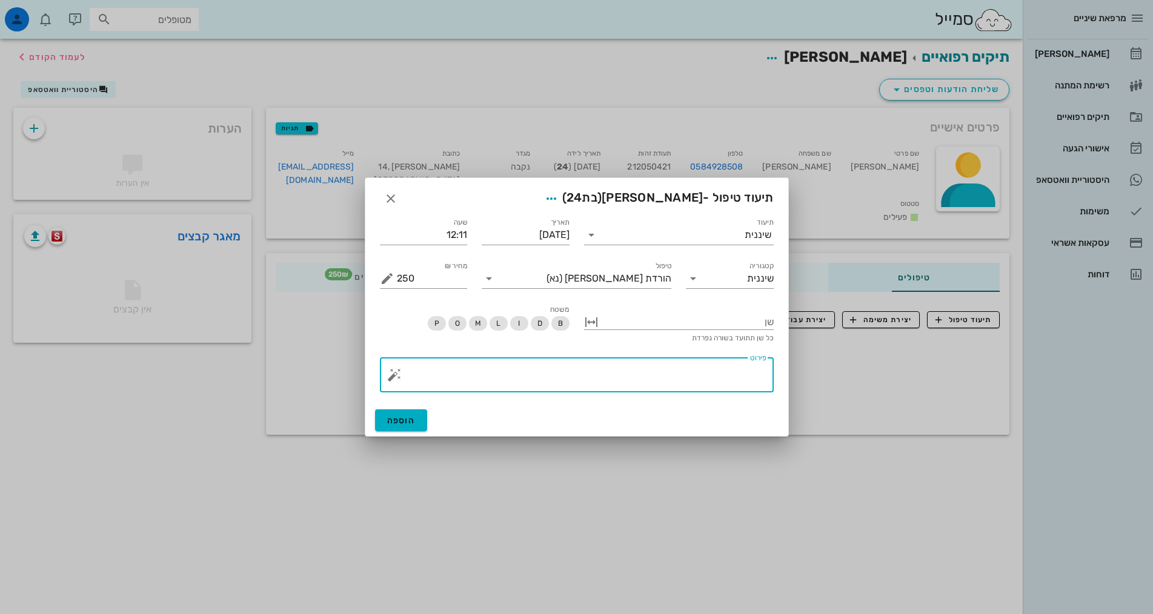
paste textarea "SC + ידני + פוליש. טופיקל הגיינה אוראלית סבירה, אבנית רבה פזורה על חניכית בעיקר…"
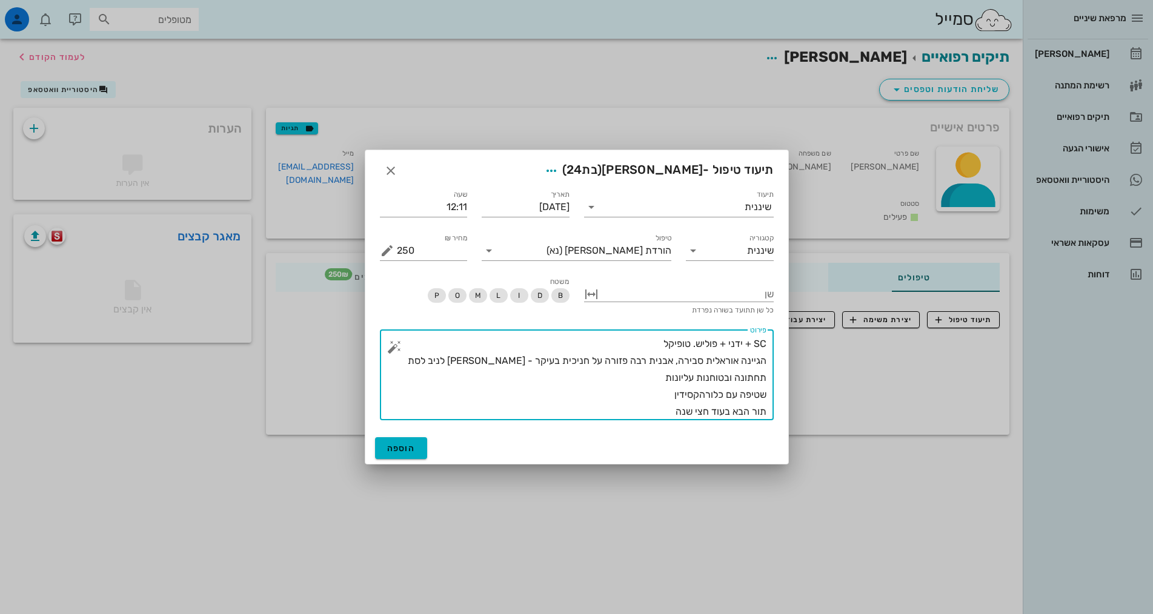
click at [690, 344] on textarea "SC + ידני + פוליש. טופיקל הגיינה אוראלית סבירה, אבנית רבה פזורה על חניכית בעיקר…" at bounding box center [582, 378] width 370 height 85
drag, startPoint x: 705, startPoint y: 359, endPoint x: 678, endPoint y: 354, distance: 27.2
click at [678, 354] on textarea "SC + ידני + פוליש. ללא טופיקל הגיינה אוראלית סבירה, אבנית רבה פזורה על חניכית ב…" at bounding box center [582, 378] width 370 height 85
drag, startPoint x: 672, startPoint y: 364, endPoint x: 408, endPoint y: 377, distance: 264.5
click at [408, 377] on textarea "SC + ידני + פוליש. ללא טופיקל הגיינה אוראלית בינונית, אבנית רבה פזורה על חניכית…" at bounding box center [582, 378] width 370 height 85
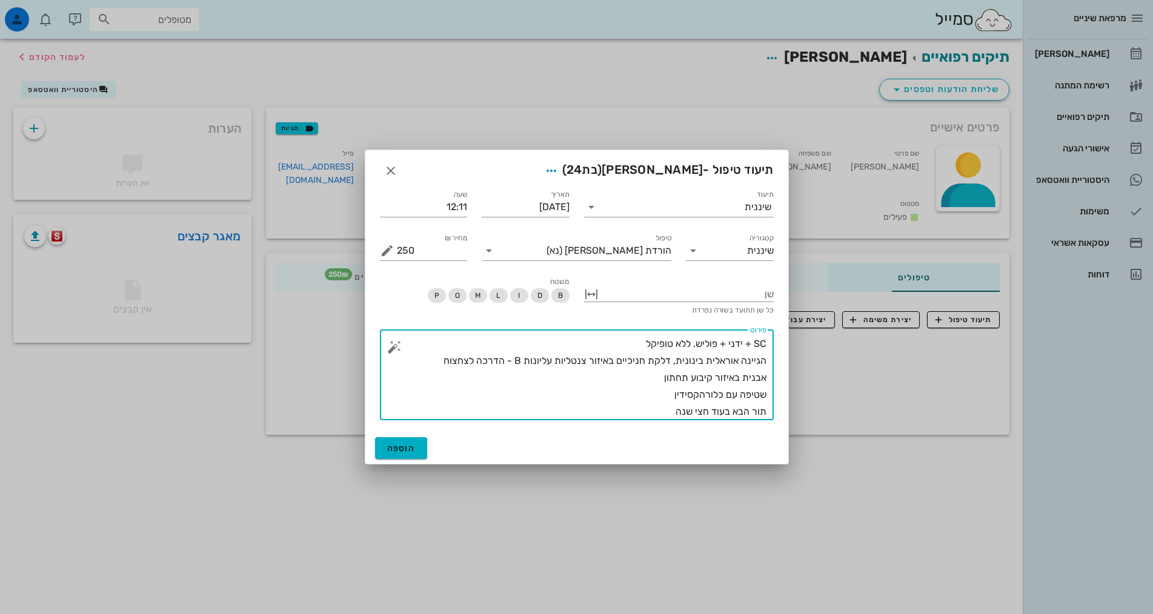
click at [640, 413] on textarea "SC + ידני + פוליש. ללא טופיקל הגיינה אוראלית בינונית, דלקת חניכיים באיזור צנטלי…" at bounding box center [582, 378] width 370 height 85
type textarea "SC + ידני + פוליש. ללא טופיקל הגיינה אוראלית בינונית, דלקת חניכיים באיזור צנטלי…"
click at [397, 445] on span "הוספה" at bounding box center [401, 448] width 28 height 10
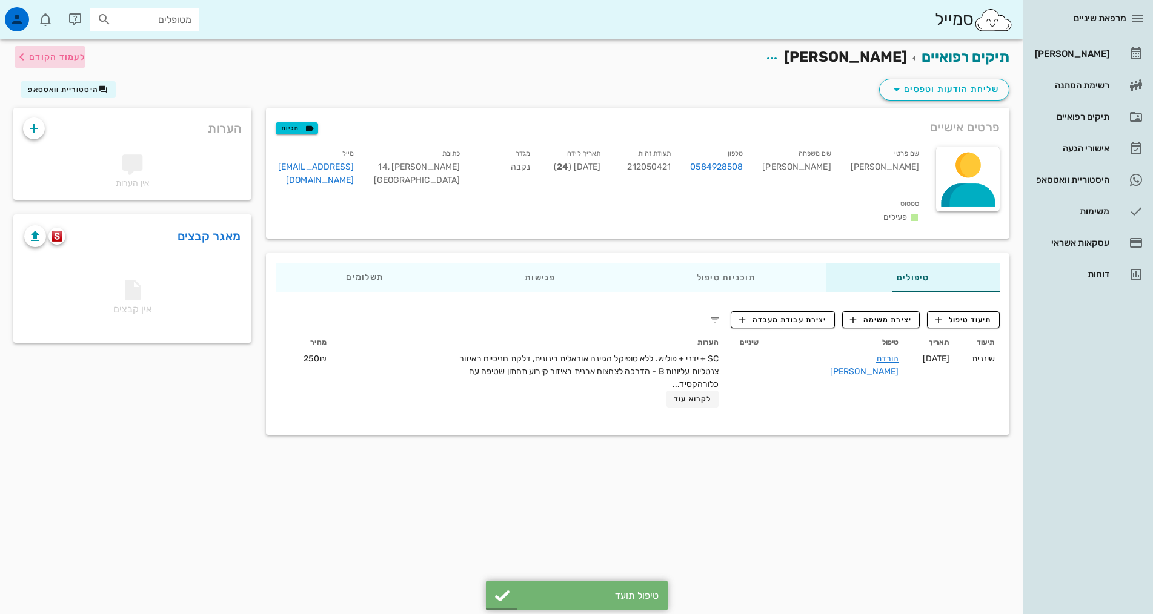
click at [67, 52] on span "לעמוד הקודם" at bounding box center [57, 57] width 56 height 10
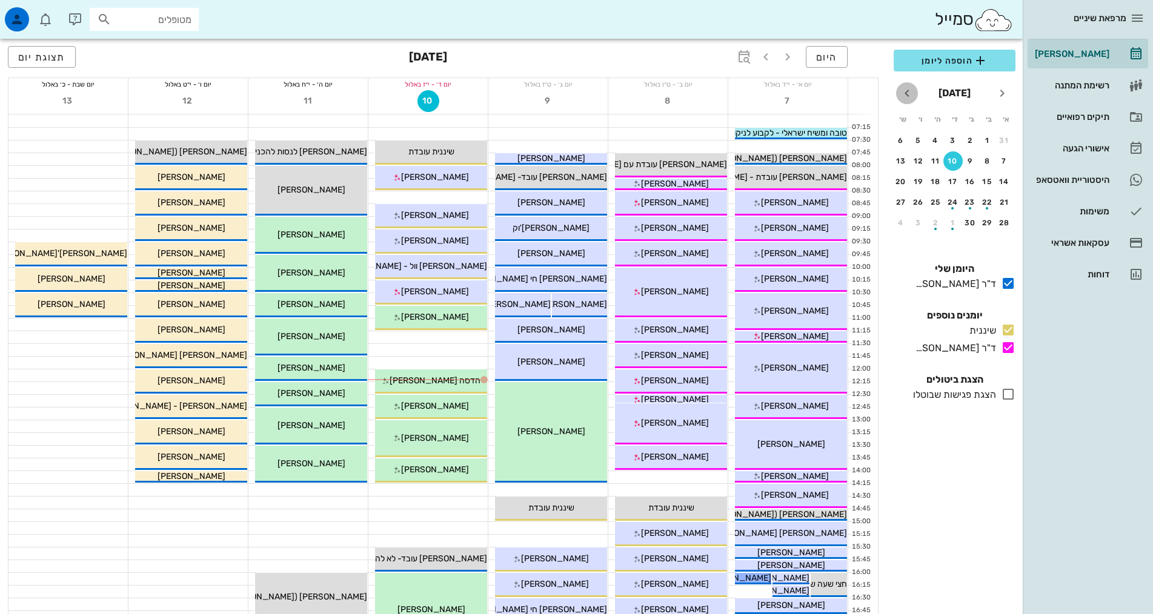
click at [909, 96] on icon "חודש הבא" at bounding box center [907, 93] width 15 height 15
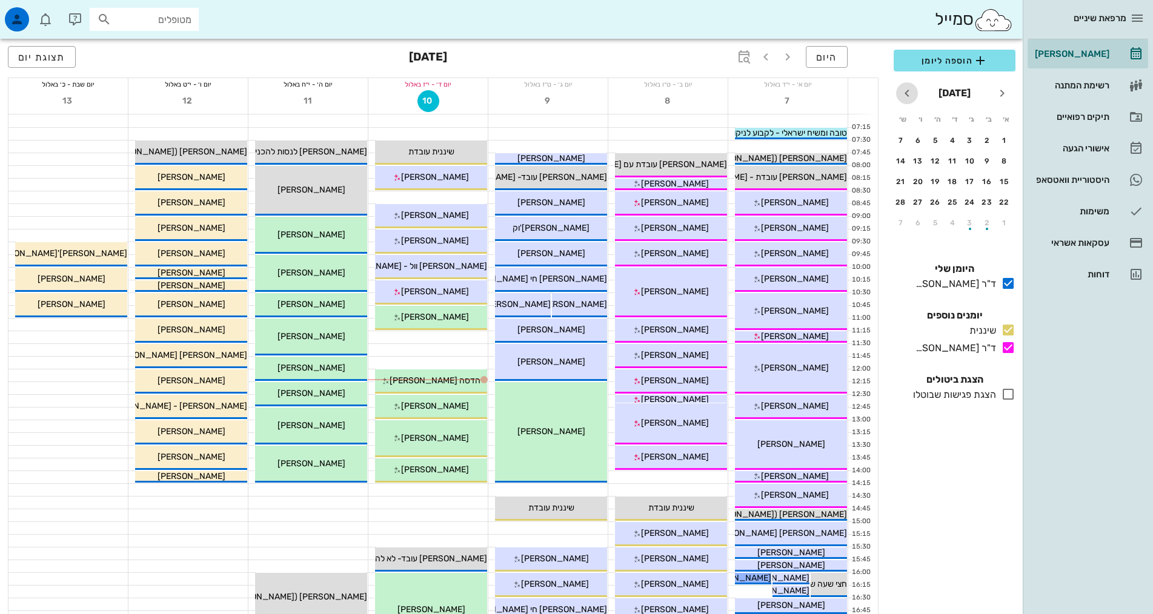
click at [909, 96] on icon "חודש הבא" at bounding box center [907, 93] width 15 height 15
click at [960, 141] on div "4" at bounding box center [952, 140] width 19 height 8
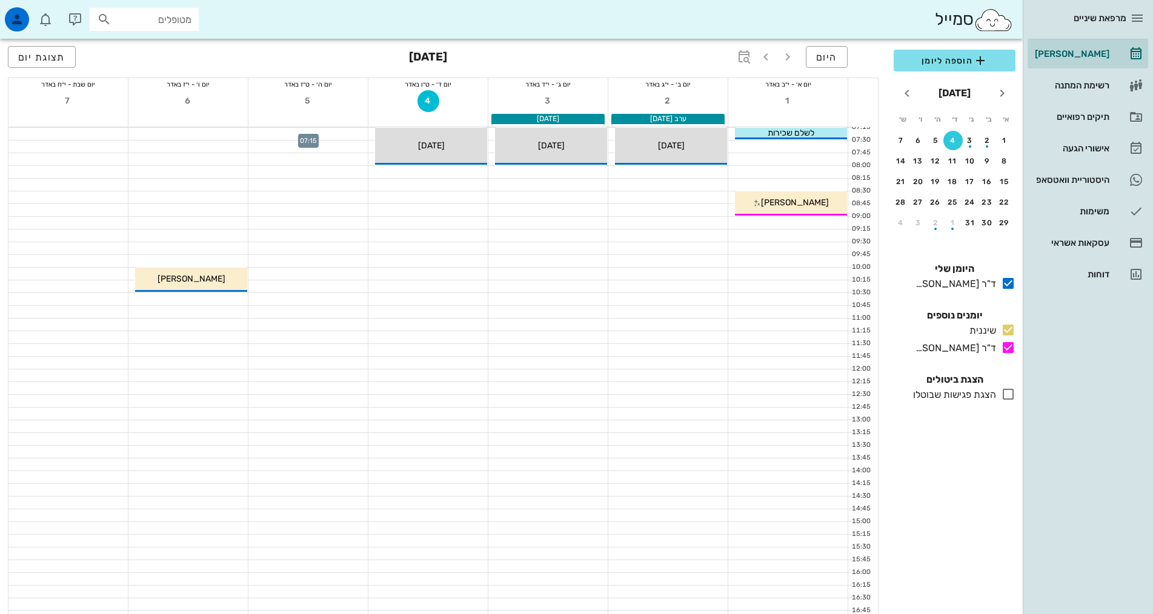
click at [347, 133] on div at bounding box center [307, 134] width 119 height 12
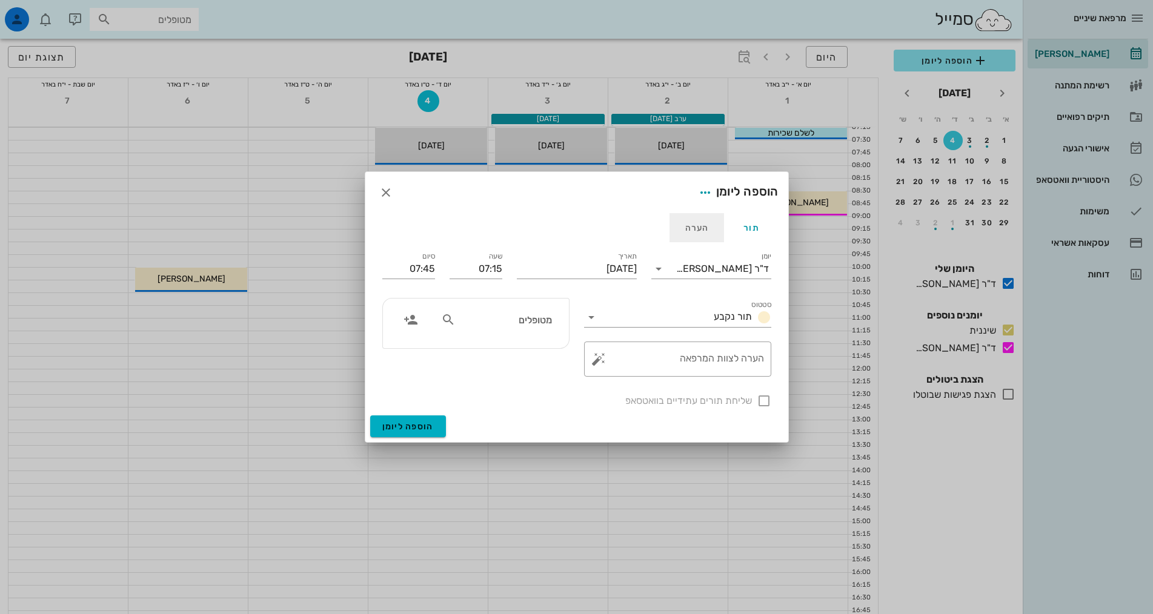
click at [704, 224] on div "הערה" at bounding box center [696, 227] width 55 height 29
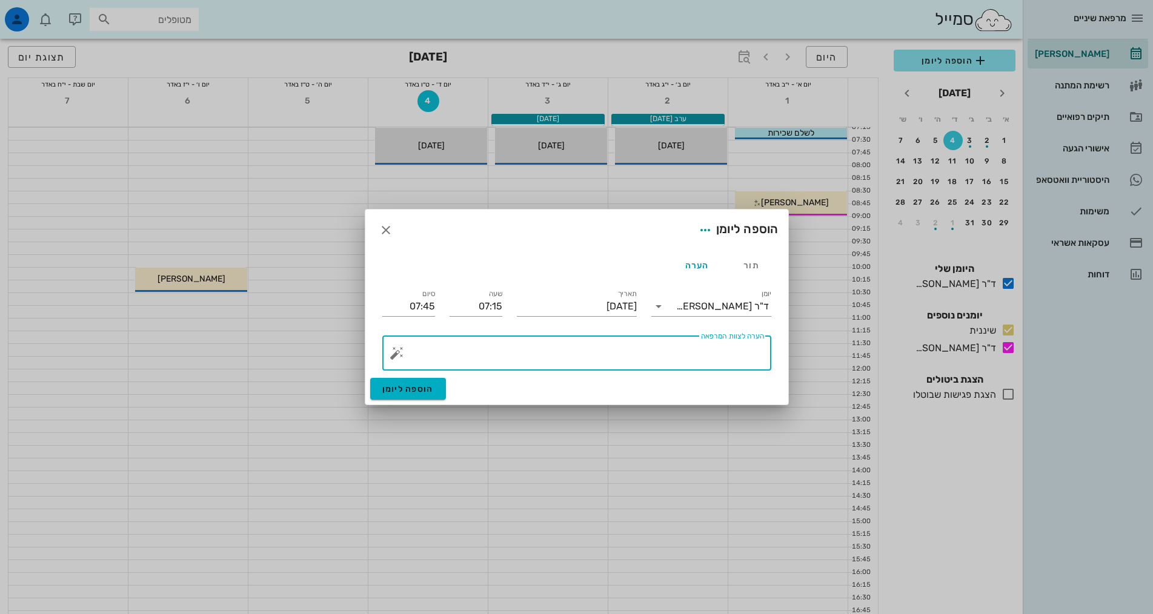
click at [720, 351] on textarea "הערה לצוות המרפאה" at bounding box center [581, 356] width 365 height 29
type textarea "להזכיר [PERSON_NAME] לקבוע לשיננית"
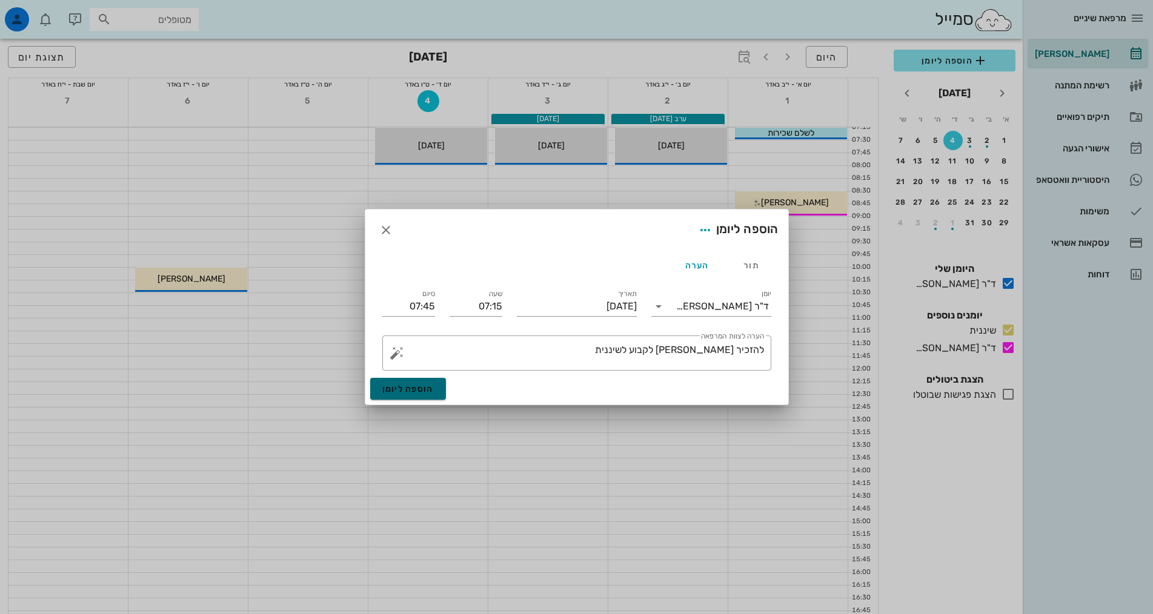
click at [432, 390] on span "הוספה ליומן" at bounding box center [407, 389] width 51 height 10
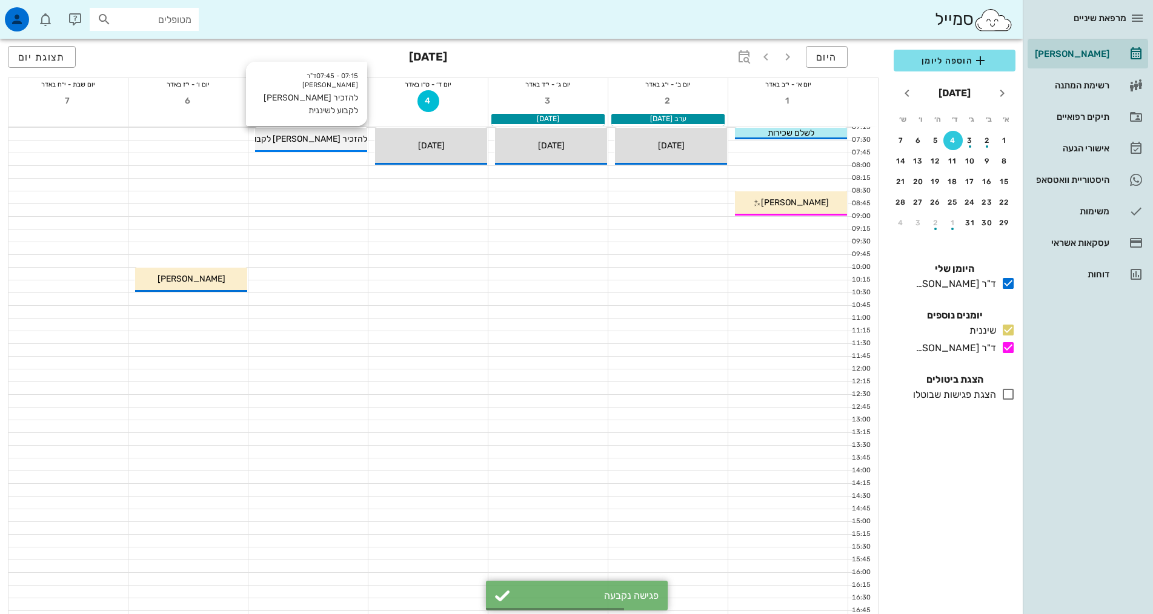
click at [297, 141] on span "להזכיר [PERSON_NAME] לקבוע לשיננית" at bounding box center [294, 139] width 146 height 10
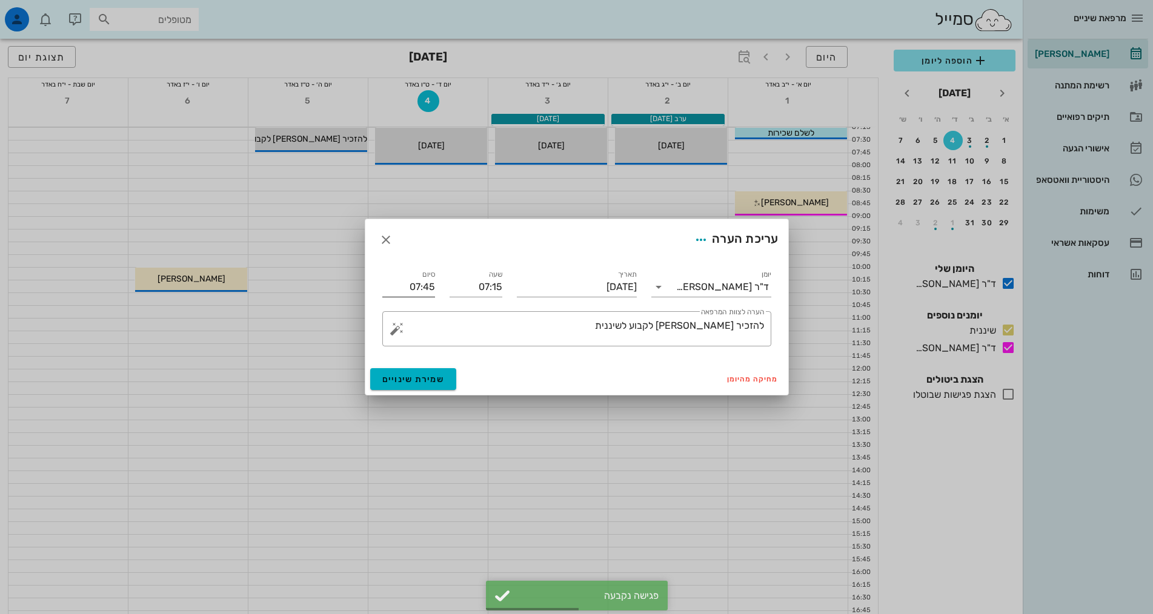
click at [419, 288] on input "07:45" at bounding box center [408, 286] width 53 height 19
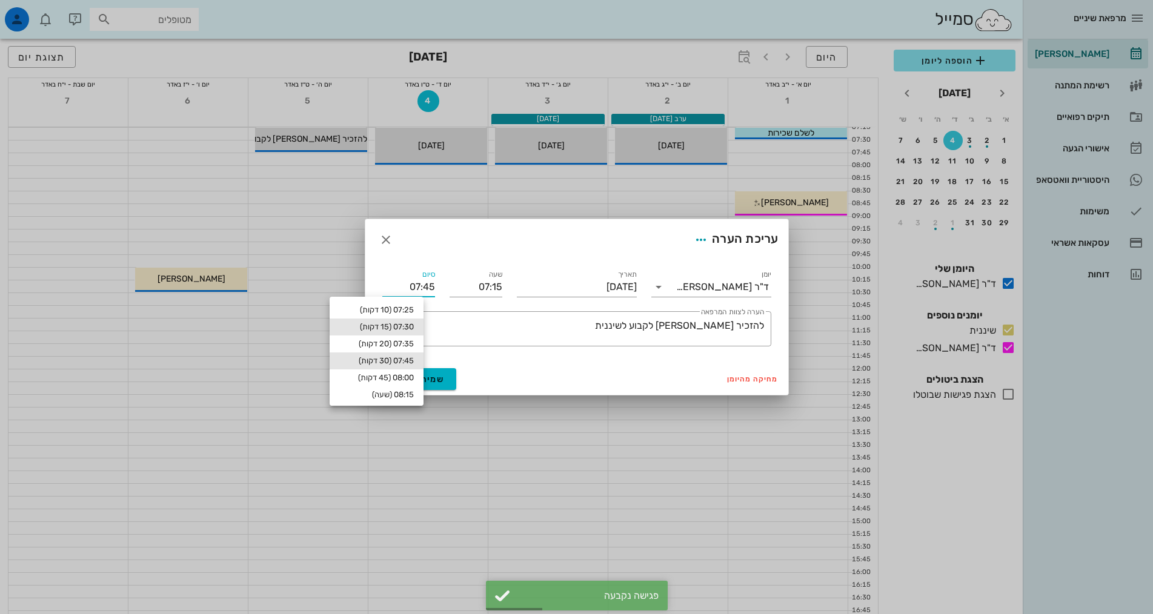
click at [405, 327] on div "07:30 (15 דקות)" at bounding box center [376, 327] width 75 height 10
type input "07:30"
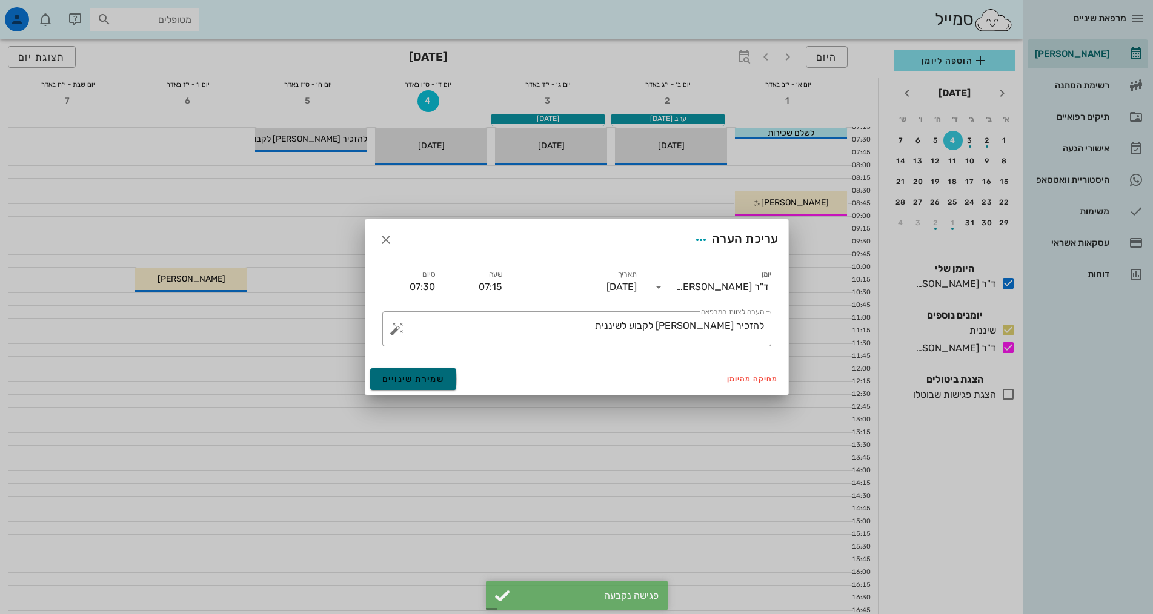
click at [419, 382] on span "שמירת שינויים" at bounding box center [413, 379] width 62 height 10
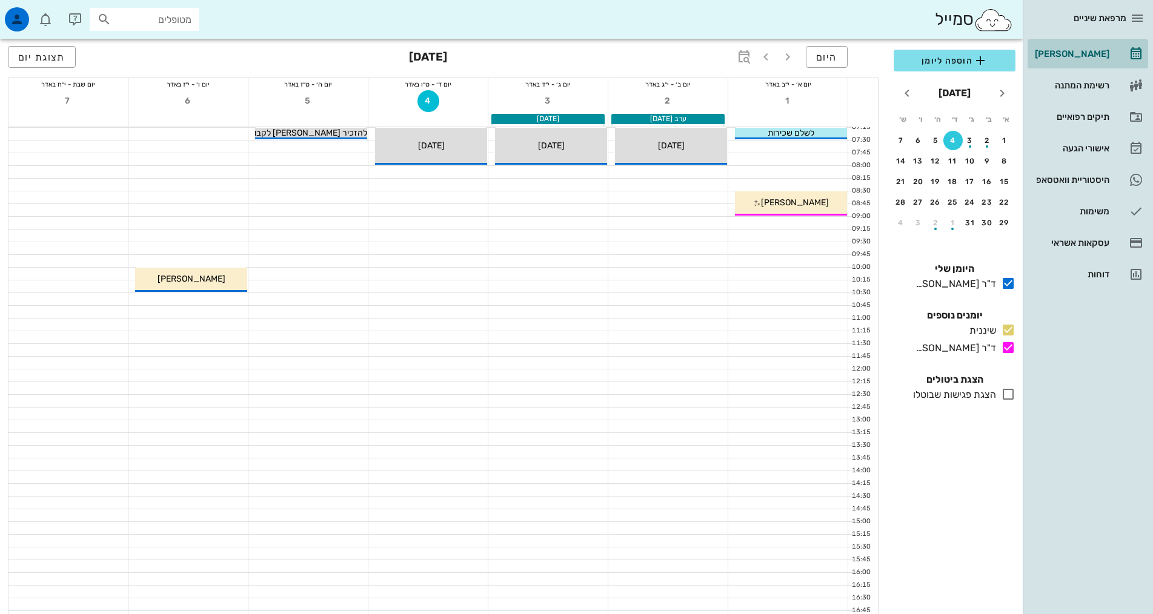
click at [1081, 60] on div "[PERSON_NAME]" at bounding box center [1070, 53] width 77 height 19
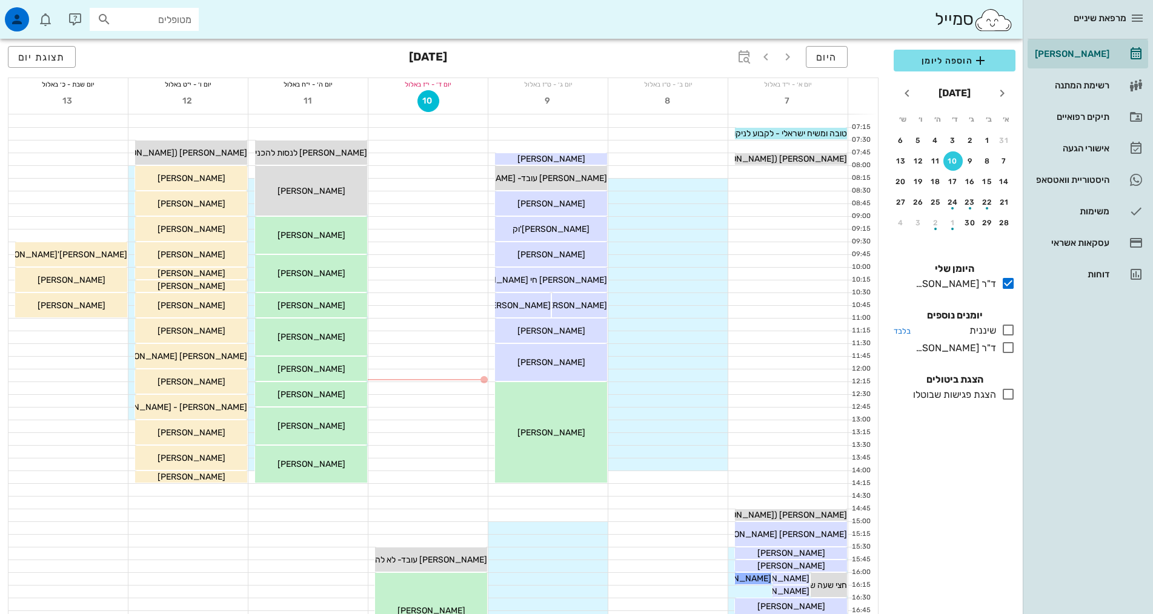
click at [1008, 325] on icon at bounding box center [1008, 330] width 15 height 15
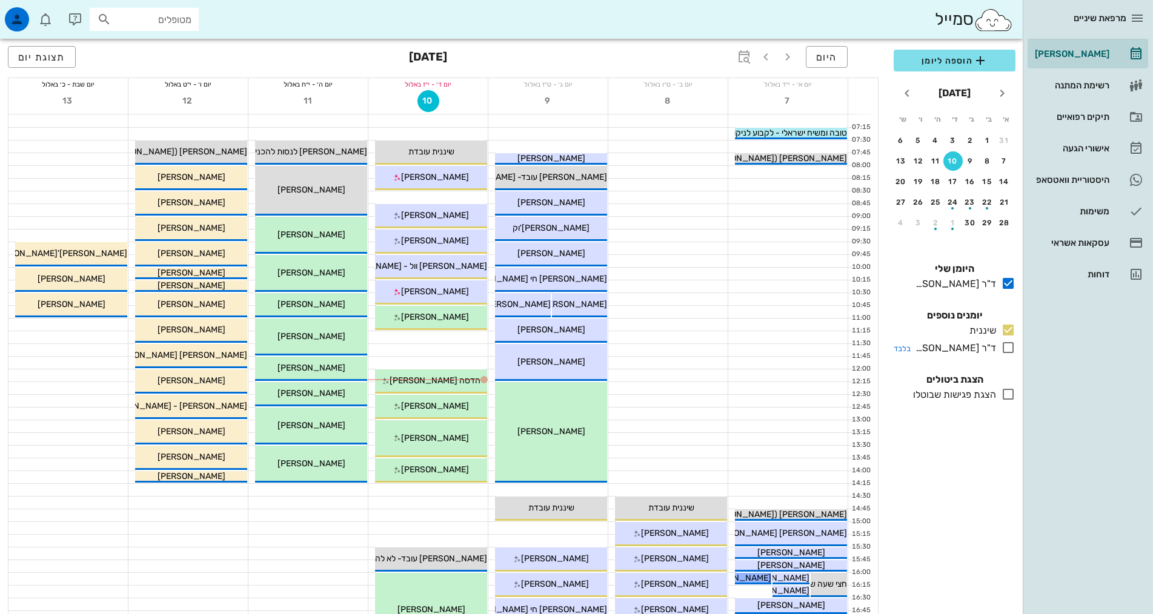
click at [1012, 348] on icon at bounding box center [1008, 347] width 15 height 15
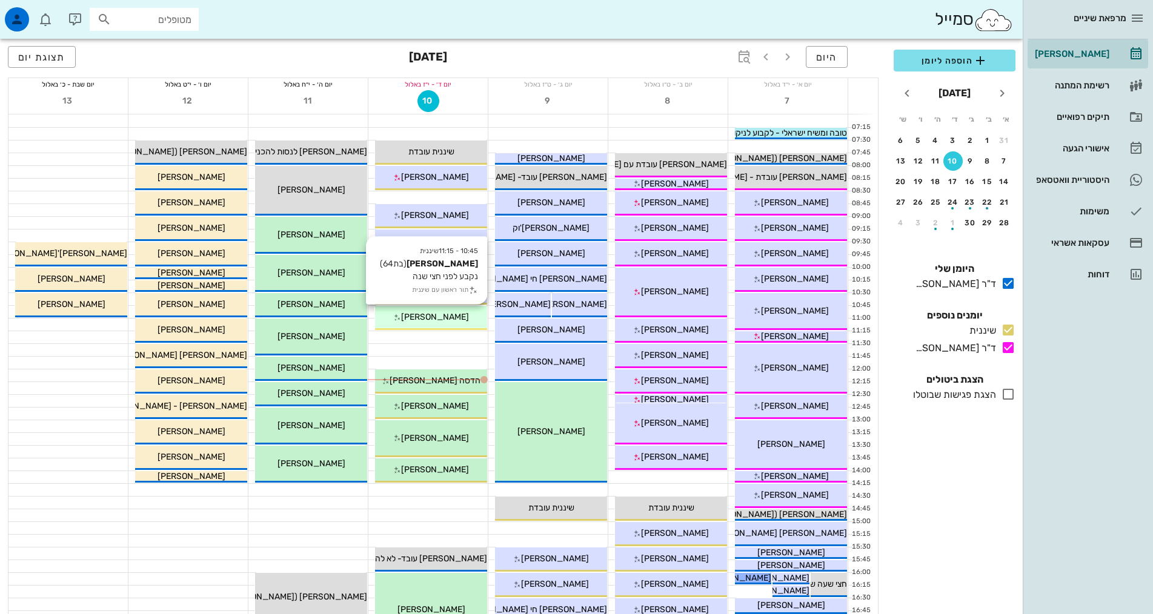
click at [453, 324] on div "10:45 - 11:15 שיננית [PERSON_NAME] (בת 64 ) נקבע לפני חצי שנה תור ראשון עם שיננ…" at bounding box center [431, 318] width 112 height 24
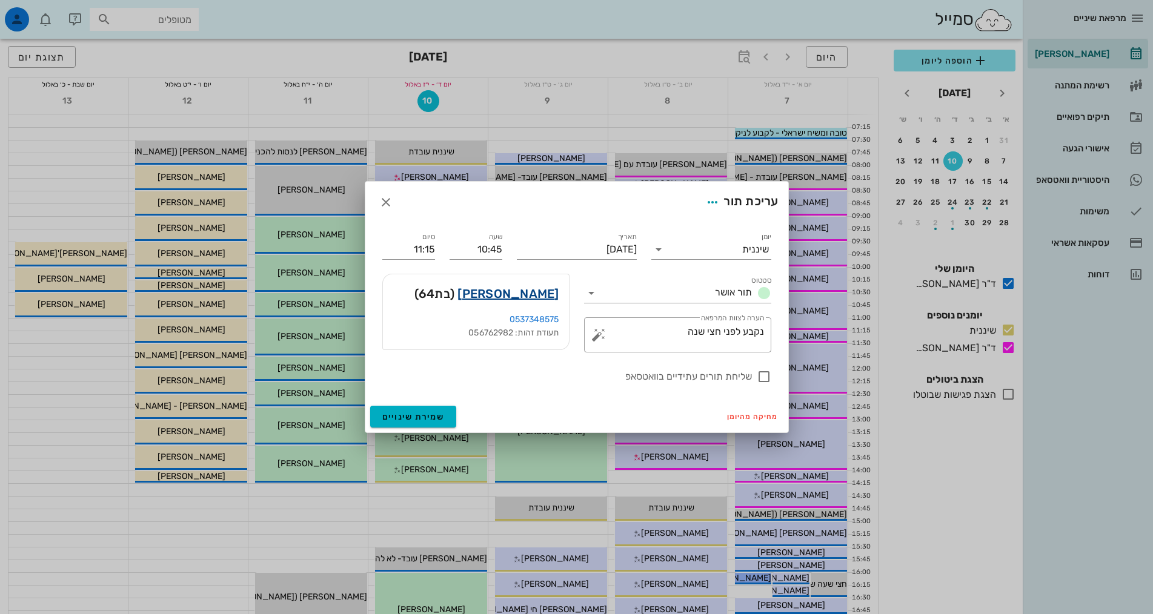
click at [542, 297] on link "[PERSON_NAME]" at bounding box center [507, 293] width 101 height 19
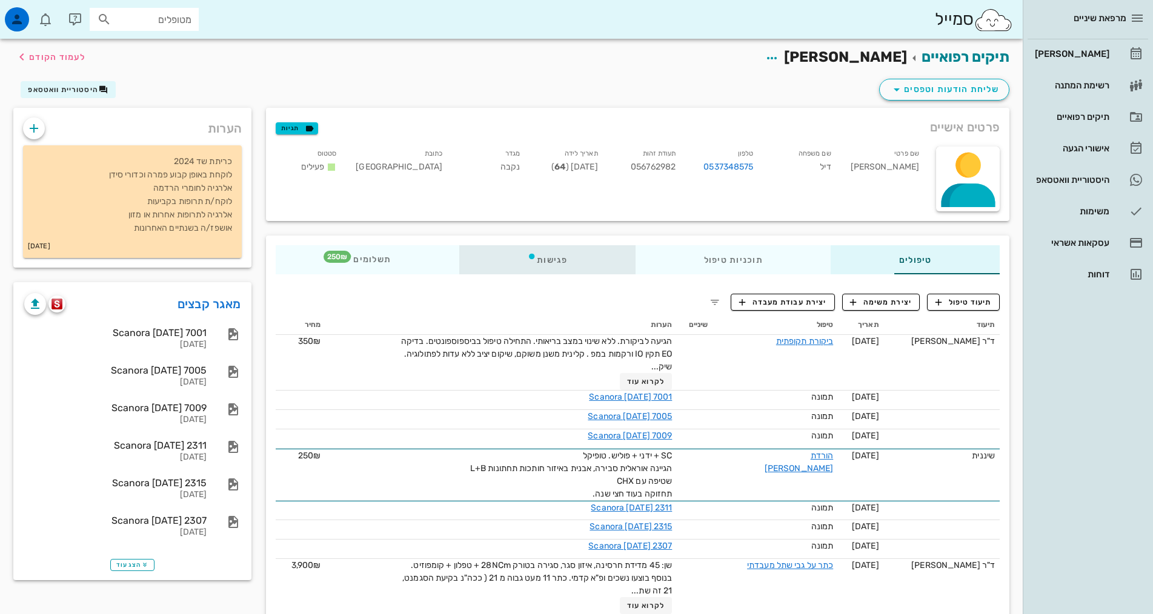
click at [490, 266] on div "פגישות" at bounding box center [547, 259] width 176 height 29
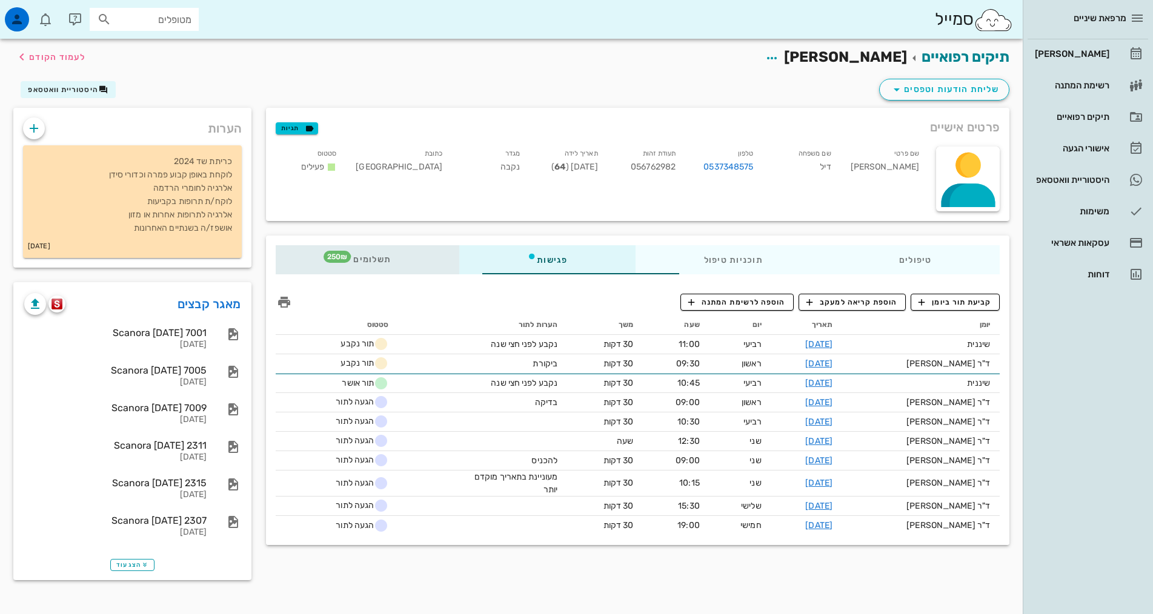
click at [344, 262] on span "תשלומים 250₪" at bounding box center [367, 260] width 47 height 8
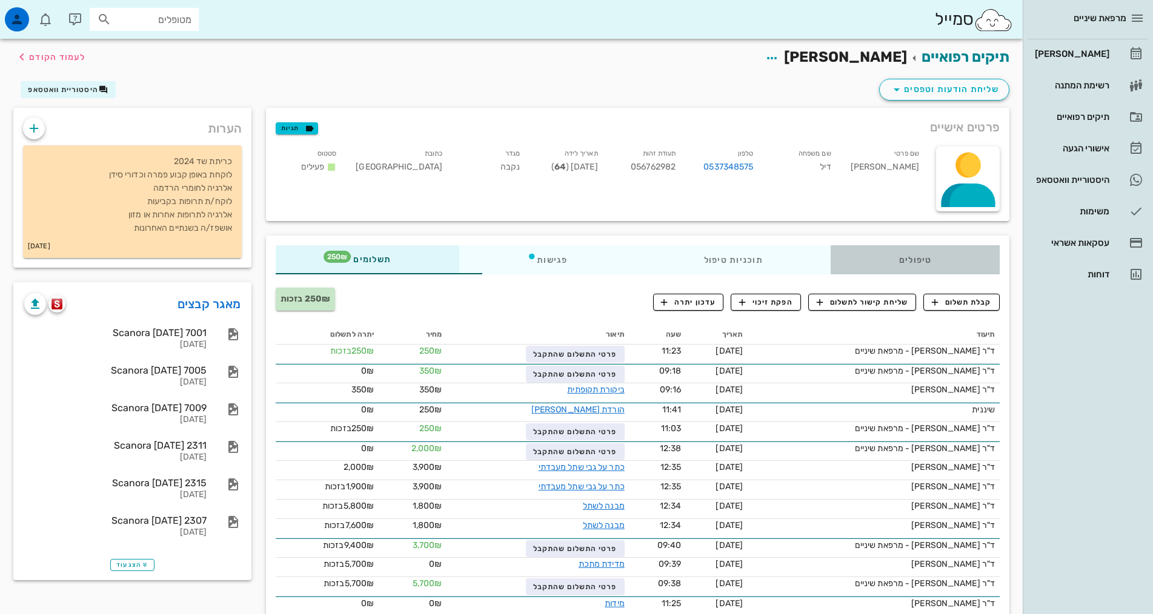
click at [894, 259] on div "טיפולים" at bounding box center [915, 259] width 169 height 29
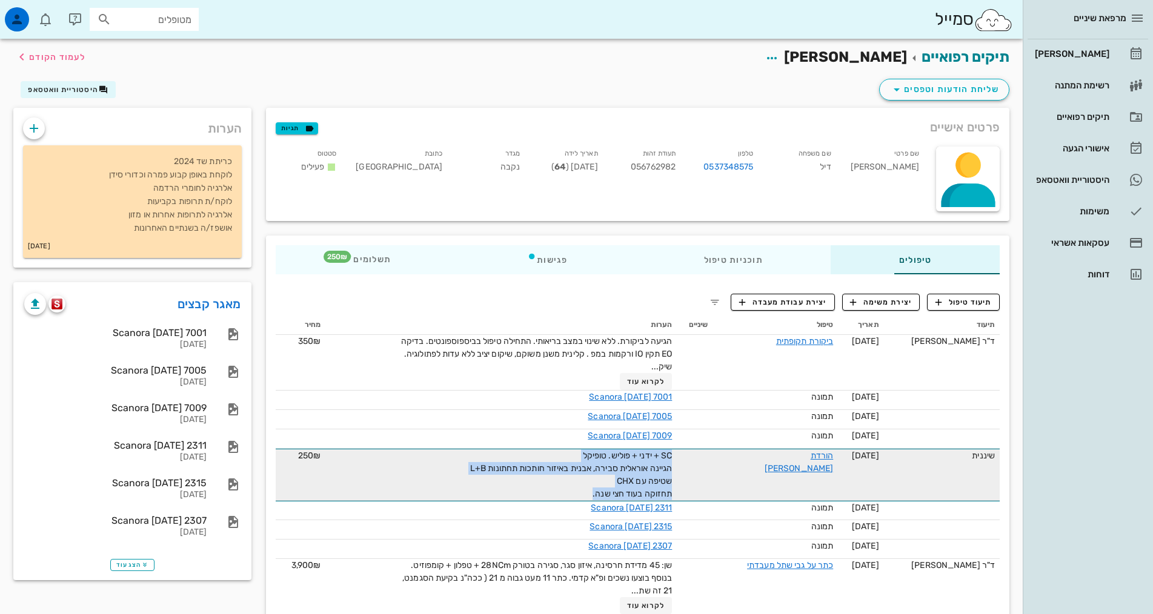
drag, startPoint x: 551, startPoint y: 493, endPoint x: 650, endPoint y: 457, distance: 105.0
click at [650, 457] on tr "שיננית [DATE] הורדת [PERSON_NAME] SC + ידני + פוליש. טופיקל הגיינה אוראלית סביר…" at bounding box center [638, 475] width 724 height 52
copy span "SC + ידני + פוליש. טופיקל הגיינה אוראלית סבירה, אבנית באיזור חותכות תחתונות L+B…"
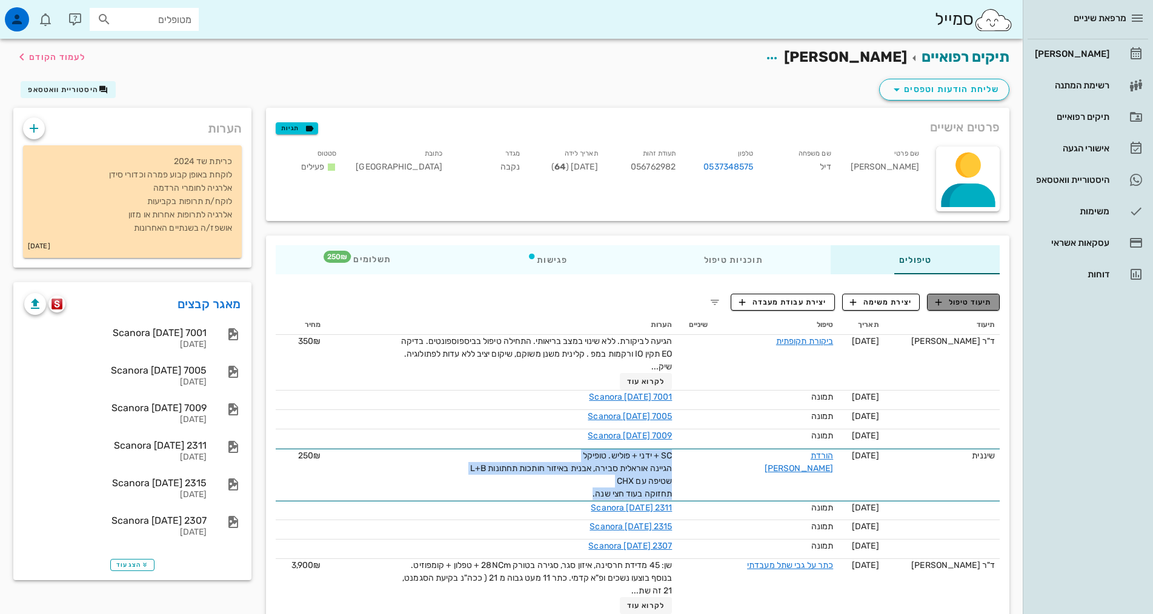
click at [955, 304] on span "תיעוד טיפול" at bounding box center [963, 302] width 56 height 11
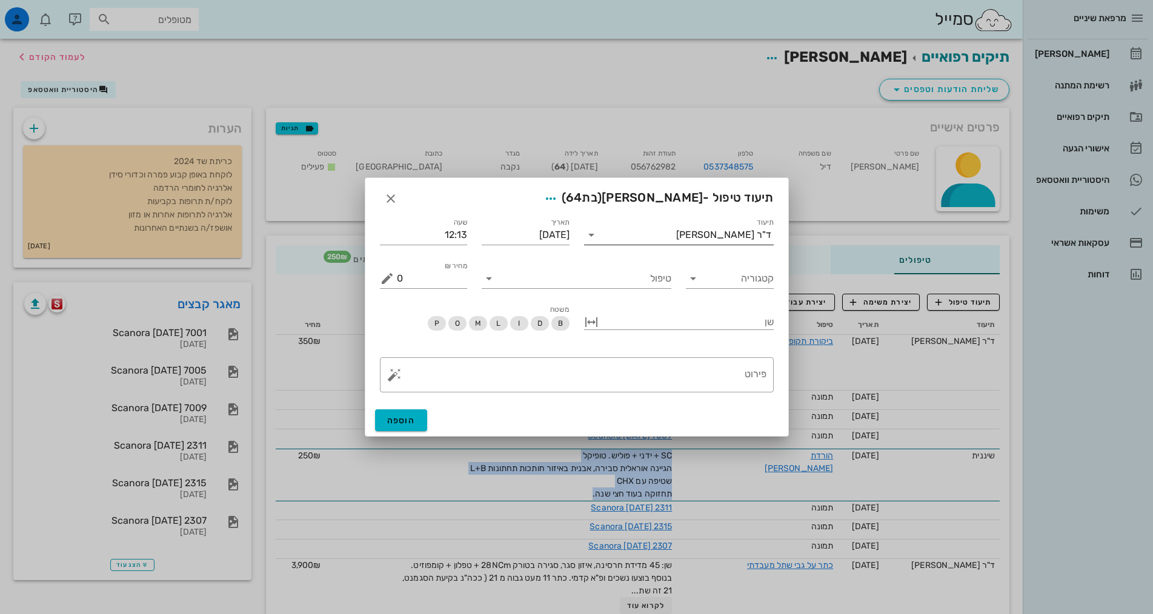
click at [730, 227] on div "ד"ר [PERSON_NAME]" at bounding box center [687, 234] width 173 height 19
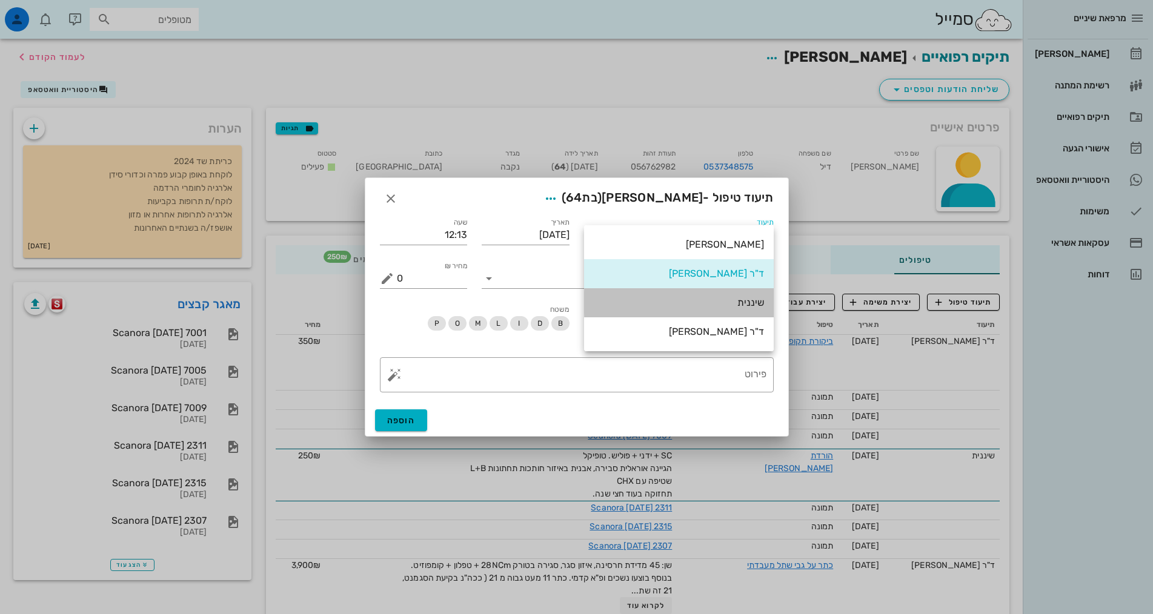
click at [748, 301] on div "שיננית" at bounding box center [679, 303] width 170 height 12
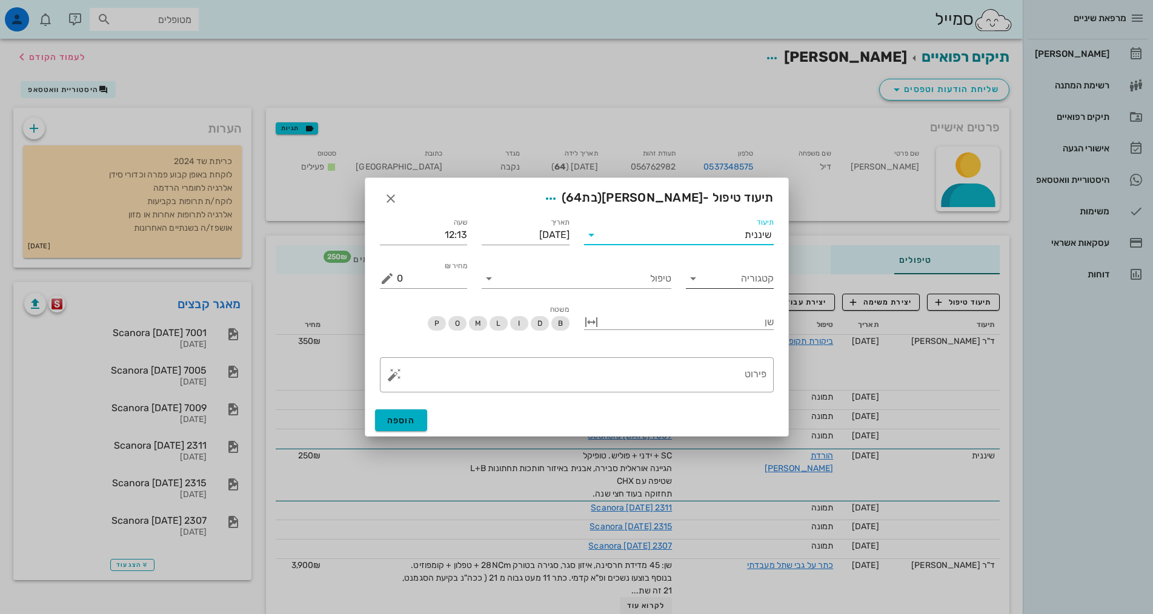
click at [756, 277] on input "קטגוריה" at bounding box center [739, 278] width 68 height 19
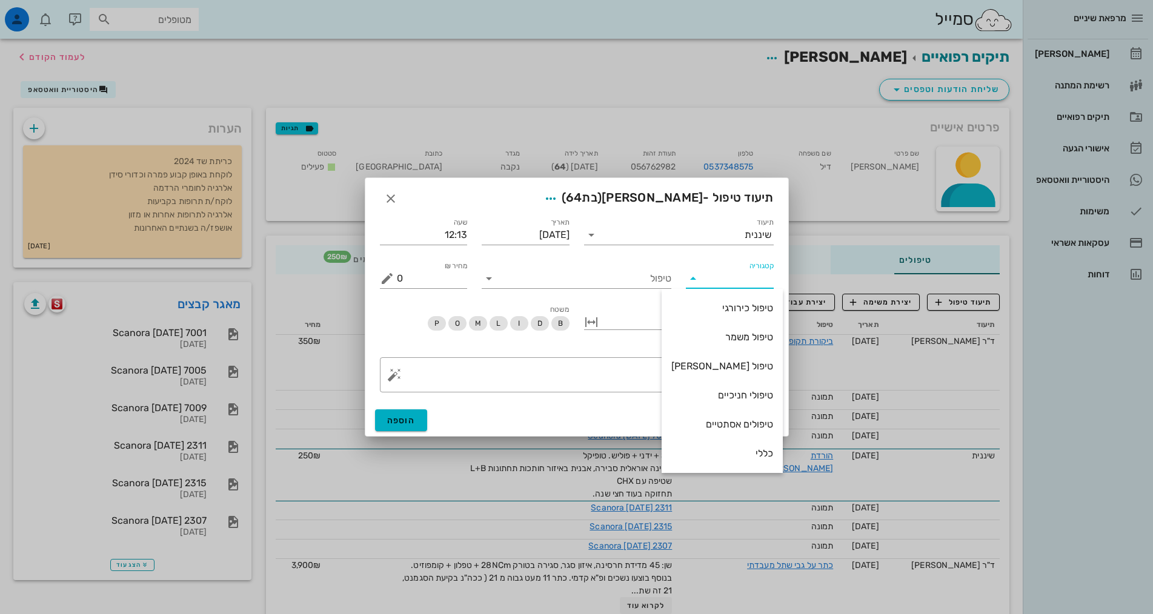
scroll to position [116, 0]
click at [745, 392] on div "שיננית" at bounding box center [722, 396] width 102 height 12
type input "שיננית"
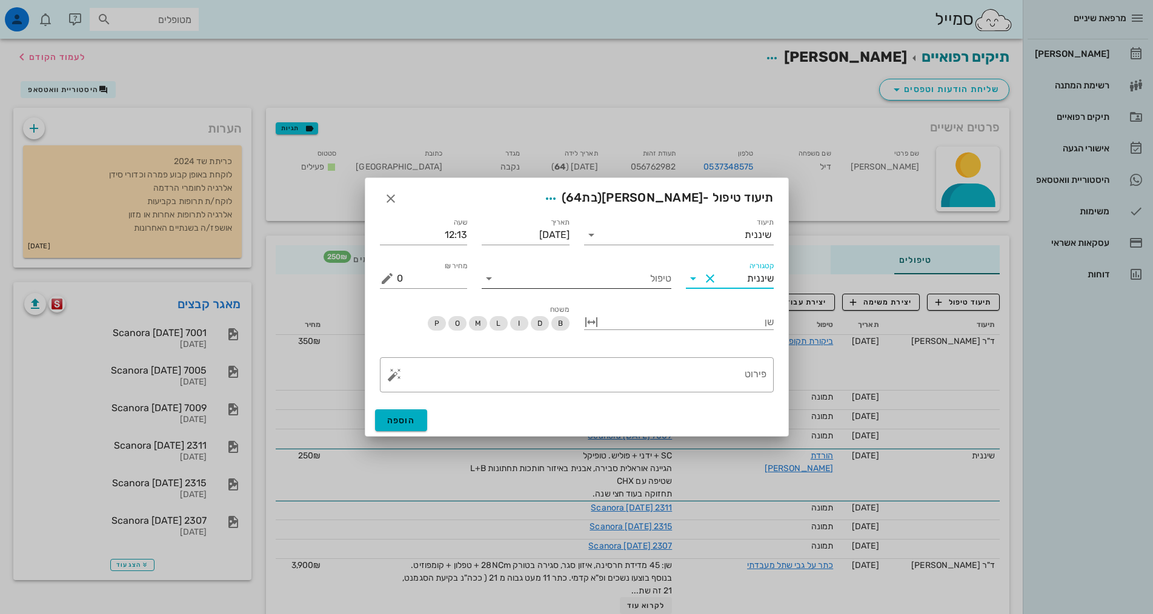
click at [645, 284] on input "טיפול" at bounding box center [585, 278] width 173 height 19
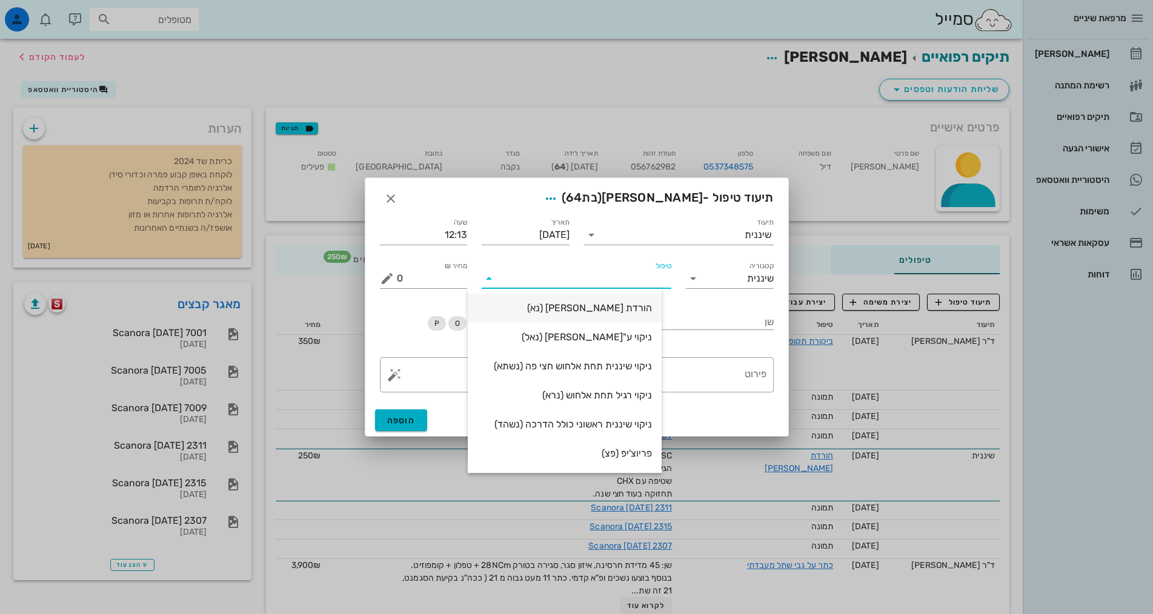
click at [645, 304] on div "הורדת [PERSON_NAME] (נא)" at bounding box center [564, 308] width 174 height 12
type input "250"
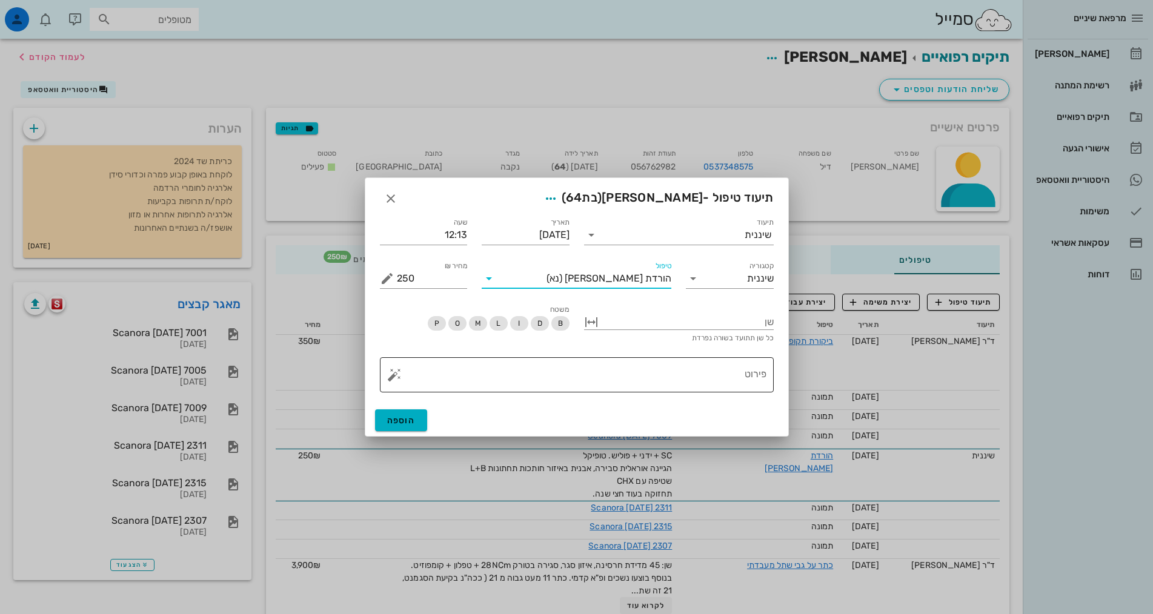
click at [671, 376] on textarea "פירוט" at bounding box center [582, 378] width 370 height 29
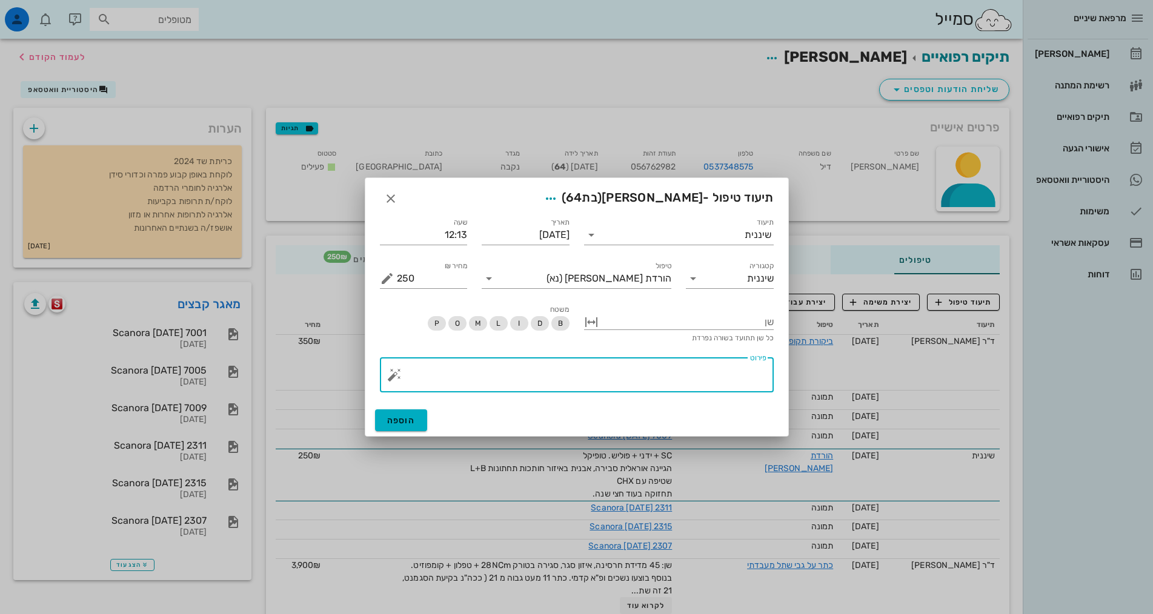
paste textarea "SC + ידני + פוליש. טופיקל הגיינה אוראלית סבירה, אבנית באיזור חותכות תחתונות L+B…"
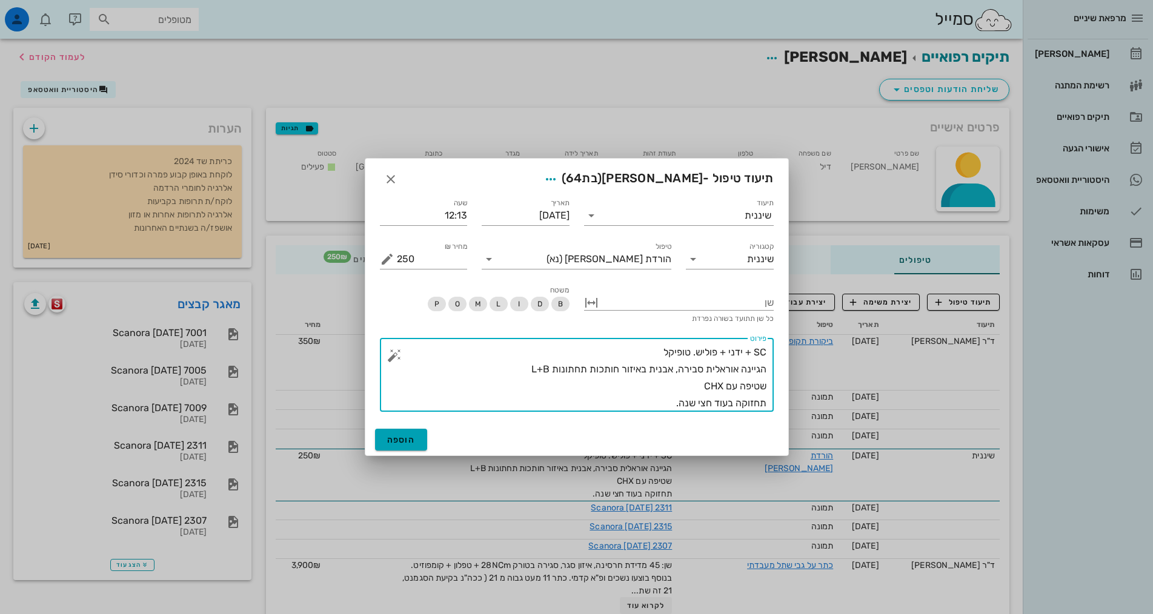
type textarea "SC + ידני + פוליש. טופיקל הגיינה אוראלית סבירה, אבנית באיזור חותכות תחתונות L+B…"
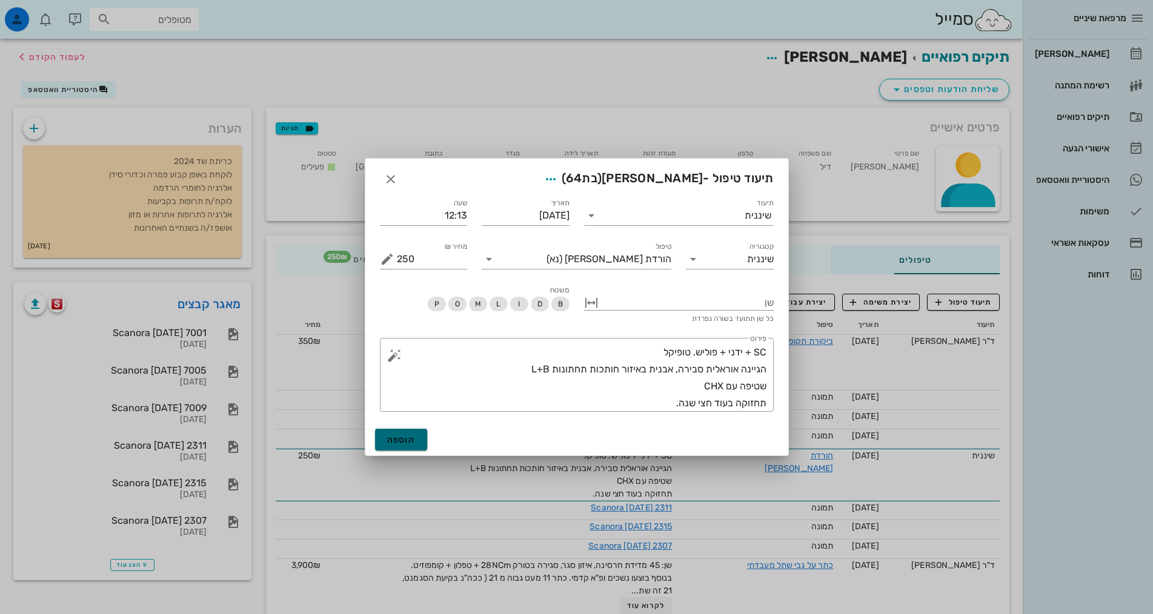
click at [402, 437] on span "הוספה" at bounding box center [401, 440] width 28 height 10
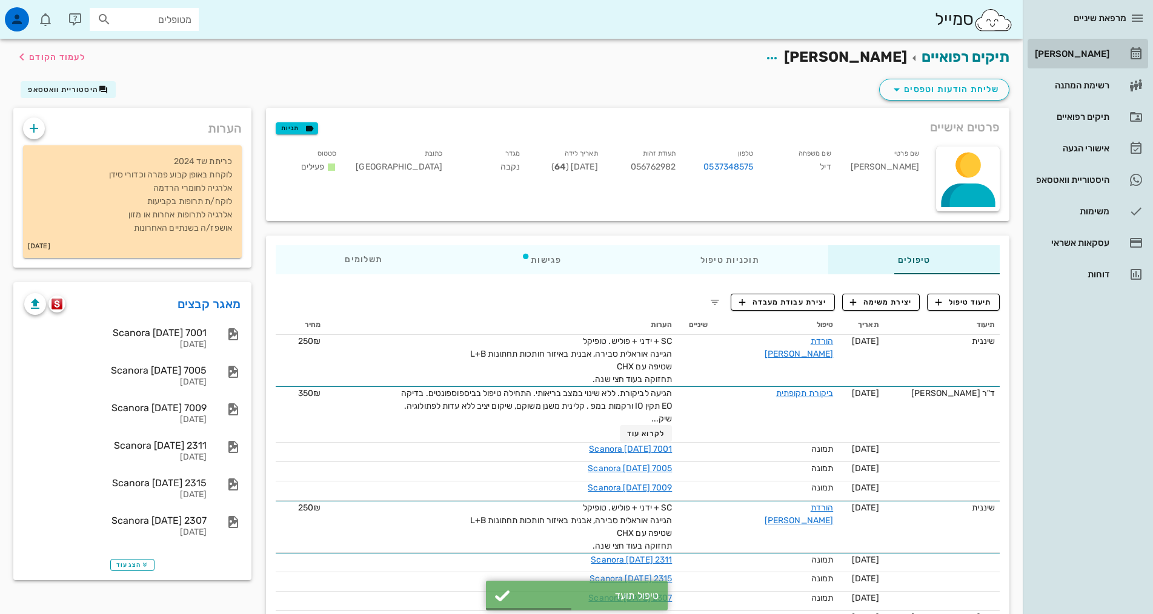
click at [1098, 60] on div "[PERSON_NAME]" at bounding box center [1070, 53] width 77 height 19
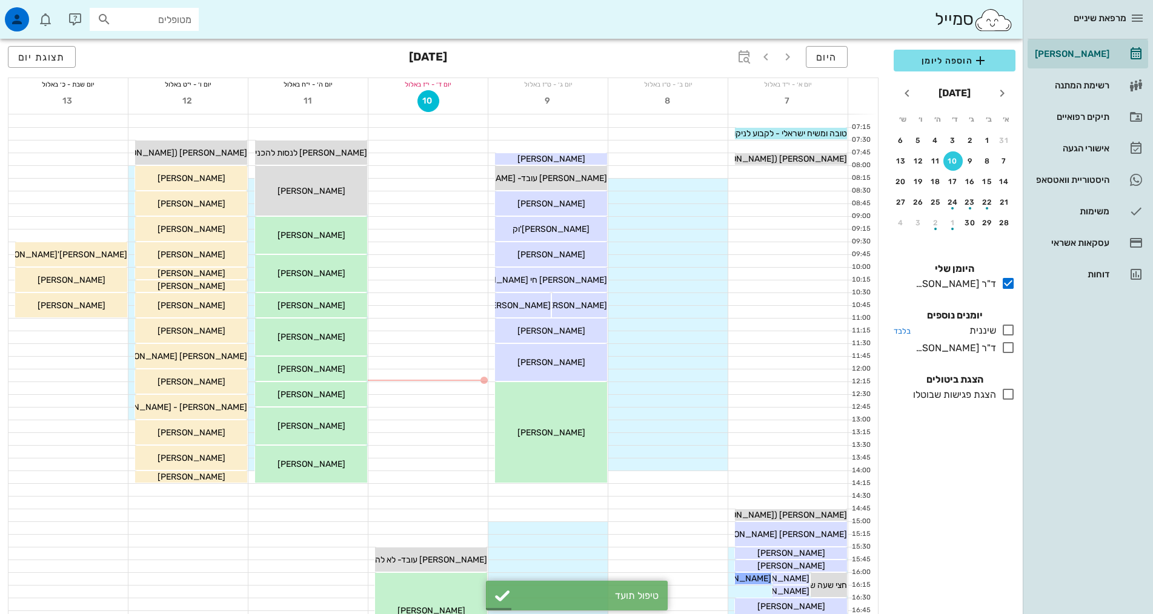
click at [1008, 330] on icon at bounding box center [1008, 330] width 15 height 15
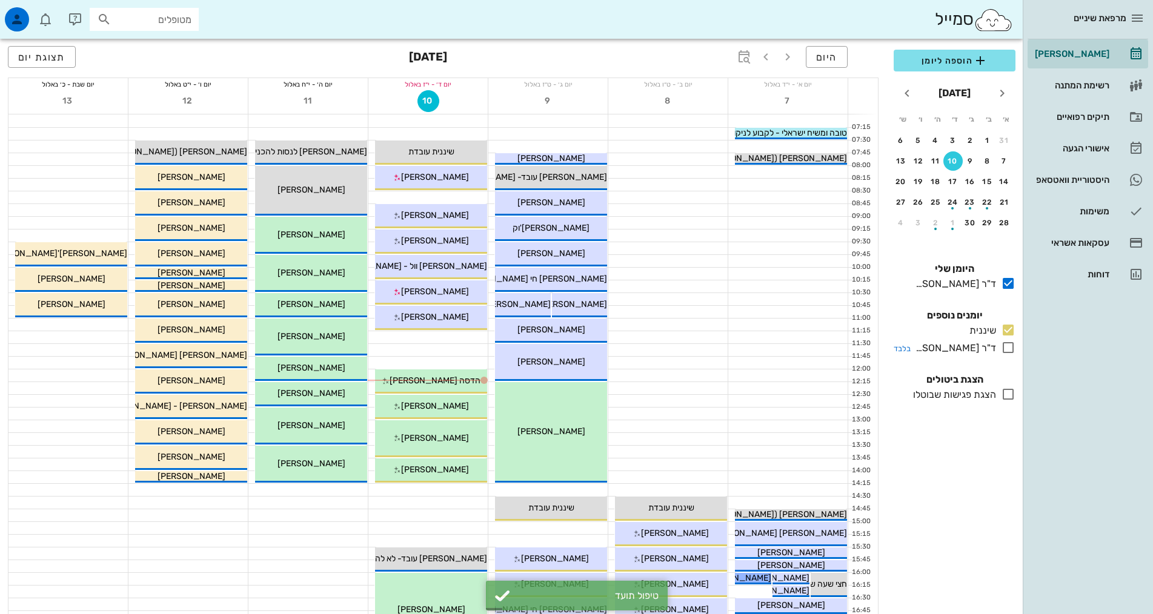
click at [1008, 347] on icon at bounding box center [1008, 347] width 15 height 15
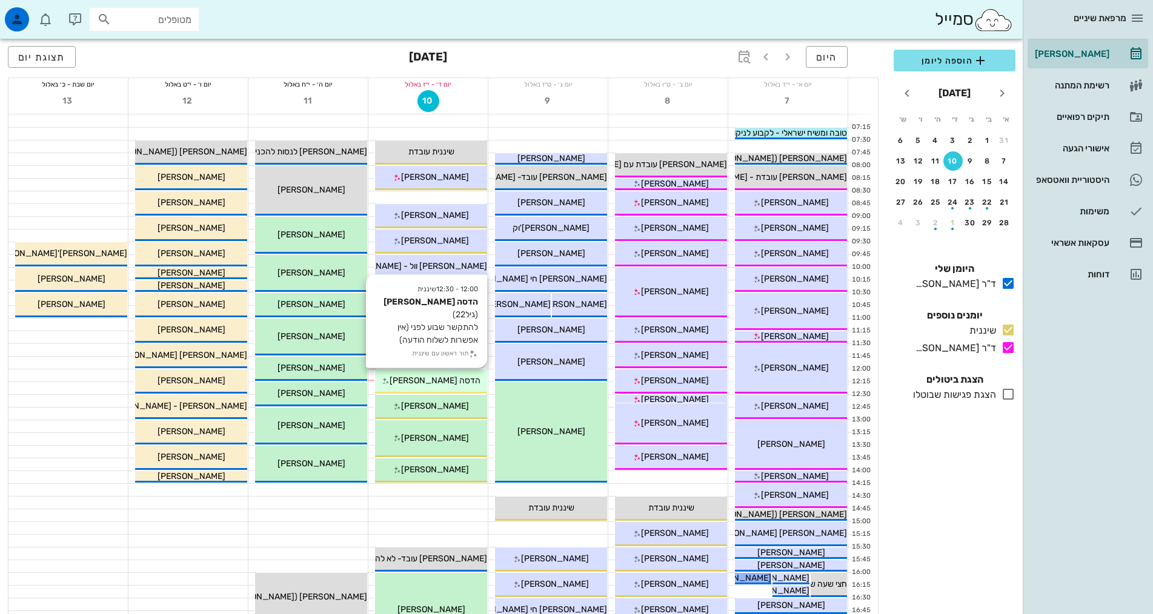
click at [425, 380] on span "הדסה [PERSON_NAME]" at bounding box center [435, 381] width 91 height 10
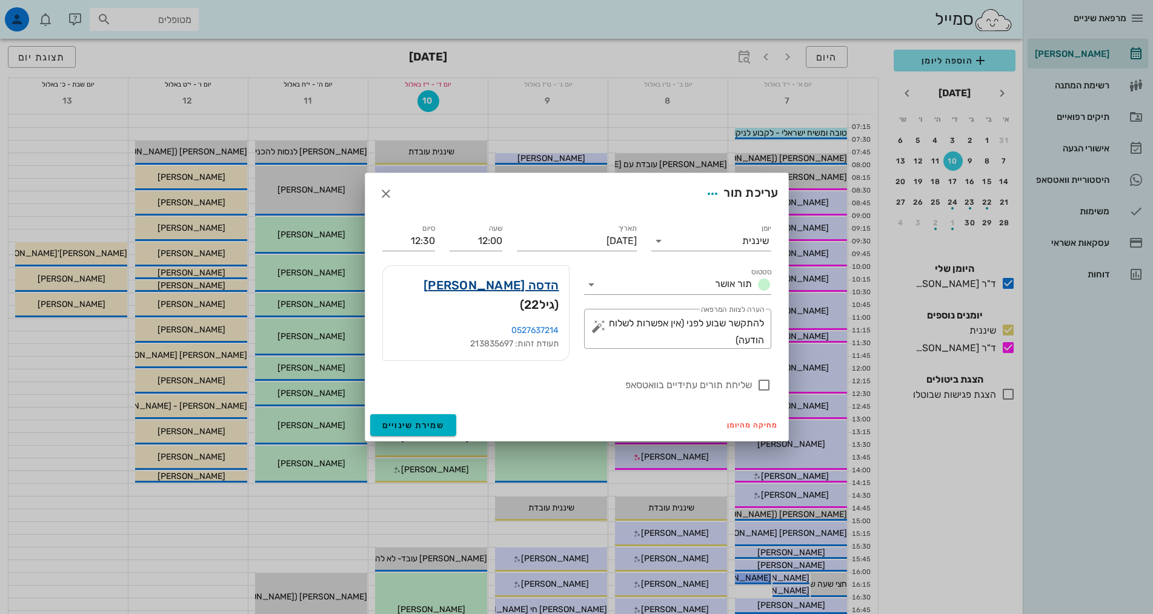
click at [476, 295] on link "הדסה [PERSON_NAME]" at bounding box center [491, 285] width 136 height 19
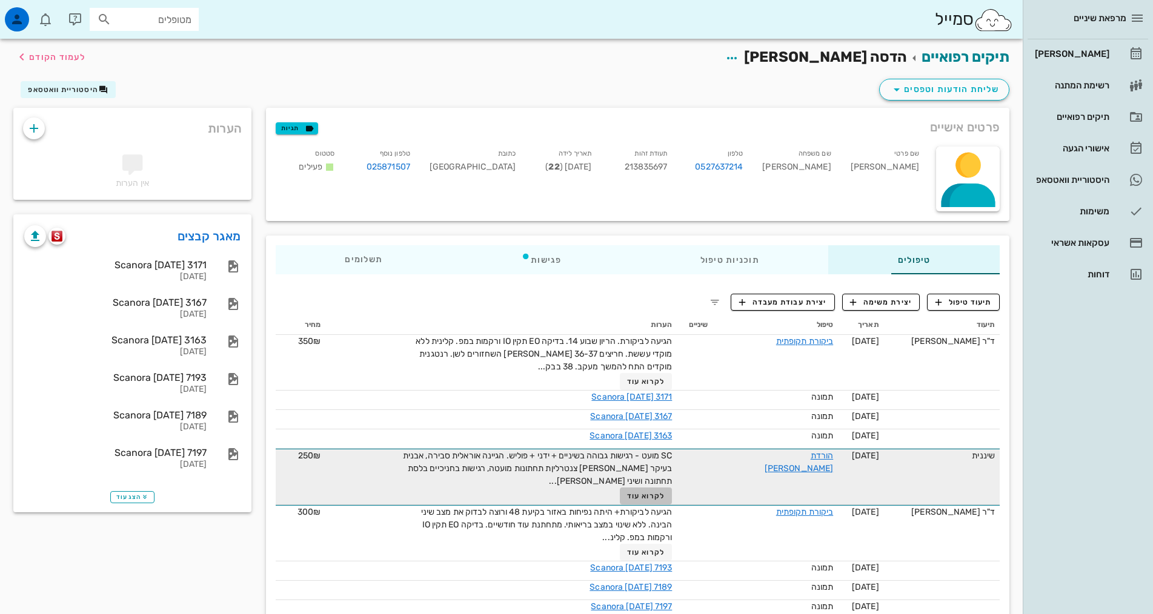
click at [653, 495] on span "לקרוא עוד" at bounding box center [646, 496] width 38 height 8
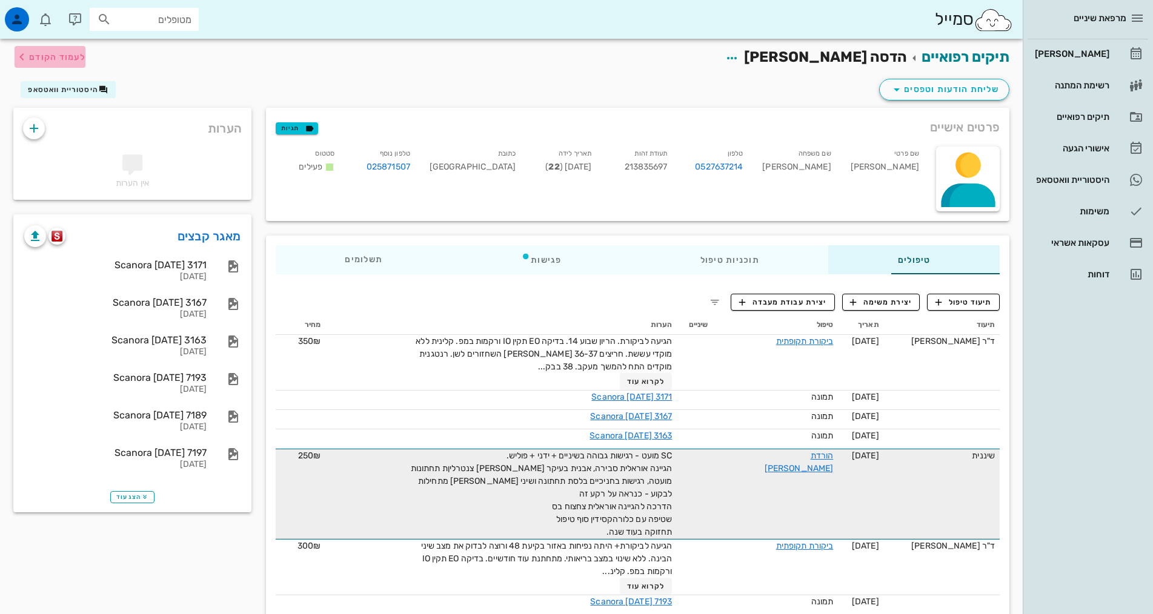
click at [57, 56] on span "לעמוד הקודם" at bounding box center [57, 57] width 56 height 10
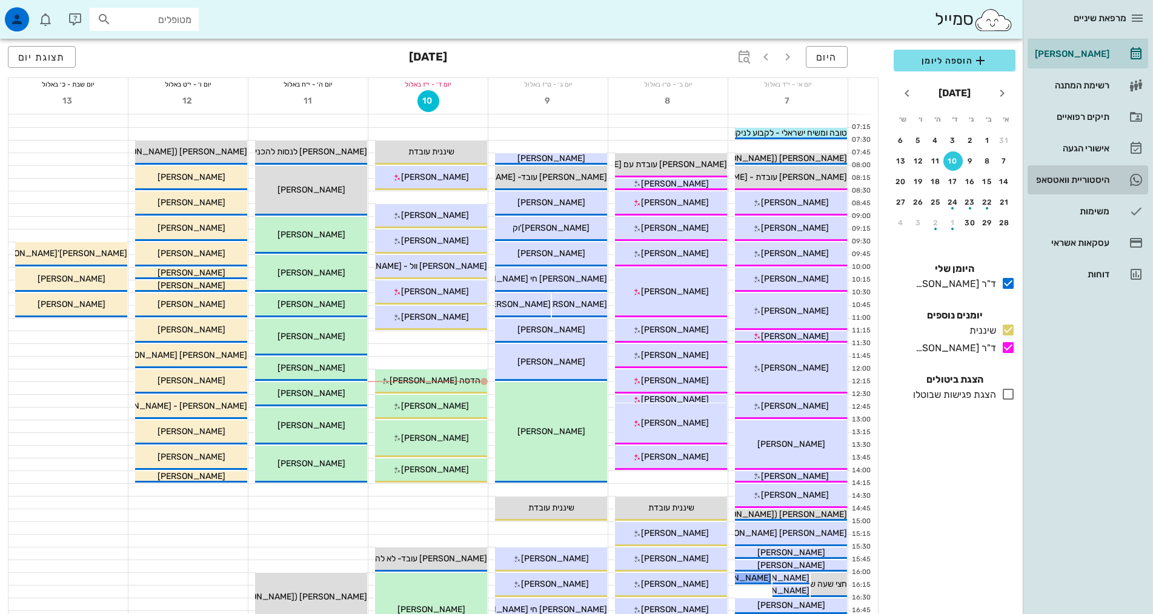
click at [1092, 177] on div "היסטוריית וואטסאפ" at bounding box center [1070, 180] width 77 height 10
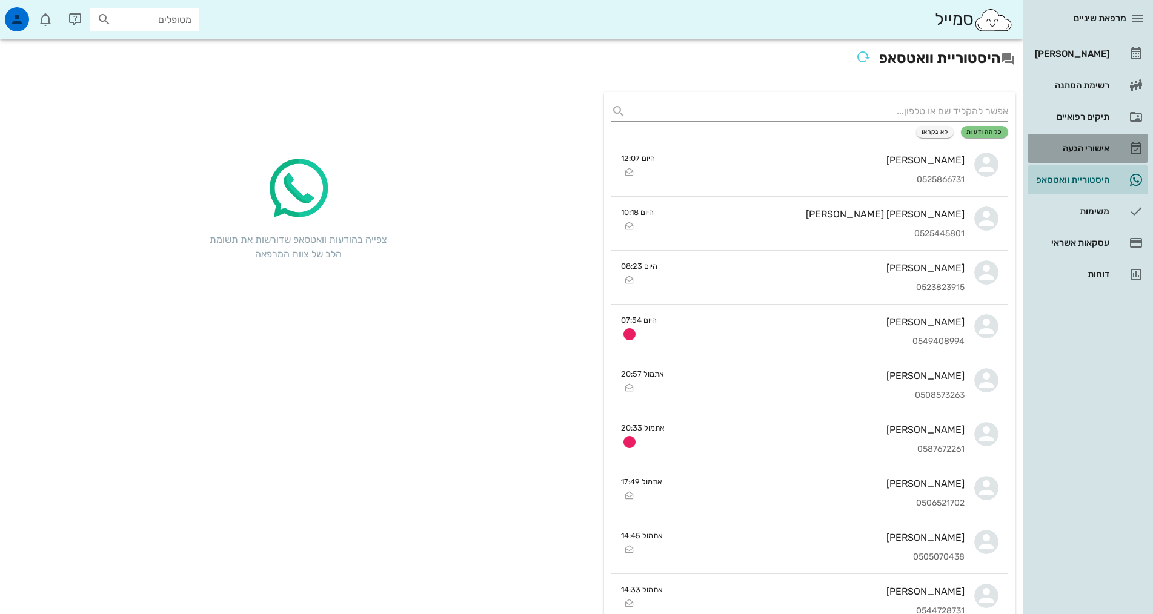
click at [1109, 156] on div "אישורי הגעה" at bounding box center [1070, 148] width 77 height 19
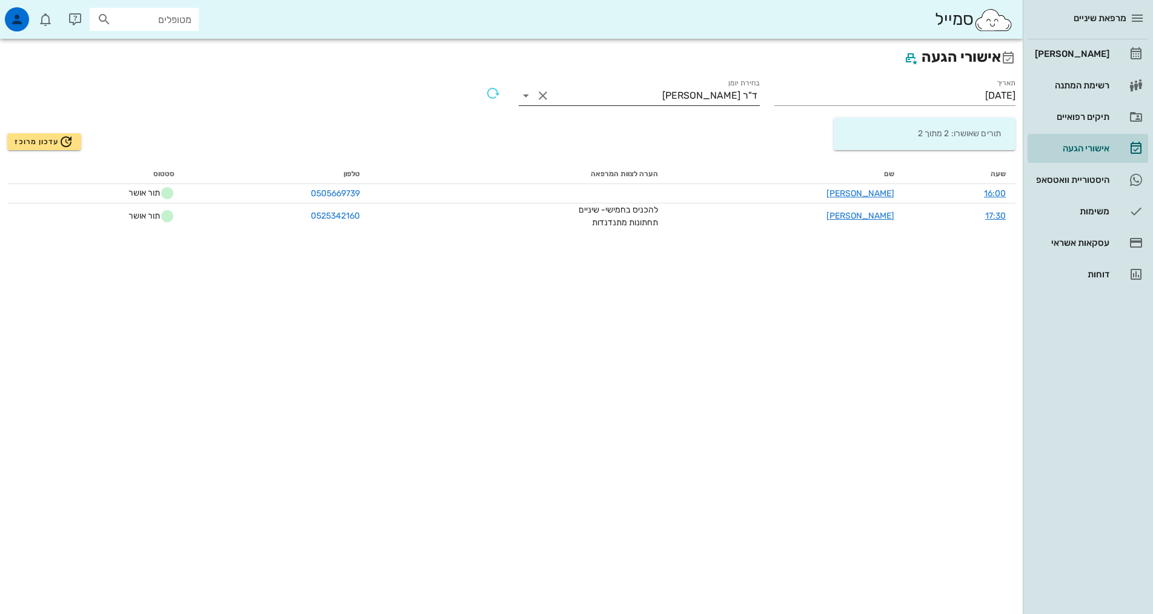
click at [745, 93] on div "ד"ר [PERSON_NAME]" at bounding box center [709, 95] width 95 height 11
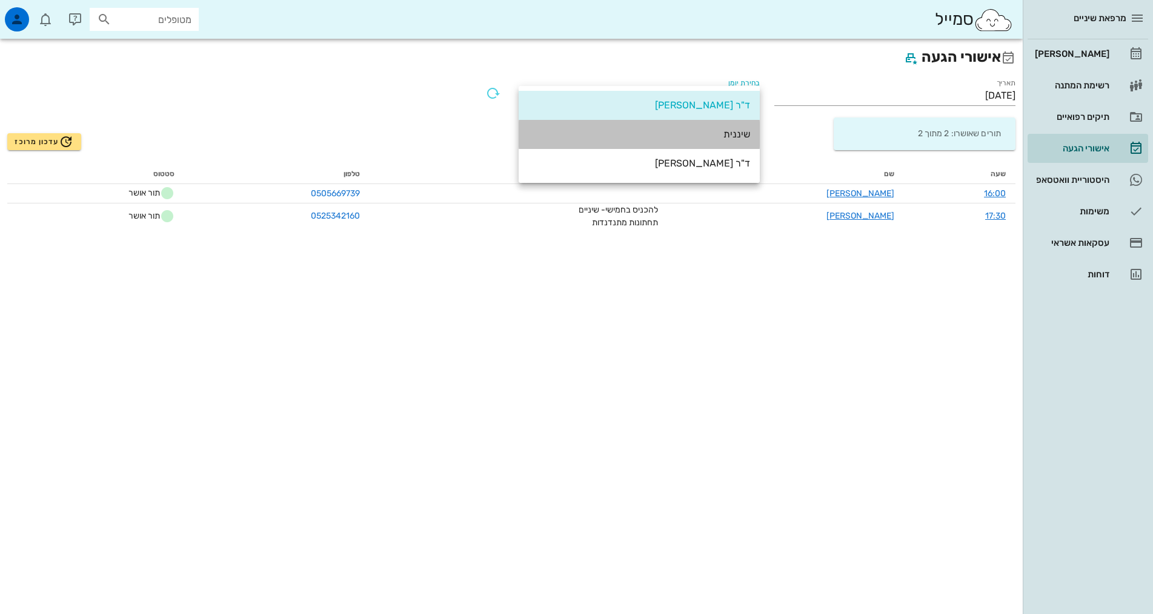
click at [737, 125] on div "שיננית" at bounding box center [639, 134] width 222 height 26
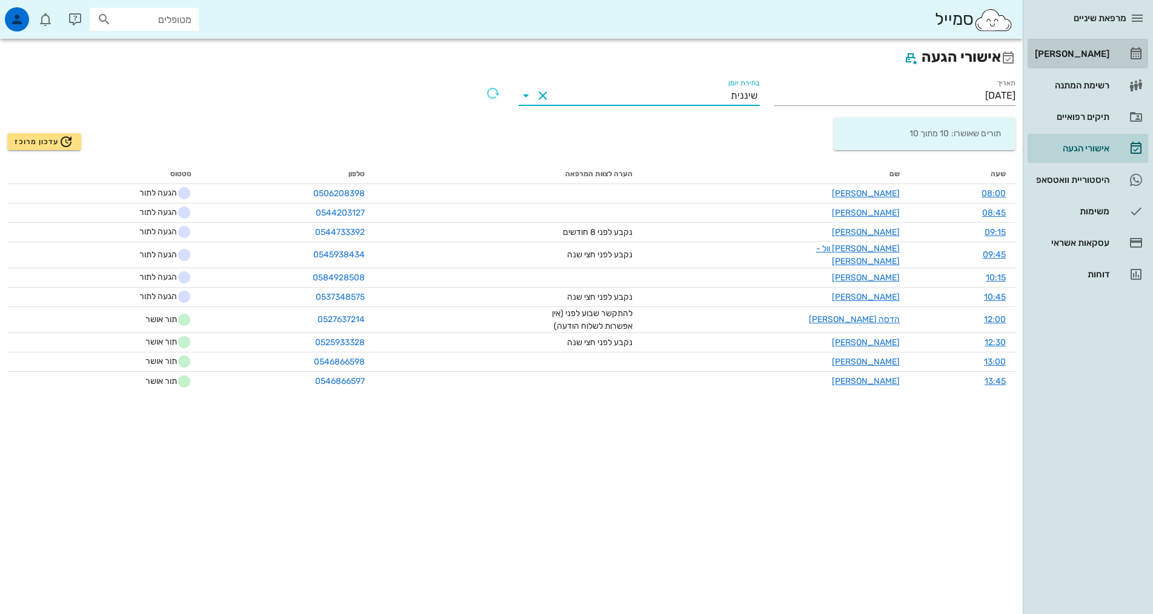
click at [1079, 50] on div "[PERSON_NAME]" at bounding box center [1070, 54] width 77 height 10
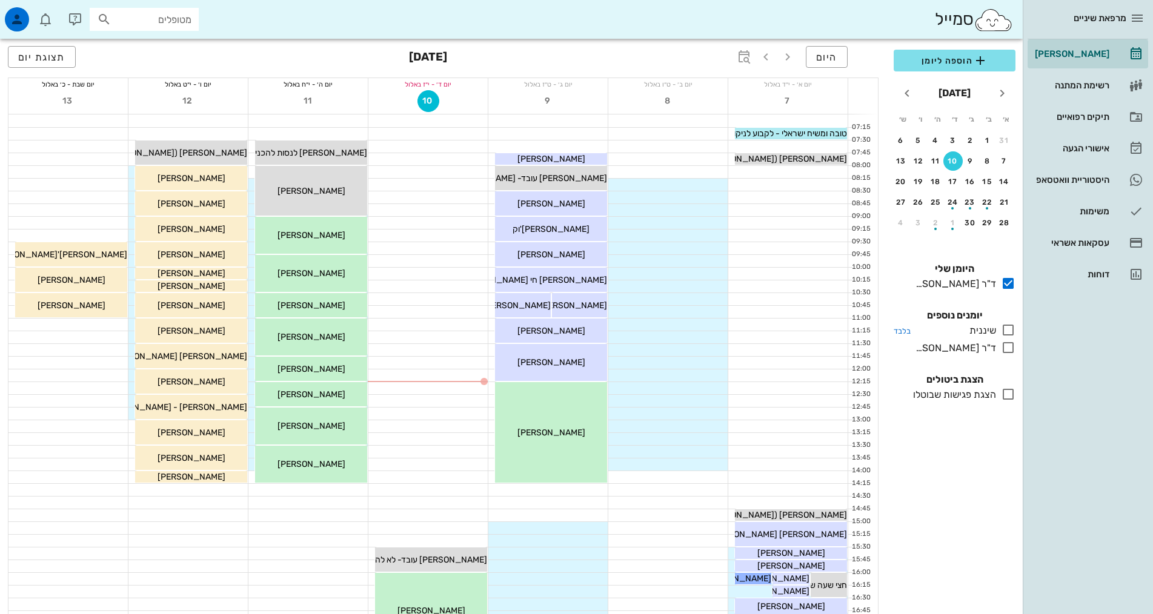
click at [1009, 331] on icon at bounding box center [1008, 330] width 15 height 15
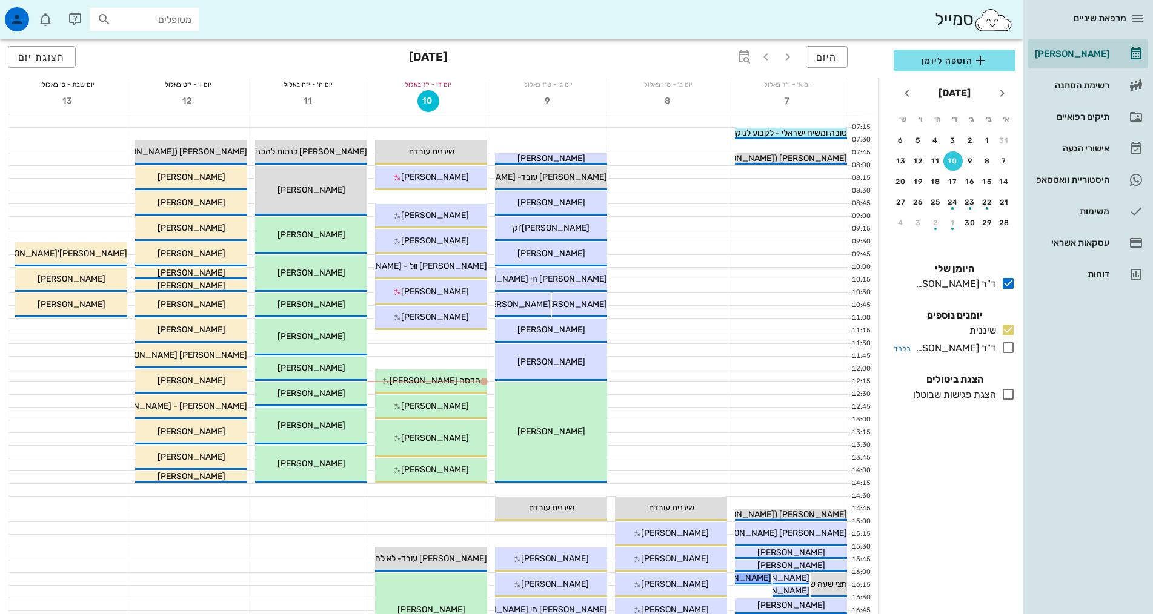
click at [1003, 348] on icon at bounding box center [1008, 347] width 15 height 15
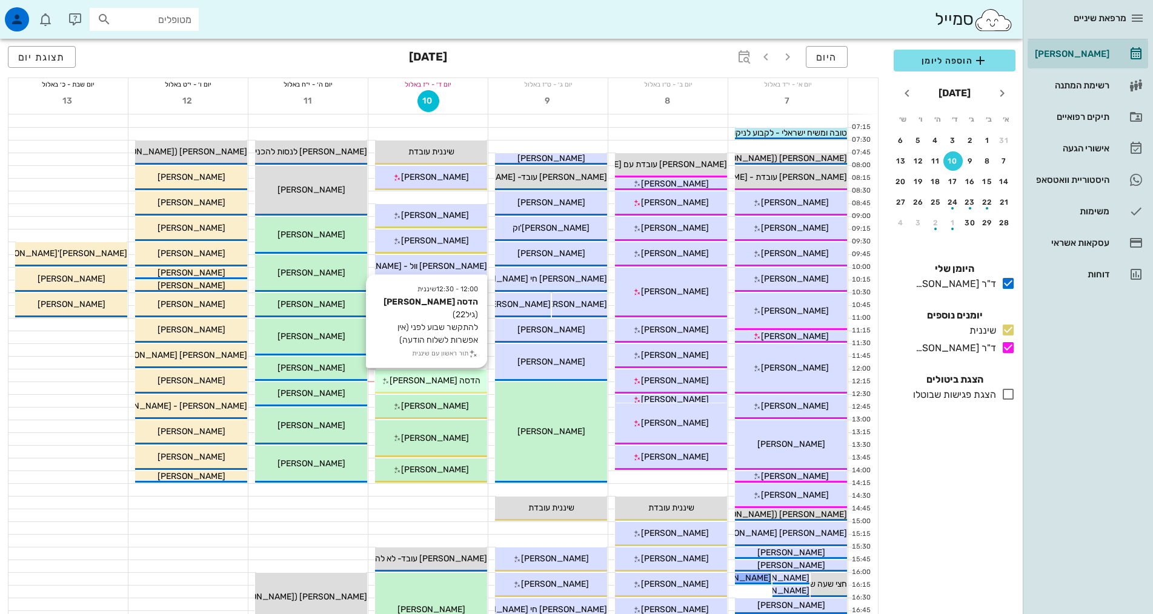
click at [453, 389] on div "12:00 - 12:30 שיננית הדסה [PERSON_NAME] (גיל 22 ) להתקשר שבוע לפני (אין אפשרות …" at bounding box center [431, 382] width 112 height 24
